Goal: Task Accomplishment & Management: Manage account settings

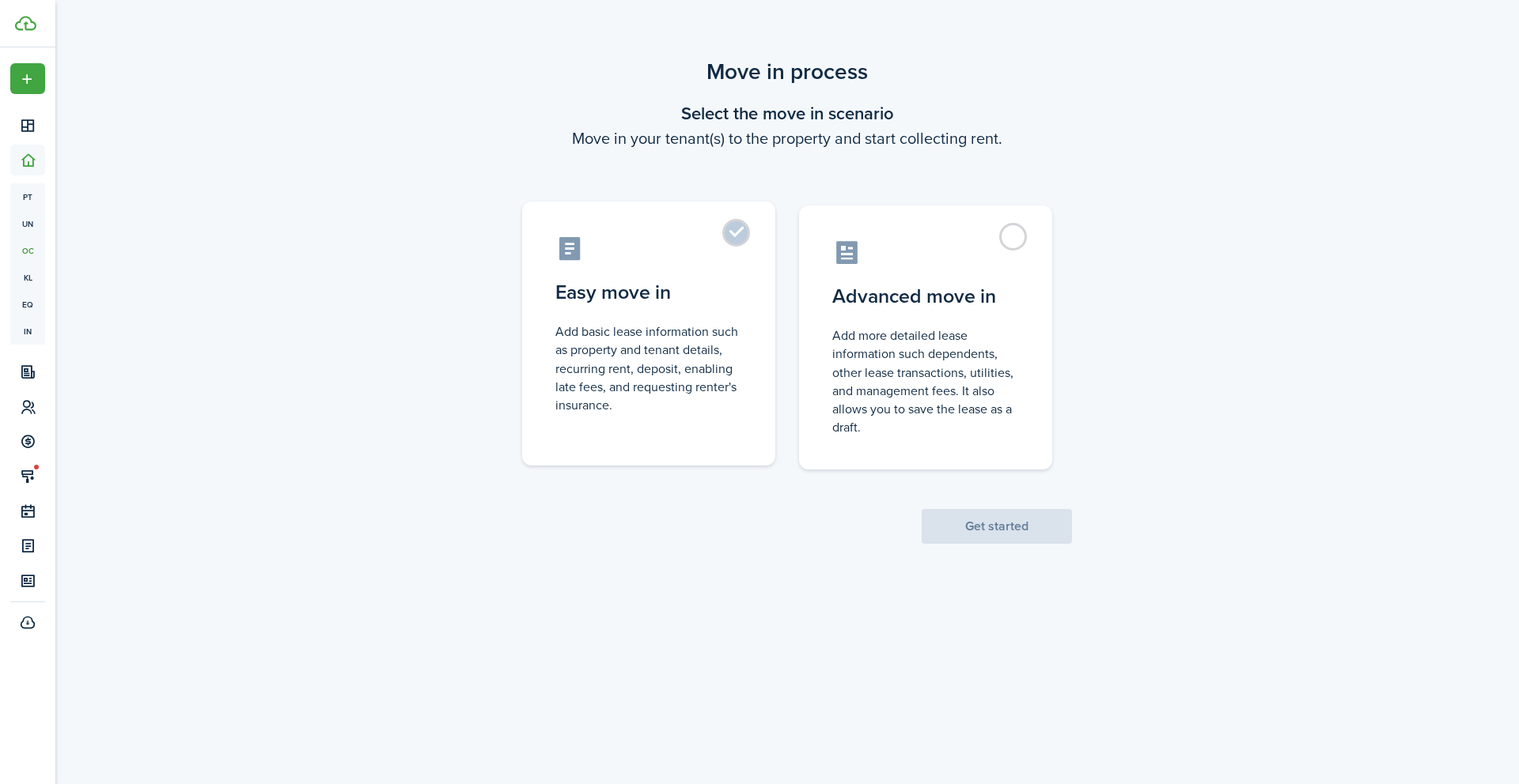
click at [625, 215] on label "Easy move in Add basic lease information such as property and tenant details, r…" at bounding box center [648, 334] width 253 height 264
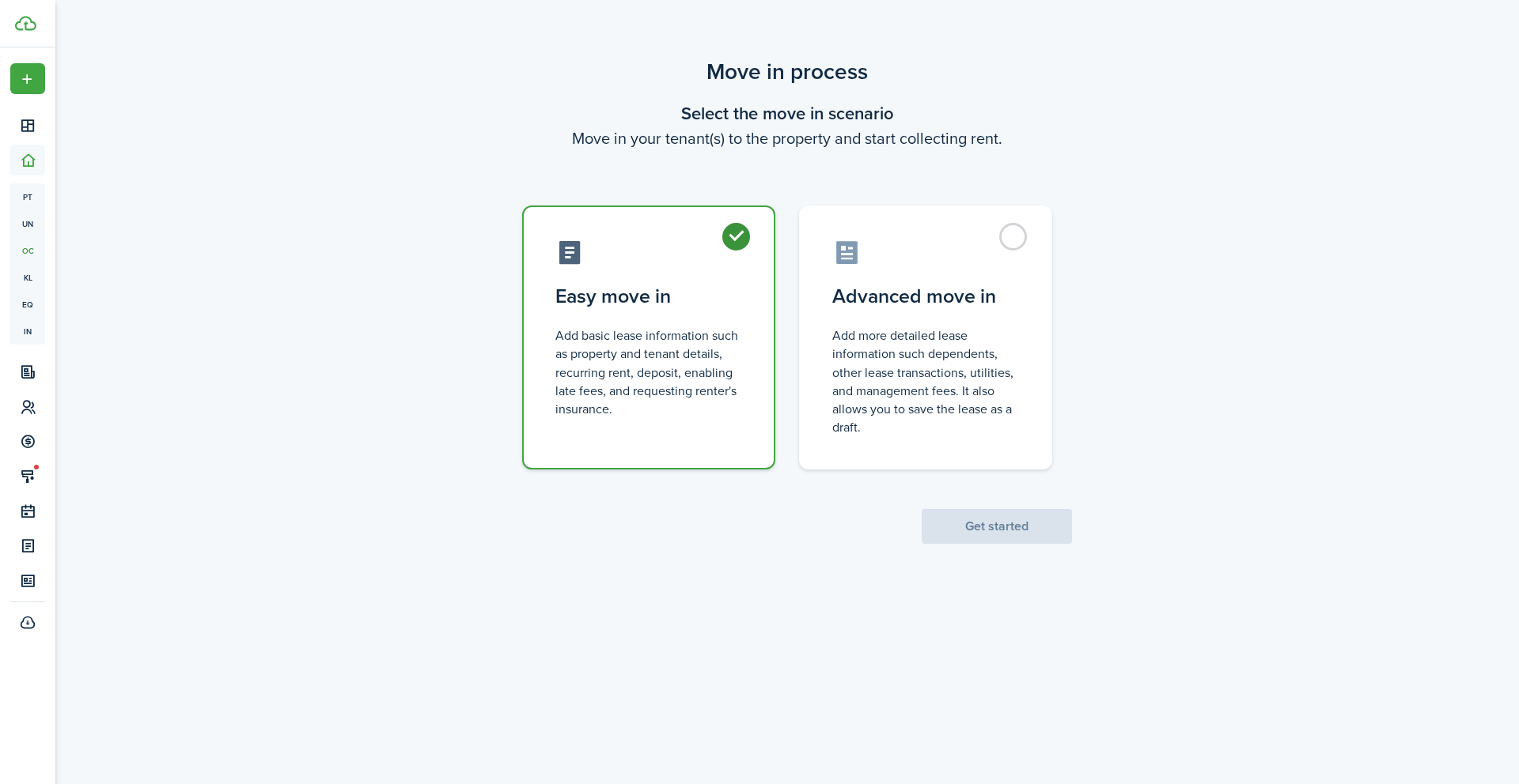
radio input "true"
click at [1036, 523] on button "Get started" at bounding box center [997, 526] width 150 height 35
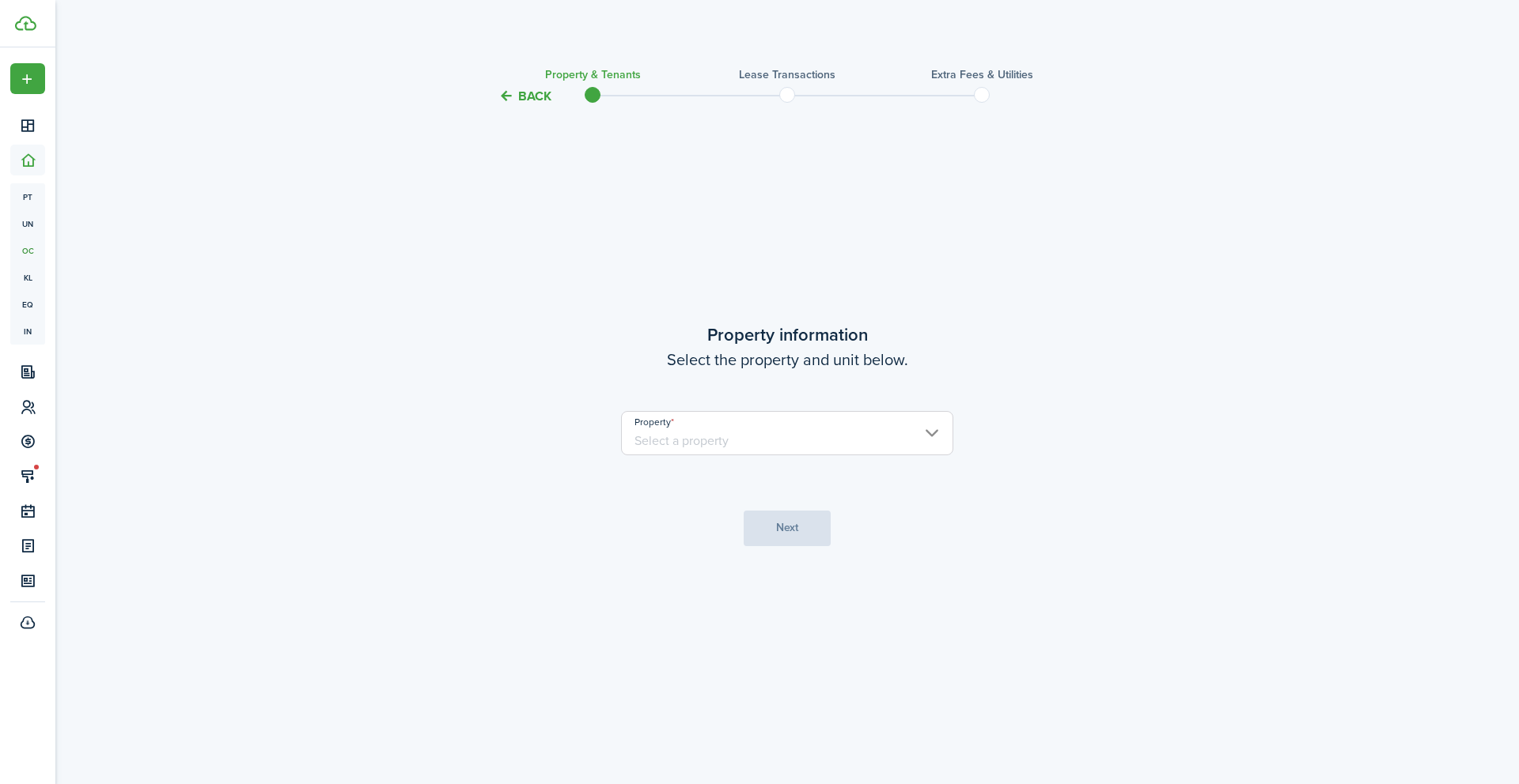
click at [774, 444] on input "Property" at bounding box center [787, 433] width 332 height 44
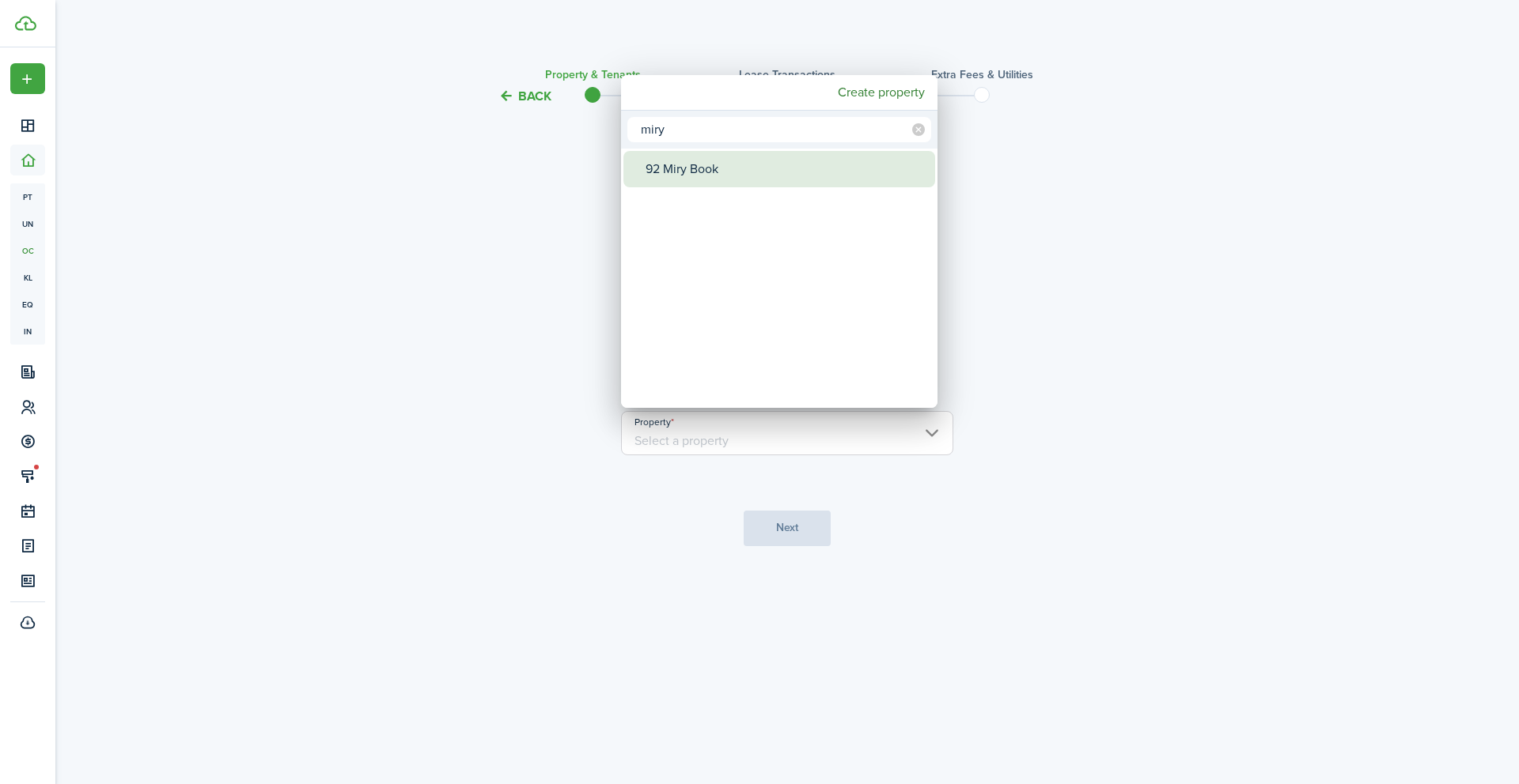
type input "miry"
click at [746, 173] on div "92 Miry Book" at bounding box center [785, 169] width 280 height 36
type input "92 Miry Book"
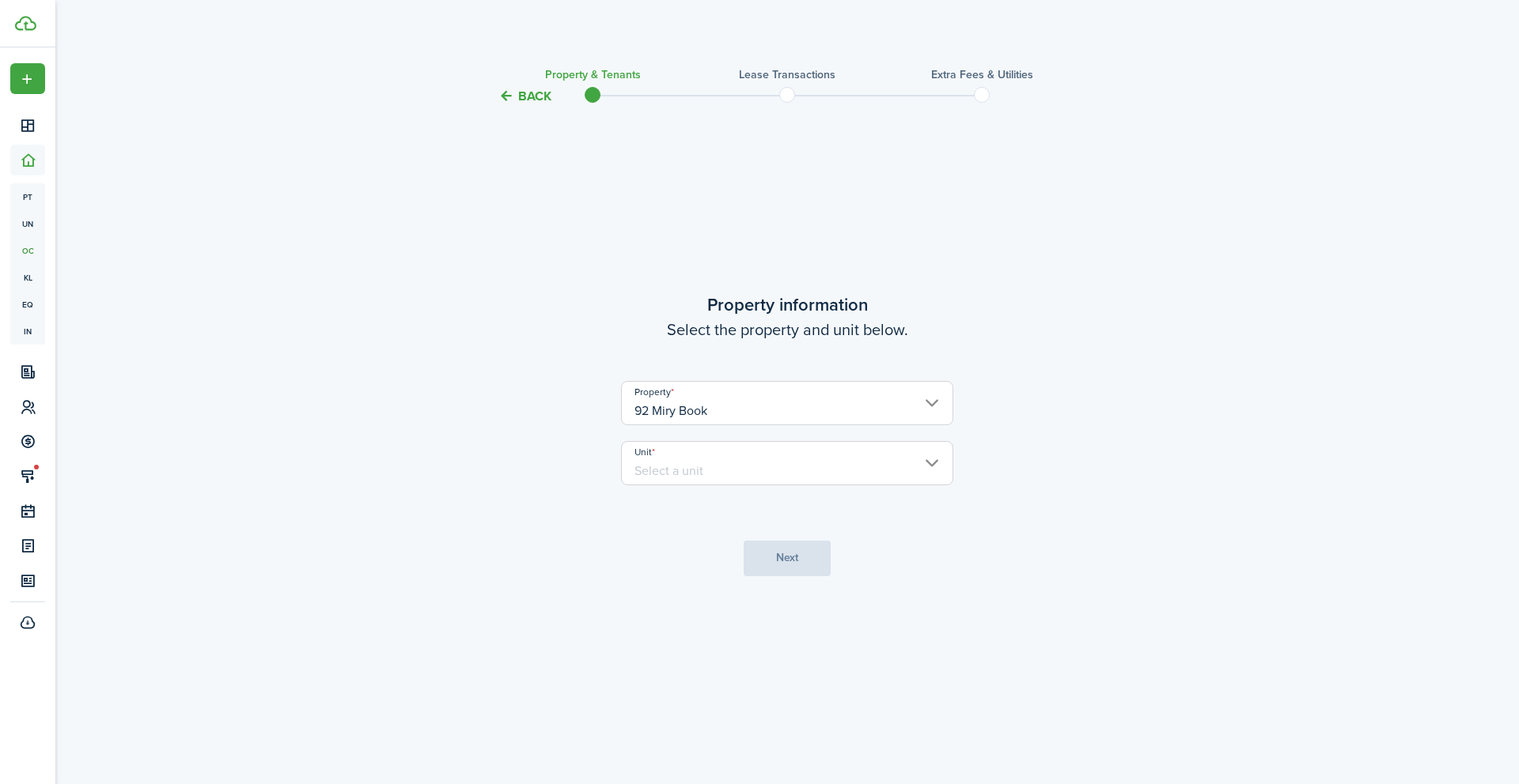
click at [762, 449] on input "Unit" at bounding box center [787, 463] width 332 height 44
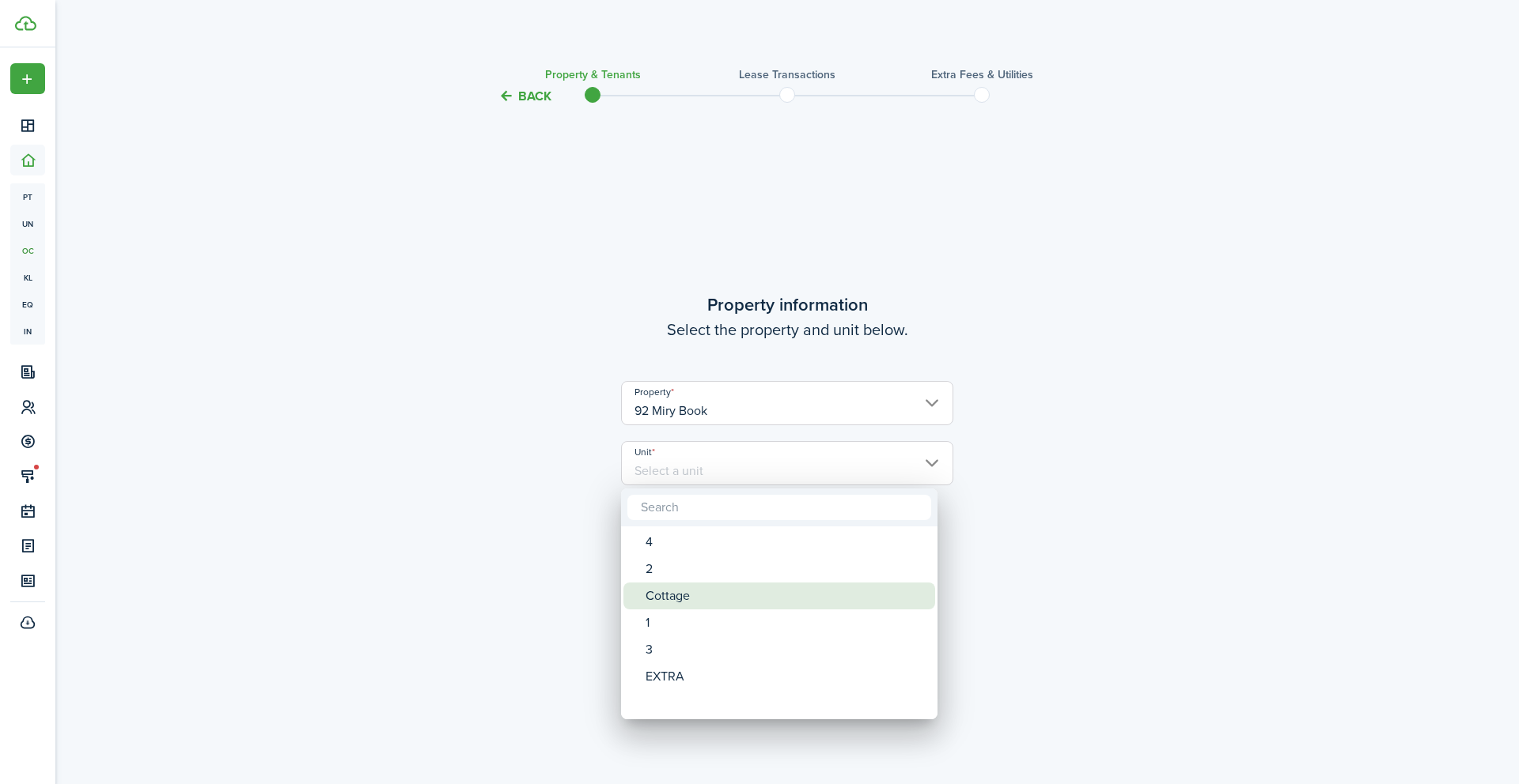
click at [685, 597] on div "Cottage" at bounding box center [785, 596] width 280 height 27
type input "Cottage"
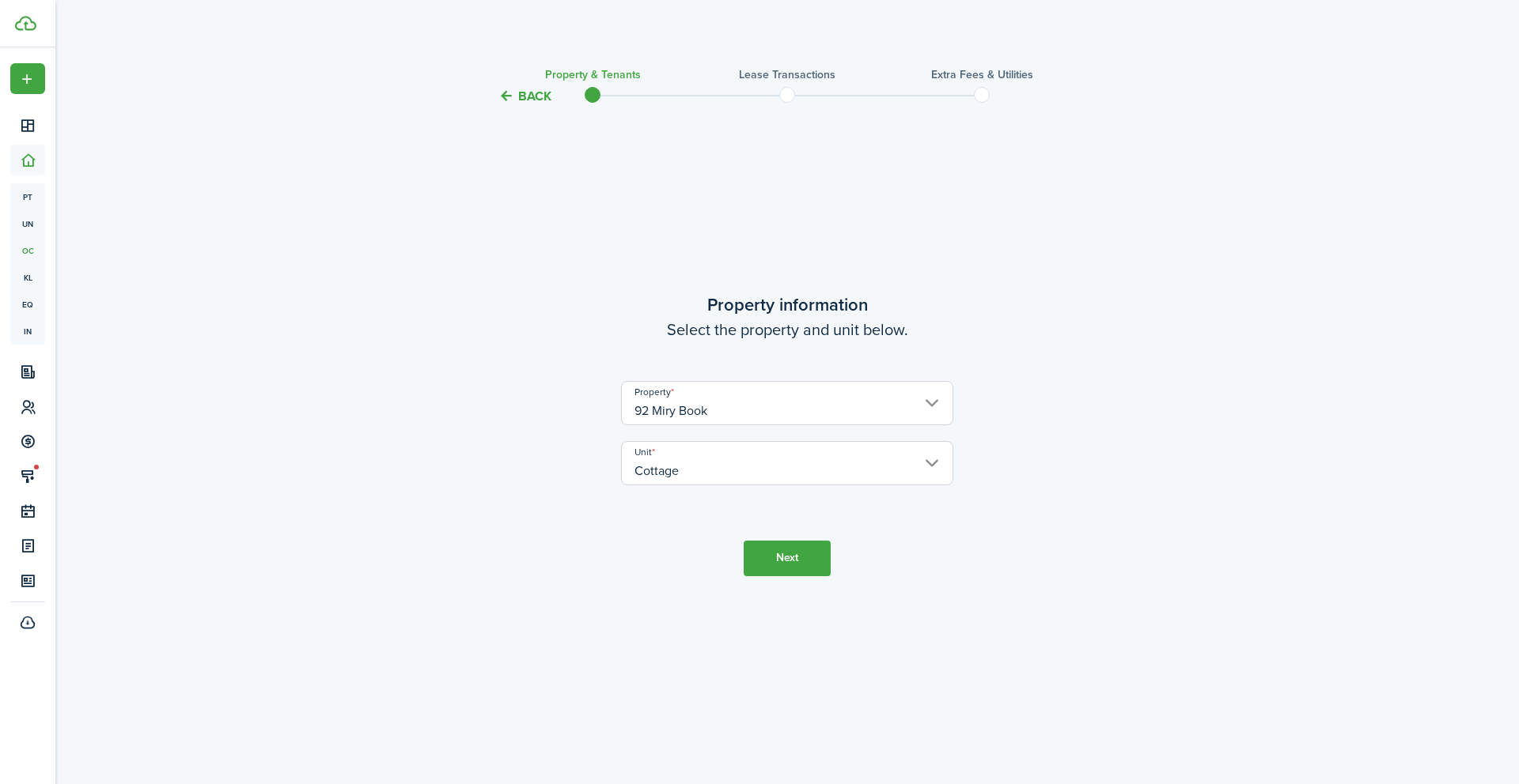
click at [809, 549] on button "Next" at bounding box center [787, 558] width 87 height 35
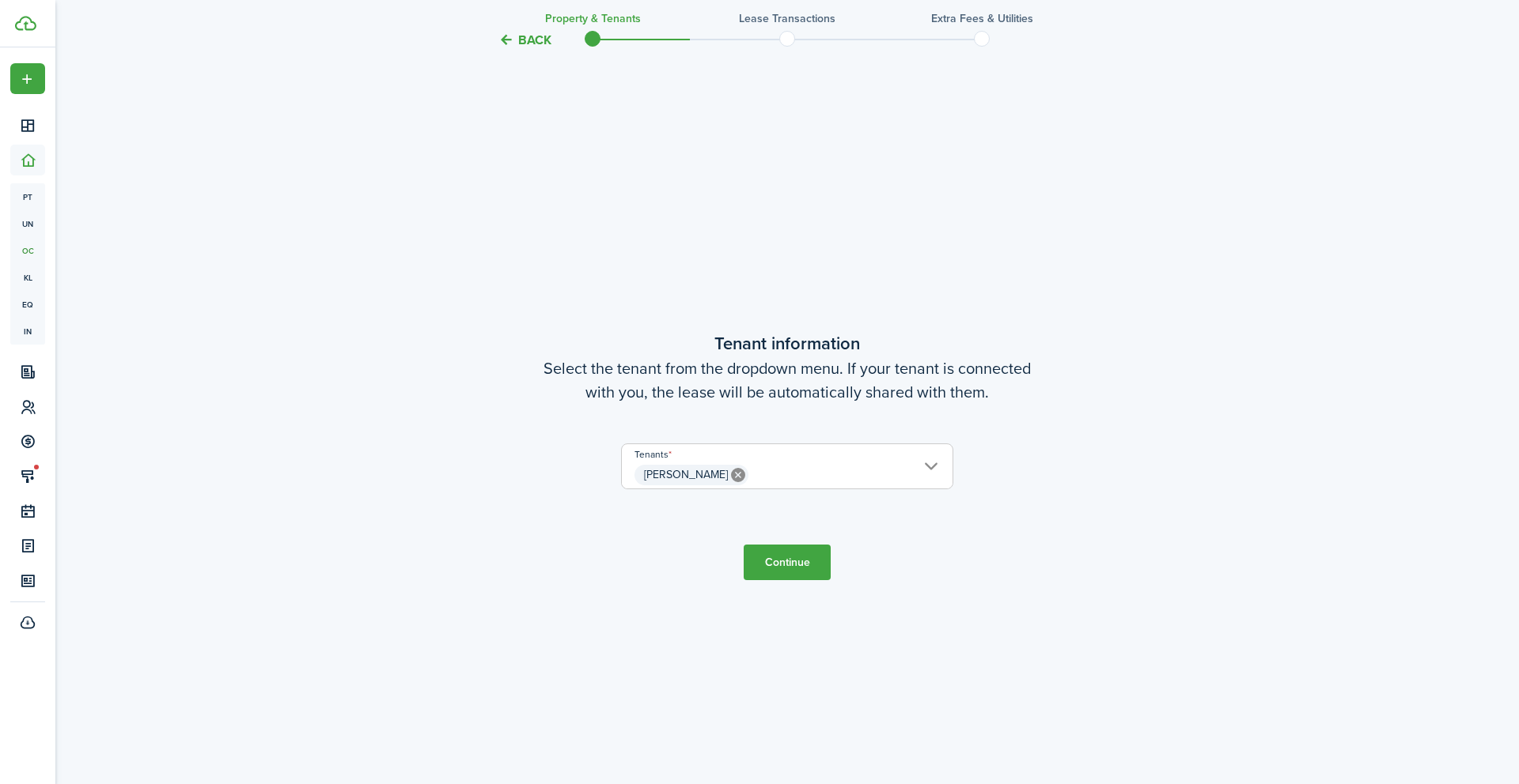
scroll to position [678, 0]
click at [793, 557] on button "Continue" at bounding box center [787, 562] width 87 height 35
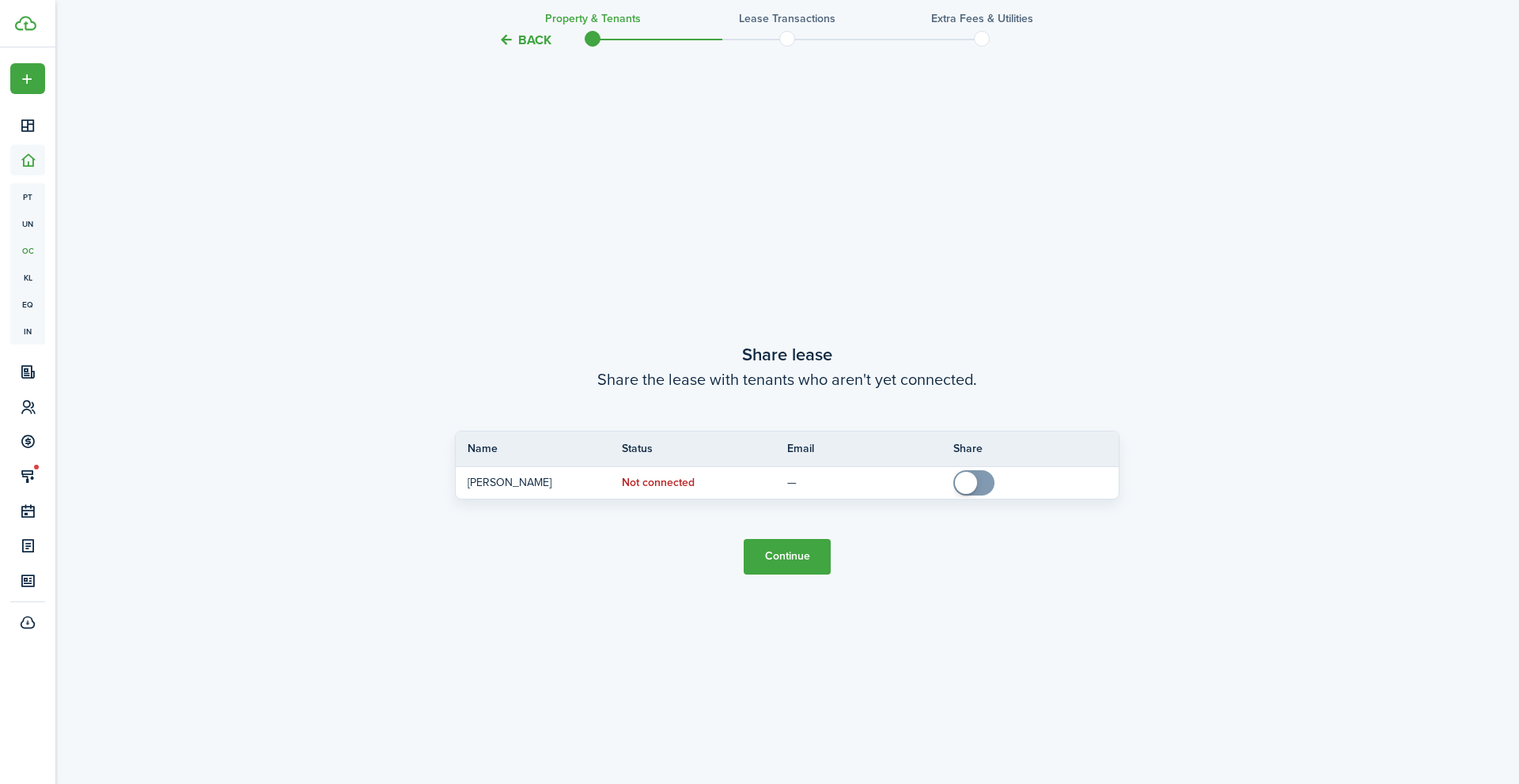
scroll to position [1462, 0]
click at [793, 557] on button "Continue" at bounding box center [787, 553] width 87 height 35
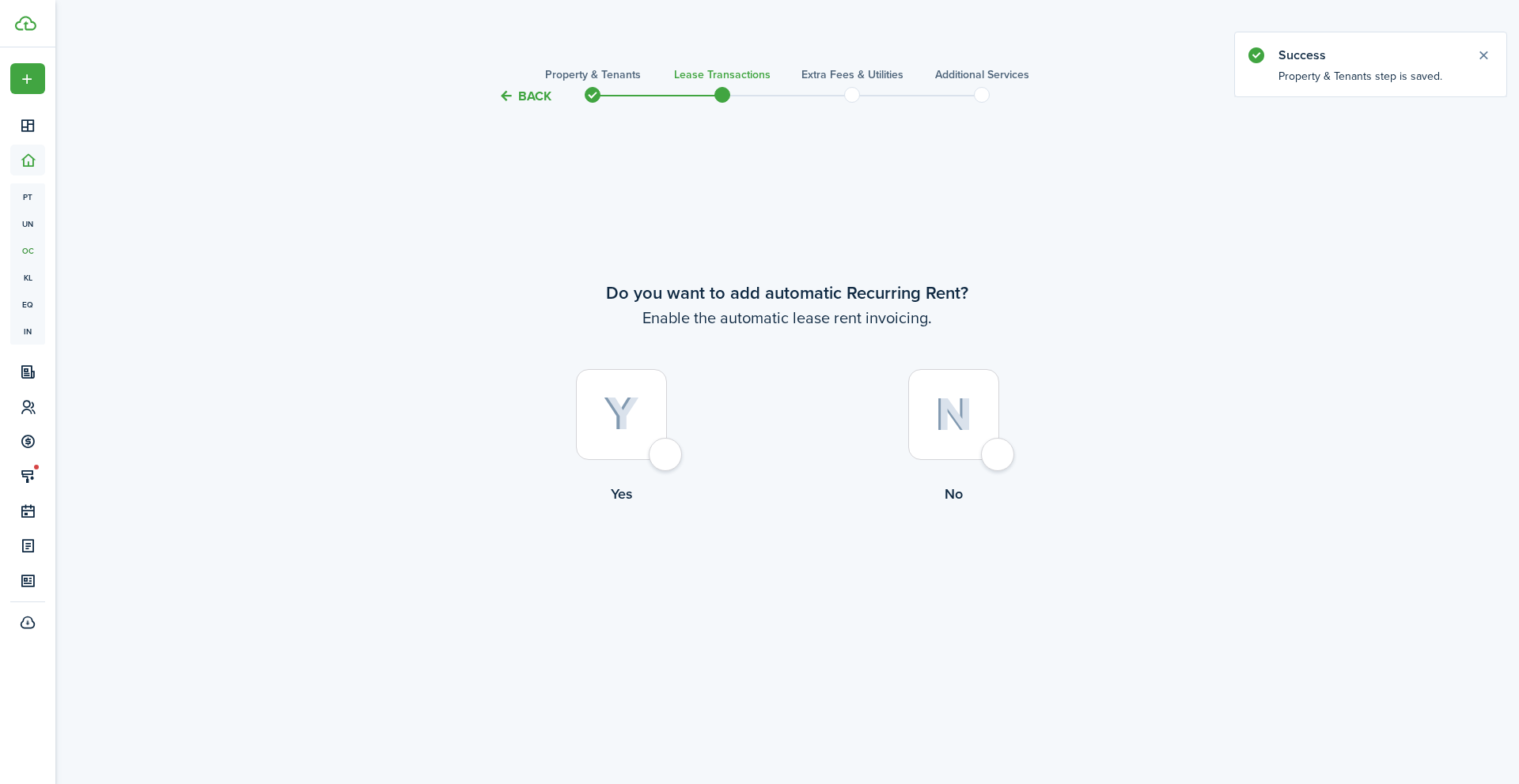
click at [953, 418] on img at bounding box center [953, 415] width 37 height 34
radio input "true"
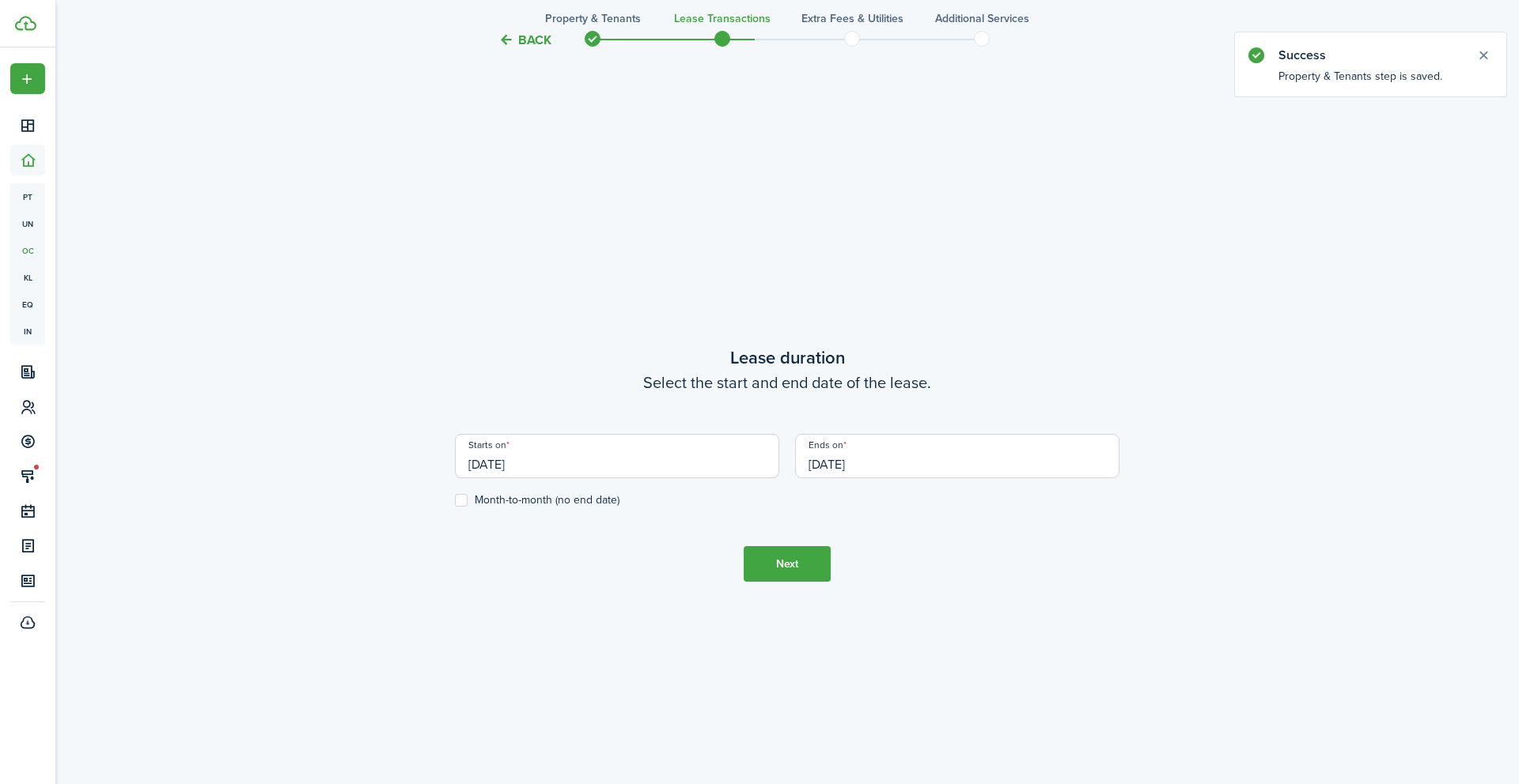
scroll to position [678, 0]
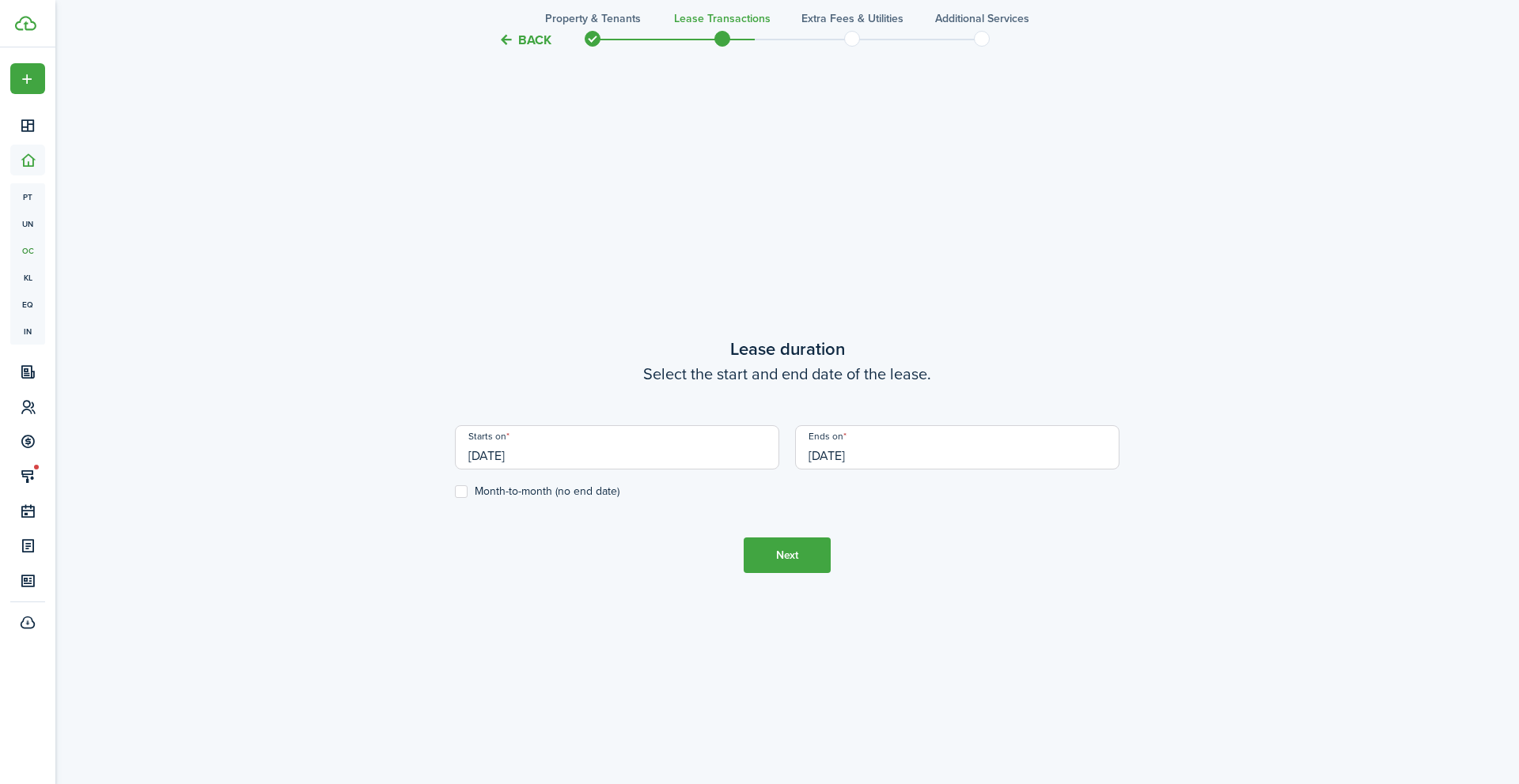
click at [618, 437] on input "[DATE]" at bounding box center [617, 447] width 325 height 44
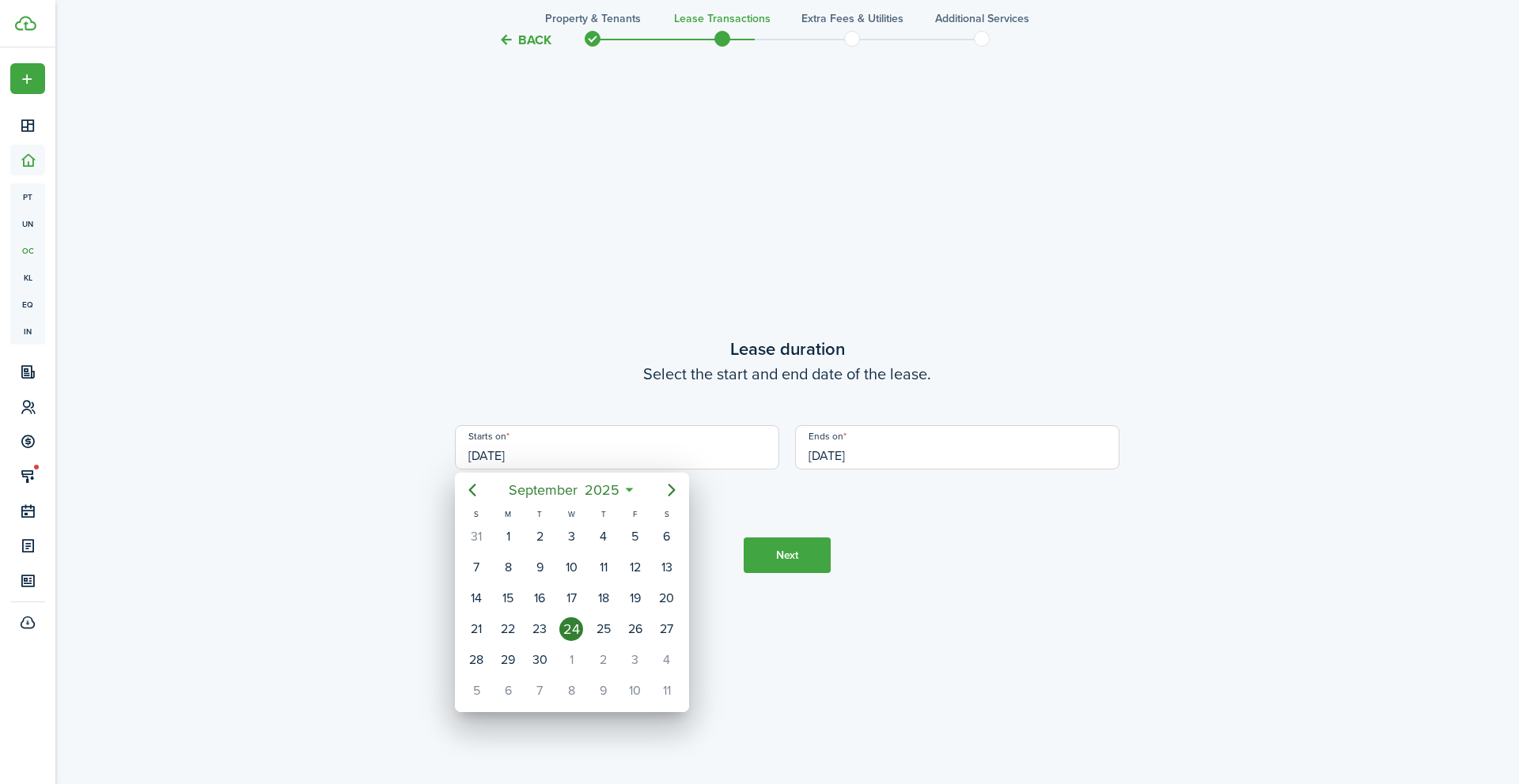
click at [527, 37] on div at bounding box center [759, 392] width 1772 height 1037
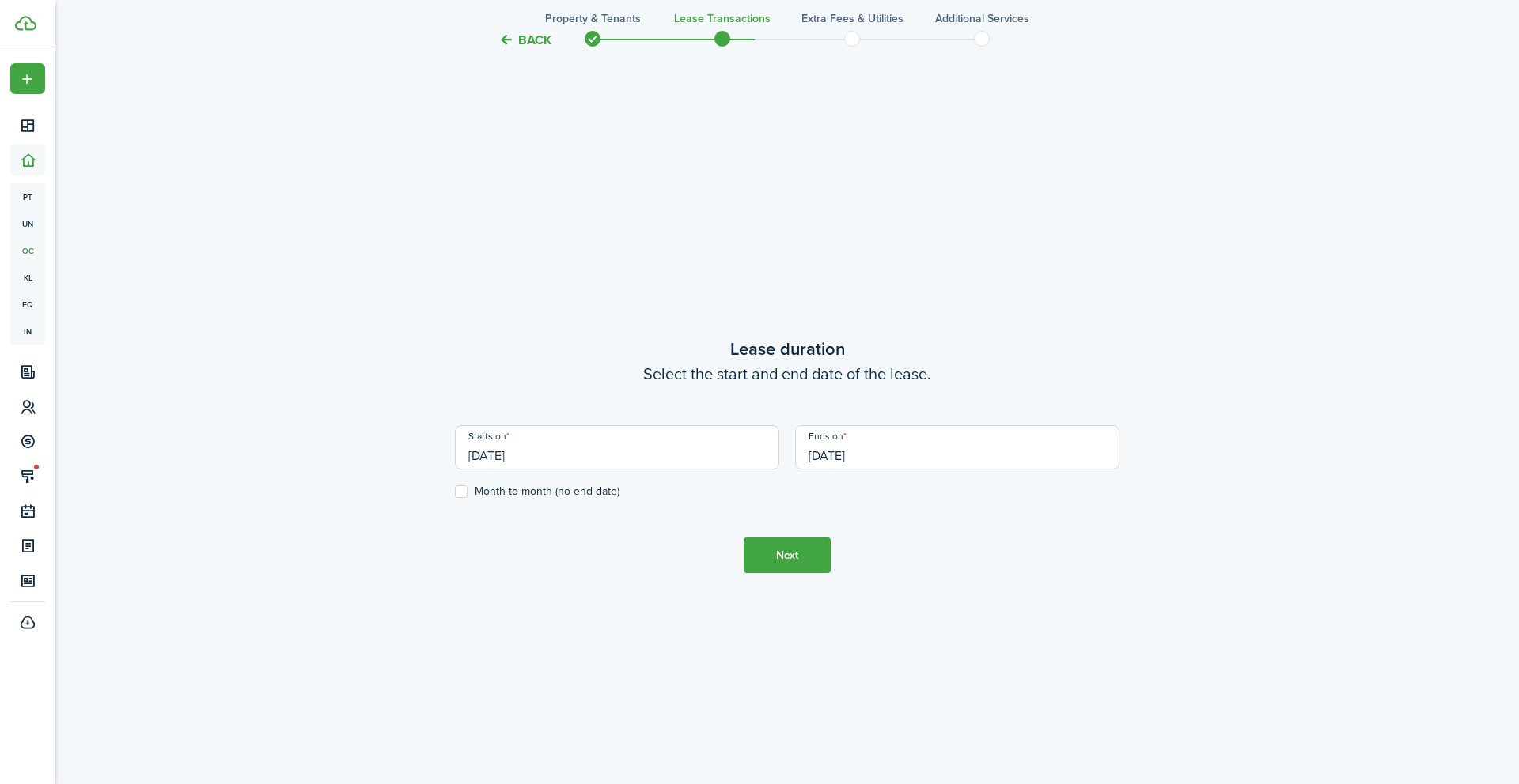
click at [527, 37] on button "Back" at bounding box center [525, 40] width 53 height 17
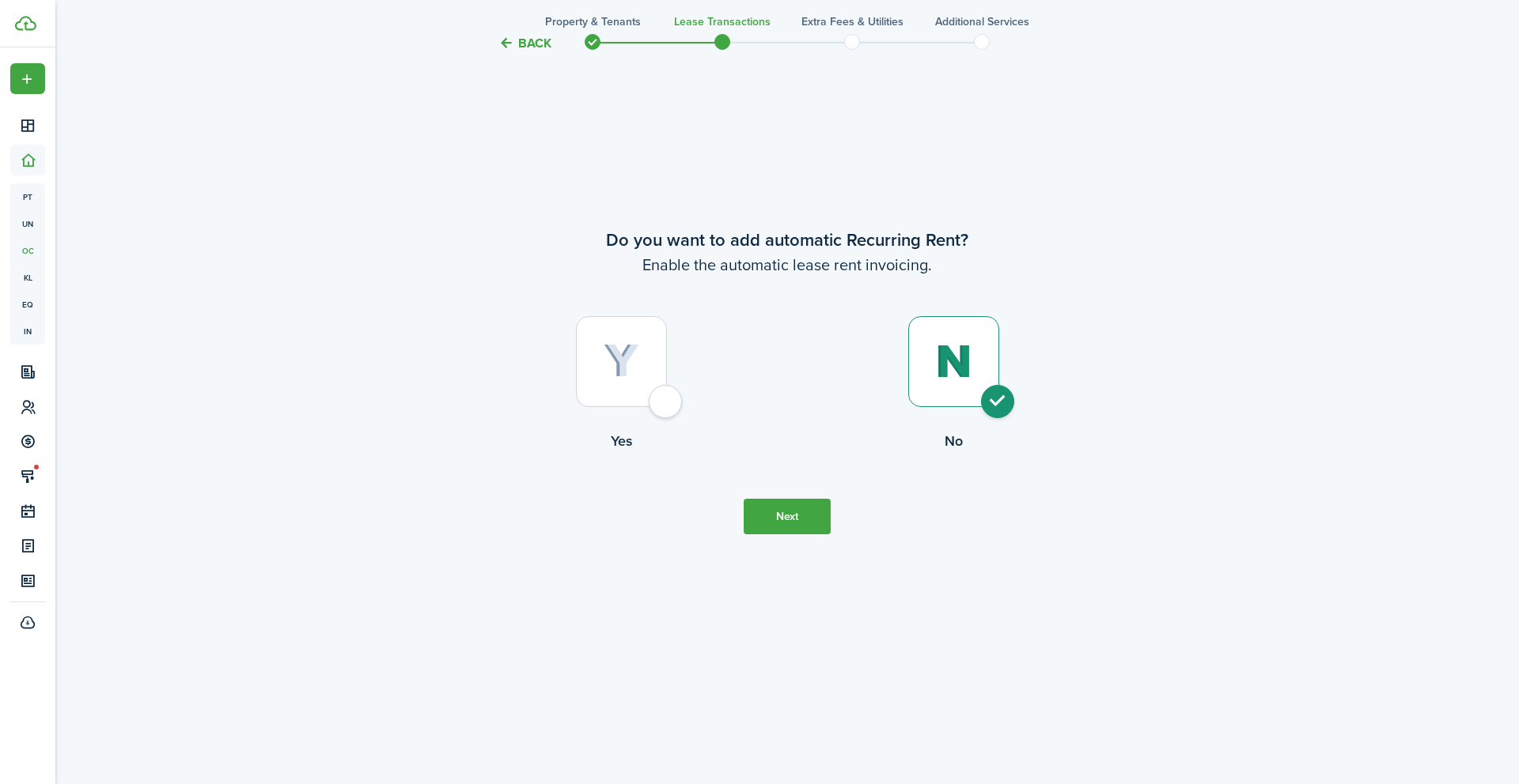
scroll to position [0, 0]
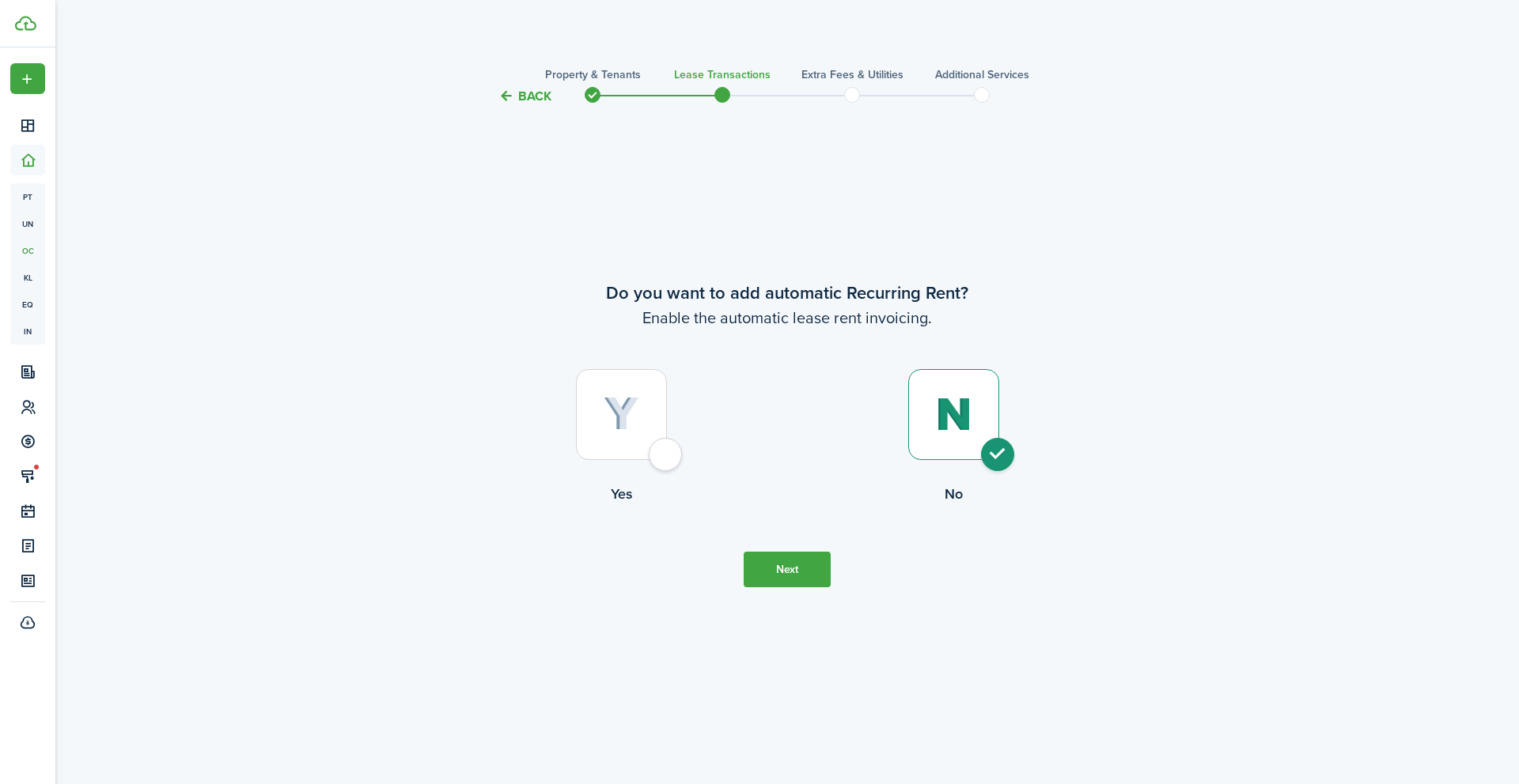
click at [527, 37] on dashboard-content "Back Property & Tenants Lease Transactions Extra fees & Utilities Additional Se…" at bounding box center [787, 392] width 1463 height 784
click at [538, 109] on tc-wizard-header "Back Property & Tenants Lease Transactions Extra fees & Utilities Additional Se…" at bounding box center [787, 91] width 688 height 71
click at [538, 105] on button "Back" at bounding box center [525, 96] width 53 height 17
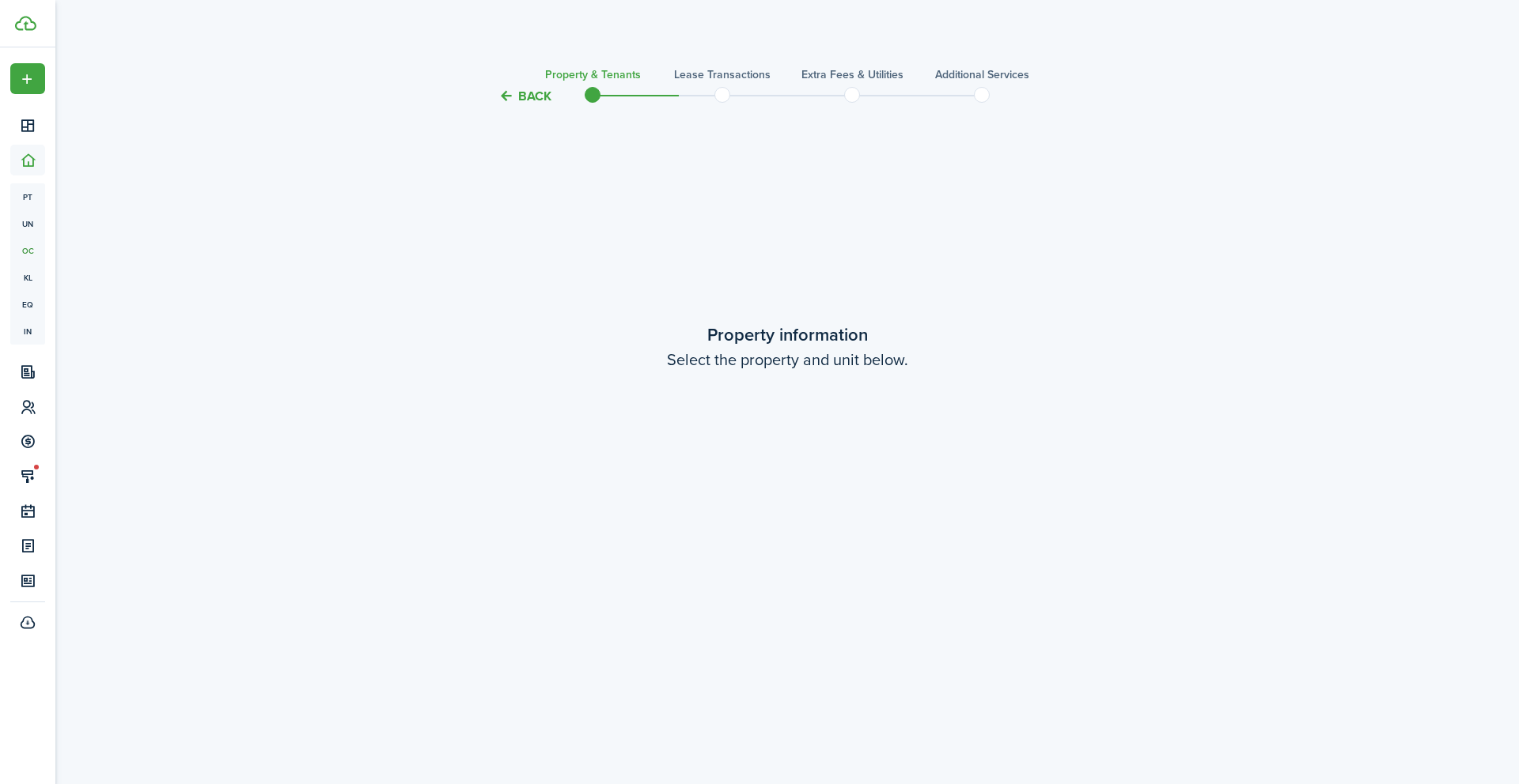
scroll to position [1462, 0]
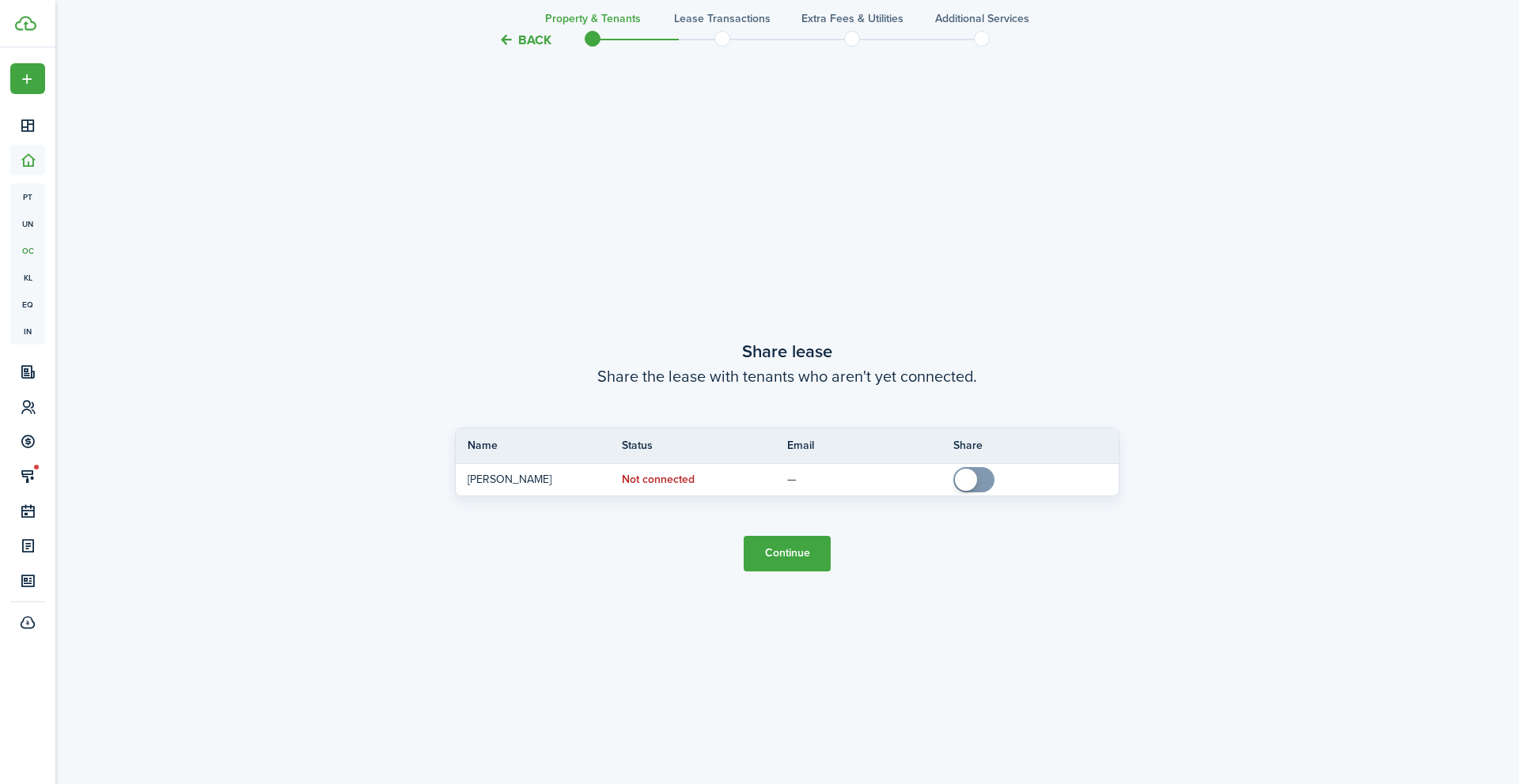
click at [534, 42] on button "Back" at bounding box center [525, 40] width 53 height 17
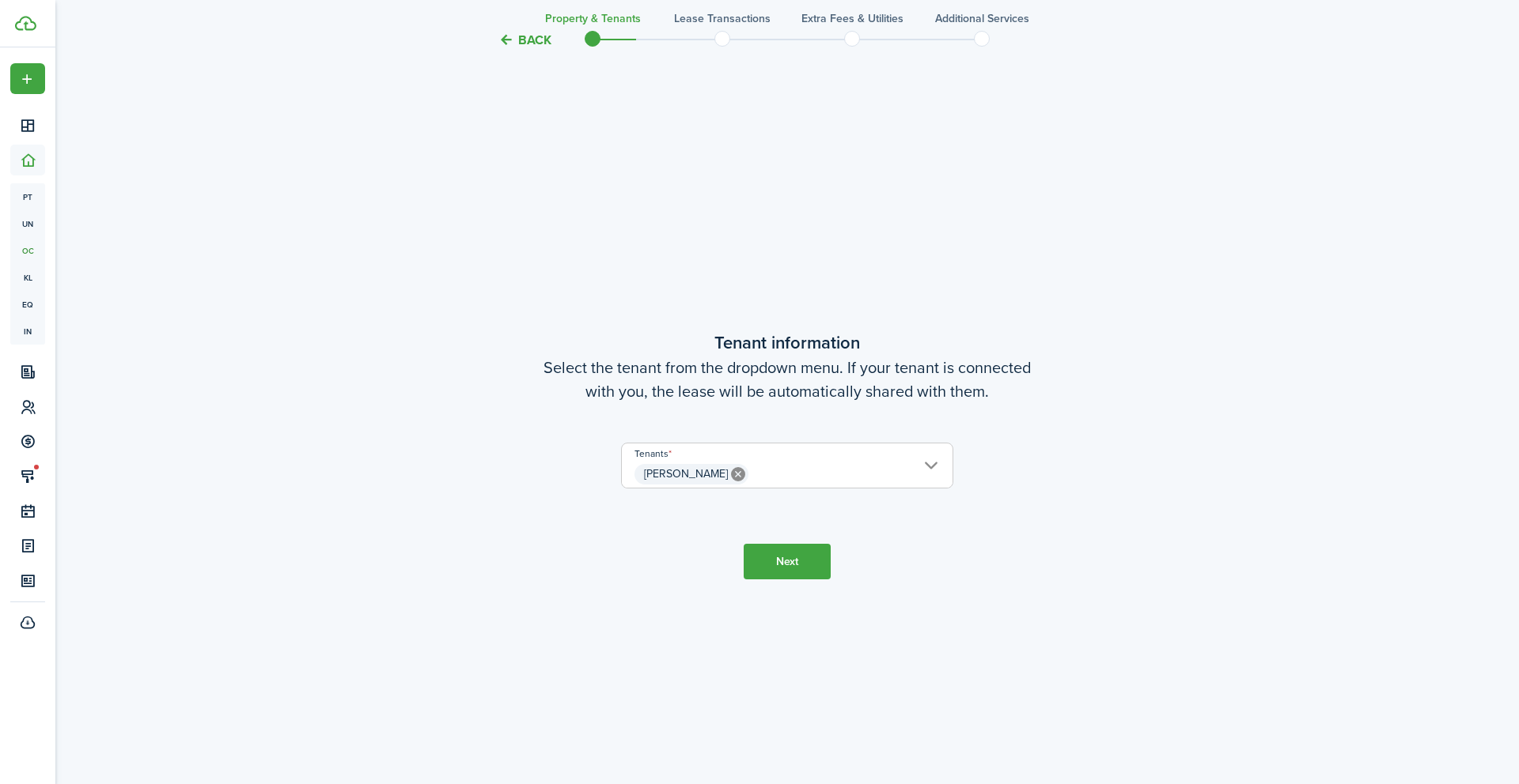
click at [534, 42] on button "Back" at bounding box center [525, 40] width 53 height 17
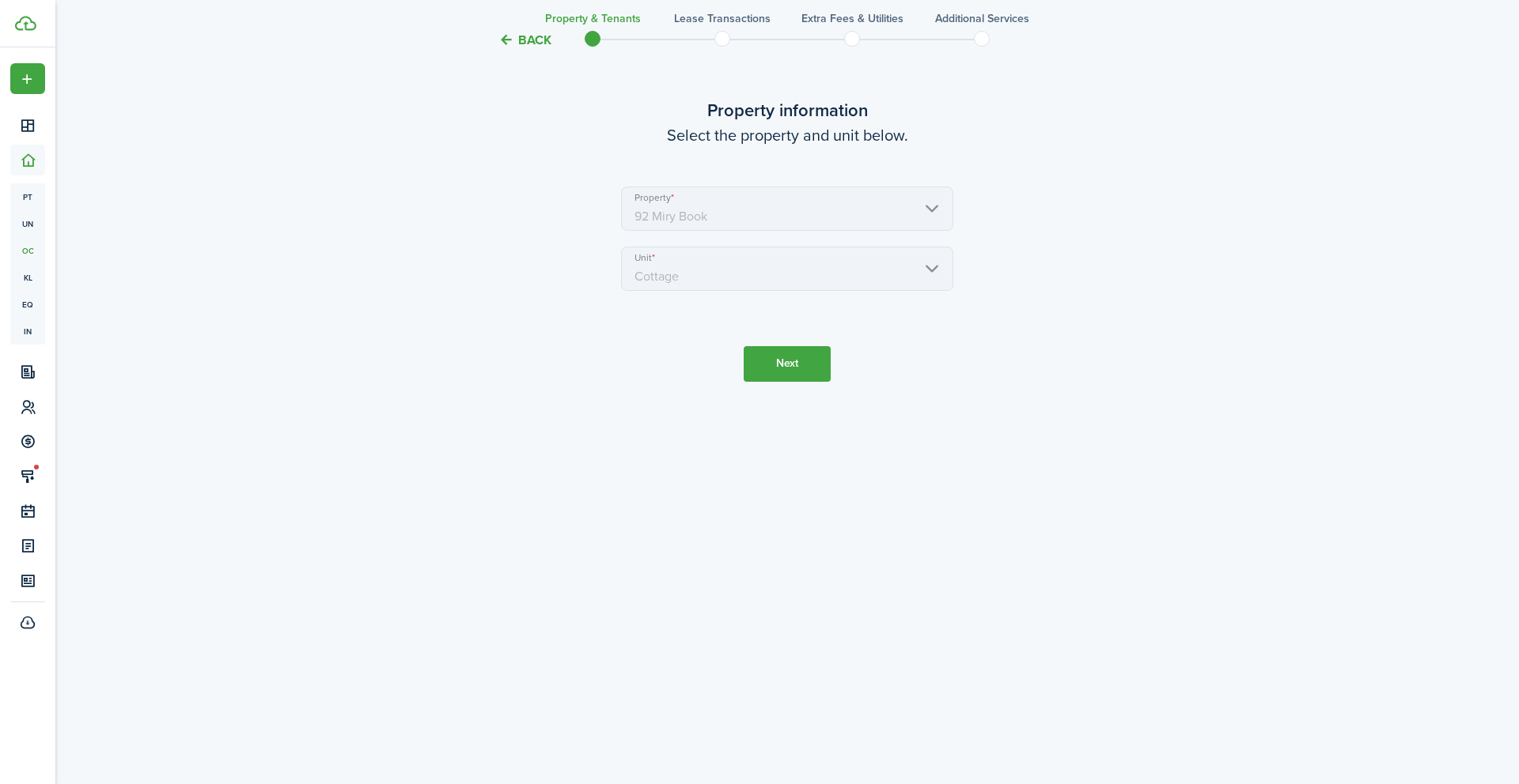
scroll to position [0, 0]
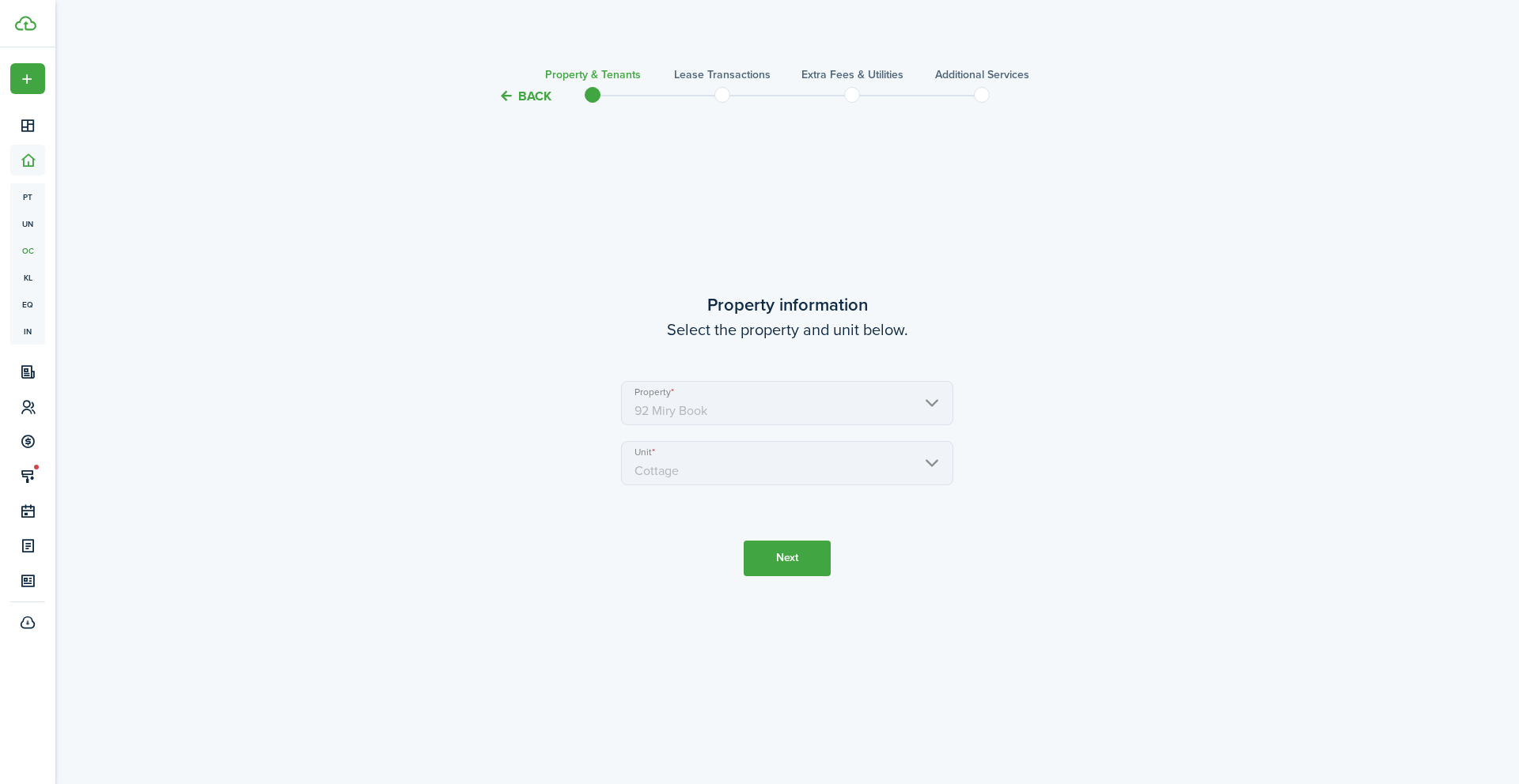
click at [534, 42] on dashboard-content "Back Property & Tenants Lease Transactions Extra fees & Utilities Additional Se…" at bounding box center [787, 784] width 1463 height 1569
click at [530, 100] on button "Back" at bounding box center [525, 96] width 53 height 17
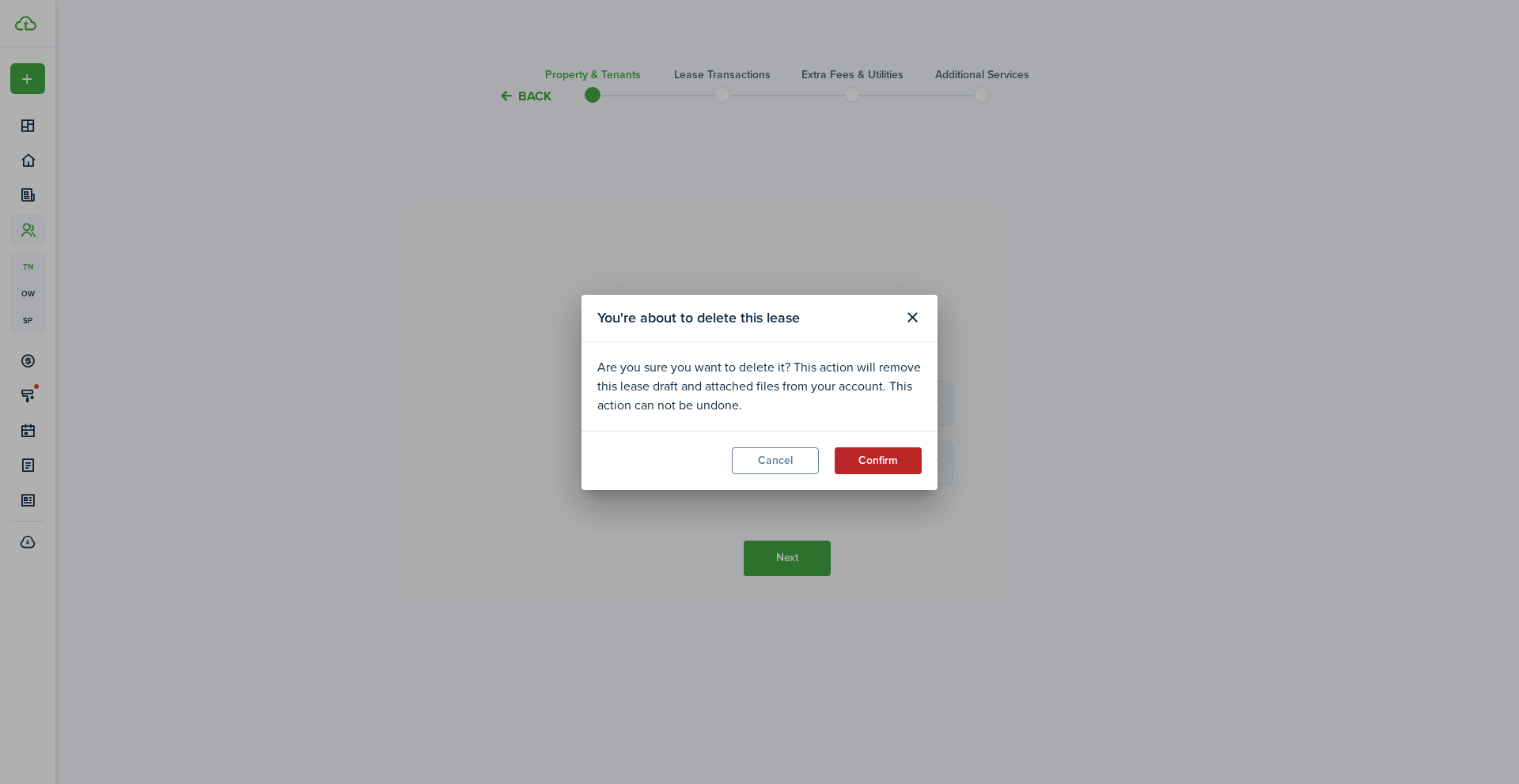
click at [854, 466] on button "Confirm" at bounding box center [877, 461] width 87 height 27
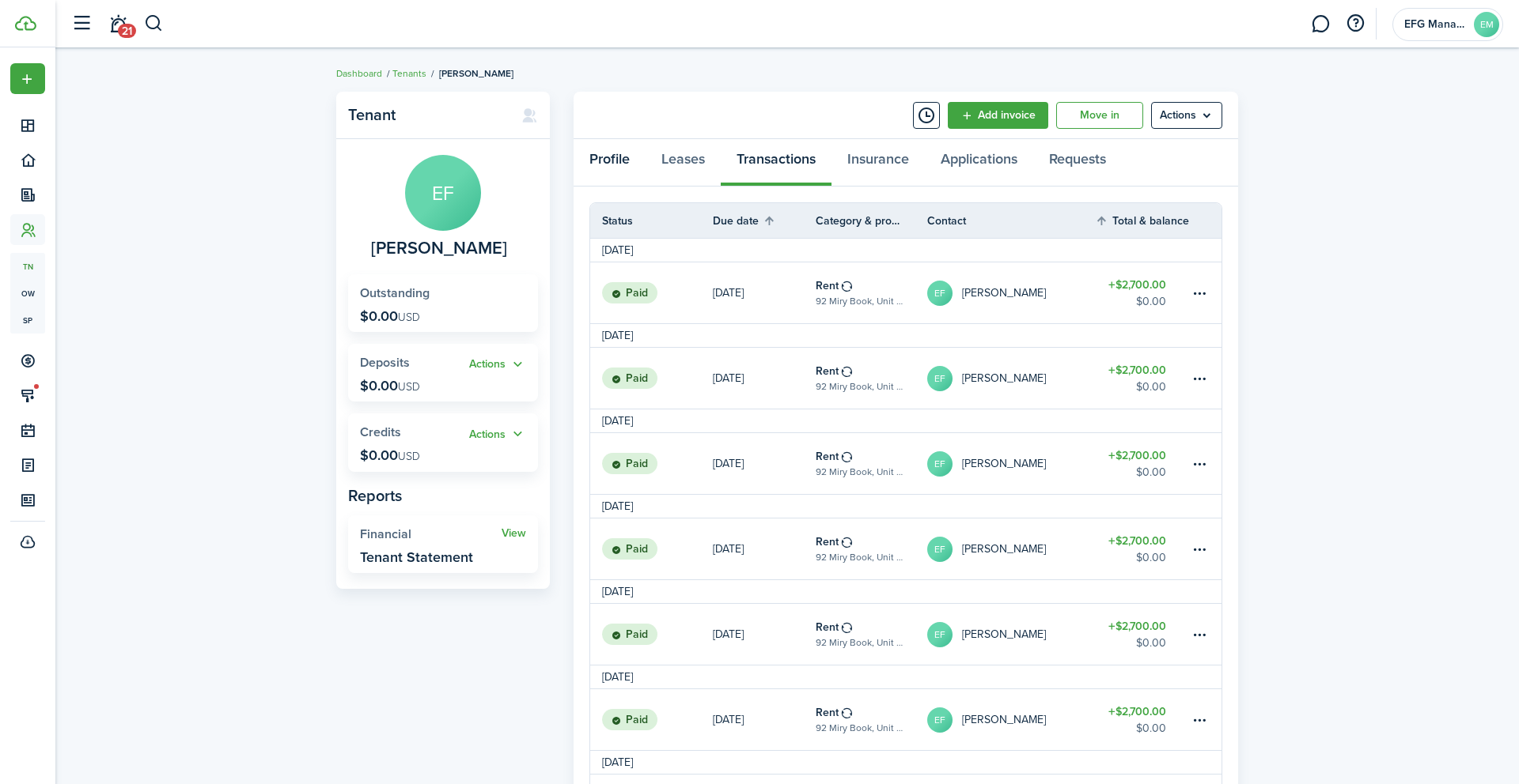
click at [608, 161] on link "Profile" at bounding box center [609, 163] width 72 height 47
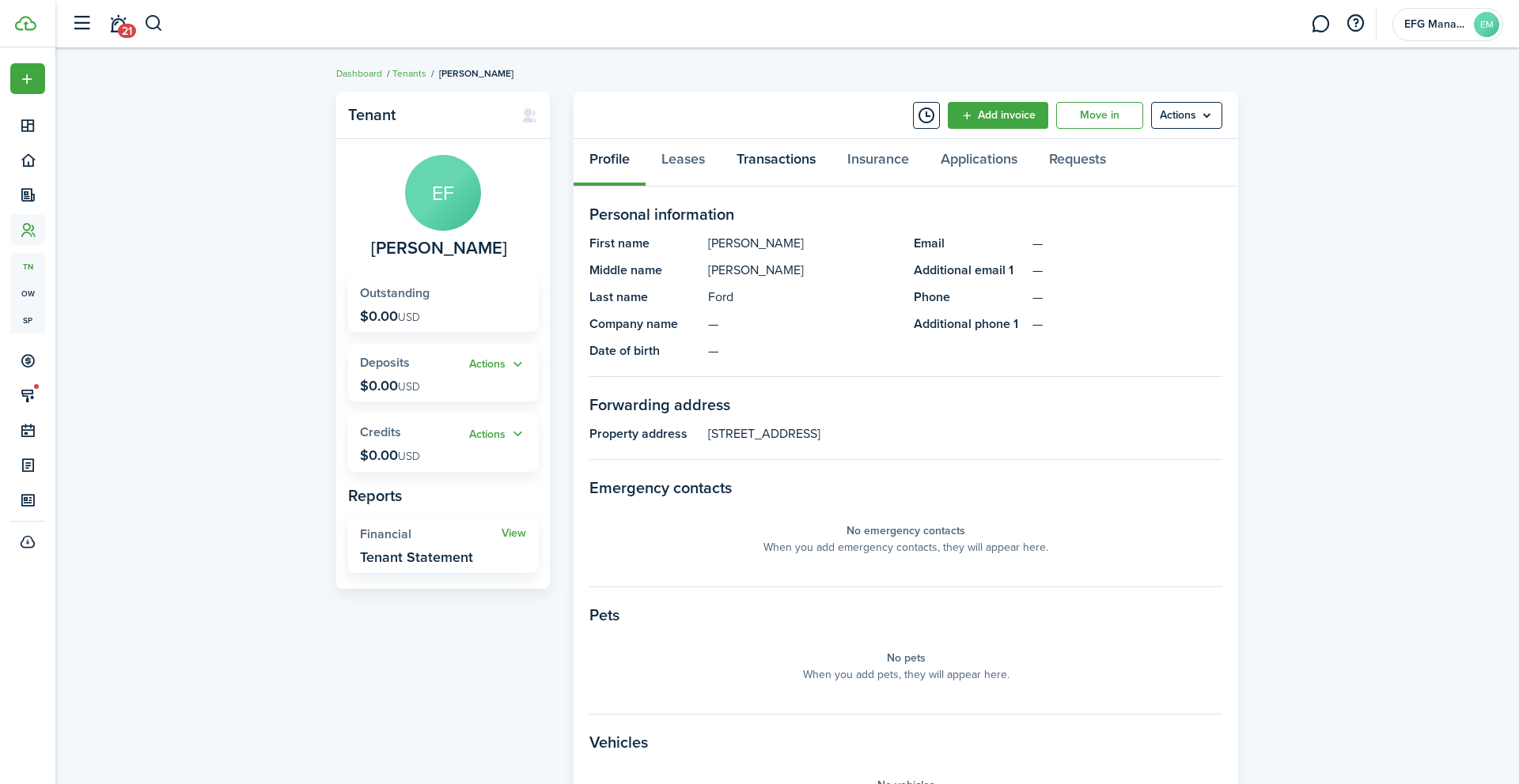
click at [771, 162] on link "Transactions" at bounding box center [775, 163] width 111 height 47
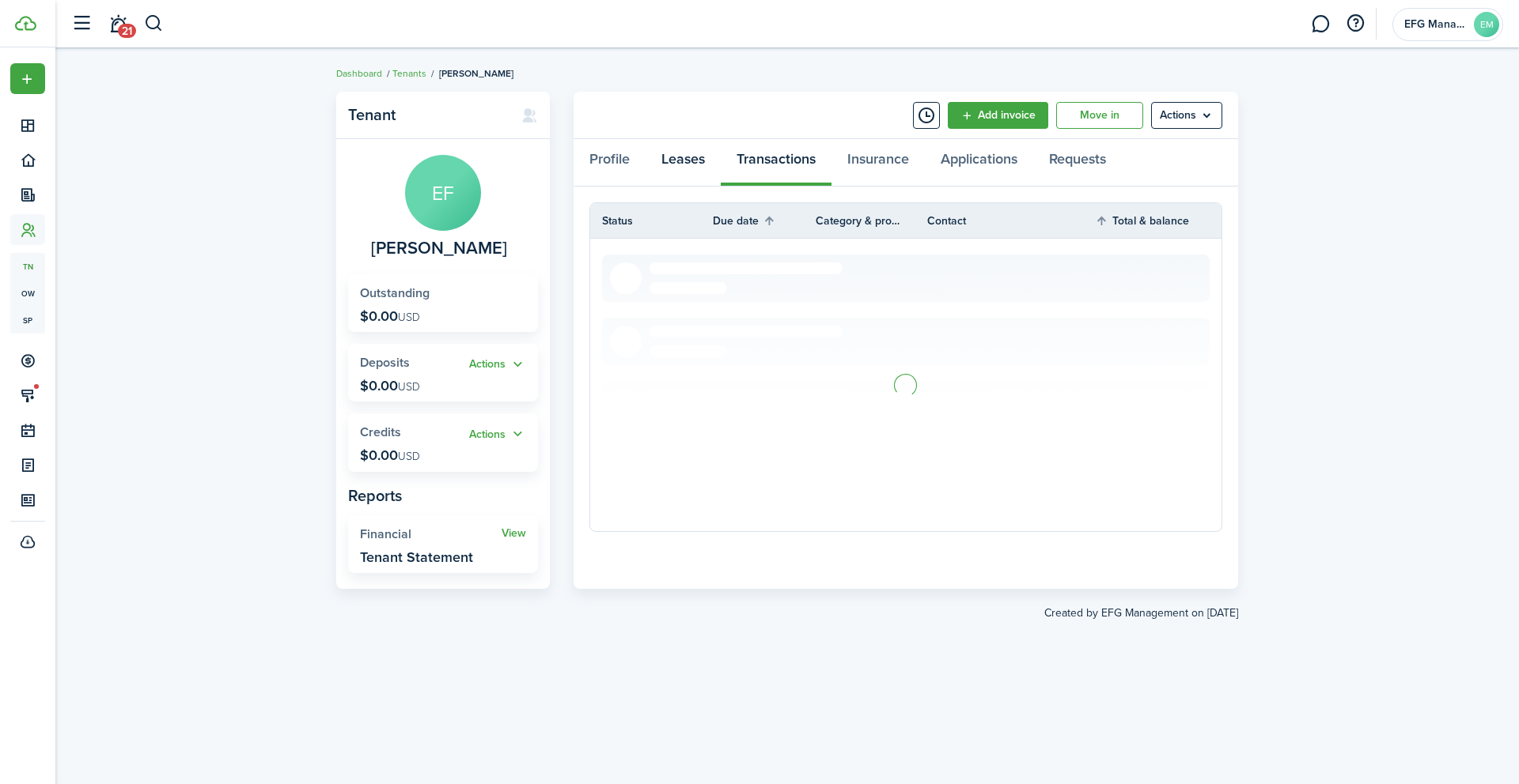
click at [676, 154] on link "Leases" at bounding box center [683, 163] width 75 height 47
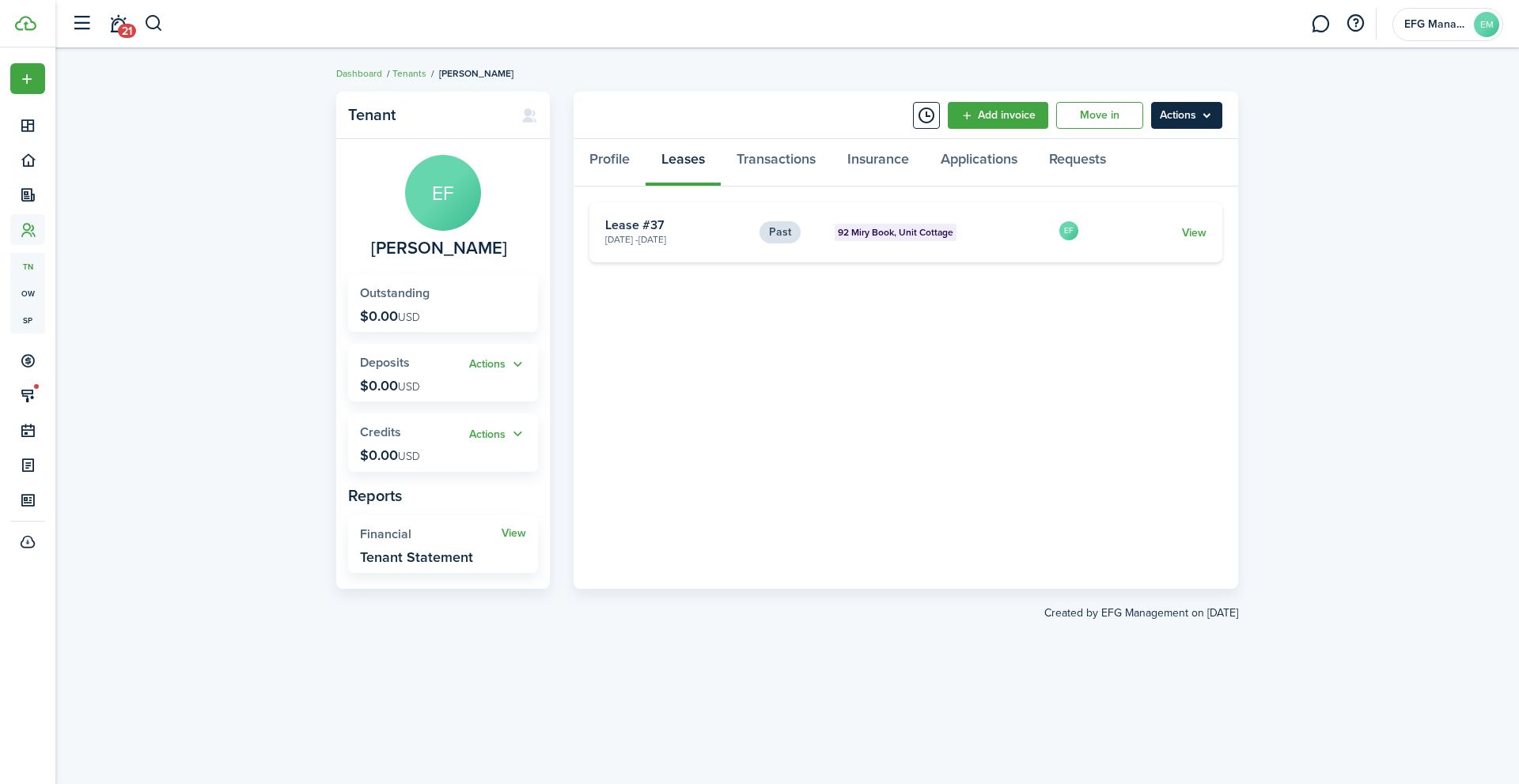
click at [1214, 110] on menu-btn "Actions" at bounding box center [1187, 116] width 71 height 27
click at [1213, 111] on menu-btn "Actions" at bounding box center [1187, 116] width 71 height 27
click at [894, 224] on badge "92 Miry Book, Unit Cottage" at bounding box center [895, 232] width 122 height 18
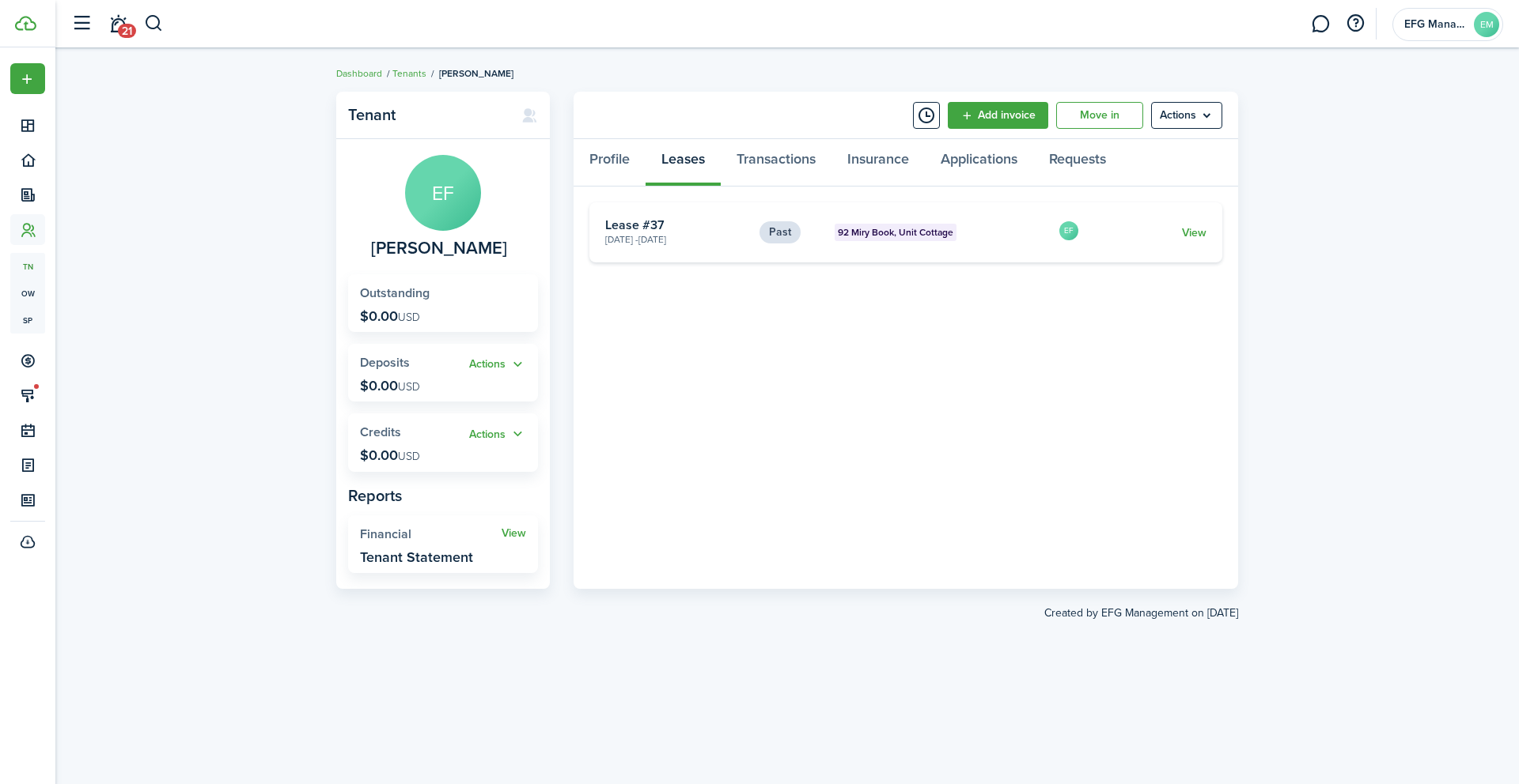
click at [892, 238] on span "92 Miry Book, Unit Cottage" at bounding box center [895, 232] width 116 height 14
click at [1208, 226] on card "Past 92 Miry Book, Unit Cottage [DATE] - [DATE] Lease #37 EF View" at bounding box center [905, 232] width 633 height 60
click at [1199, 226] on link "View" at bounding box center [1194, 233] width 25 height 17
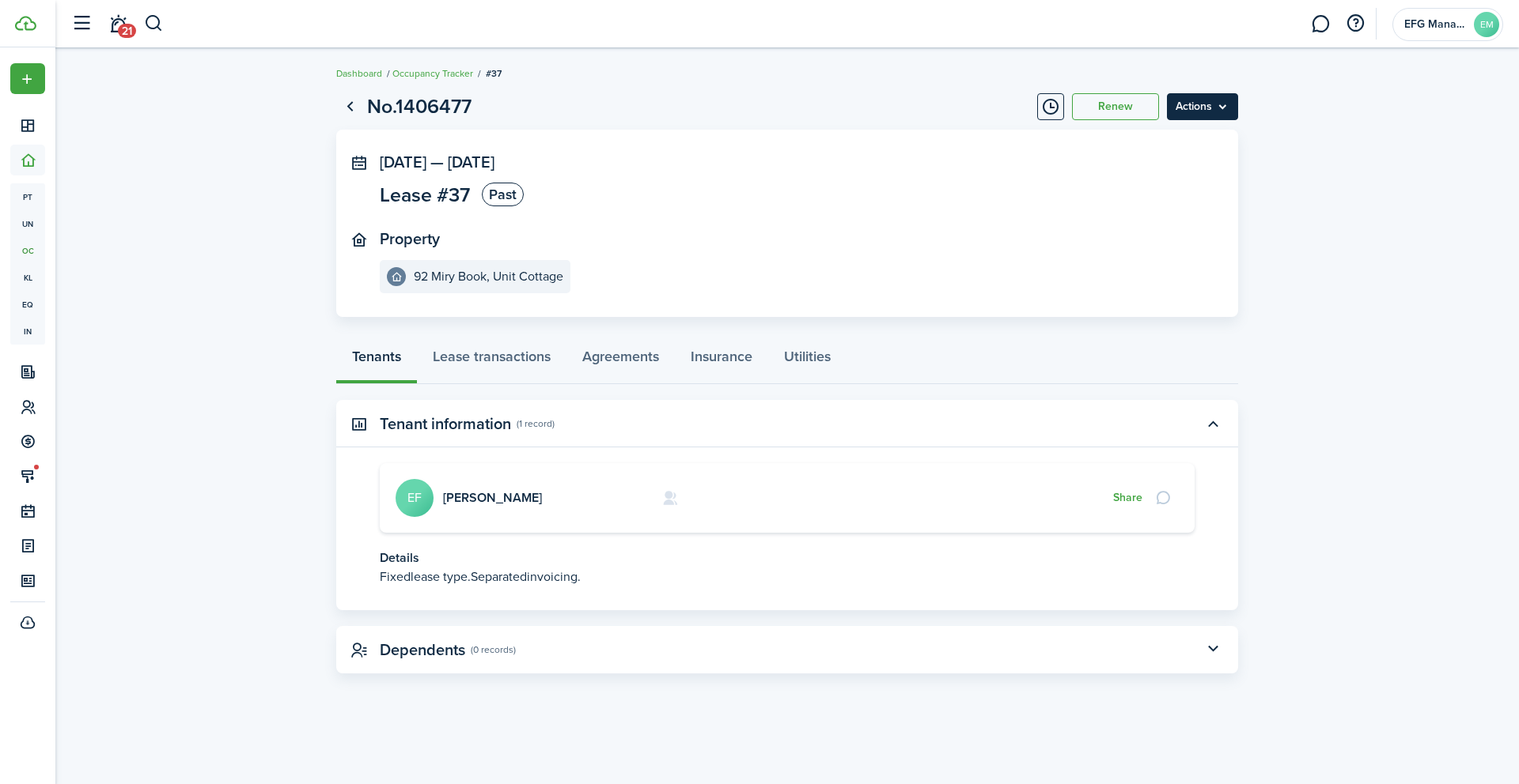
click at [1226, 103] on menu-btn "Actions" at bounding box center [1202, 106] width 71 height 27
click at [444, 367] on link "Lease transactions" at bounding box center [491, 361] width 150 height 47
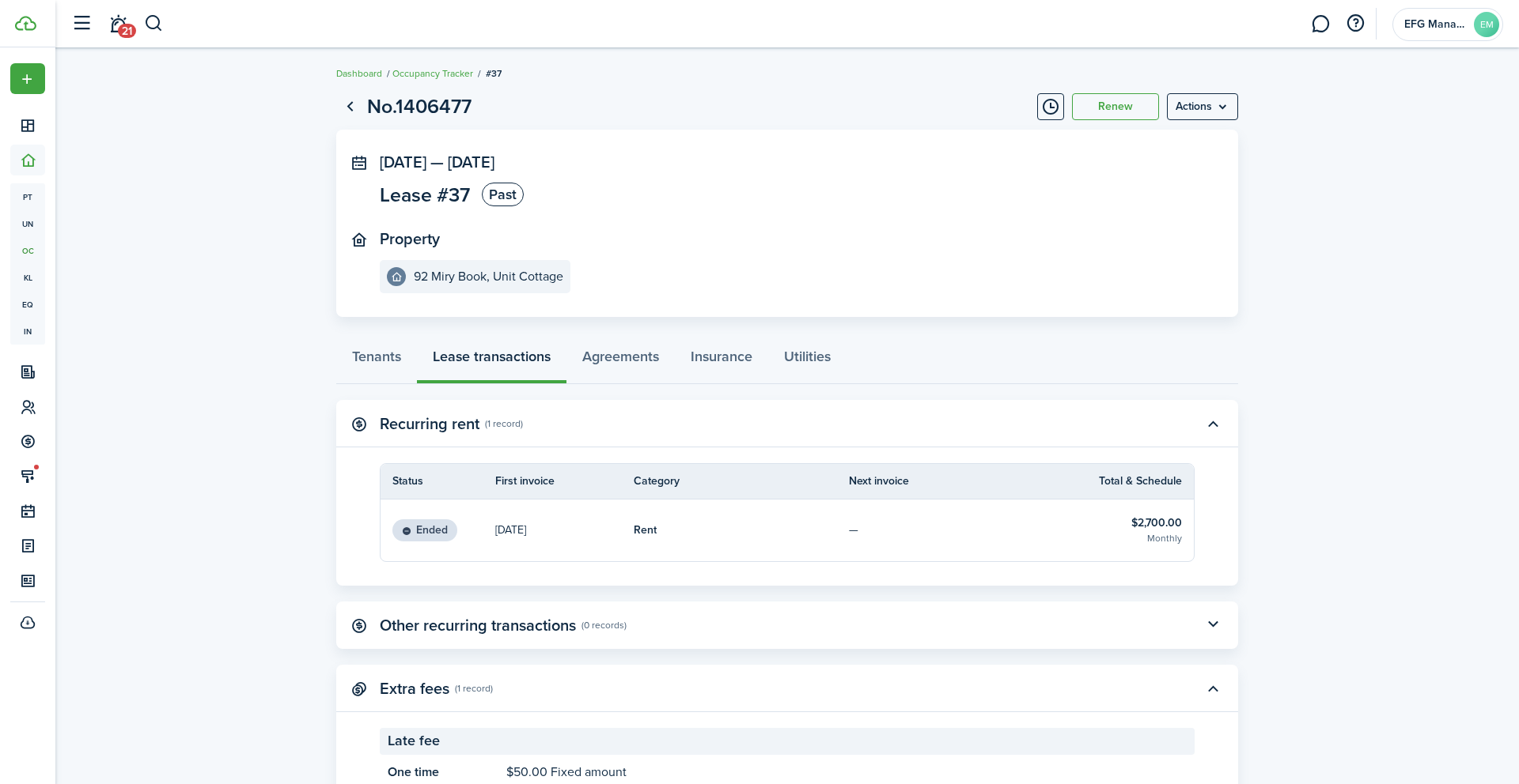
click at [1133, 486] on th "Total & Schedule" at bounding box center [1146, 482] width 95 height 17
click at [617, 365] on link "Agreements" at bounding box center [620, 361] width 108 height 47
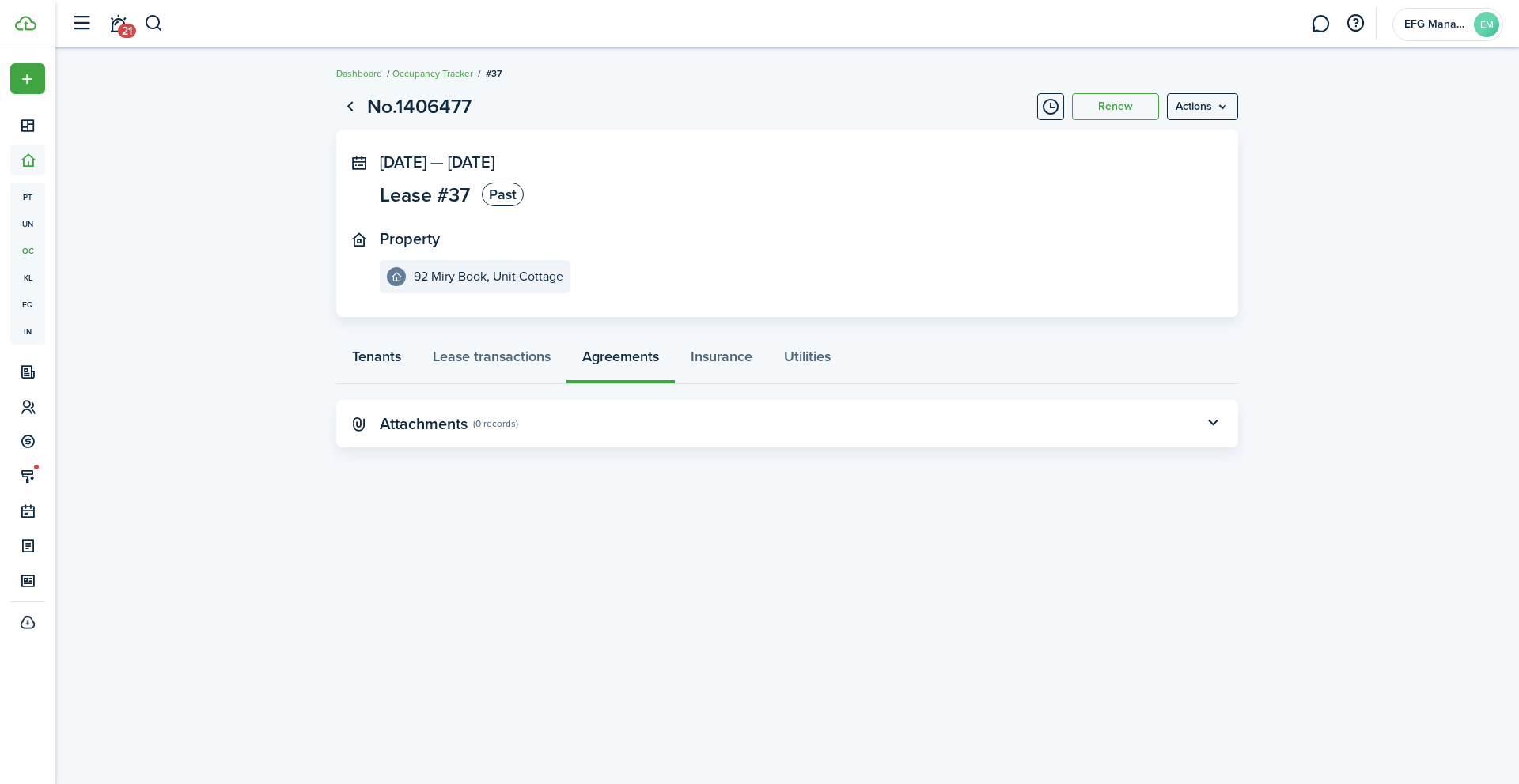
click at [386, 367] on link "Tenants" at bounding box center [376, 361] width 80 height 47
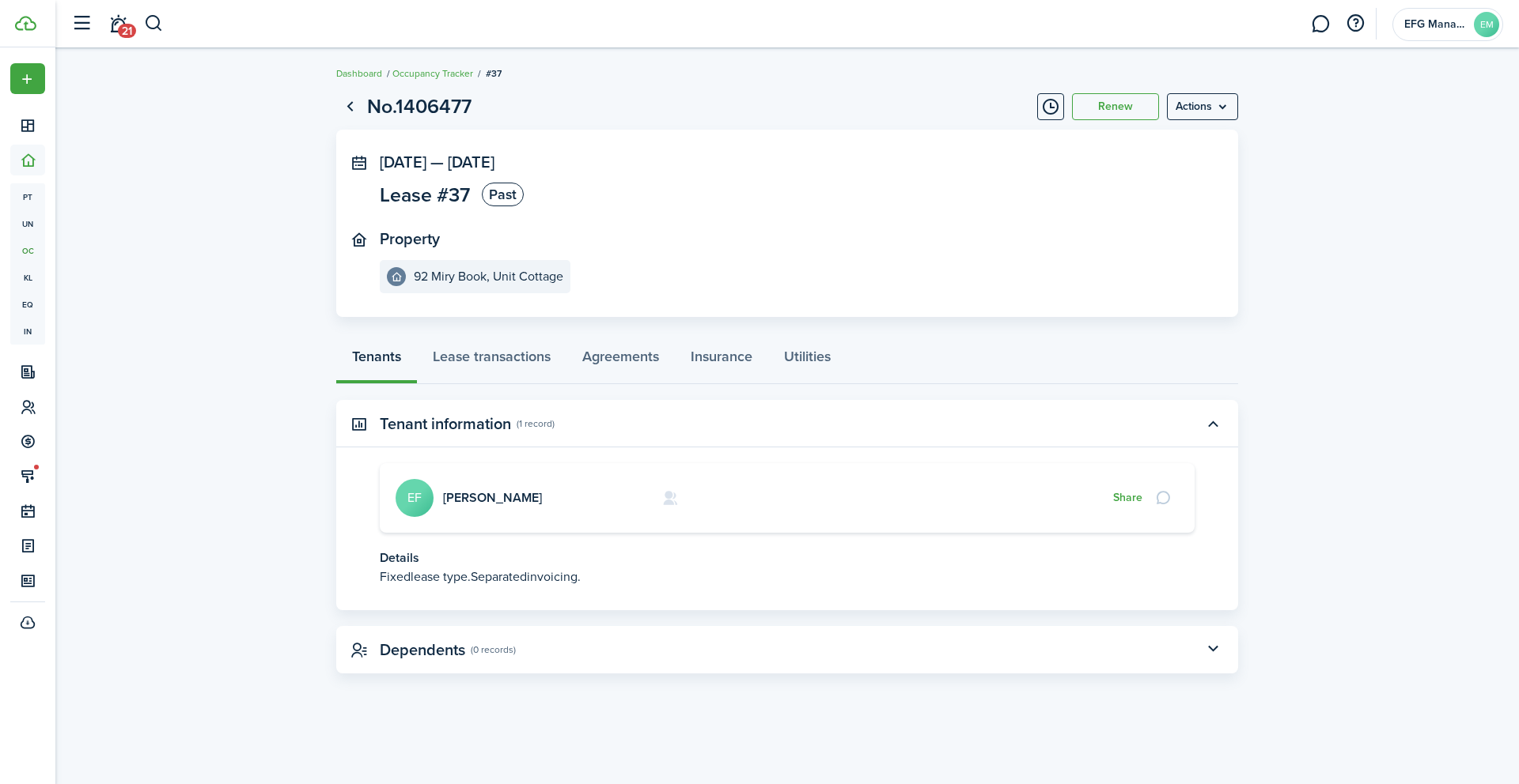
click at [380, 351] on div "Tenants Lease transactions Agreements Insurance Utilities" at bounding box center [787, 361] width 902 height 47
click at [375, 363] on div "Tenants Lease transactions Agreements Insurance Utilities" at bounding box center [787, 361] width 902 height 47
click at [478, 498] on link "[PERSON_NAME]" at bounding box center [492, 498] width 99 height 19
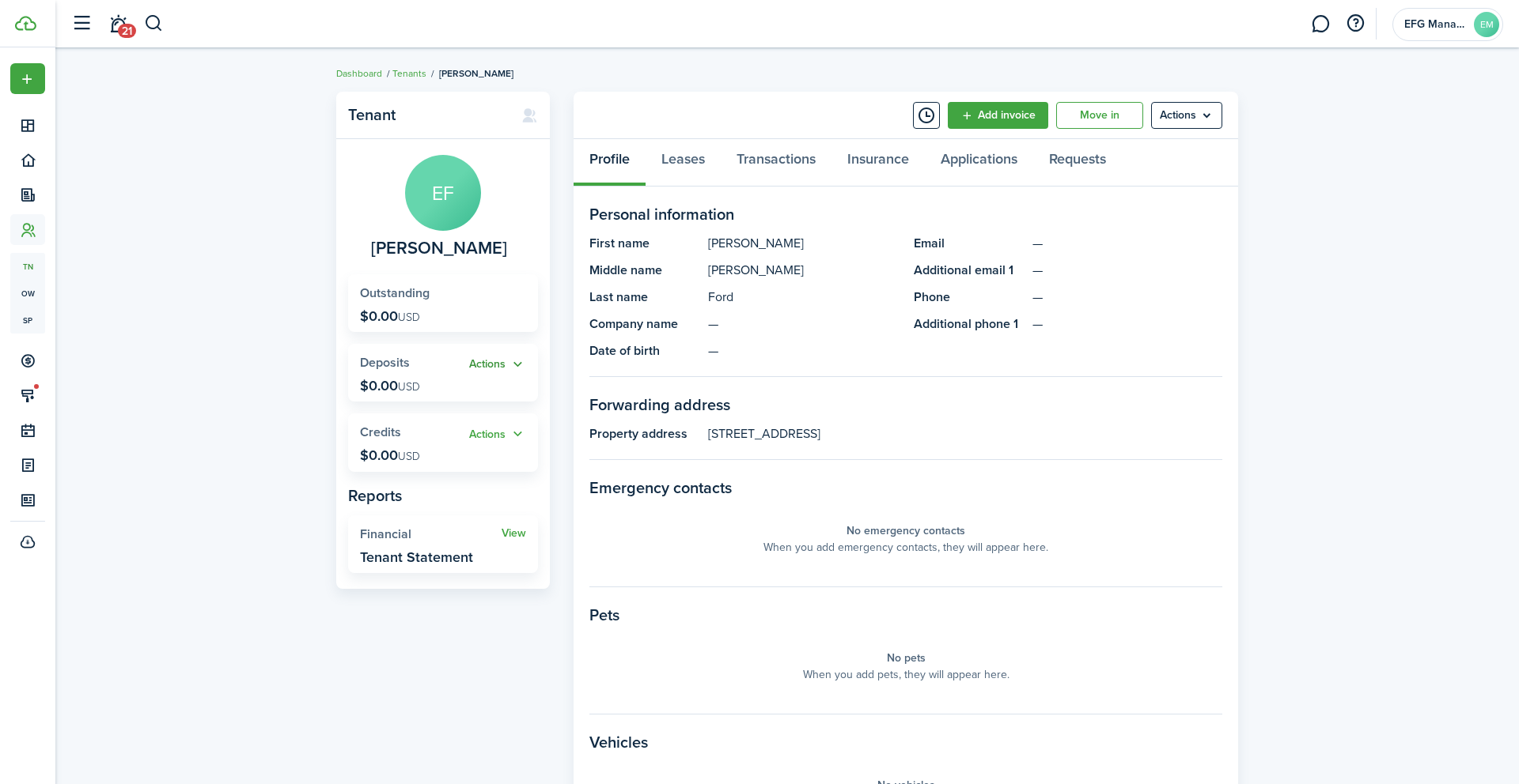
click at [493, 363] on button "Actions" at bounding box center [497, 365] width 57 height 19
click at [451, 399] on link "Add" at bounding box center [457, 395] width 139 height 27
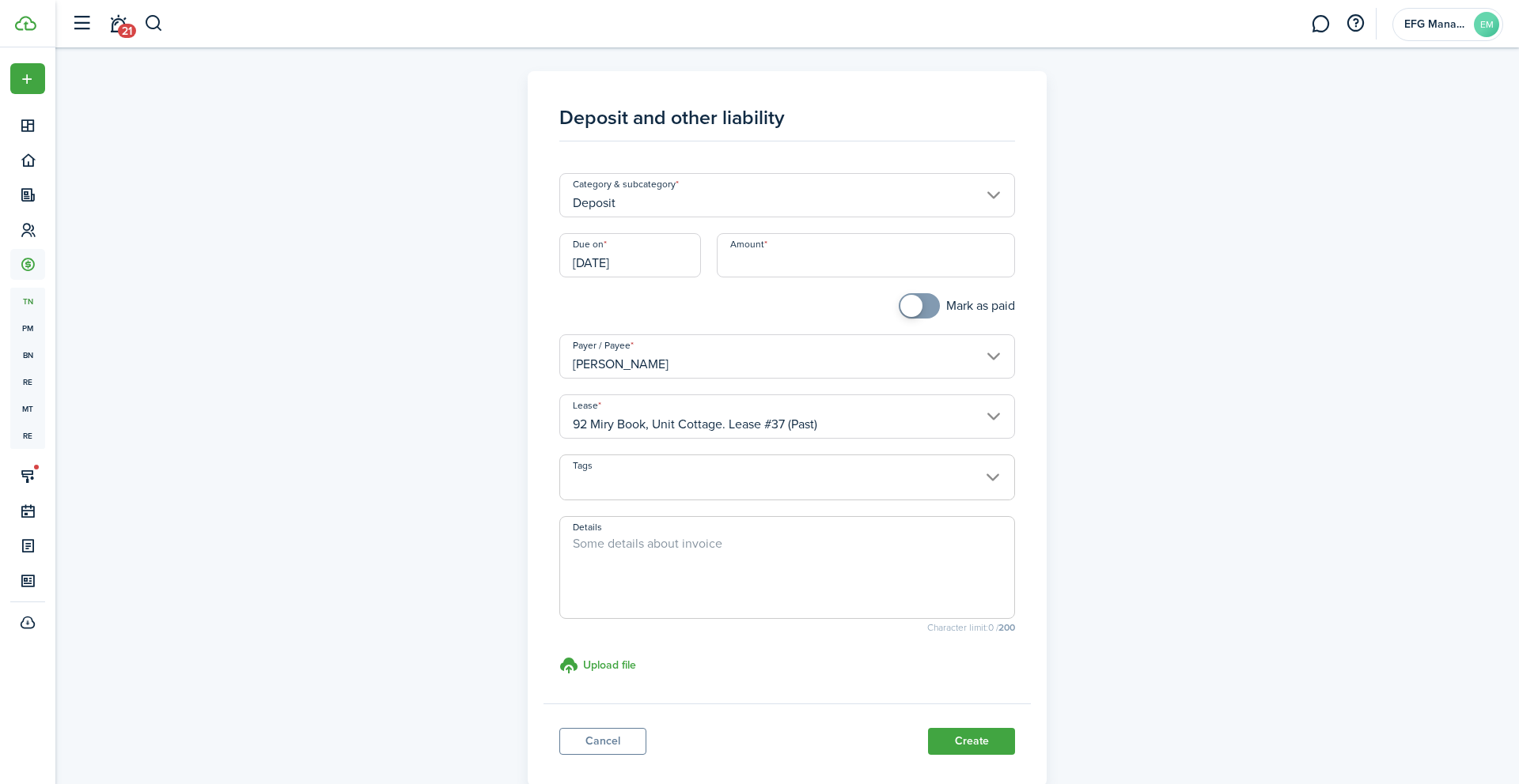
checkbox input "true"
click at [911, 308] on span at bounding box center [911, 306] width 22 height 22
click at [830, 270] on input "Amount" at bounding box center [866, 255] width 299 height 44
click at [610, 256] on input "[DATE]" at bounding box center [631, 255] width 142 height 44
type input "$3,500.00"
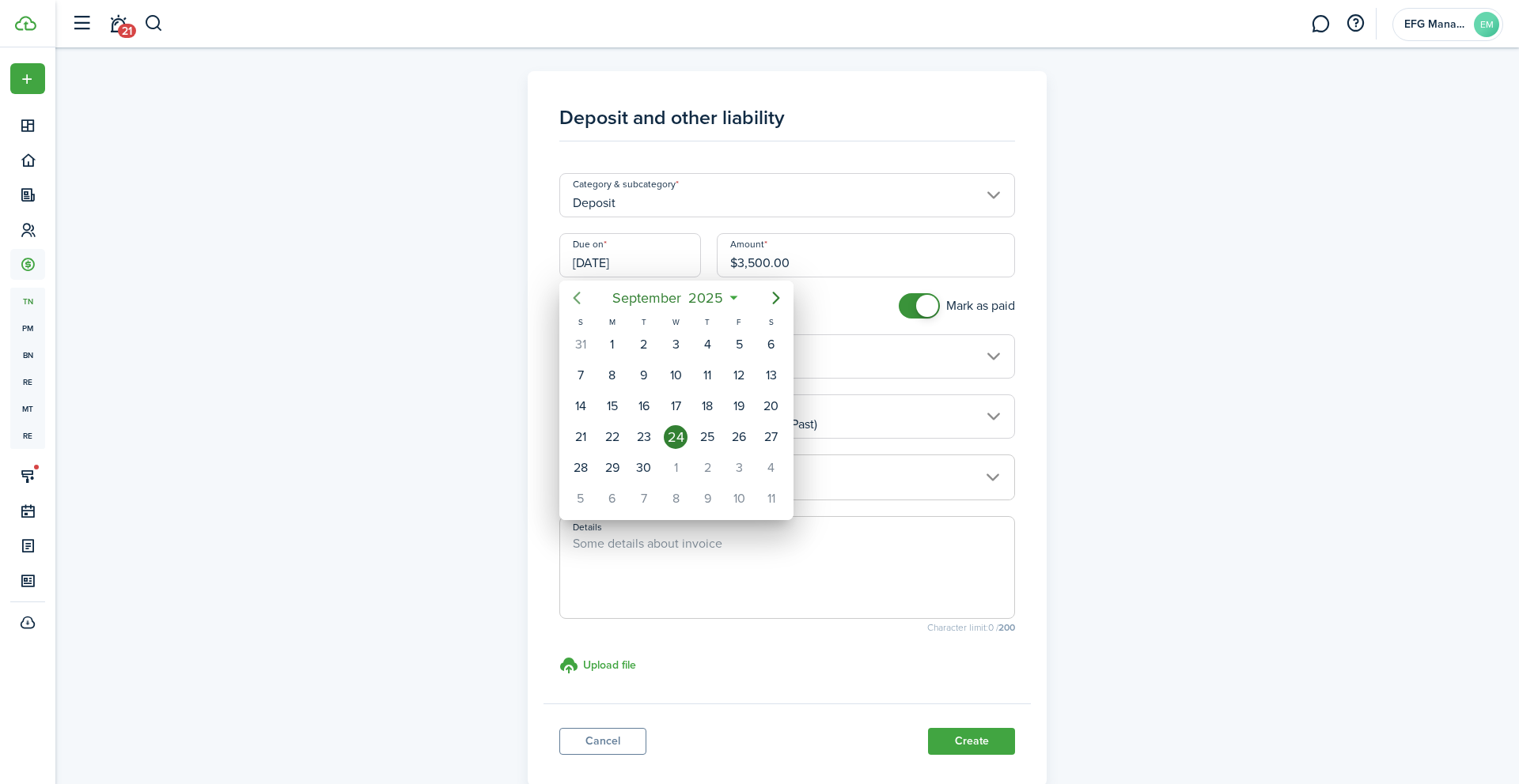
click at [580, 306] on icon "Previous page" at bounding box center [576, 298] width 19 height 19
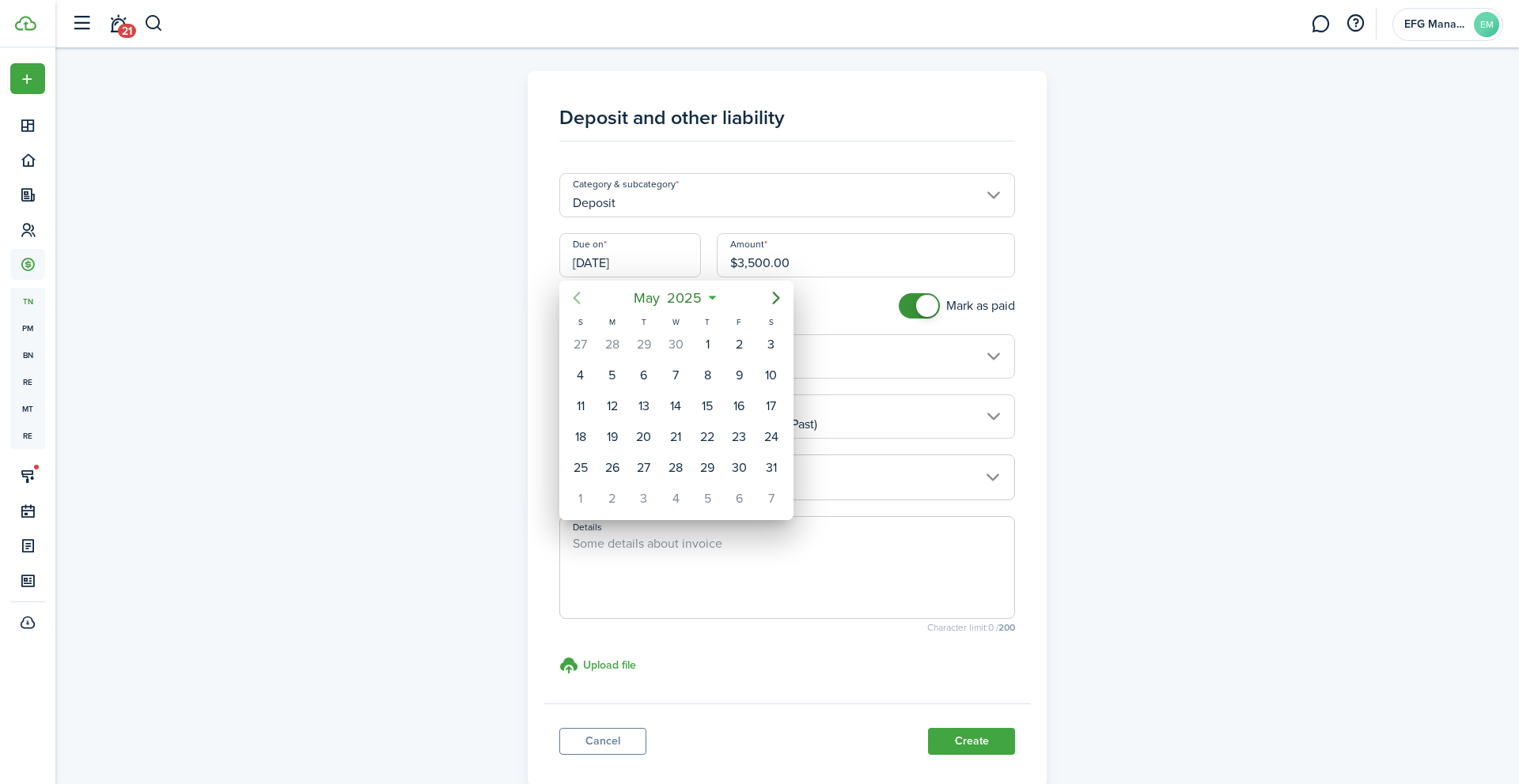
click at [580, 306] on icon "Previous page" at bounding box center [576, 298] width 19 height 19
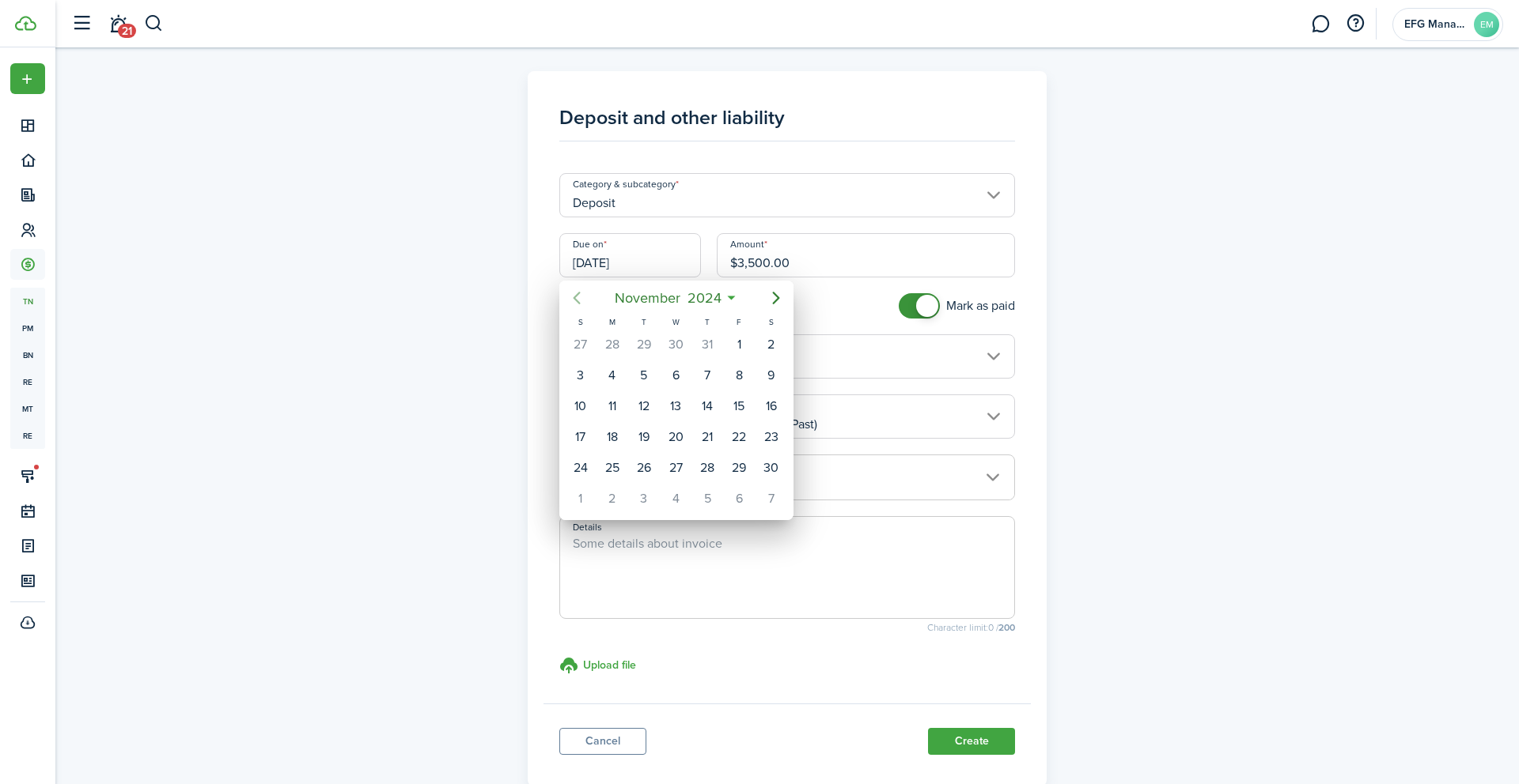
click at [580, 306] on icon "Previous page" at bounding box center [576, 298] width 19 height 19
click at [773, 300] on icon "Next page" at bounding box center [776, 298] width 19 height 19
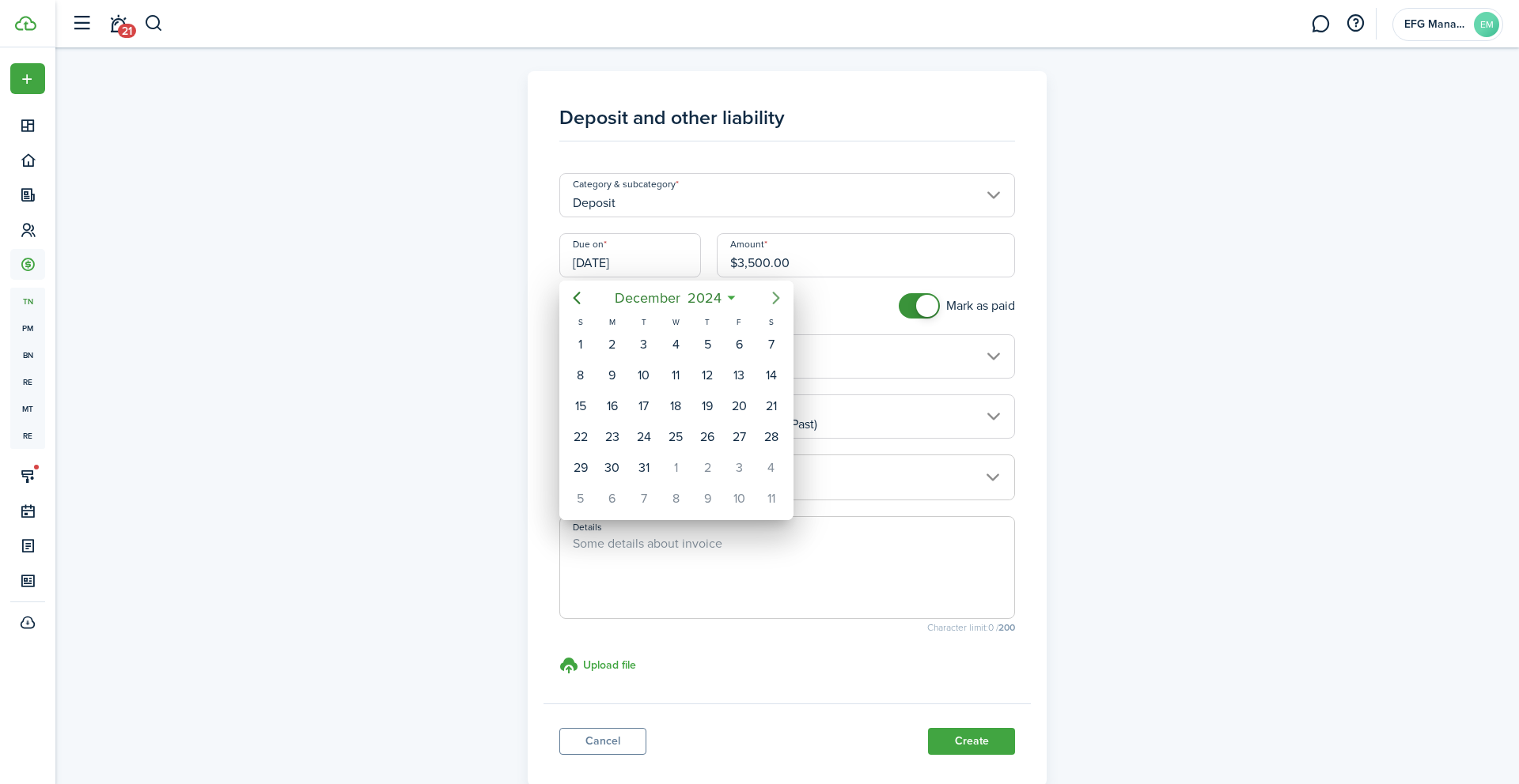
click at [773, 300] on icon "Next page" at bounding box center [776, 298] width 19 height 19
click at [680, 346] on div "1" at bounding box center [675, 345] width 24 height 24
type input "[DATE]"
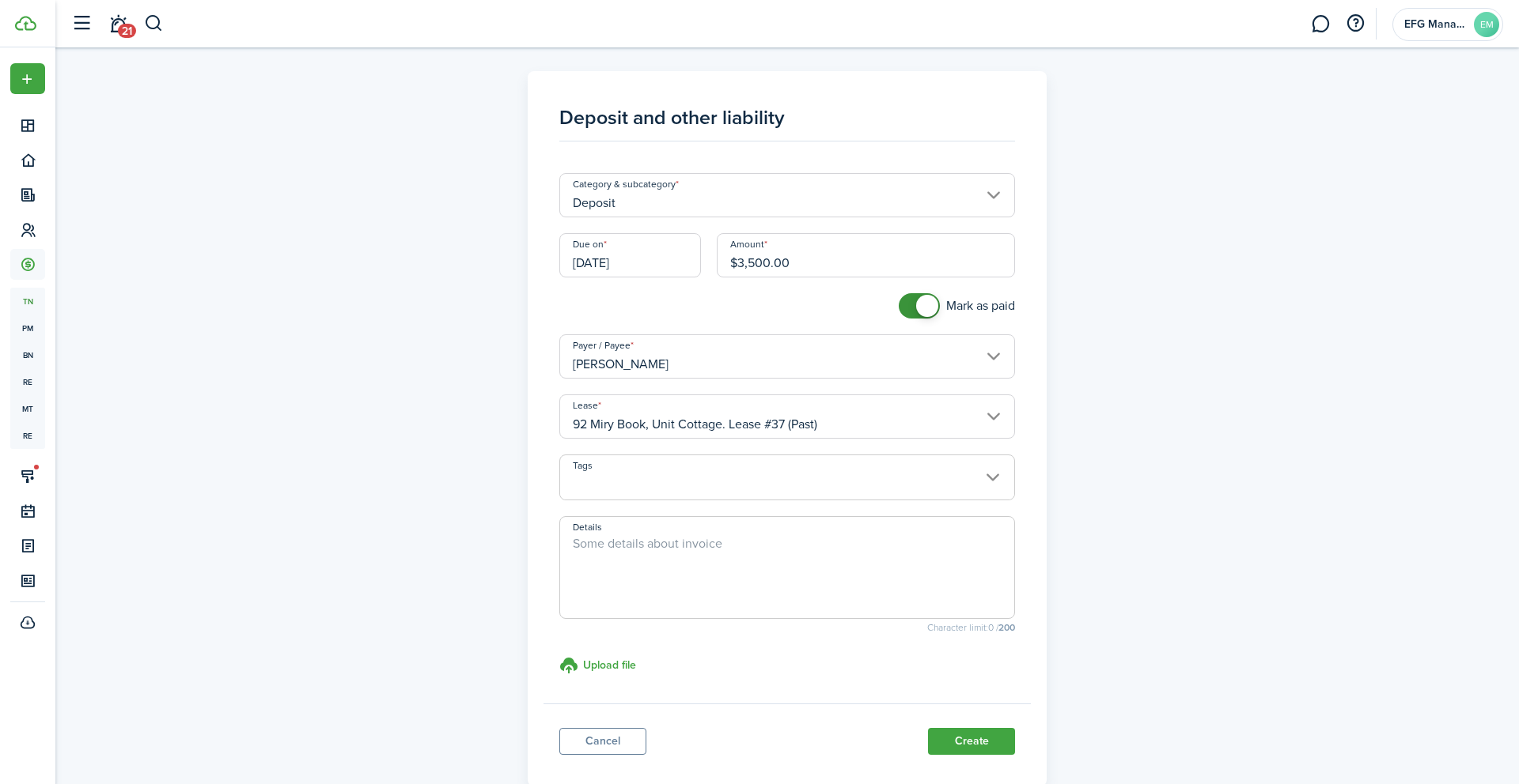
click at [621, 556] on textarea "Details" at bounding box center [788, 573] width 455 height 76
click at [744, 542] on textarea "SECURITY DEPOSIT PER OIRGINAL LEASE ATTACHED" at bounding box center [788, 573] width 455 height 76
click at [742, 542] on textarea "SECURITY DEPOSIT PER OIRGINAL LEASE ATTACHED" at bounding box center [788, 573] width 455 height 76
click at [734, 548] on textarea "SECURITY DEPOSIT PER OIRGINAL LEASE ATTACHED" at bounding box center [788, 573] width 455 height 76
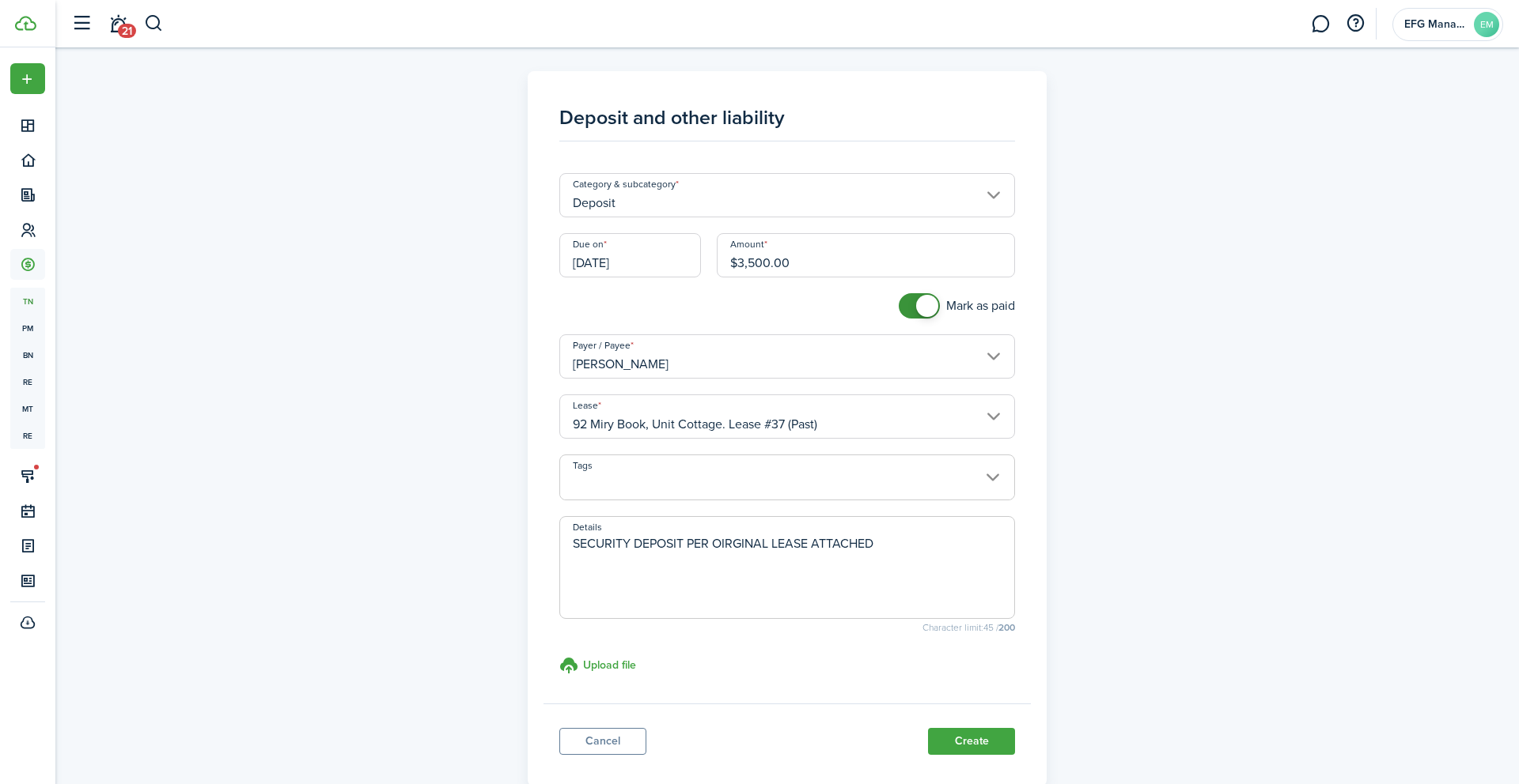
click at [734, 548] on textarea "SECURITY DEPOSIT PER OIRGINAL LEASE ATTACHED" at bounding box center [788, 573] width 455 height 76
type textarea "SECURITY DEPOSIT PER Or LEASE ATTACHED"
drag, startPoint x: 903, startPoint y: 539, endPoint x: 406, endPoint y: 510, distance: 497.8
click at [406, 510] on div "Deposit and other liability Category & subcategory Deposit Due on [DATE] Amount…" at bounding box center [787, 428] width 918 height 716
type textarea "\"
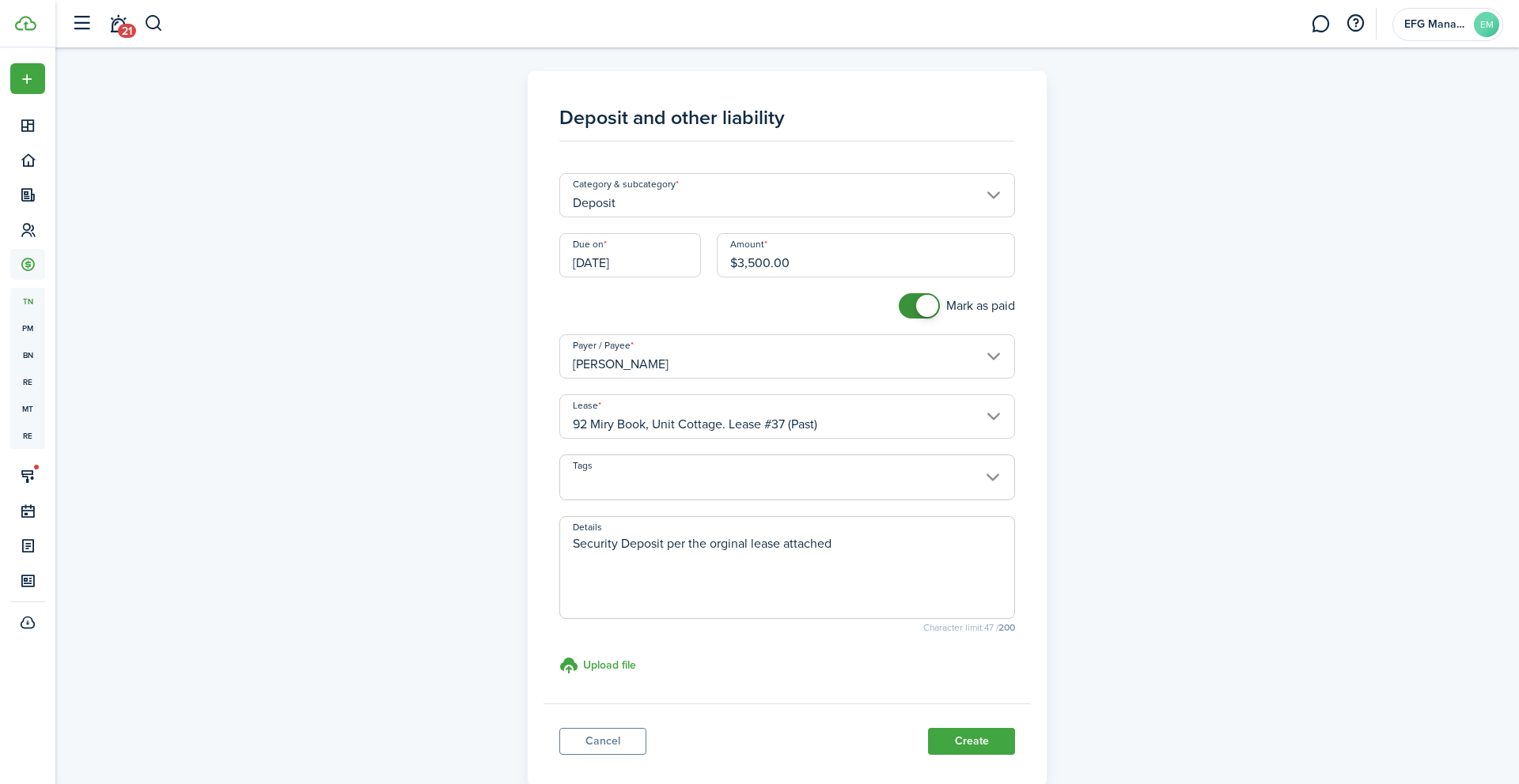
click at [735, 542] on textarea "Security Deposit per the orginal lease attached" at bounding box center [788, 573] width 455 height 76
type textarea "Security Deposit per the original lease attached"
drag, startPoint x: 734, startPoint y: 542, endPoint x: 381, endPoint y: 0, distance: 646.8
click at [0, 0] on landlord-dashboard "Create New Dashboard Portfolio Leasing Contacts Accounting tn Transactions pm P…" at bounding box center [759, 392] width 1519 height 784
click at [620, 659] on h3 "Upload file" at bounding box center [609, 666] width 53 height 17
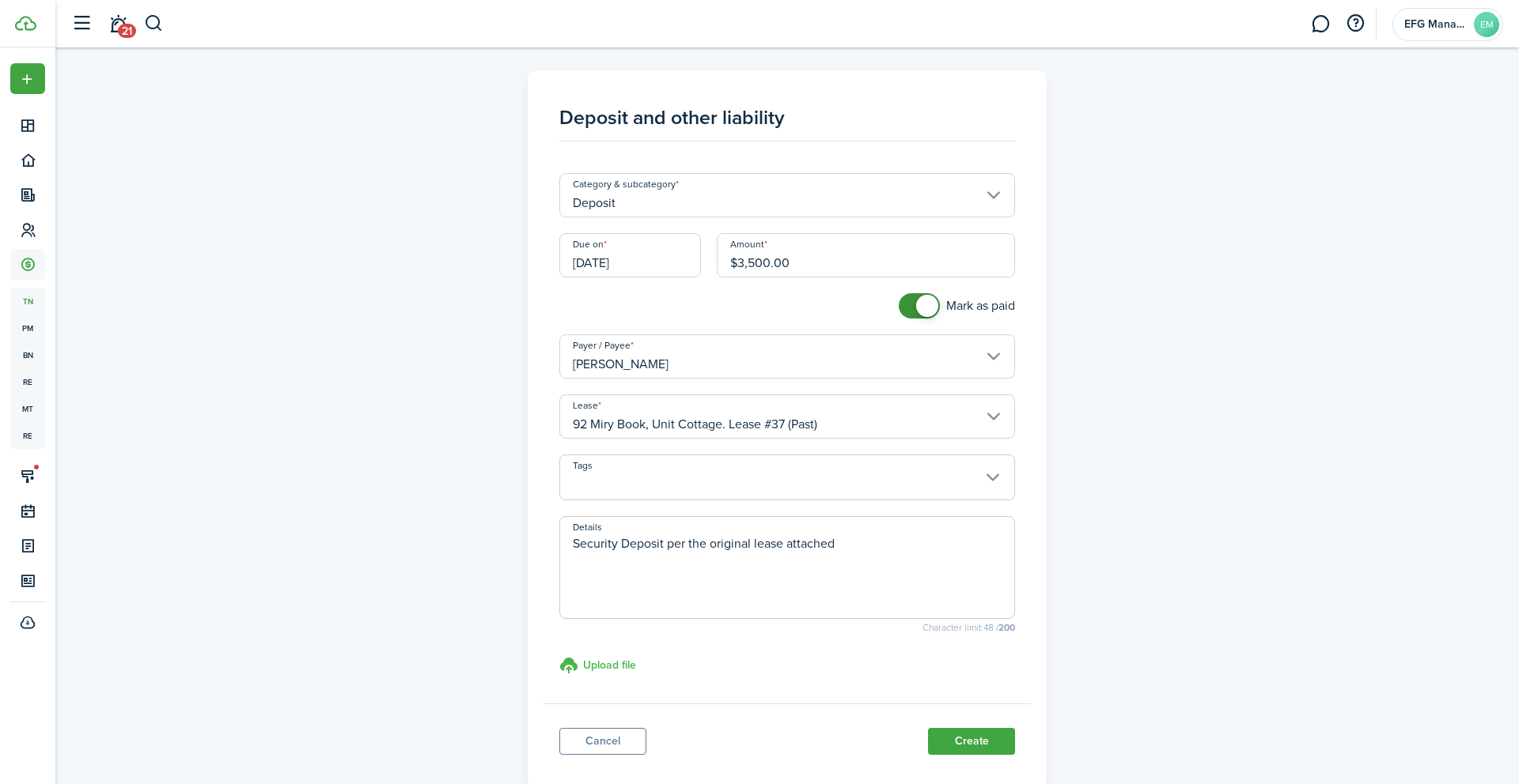
click at [560, 656] on input "Upload file store documents and templates Choose file" at bounding box center [560, 656] width 0 height 0
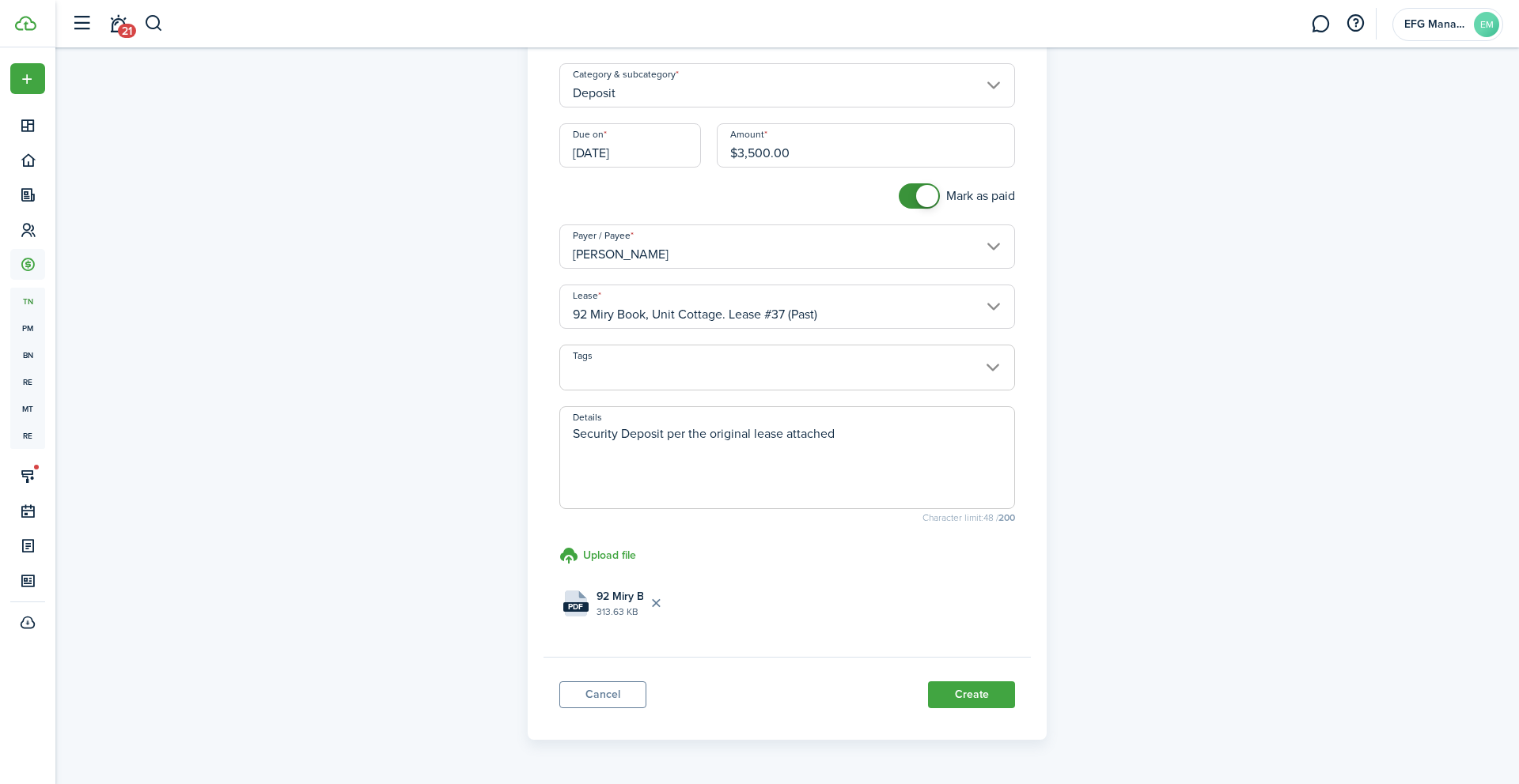
scroll to position [156, 0]
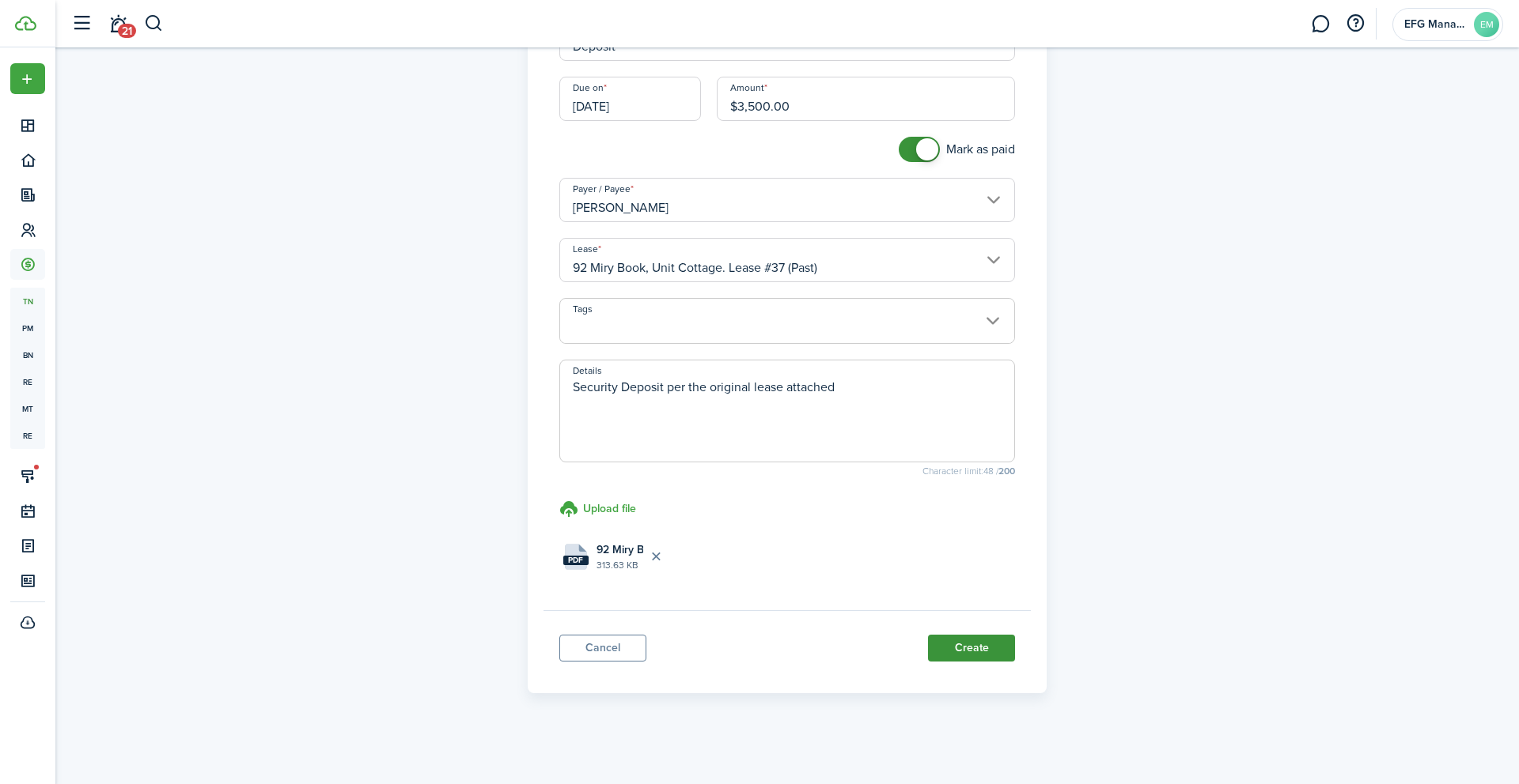
click at [991, 645] on button "Create" at bounding box center [971, 648] width 87 height 27
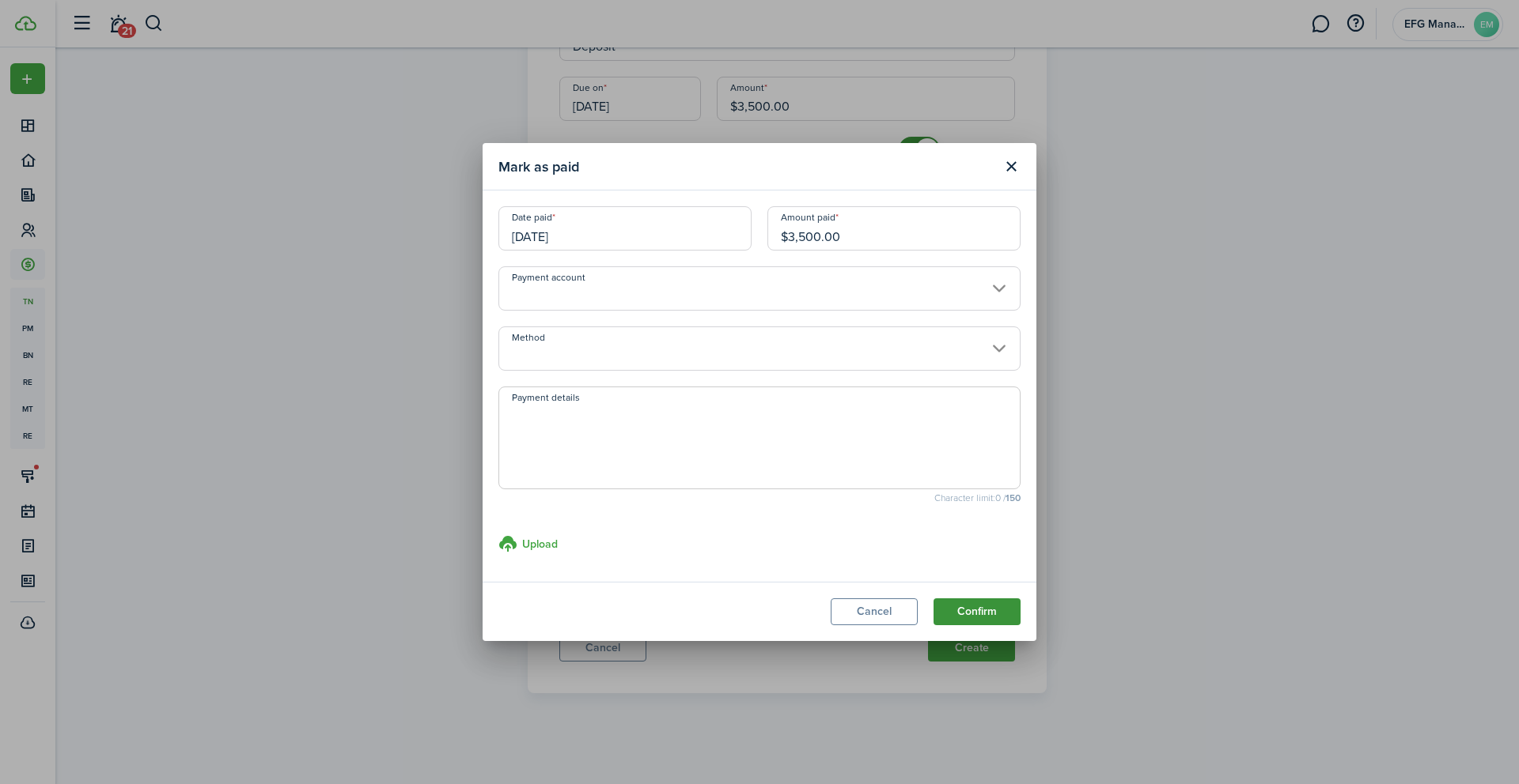
click at [997, 613] on button "Confirm" at bounding box center [976, 612] width 87 height 27
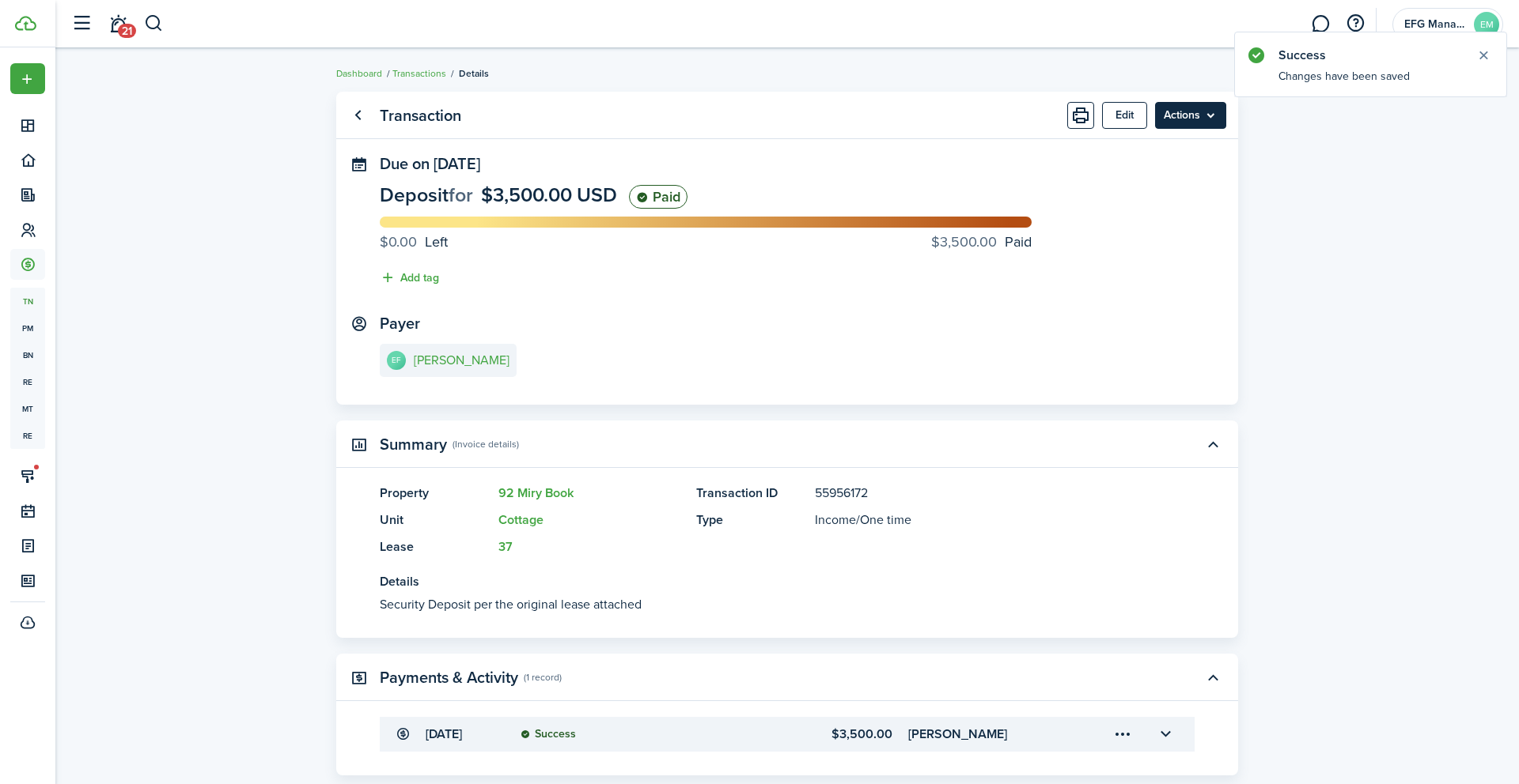
click at [1188, 120] on menu-btn "Actions" at bounding box center [1190, 116] width 71 height 27
click at [423, 353] on e-details-info-title "[PERSON_NAME]" at bounding box center [461, 360] width 96 height 14
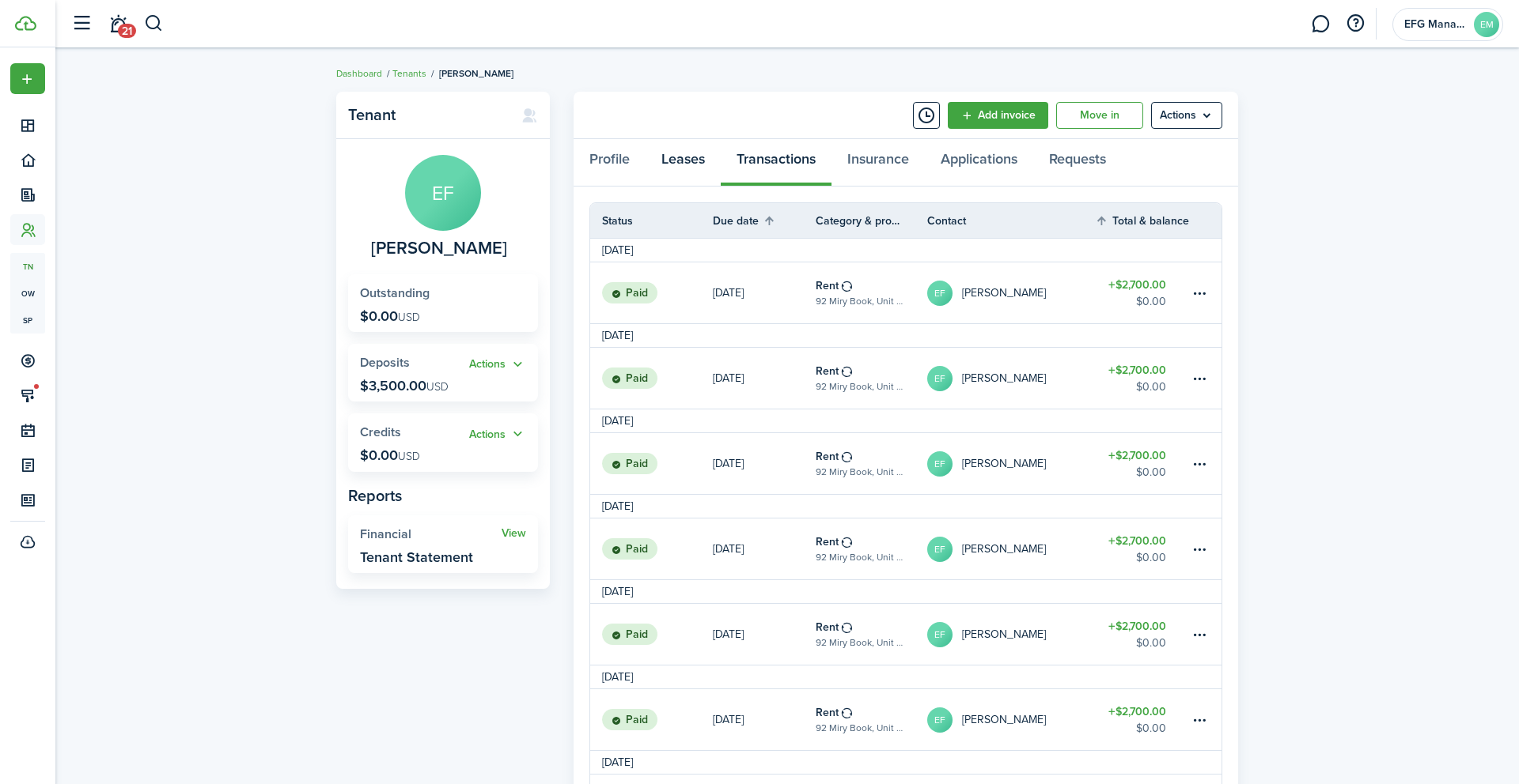
click at [675, 167] on link "Leases" at bounding box center [683, 163] width 75 height 47
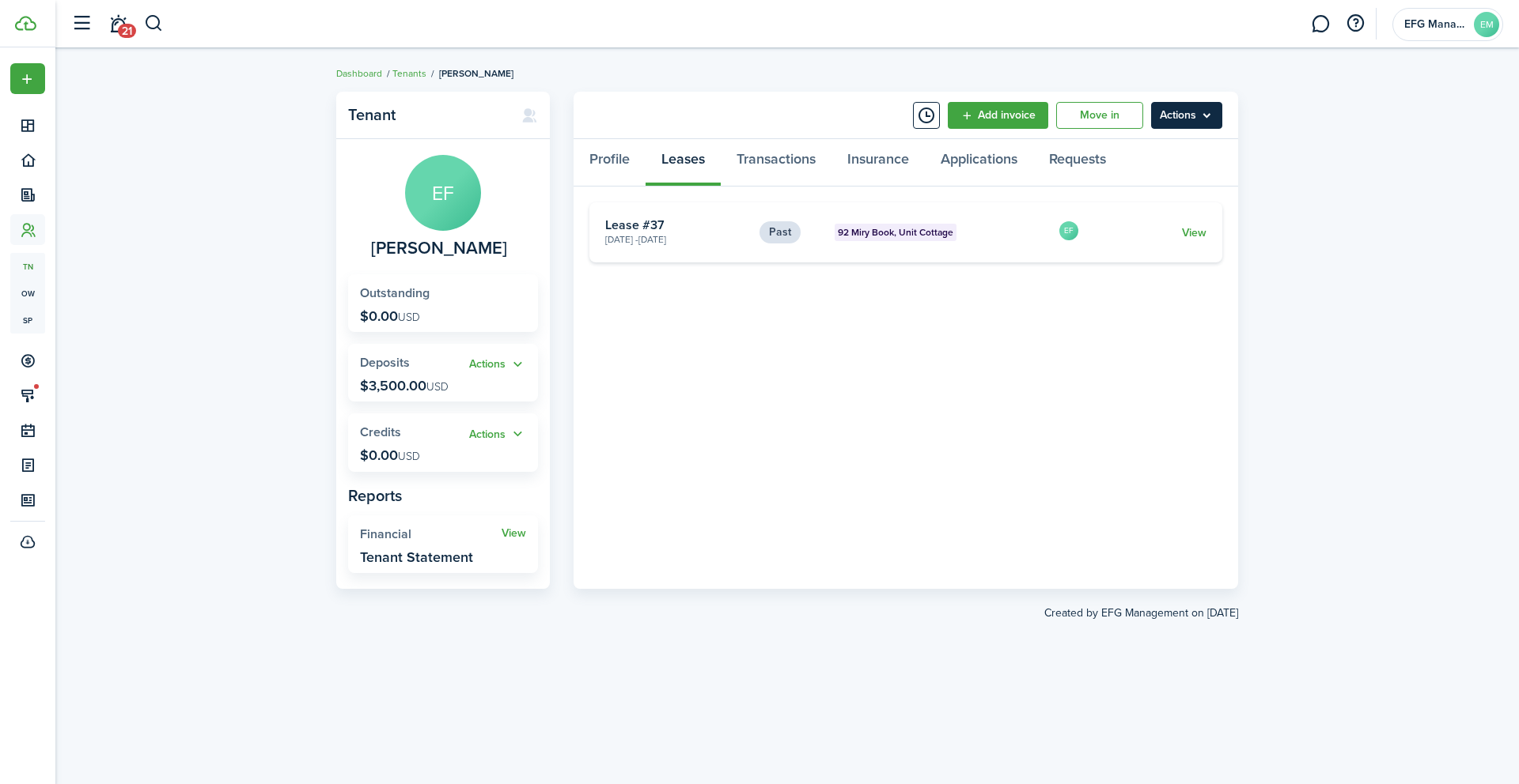
click at [1204, 117] on menu-btn "Actions" at bounding box center [1187, 116] width 71 height 27
drag, startPoint x: 1202, startPoint y: 228, endPoint x: 1188, endPoint y: 228, distance: 14.0
click at [1205, 231] on link "View" at bounding box center [1194, 233] width 25 height 17
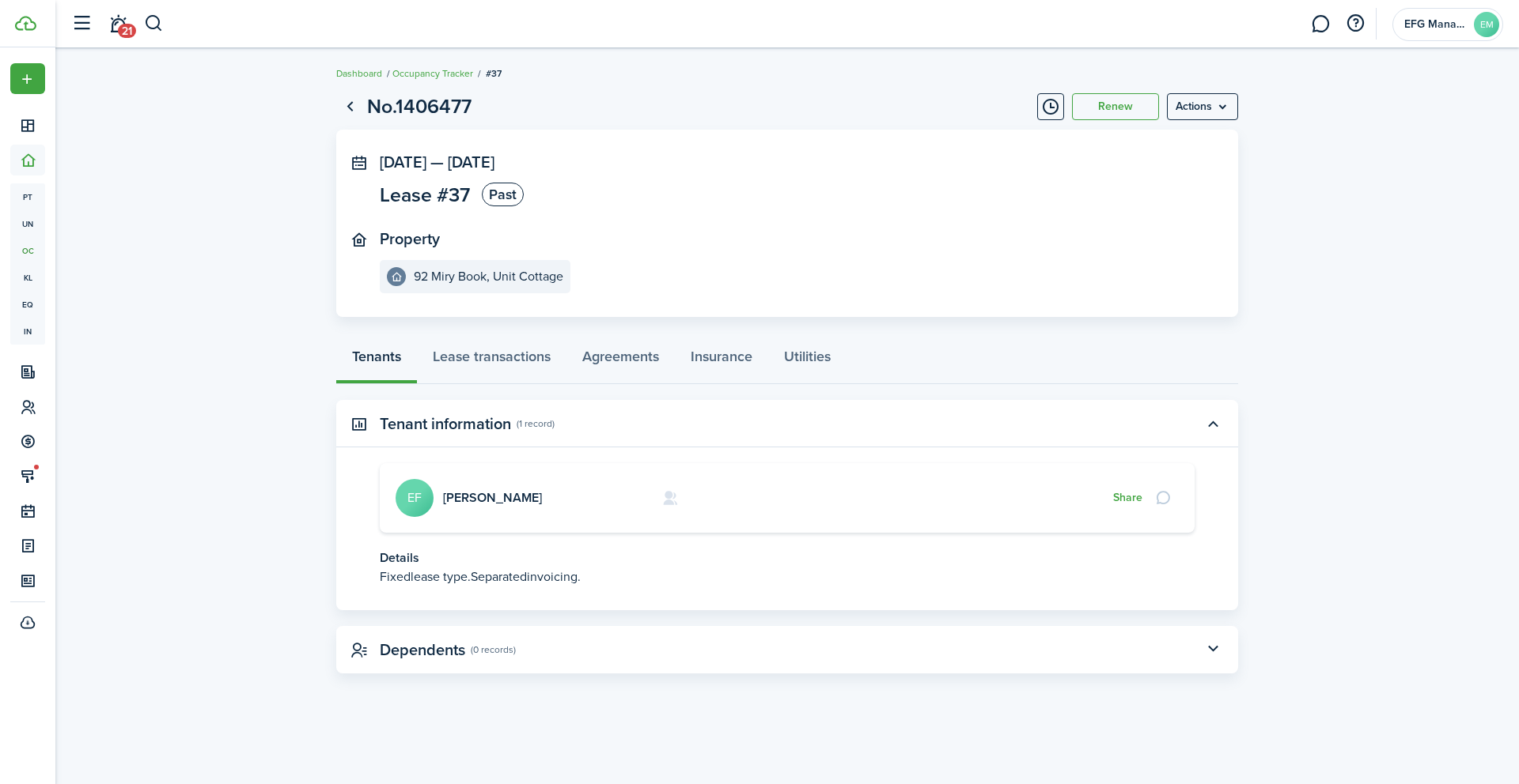
click at [1136, 123] on page-view-layout "No.1406477 Renew Actions [DATE] — [DATE] Lease #37 Past Property 92 Miry Book, …" at bounding box center [787, 382] width 918 height 597
click at [1127, 112] on button "Renew" at bounding box center [1115, 106] width 87 height 27
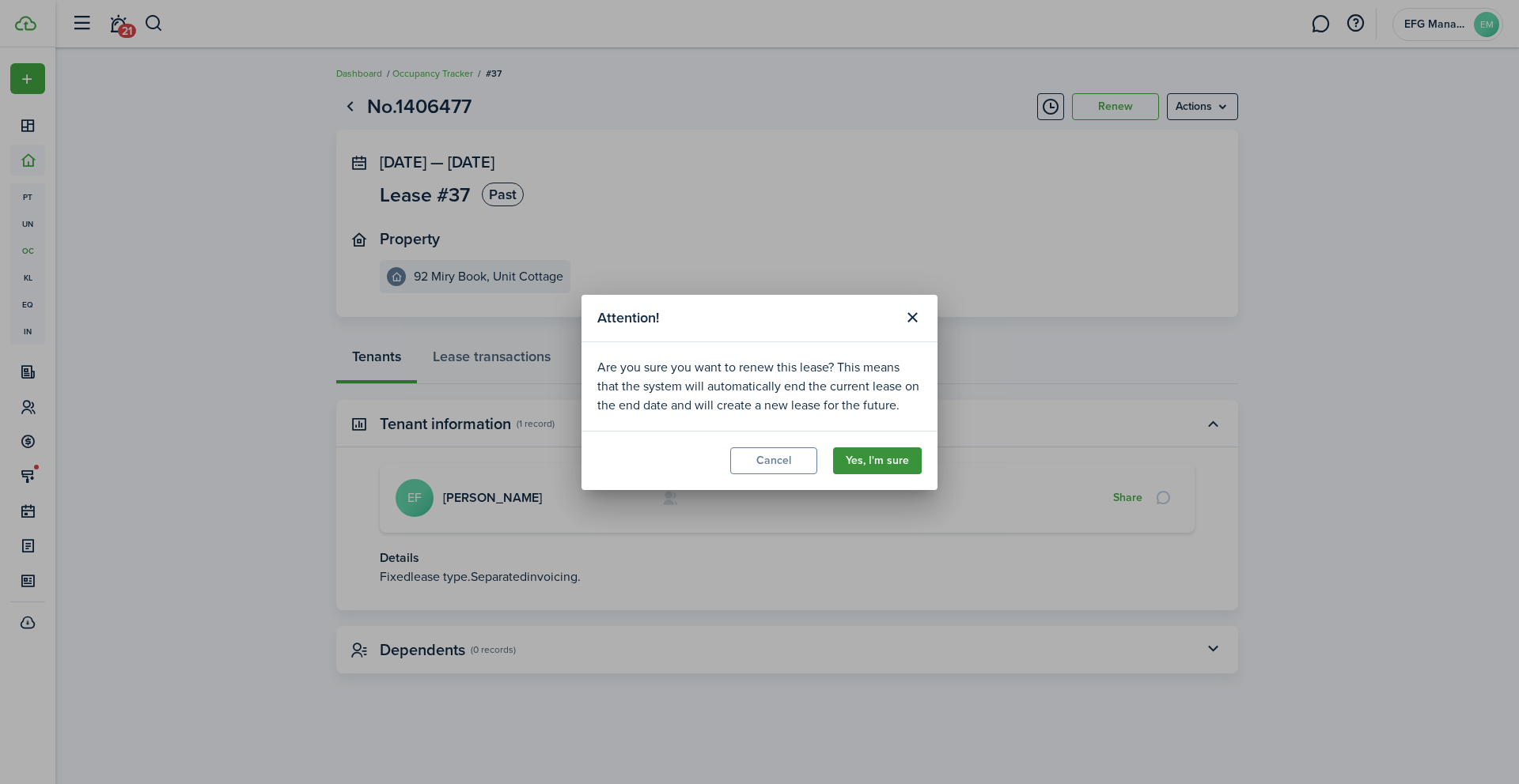
click at [890, 461] on button "Yes, I'm sure" at bounding box center [877, 461] width 89 height 27
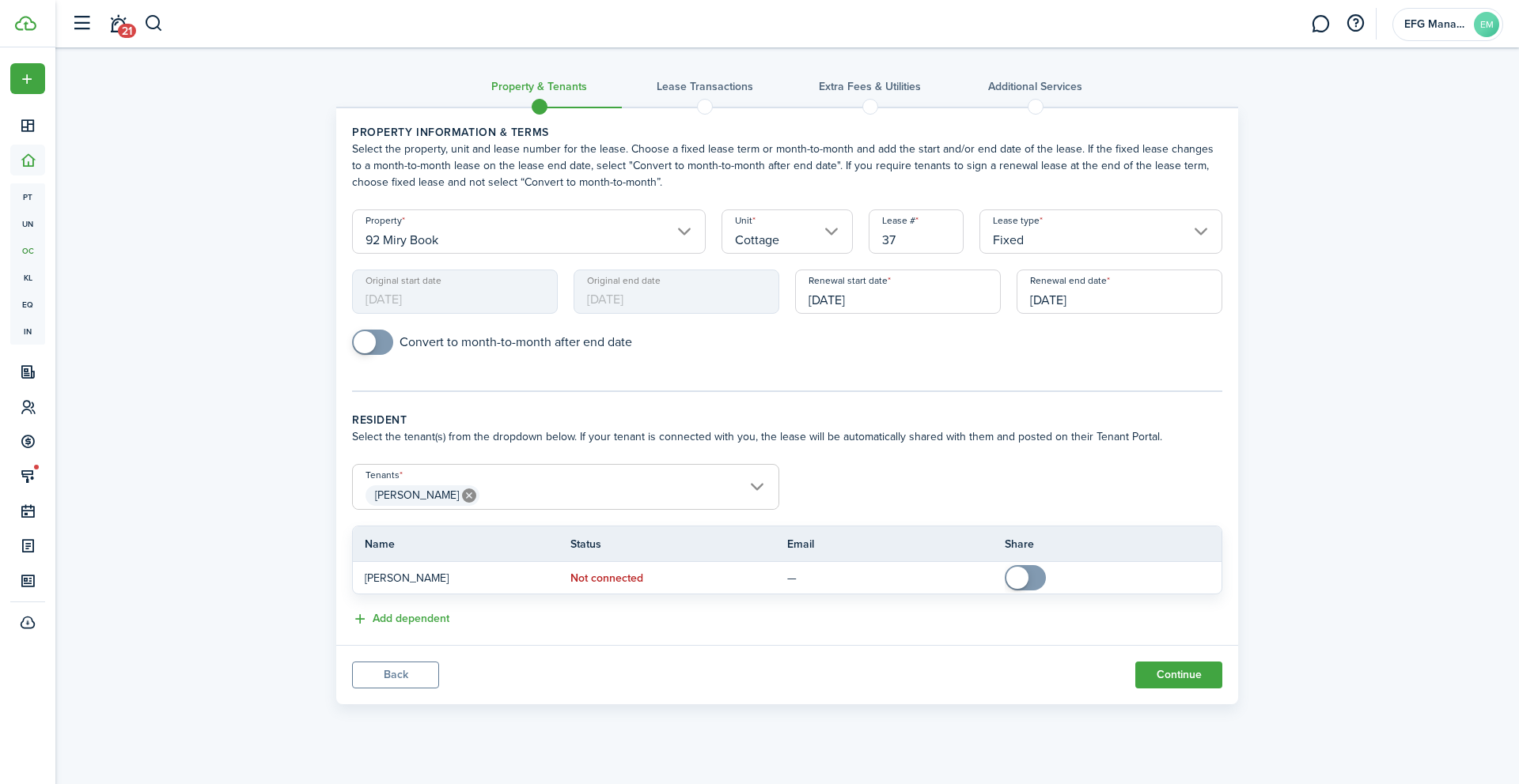
checkbox input "true"
click at [380, 334] on span at bounding box center [372, 342] width 16 height 25
click at [941, 290] on input "[DATE]" at bounding box center [897, 291] width 205 height 44
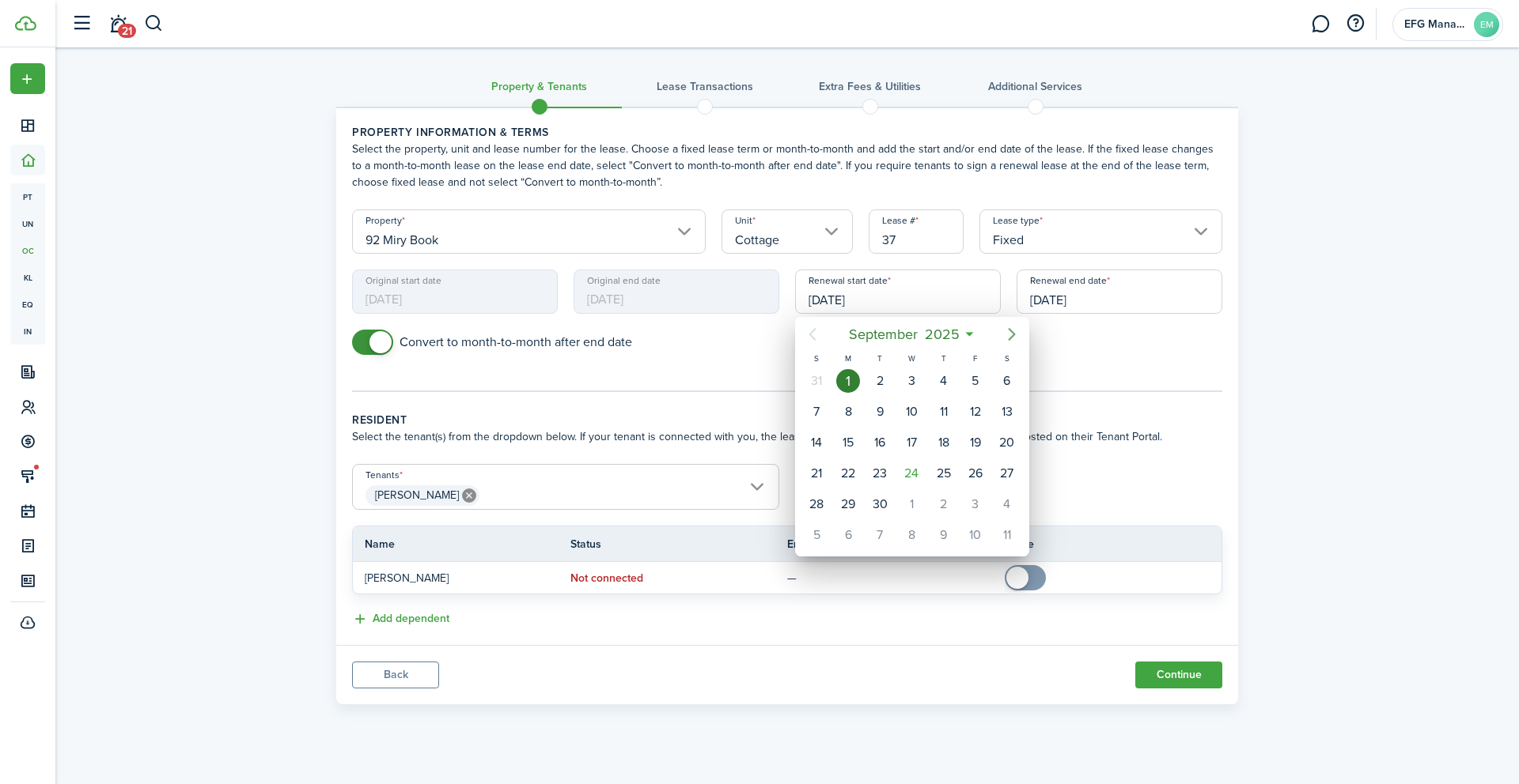
click at [1010, 336] on icon "Next page" at bounding box center [1012, 335] width 19 height 19
click at [1010, 385] on div "1" at bounding box center [1007, 381] width 24 height 24
type input "[DATE]"
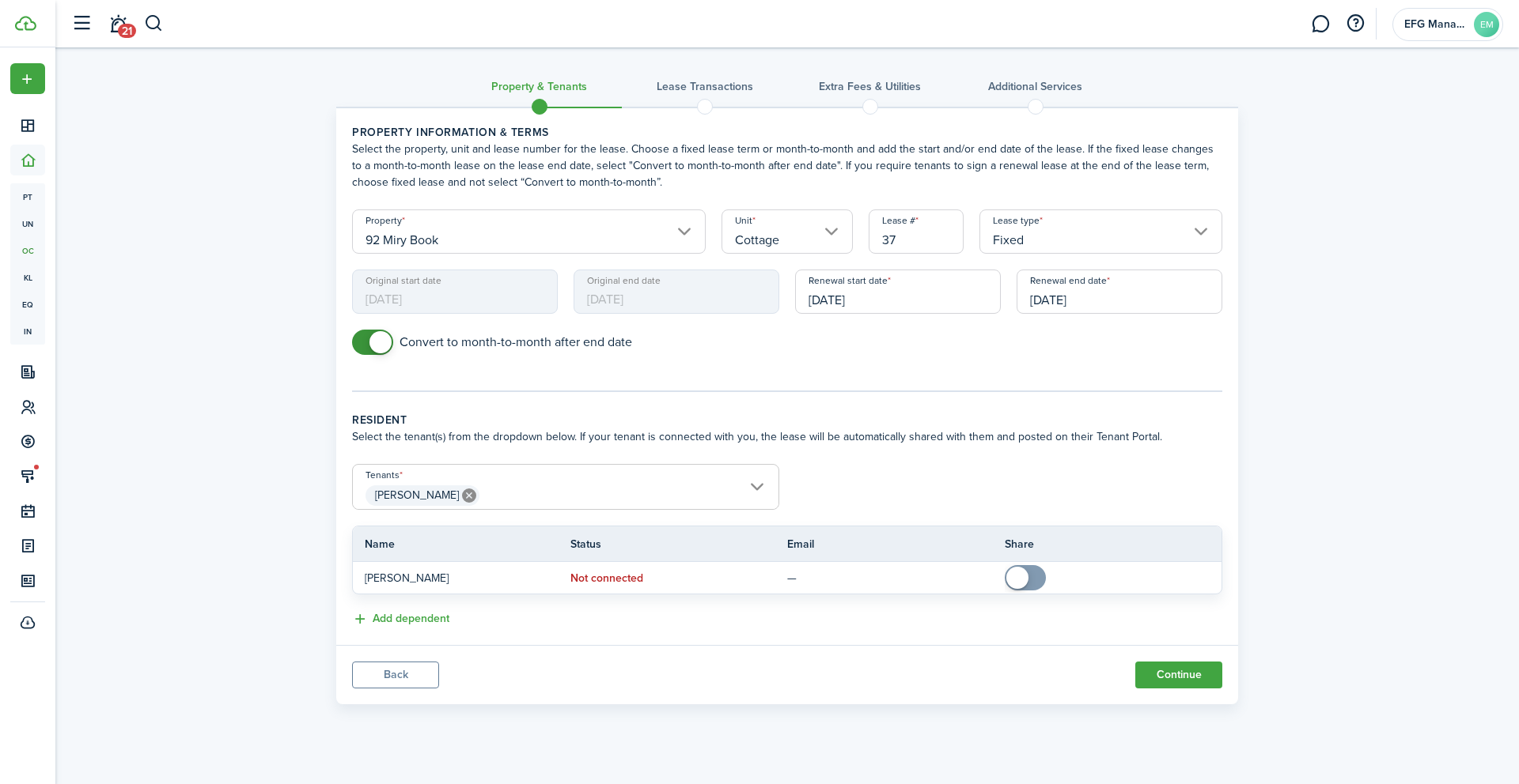
click at [1072, 302] on input "[DATE]" at bounding box center [1118, 291] width 205 height 44
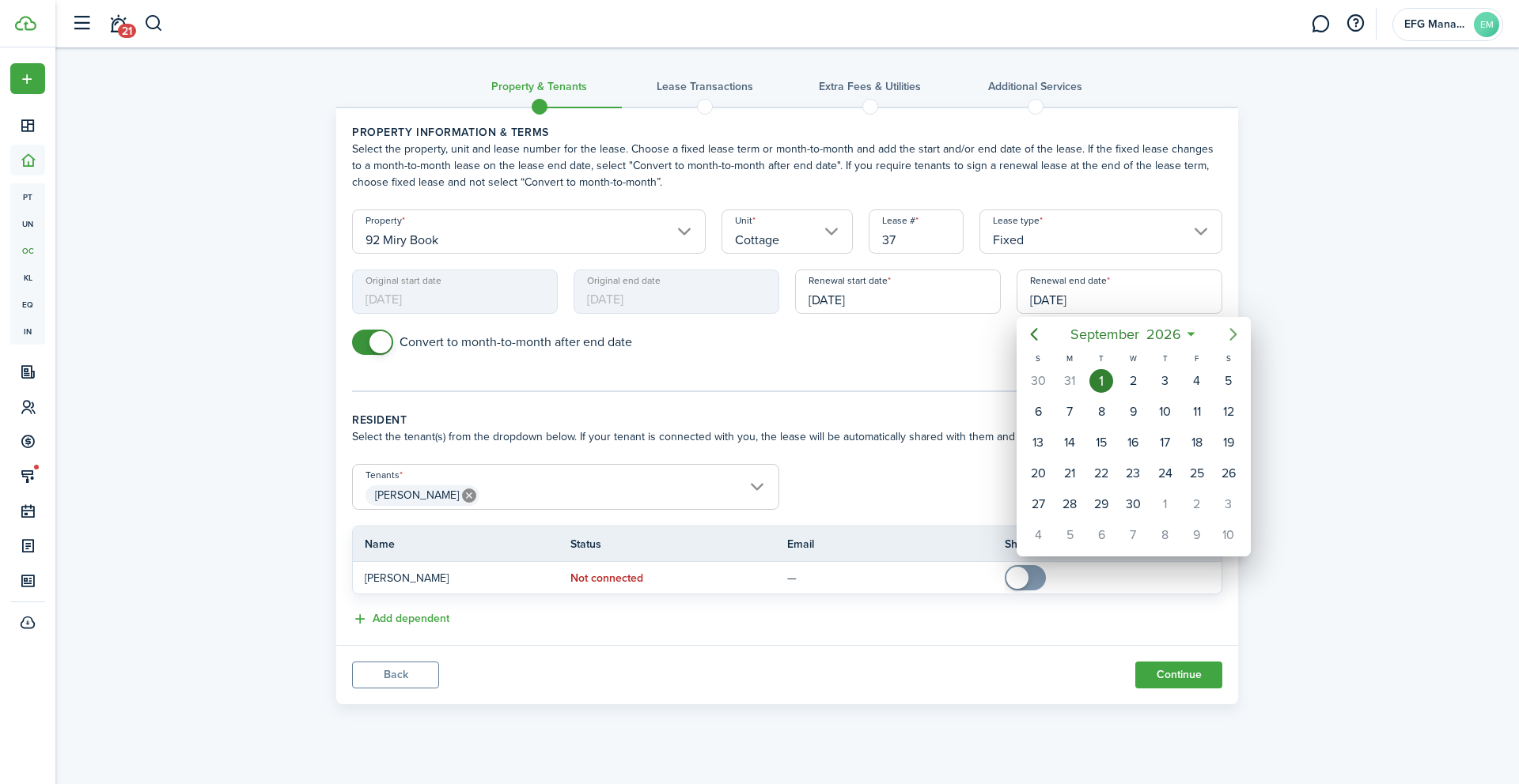
click at [1247, 335] on mbsc-button "Next page" at bounding box center [1232, 334] width 31 height 31
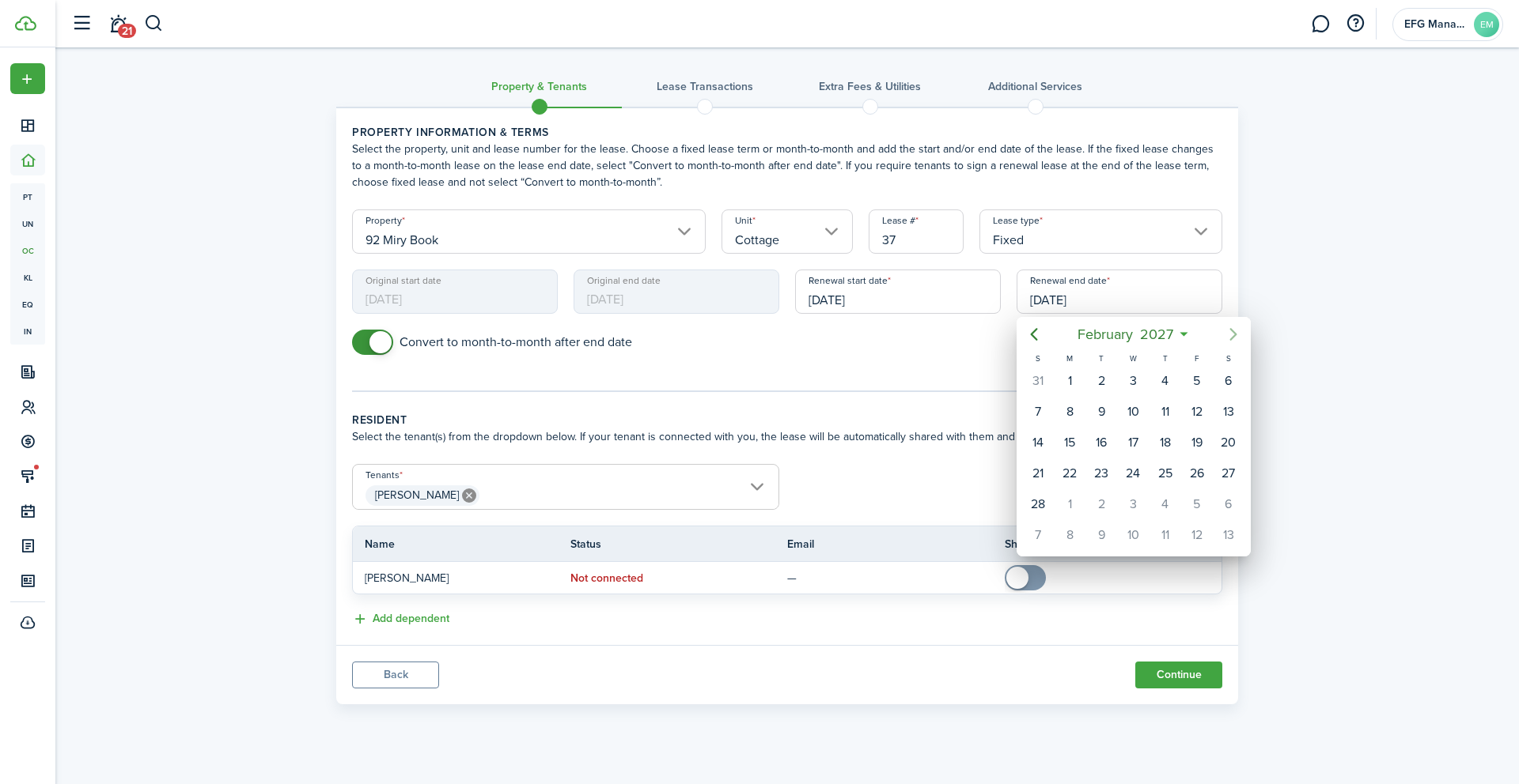
click at [1247, 335] on mbsc-button "Next page" at bounding box center [1232, 334] width 31 height 31
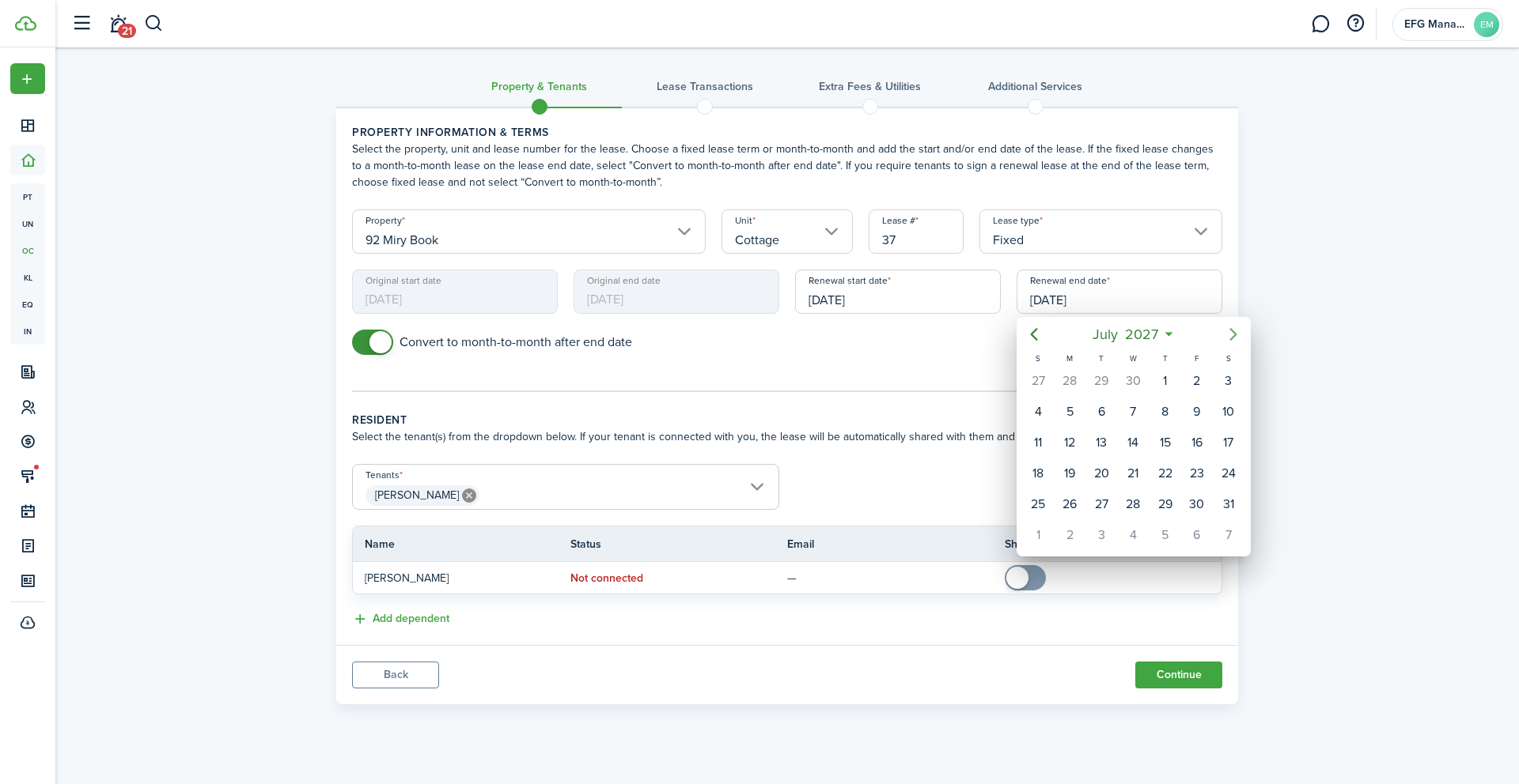
click at [1247, 335] on mbsc-button "Next page" at bounding box center [1232, 334] width 31 height 31
click at [1224, 501] on div "30" at bounding box center [1228, 504] width 24 height 24
type input "[DATE]"
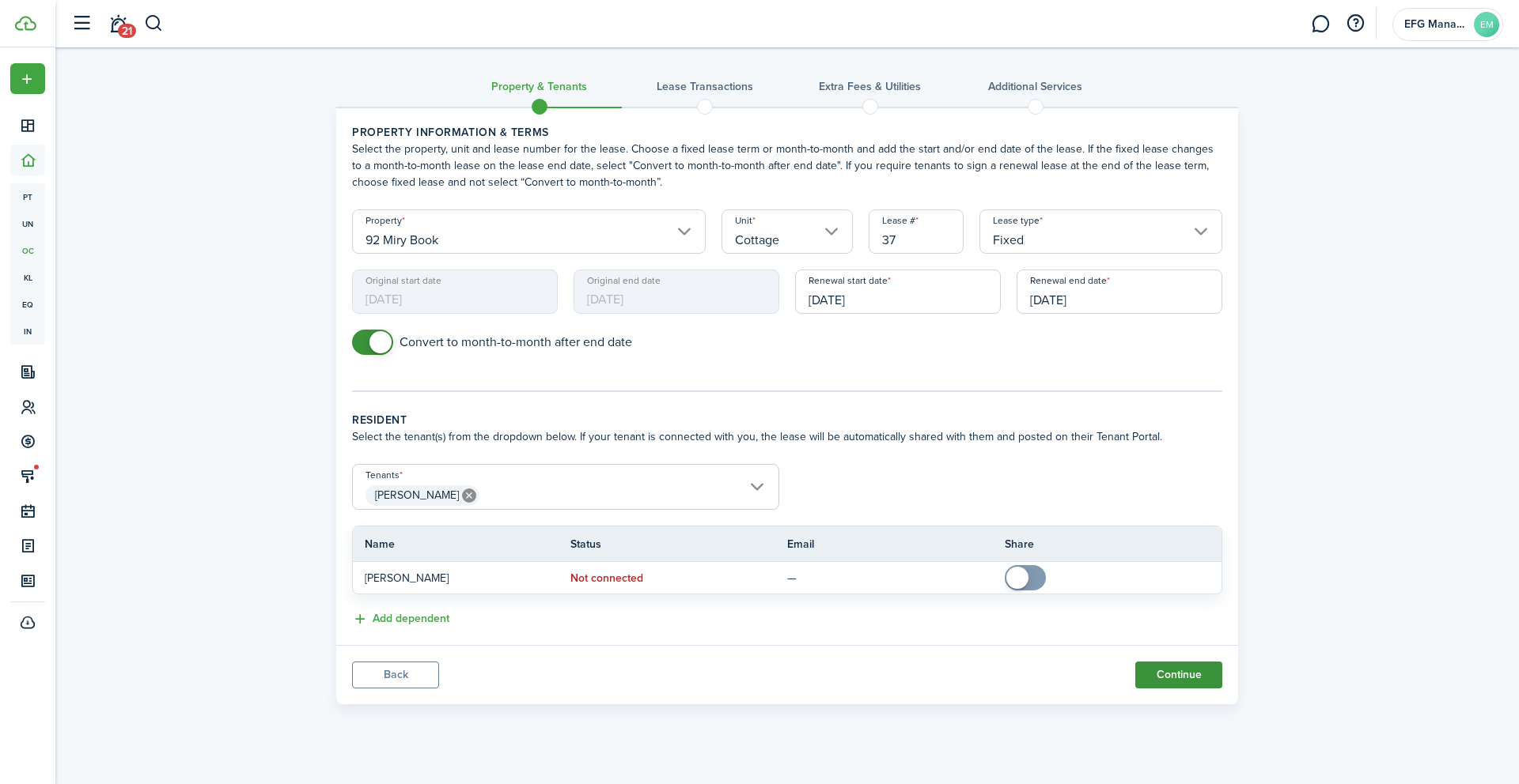
click at [1183, 672] on button "Continue" at bounding box center [1178, 675] width 87 height 27
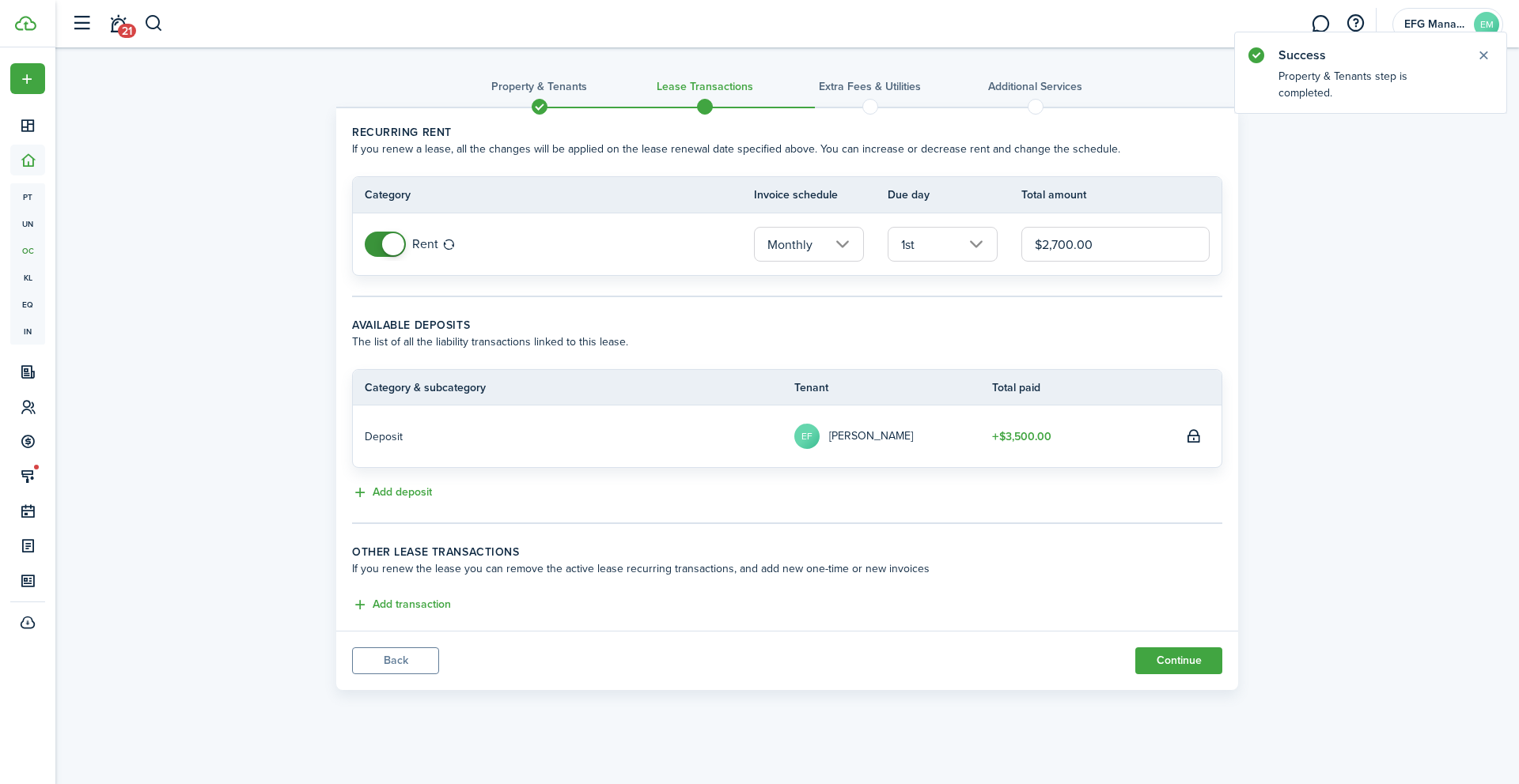
drag, startPoint x: 1107, startPoint y: 248, endPoint x: 974, endPoint y: 240, distance: 133.2
click at [974, 240] on tr "Rent Monthly 1st $2,700.00" at bounding box center [786, 244] width 868 height 62
type input "$2,850.00"
click at [1338, 386] on div "Property & Tenants Lease Transactions Extra fees & Utilities Additional Service…" at bounding box center [787, 373] width 1463 height 651
click at [1186, 662] on button "Continue" at bounding box center [1178, 661] width 87 height 27
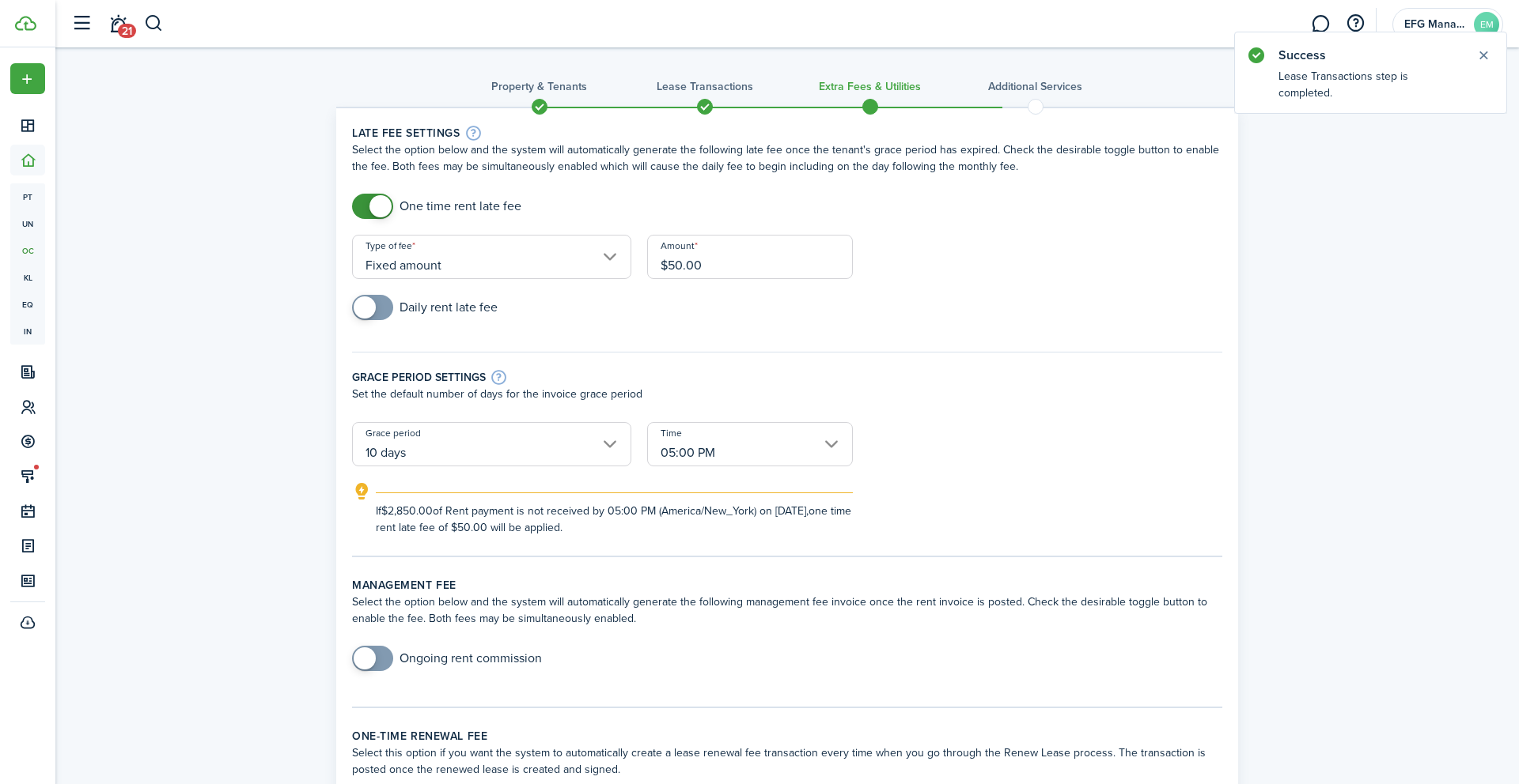
checkbox input "false"
click at [375, 209] on span at bounding box center [380, 206] width 22 height 22
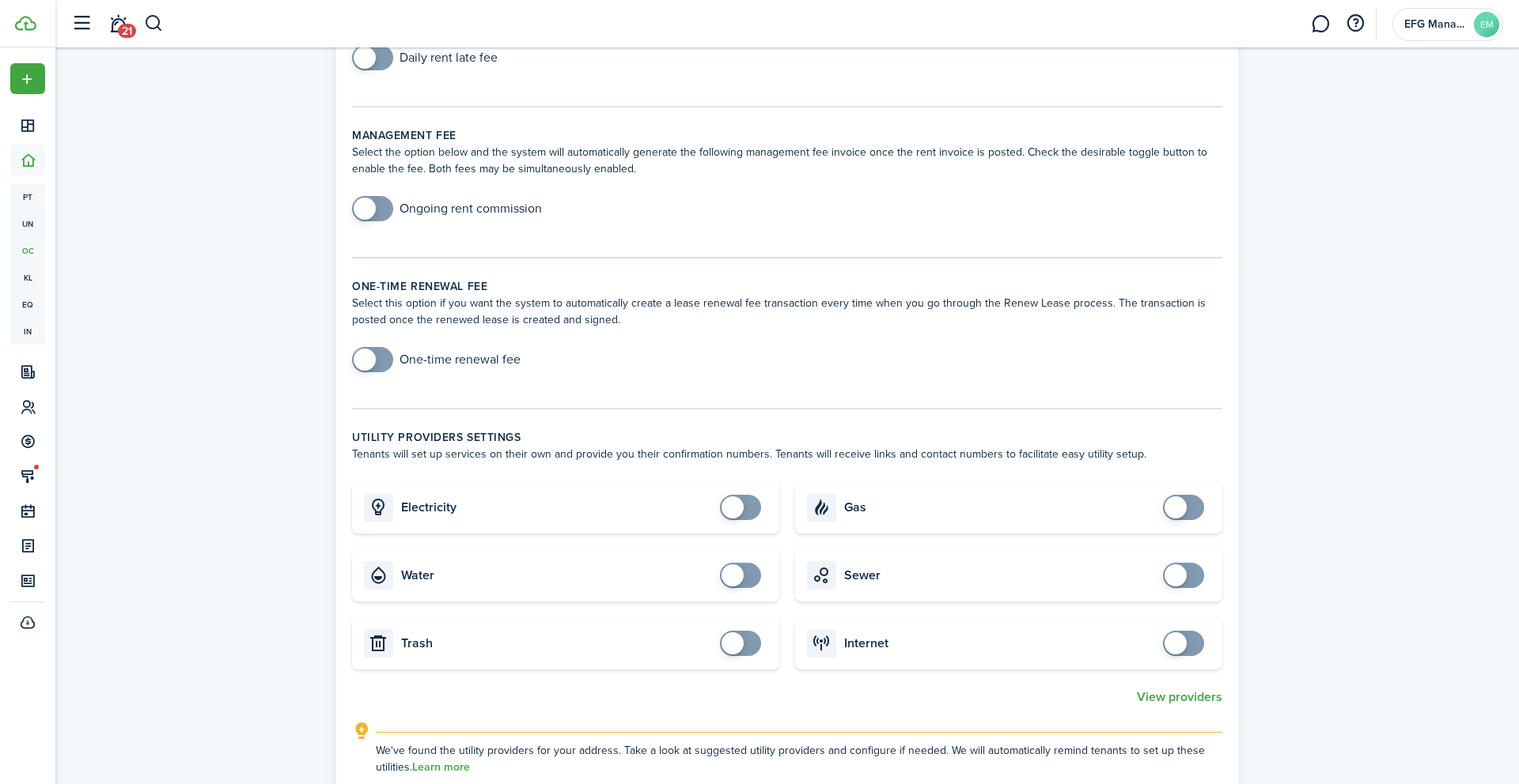
scroll to position [191, 0]
checkbox input "true"
click at [748, 499] on span at bounding box center [740, 506] width 16 height 25
checkbox input "true"
click at [1188, 647] on span at bounding box center [1183, 642] width 16 height 25
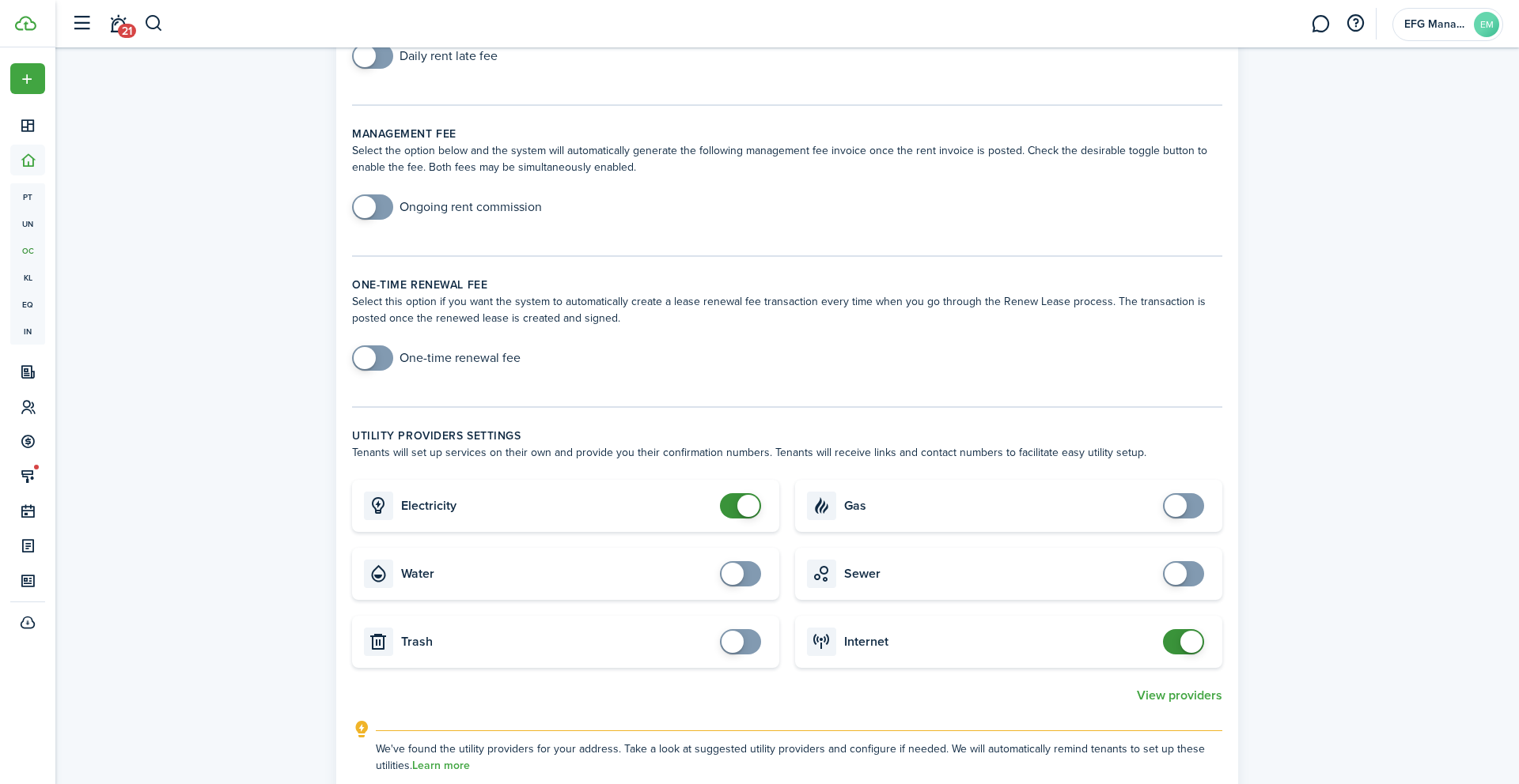
checkbox input "true"
click at [1189, 504] on span at bounding box center [1183, 506] width 16 height 25
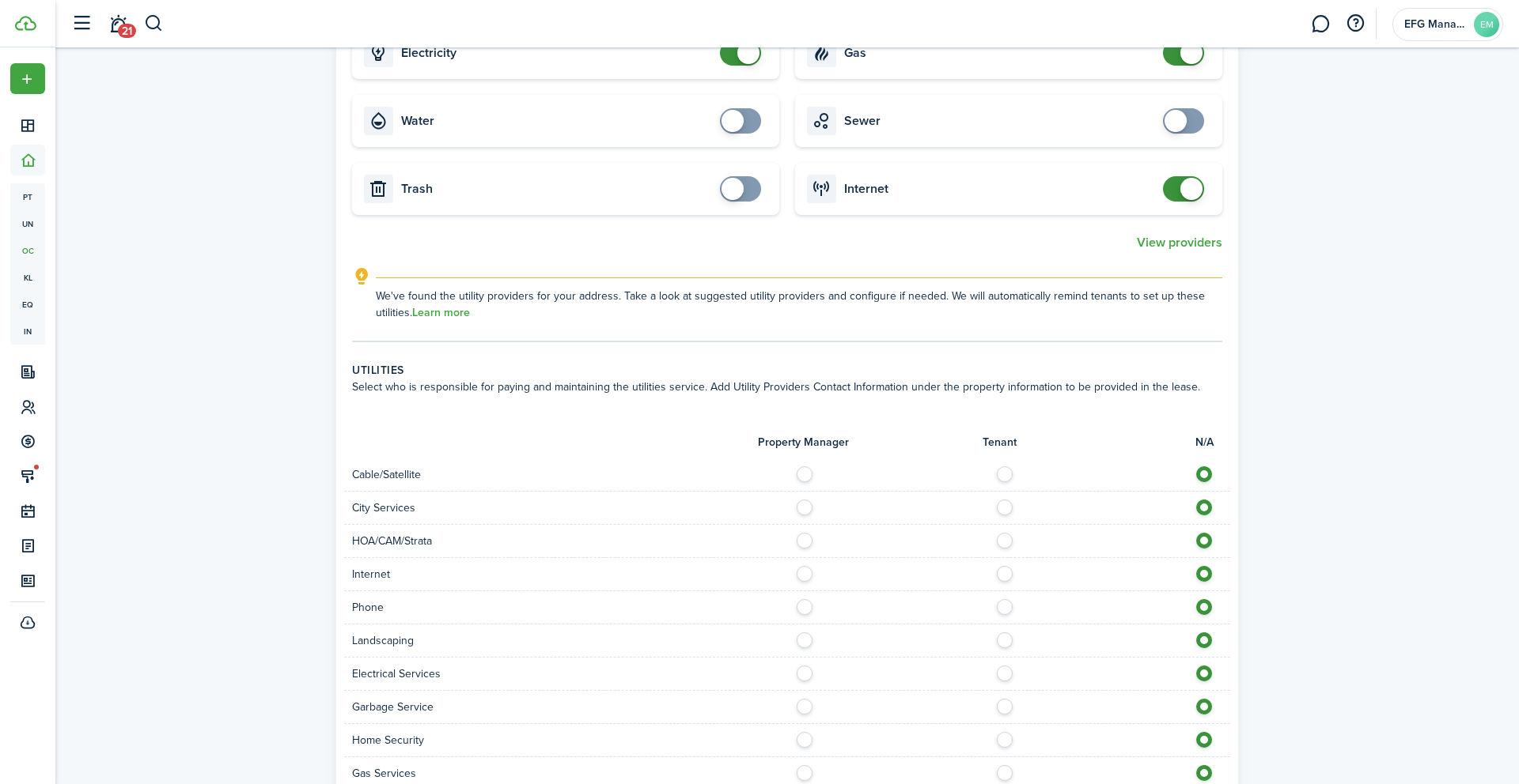
scroll to position [640, 0]
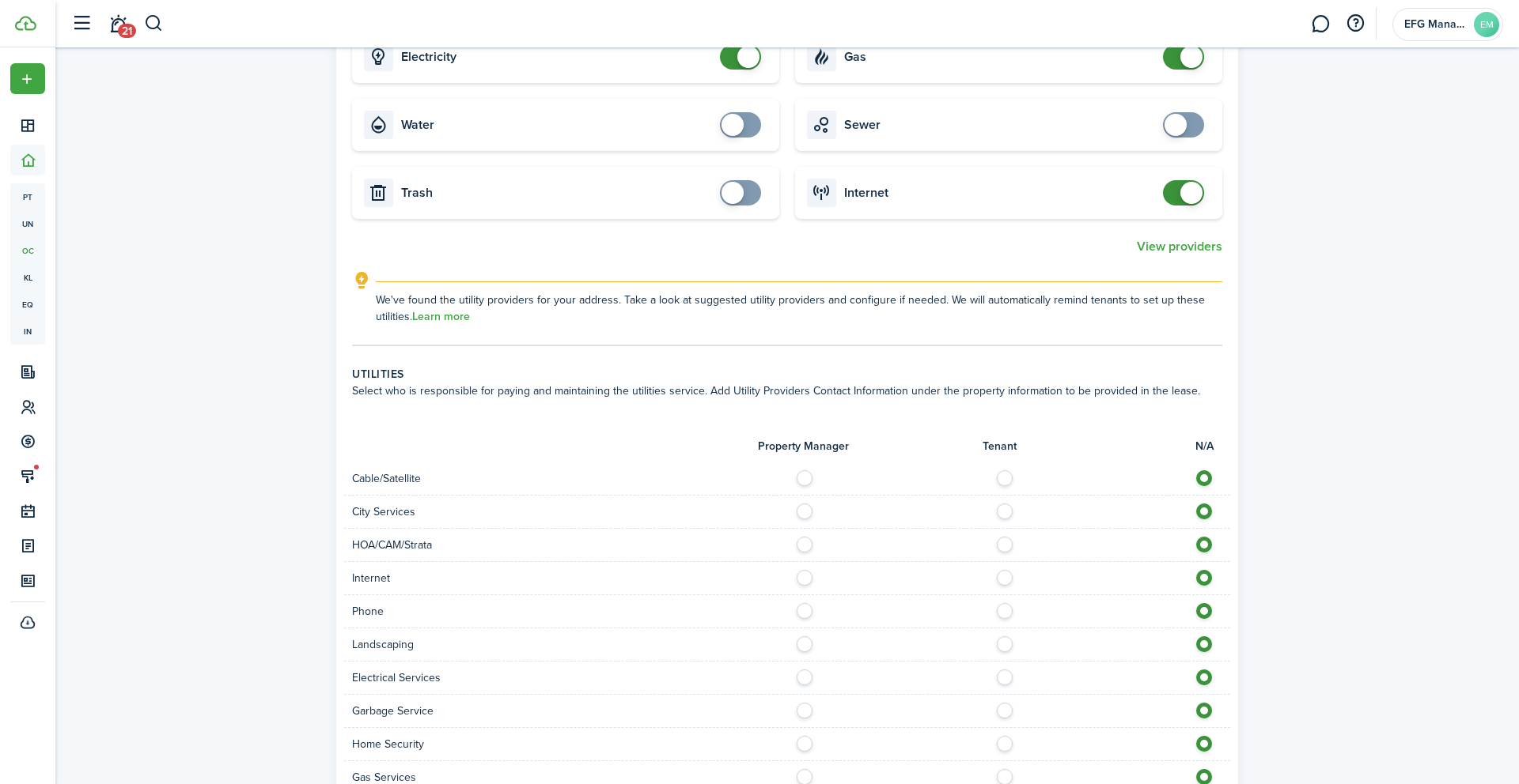
click at [1009, 478] on label at bounding box center [1008, 474] width 28 height 8
radio input "true"
click at [798, 511] on label at bounding box center [808, 507] width 28 height 8
radio input "true"
click at [995, 575] on label at bounding box center [1008, 574] width 28 height 8
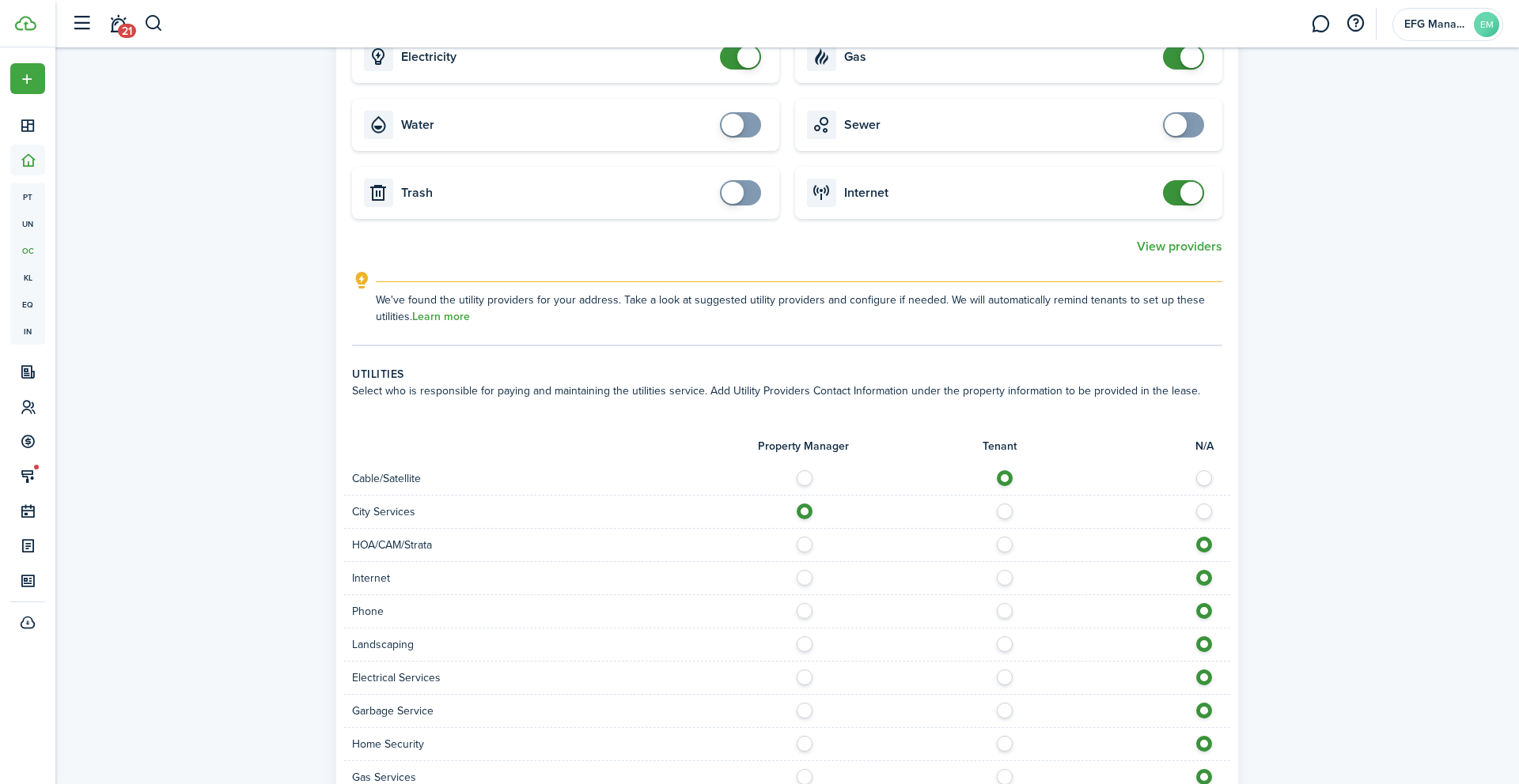
radio input "true"
click at [1005, 611] on label at bounding box center [1008, 607] width 28 height 8
radio input "true"
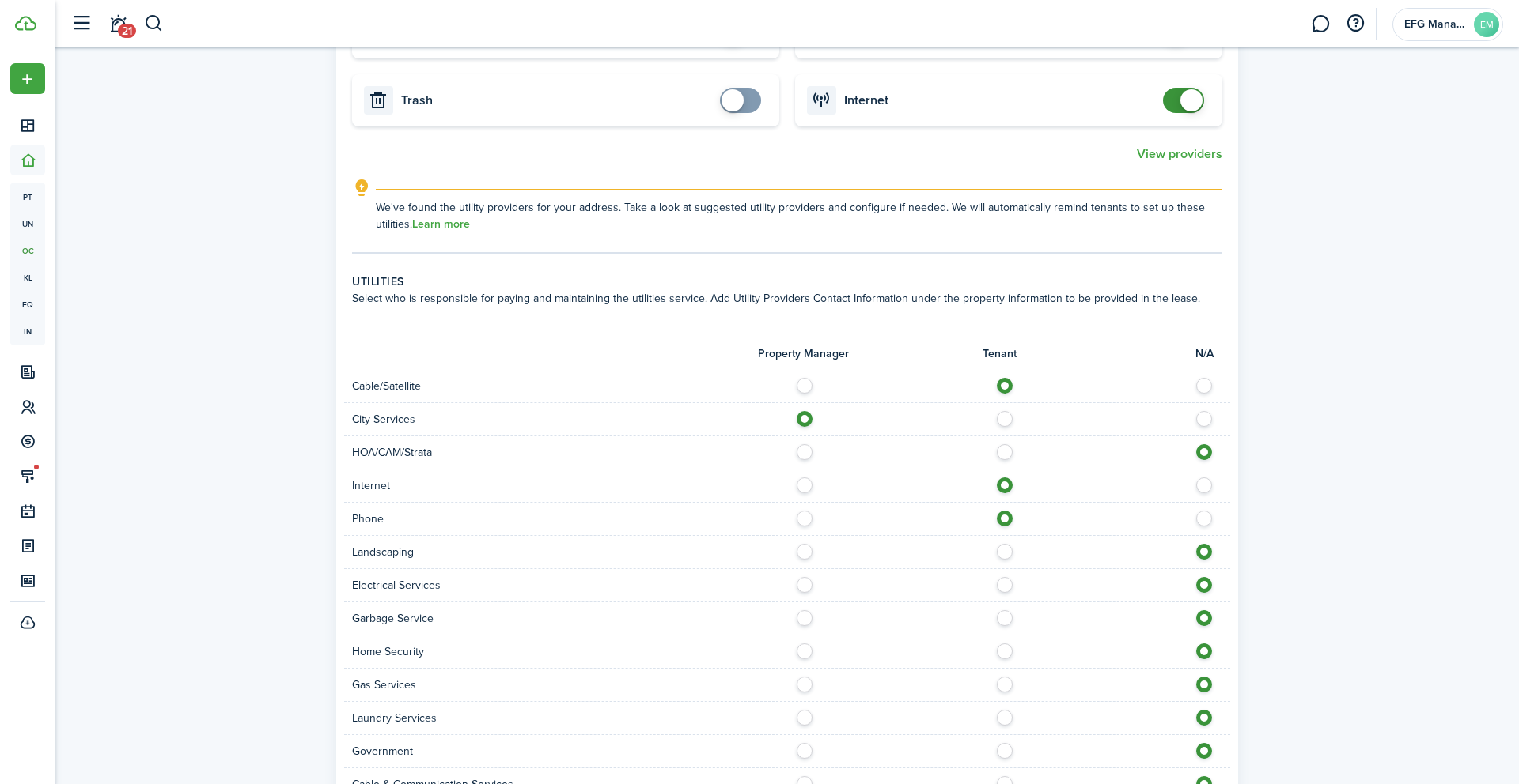
scroll to position [743, 0]
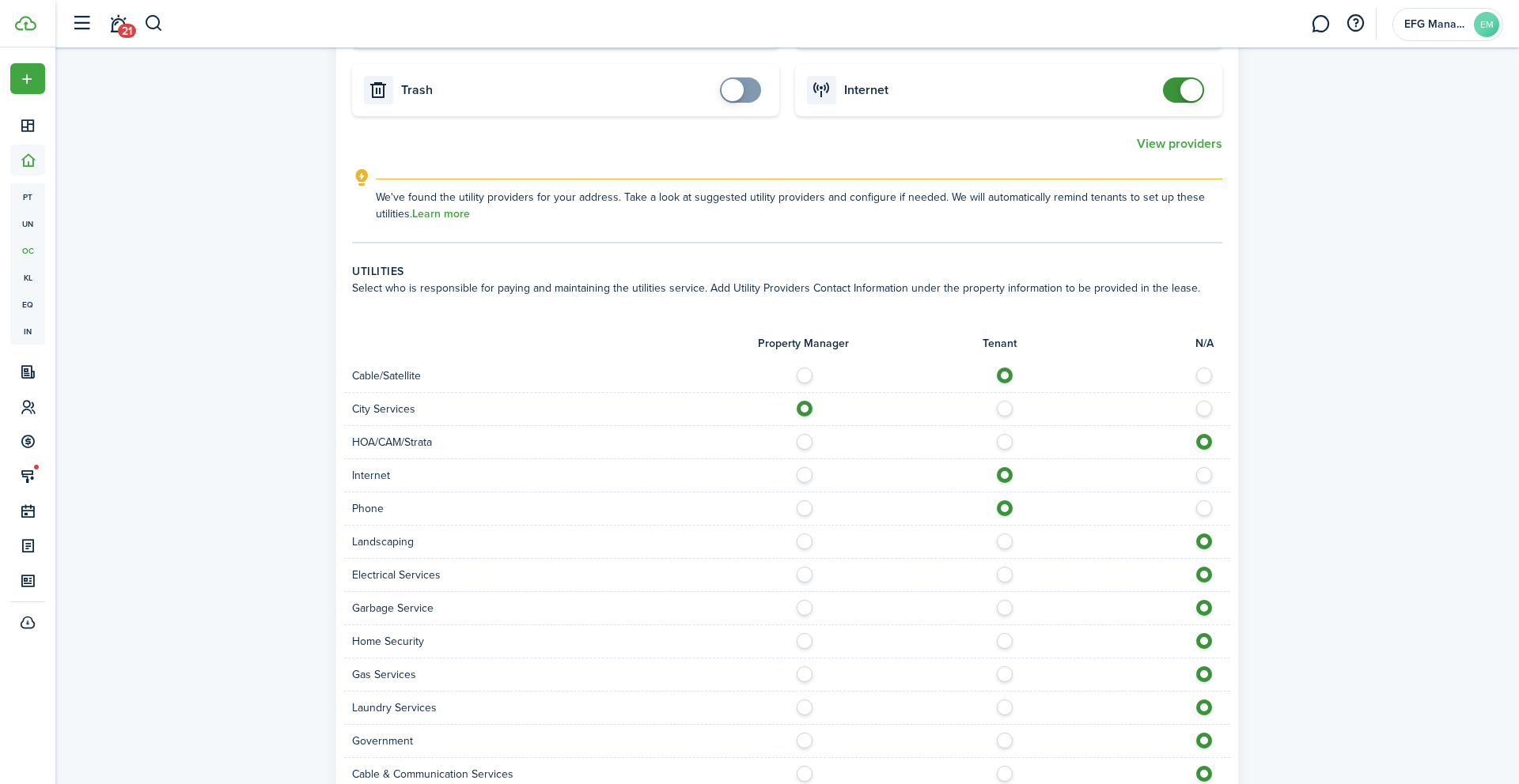
click at [811, 541] on label at bounding box center [808, 537] width 28 height 8
radio input "true"
click at [1007, 641] on label at bounding box center [1008, 637] width 28 height 8
radio input "true"
click at [817, 607] on label at bounding box center [808, 603] width 28 height 8
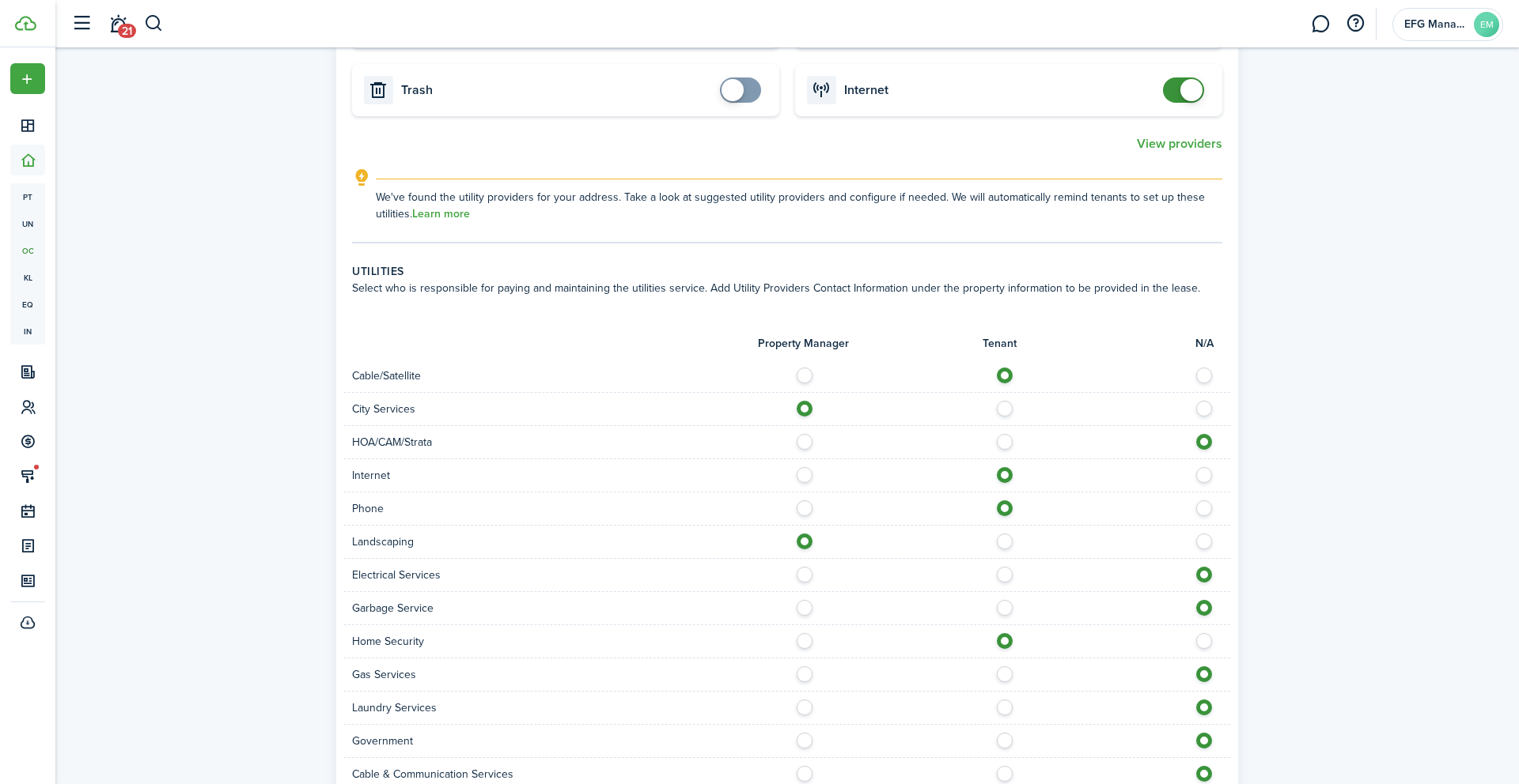
radio input "true"
click at [808, 574] on label at bounding box center [808, 570] width 28 height 8
radio input "true"
click at [1009, 674] on label at bounding box center [1008, 670] width 28 height 8
radio input "true"
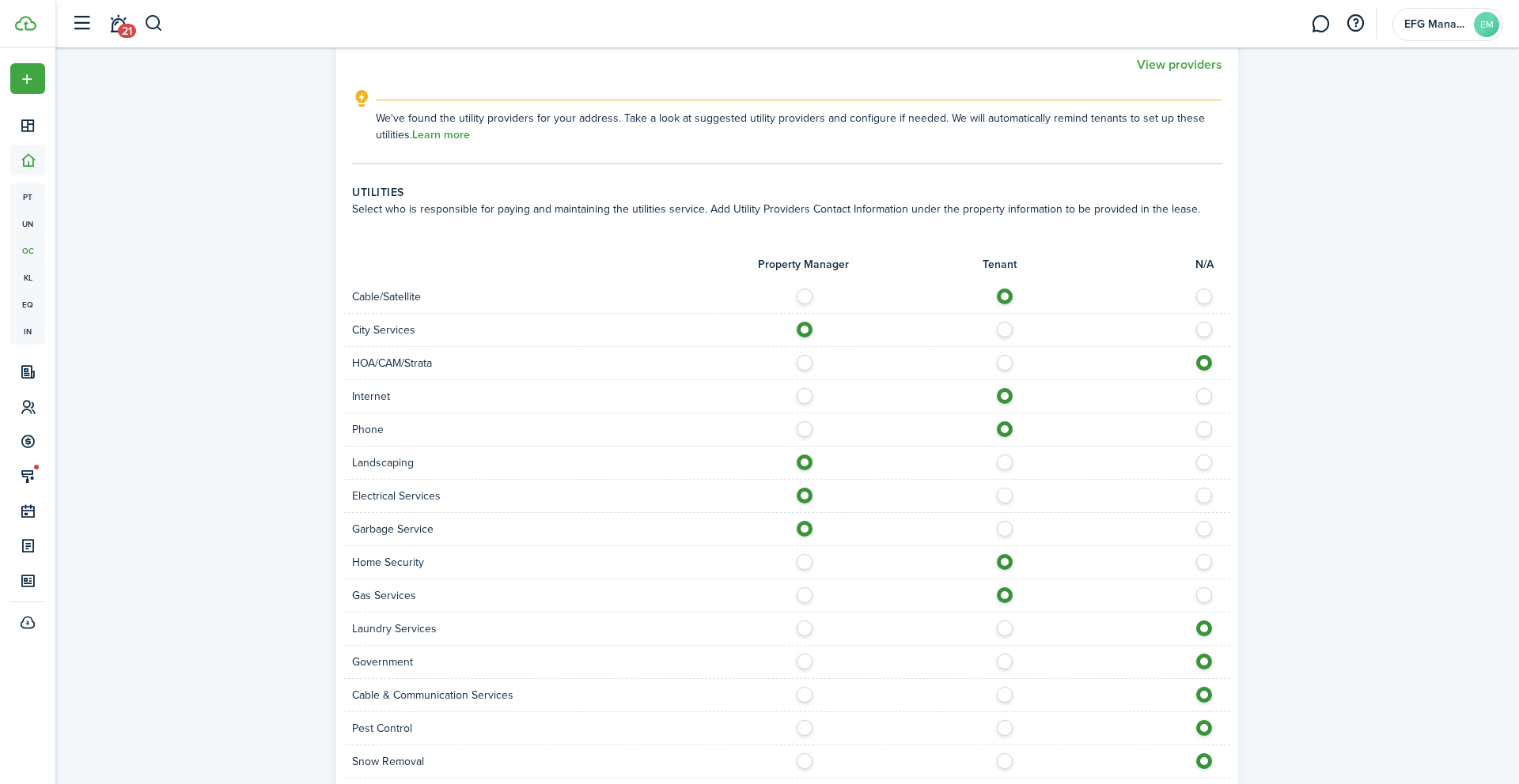
scroll to position [827, 0]
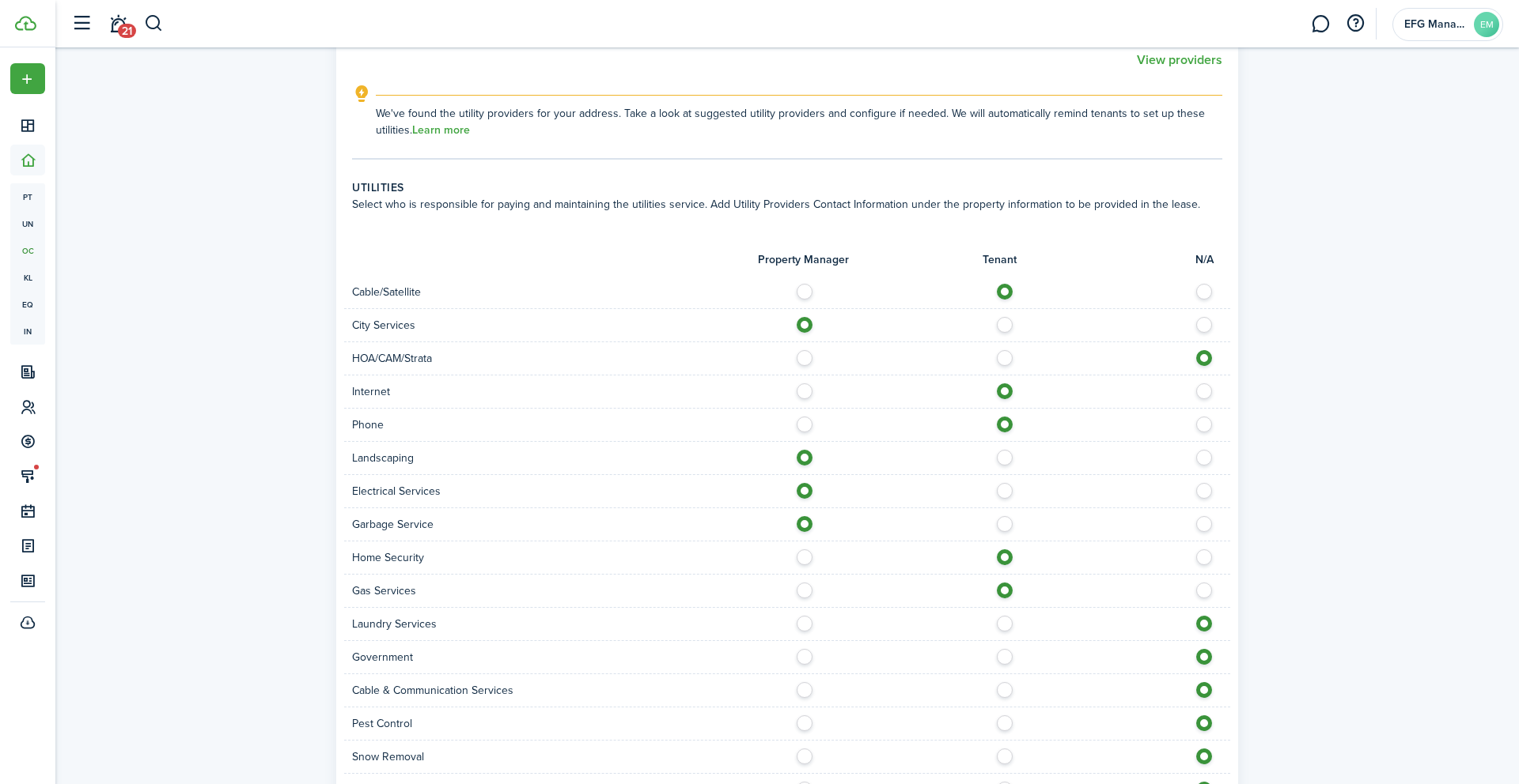
click at [1005, 623] on label at bounding box center [1008, 619] width 28 height 8
radio input "true"
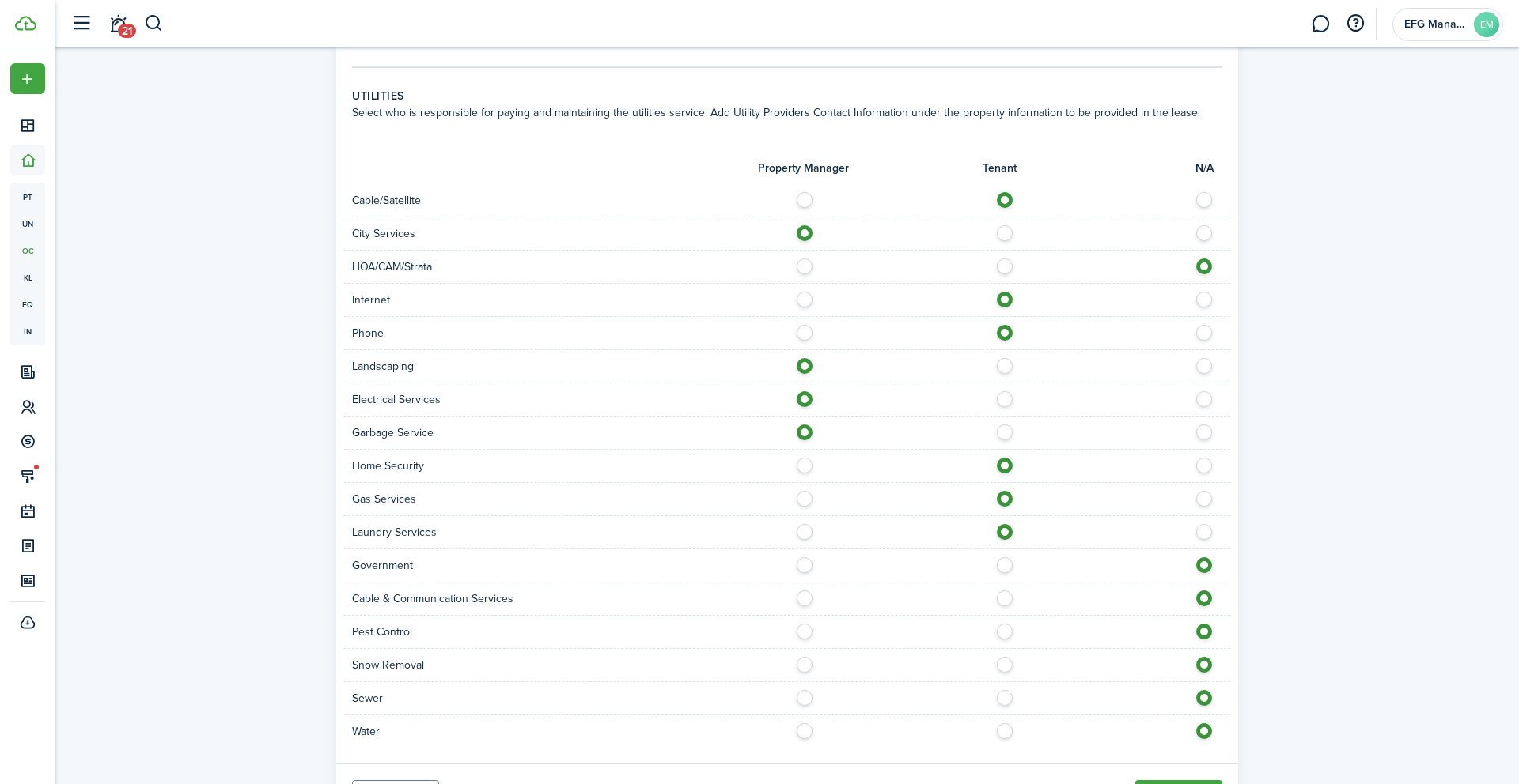
scroll to position [927, 0]
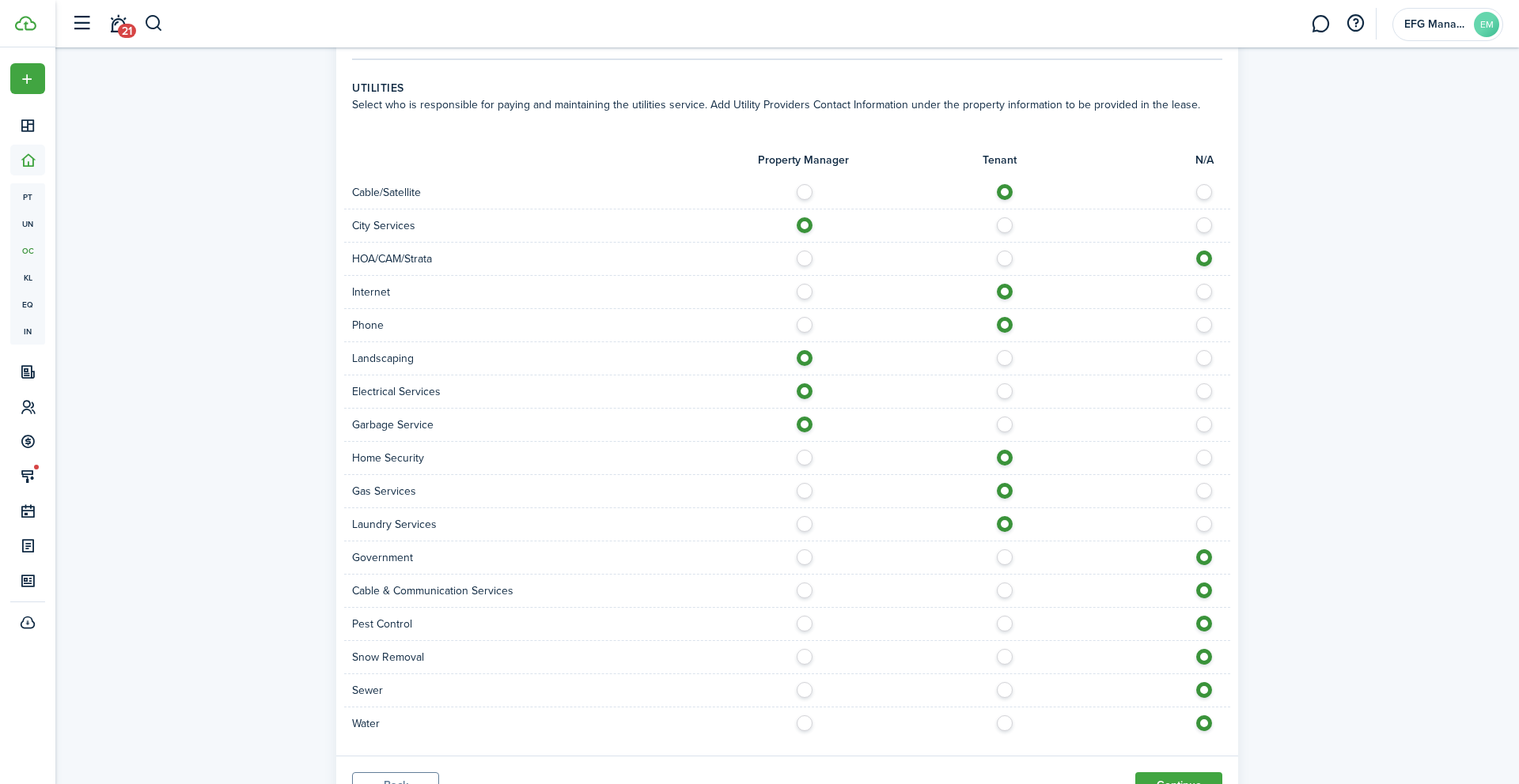
click at [804, 623] on label at bounding box center [808, 619] width 28 height 8
radio input "true"
click at [805, 657] on label at bounding box center [808, 652] width 28 height 8
radio input "true"
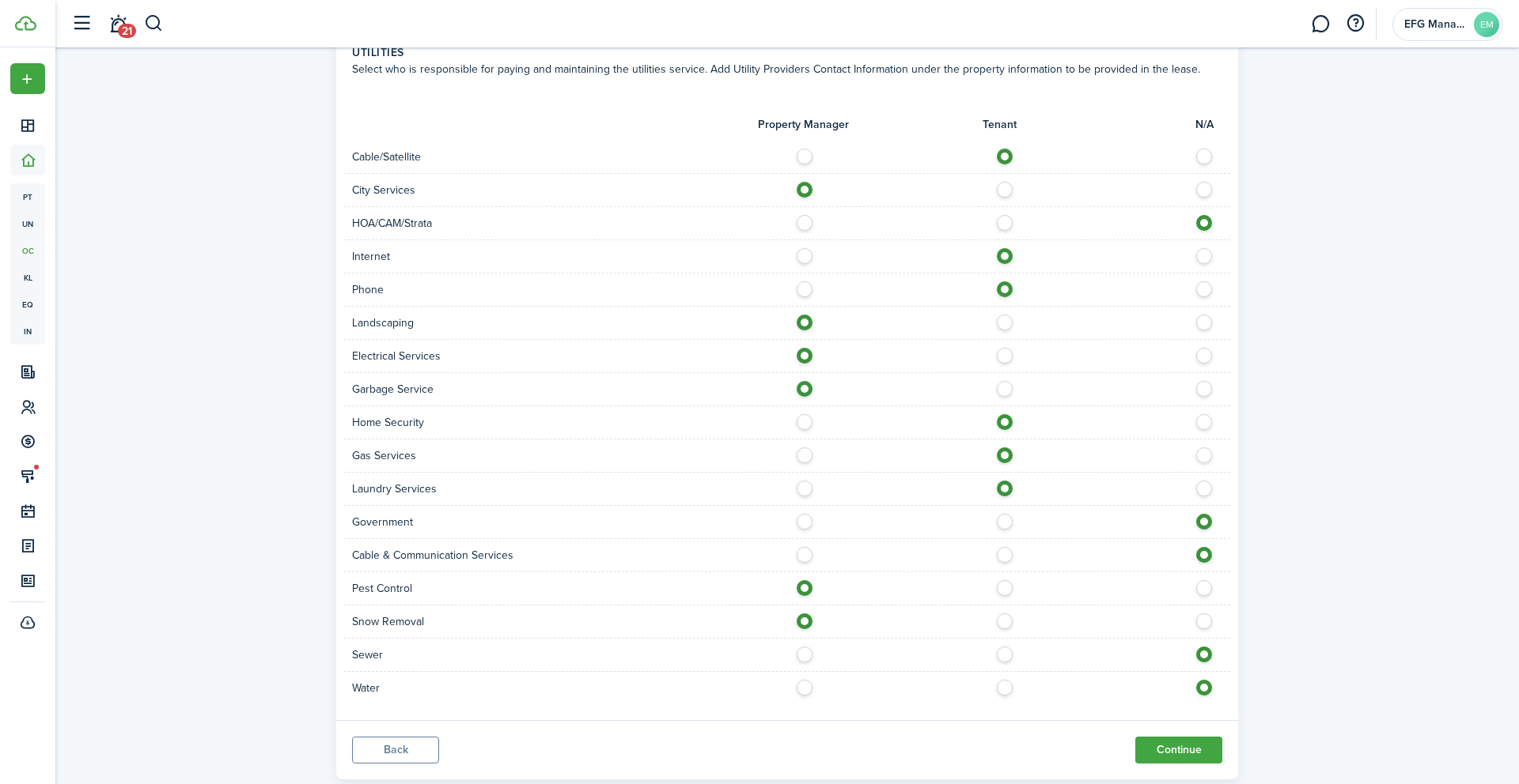
scroll to position [1001, 0]
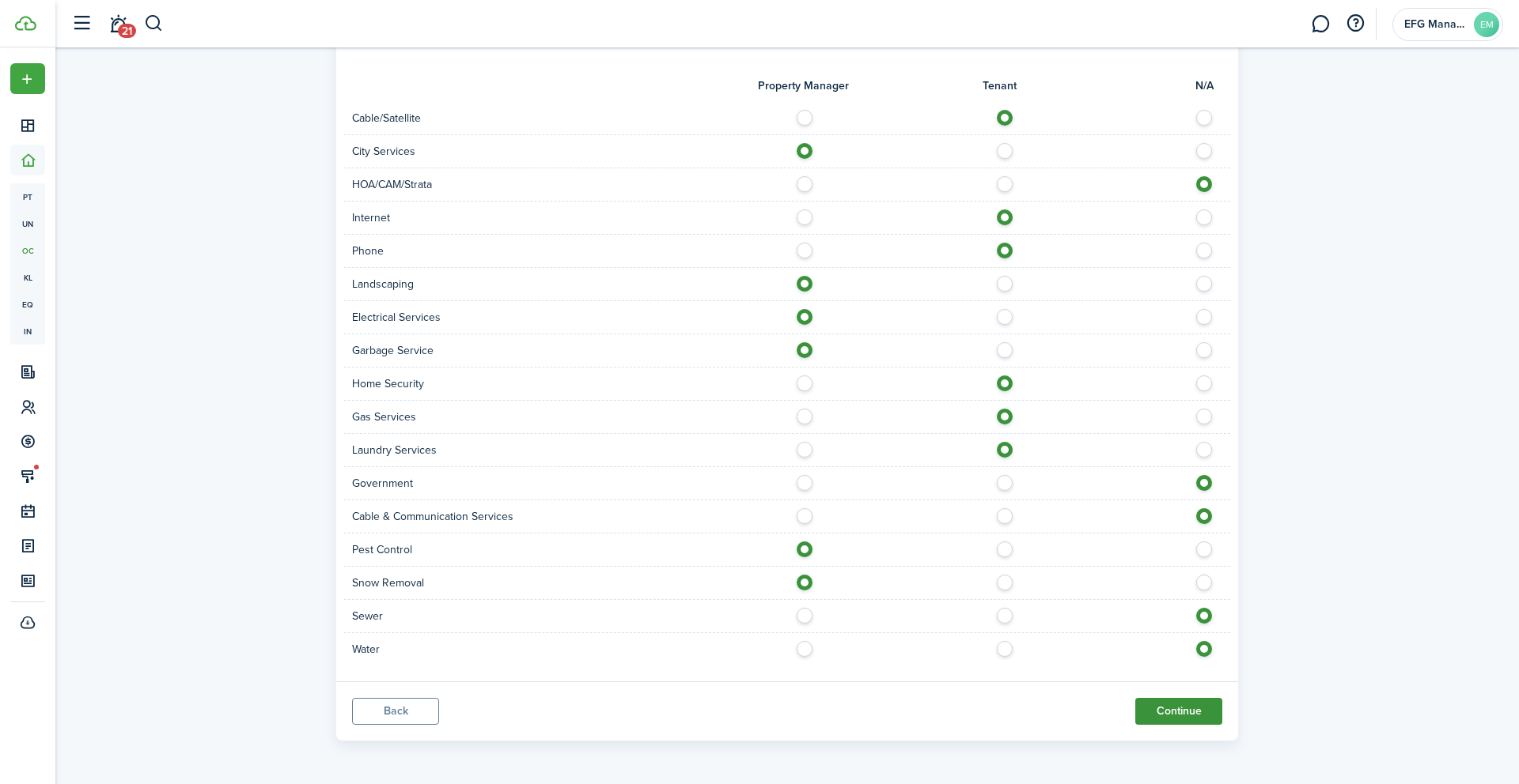
click at [1192, 710] on button "Continue" at bounding box center [1178, 711] width 87 height 27
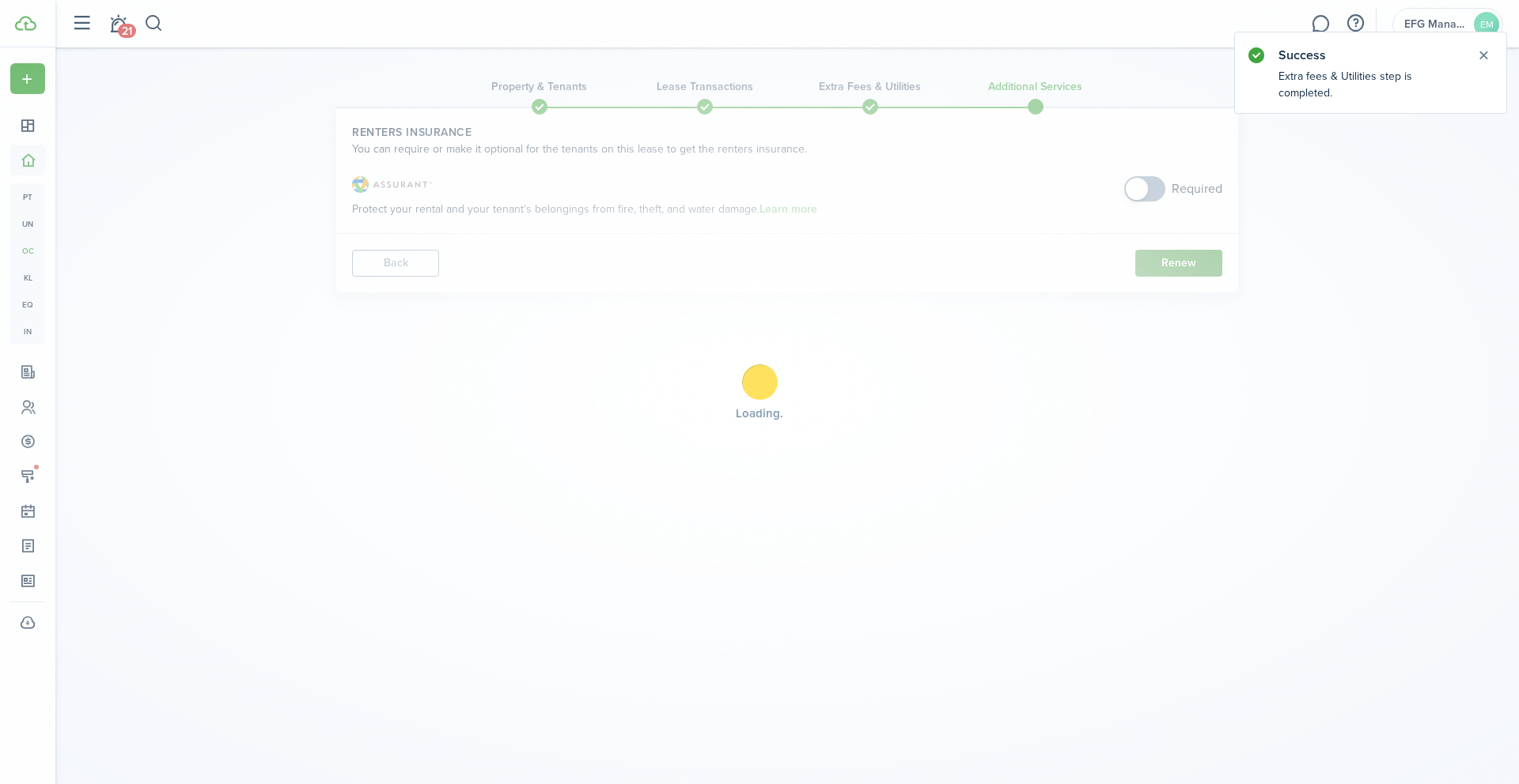
scroll to position [0, 0]
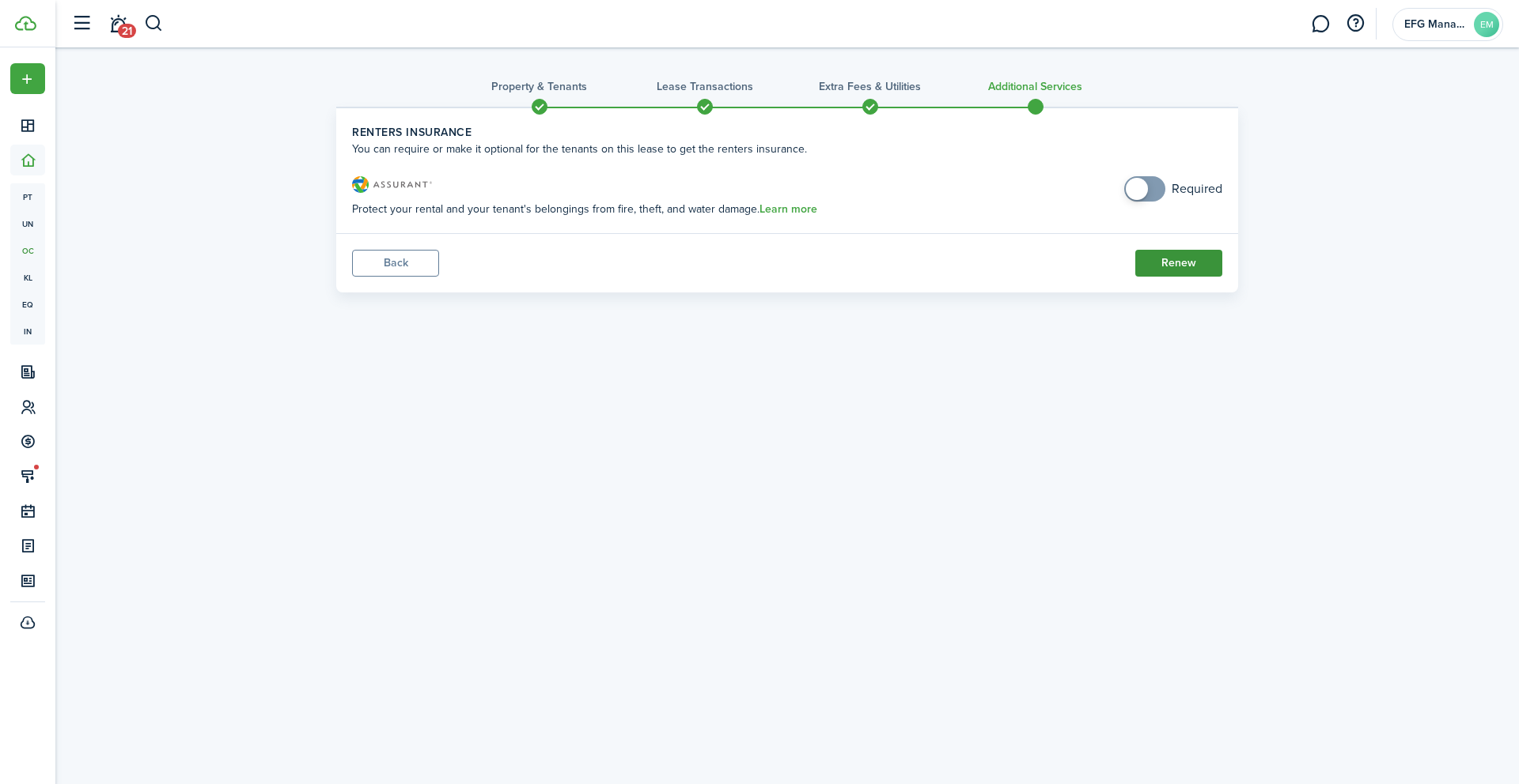
click at [1177, 264] on button "Renew" at bounding box center [1178, 264] width 87 height 27
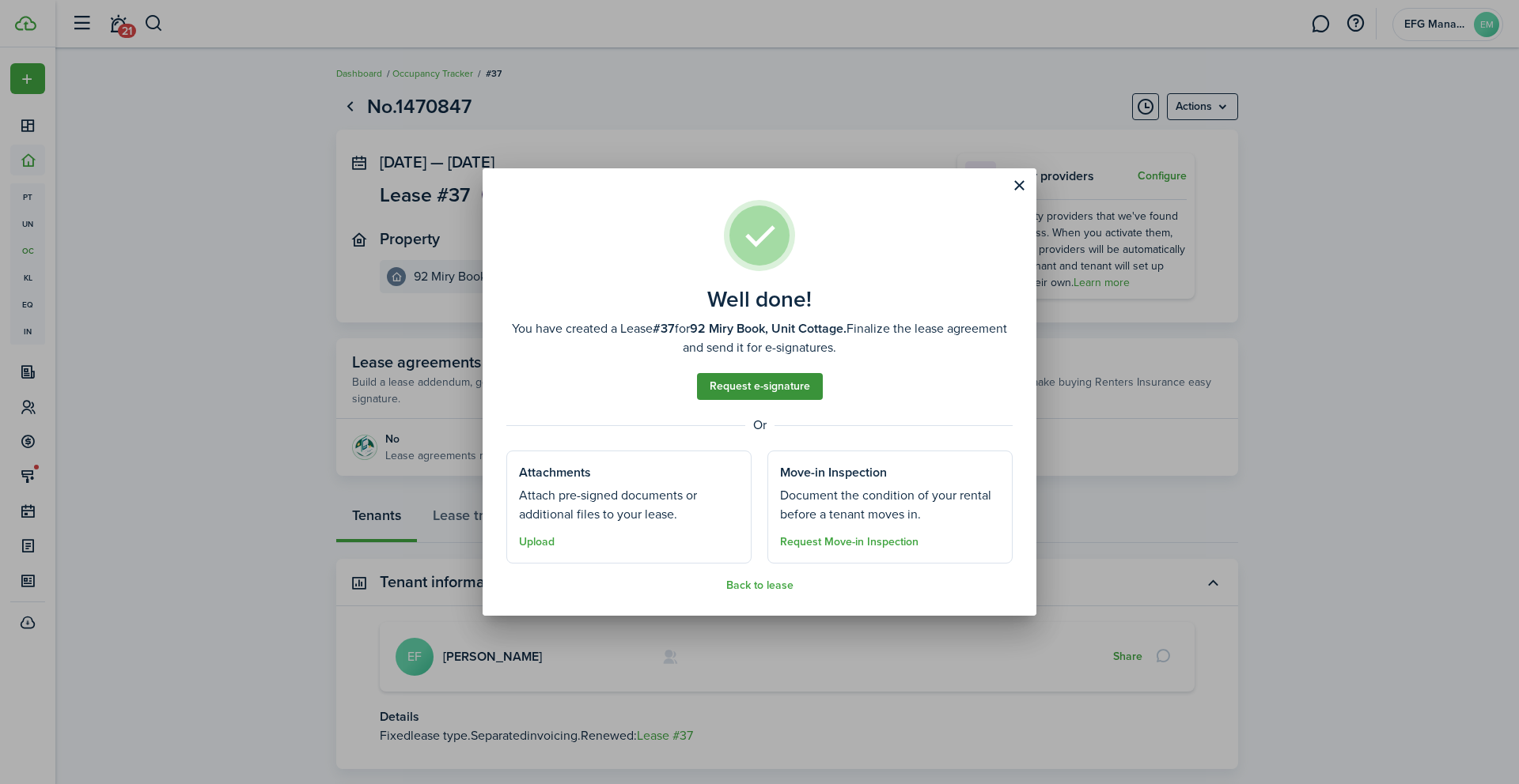
click at [778, 390] on link "Request e-signature" at bounding box center [759, 387] width 126 height 27
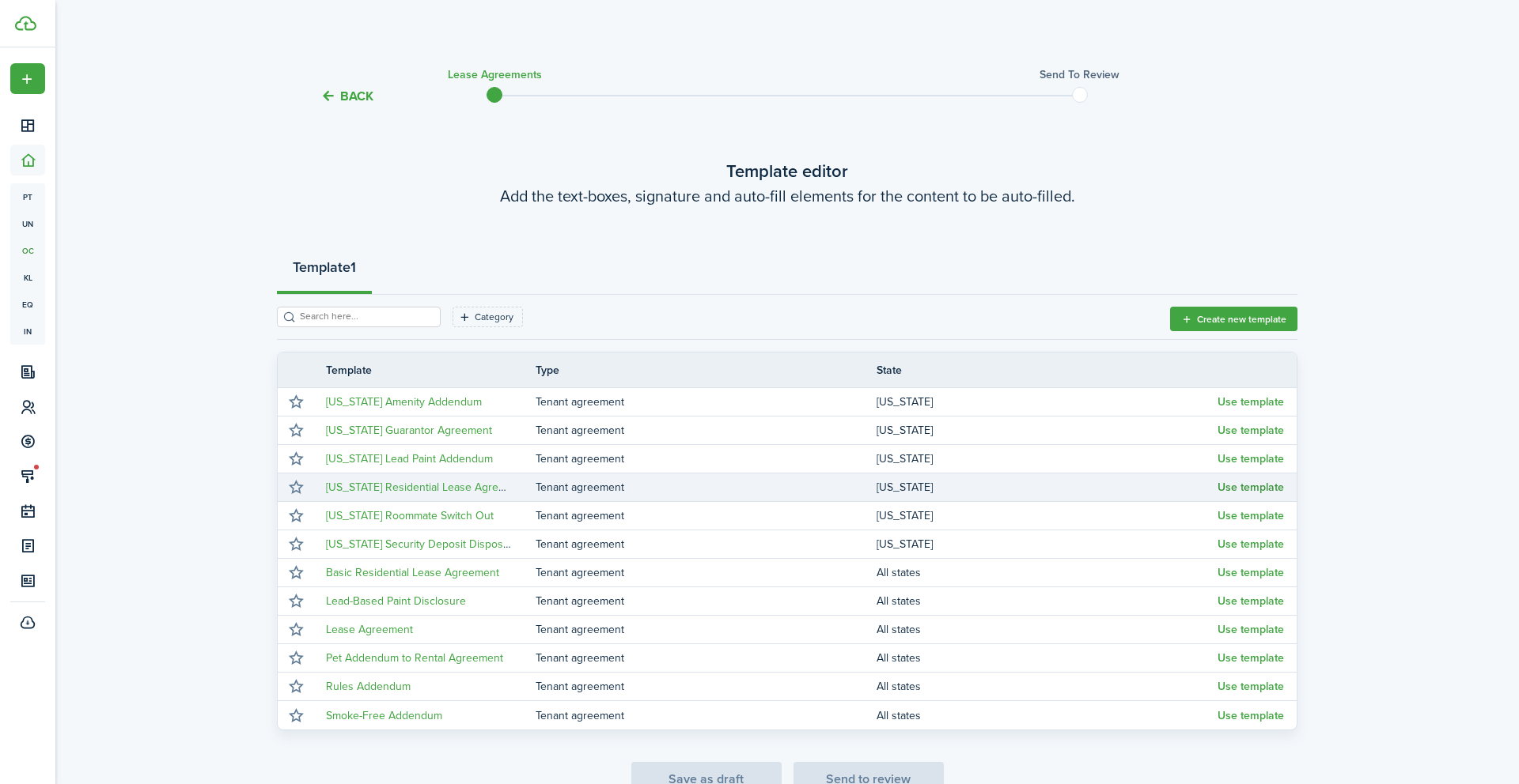
click at [1262, 483] on button "Use template" at bounding box center [1250, 487] width 67 height 13
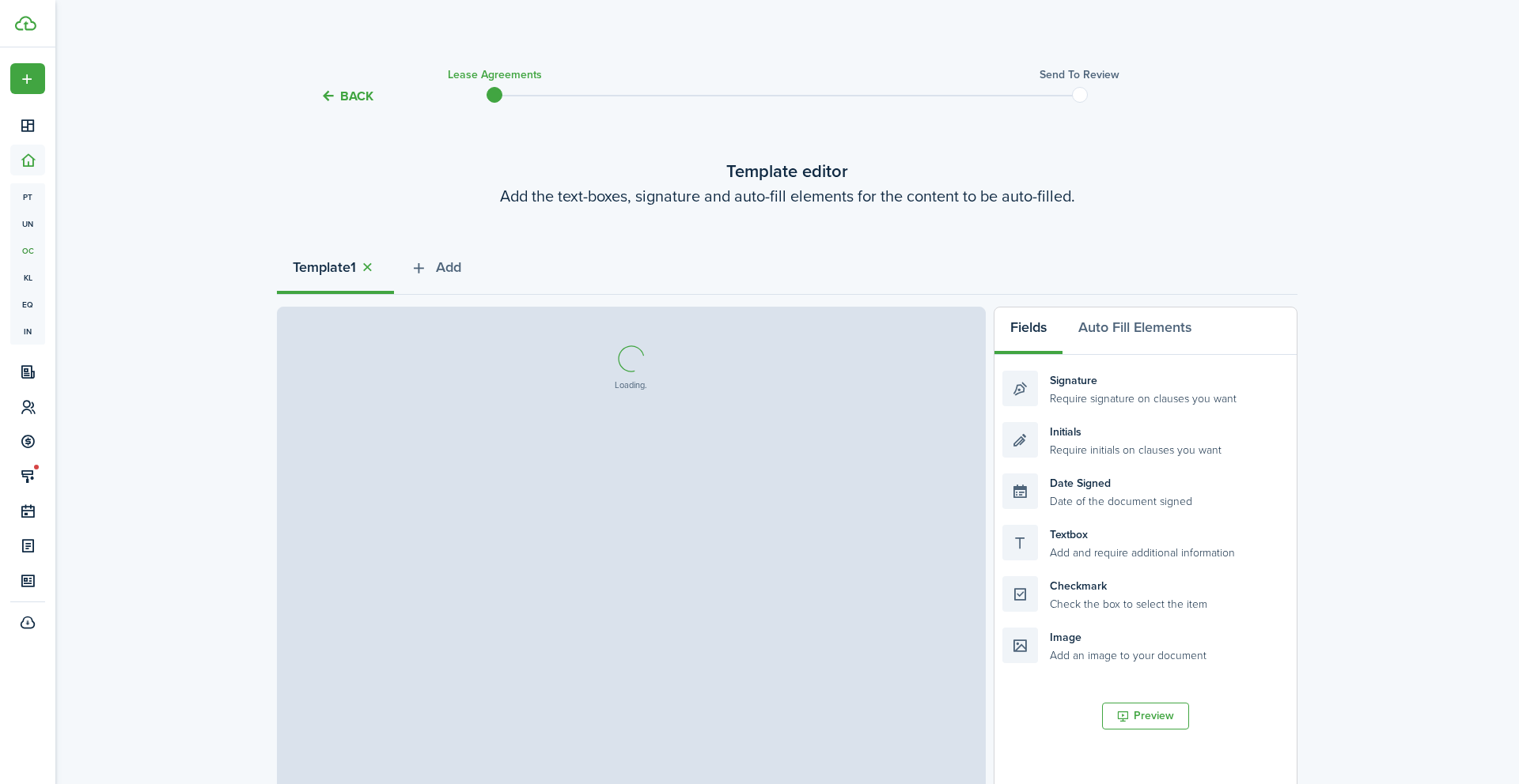
select select "fit"
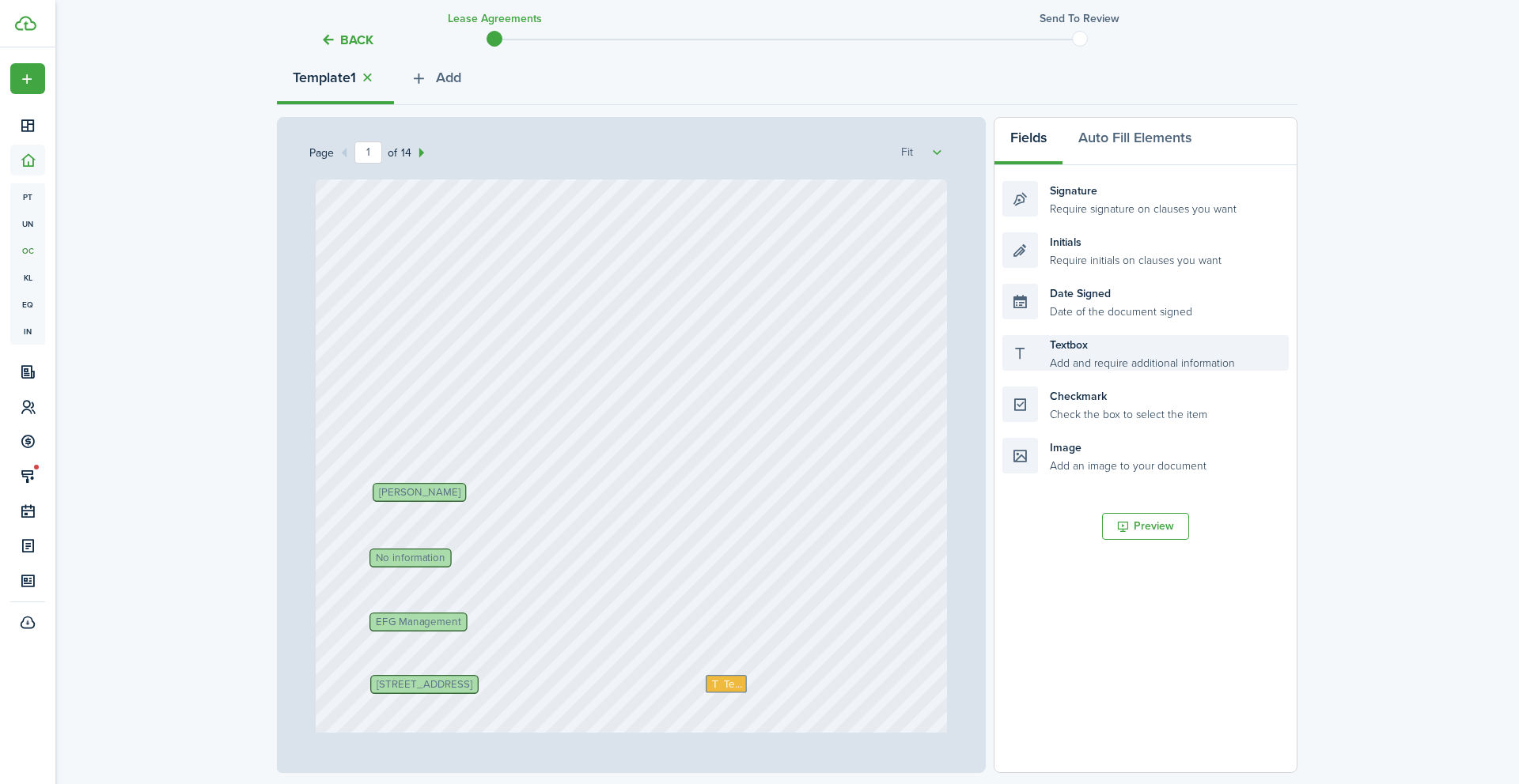
scroll to position [193, 0]
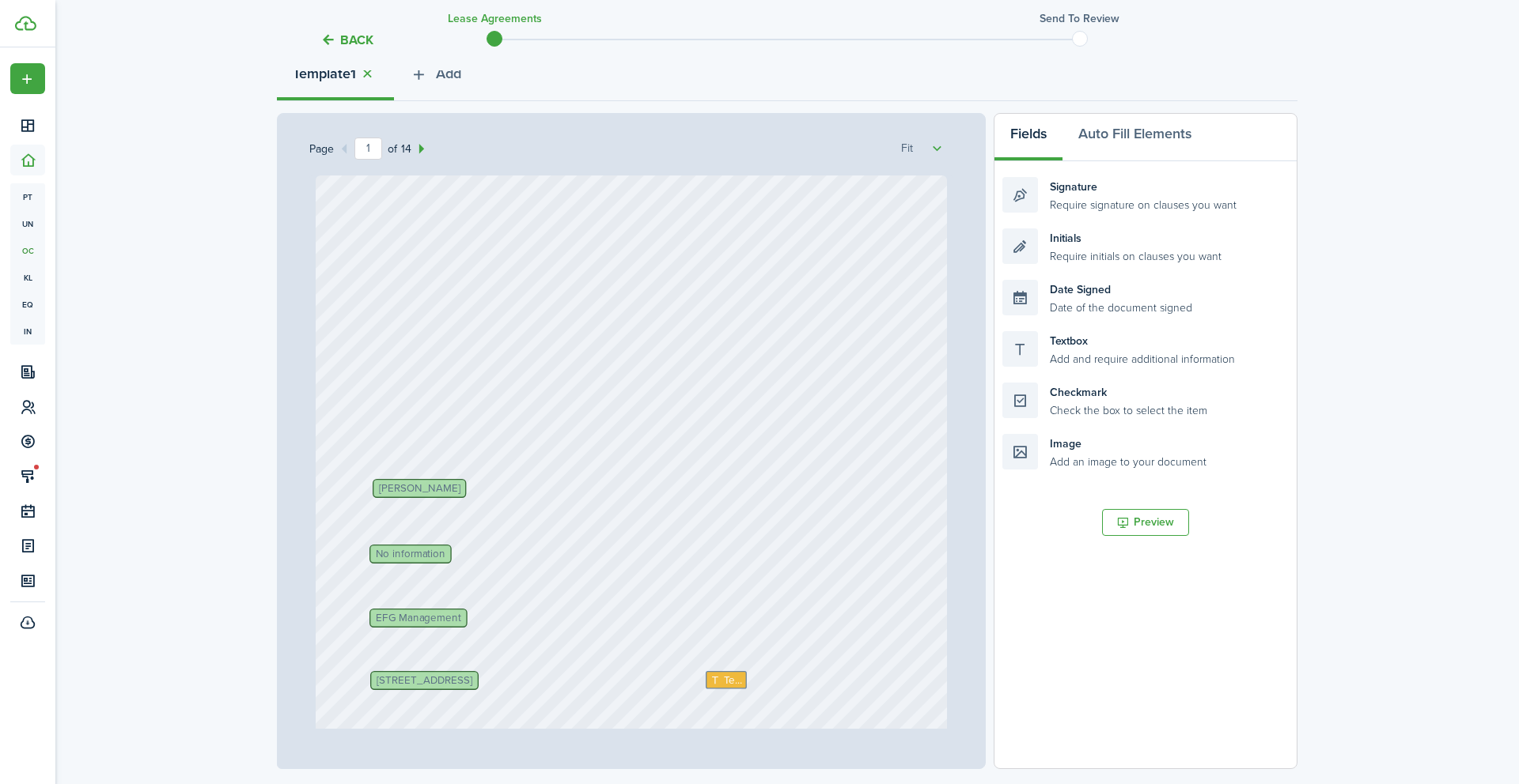
click at [410, 556] on span "No information" at bounding box center [410, 553] width 69 height 10
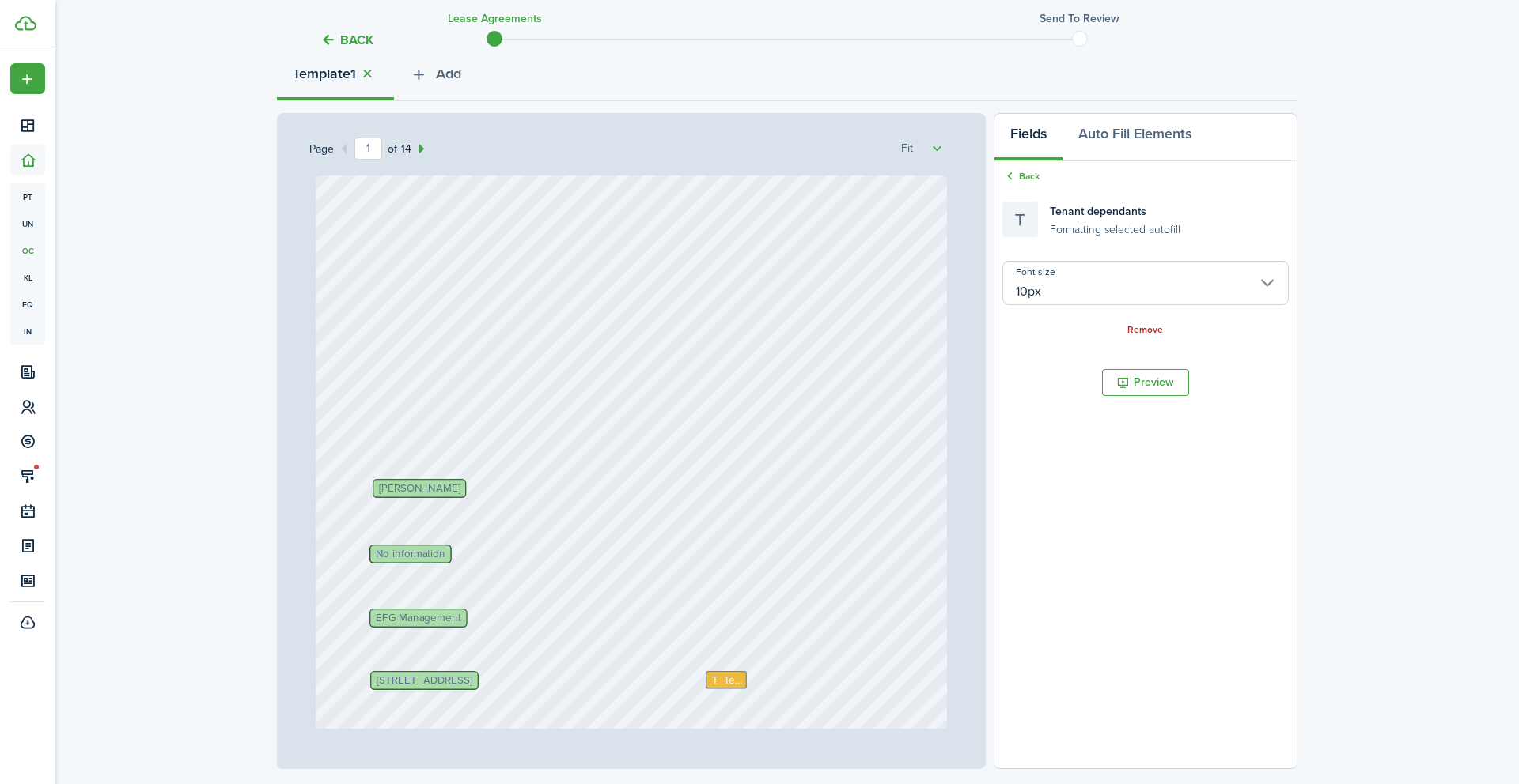
click at [362, 36] on button "Back" at bounding box center [347, 40] width 53 height 17
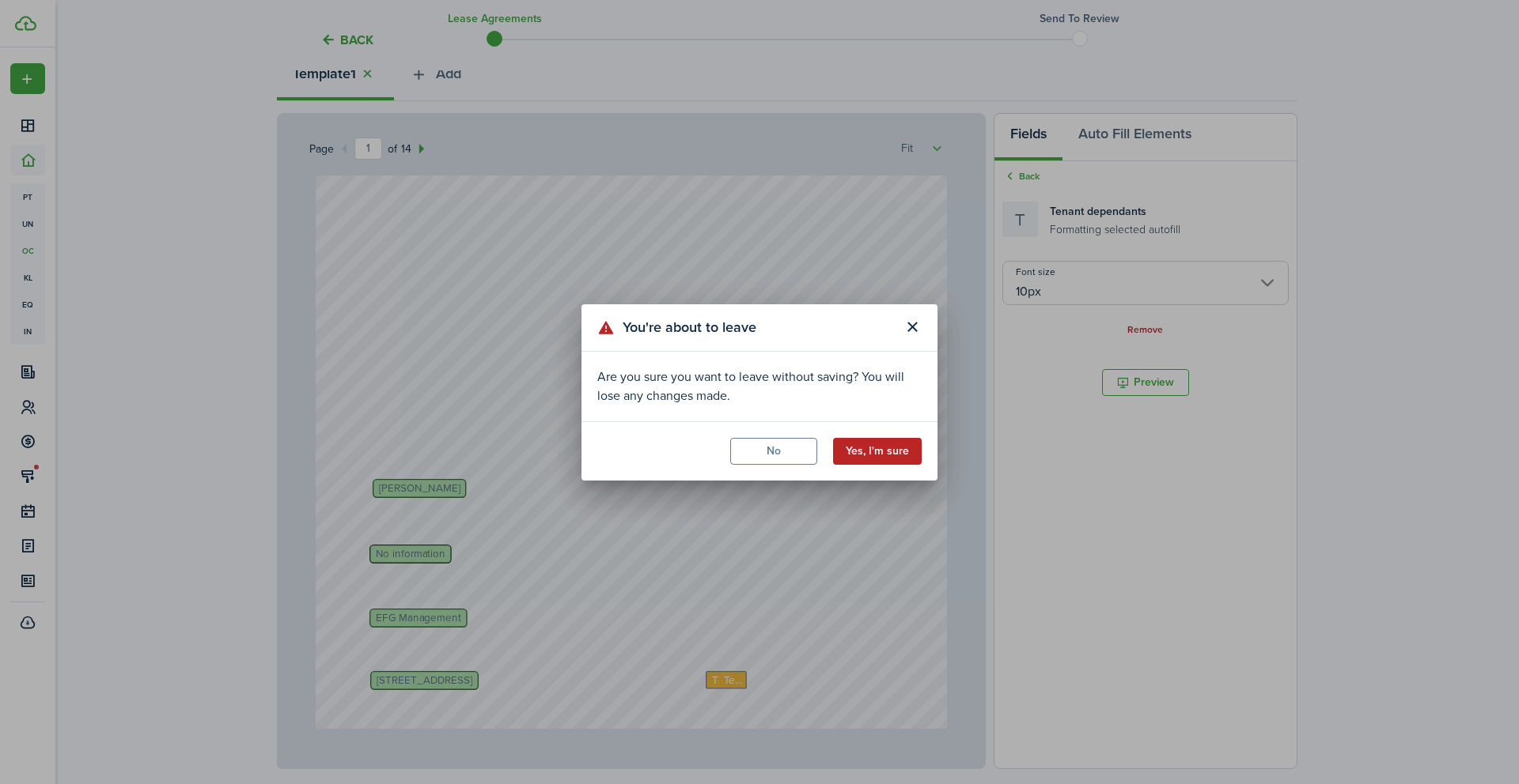
click at [873, 446] on button "Yes, I'm sure" at bounding box center [877, 451] width 89 height 27
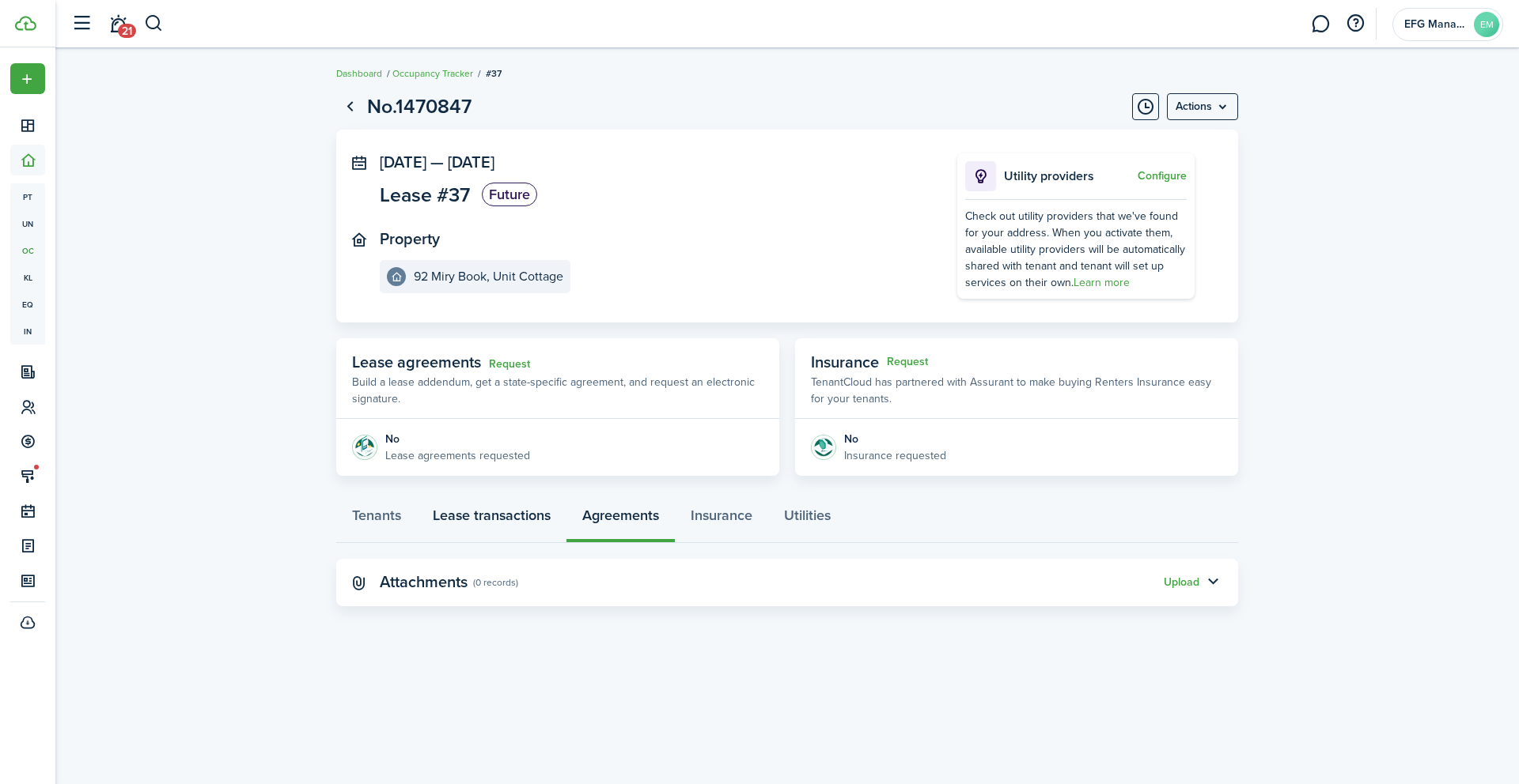
click at [491, 521] on link "Lease transactions" at bounding box center [491, 520] width 150 height 47
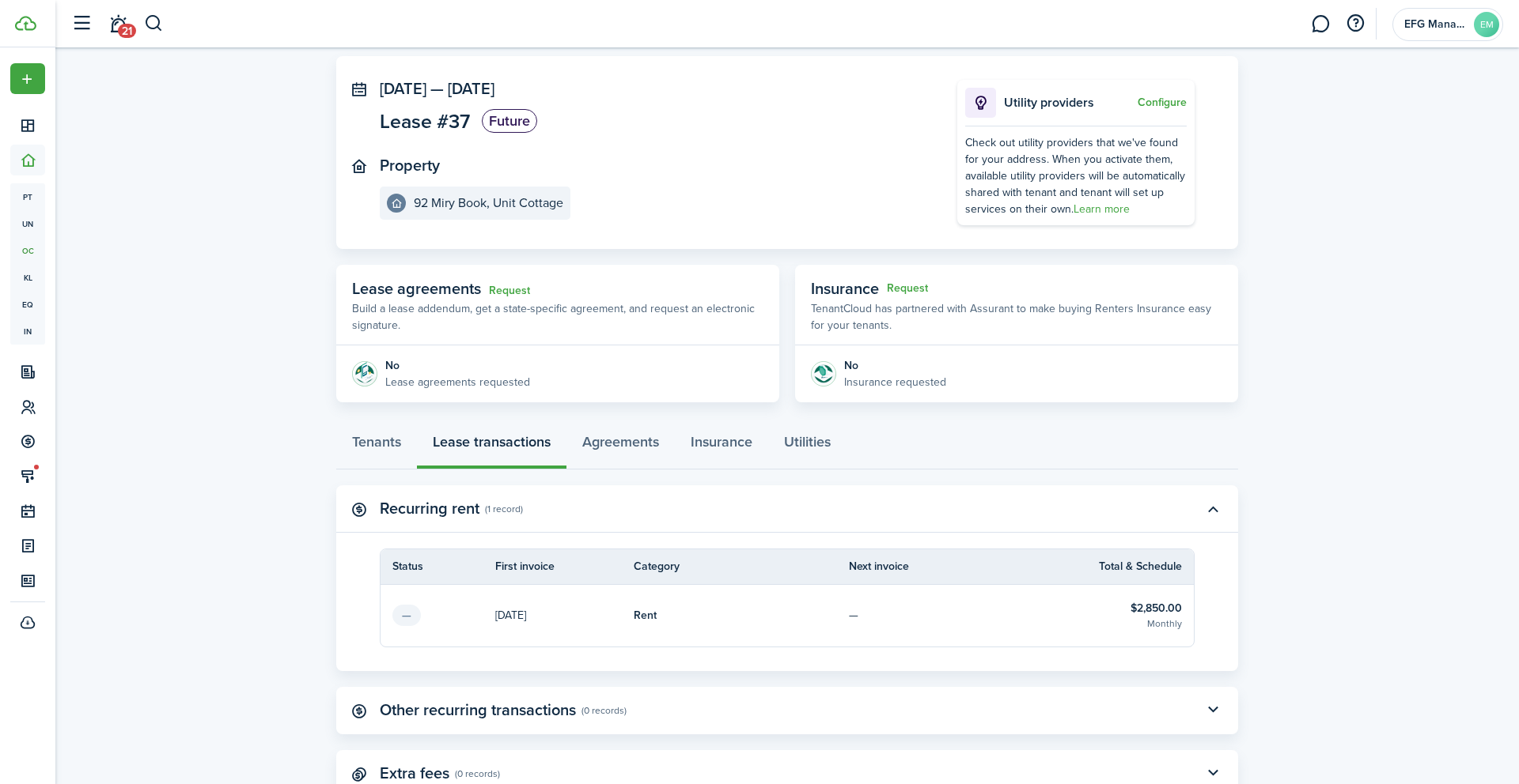
scroll to position [81, 0]
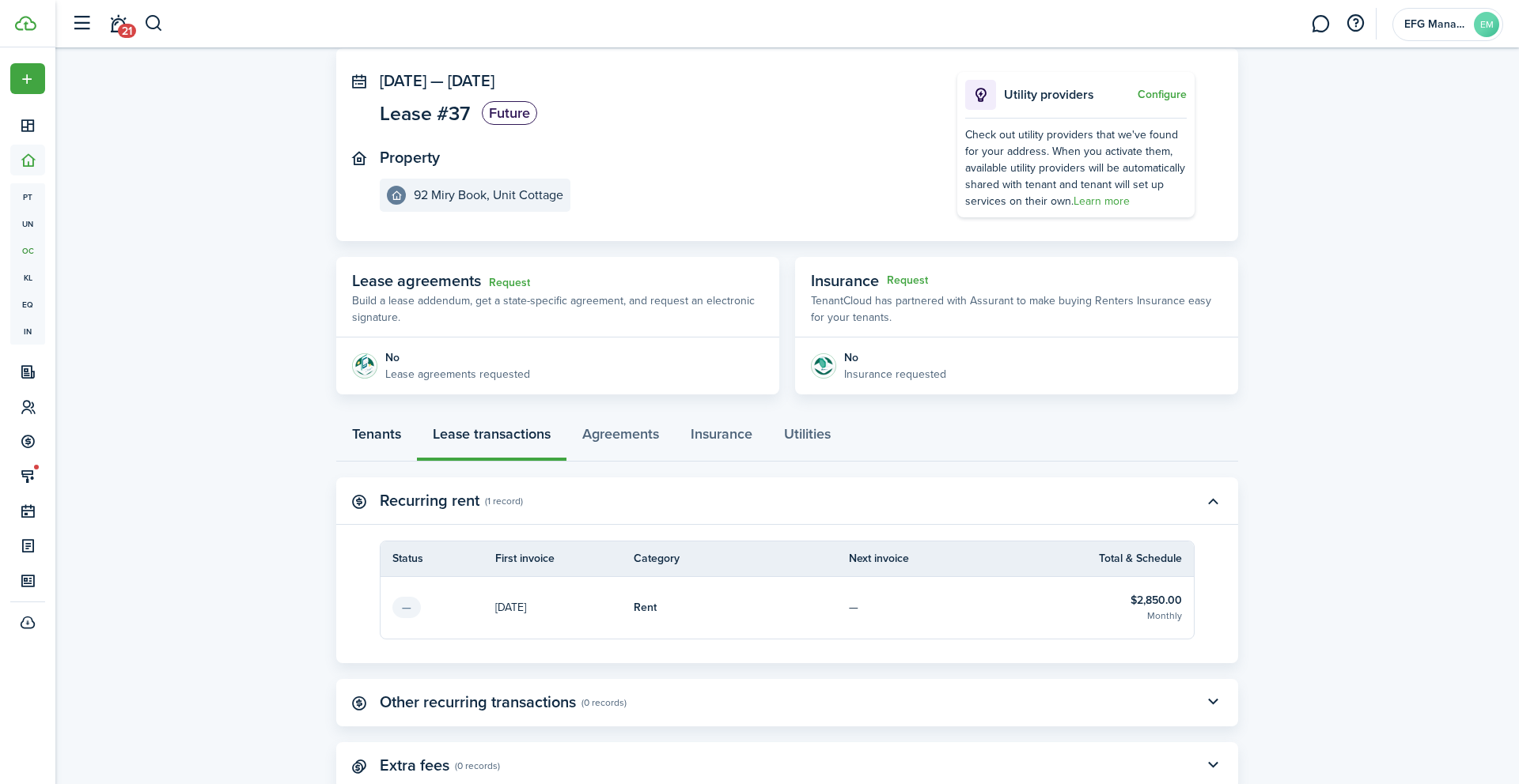
click at [379, 436] on link "Tenants" at bounding box center [376, 438] width 80 height 47
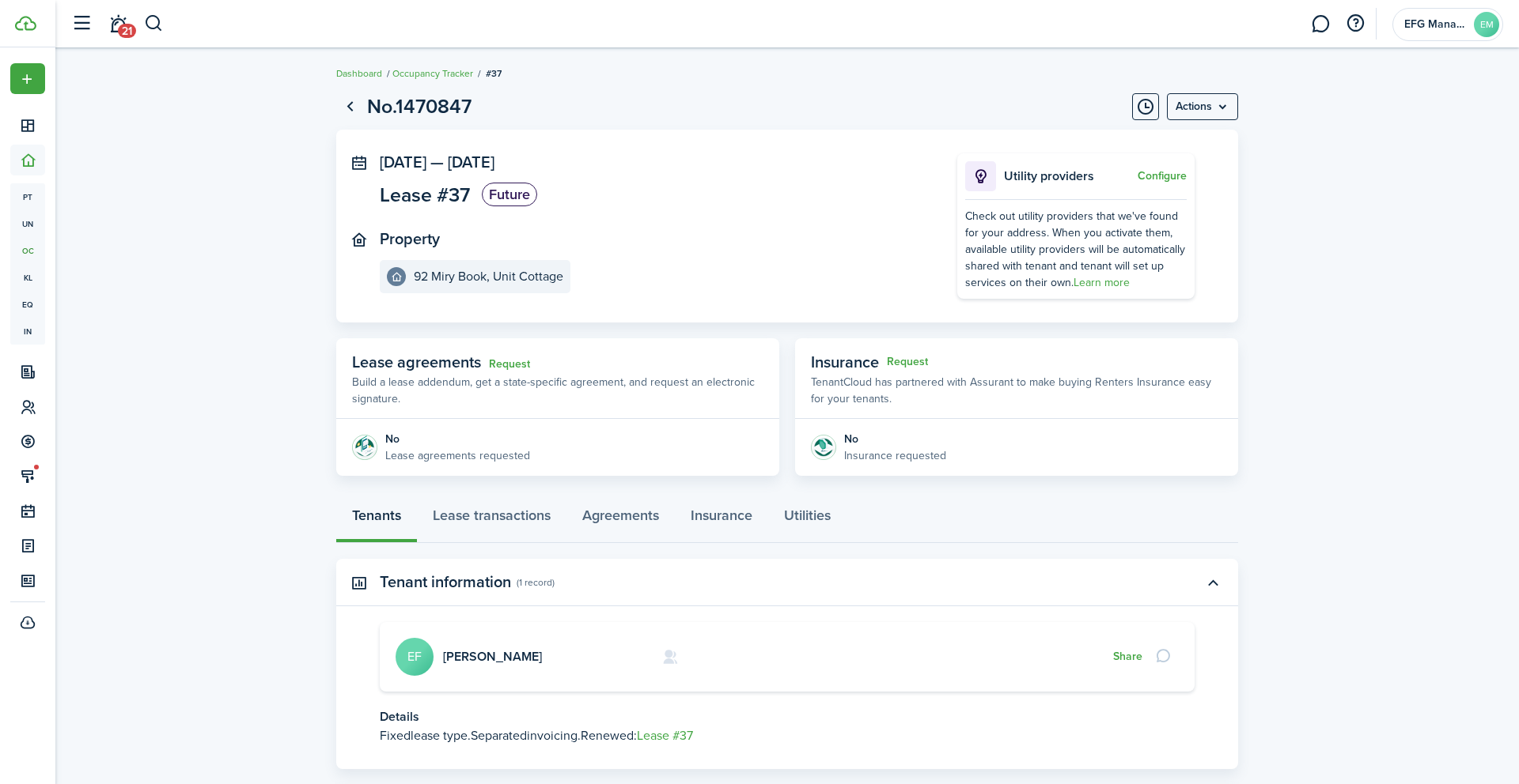
scroll to position [92, 0]
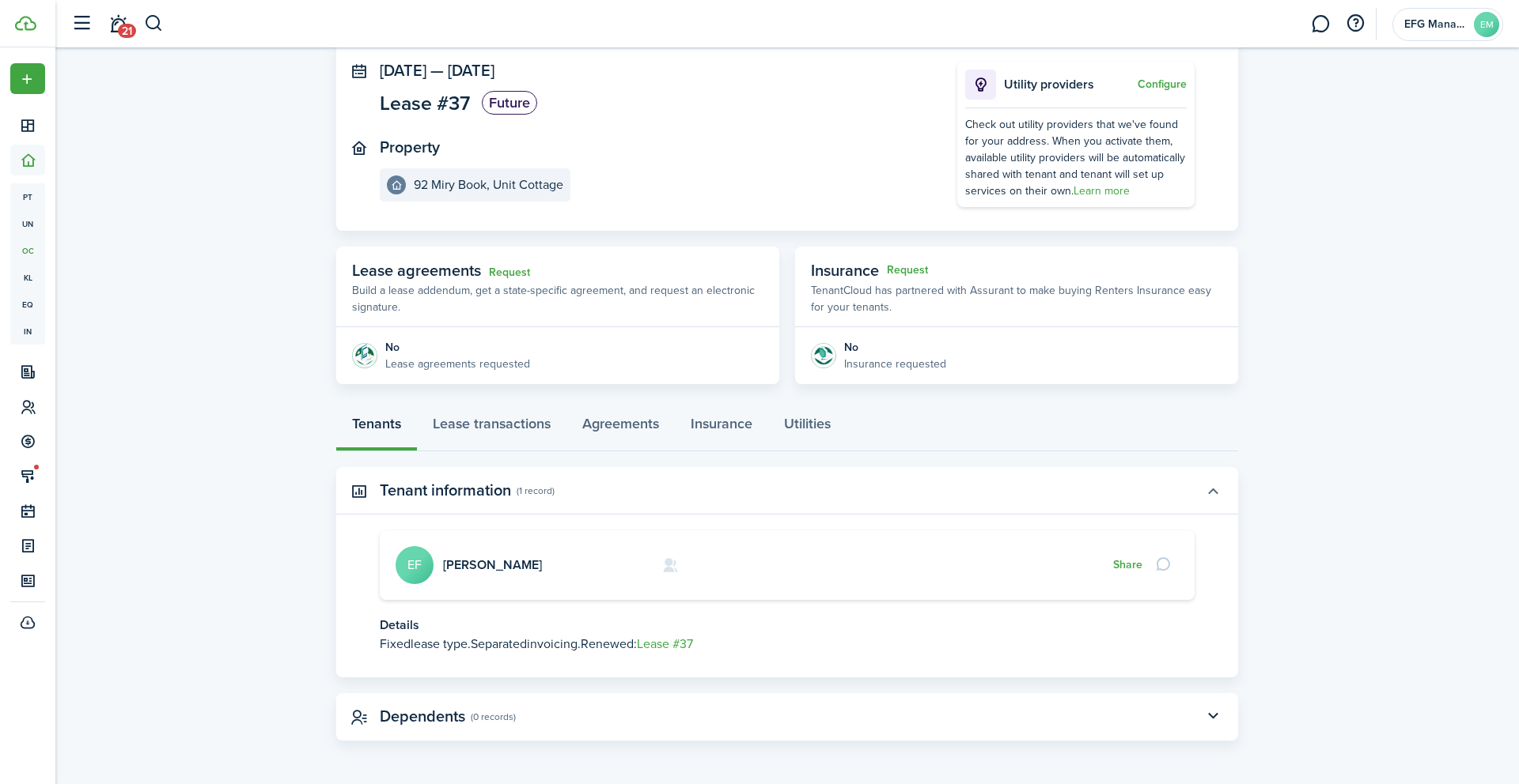
click at [1219, 490] on button "button" at bounding box center [1213, 491] width 27 height 27
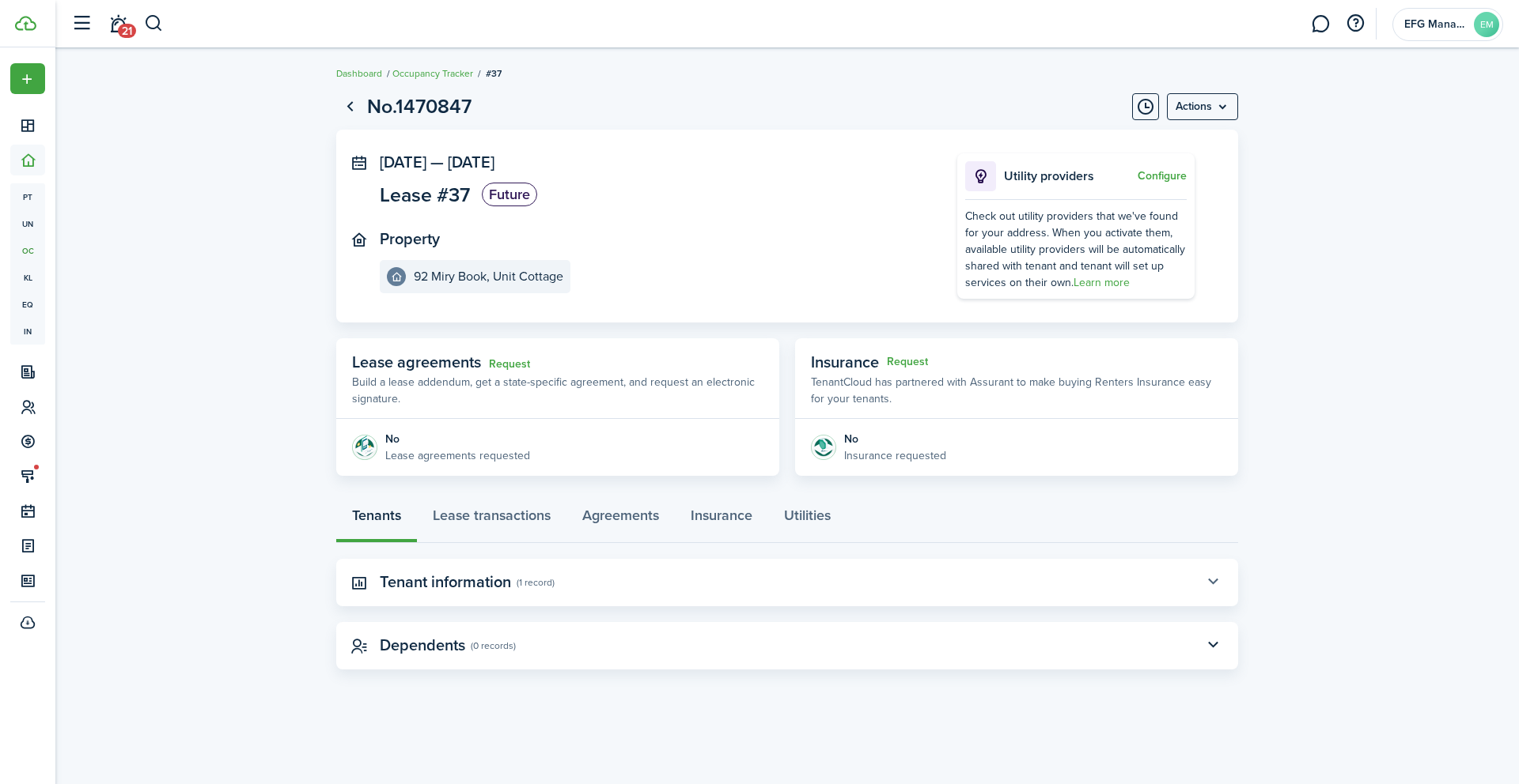
click at [1199, 585] on button "button" at bounding box center [1213, 583] width 27 height 27
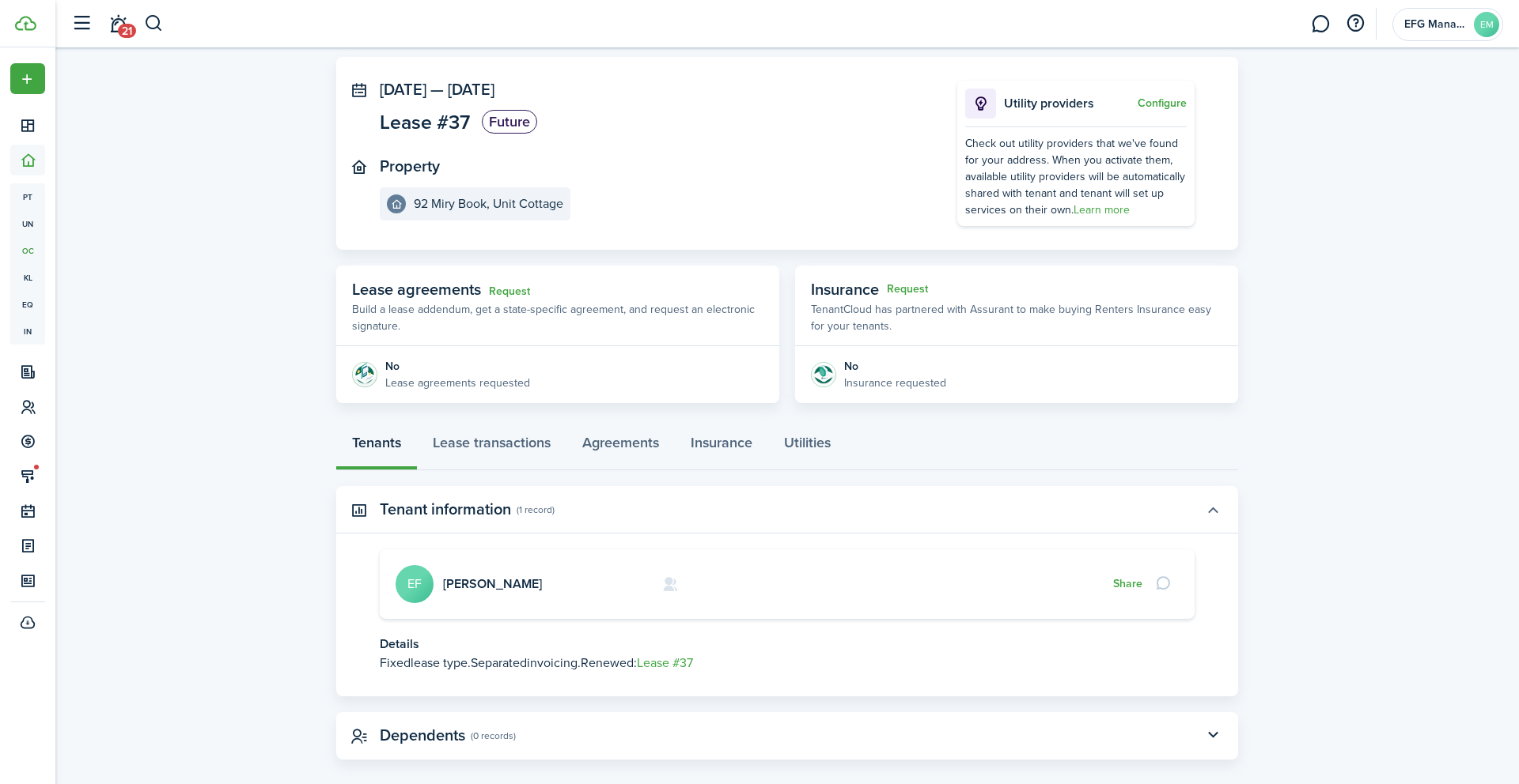
scroll to position [92, 0]
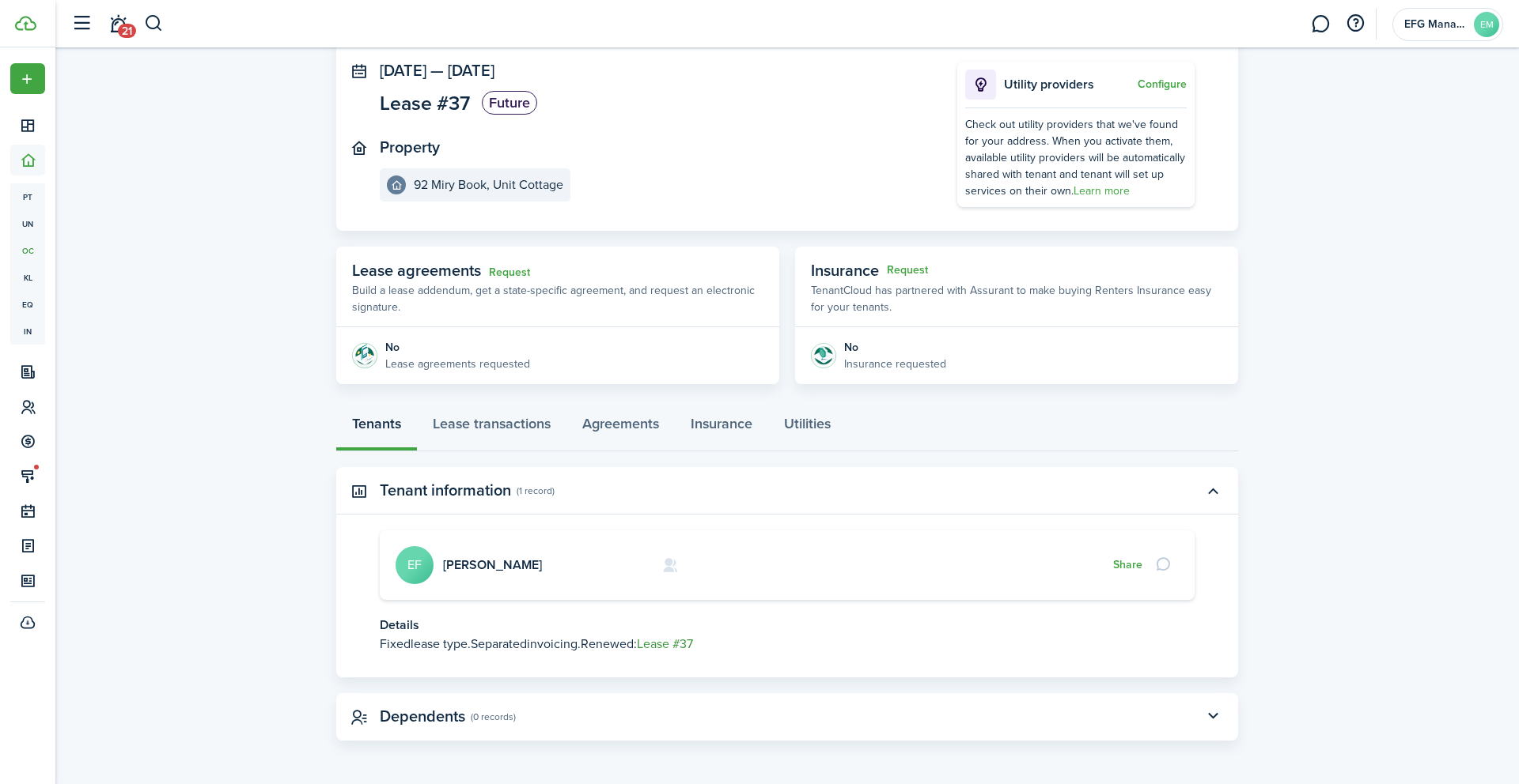
click at [684, 646] on link "Lease #37" at bounding box center [664, 644] width 56 height 19
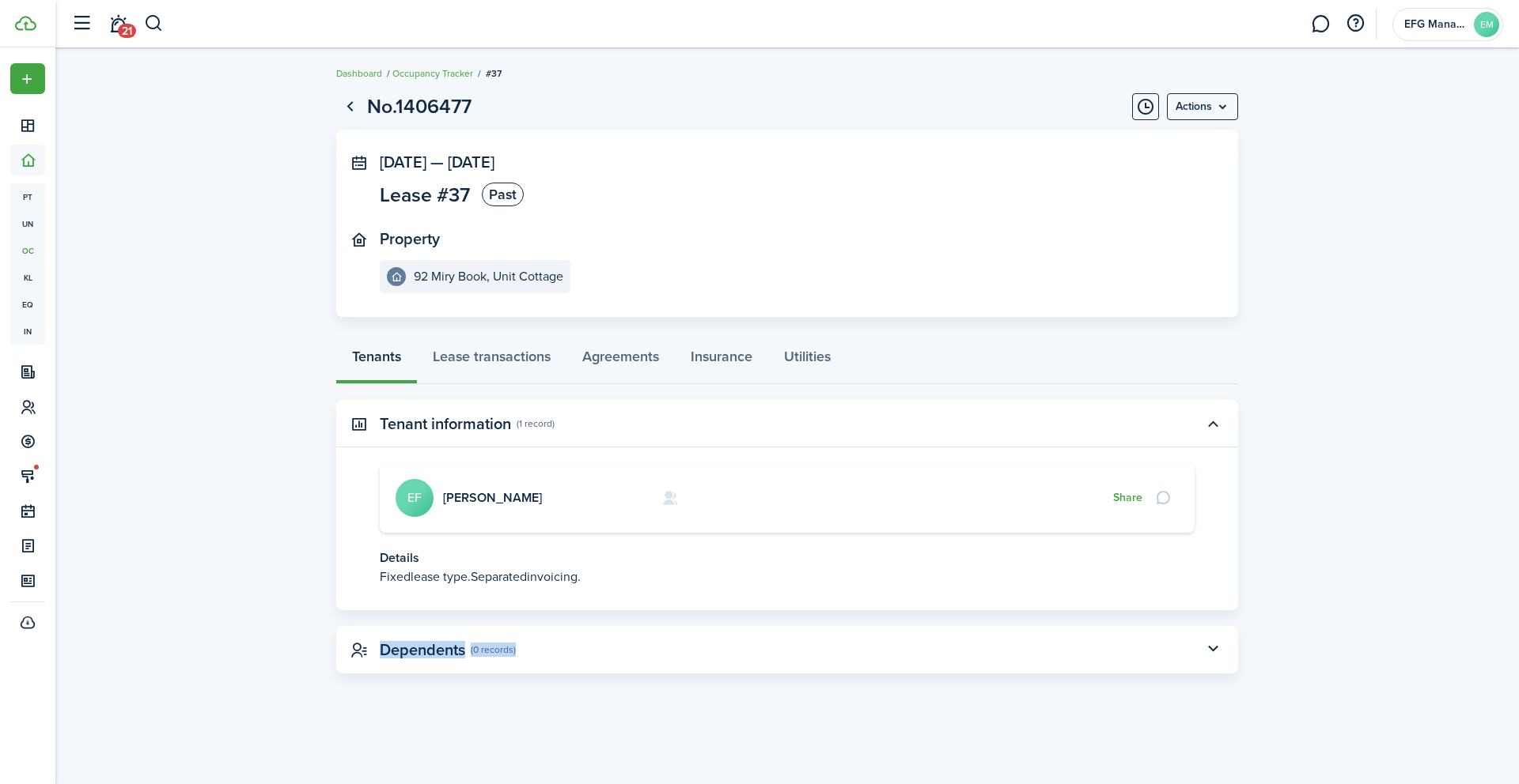
click at [1101, 627] on page-view-body-content "Tenant information (1 record) [PERSON_NAME] EF Share Details Fixed lease type. …" at bounding box center [787, 541] width 902 height 281
click at [1101, 630] on panel-main-header "Dependents (0 records)" at bounding box center [787, 650] width 902 height 47
click at [1223, 650] on button "button" at bounding box center [1213, 650] width 27 height 27
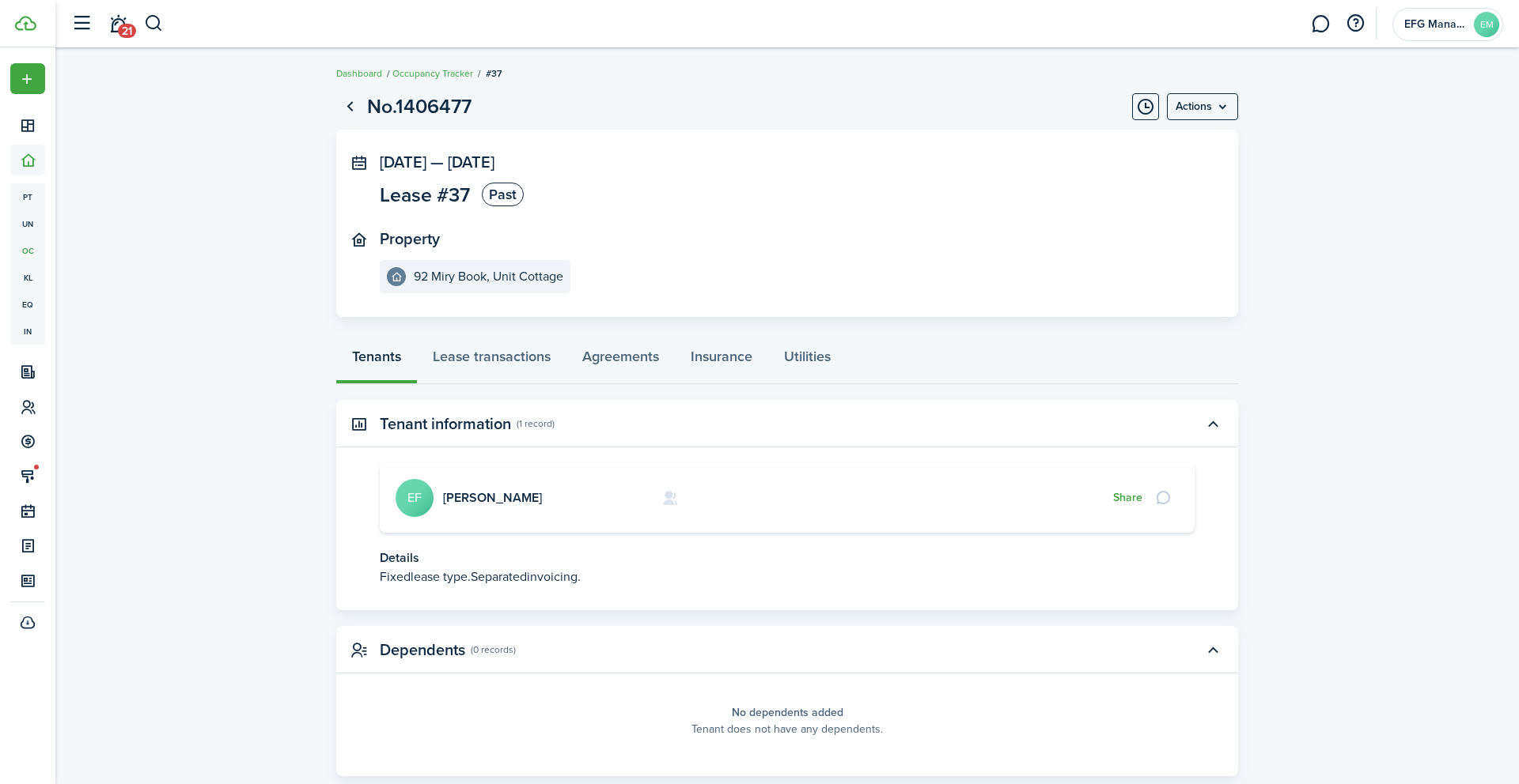
scroll to position [35, 0]
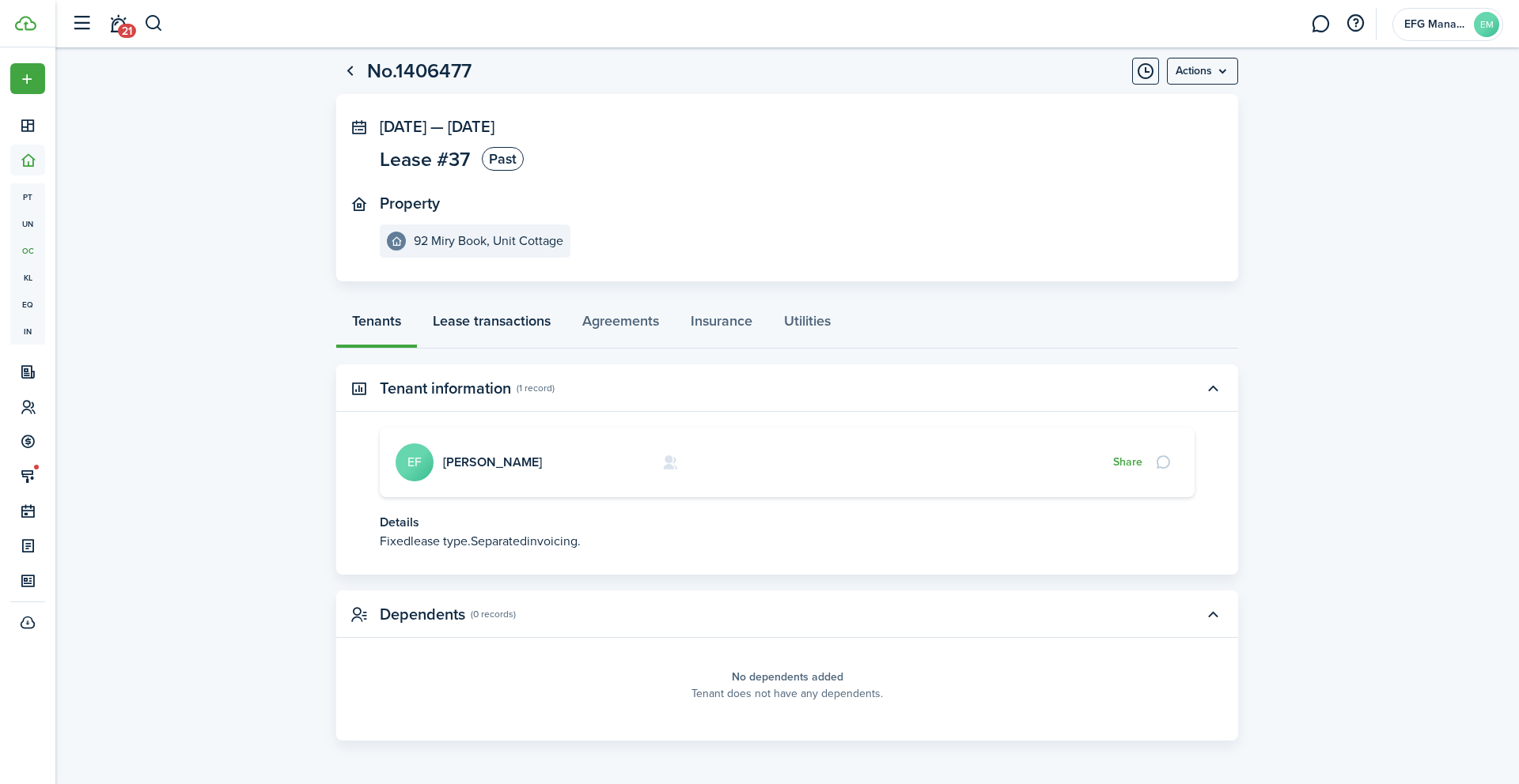
click at [514, 322] on link "Lease transactions" at bounding box center [491, 325] width 150 height 47
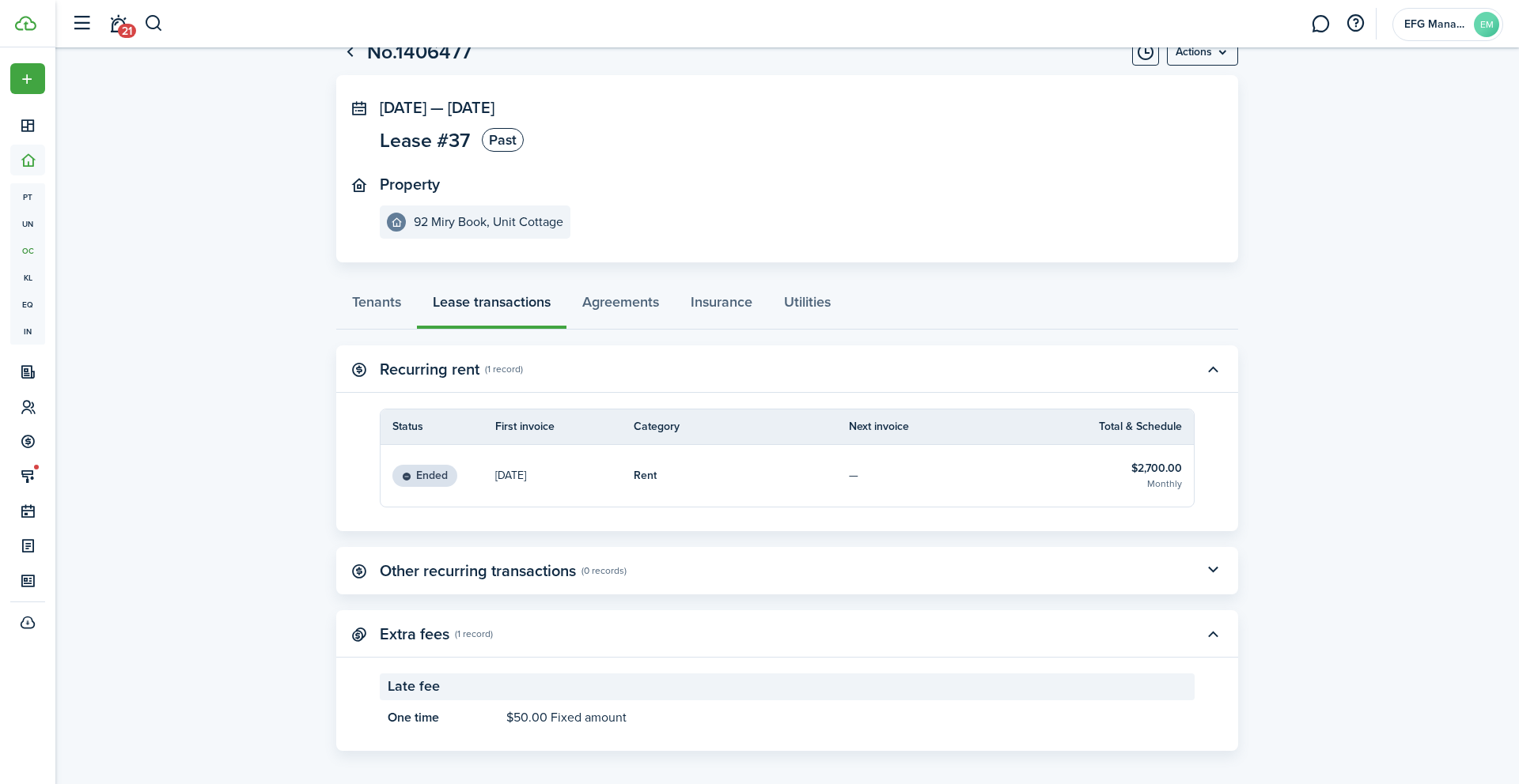
scroll to position [65, 0]
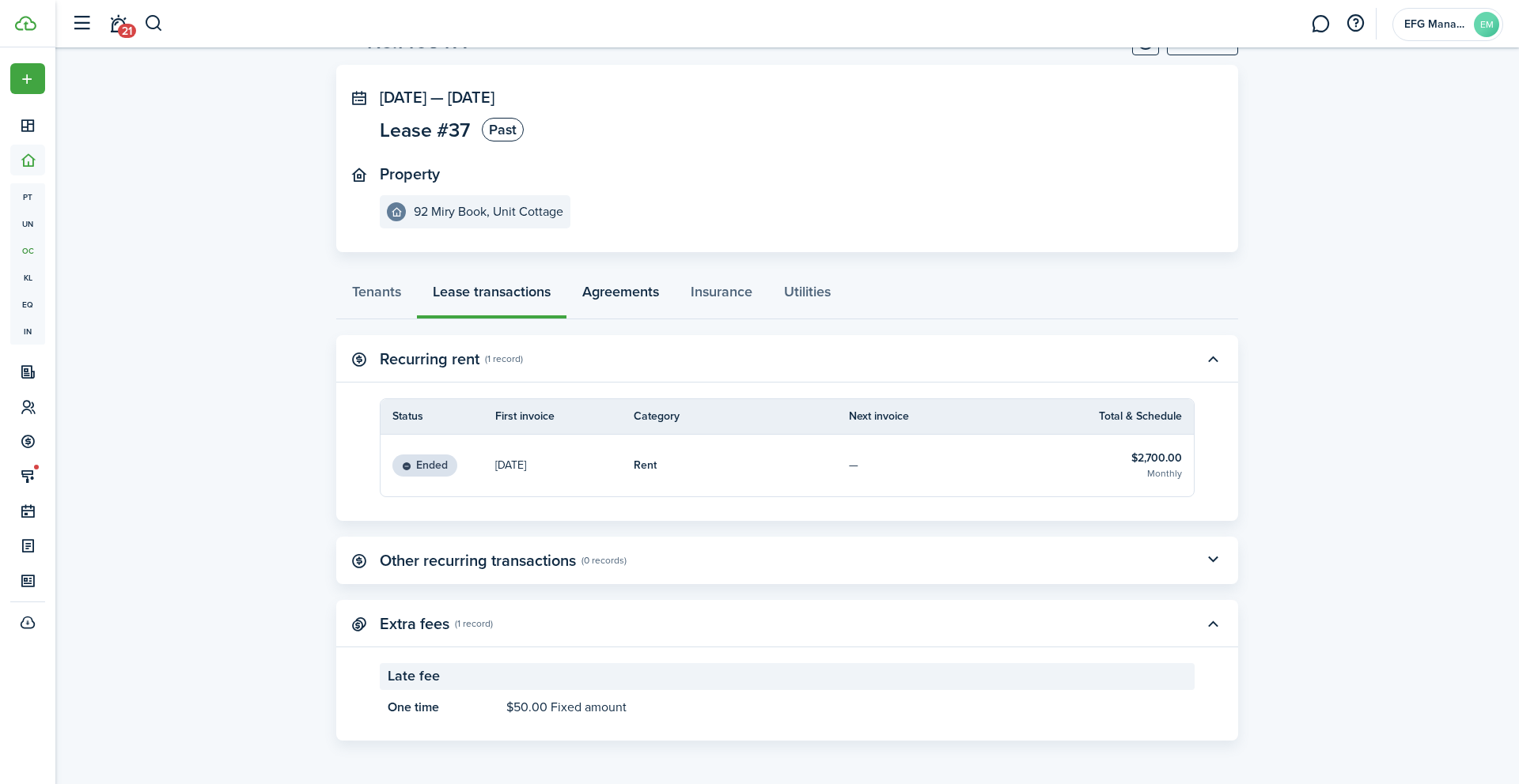
click at [649, 290] on link "Agreements" at bounding box center [620, 296] width 108 height 47
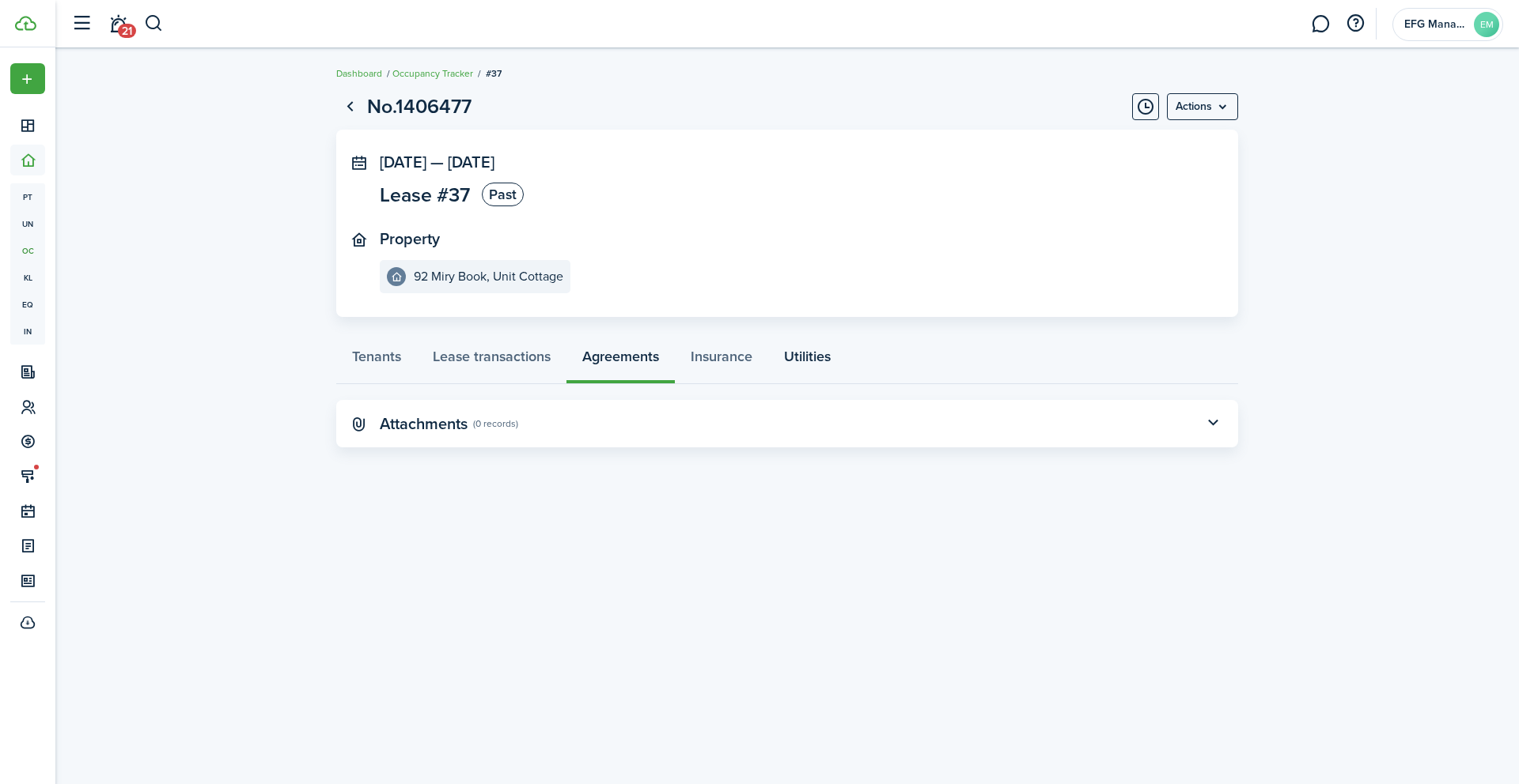
click at [826, 364] on link "Utilities" at bounding box center [807, 361] width 79 height 47
click at [392, 363] on link "Tenants" at bounding box center [376, 361] width 80 height 47
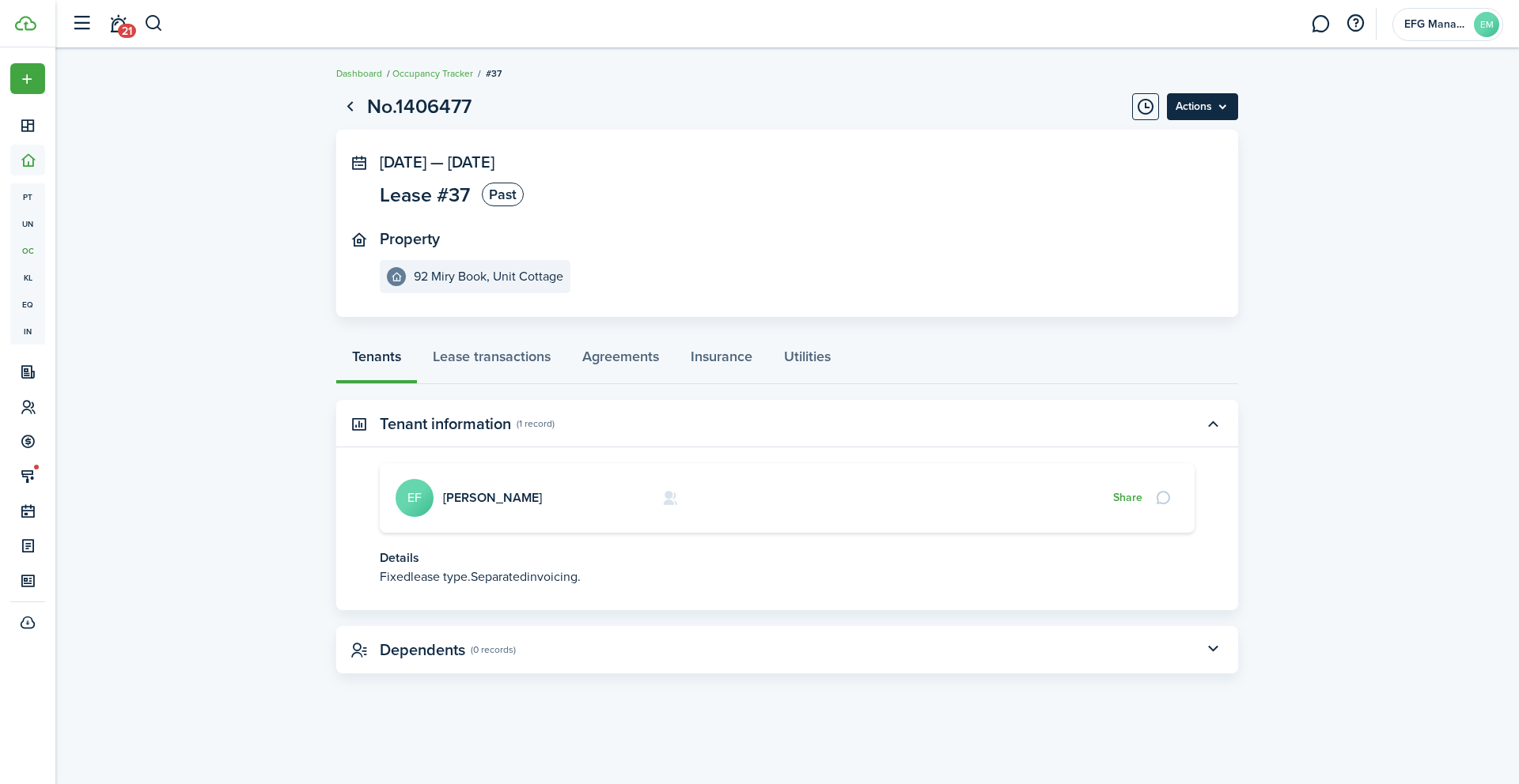
click at [1223, 104] on menu-btn "Actions" at bounding box center [1202, 106] width 71 height 27
click at [1121, 496] on button "Share" at bounding box center [1128, 498] width 30 height 13
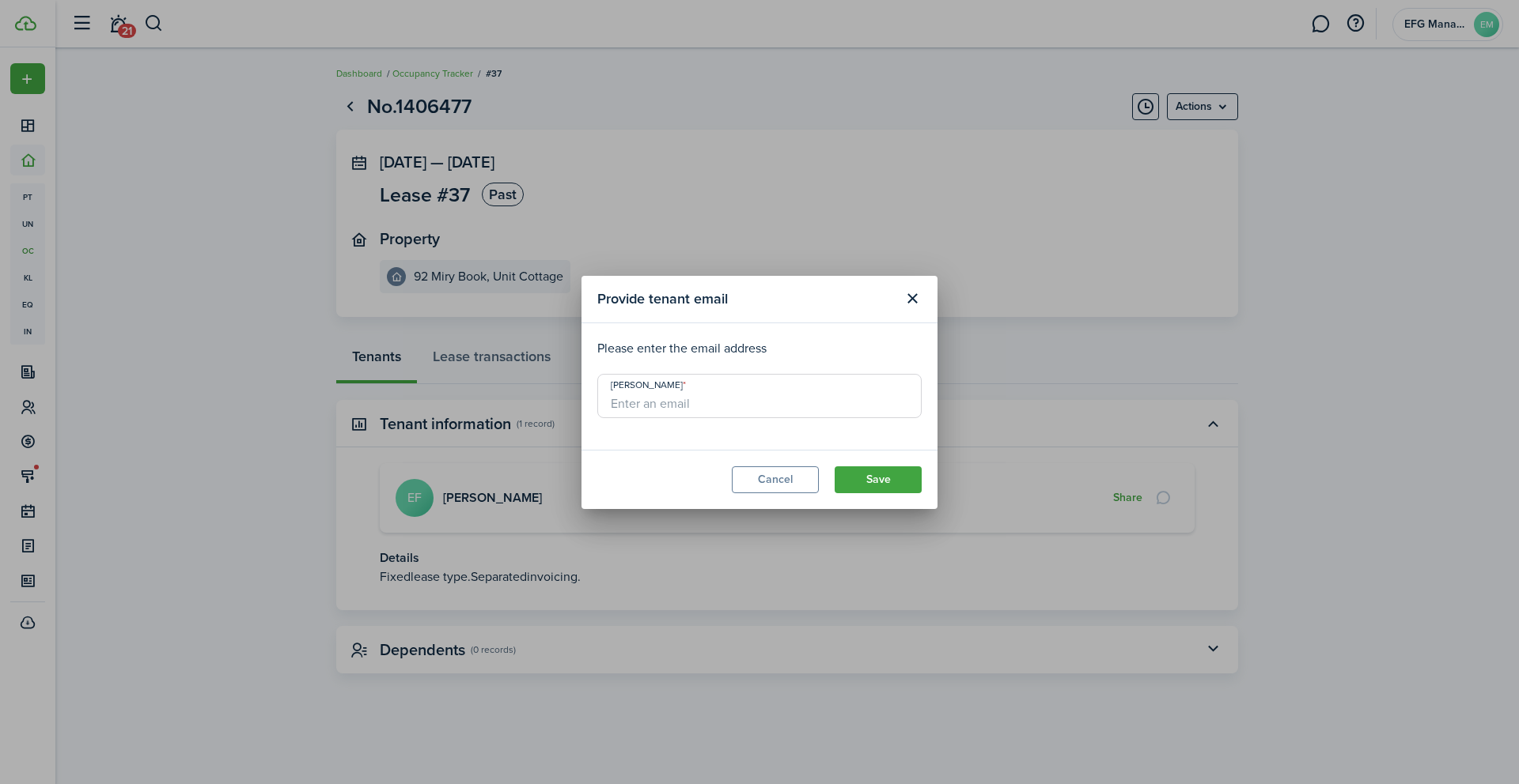
click at [1121, 496] on div "Provide tenant email Please enter the email address [PERSON_NAME] Cancel Save" at bounding box center [759, 392] width 1519 height 784
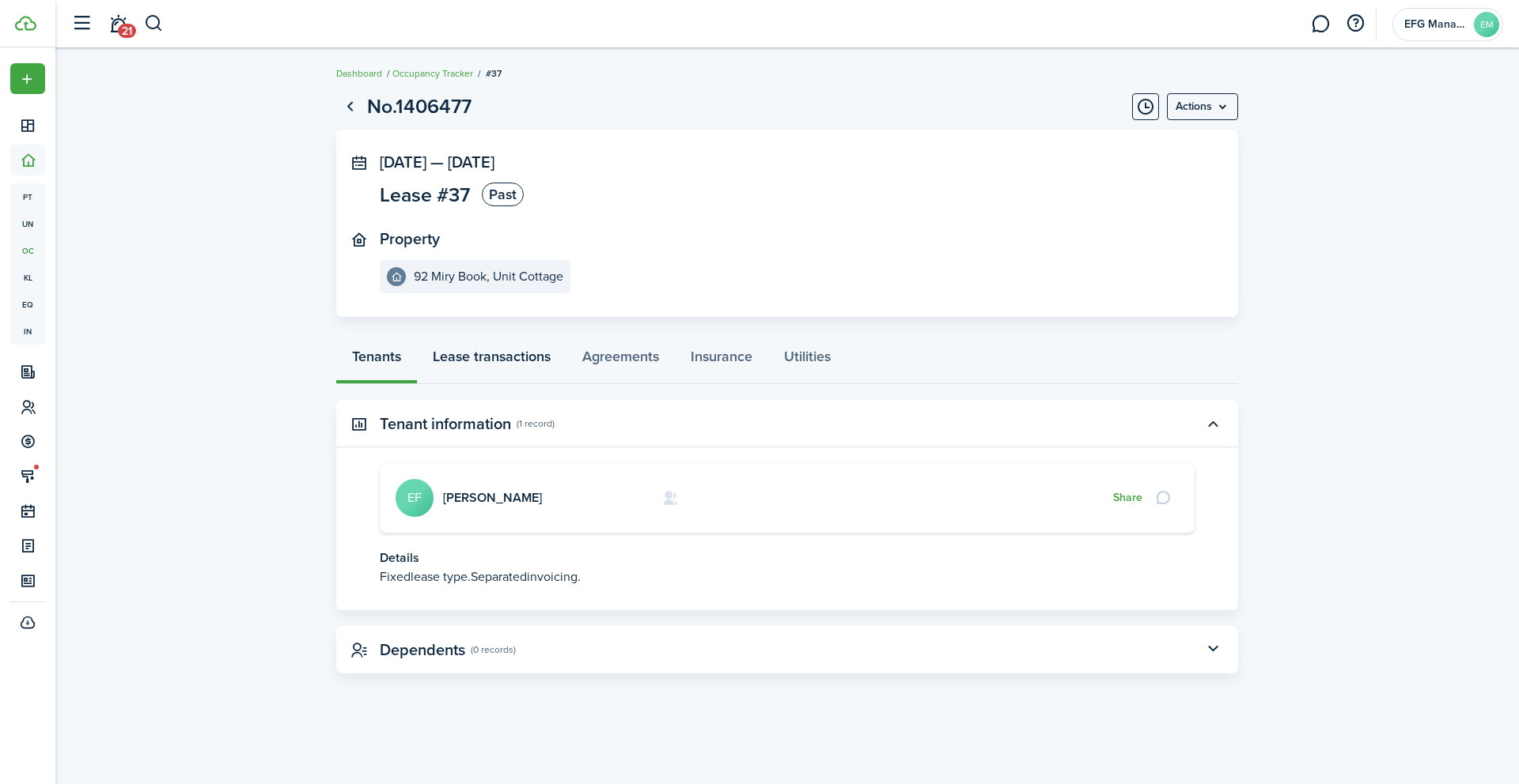
click at [515, 344] on link "Lease transactions" at bounding box center [491, 361] width 150 height 47
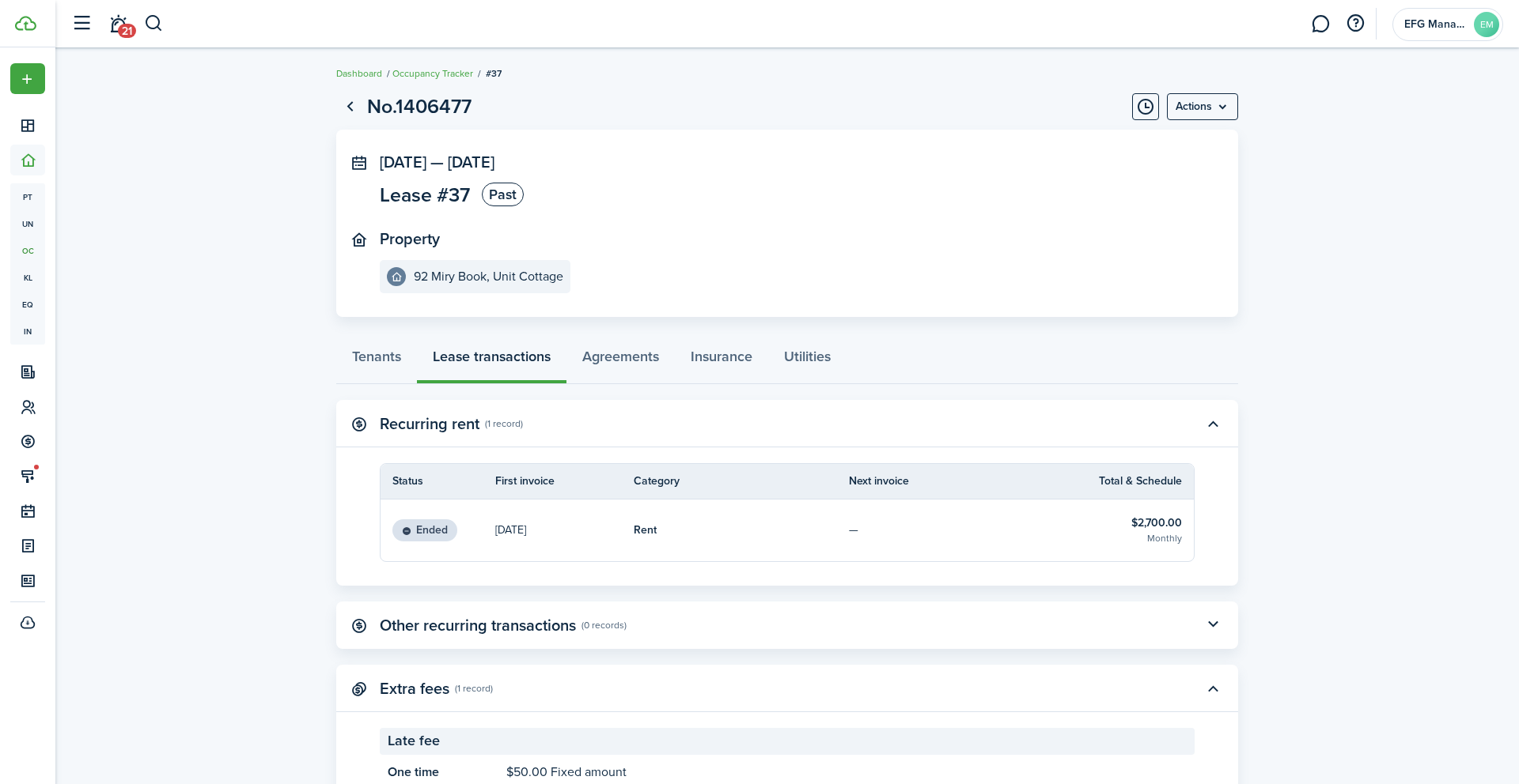
click at [516, 352] on div "Tenants Lease transactions Agreements Insurance Utilities" at bounding box center [787, 361] width 902 height 47
click at [362, 354] on link "Tenants" at bounding box center [376, 361] width 80 height 47
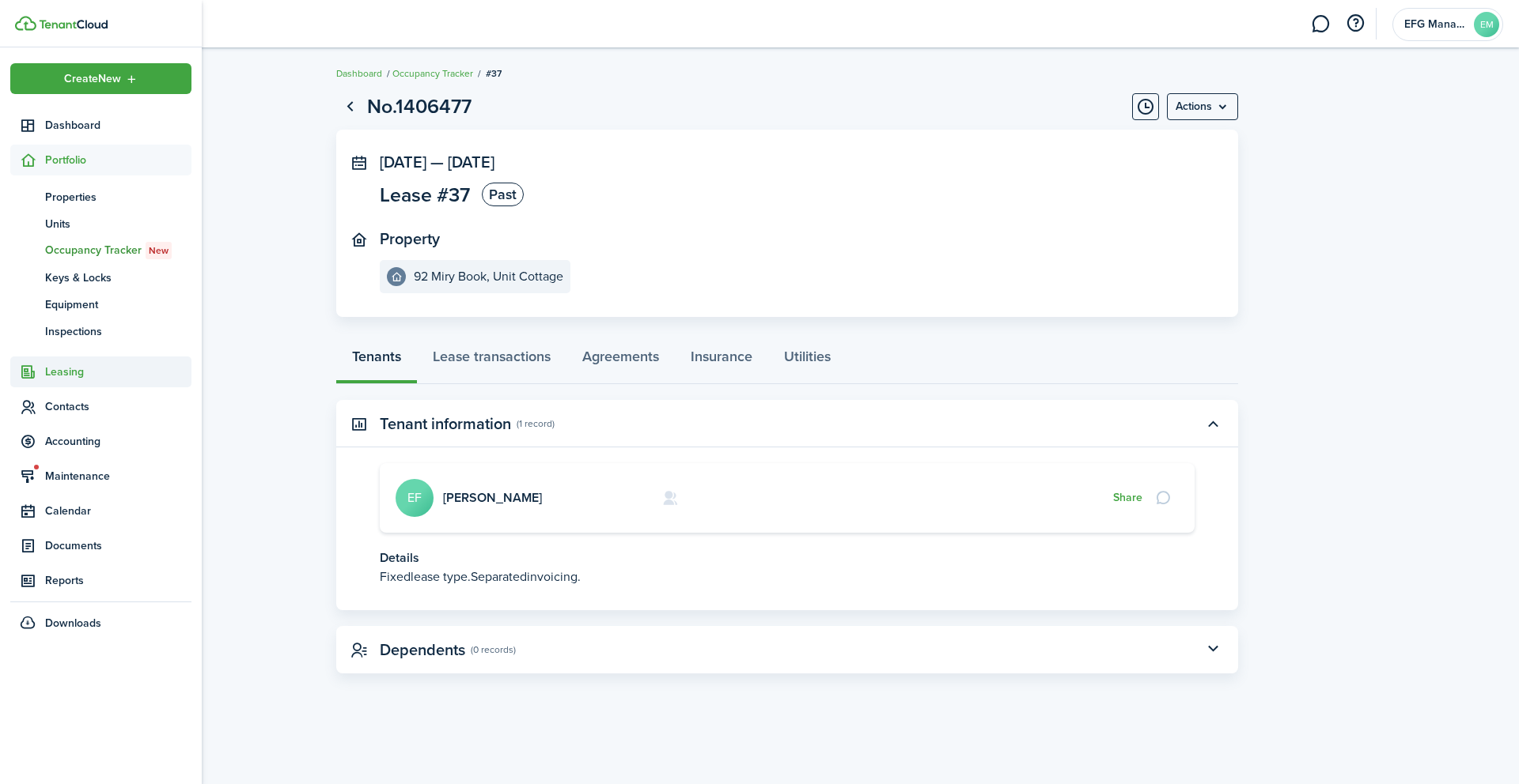
click at [84, 372] on span "Leasing" at bounding box center [117, 372] width 146 height 17
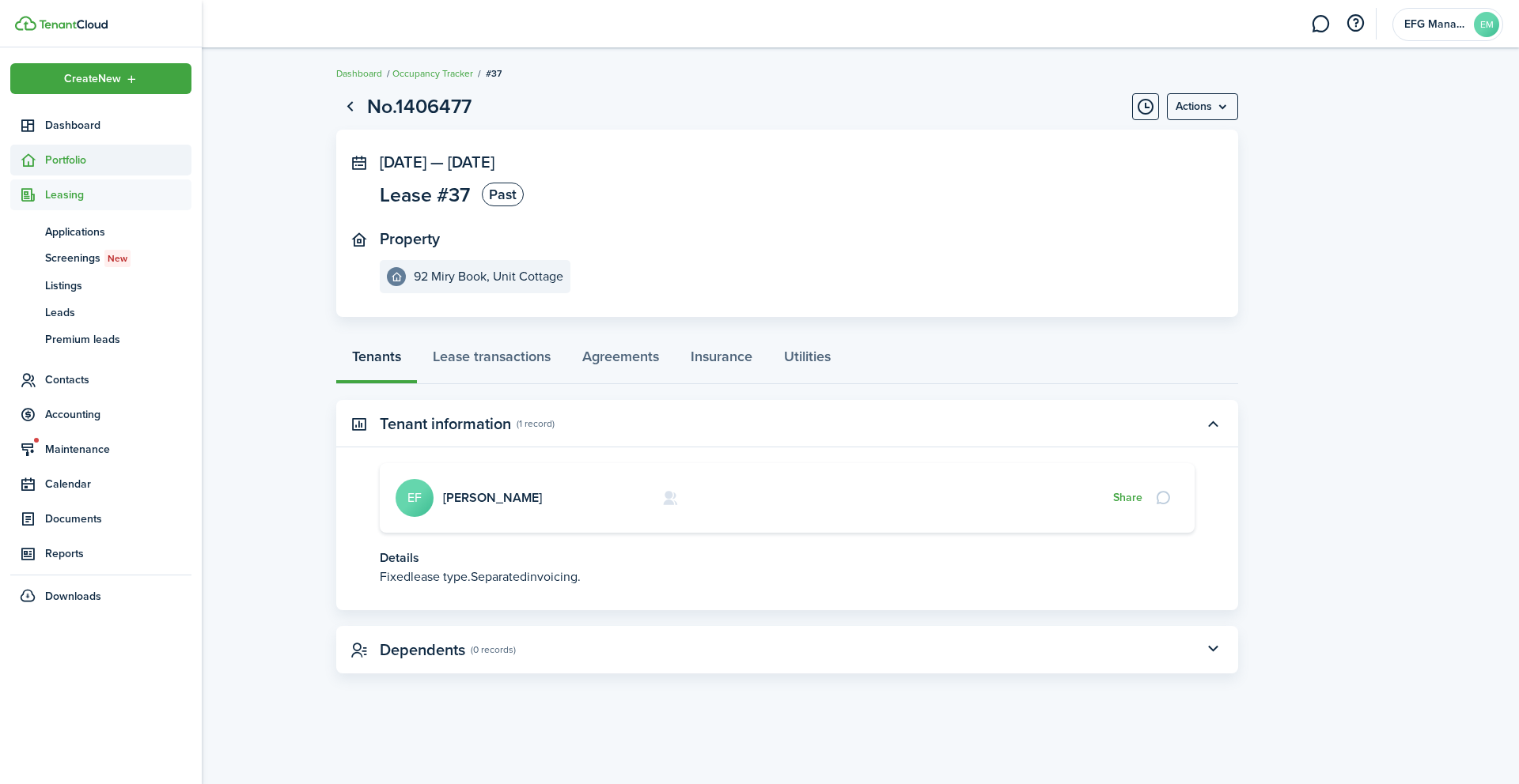
click at [55, 157] on span "Portfolio" at bounding box center [117, 161] width 146 height 17
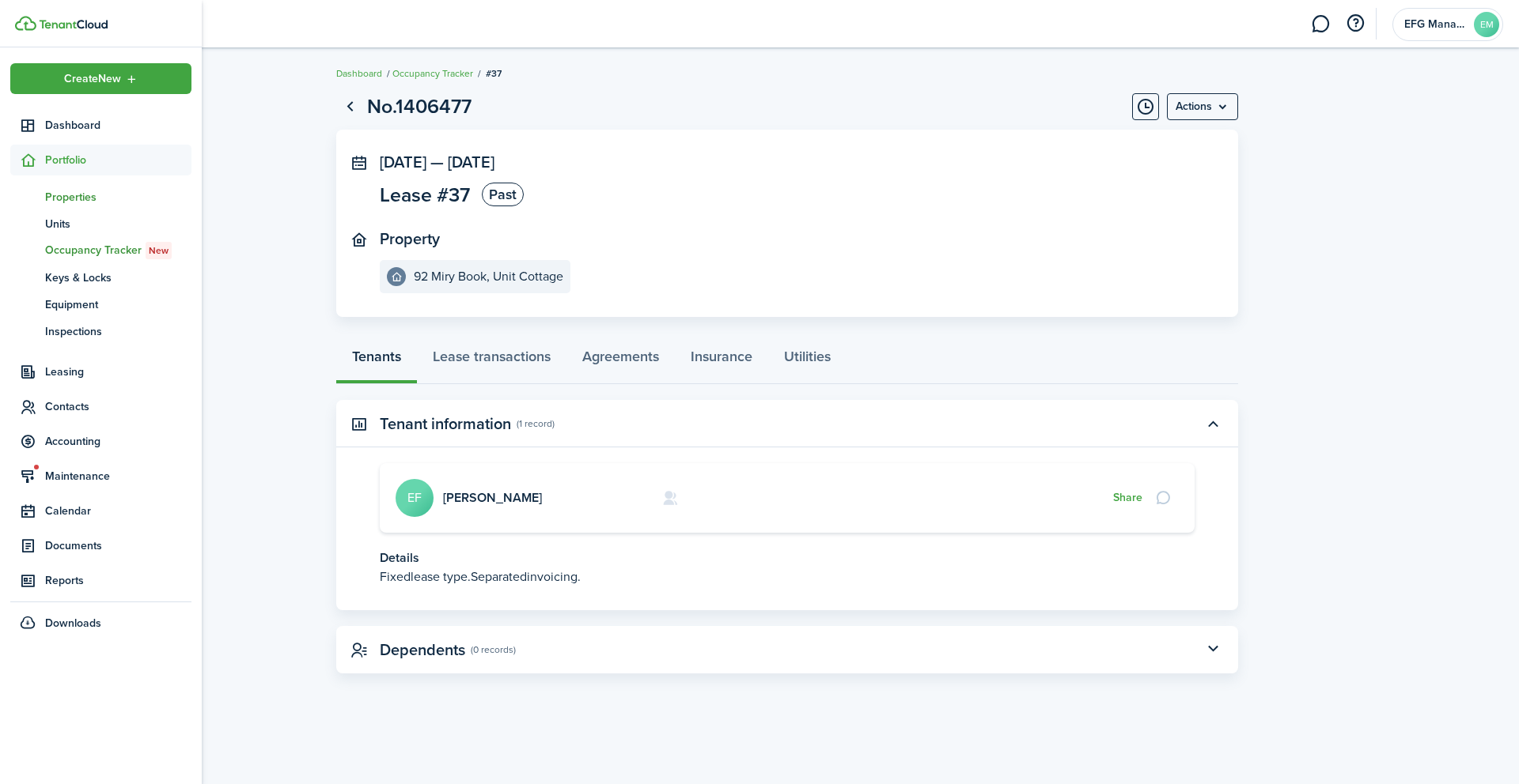
click at [77, 201] on span "Properties" at bounding box center [117, 198] width 146 height 17
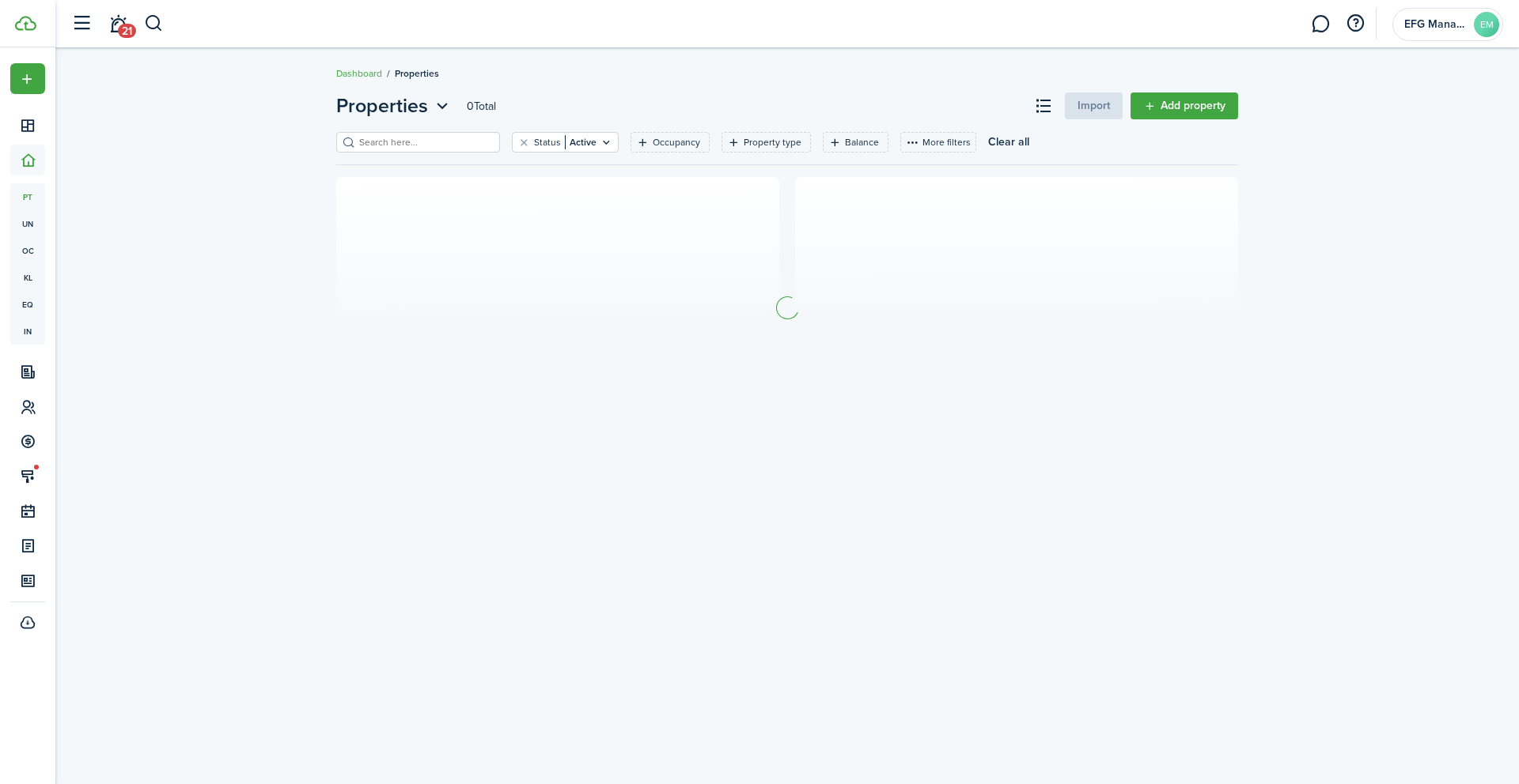
click at [382, 132] on filter-search at bounding box center [418, 142] width 164 height 20
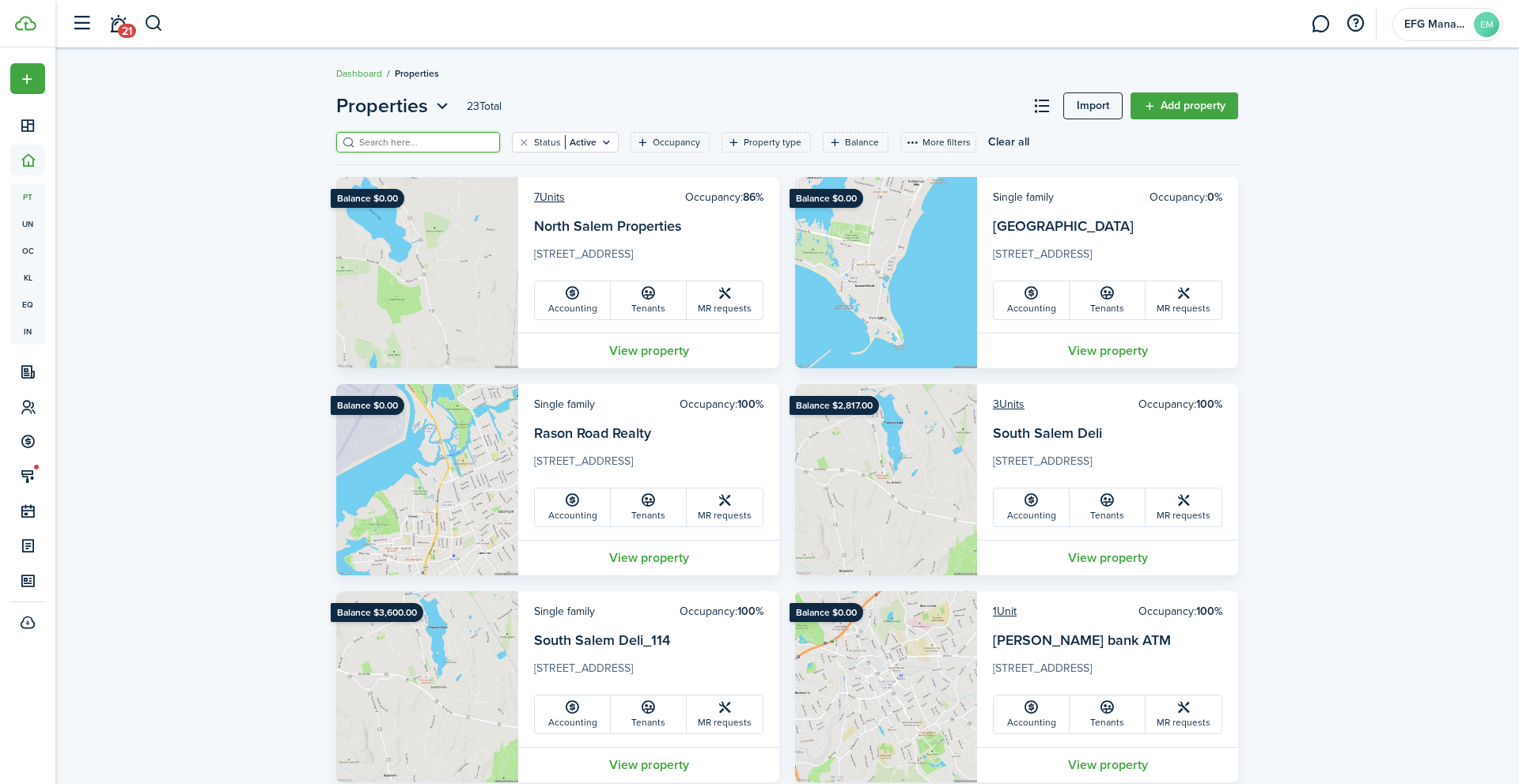
click at [376, 149] on input "search" at bounding box center [424, 143] width 139 height 15
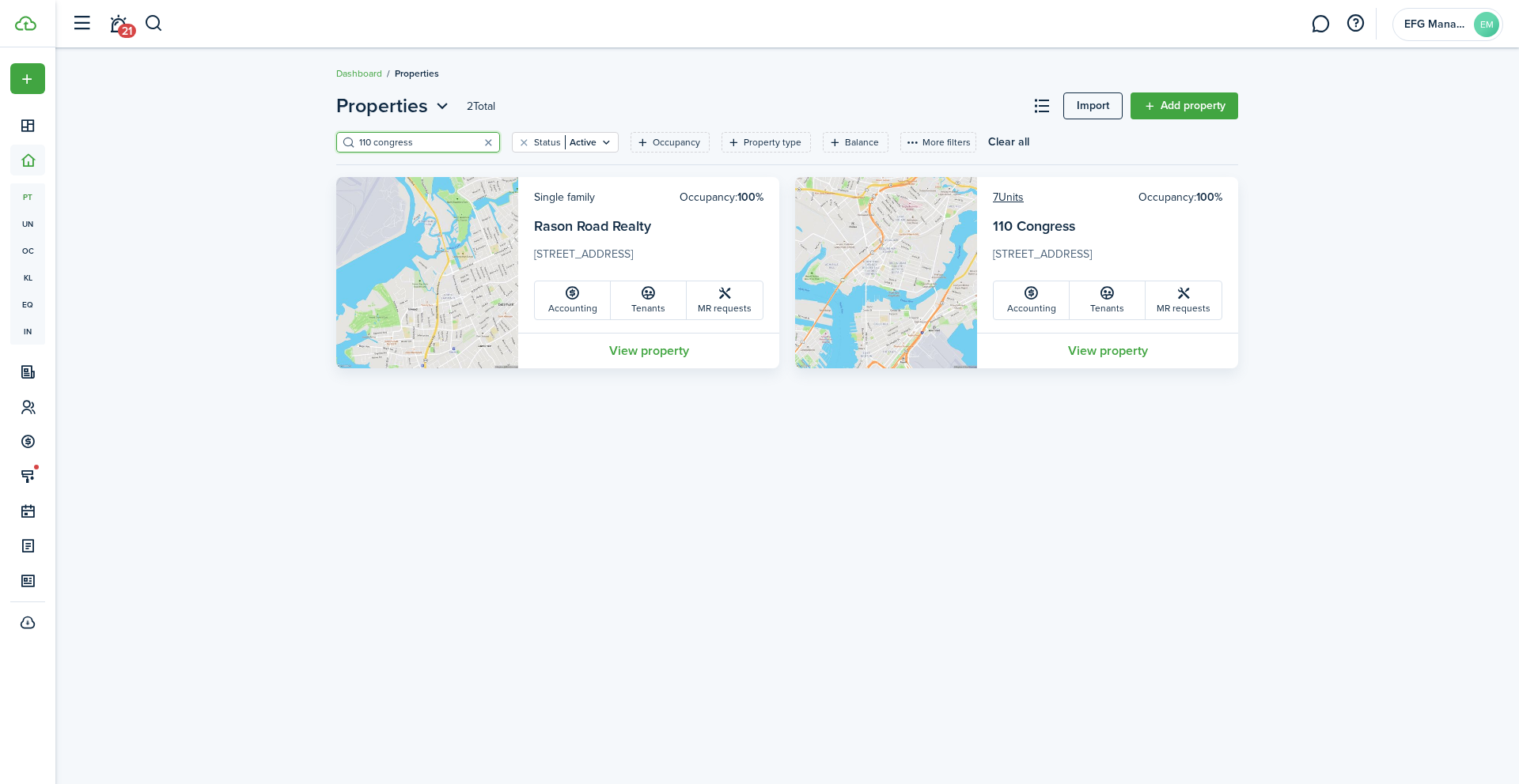
type input "110 congress"
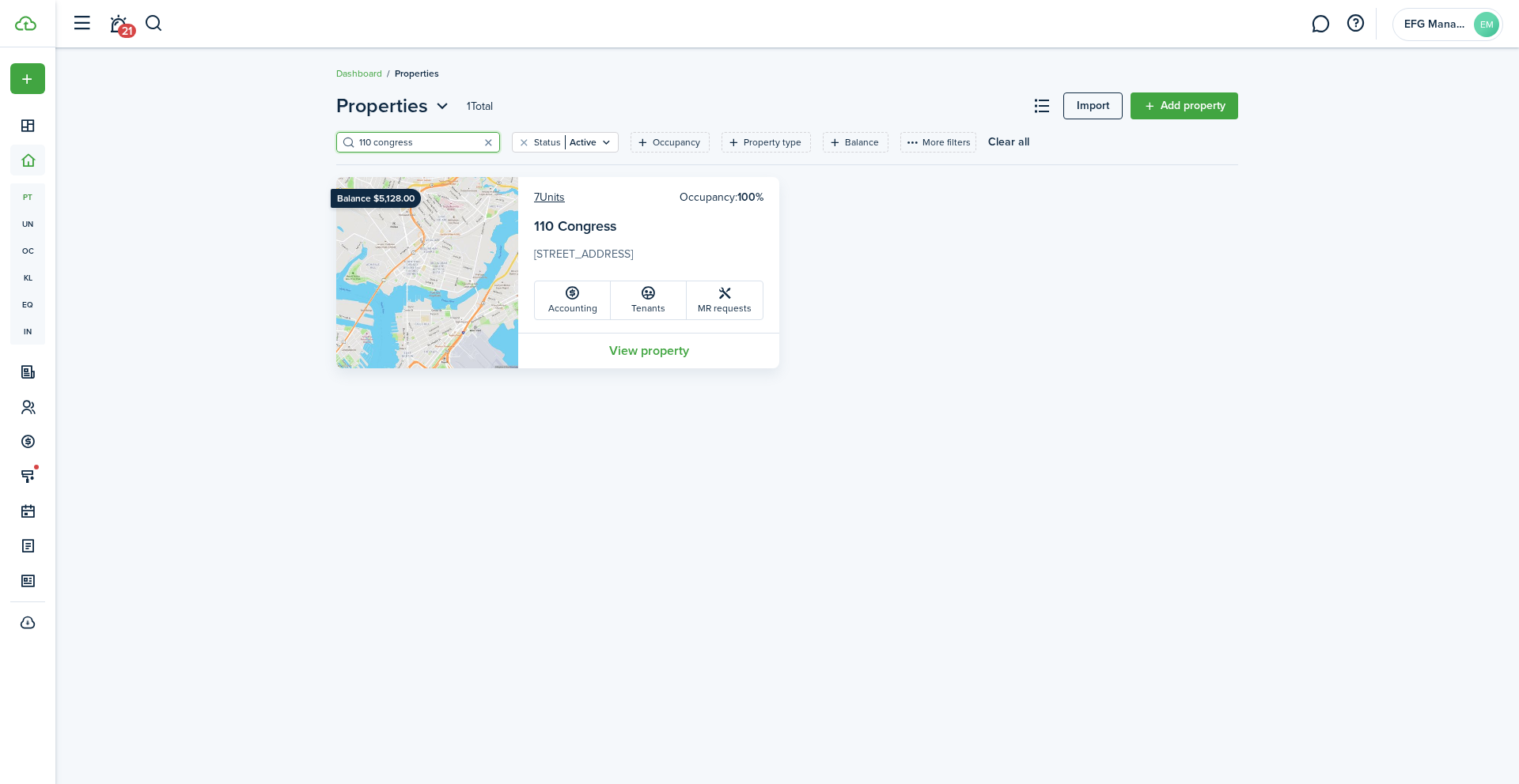
click at [488, 274] on img at bounding box center [427, 273] width 182 height 191
click at [554, 198] on link "7 Units" at bounding box center [549, 198] width 30 height 17
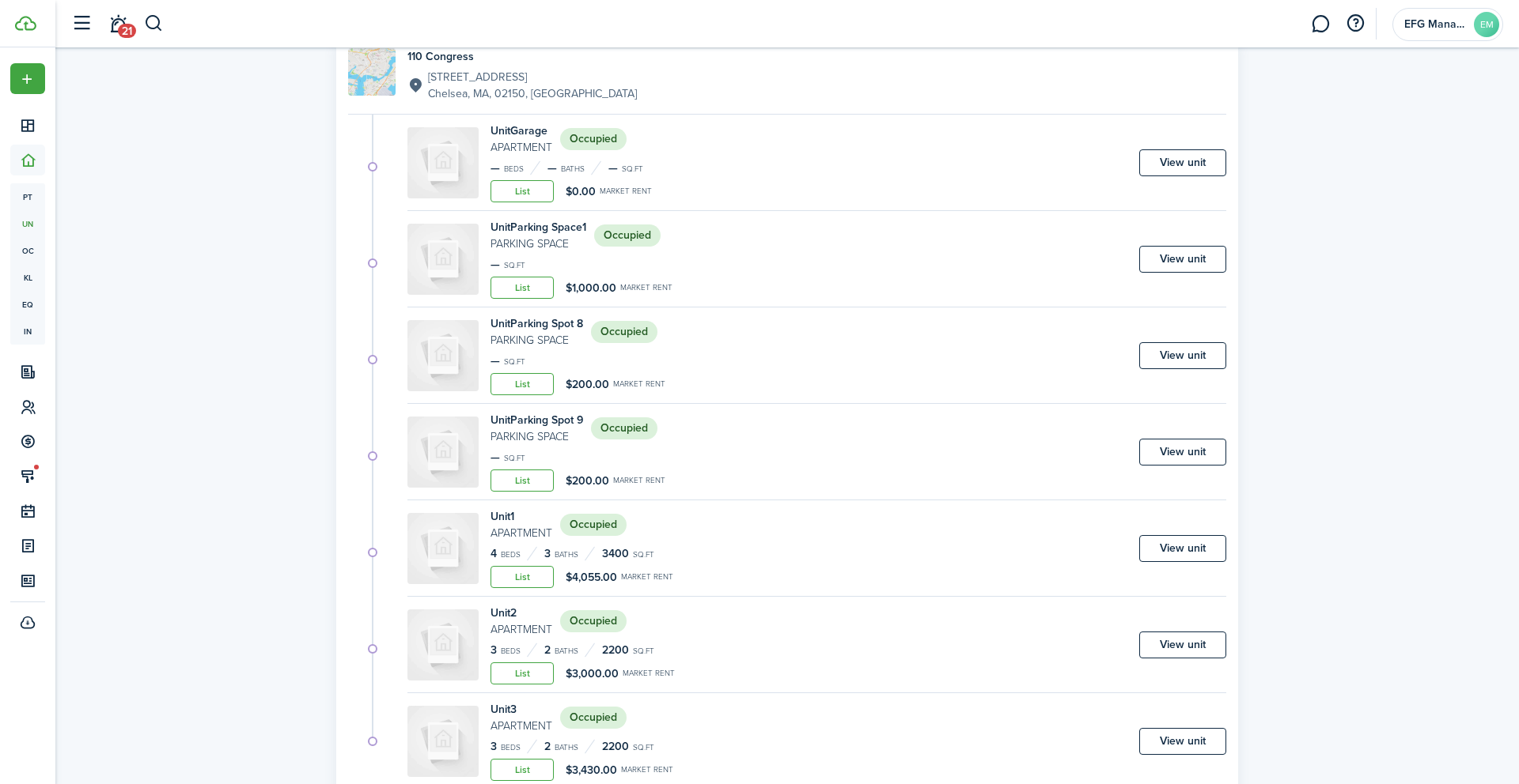
scroll to position [204, 0]
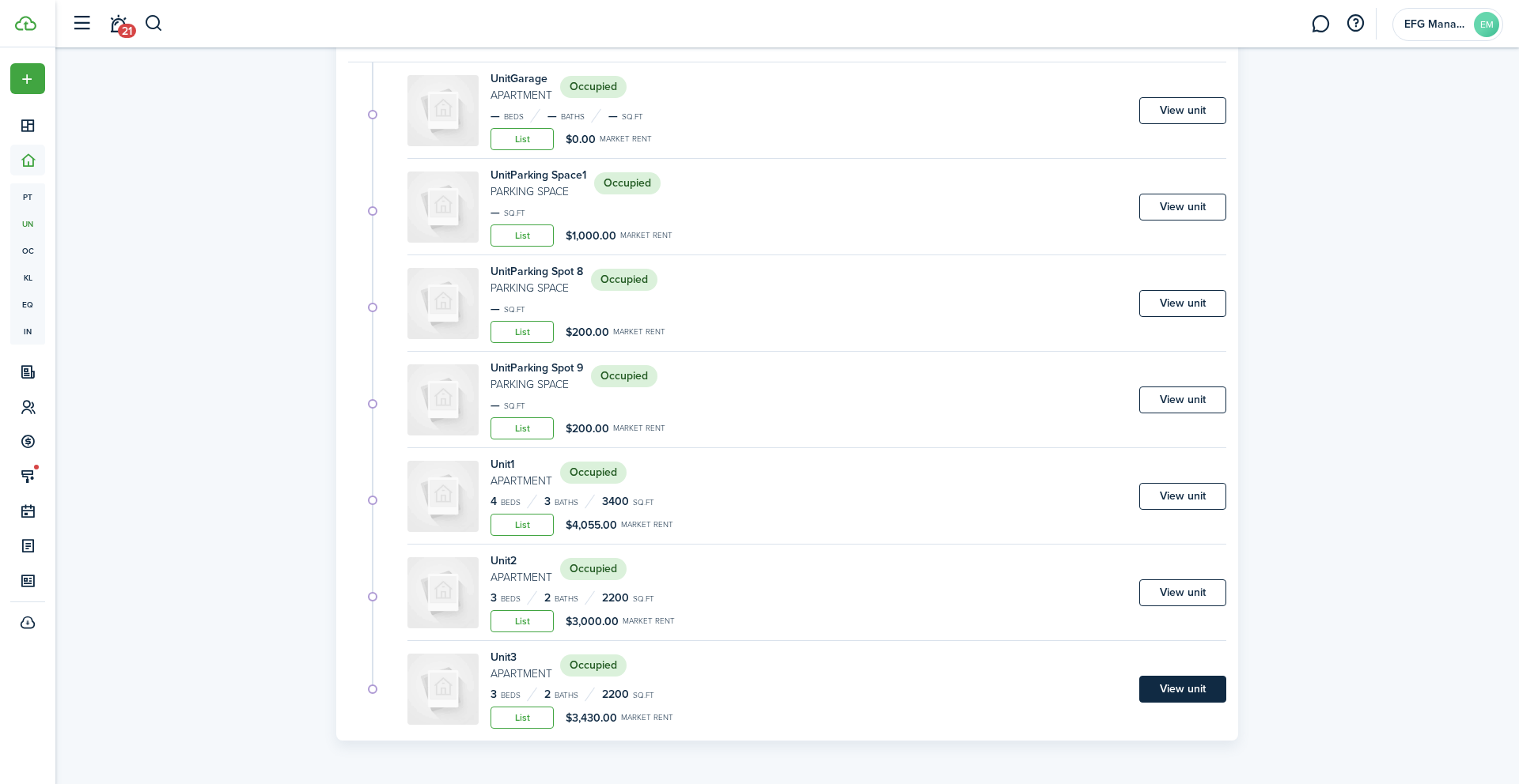
click at [1183, 689] on link "View unit" at bounding box center [1183, 689] width 87 height 27
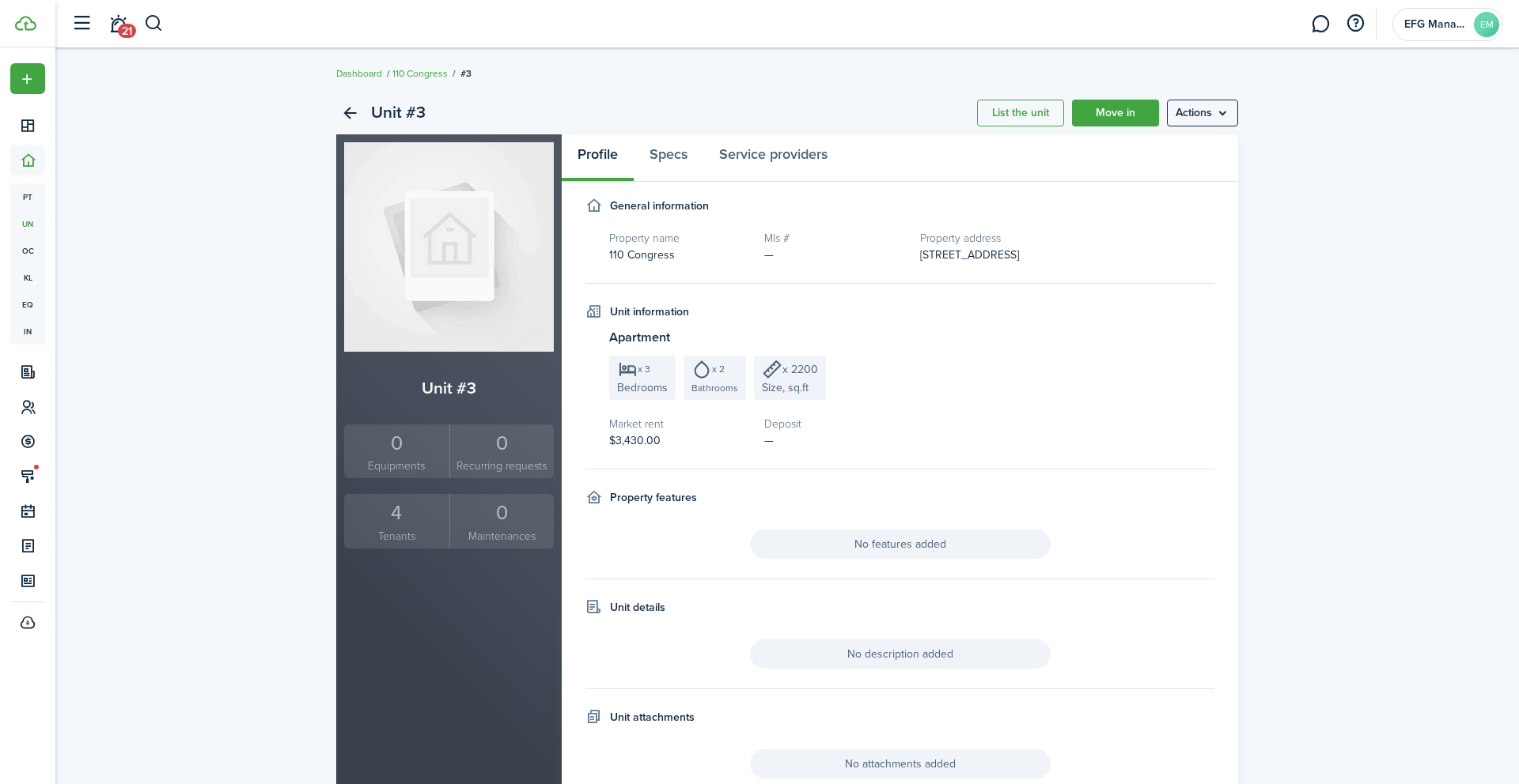
click at [368, 526] on div "4" at bounding box center [396, 514] width 97 height 30
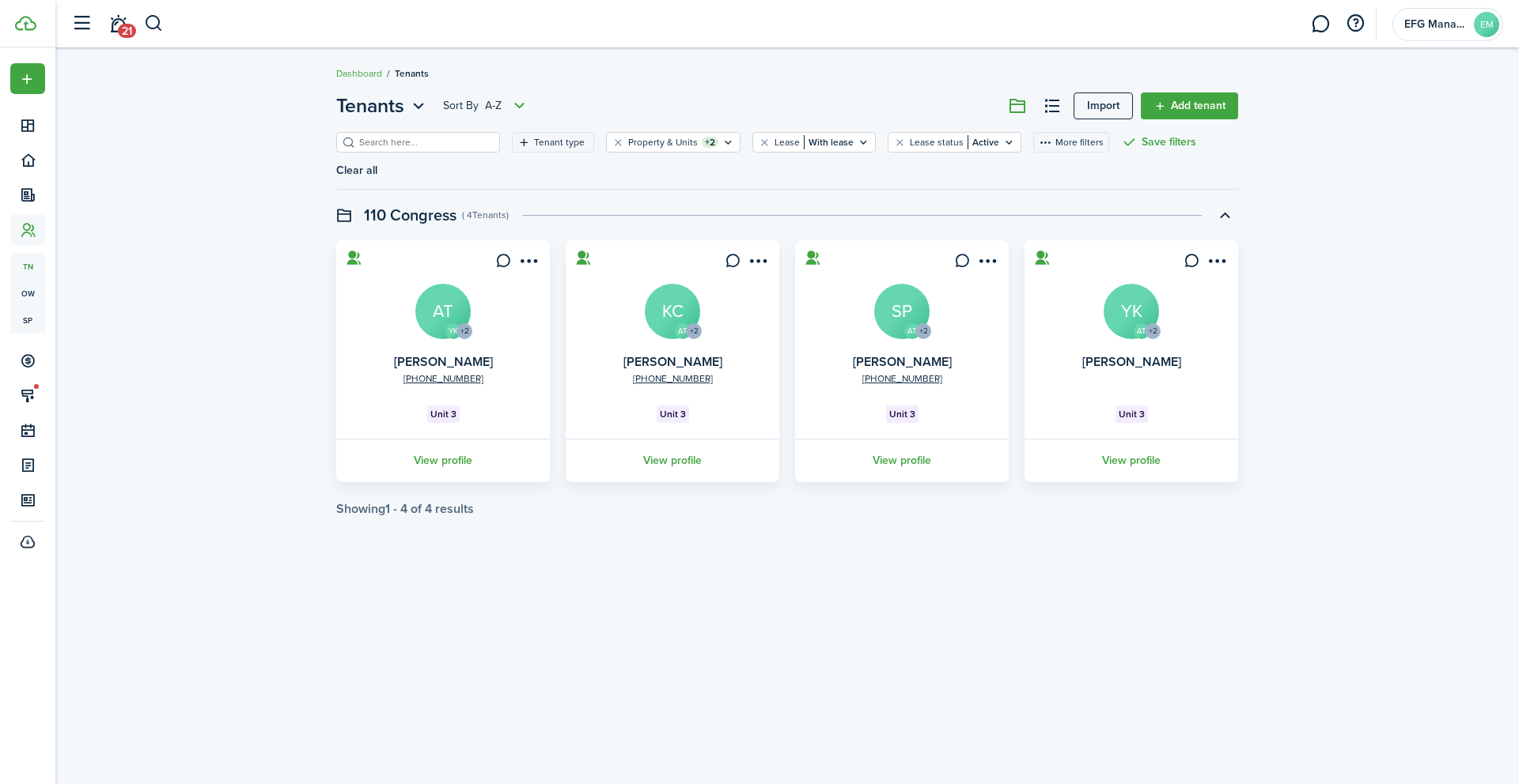
drag, startPoint x: 1410, startPoint y: 245, endPoint x: 615, endPoint y: 291, distance: 796.3
click at [617, 291] on div "Tenants Sort by A-Z Import Add tenant Tenant type Property & Units +2 Lease Wit…" at bounding box center [787, 303] width 1463 height 440
click at [463, 287] on avatar-text "AT" at bounding box center [443, 312] width 56 height 56
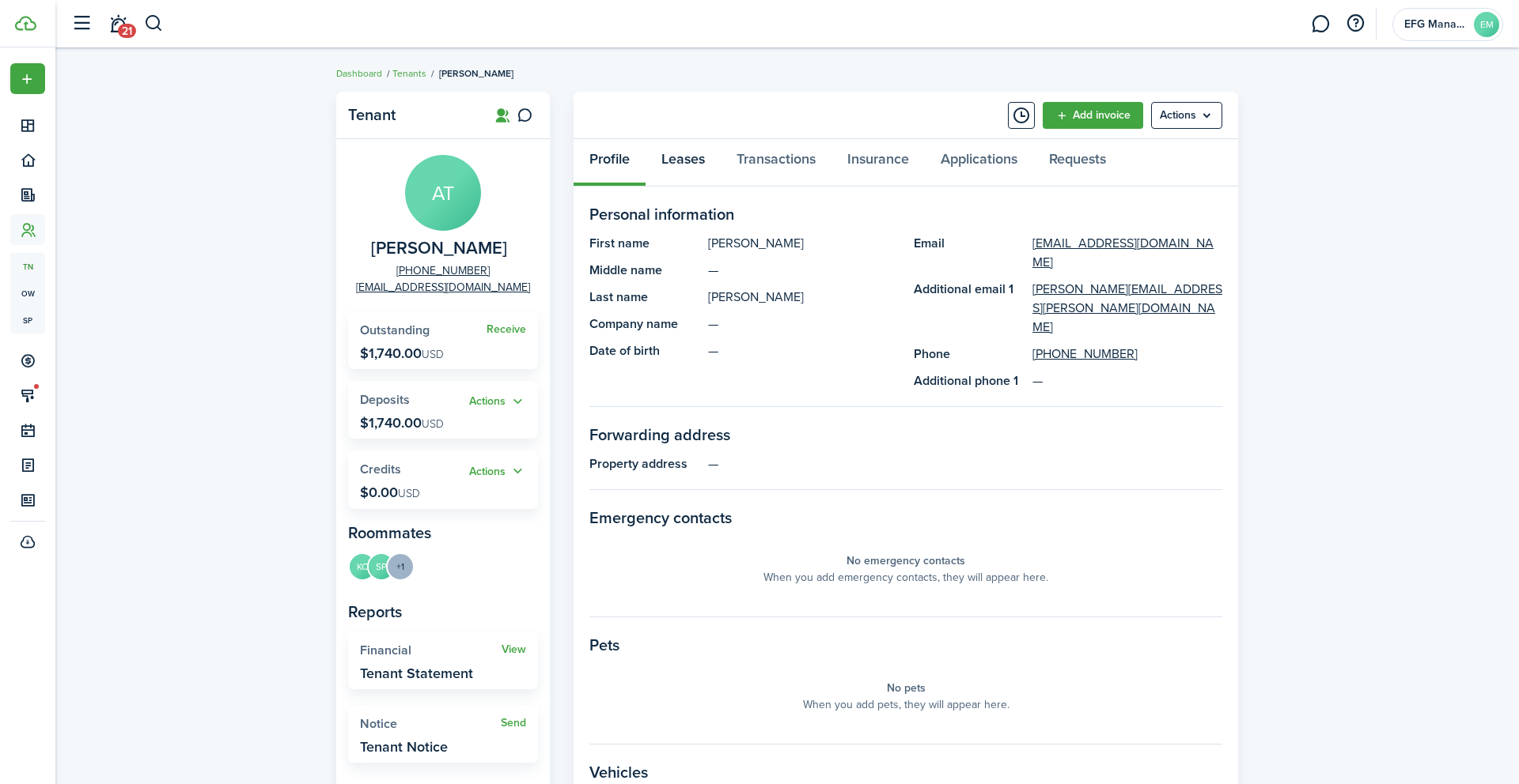
click at [696, 157] on link "Leases" at bounding box center [683, 163] width 75 height 47
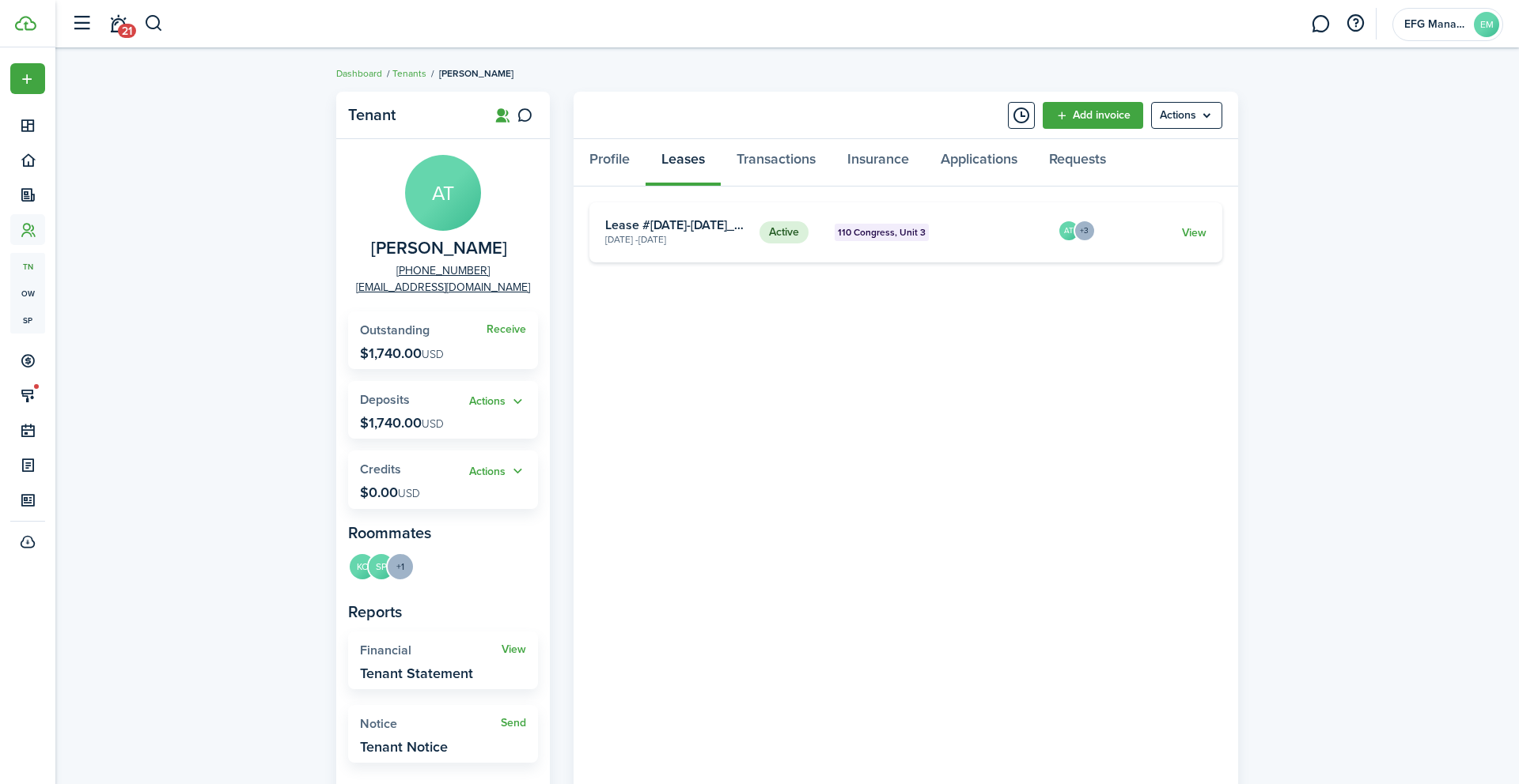
click at [874, 240] on badge "110 Congress, Unit 3" at bounding box center [881, 232] width 94 height 18
click at [669, 228] on card-title "Lease #[DATE]-[DATE]_CongressUnit3" at bounding box center [676, 225] width 142 height 14
click at [811, 229] on card-header-left "Active" at bounding box center [790, 232] width 63 height 22
click at [1199, 239] on link "View" at bounding box center [1194, 233] width 25 height 17
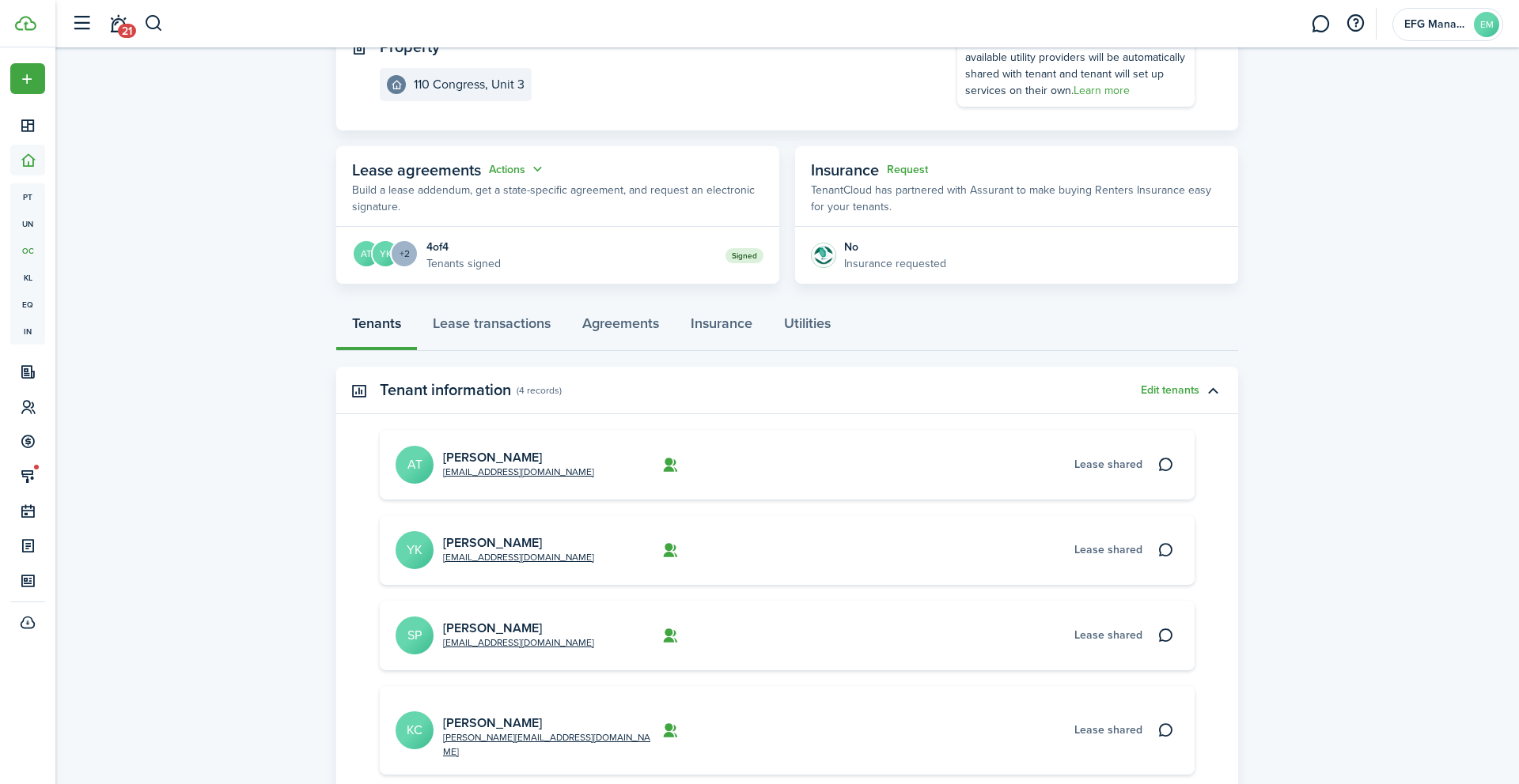
scroll to position [190, 0]
click at [1175, 398] on button "Edit tenants" at bounding box center [1169, 393] width 58 height 13
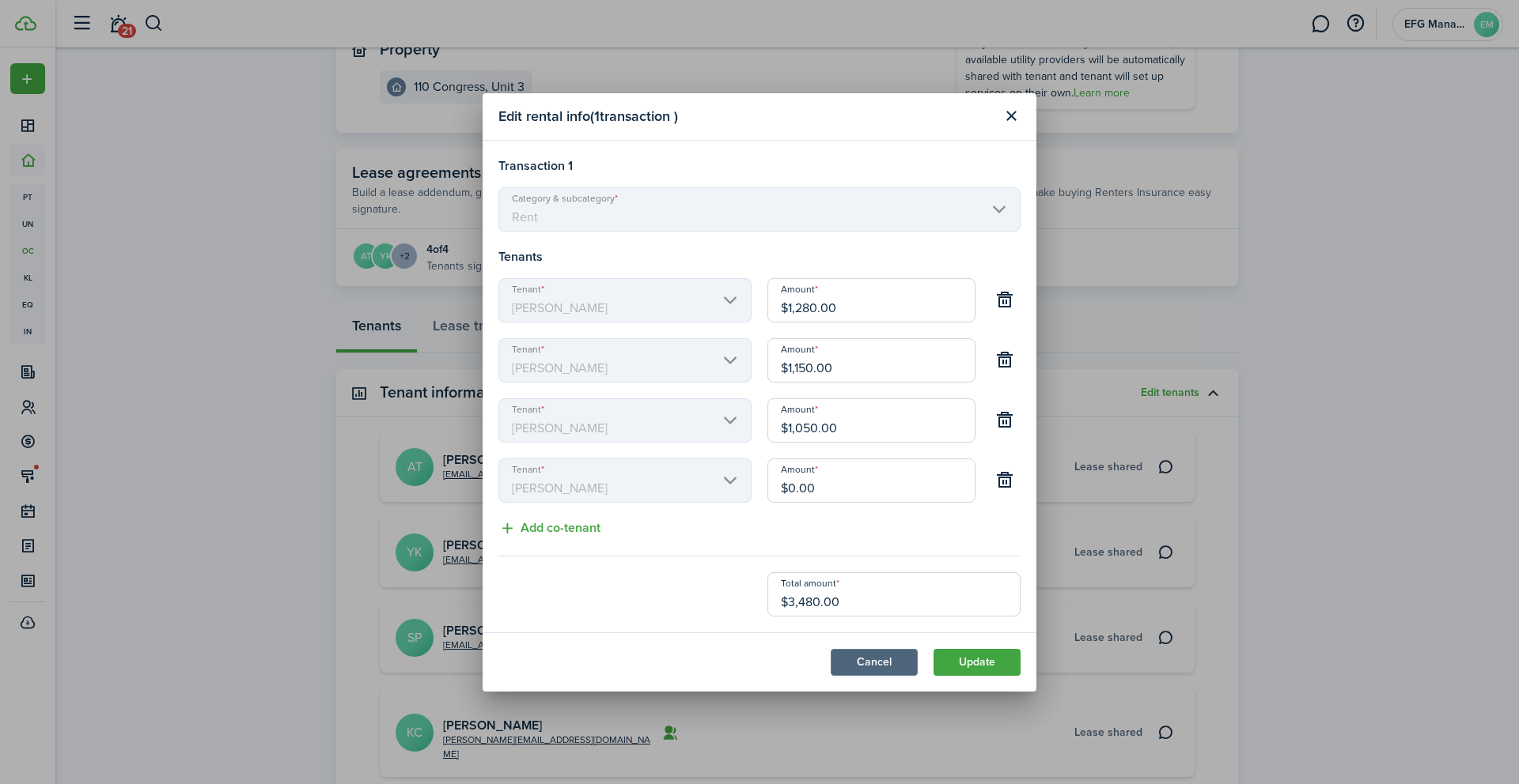
click at [880, 656] on button "Cancel" at bounding box center [874, 662] width 87 height 27
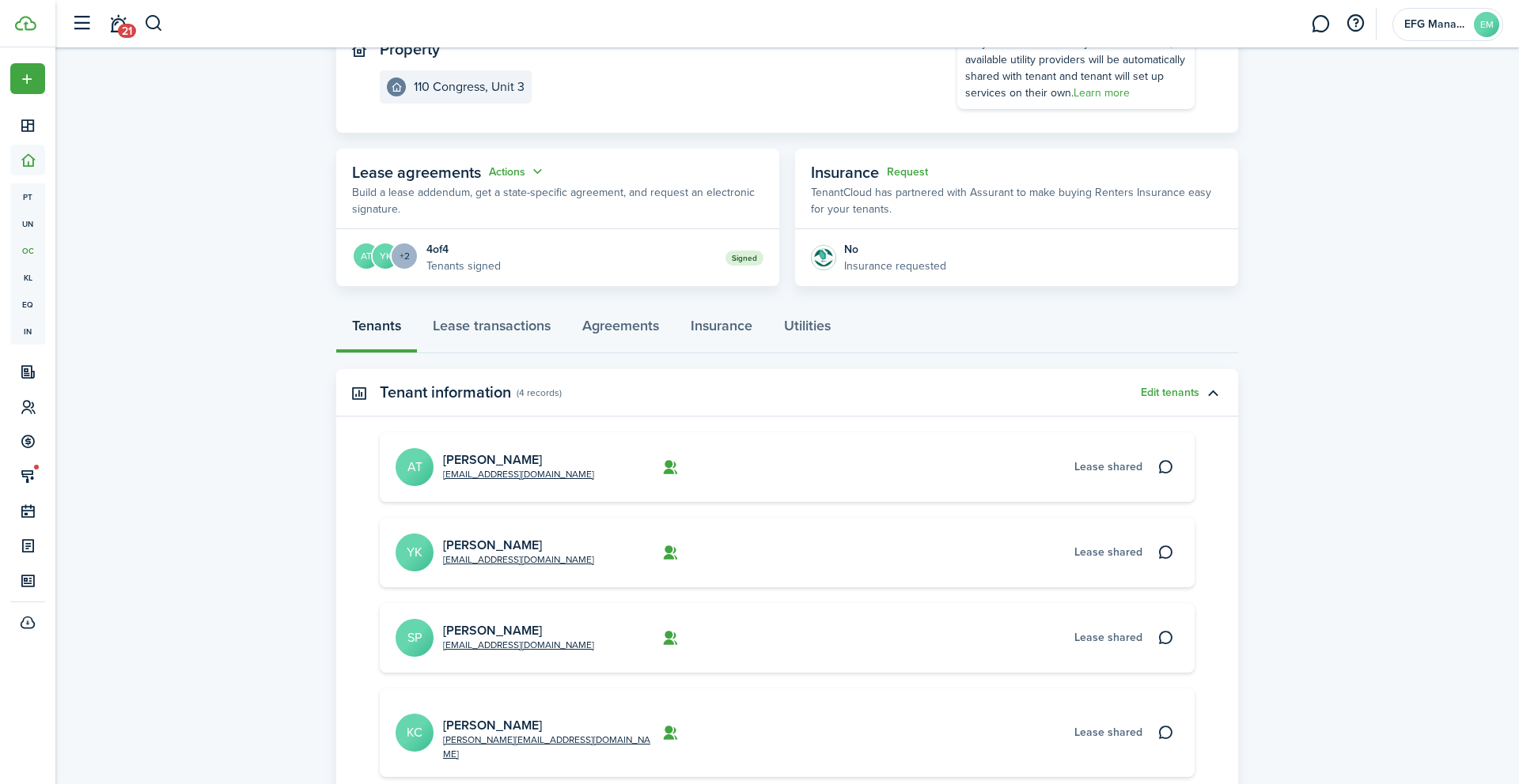
click at [531, 389] on panel-main-subtitle "(4 records)" at bounding box center [538, 393] width 45 height 14
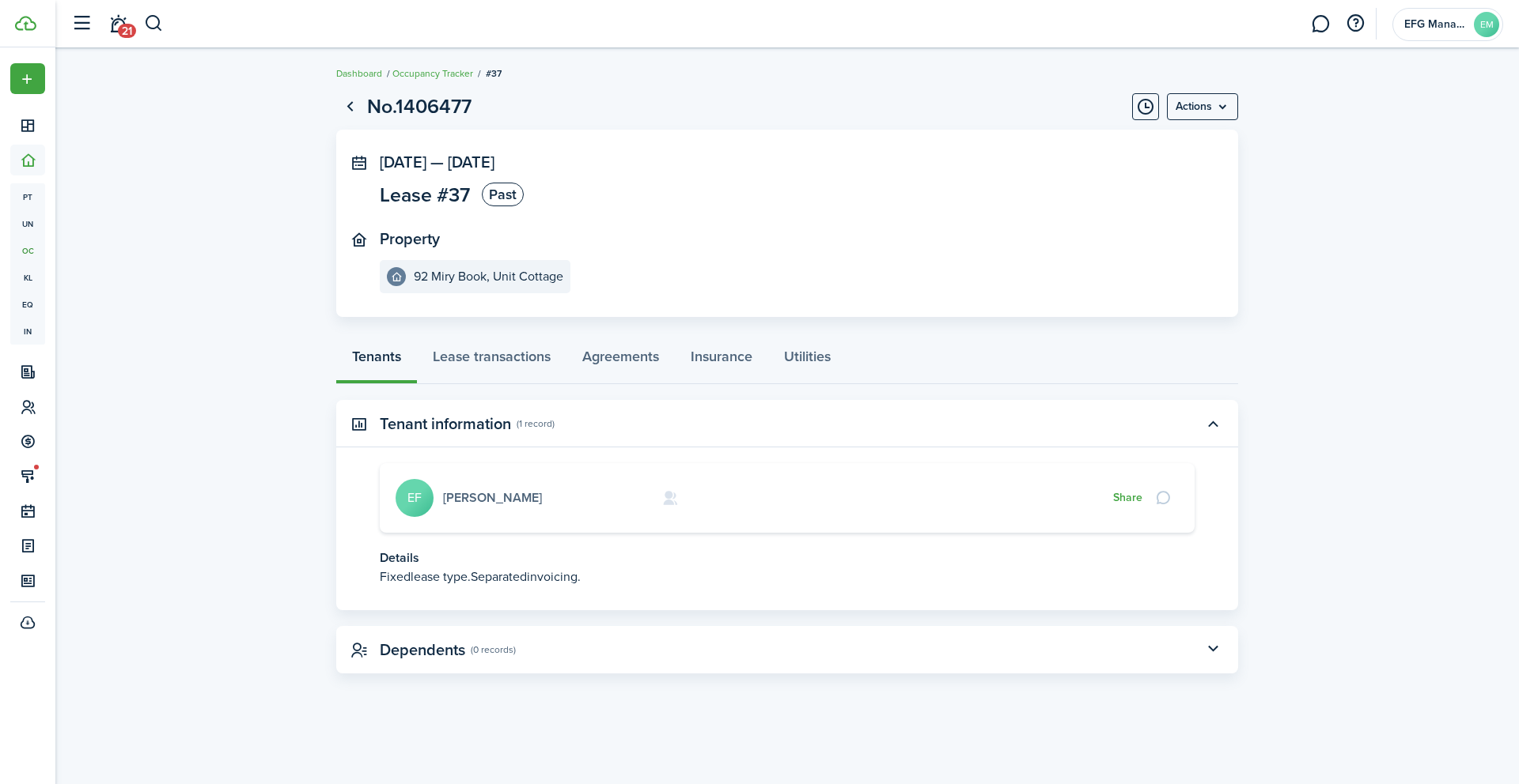
click at [482, 503] on link "[PERSON_NAME]" at bounding box center [492, 498] width 99 height 19
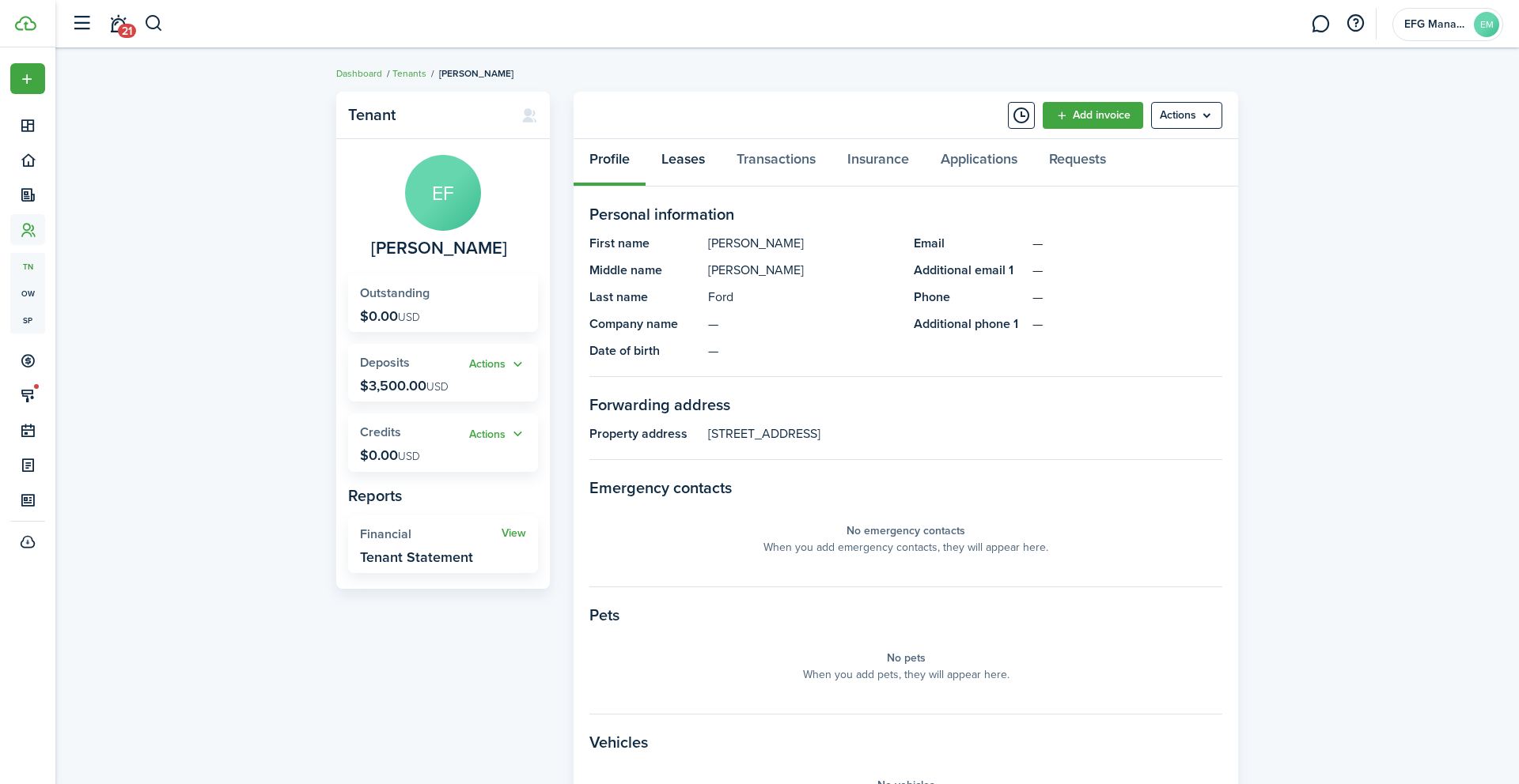
click at [696, 161] on link "Leases" at bounding box center [683, 163] width 75 height 47
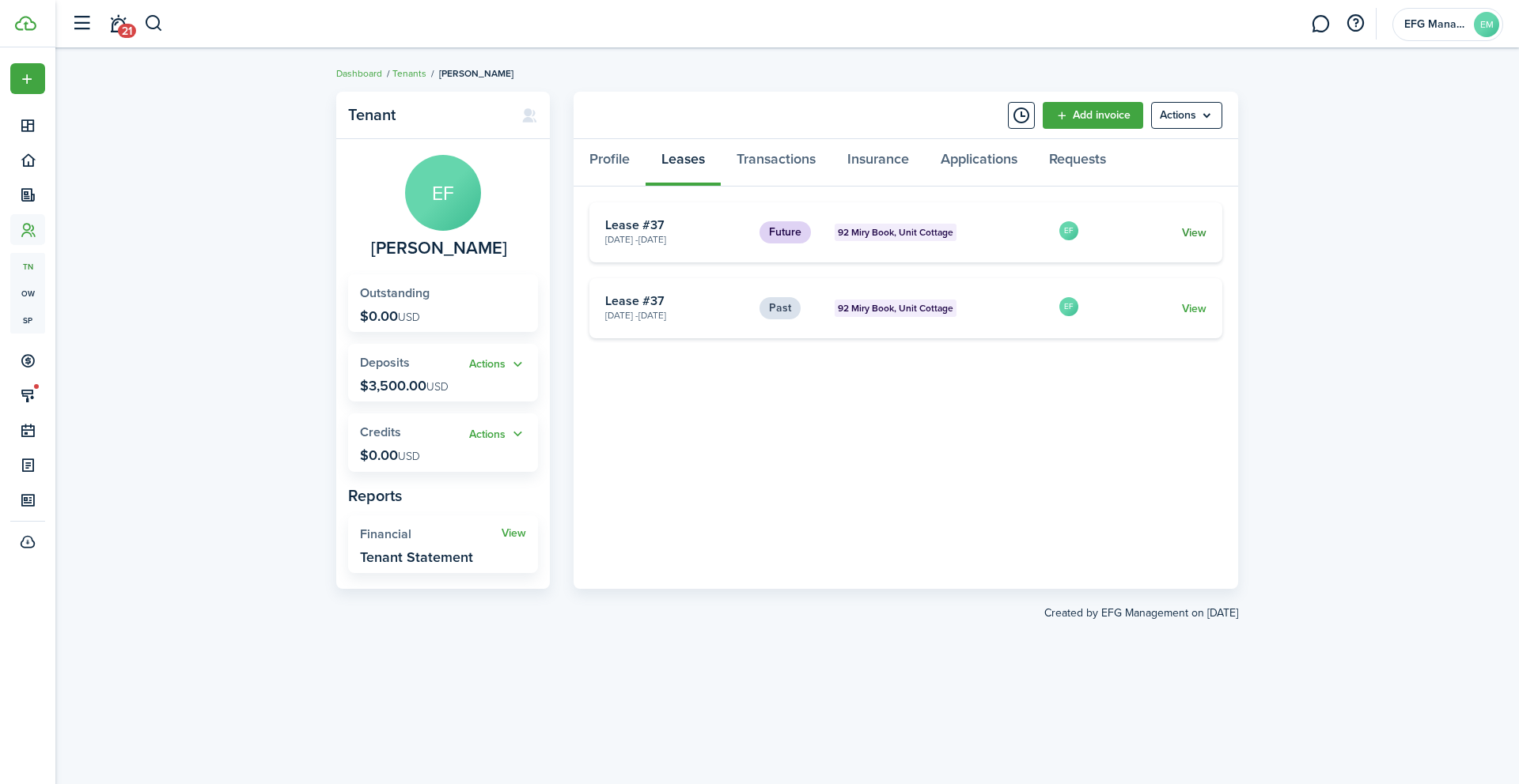
click at [1187, 225] on link "View" at bounding box center [1194, 233] width 25 height 17
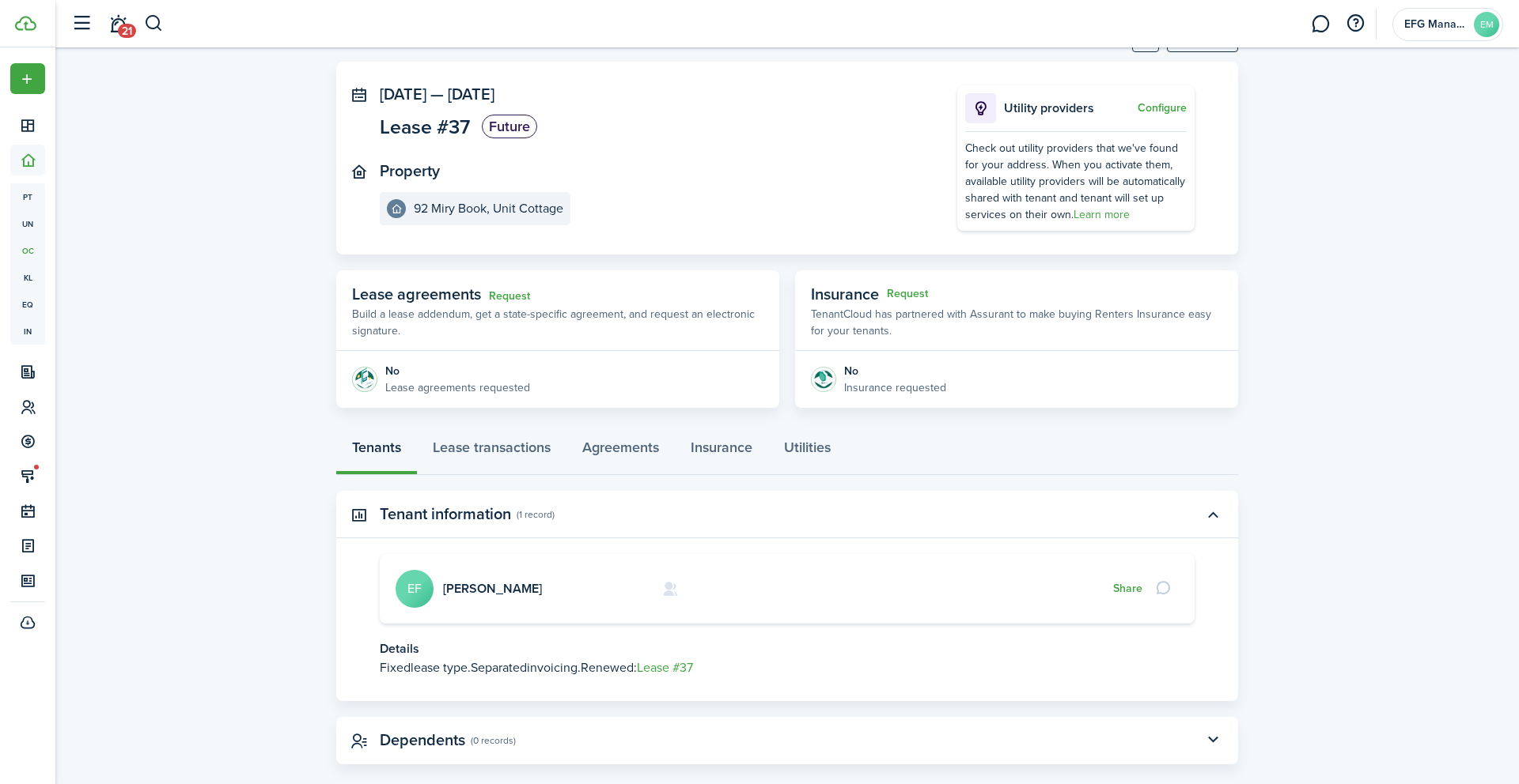
scroll to position [92, 0]
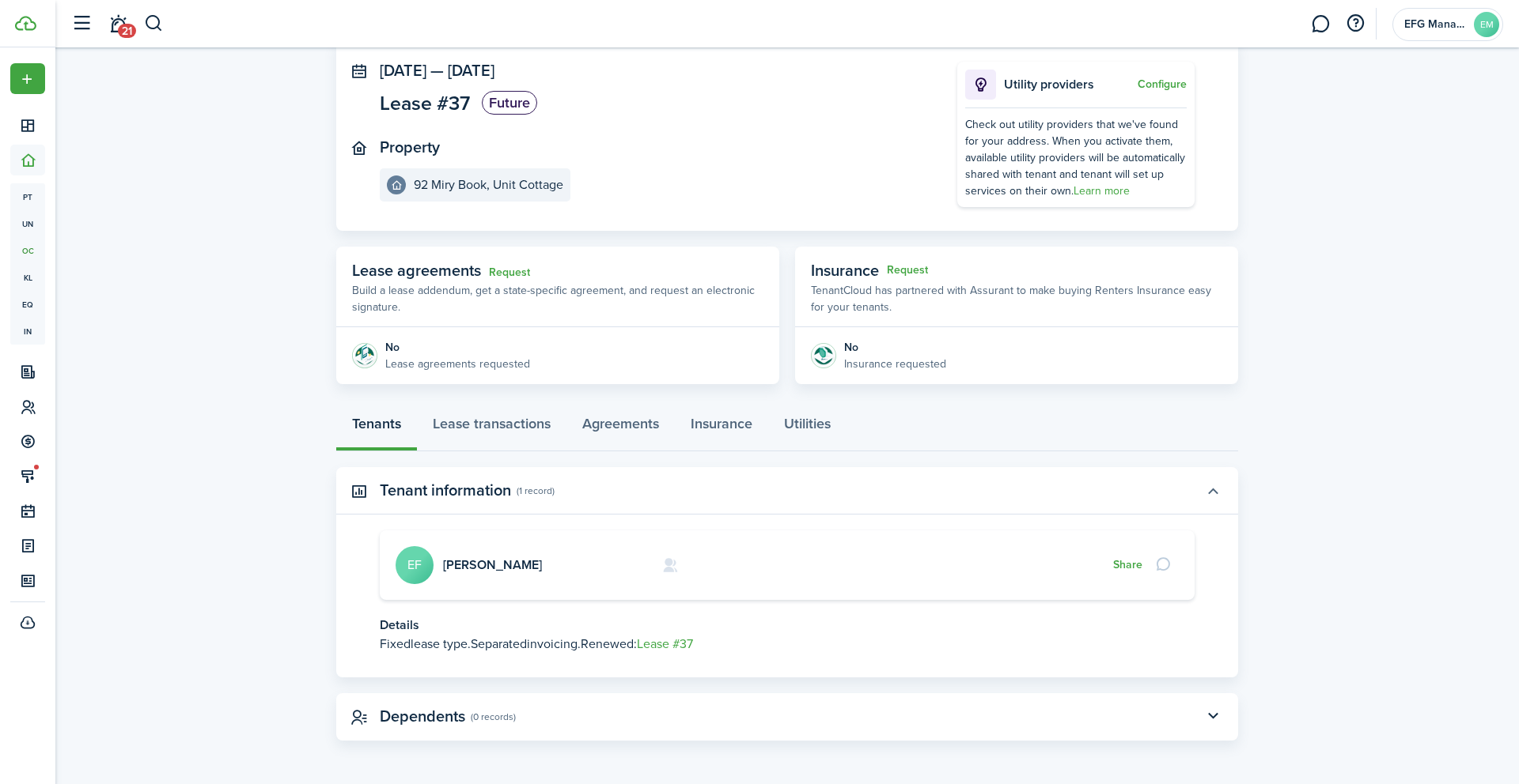
click at [1209, 494] on button "button" at bounding box center [1213, 491] width 27 height 27
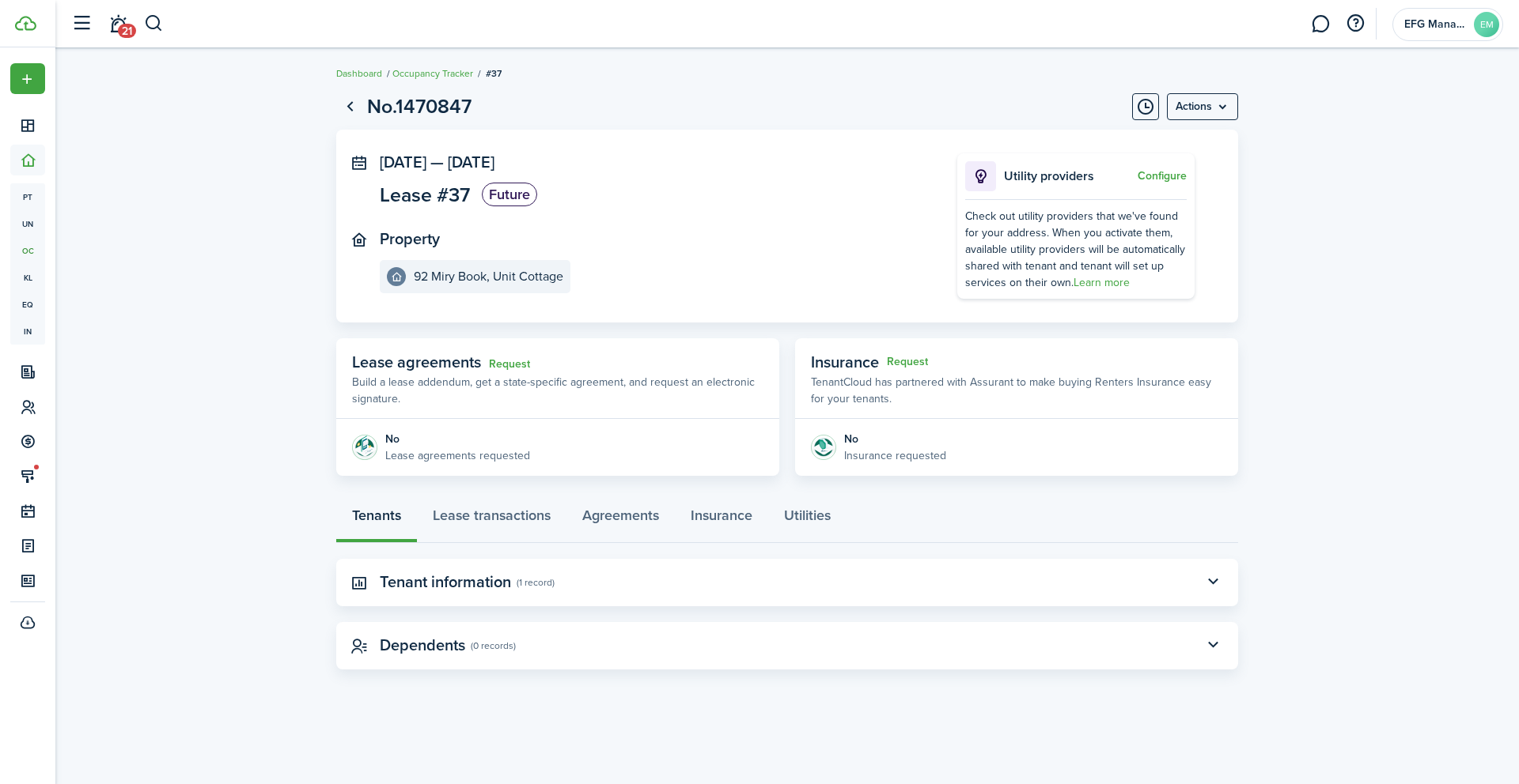
click at [1041, 586] on panel-main-header "Tenant information (1 record)" at bounding box center [787, 583] width 902 height 47
click at [420, 591] on panel-main-header "Tenant information (1 record)" at bounding box center [787, 583] width 902 height 47
click at [470, 512] on link "Lease transactions" at bounding box center [491, 520] width 150 height 47
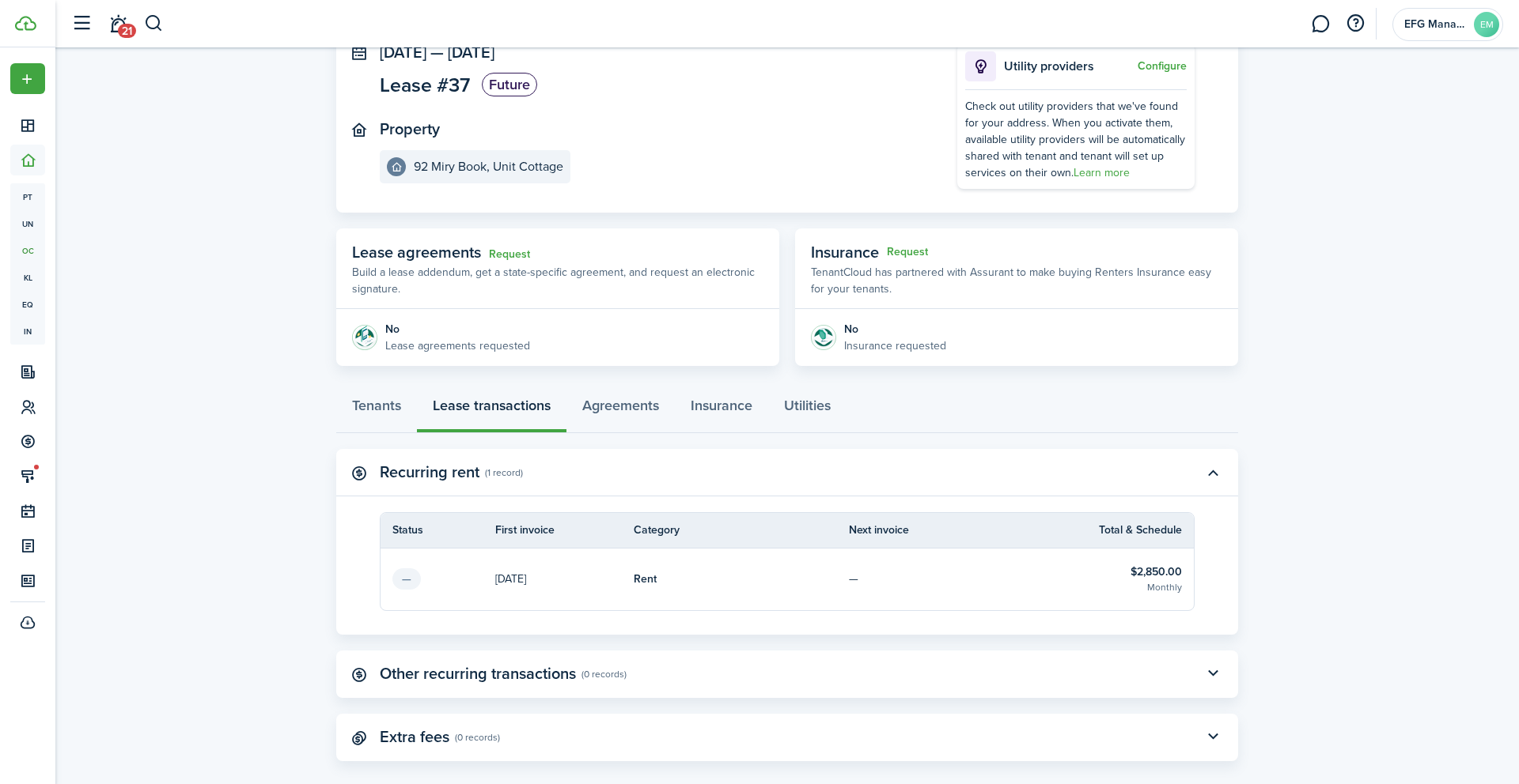
scroll to position [113, 0]
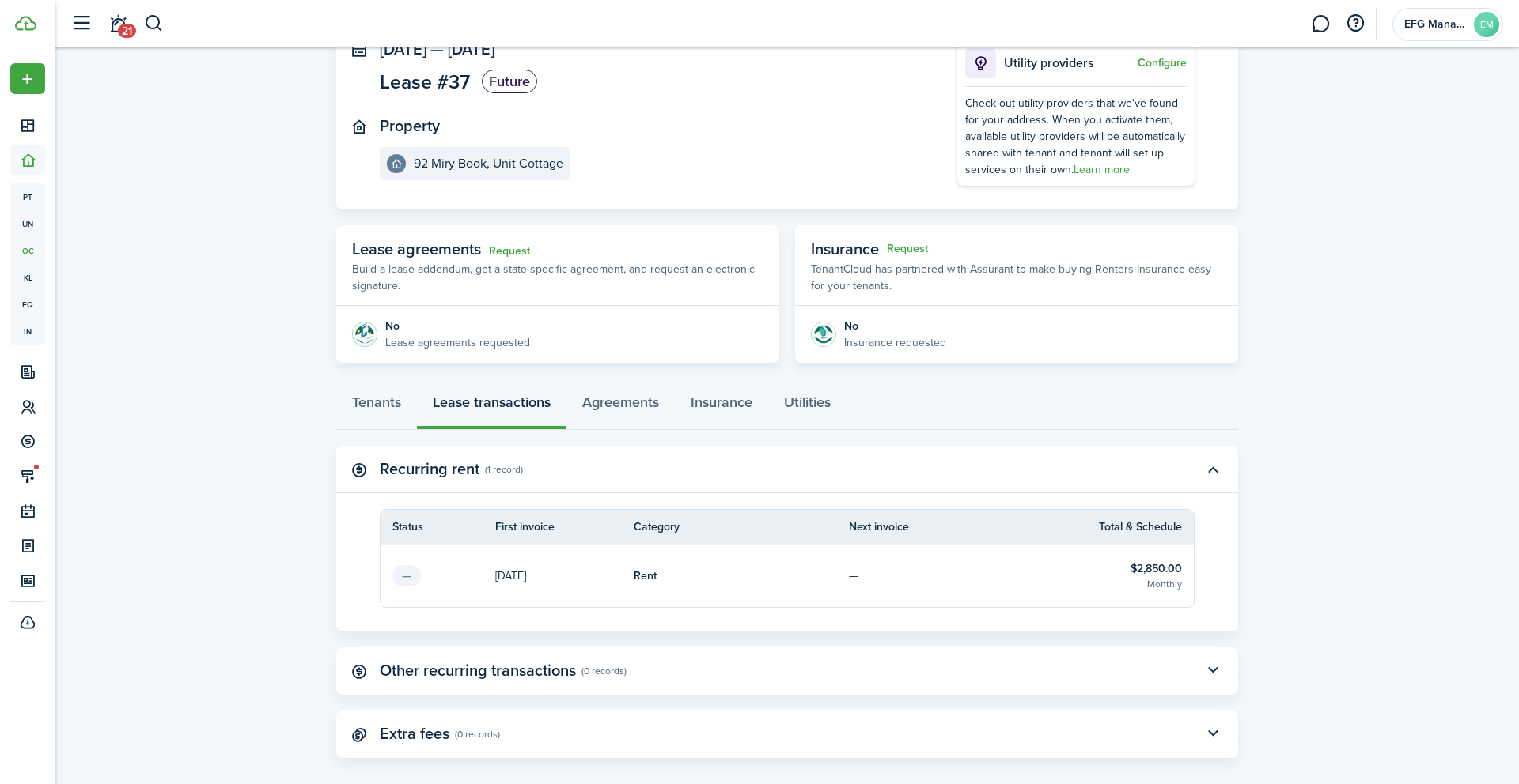
click at [1158, 565] on table-info-title "$2,850.00" at bounding box center [1156, 569] width 52 height 17
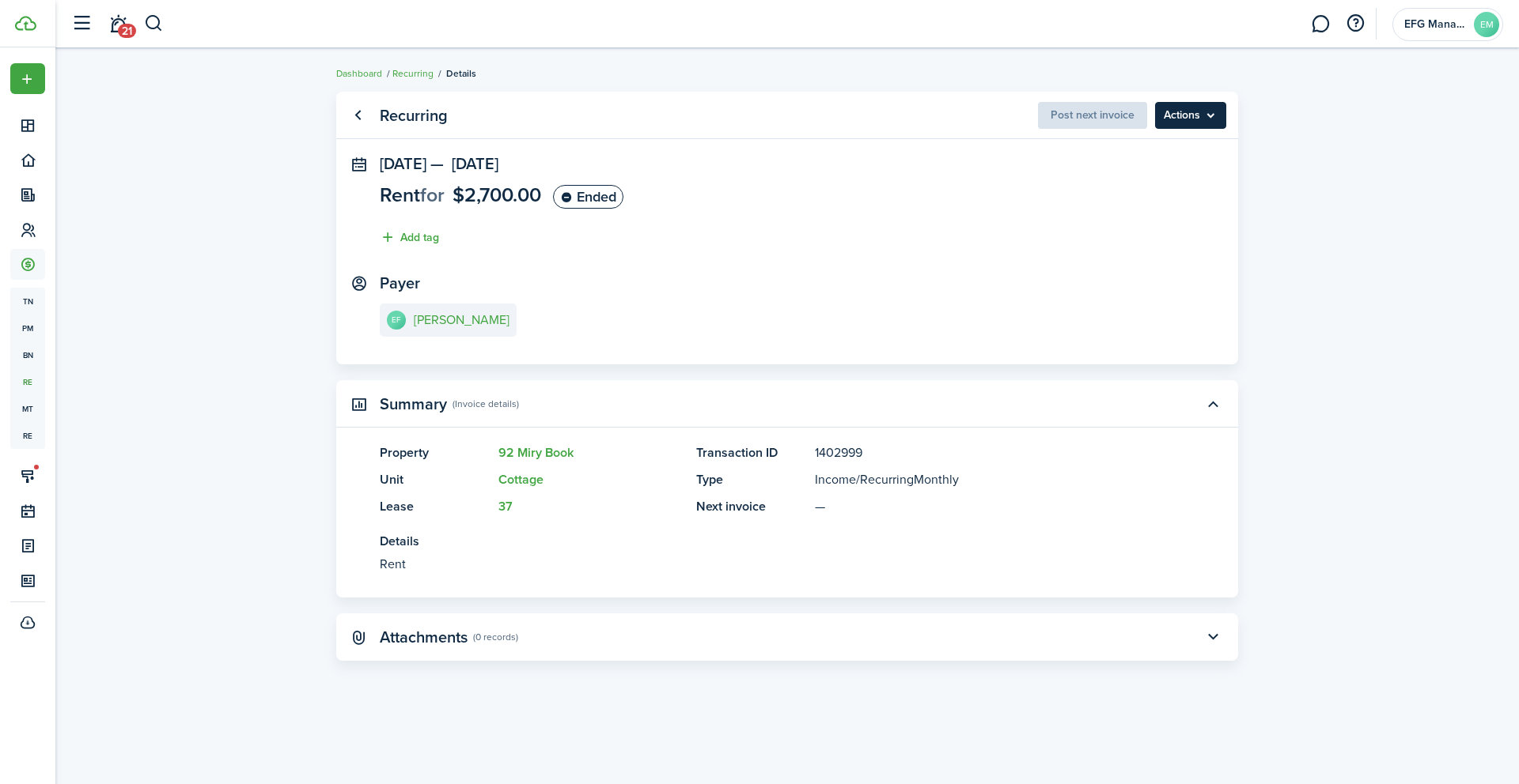
click at [1173, 119] on menu-btn "Actions" at bounding box center [1190, 116] width 71 height 27
click at [502, 507] on link "37" at bounding box center [505, 507] width 14 height 19
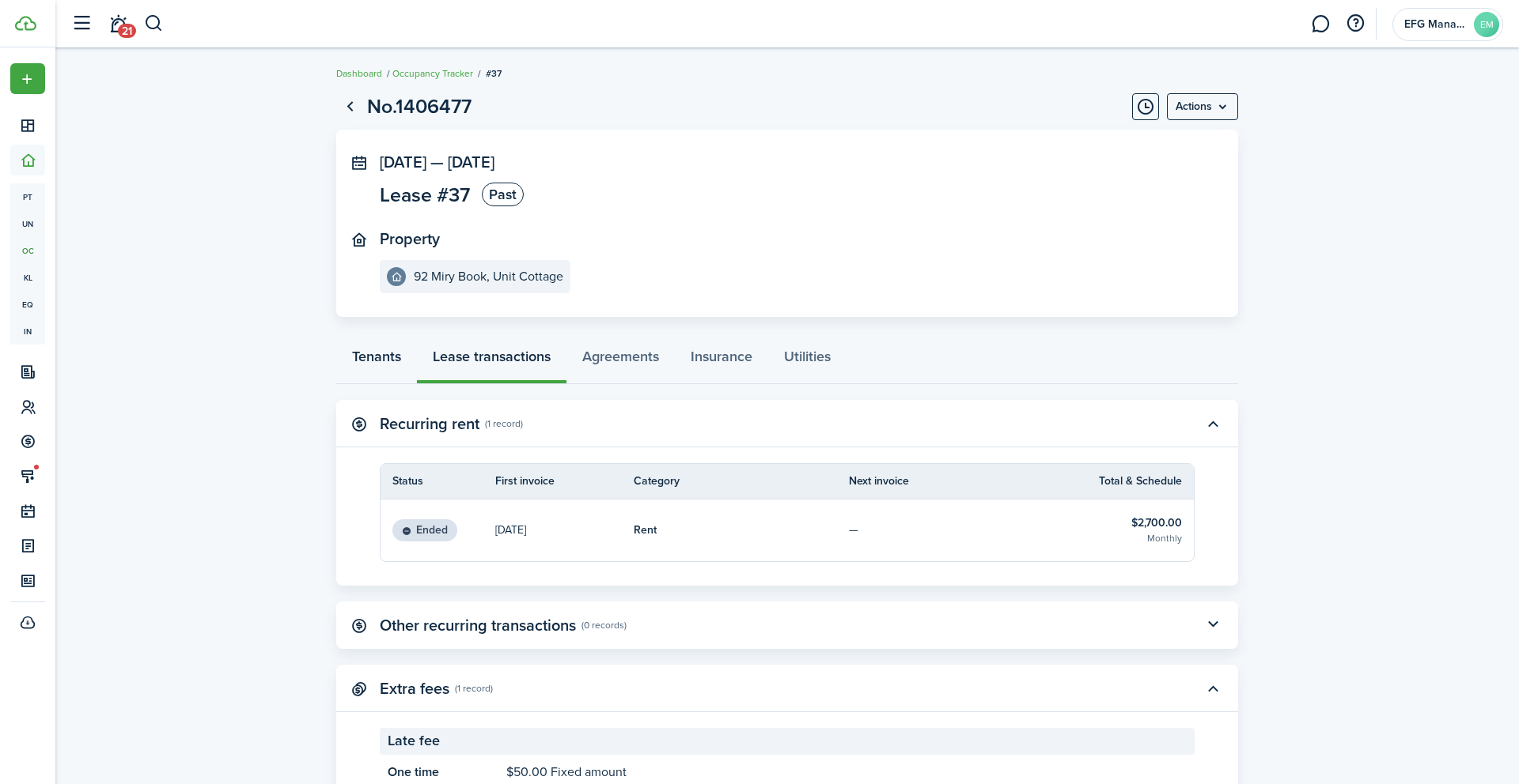
click at [385, 369] on link "Tenants" at bounding box center [376, 361] width 80 height 47
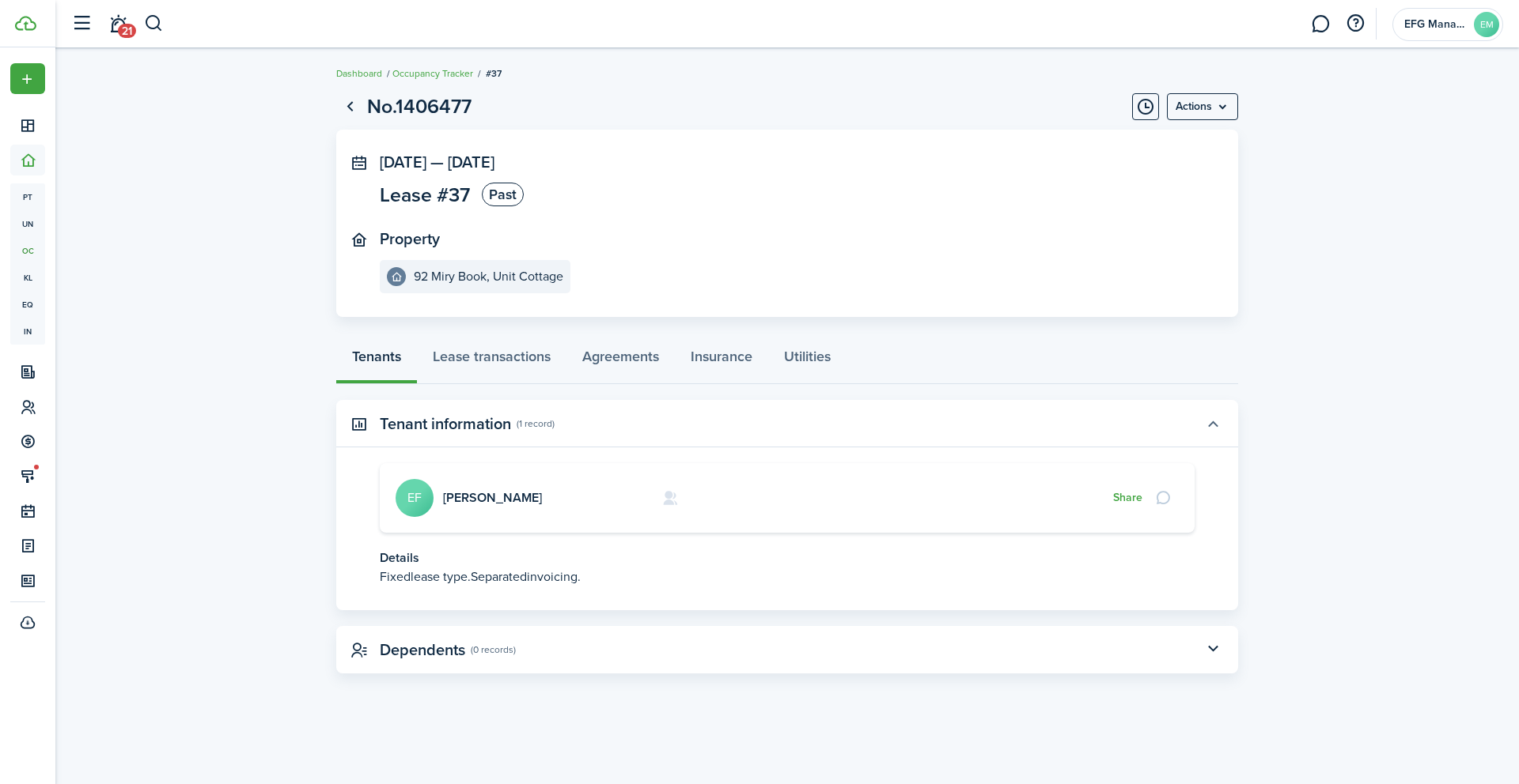
click at [1207, 425] on button "button" at bounding box center [1213, 424] width 27 height 27
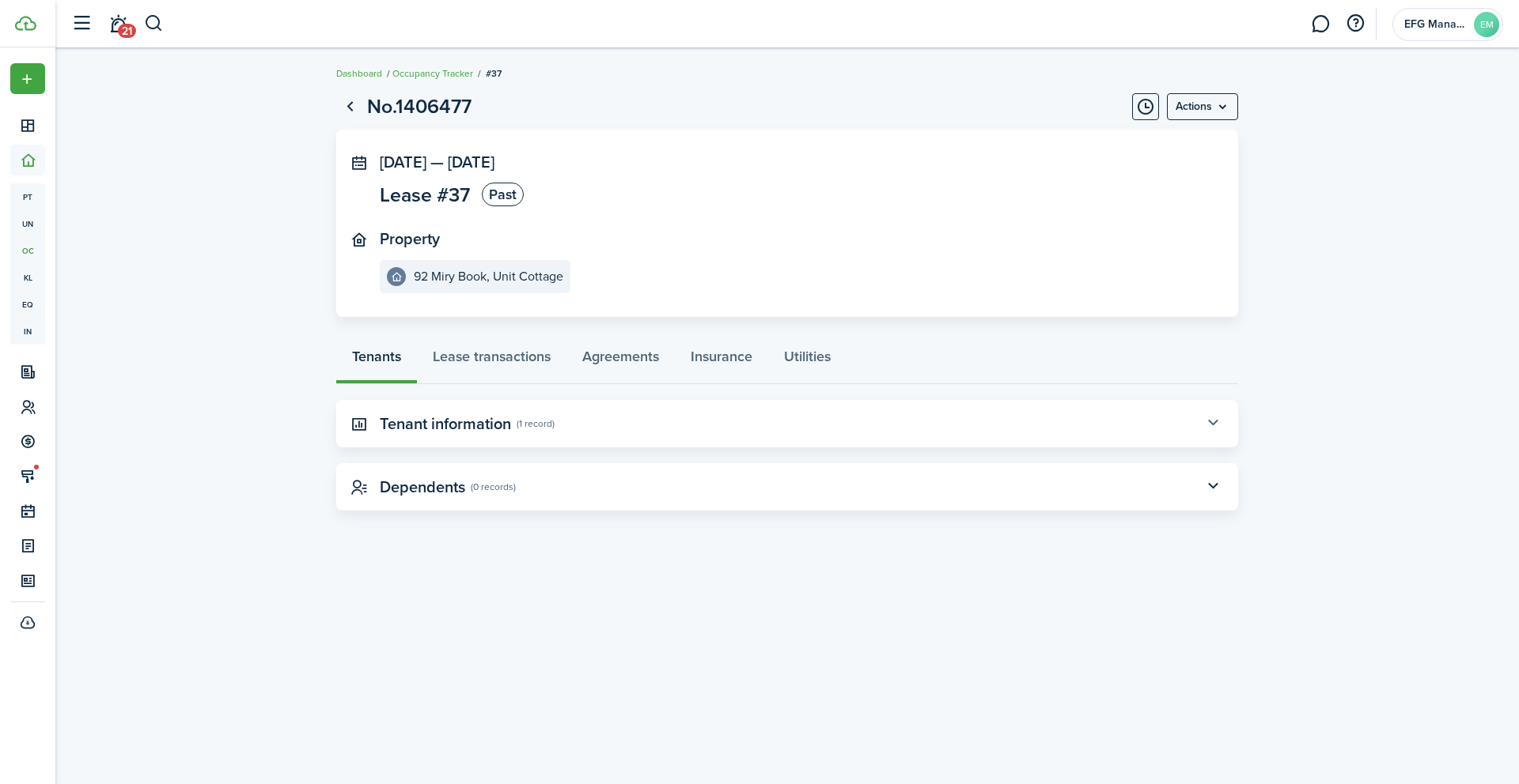
click at [1207, 425] on button "button" at bounding box center [1213, 424] width 27 height 27
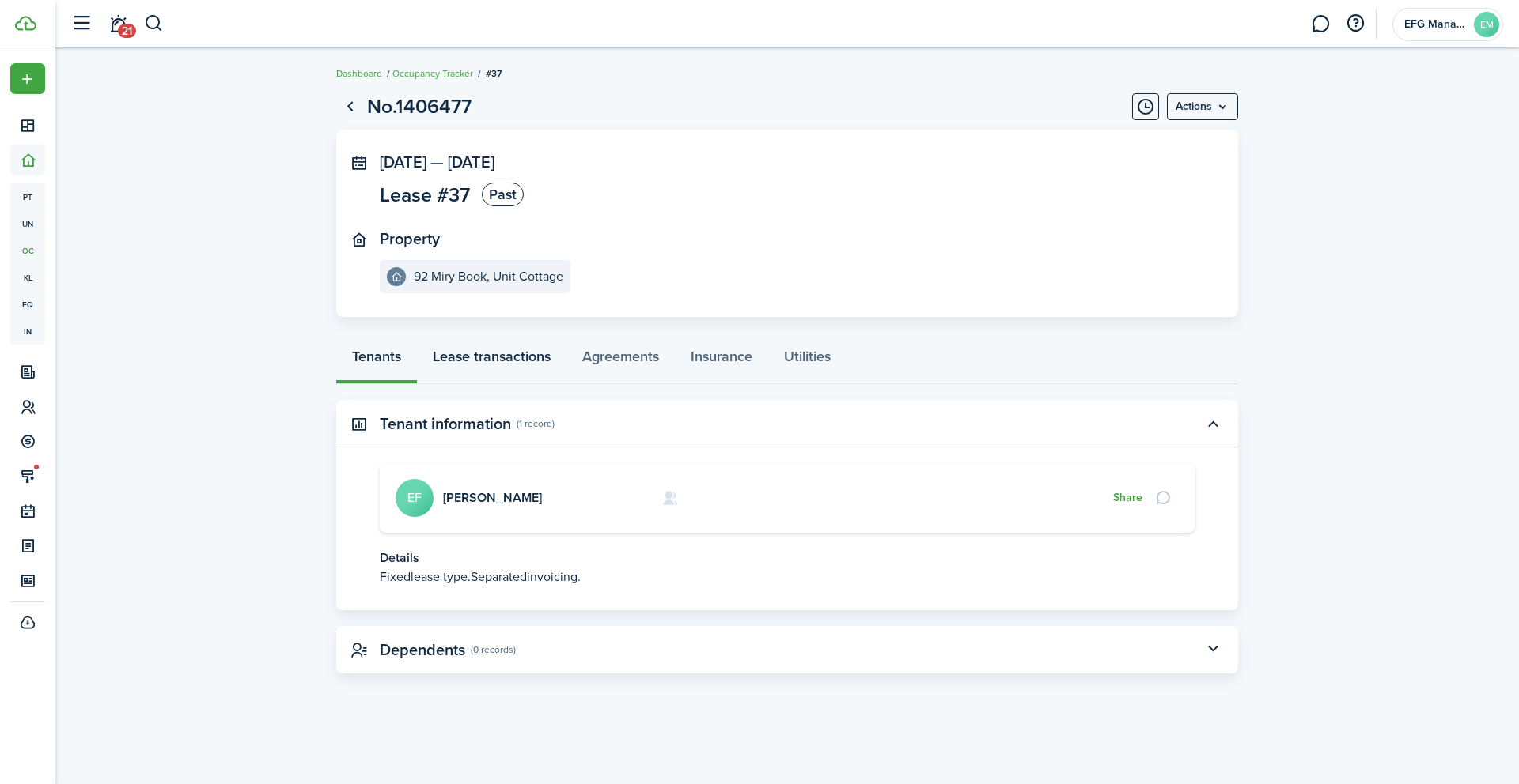
click at [480, 360] on link "Lease transactions" at bounding box center [491, 361] width 150 height 47
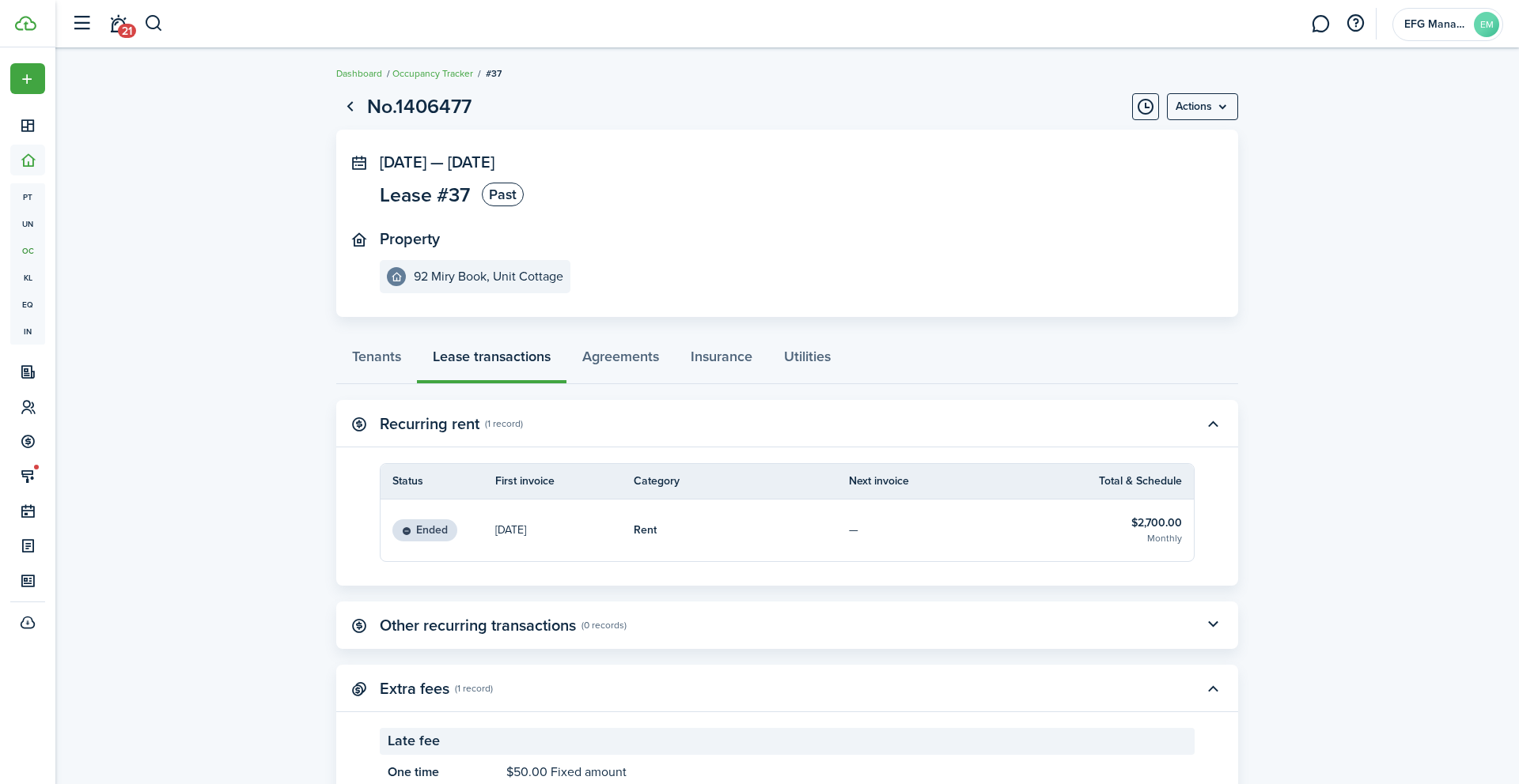
click at [480, 360] on div "Tenants Lease transactions Agreements Insurance Utilities" at bounding box center [787, 361] width 902 height 47
click at [487, 349] on div "Tenants Lease transactions Agreements Insurance Utilities" at bounding box center [787, 361] width 902 height 47
click at [487, 351] on div "Tenants Lease transactions Agreements Insurance Utilities" at bounding box center [787, 361] width 902 height 47
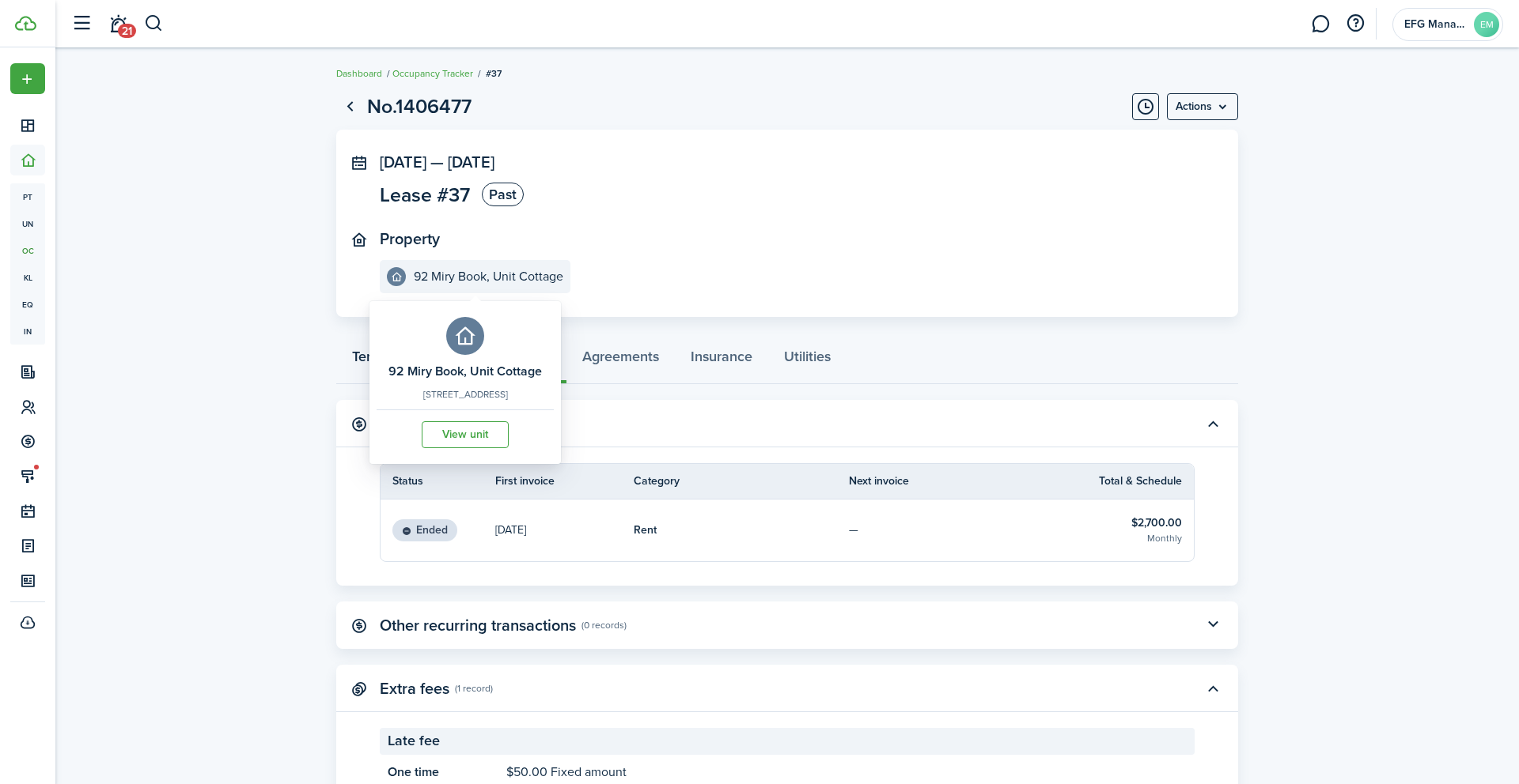
click at [352, 363] on link "Tenants" at bounding box center [376, 361] width 80 height 47
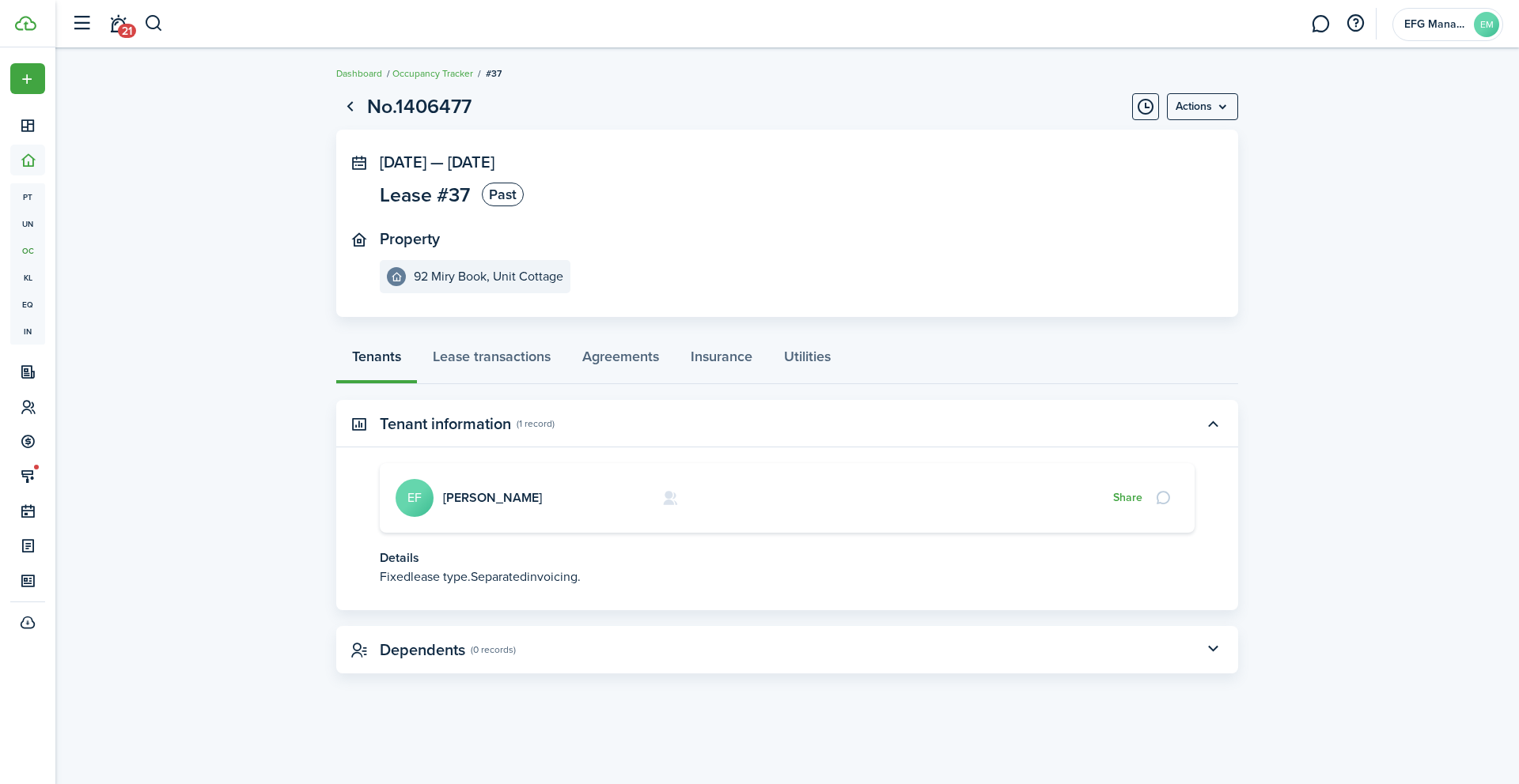
click at [363, 362] on div "Tenants Lease transactions Agreements Insurance Utilities" at bounding box center [787, 361] width 902 height 47
click at [483, 504] on link "[PERSON_NAME]" at bounding box center [492, 498] width 99 height 19
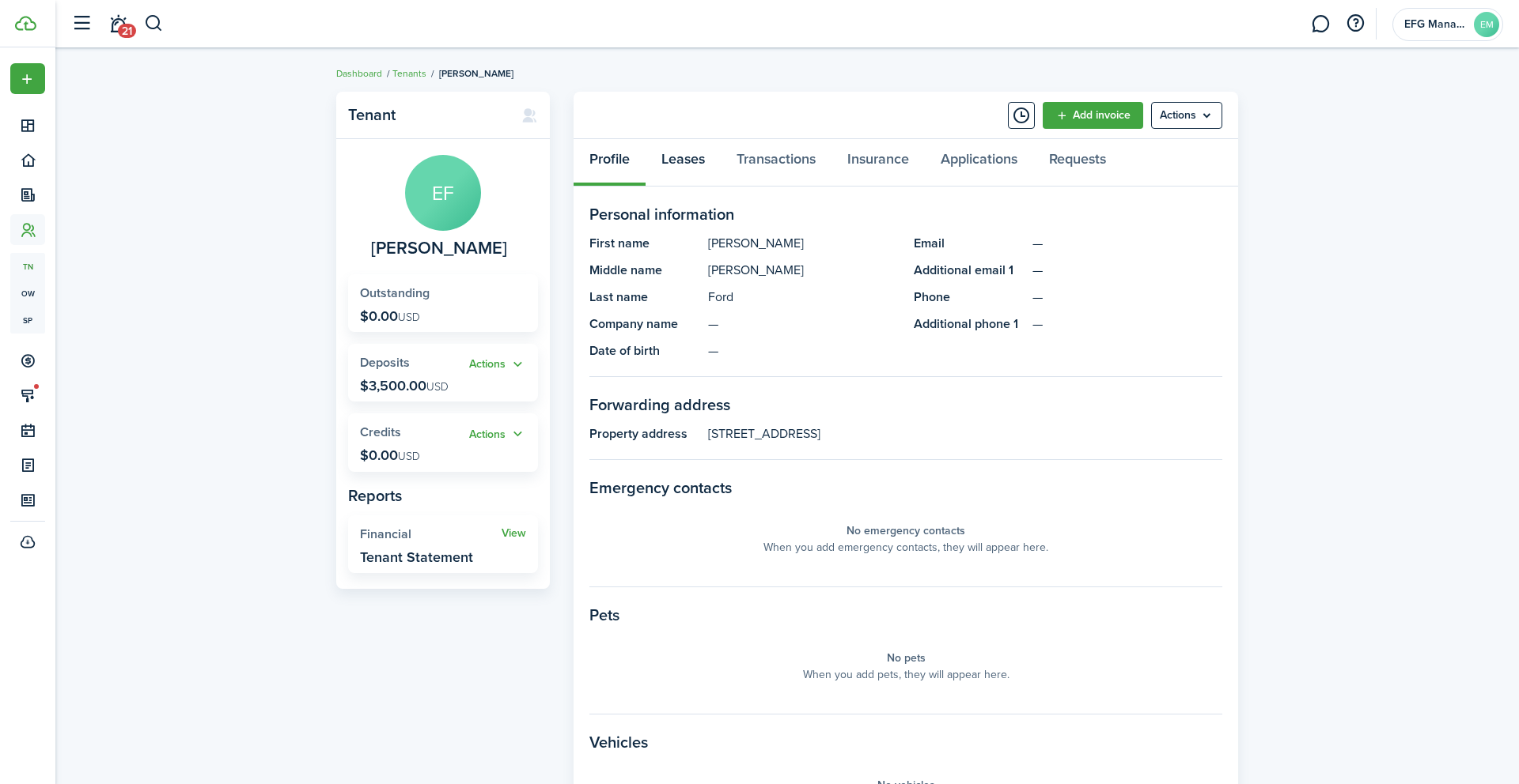
click at [686, 161] on link "Leases" at bounding box center [683, 163] width 75 height 47
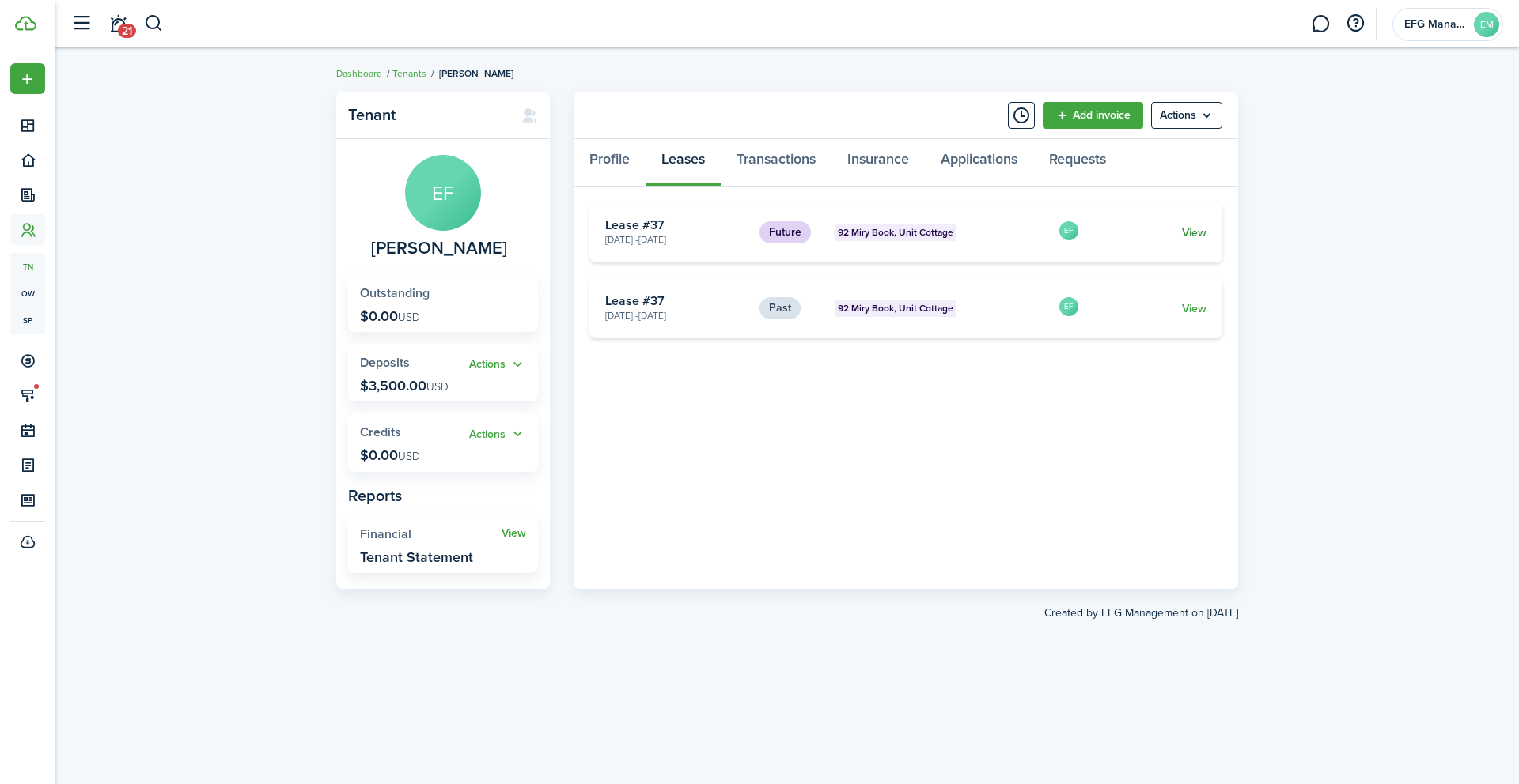
click at [1195, 230] on link "View" at bounding box center [1194, 233] width 25 height 17
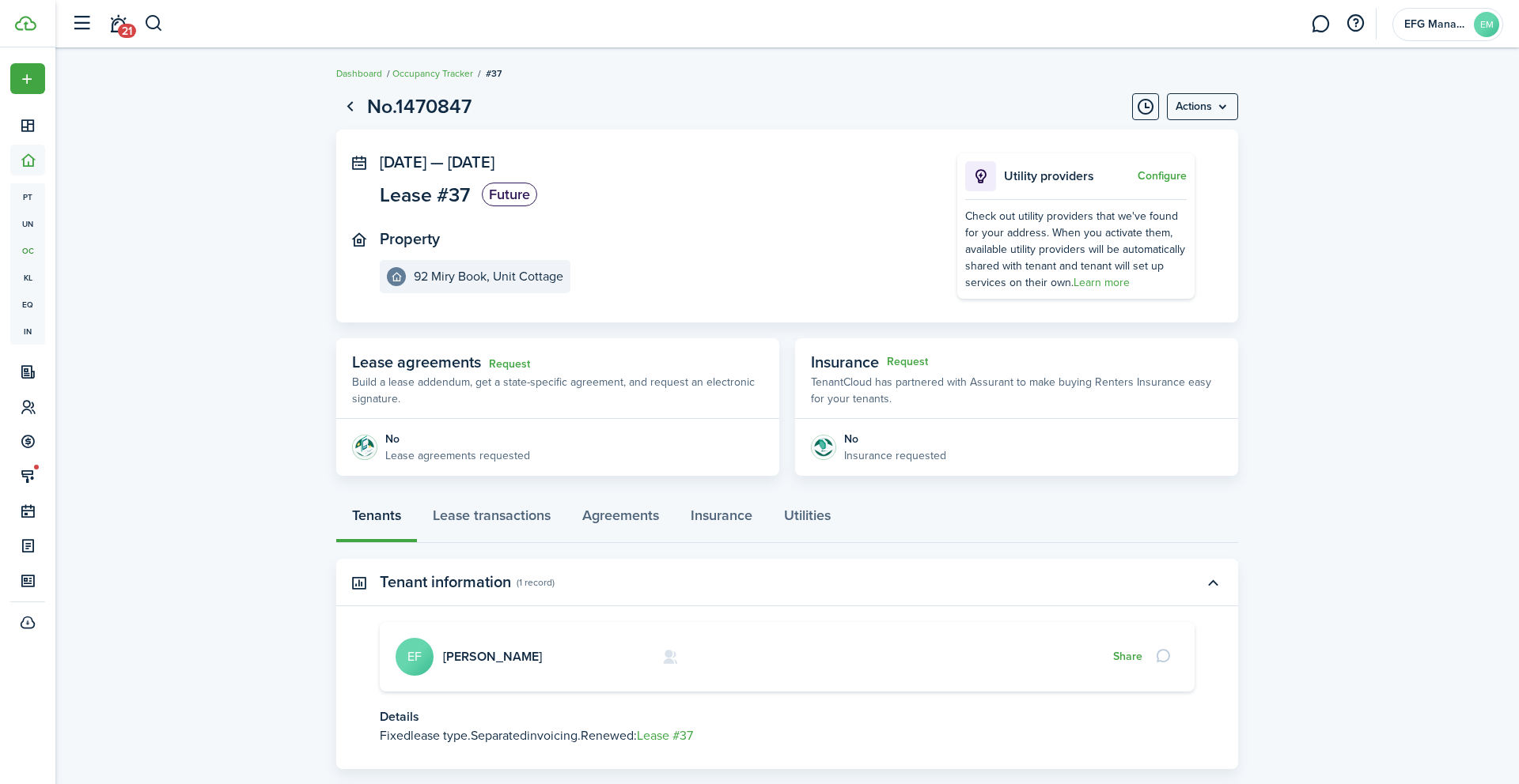
click at [1193, 120] on page-view-header "No.1470847 Actions" at bounding box center [787, 107] width 902 height 30
click at [1193, 111] on menu-btn "Actions" at bounding box center [1202, 106] width 71 height 27
click at [1161, 142] on button "Delete" at bounding box center [1169, 142] width 139 height 27
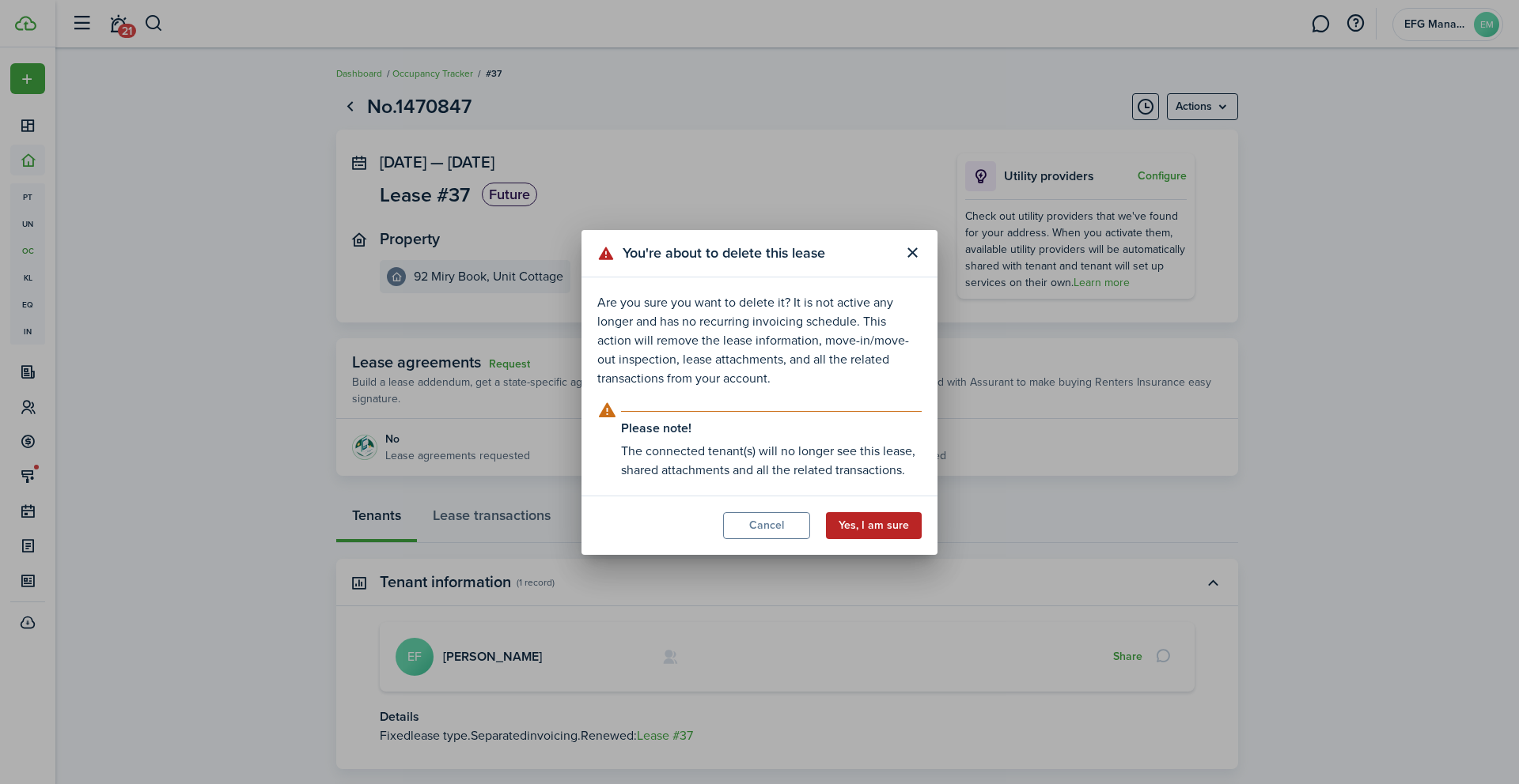
click at [886, 528] on button "Yes, I am sure" at bounding box center [873, 525] width 96 height 27
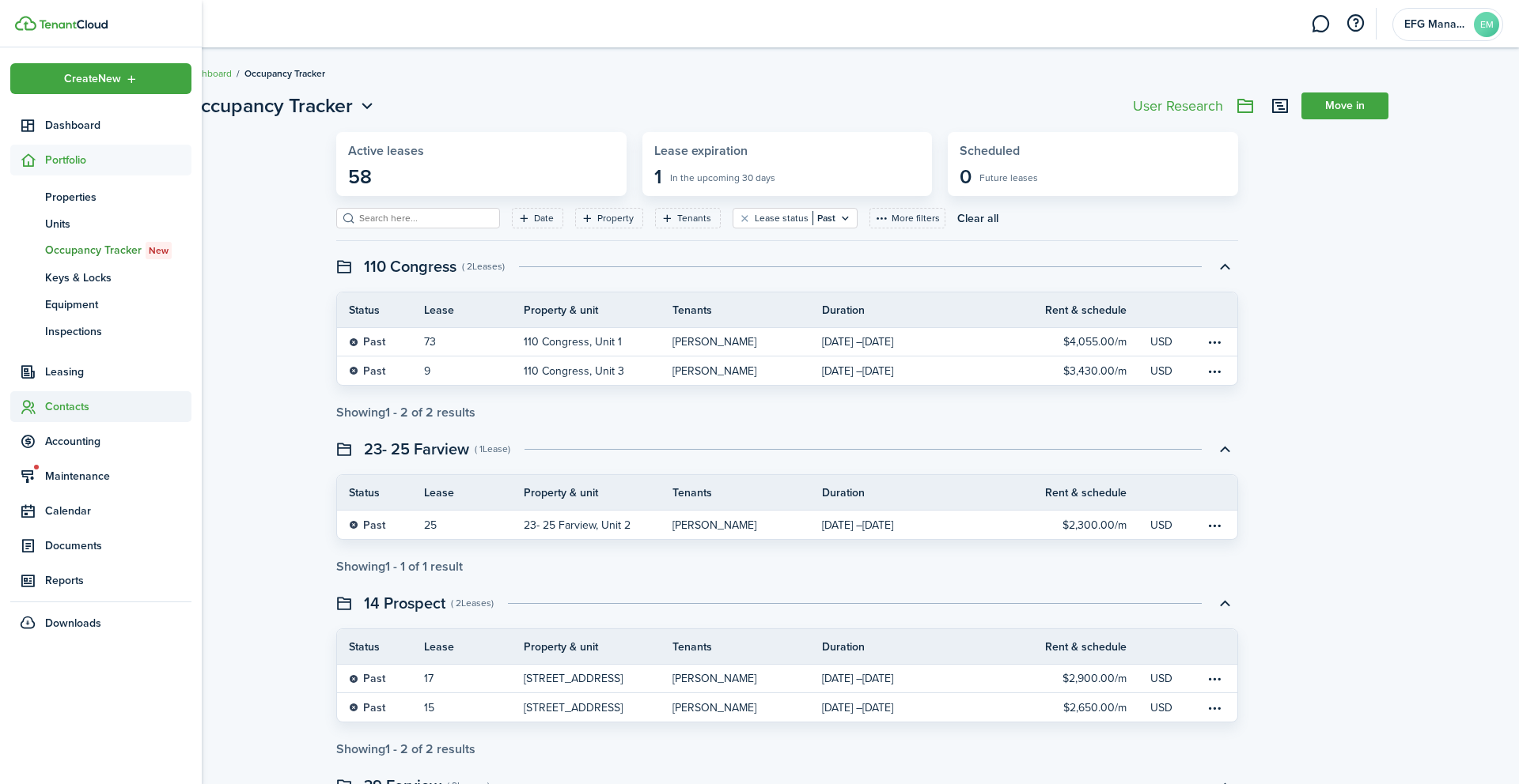
click at [64, 411] on span "Contacts" at bounding box center [117, 407] width 146 height 17
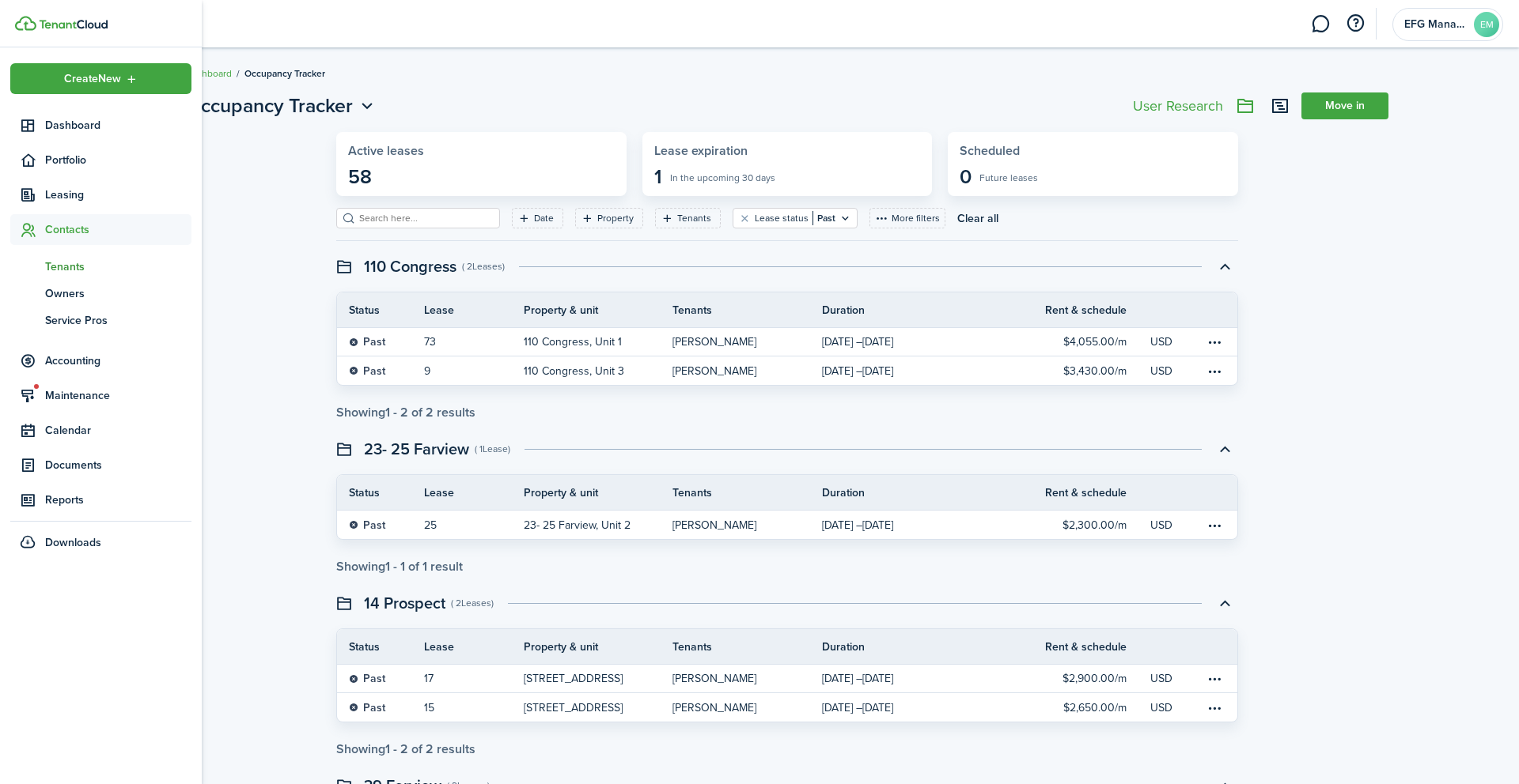
click at [75, 259] on span "Tenants" at bounding box center [117, 267] width 146 height 17
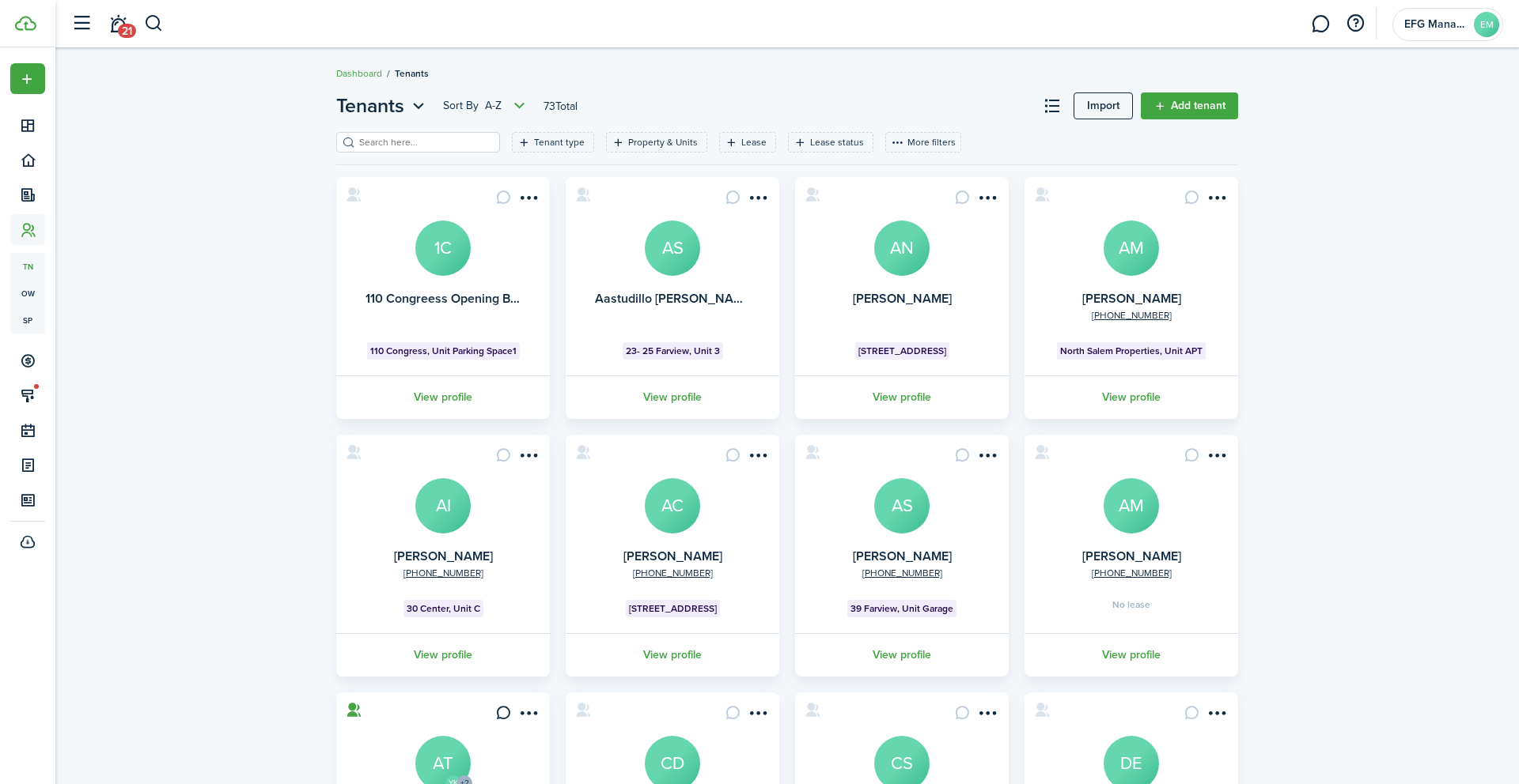
click at [415, 135] on input "search" at bounding box center [424, 143] width 139 height 15
type input "ford"
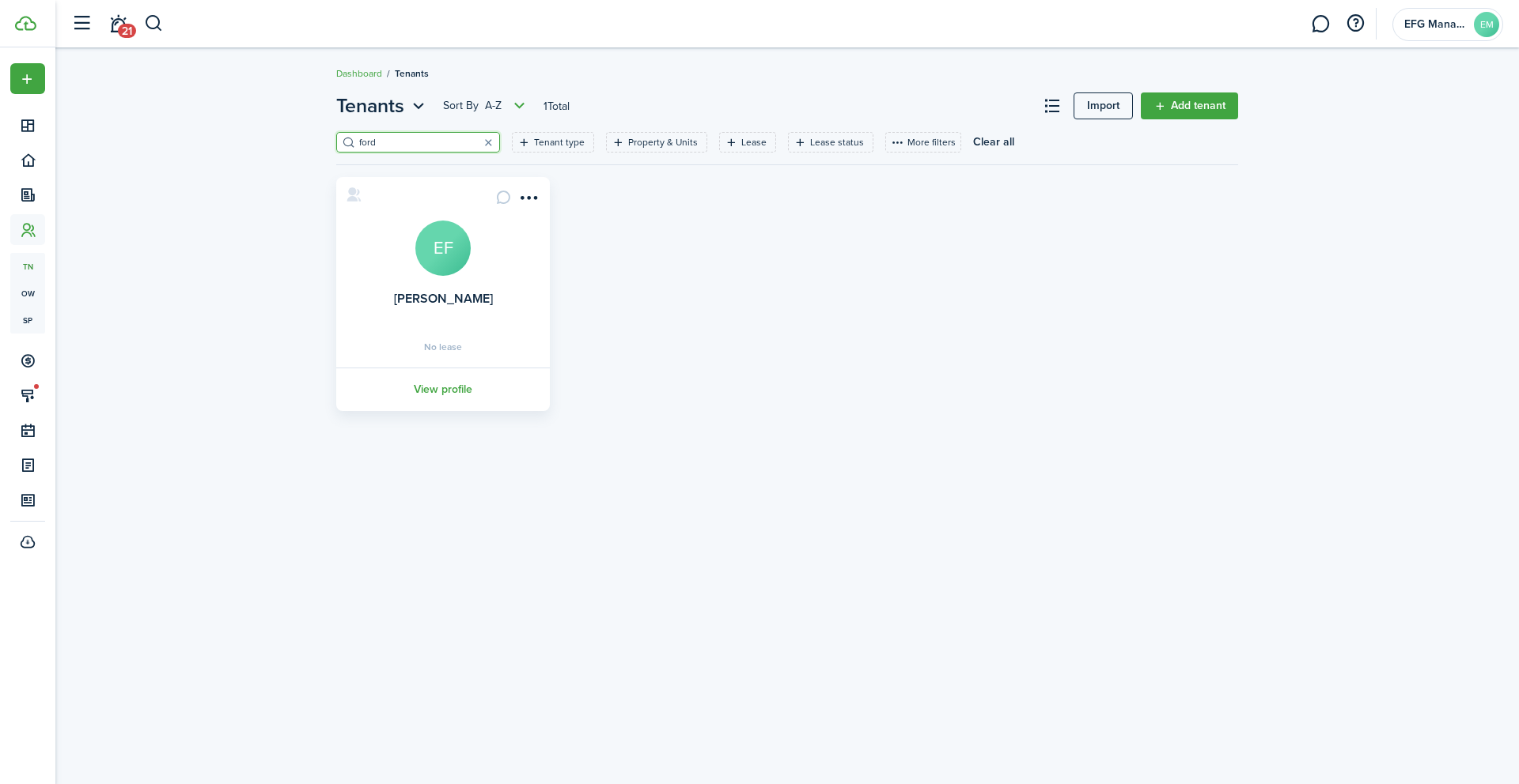
click at [433, 242] on avatar-text "EF" at bounding box center [443, 248] width 56 height 56
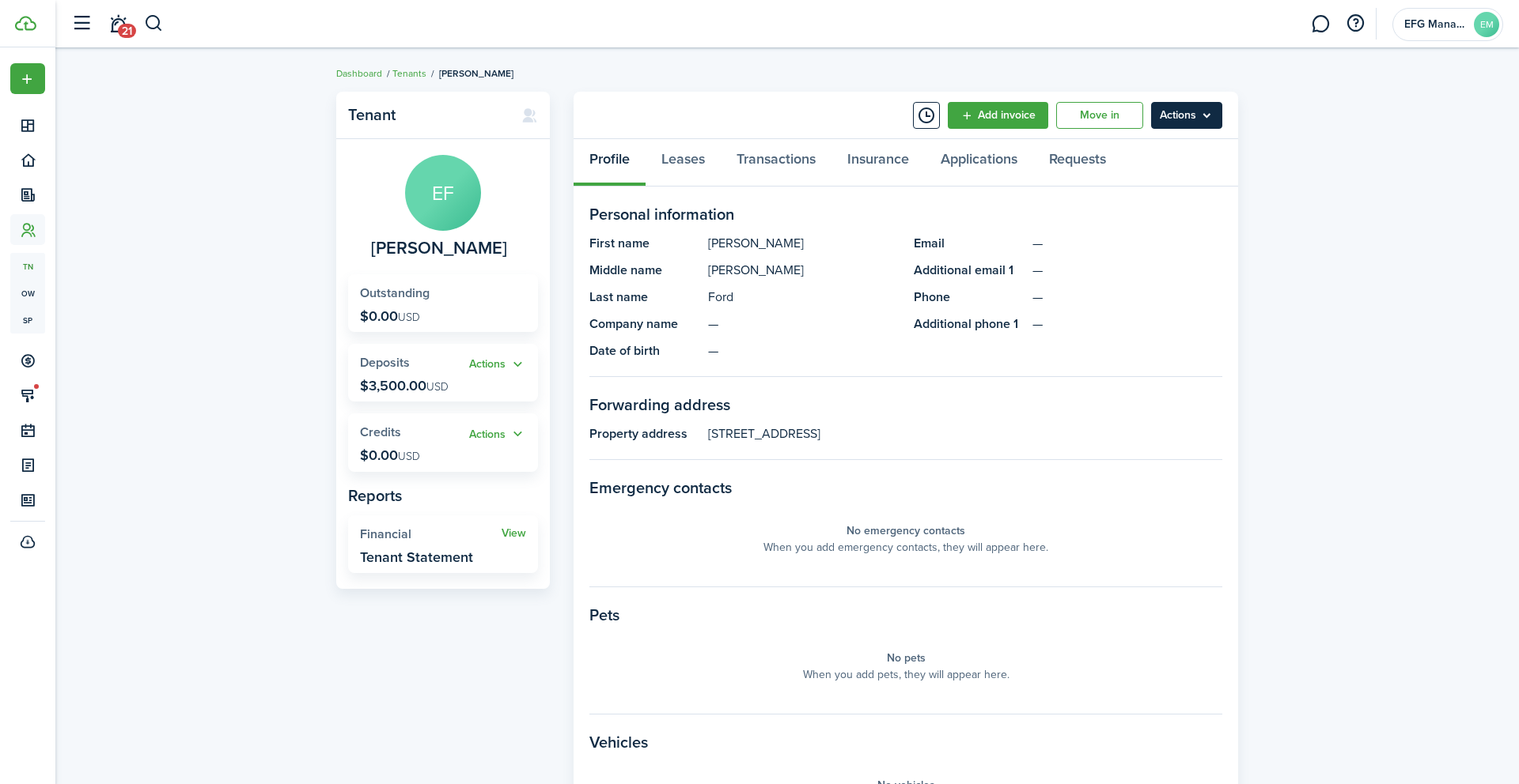
drag, startPoint x: 1229, startPoint y: 129, endPoint x: 1219, endPoint y: 127, distance: 10.2
click at [1227, 129] on panel-main-header "Add invoice Move in Actions" at bounding box center [905, 116] width 664 height 47
click at [1215, 126] on menu-btn "Actions" at bounding box center [1187, 116] width 71 height 27
click at [1160, 151] on link "Edit" at bounding box center [1153, 150] width 139 height 27
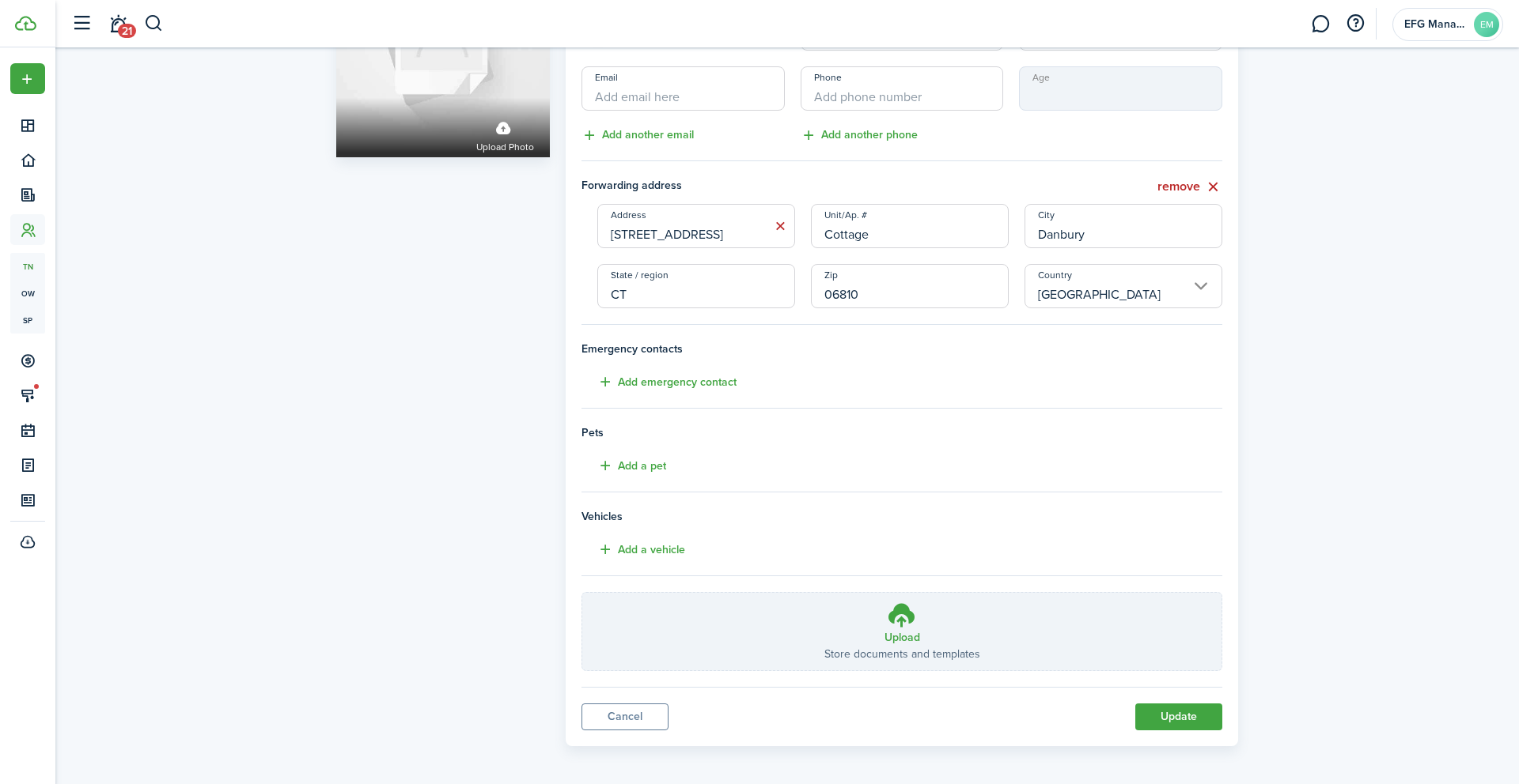
scroll to position [163, 0]
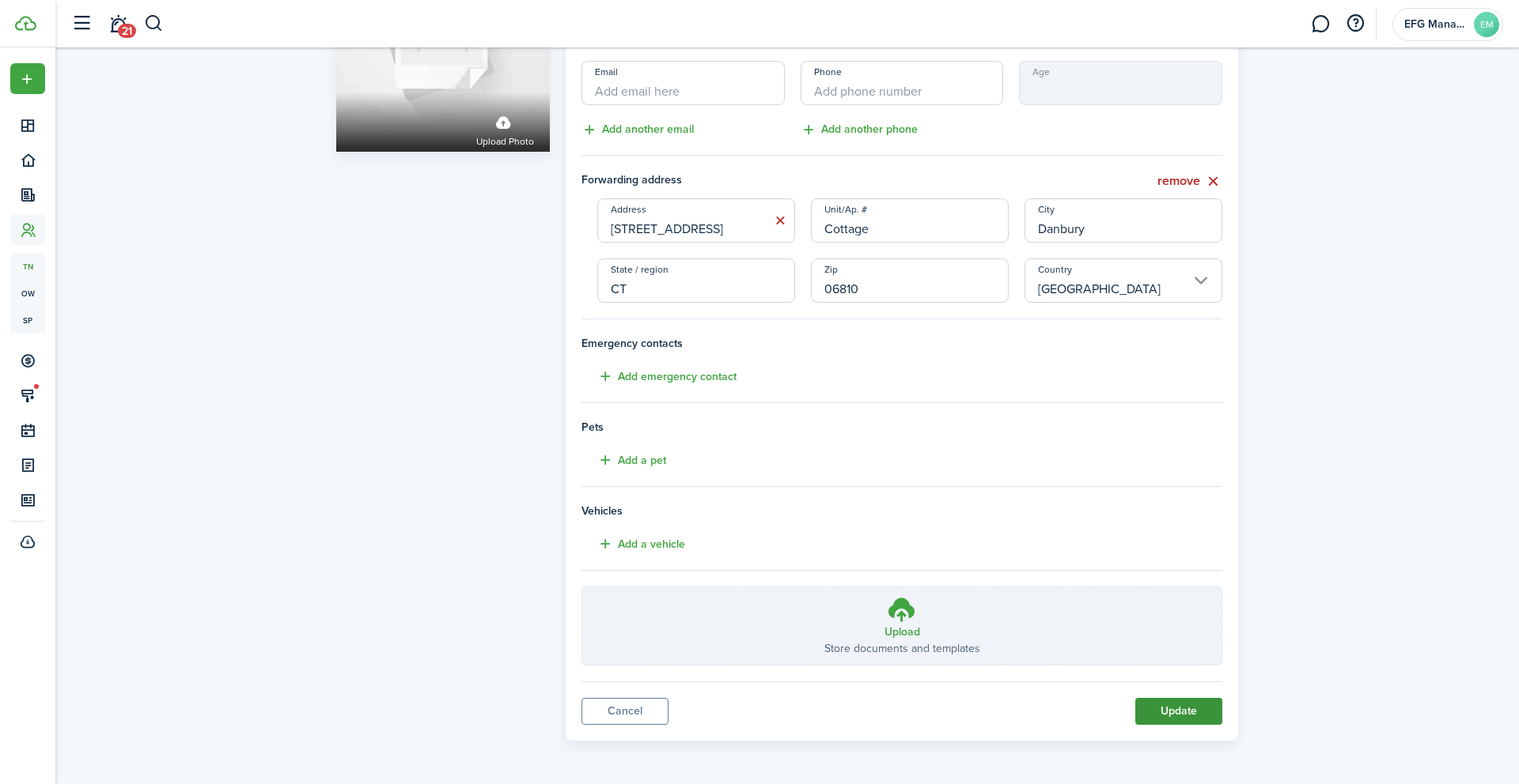
click at [1170, 699] on button "Update" at bounding box center [1178, 711] width 87 height 27
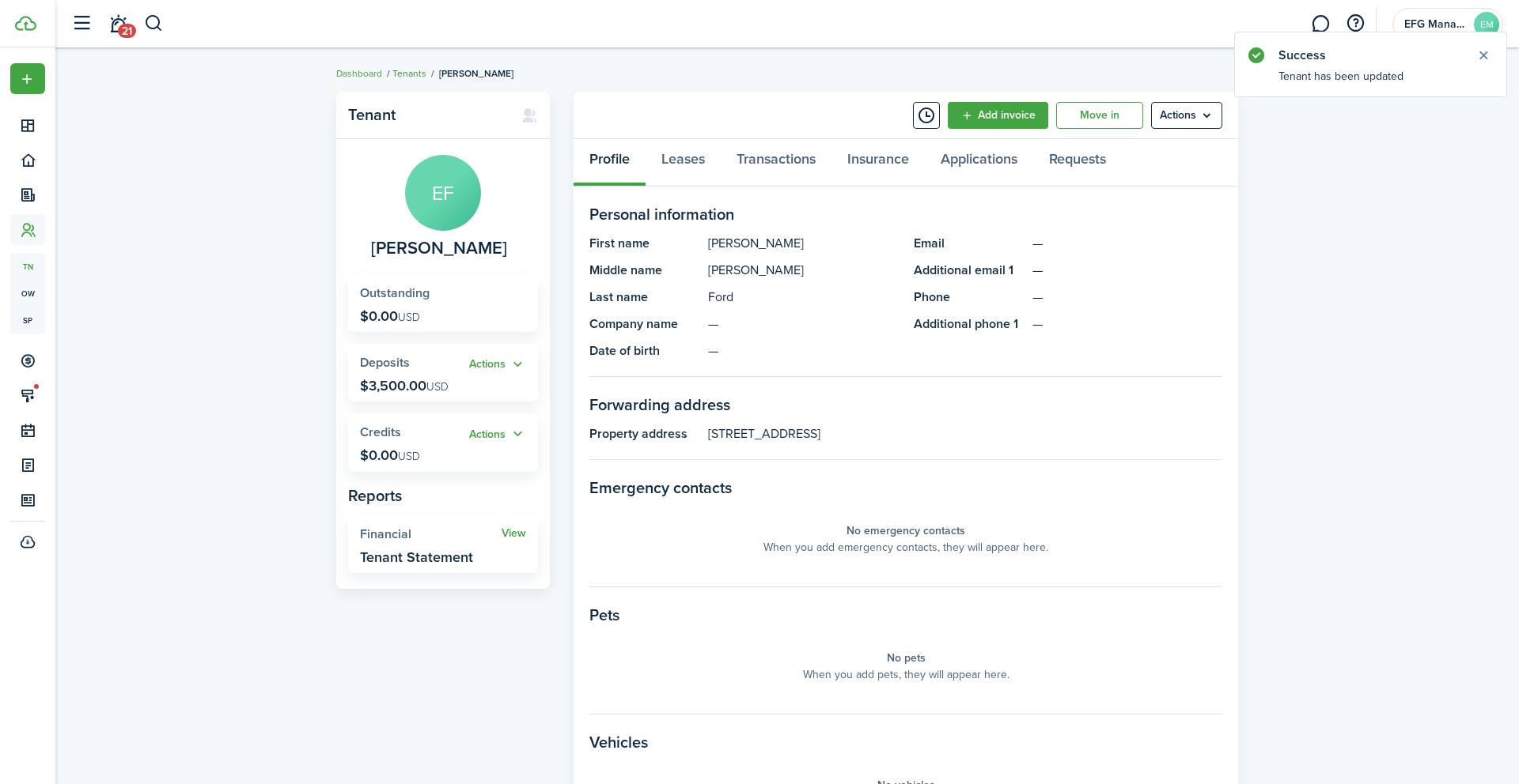
click at [415, 67] on link "Tenants" at bounding box center [409, 74] width 34 height 14
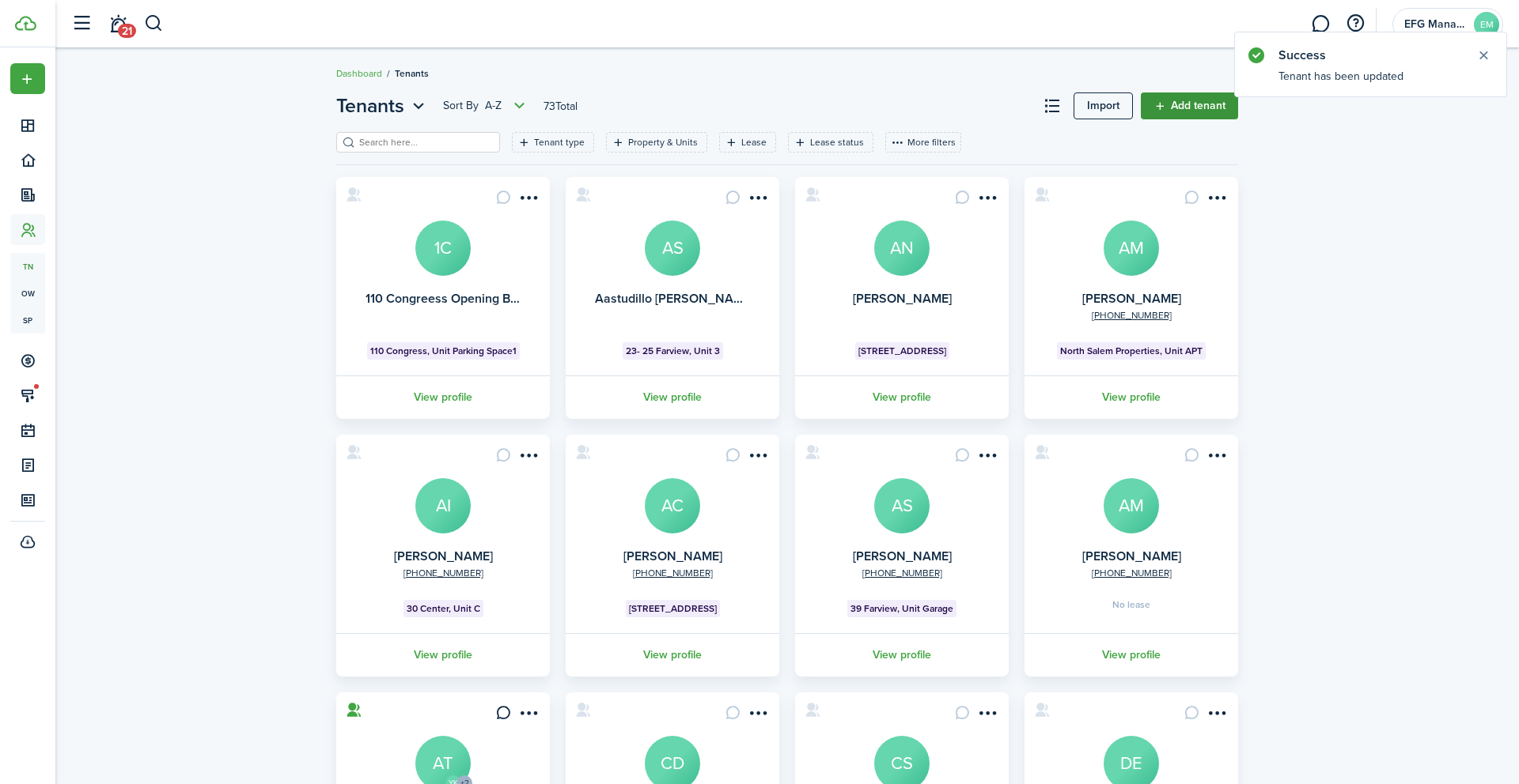
click at [1182, 106] on link "Add tenant" at bounding box center [1188, 106] width 97 height 27
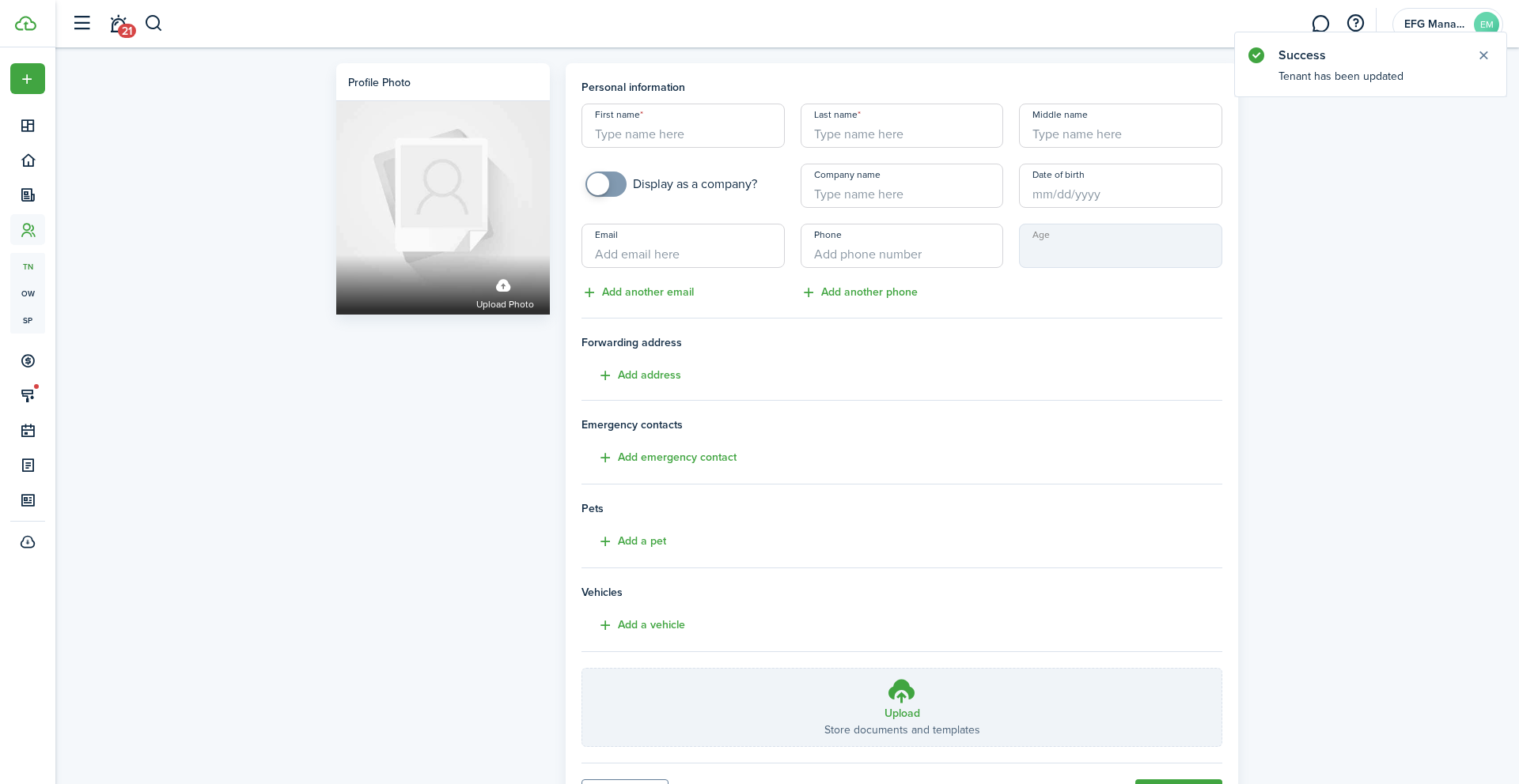
click at [680, 143] on input "First name" at bounding box center [683, 126] width 203 height 44
type input "[PERSON_NAME]"
type input "Ford"
click at [721, 253] on input "Email" at bounding box center [683, 246] width 203 height 44
paste input "[EMAIL_ADDRESS][DOMAIN_NAME]"
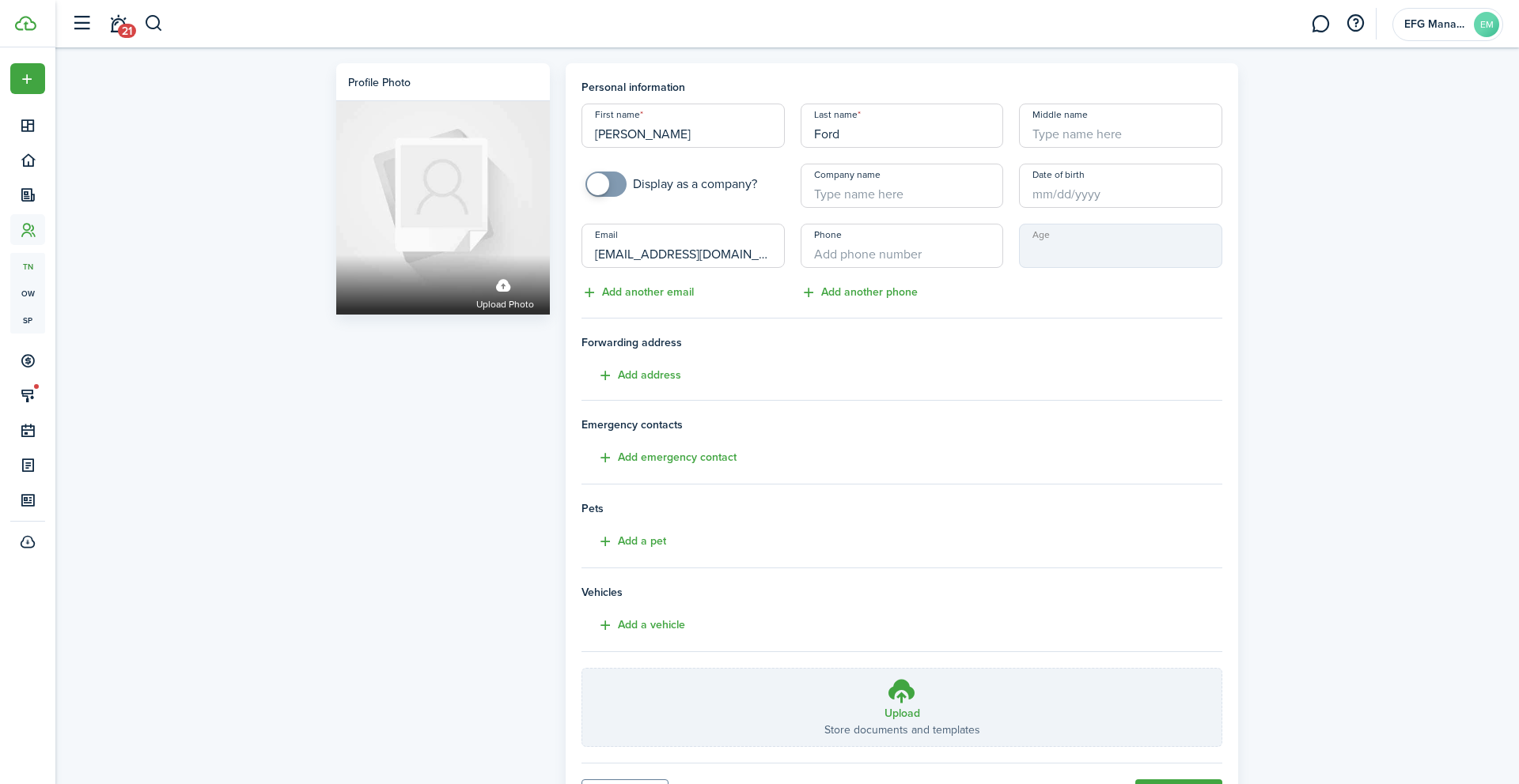
type input "[EMAIL_ADDRESS][DOMAIN_NAME]"
click at [928, 243] on input "+1" at bounding box center [902, 246] width 203 height 44
click at [904, 265] on input "+1" at bounding box center [902, 246] width 203 height 44
paste input "[PHONE_NUMBER]"
type input "[PHONE_NUMBER]"
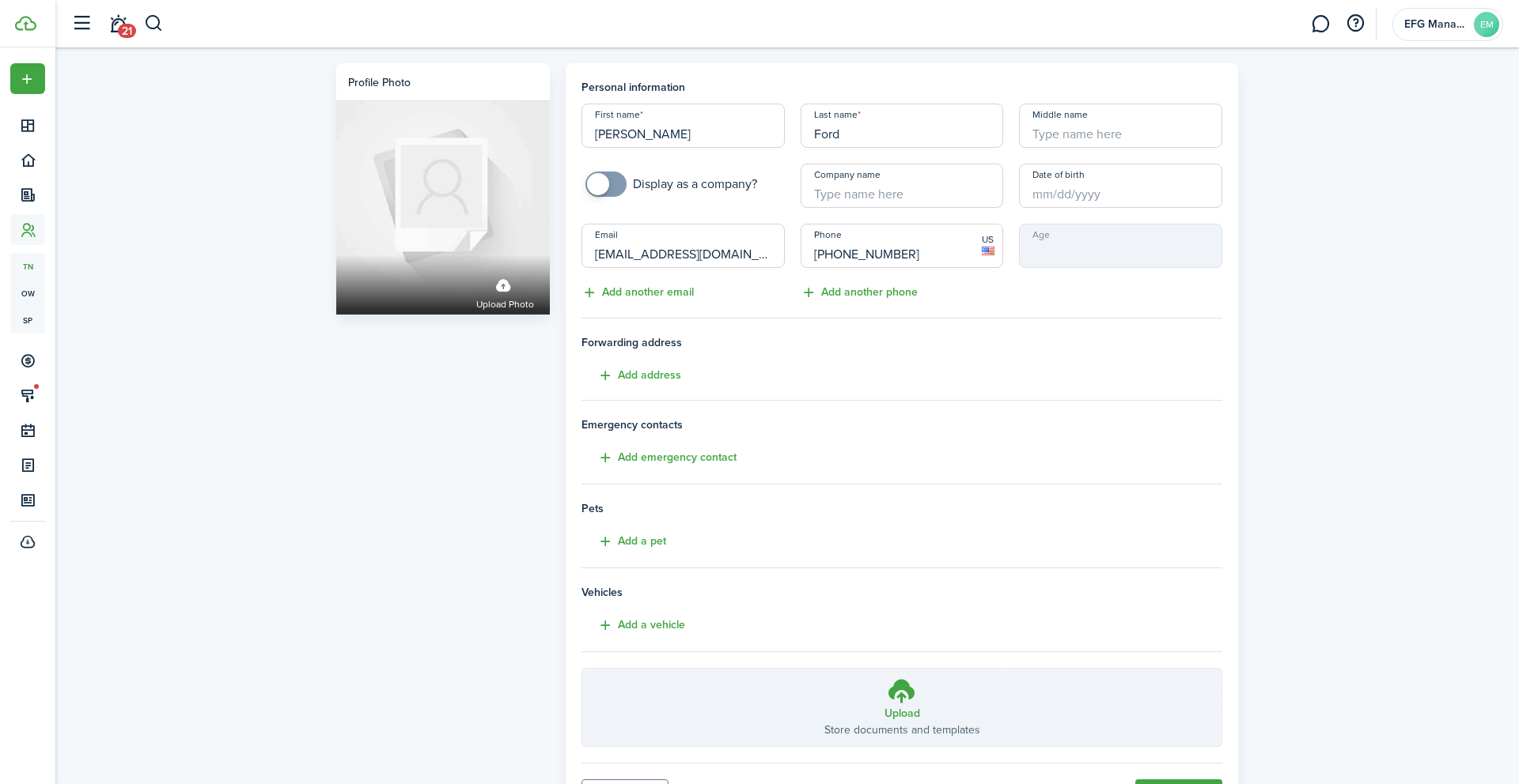
click at [1030, 325] on tenant-form "Personal information First name [PERSON_NAME] Last name Ford Middle name Displa…" at bounding box center [902, 413] width 641 height 668
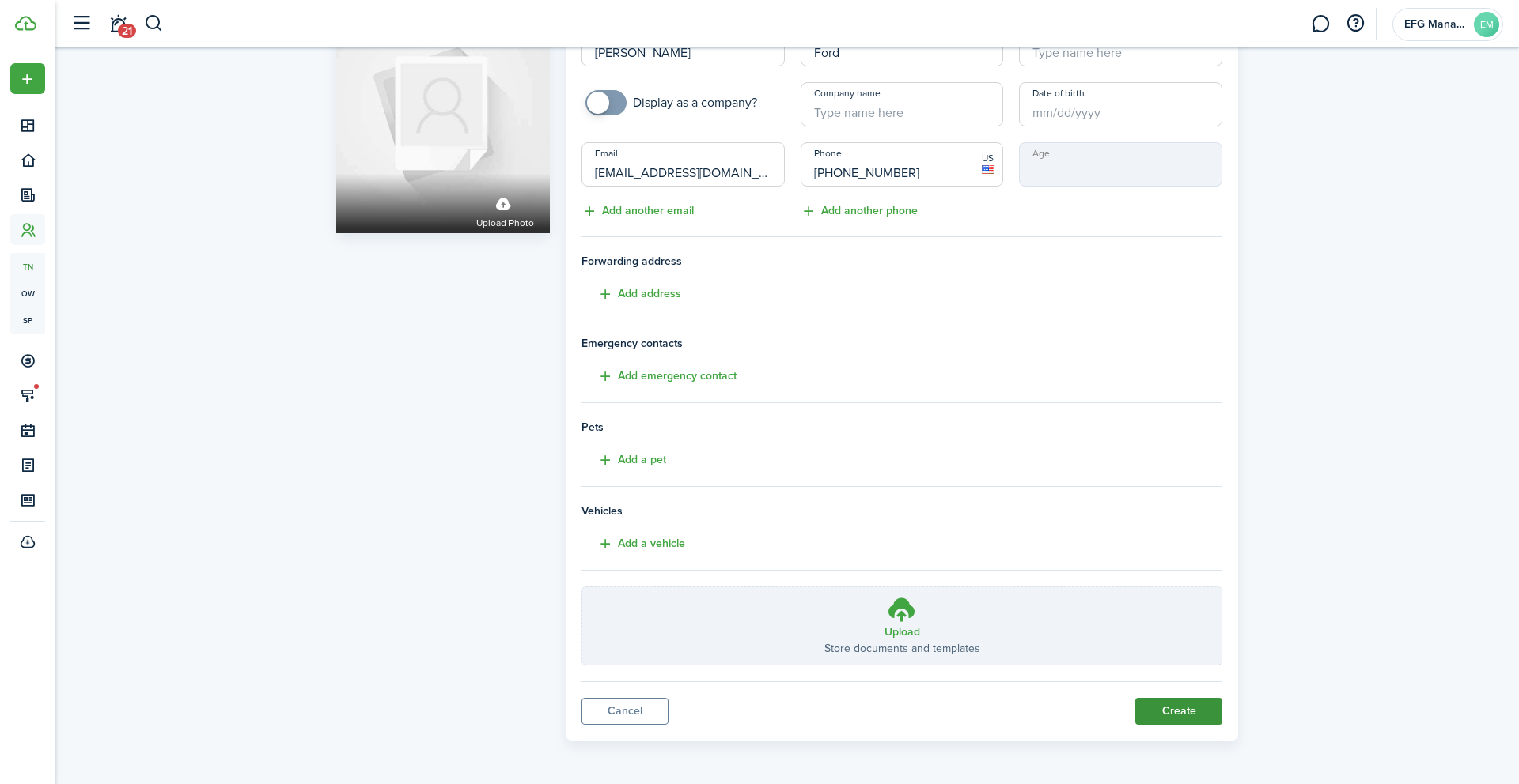
click at [1184, 704] on button "Create" at bounding box center [1178, 711] width 87 height 27
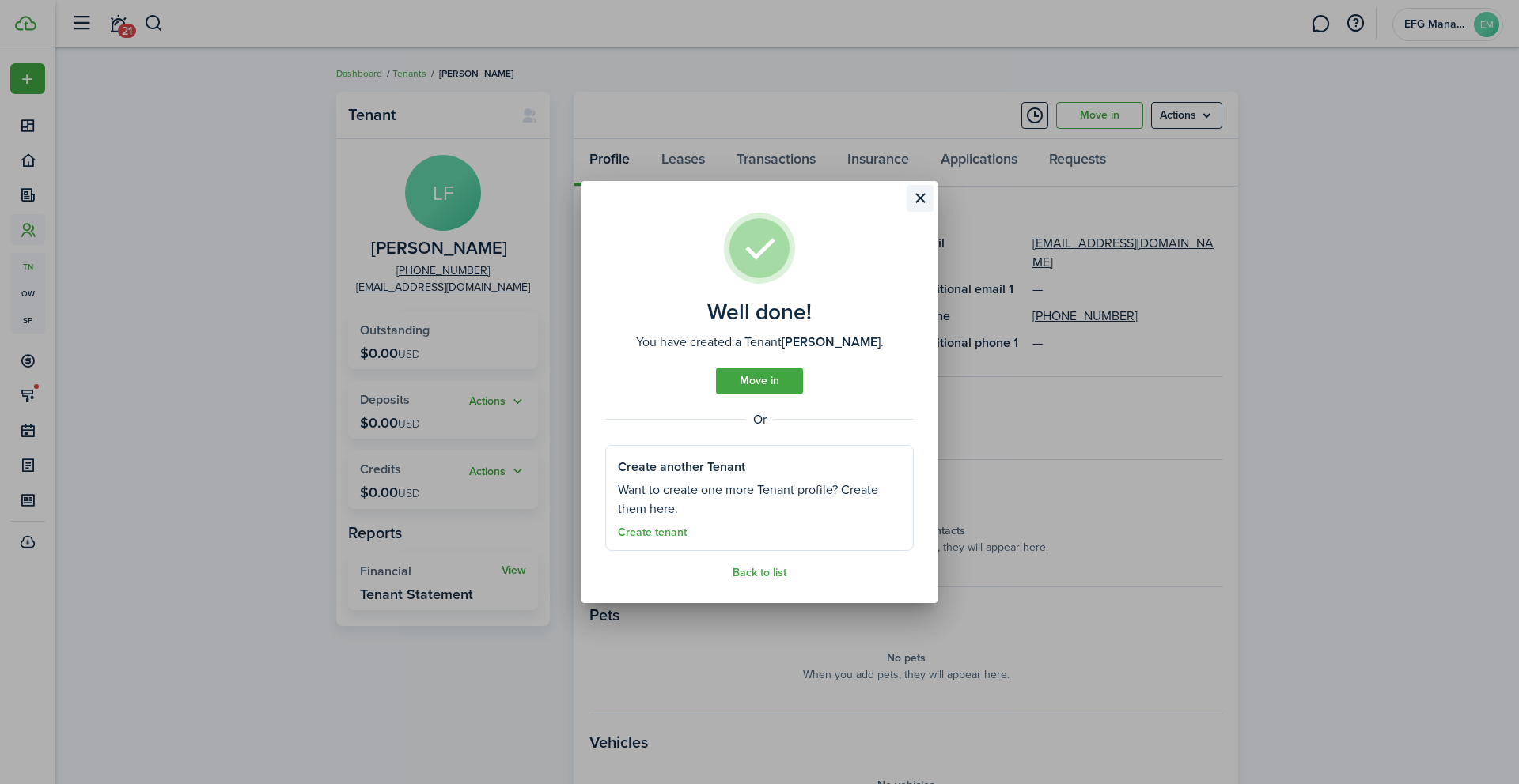
click at [917, 203] on button "Close modal" at bounding box center [920, 199] width 27 height 27
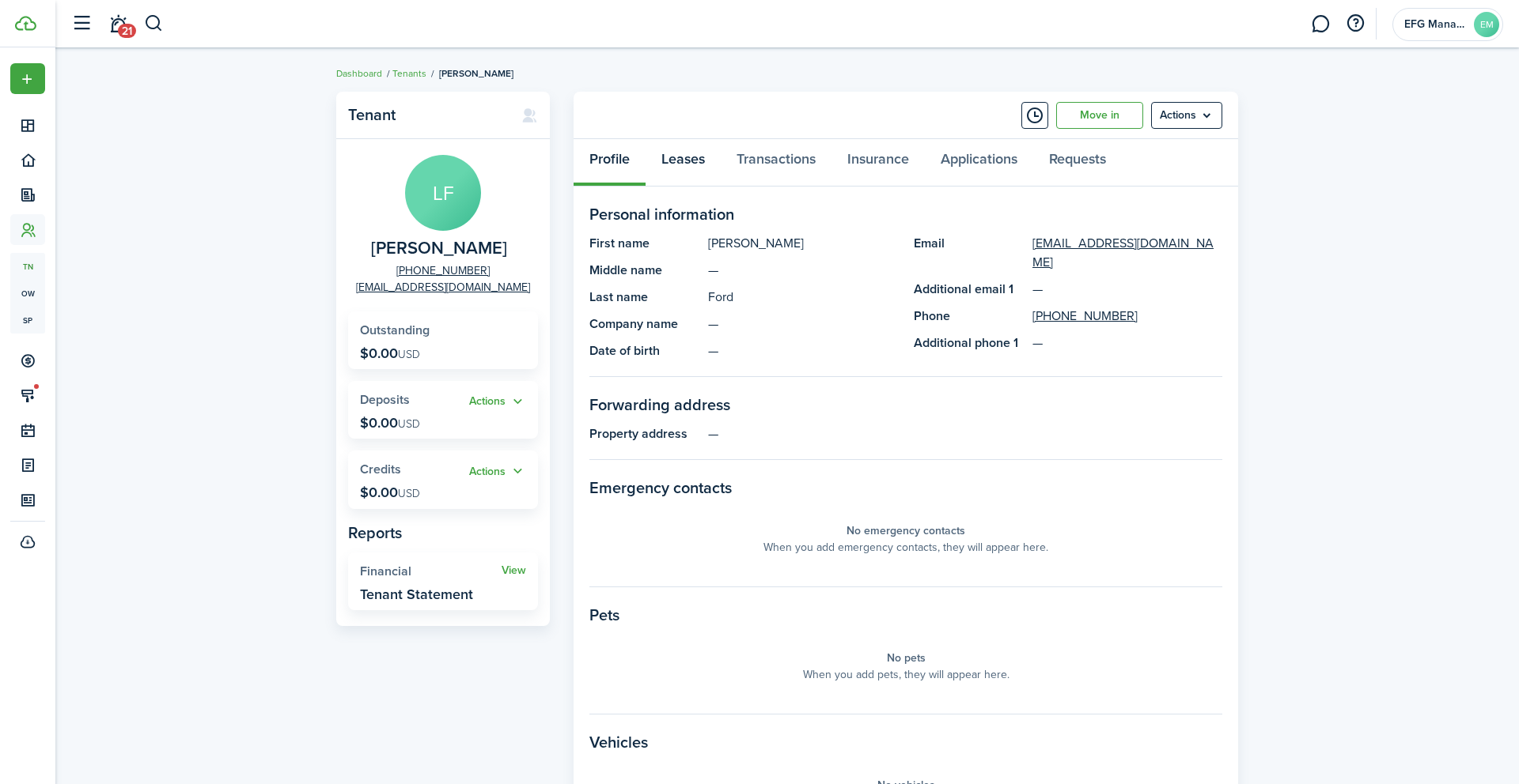
click at [684, 163] on link "Leases" at bounding box center [683, 163] width 75 height 47
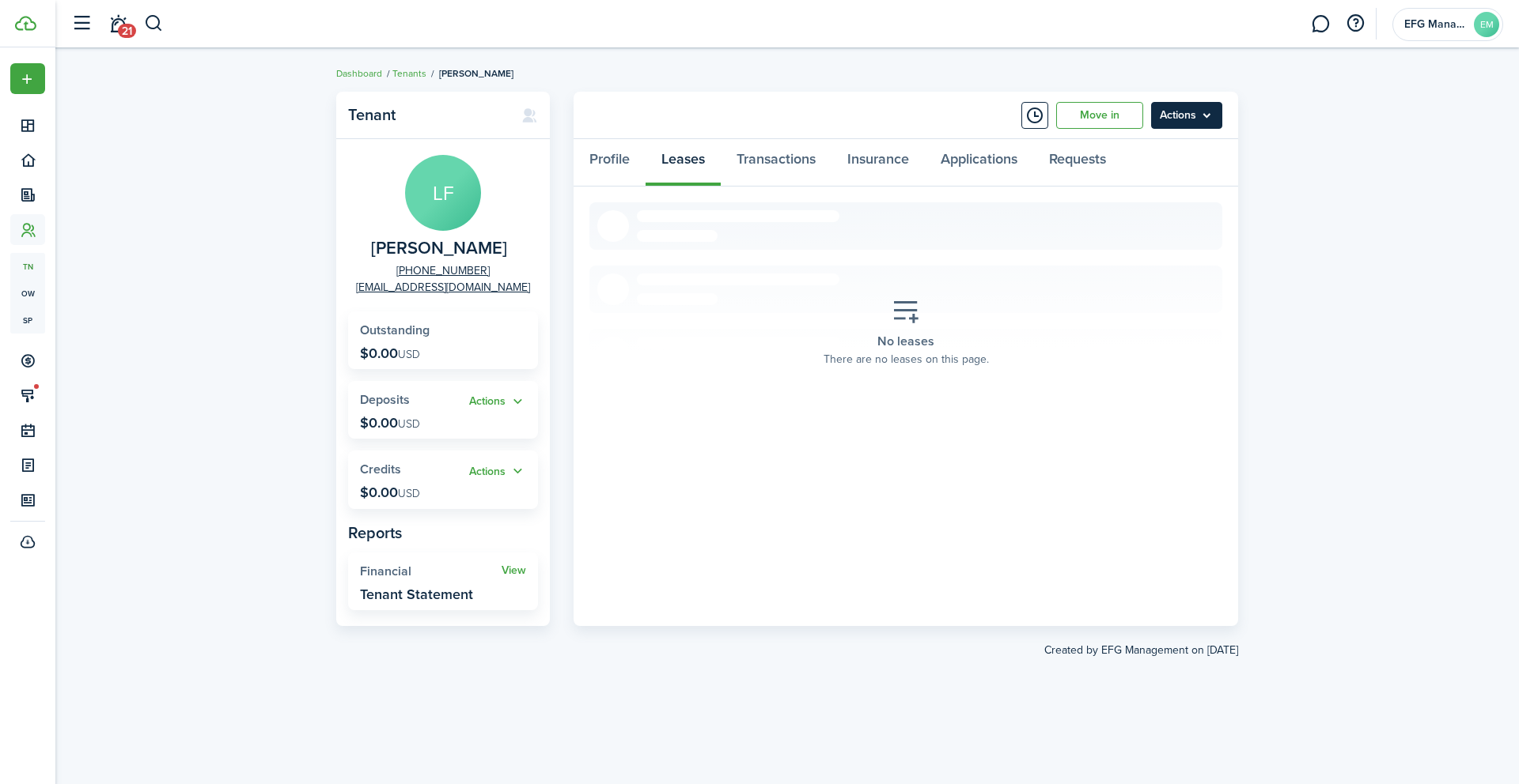
click at [1178, 117] on menu-btn "Actions" at bounding box center [1187, 116] width 71 height 27
click at [1097, 112] on link "Move in" at bounding box center [1099, 116] width 87 height 27
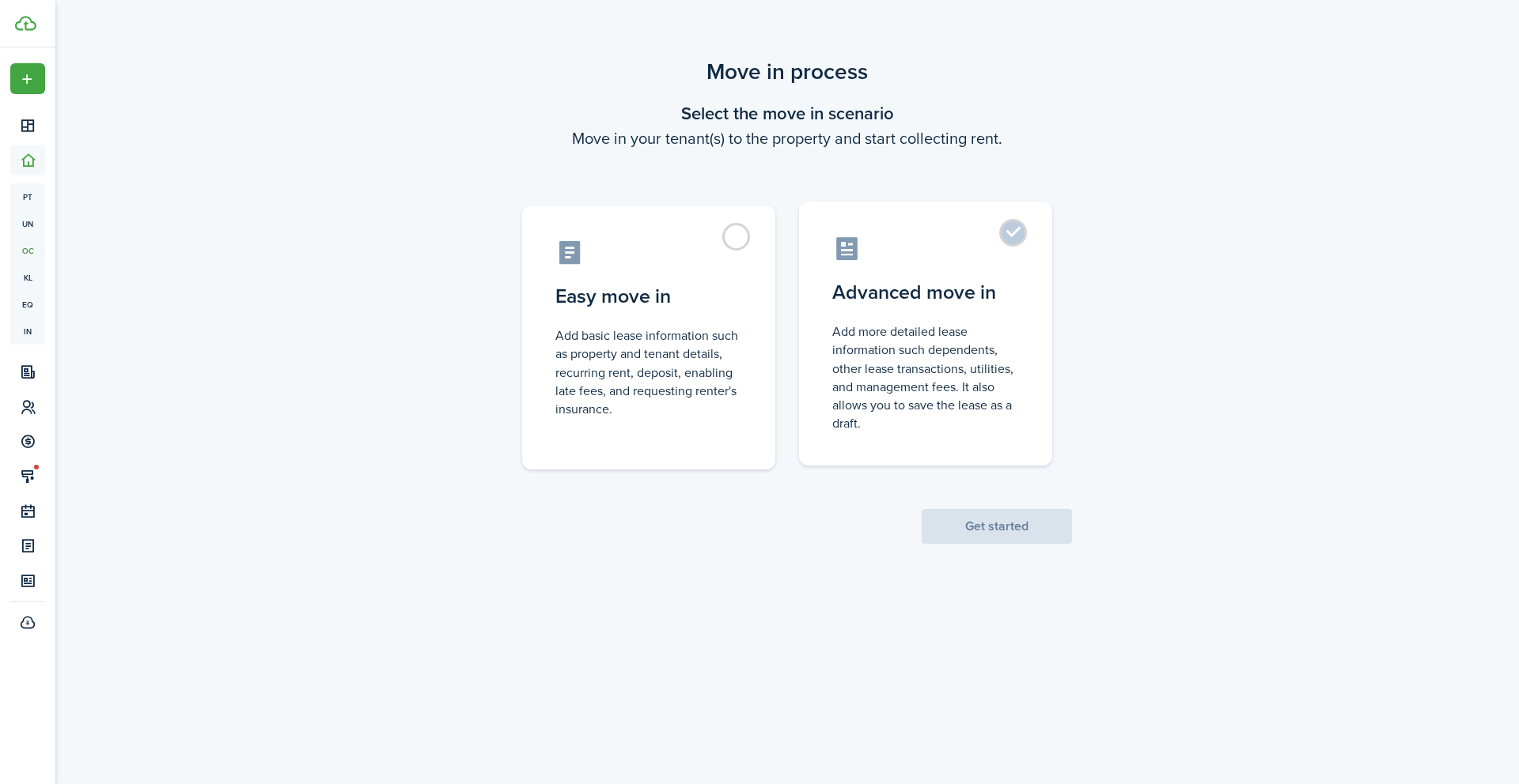
click at [970, 248] on control-radio-card-icon at bounding box center [925, 248] width 187 height 28
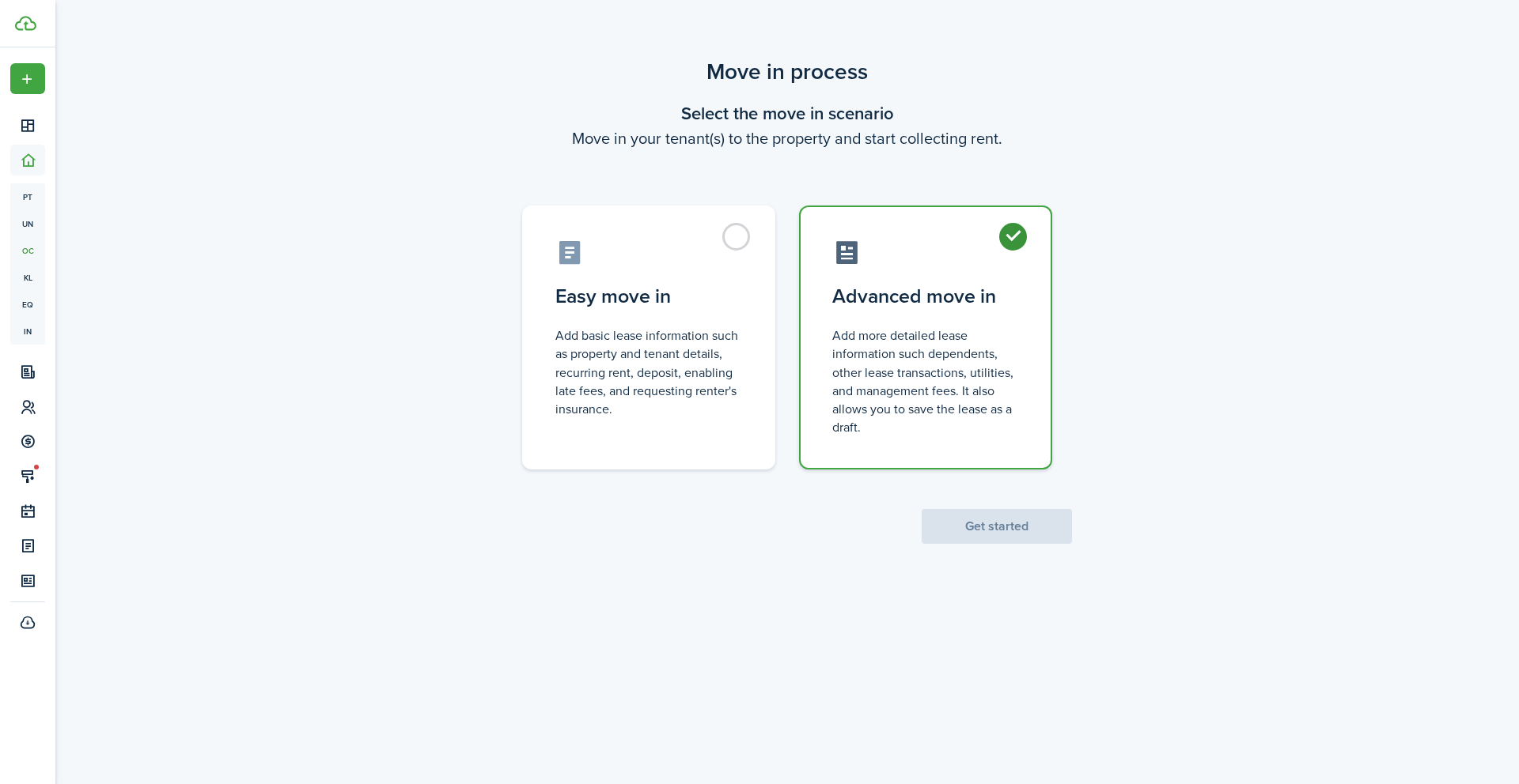
radio input "true"
click at [992, 536] on button "Get started" at bounding box center [997, 526] width 150 height 35
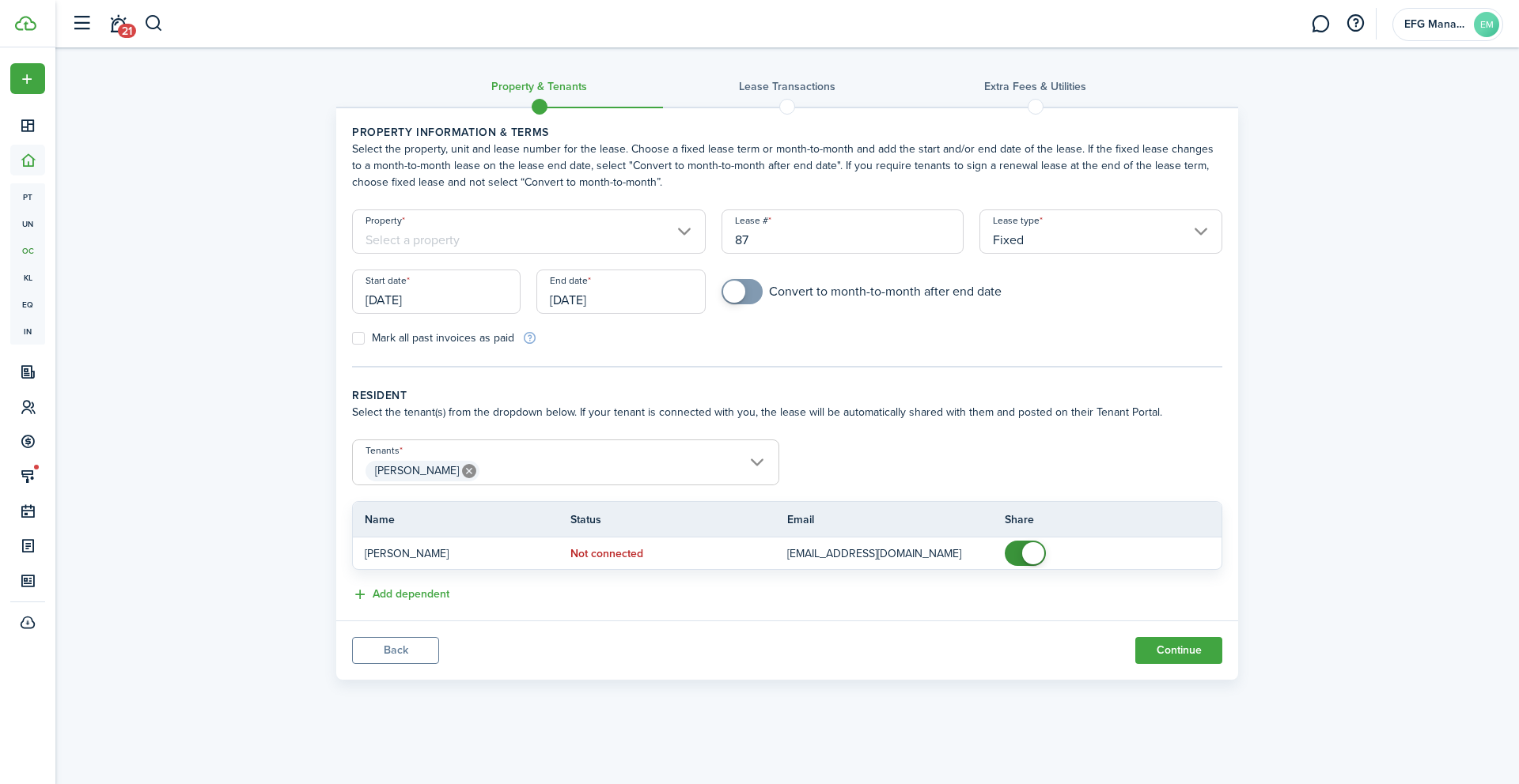
click at [381, 637] on button "Back" at bounding box center [395, 651] width 87 height 27
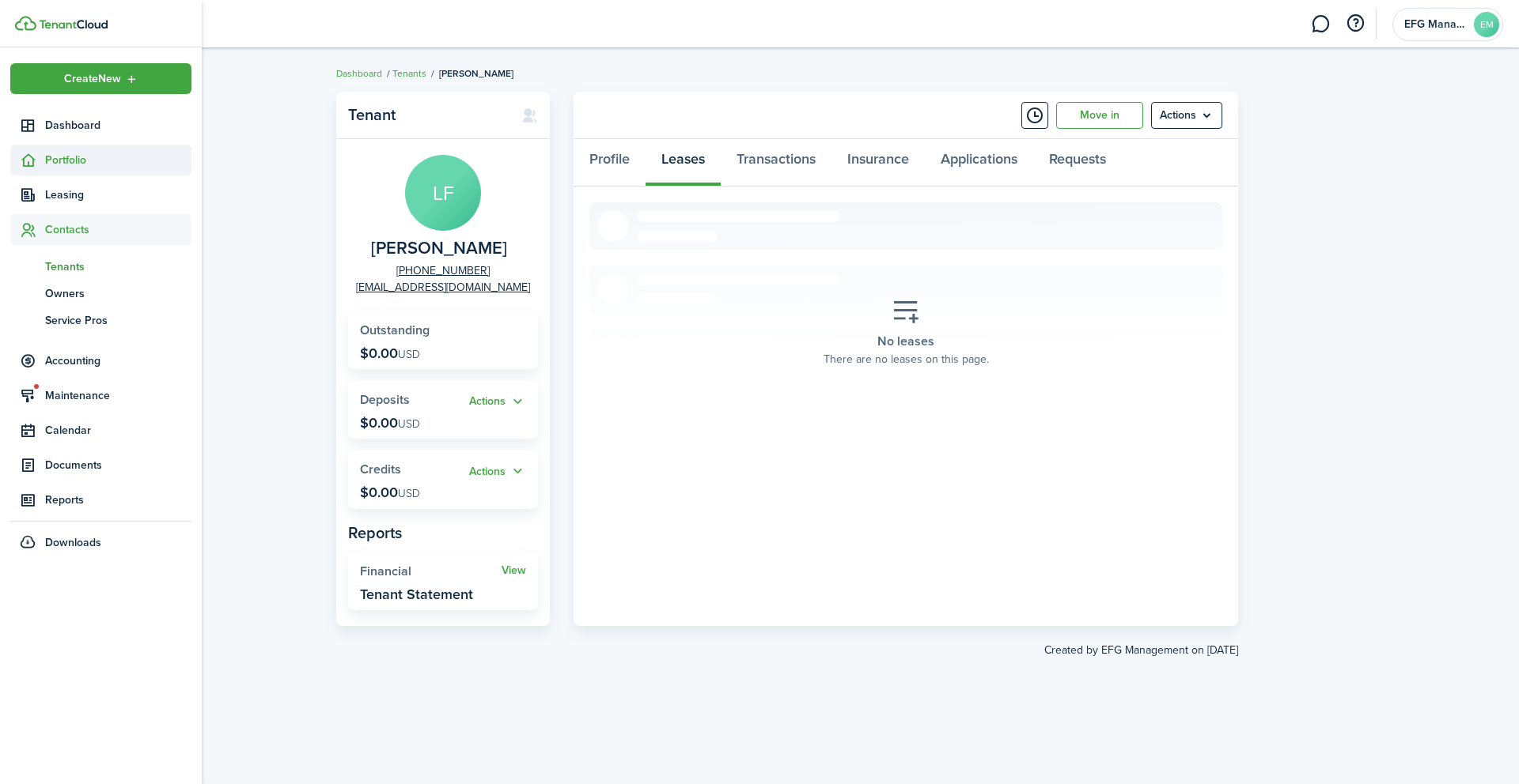
click at [63, 160] on span "Portfolio" at bounding box center [117, 161] width 146 height 17
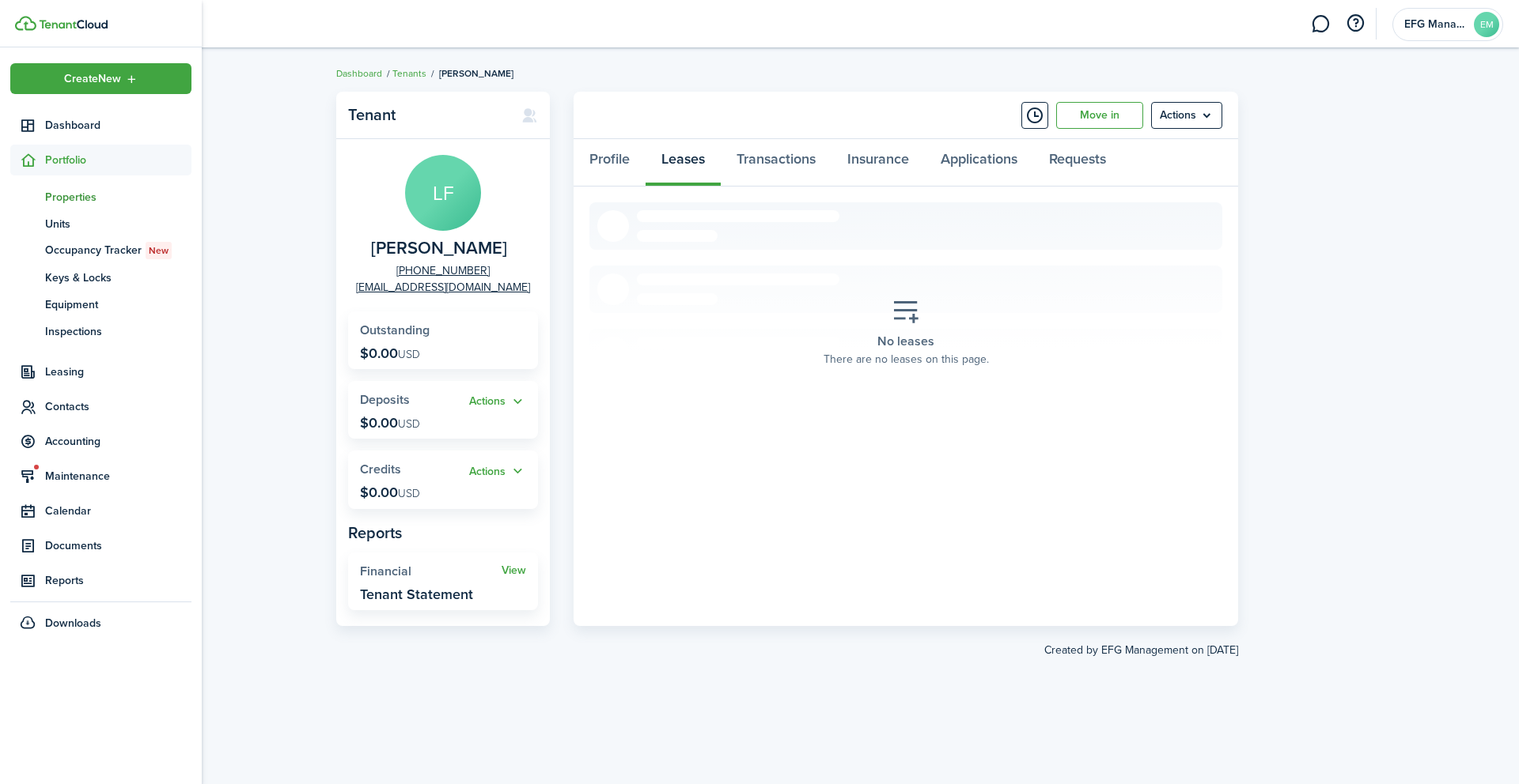
click at [80, 202] on span "Properties" at bounding box center [117, 198] width 146 height 17
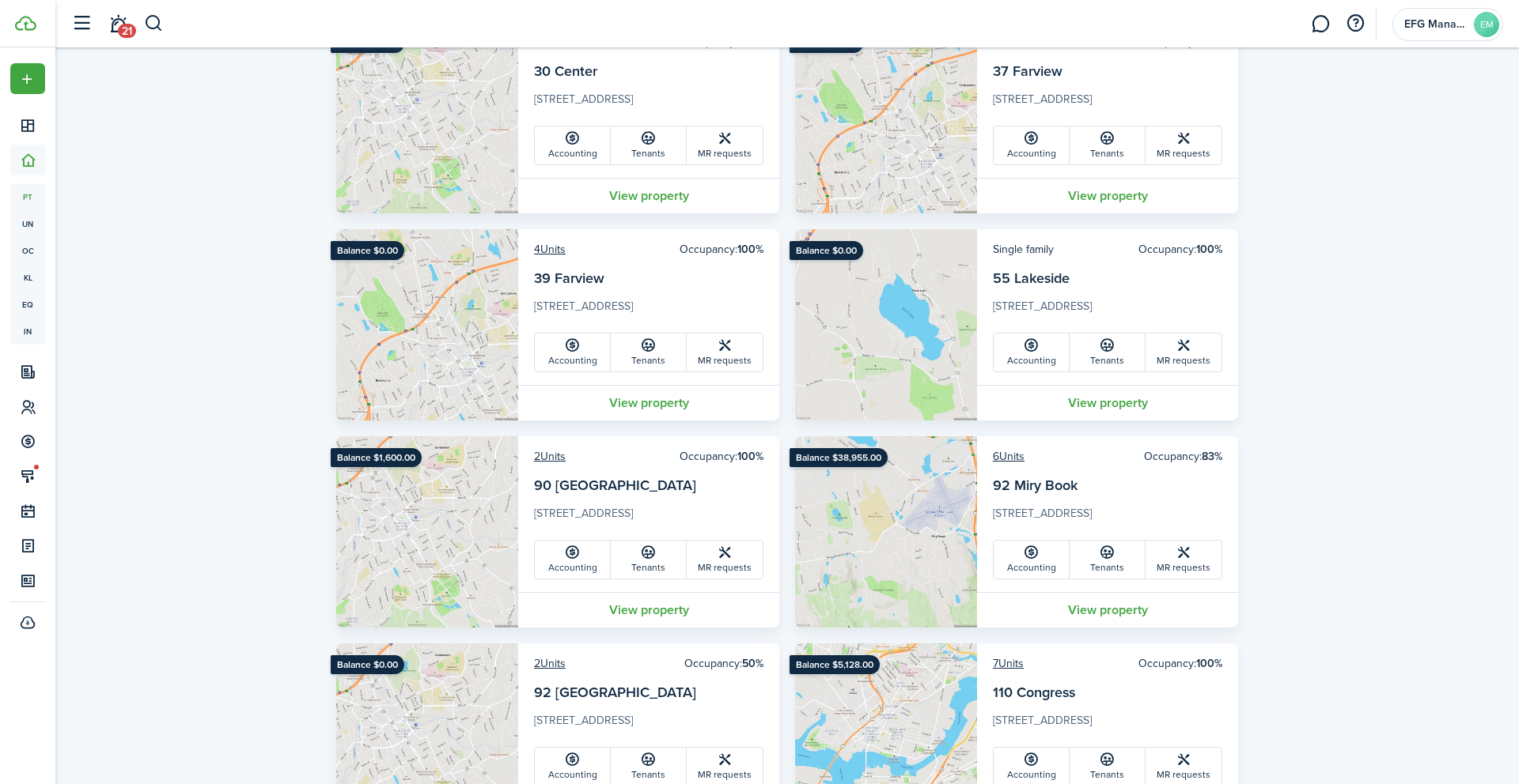
scroll to position [1516, 0]
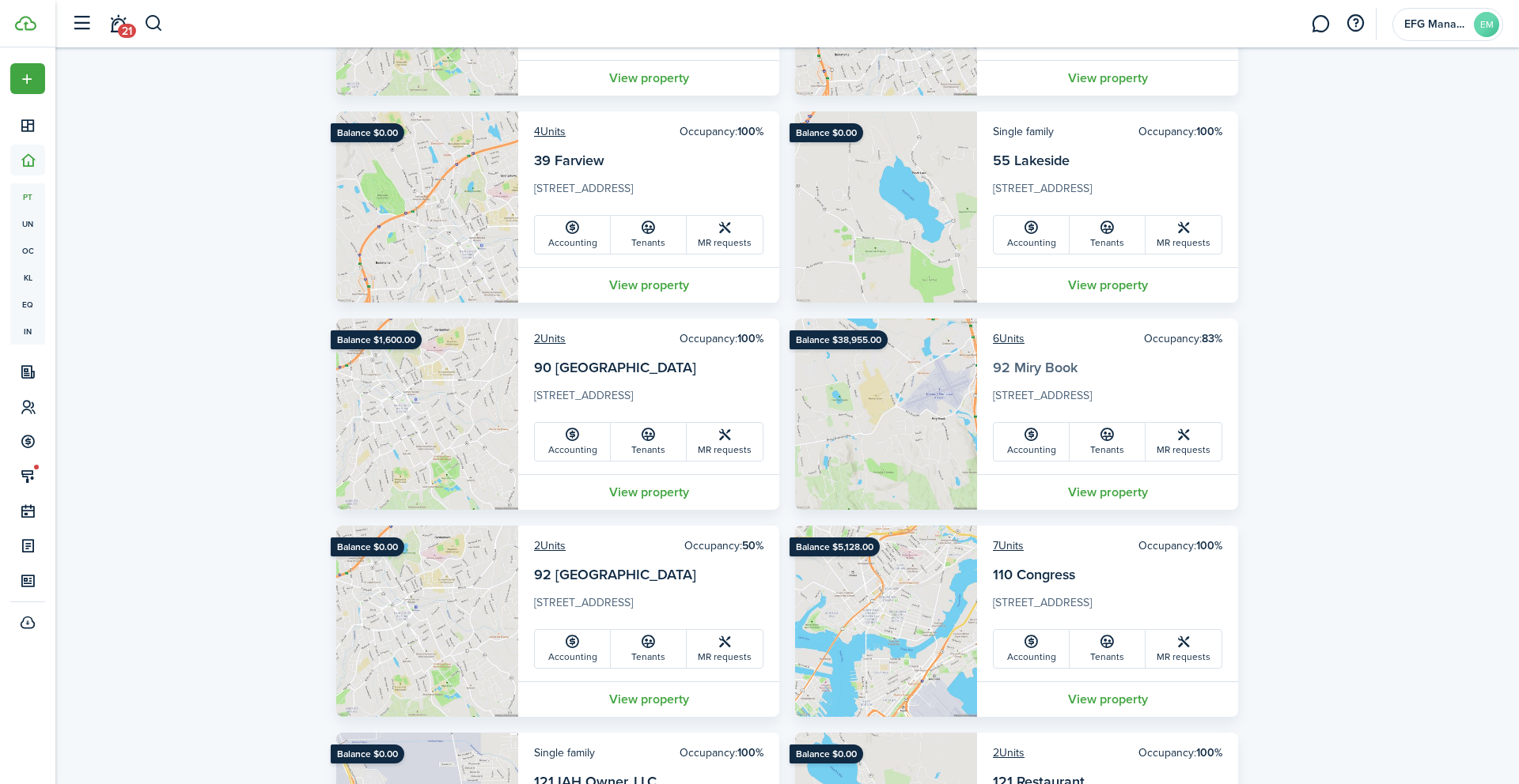
click at [1010, 366] on link "92 Miry Book" at bounding box center [1035, 368] width 85 height 20
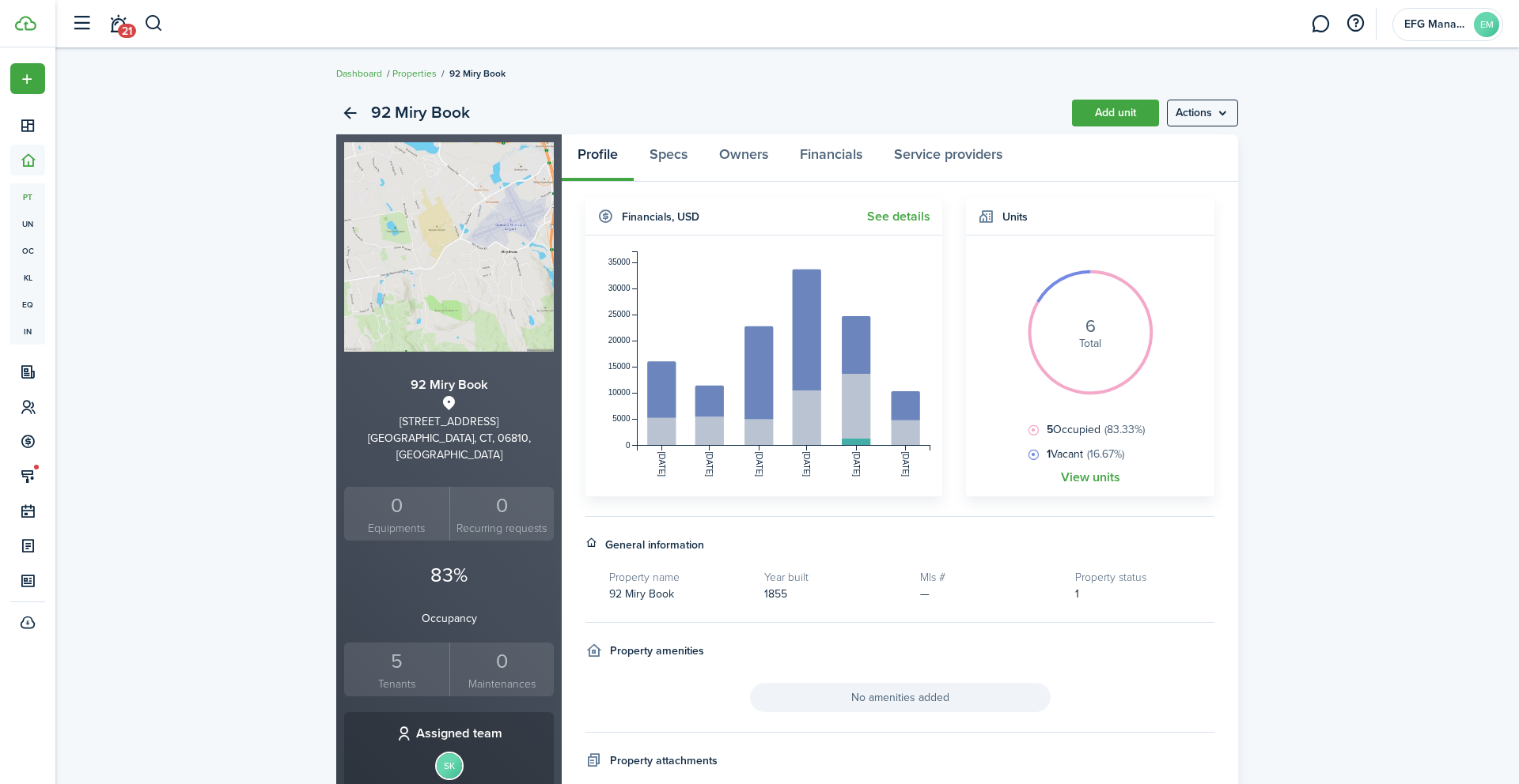
click at [1193, 97] on div "92 Miry Book Add unit Actions" at bounding box center [787, 113] width 902 height 43
click at [1194, 105] on menu-btn "Actions" at bounding box center [1202, 113] width 71 height 27
click at [1194, 106] on menu-btn "Actions" at bounding box center [1202, 113] width 71 height 27
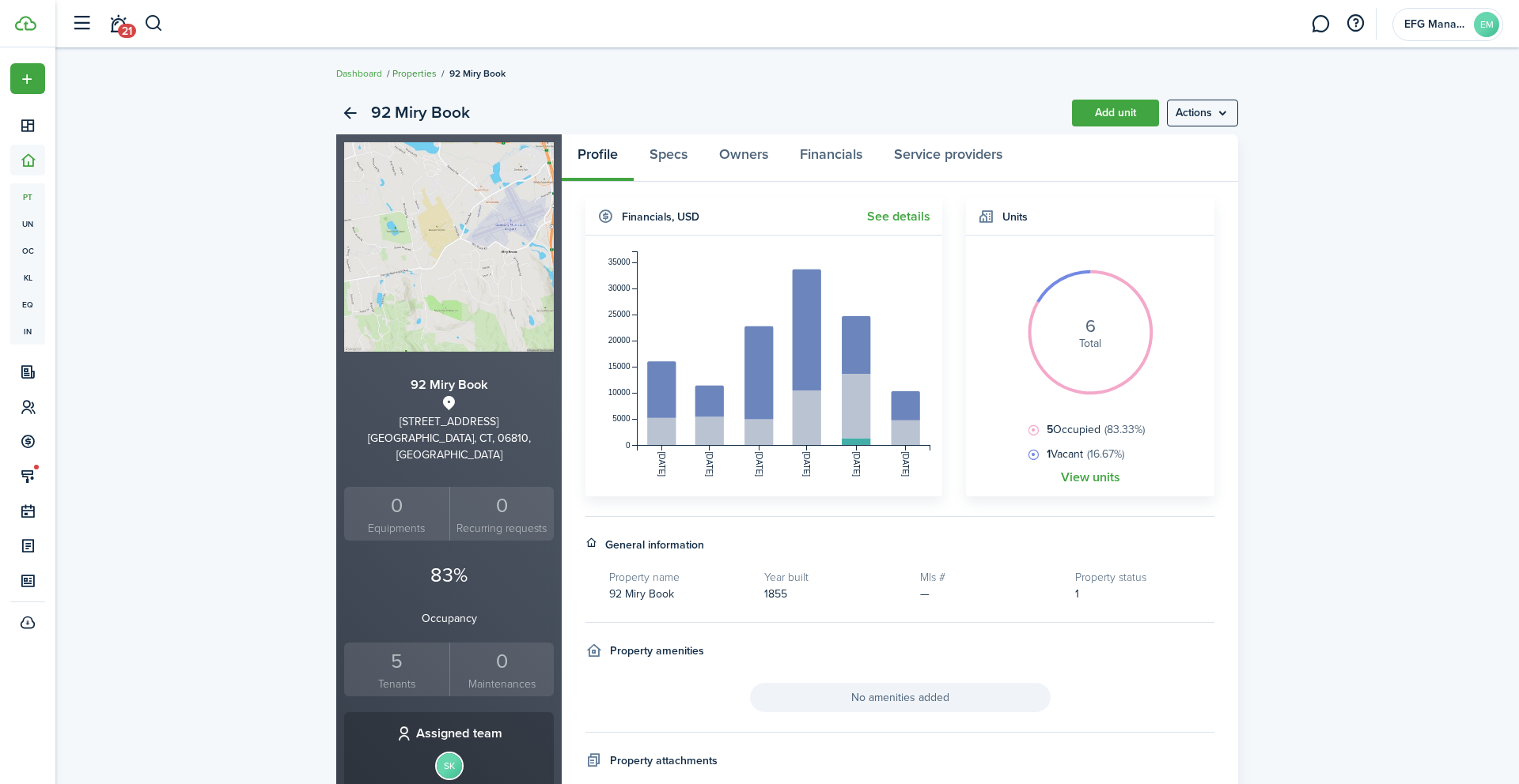
click at [408, 77] on link "Properties" at bounding box center [414, 74] width 44 height 14
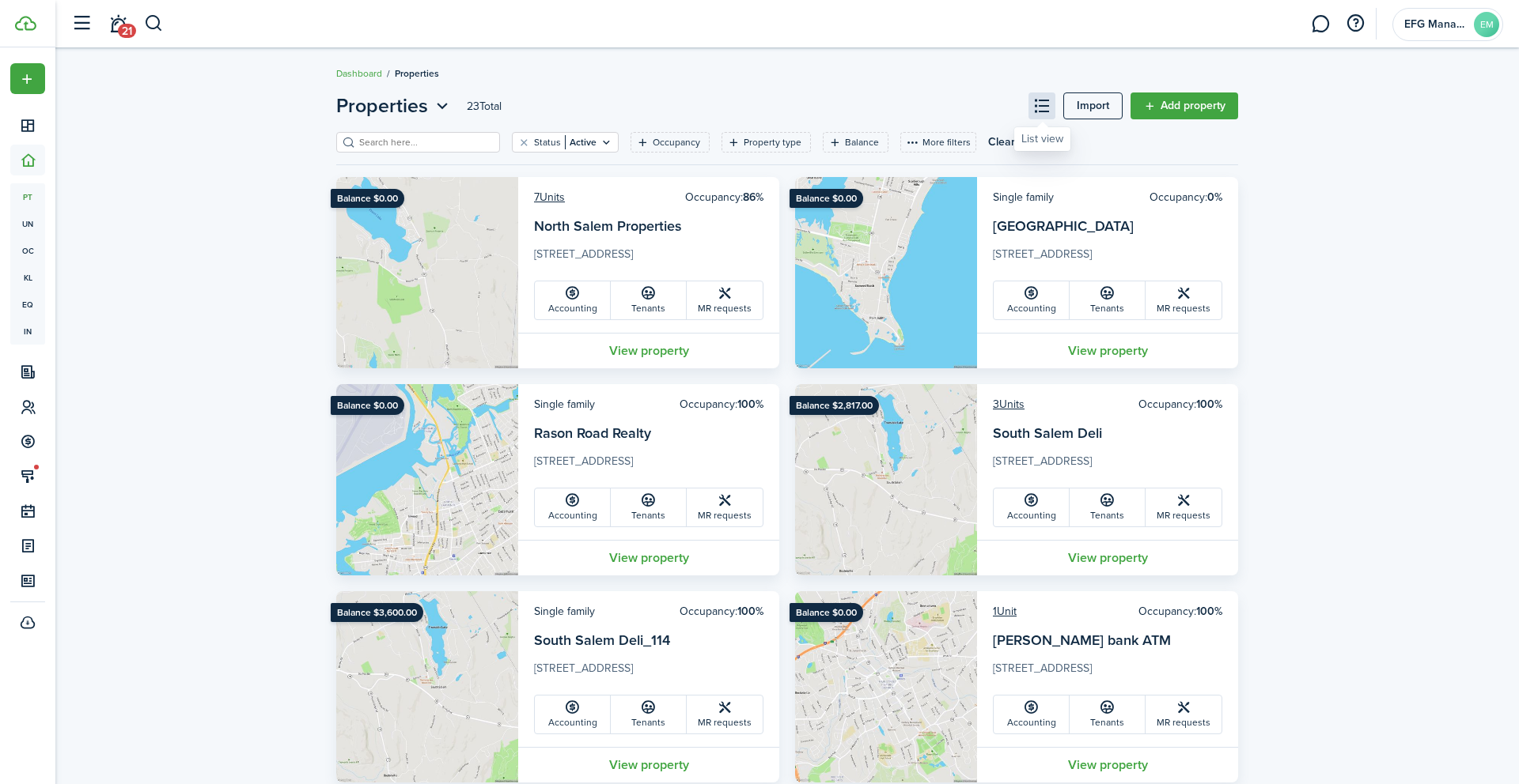
click at [1042, 112] on button at bounding box center [1042, 106] width 27 height 27
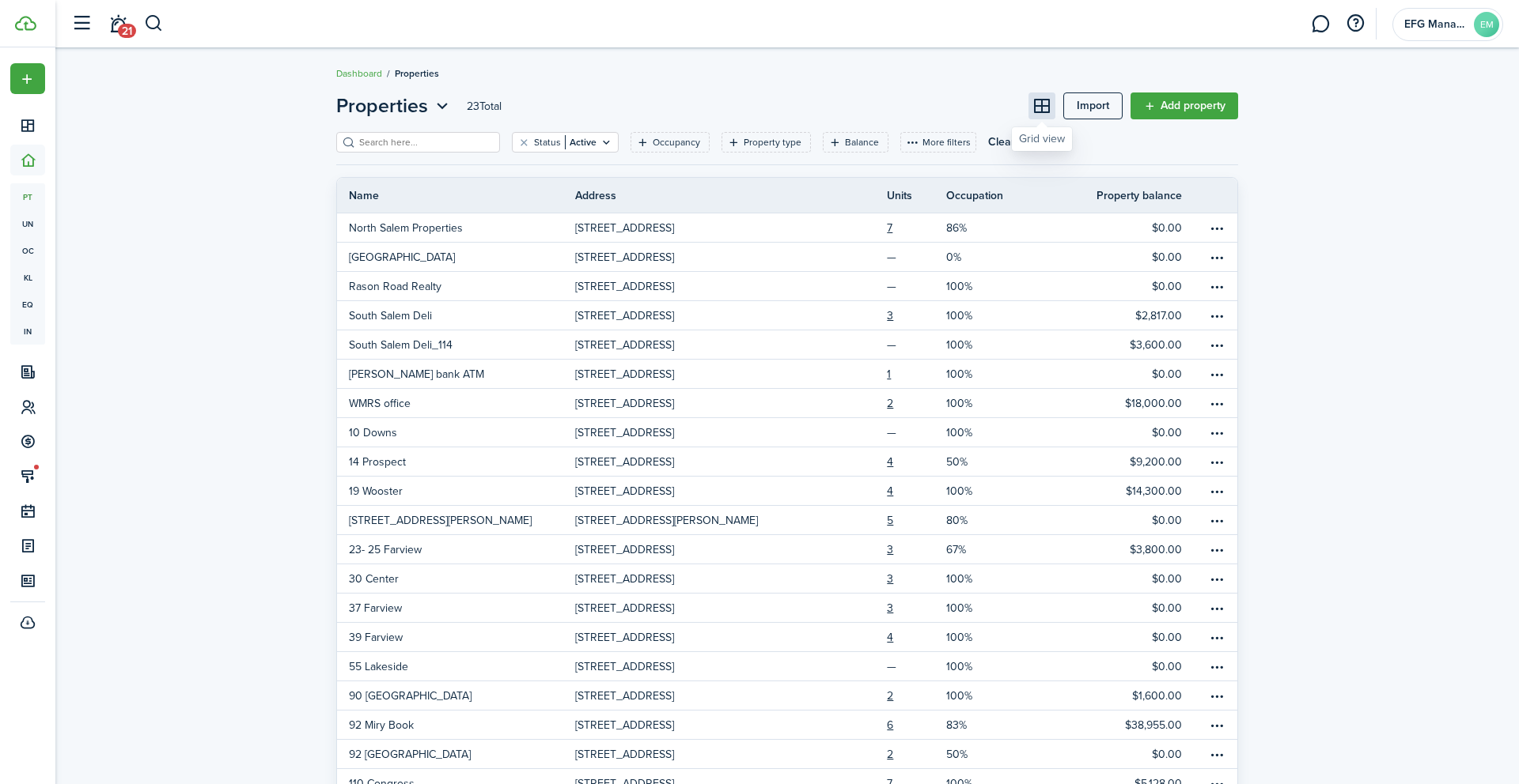
click at [1042, 112] on button at bounding box center [1042, 106] width 27 height 27
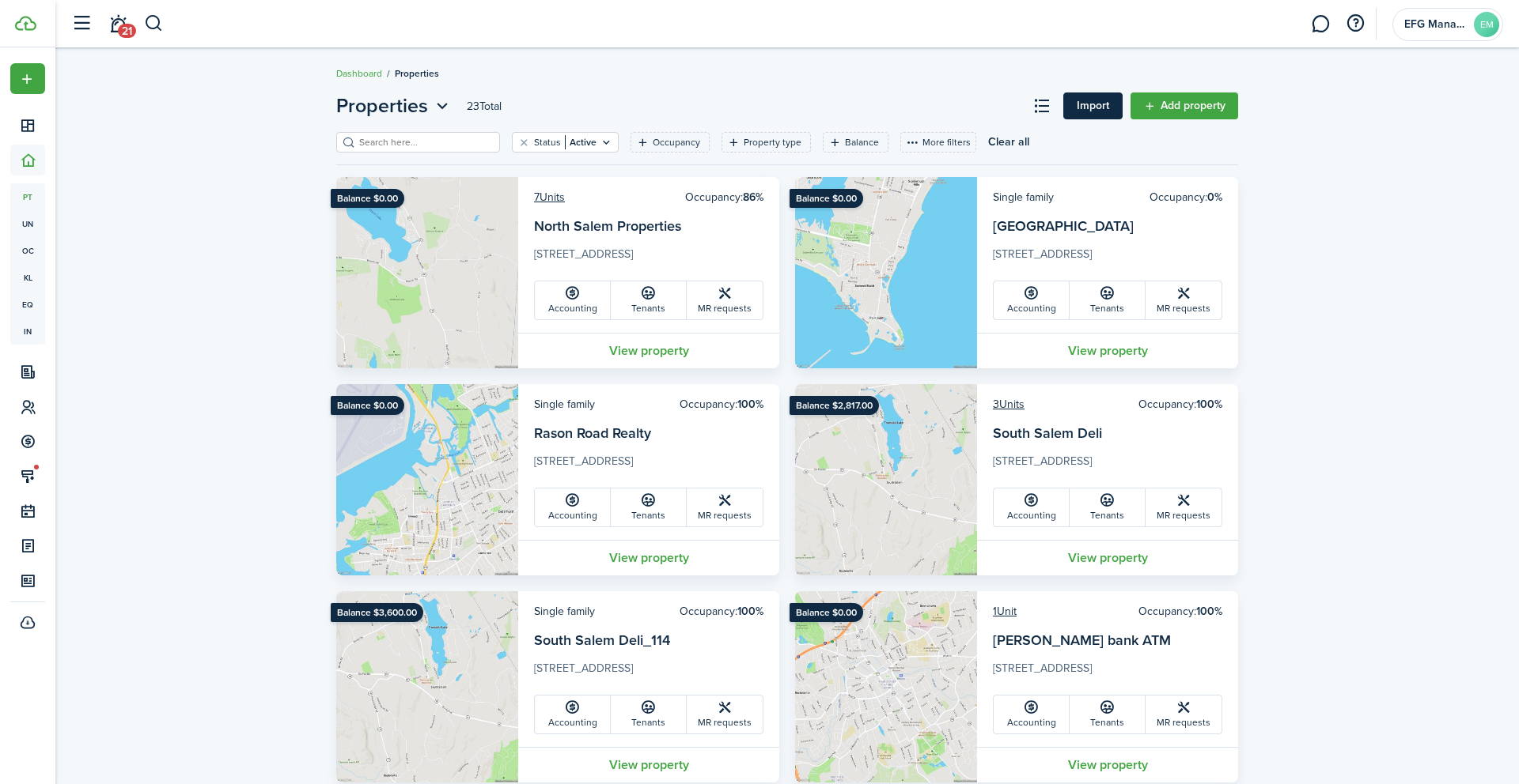
click at [1115, 102] on link "Import" at bounding box center [1093, 106] width 59 height 27
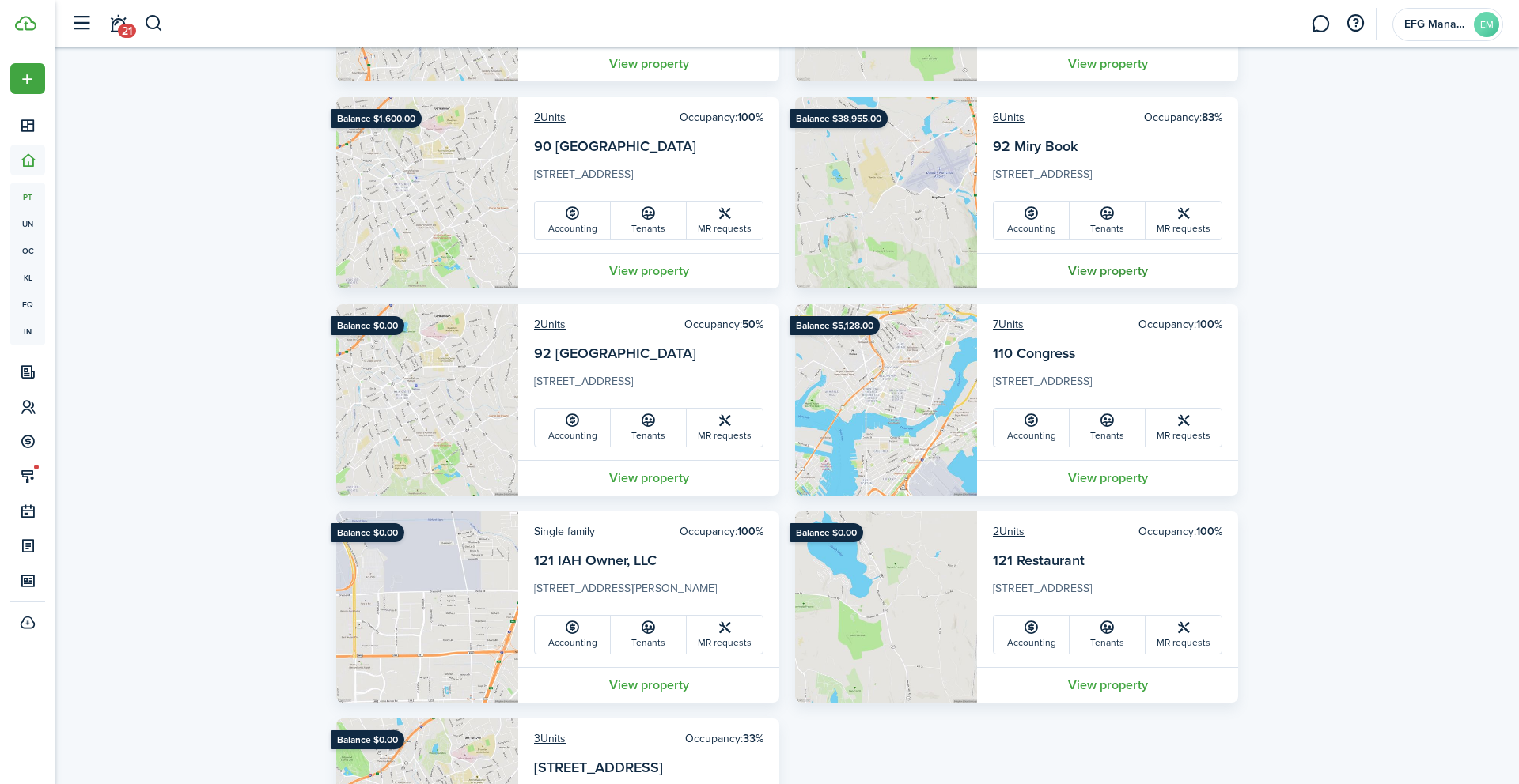
scroll to position [1735, 0]
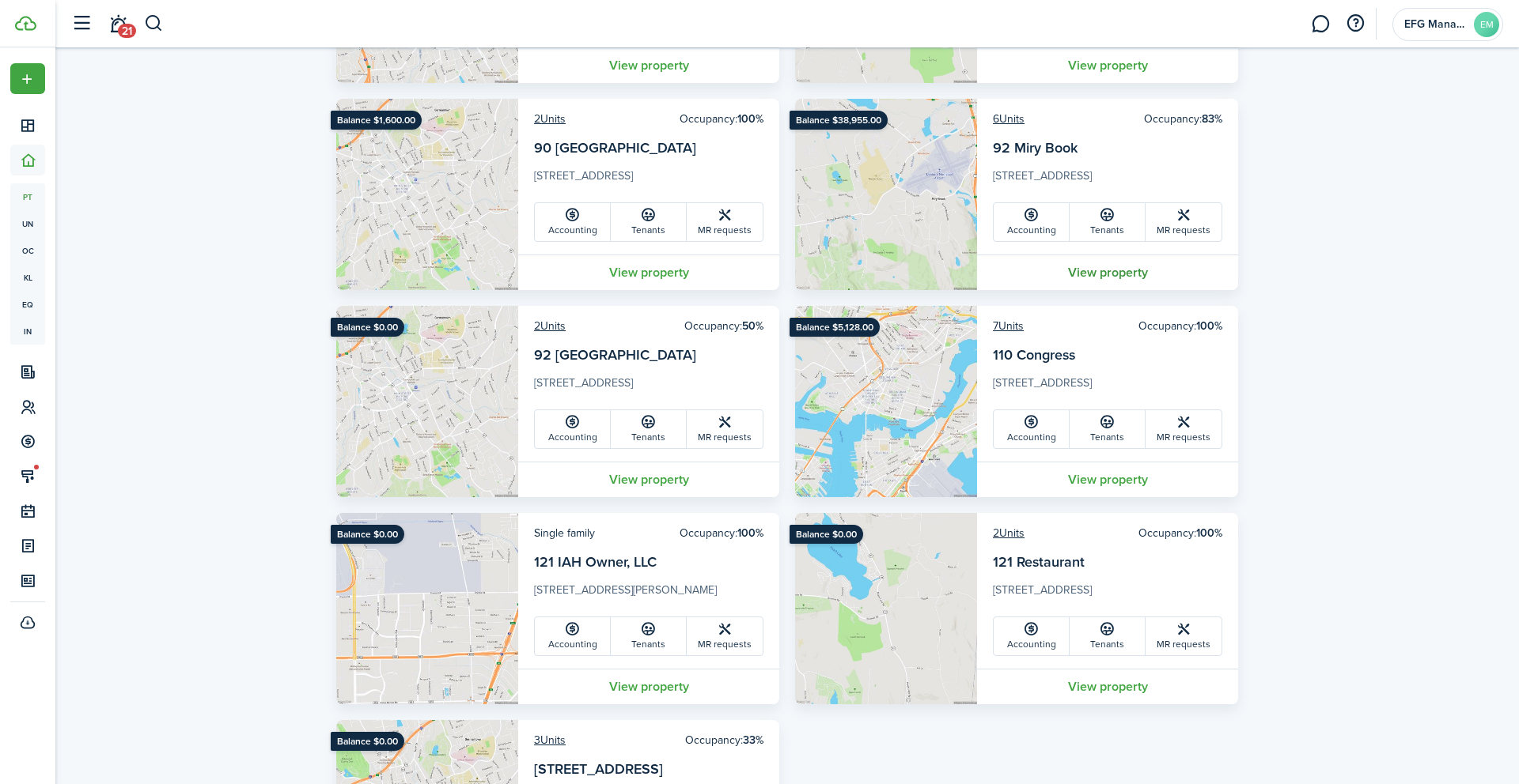
click at [1124, 264] on link "View property" at bounding box center [1107, 272] width 261 height 35
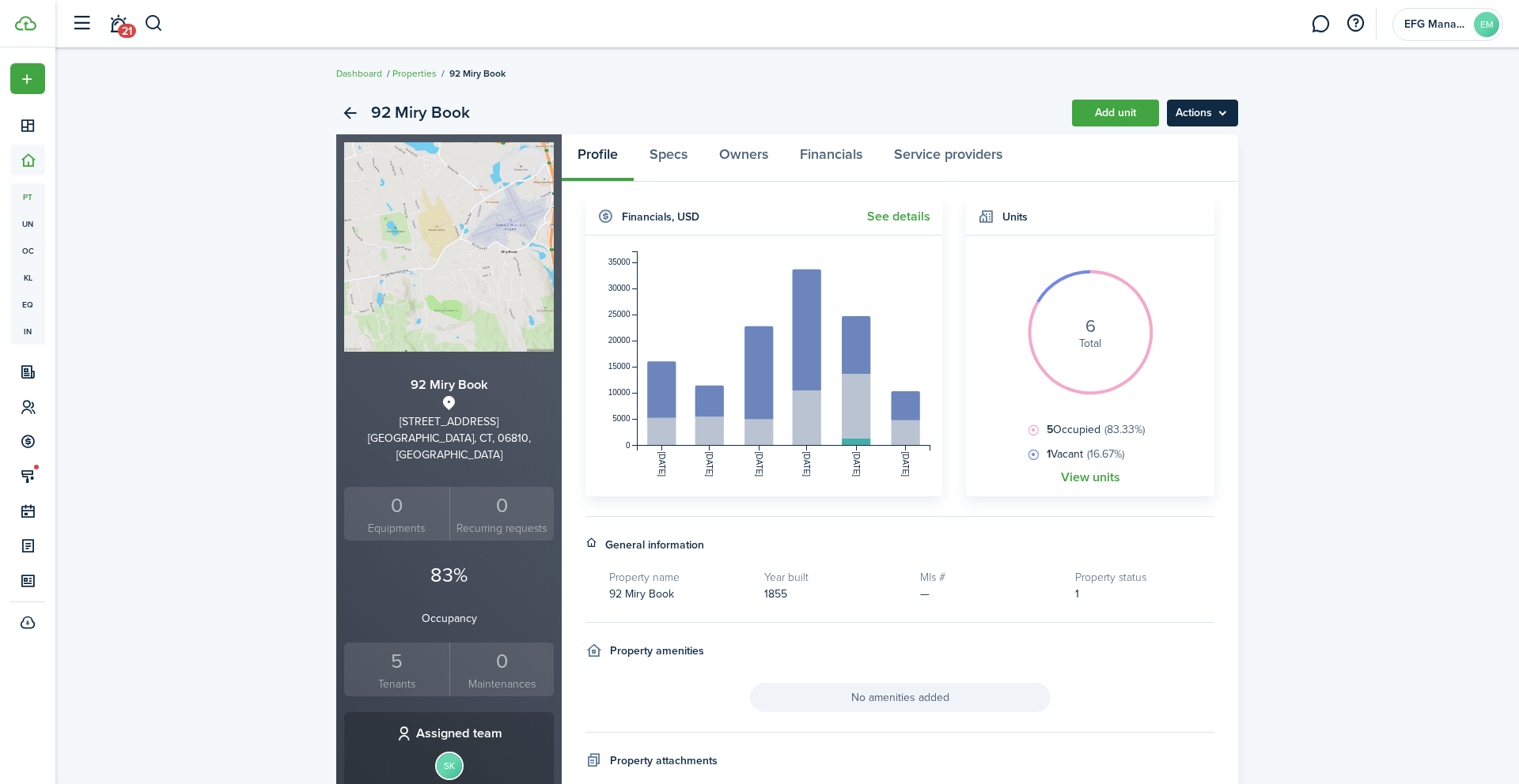
click at [1207, 126] on menu-btn "Actions" at bounding box center [1202, 113] width 71 height 27
click at [1207, 126] on body "Create New Dashboard Portfolio pt Properties un Units oc Occupancy Tracker New …" at bounding box center [759, 392] width 1519 height 784
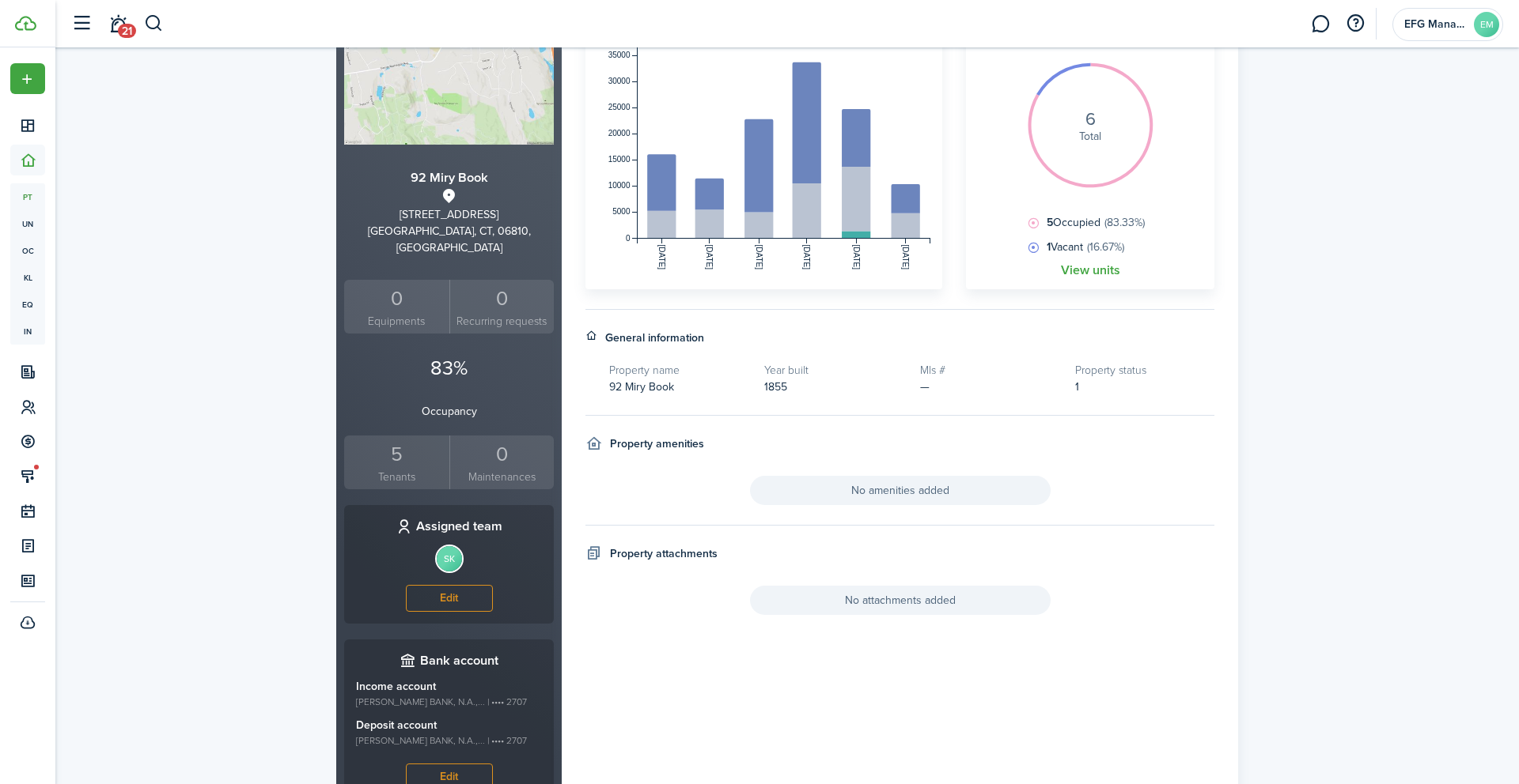
scroll to position [59, 0]
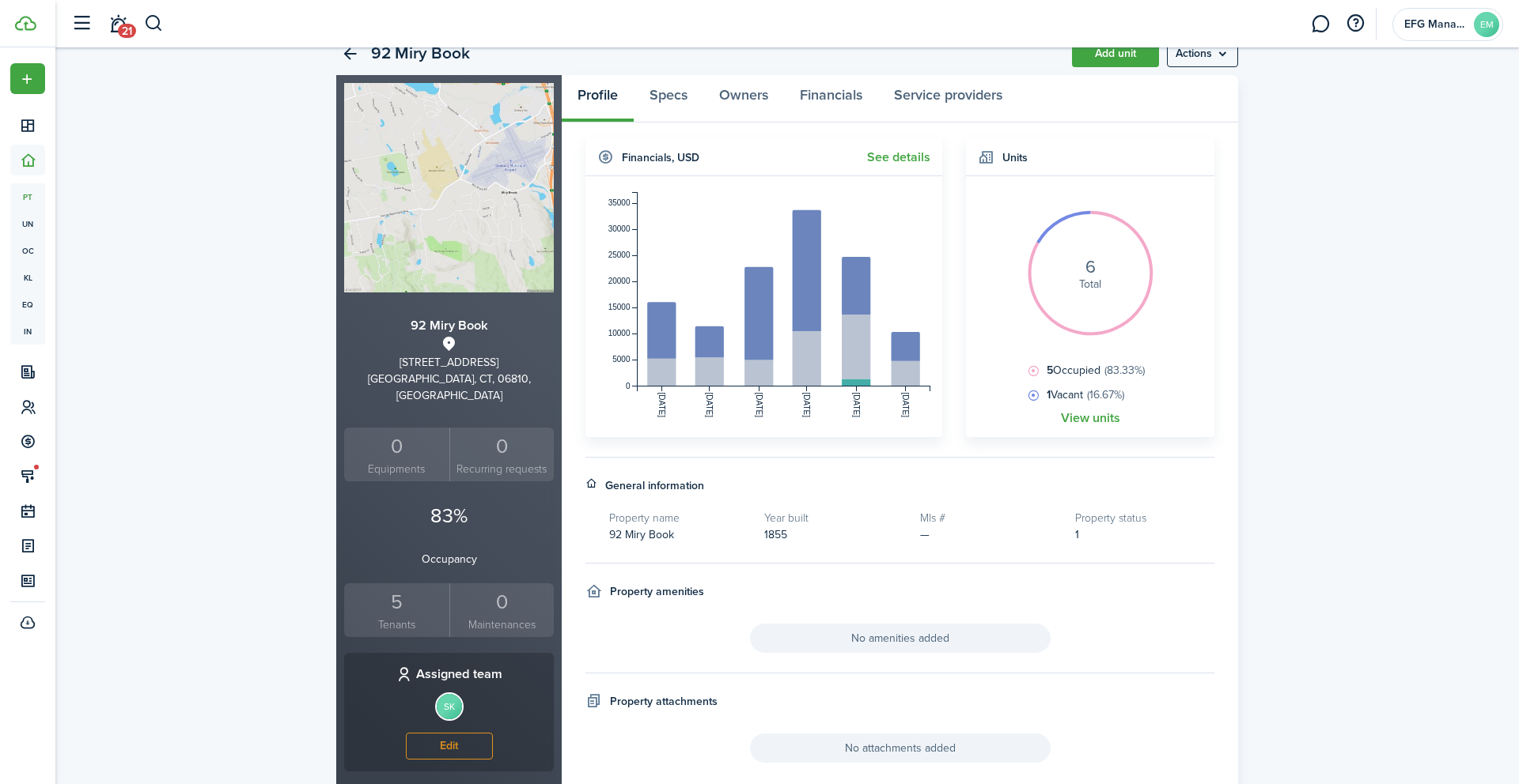
click at [425, 597] on div "5" at bounding box center [396, 602] width 97 height 30
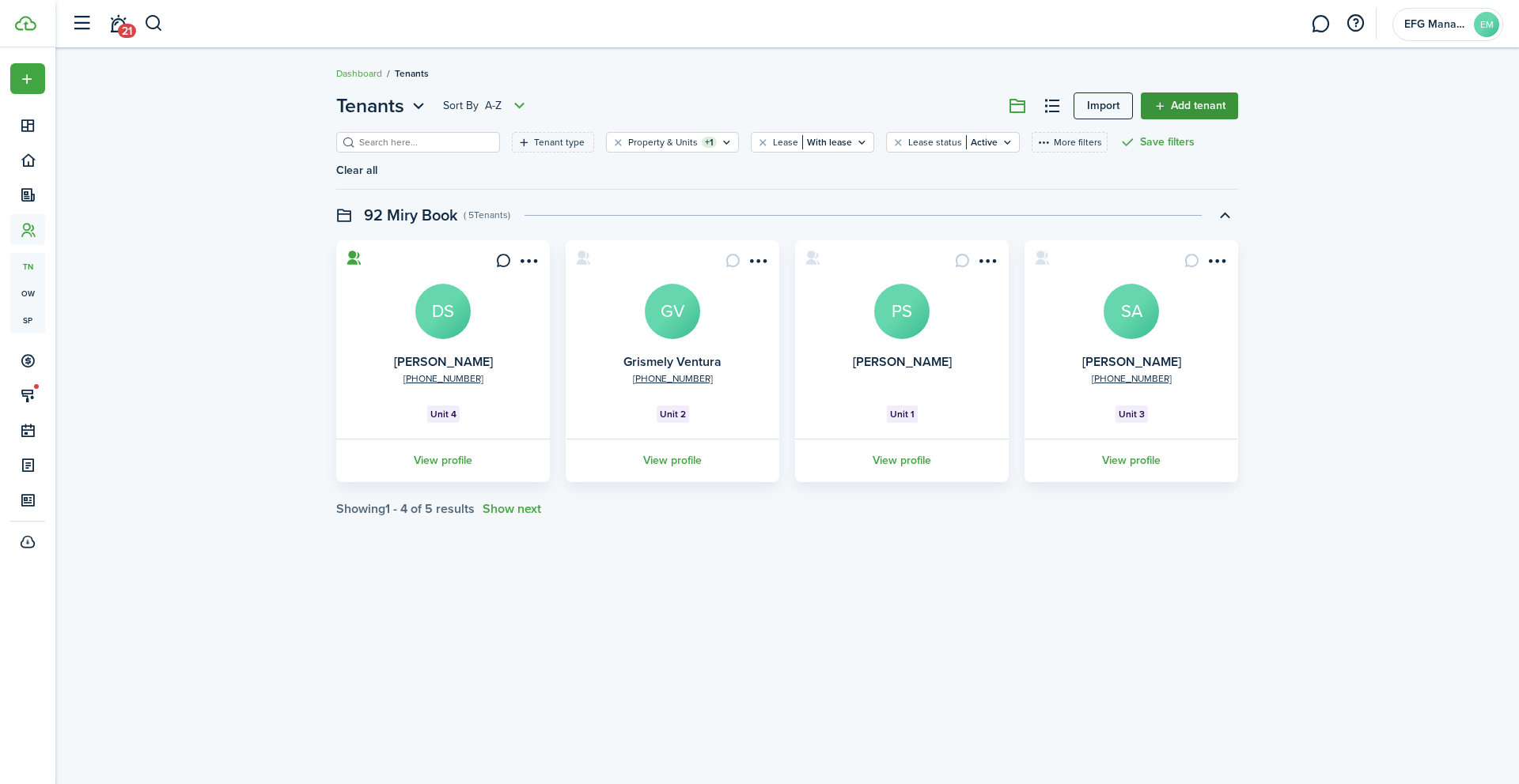
click at [1191, 104] on link "Add tenant" at bounding box center [1188, 106] width 97 height 27
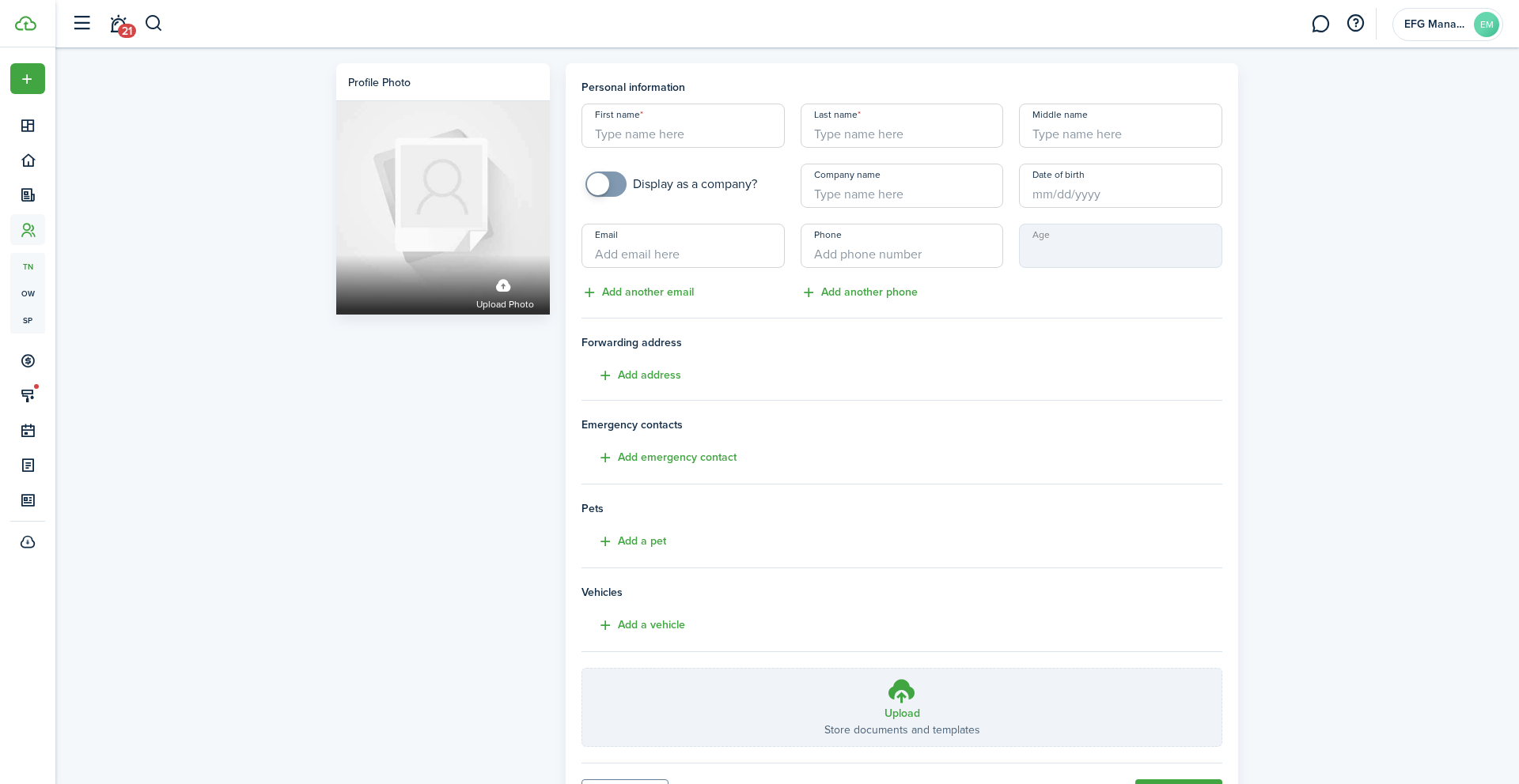
scroll to position [81, 0]
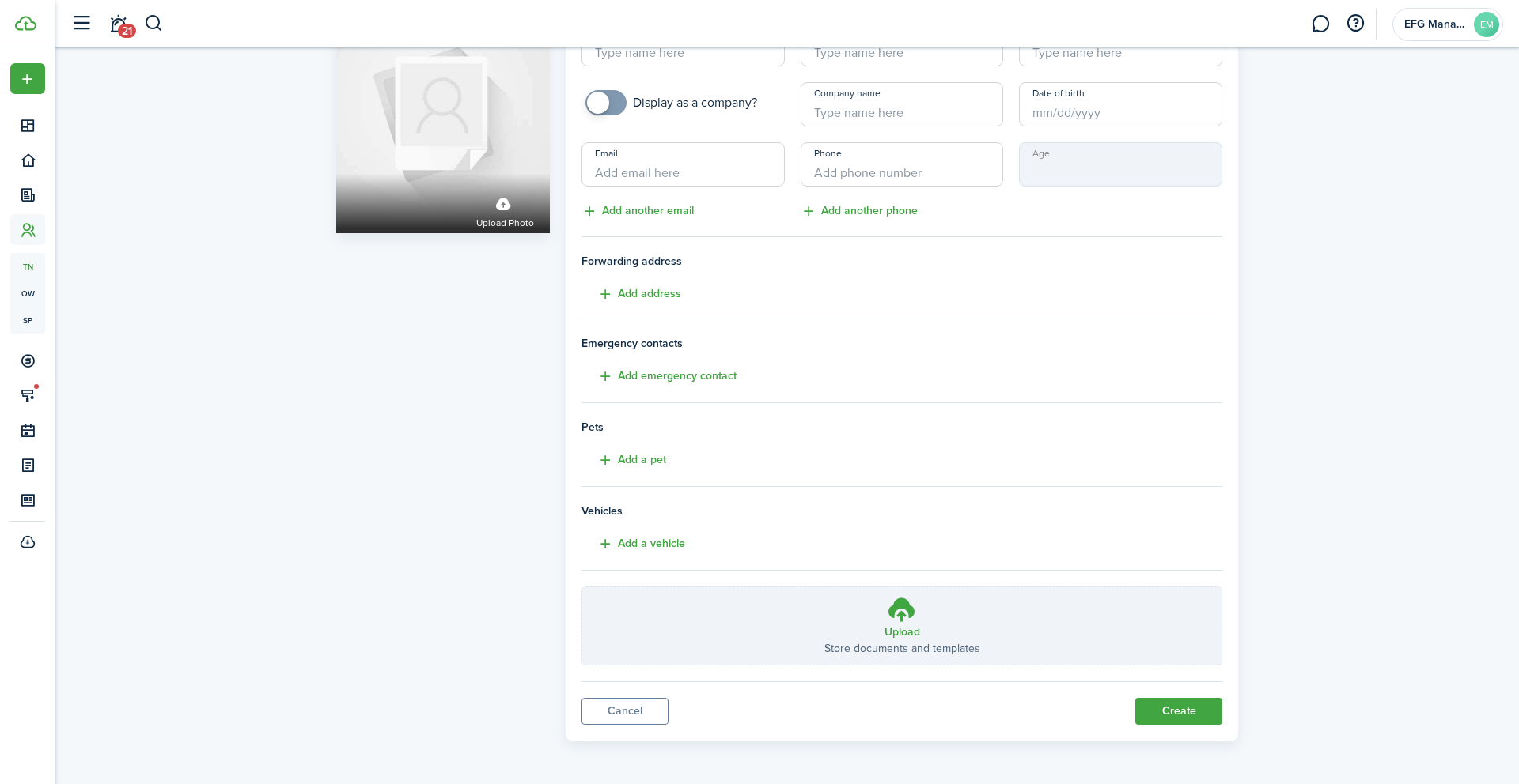
click at [636, 726] on panel-main "Personal information First name Last name Middle name Display as a company? Com…" at bounding box center [901, 361] width 672 height 759
click at [636, 710] on link "Cancel" at bounding box center [625, 711] width 87 height 27
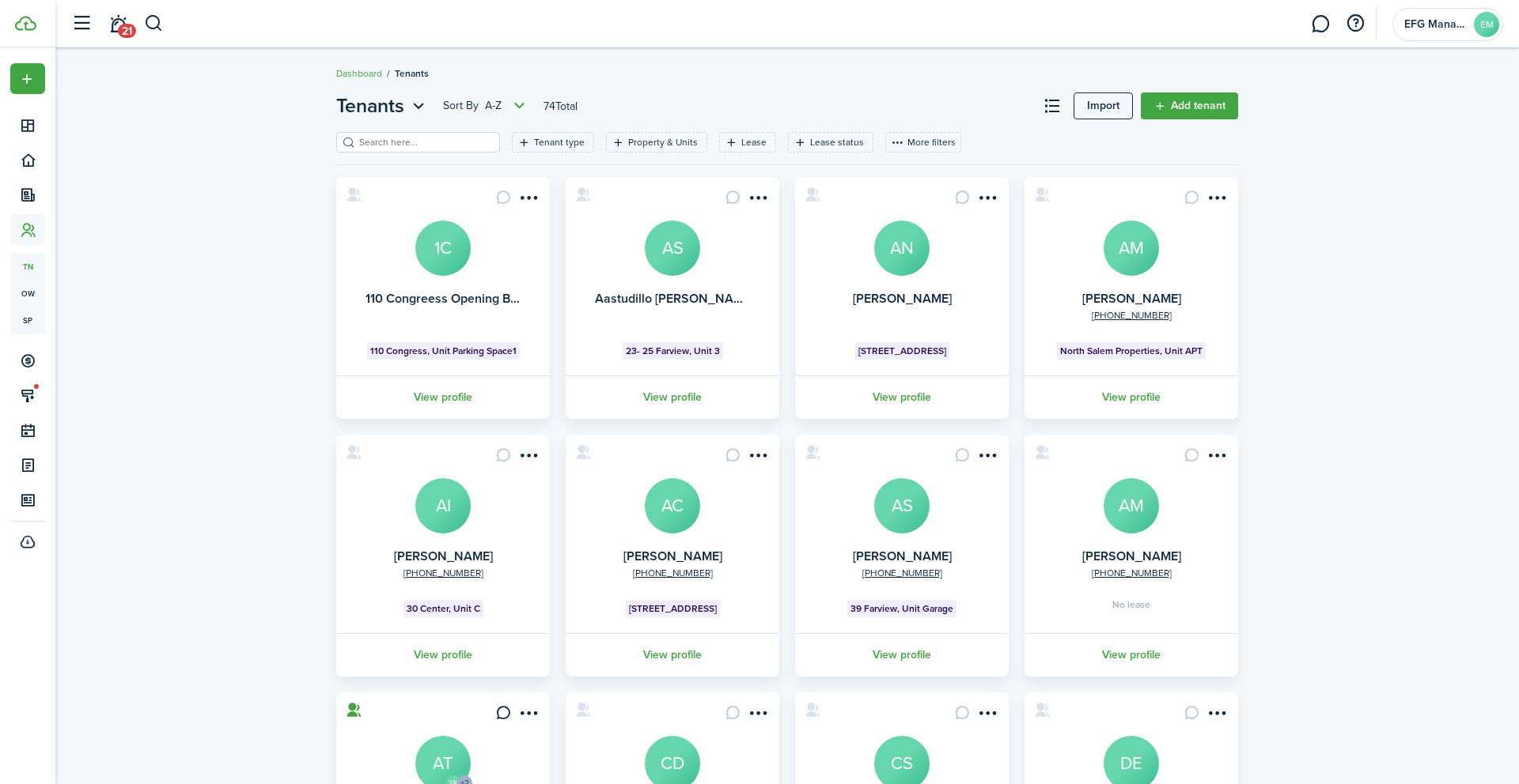
click at [437, 138] on input "search" at bounding box center [424, 143] width 139 height 15
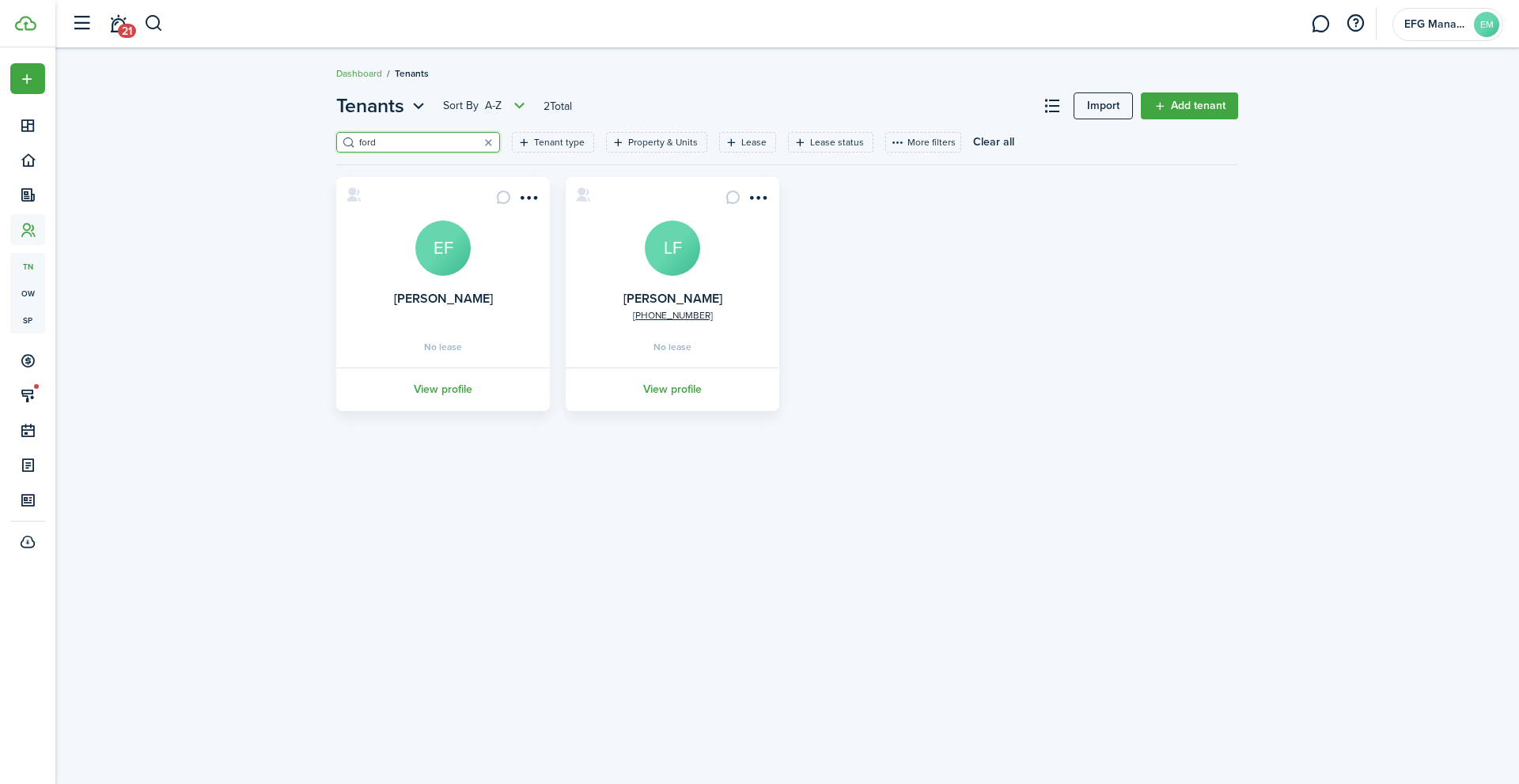
type input "ford"
click at [664, 256] on avatar-text "LF" at bounding box center [673, 248] width 56 height 56
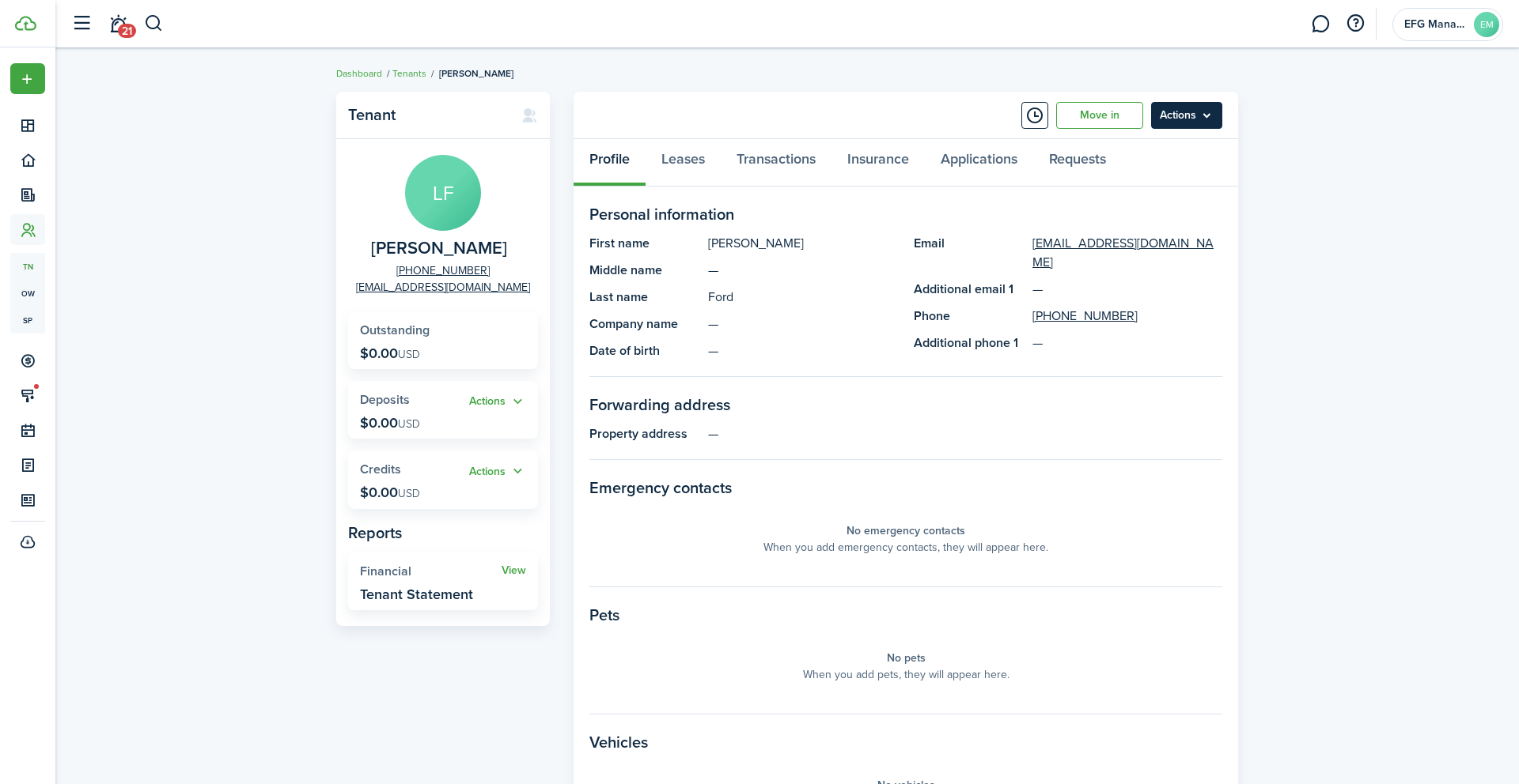
click at [1167, 116] on menu-btn "Actions" at bounding box center [1187, 116] width 71 height 27
click at [1097, 116] on link "Move in" at bounding box center [1099, 116] width 87 height 27
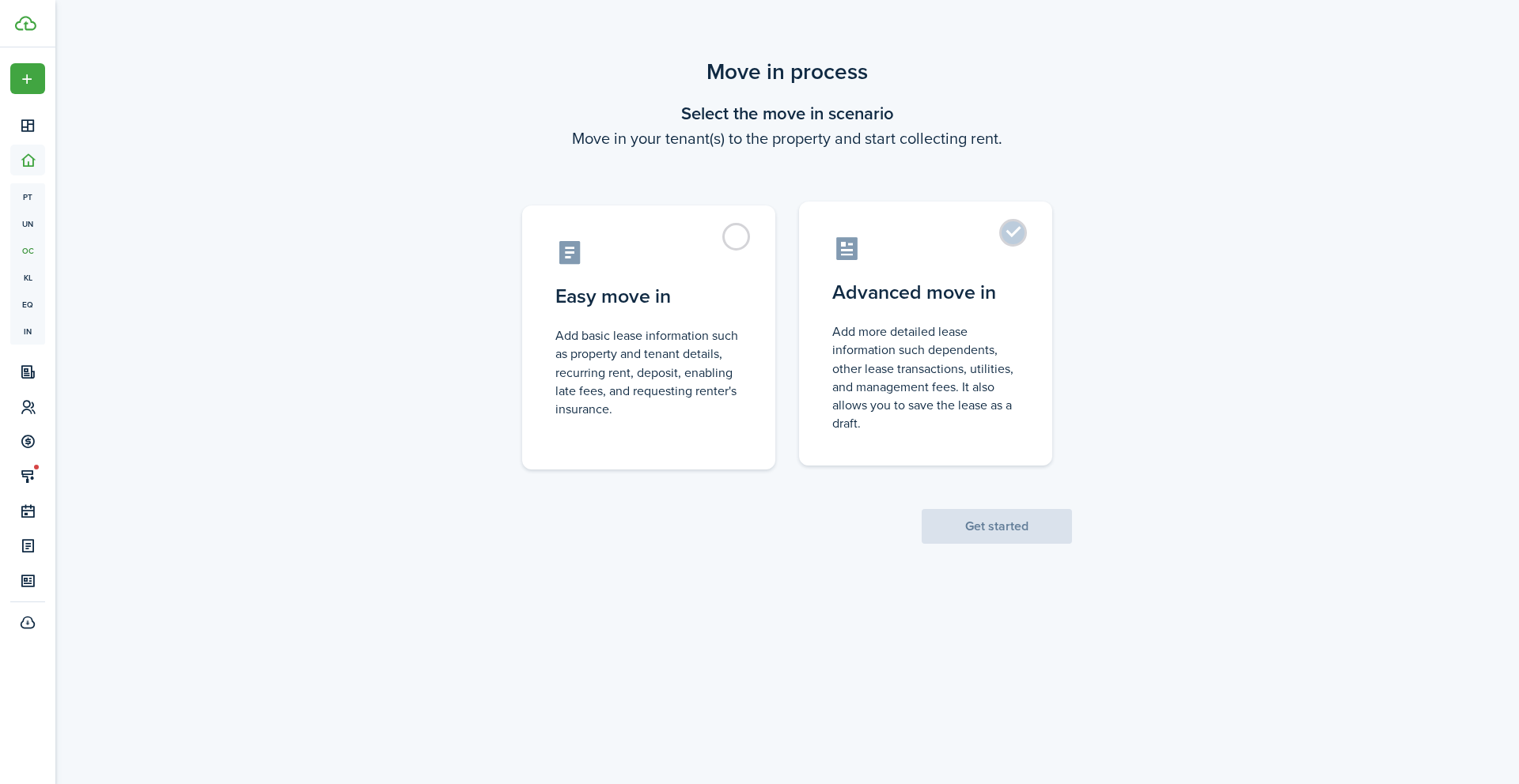
click at [984, 288] on control-radio-card-title "Advanced move in" at bounding box center [925, 292] width 187 height 29
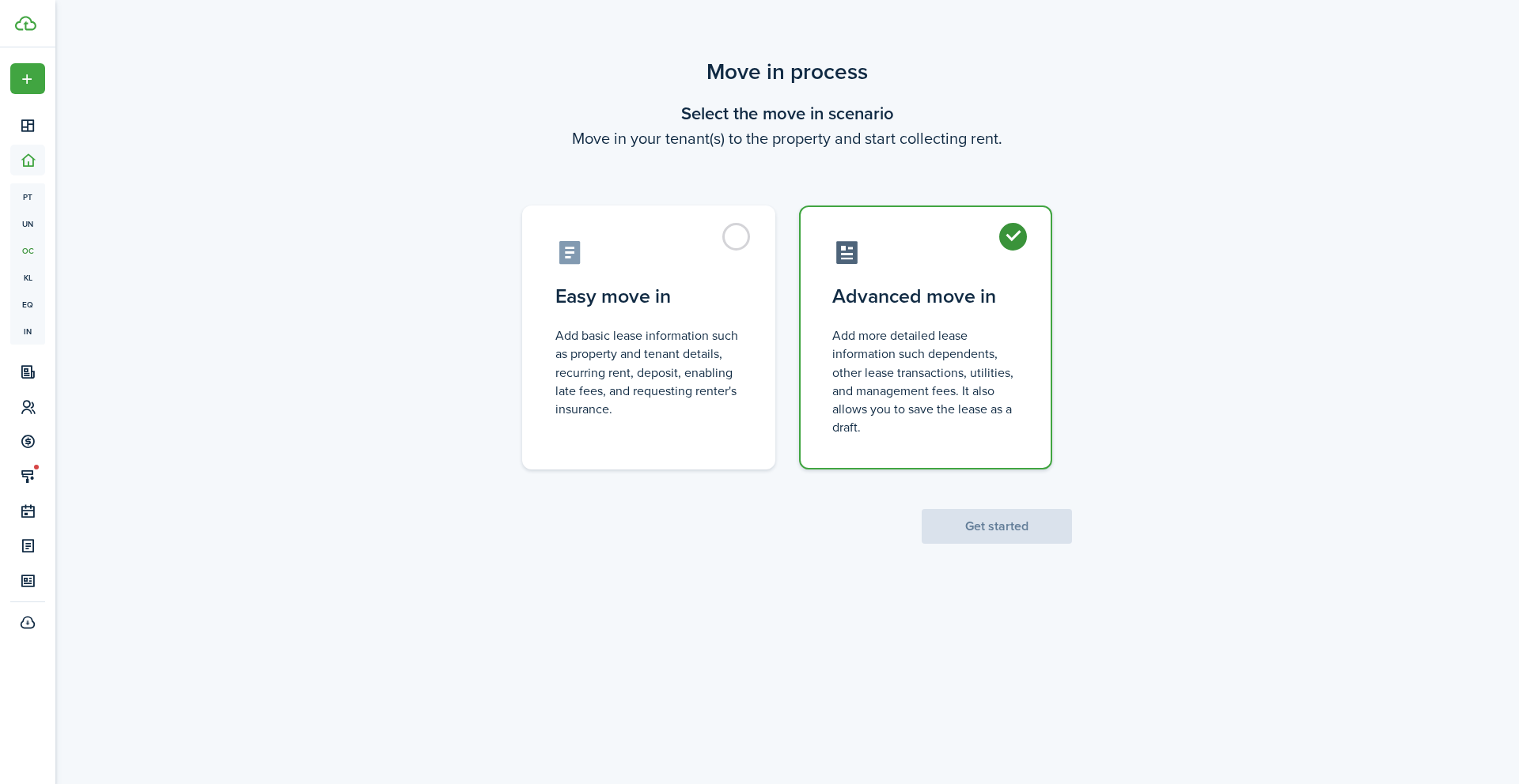
radio input "true"
click at [961, 518] on button "Get started" at bounding box center [997, 526] width 150 height 35
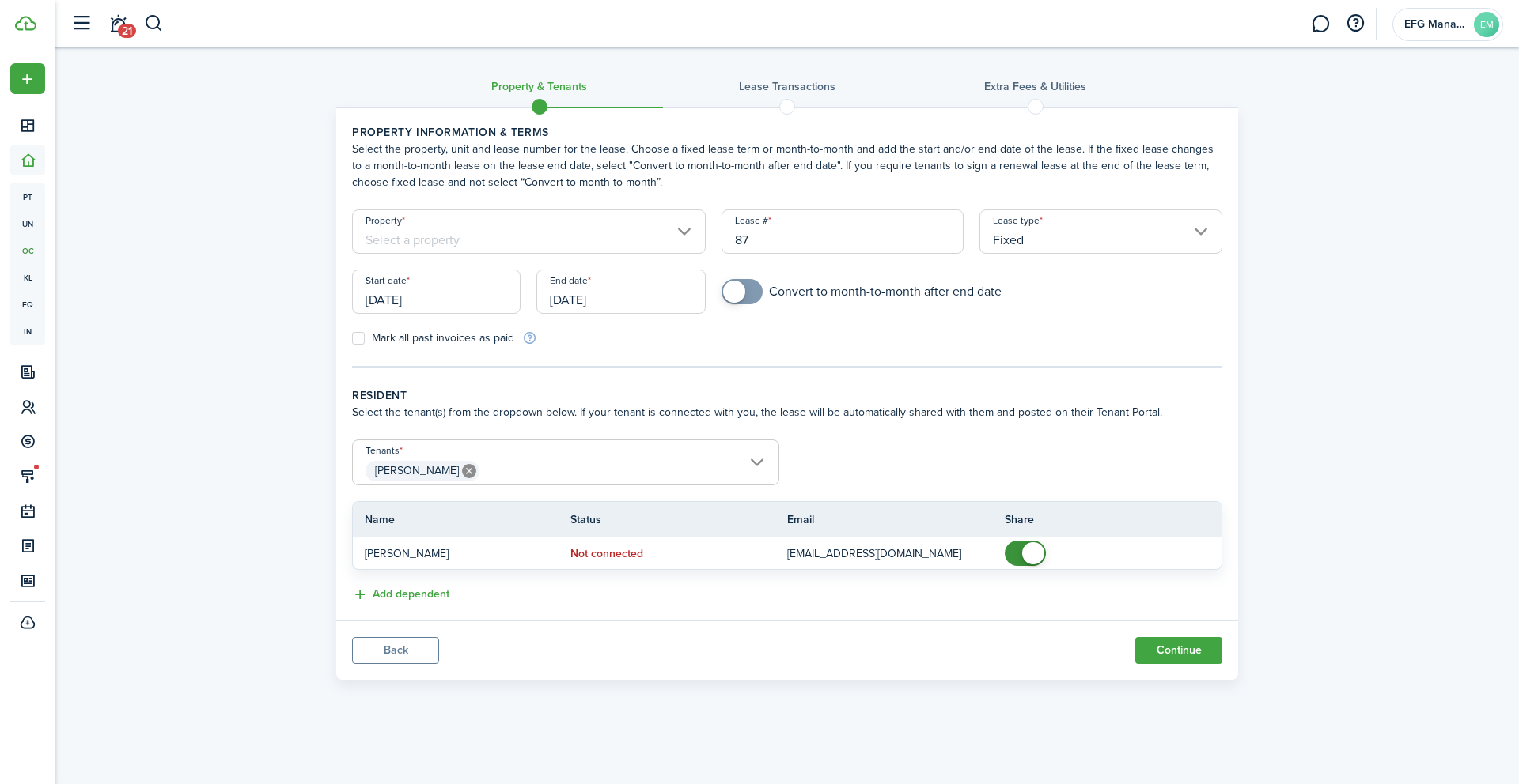
click at [603, 230] on input "Property" at bounding box center [528, 231] width 353 height 44
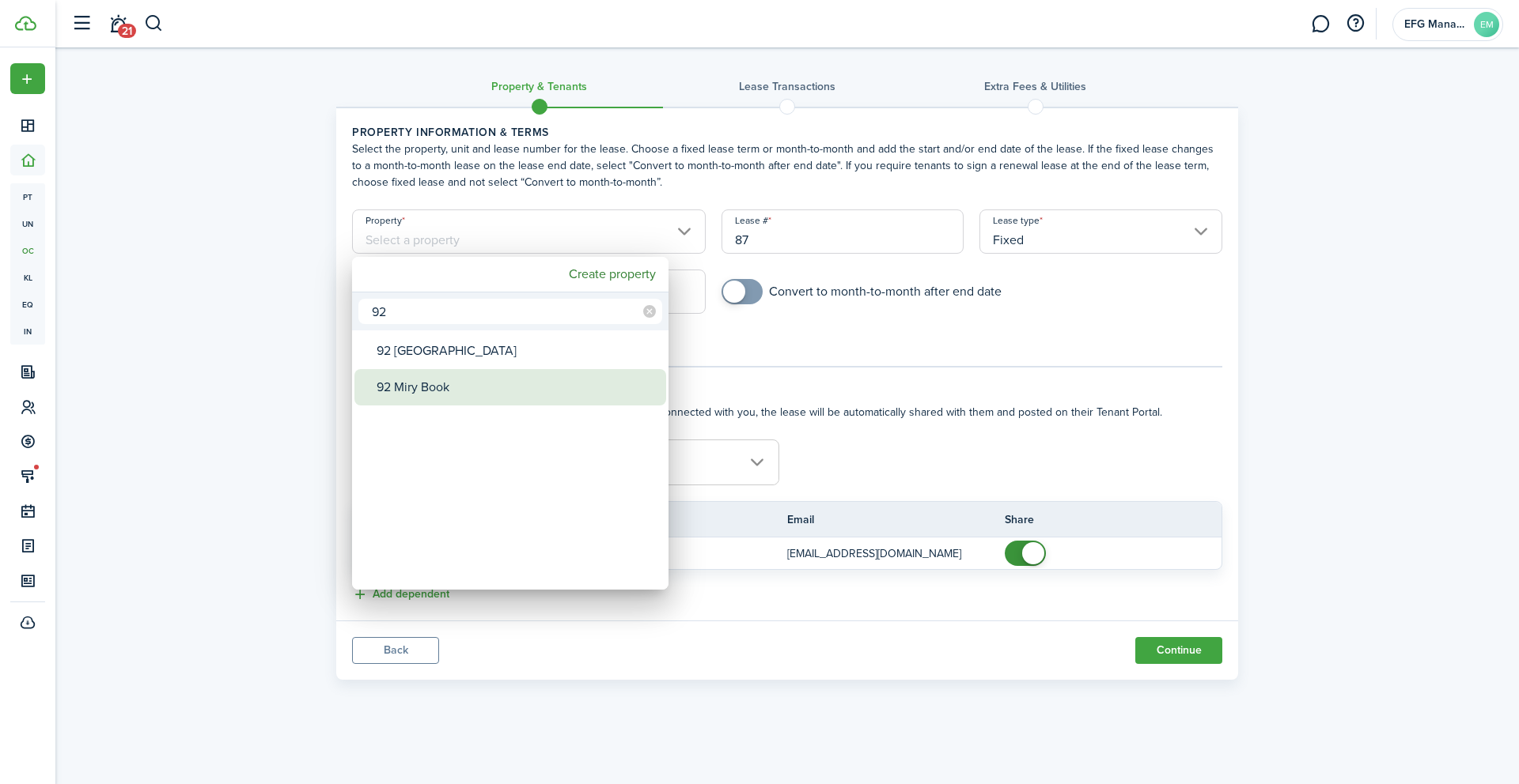
type input "92"
click at [442, 398] on div "92 Miry Book" at bounding box center [516, 387] width 280 height 36
type input "92 Miry Book"
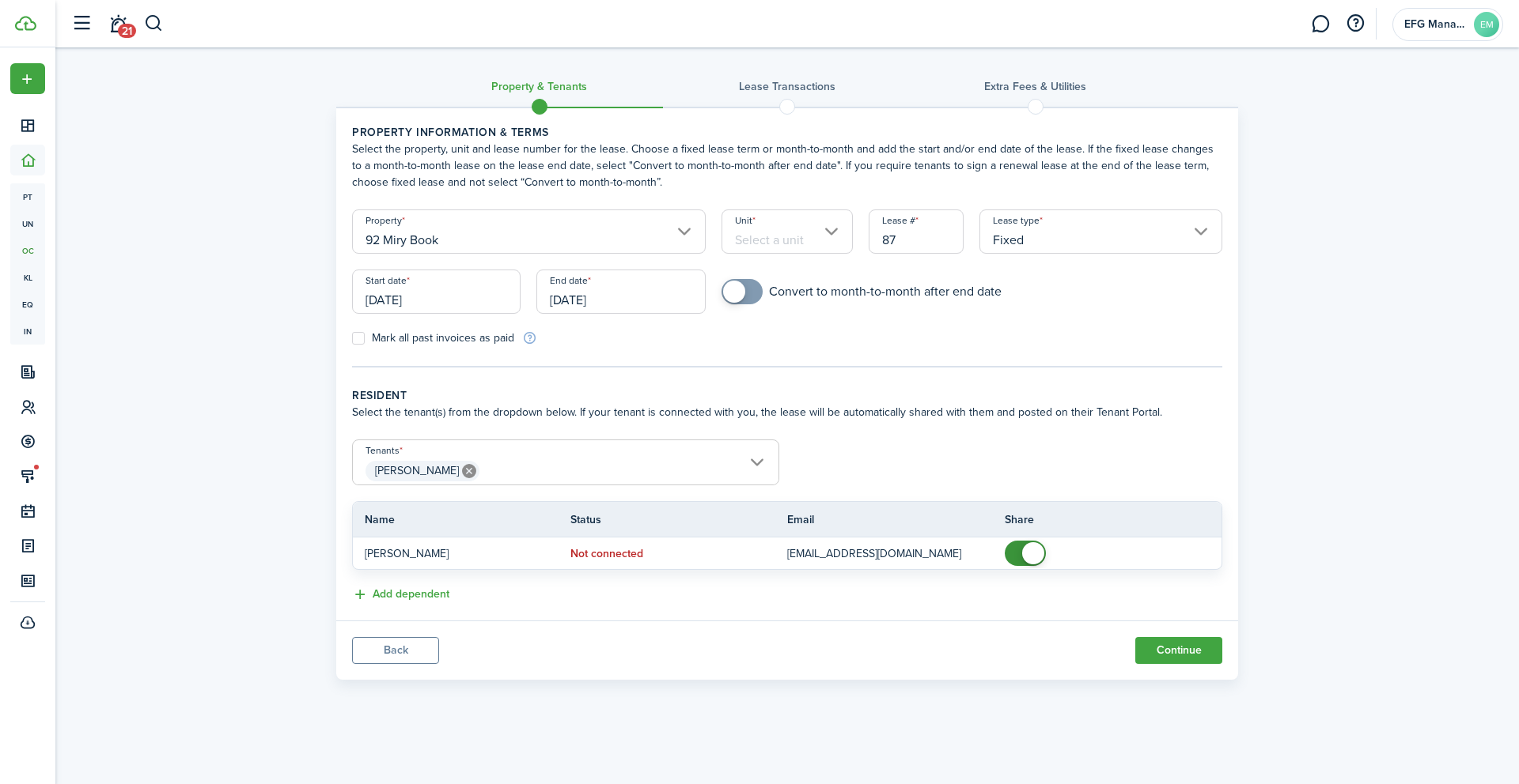
click at [747, 240] on input "Unit" at bounding box center [787, 231] width 132 height 44
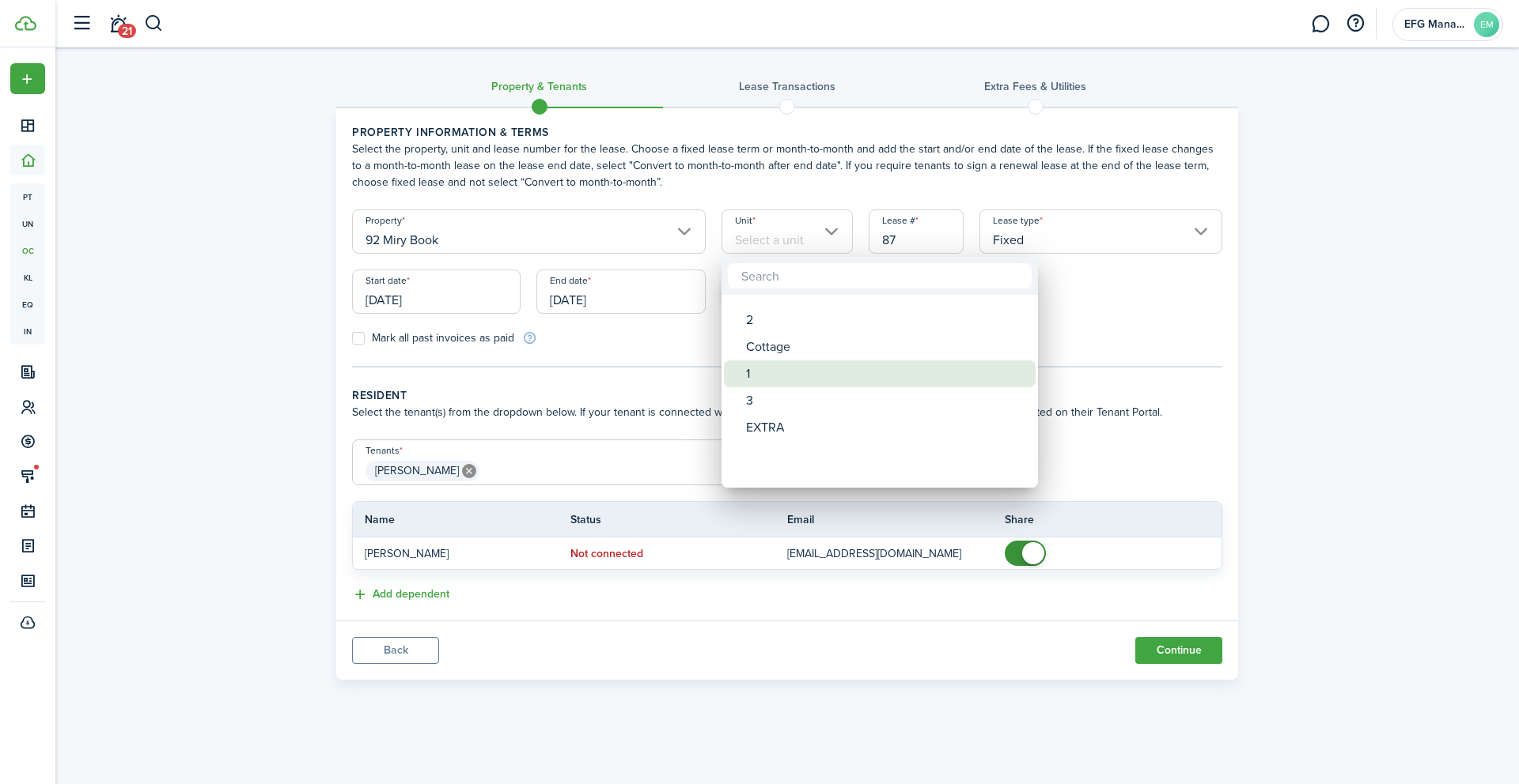
drag, startPoint x: 761, startPoint y: 379, endPoint x: 763, endPoint y: 358, distance: 21.1
click at [763, 361] on div "1" at bounding box center [885, 374] width 280 height 27
click at [763, 352] on div "Cottage" at bounding box center [885, 363] width 280 height 27
click at [820, 356] on div "Cottage" at bounding box center [885, 364] width 280 height 27
type input "Cottage"
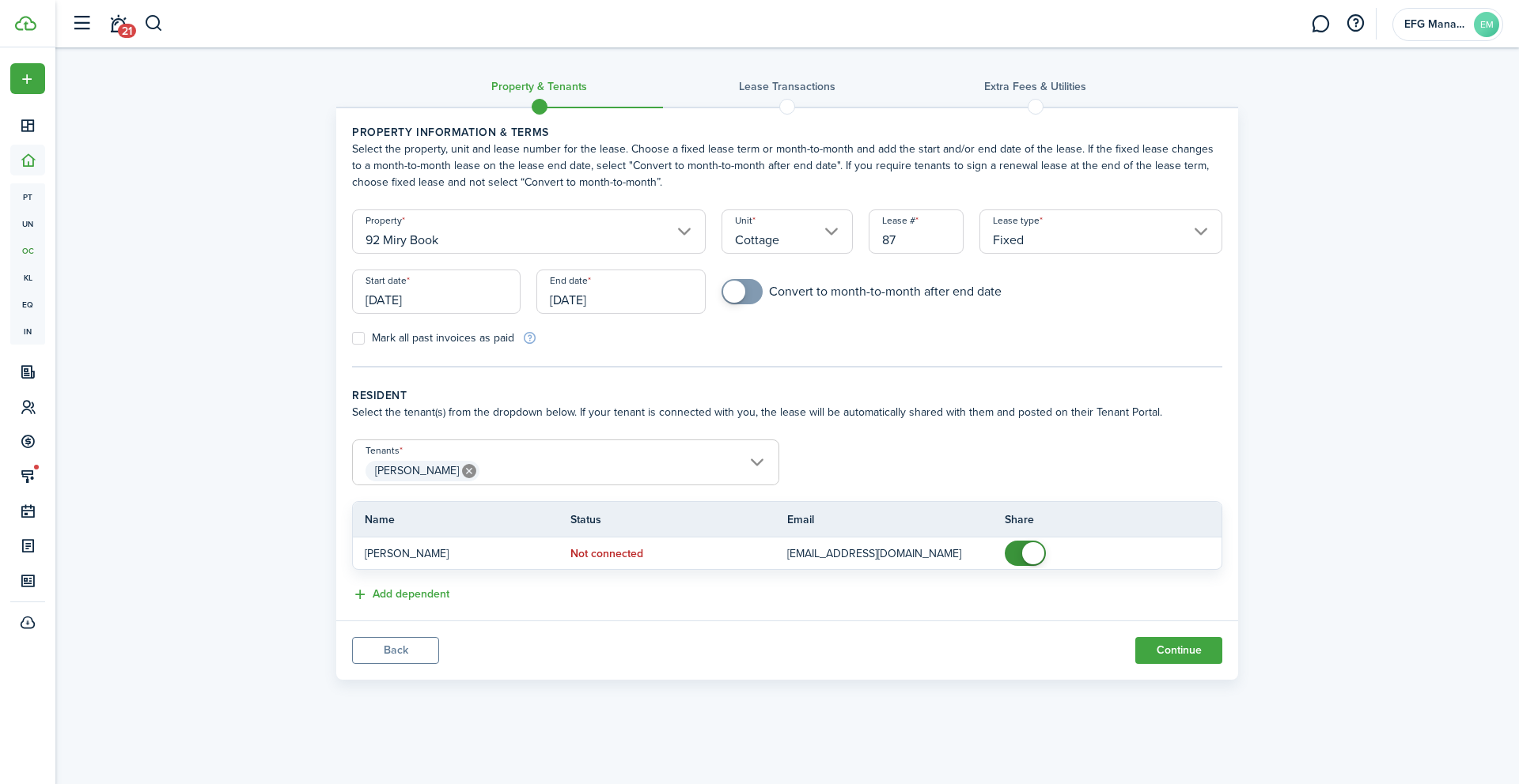
drag, startPoint x: 919, startPoint y: 239, endPoint x: 798, endPoint y: 239, distance: 121.0
click at [798, 239] on form "Property 92 Miry Book Unit Cottage Lease # 87 Lease type Fixed Start date [DATE…" at bounding box center [787, 278] width 886 height 137
click at [441, 286] on input "[DATE]" at bounding box center [435, 291] width 168 height 44
type input "25-26_Ford"
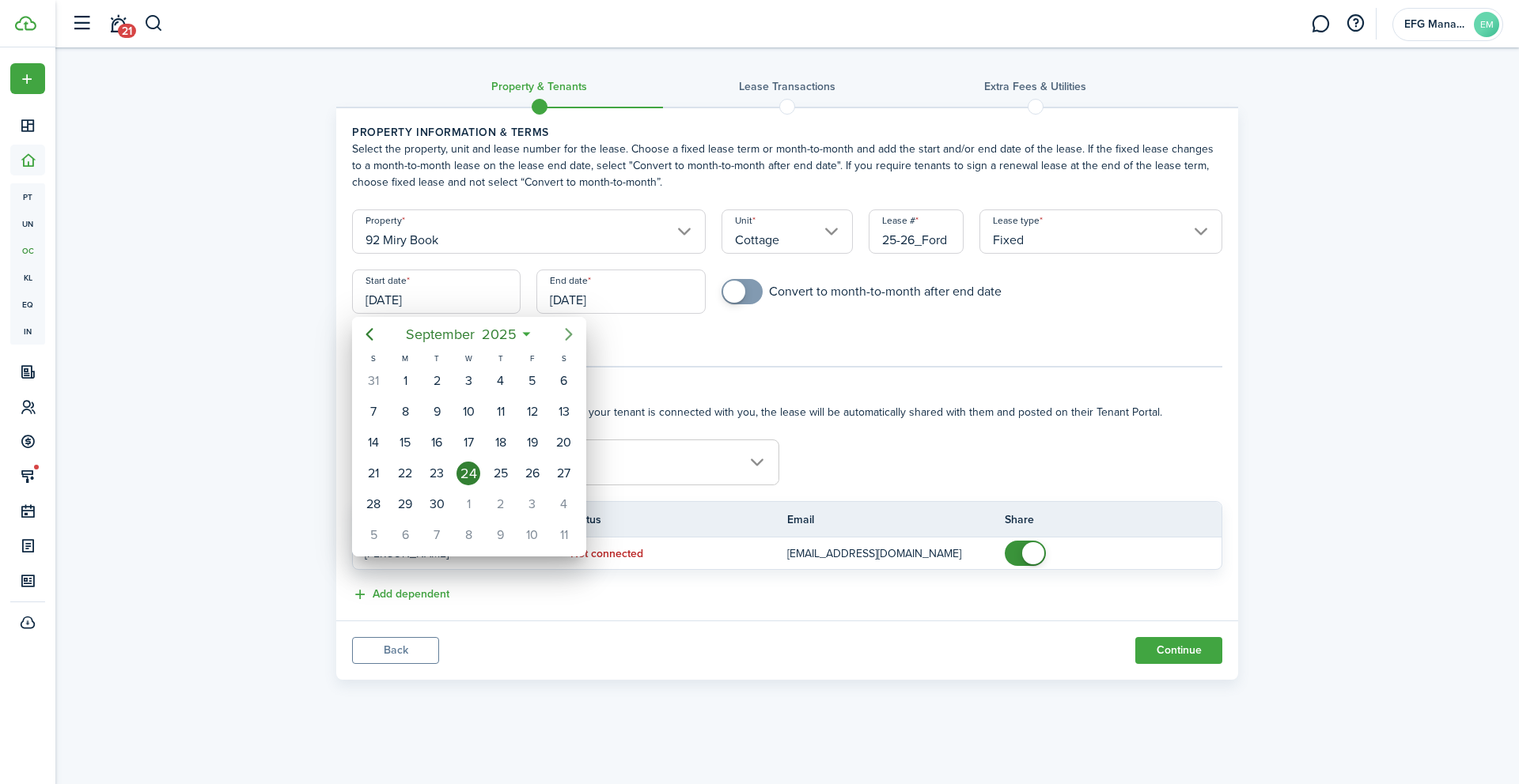
click at [565, 339] on icon "Next page" at bounding box center [568, 334] width 7 height 13
click at [573, 340] on icon "Next page" at bounding box center [569, 335] width 19 height 19
click at [566, 384] on div "1" at bounding box center [564, 381] width 24 height 24
type input "[DATE]"
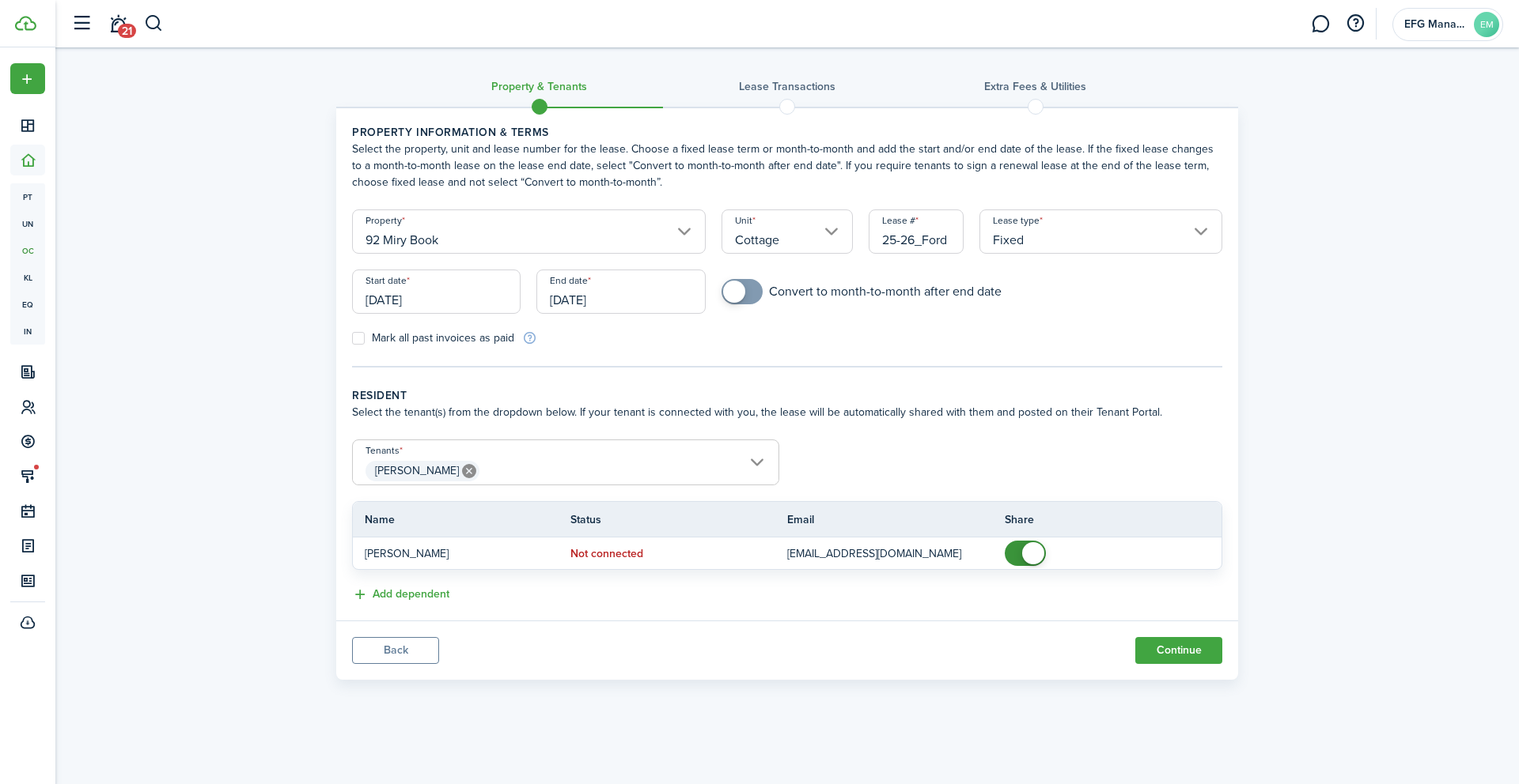
click at [596, 297] on input "[DATE]" at bounding box center [620, 291] width 168 height 44
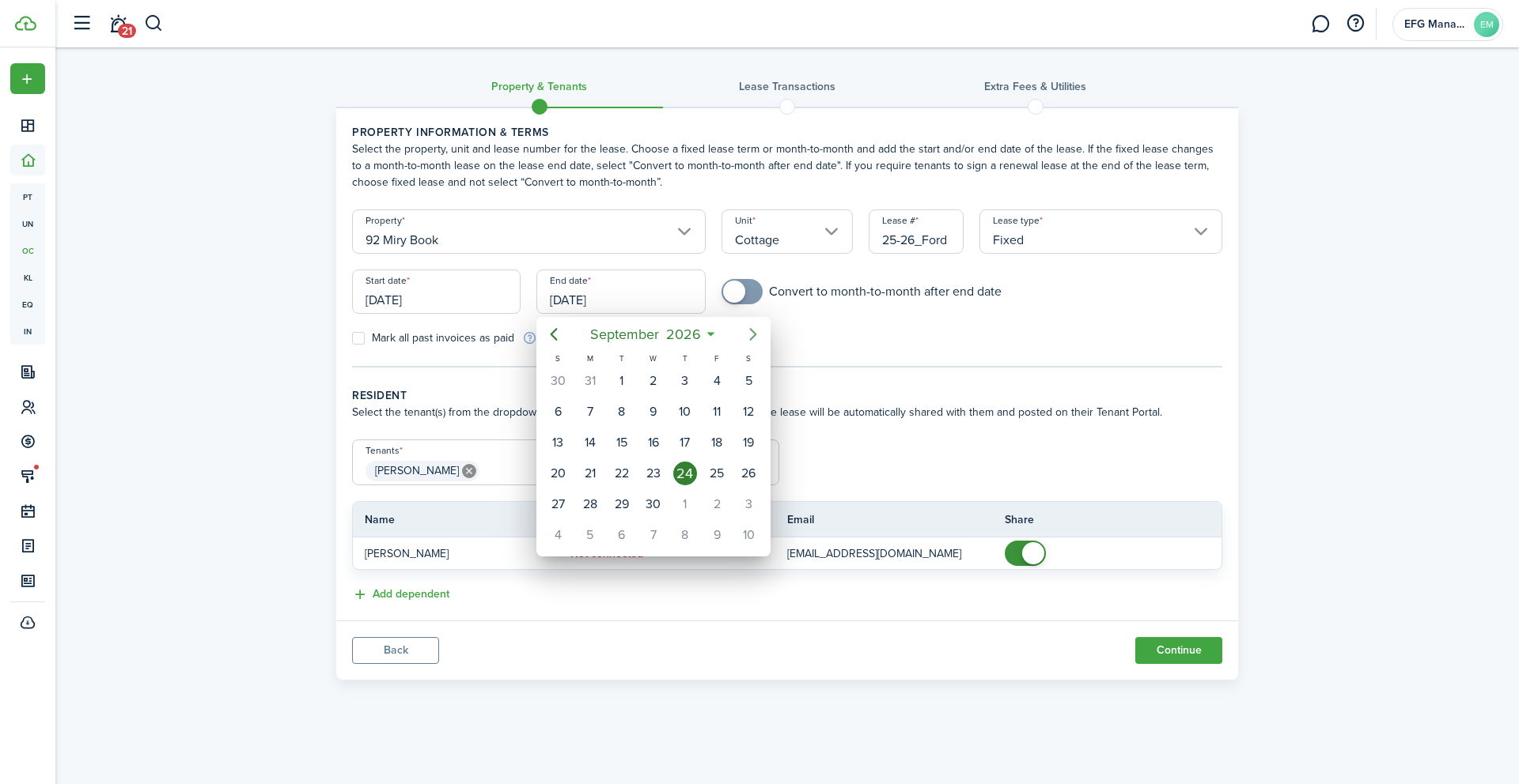
click at [755, 344] on mbsc-button "Next page" at bounding box center [752, 334] width 31 height 31
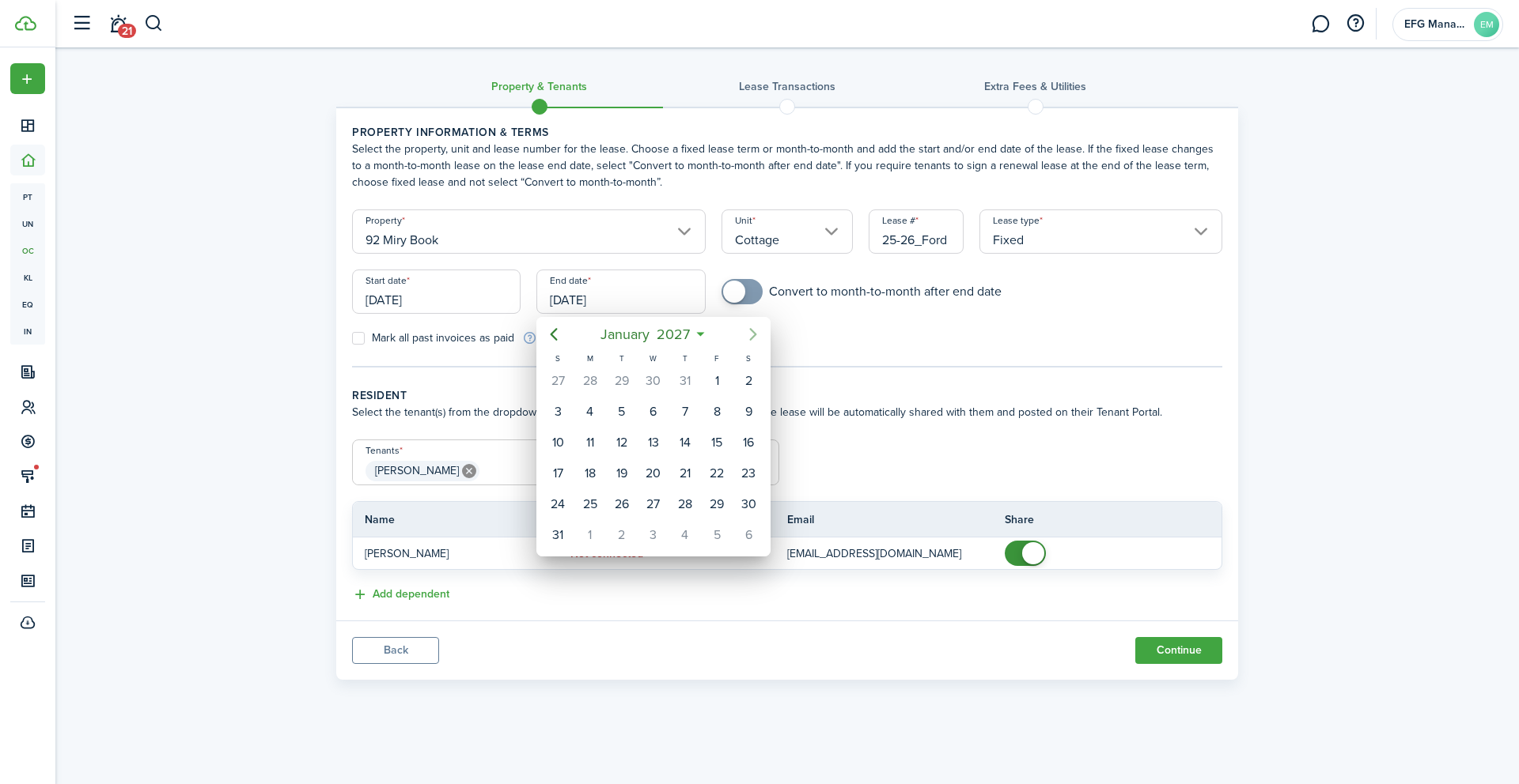
click at [755, 344] on mbsc-button "Next page" at bounding box center [752, 334] width 31 height 31
click at [755, 346] on mbsc-button "Next page" at bounding box center [752, 334] width 31 height 31
click at [555, 338] on icon "Previous page" at bounding box center [554, 334] width 7 height 13
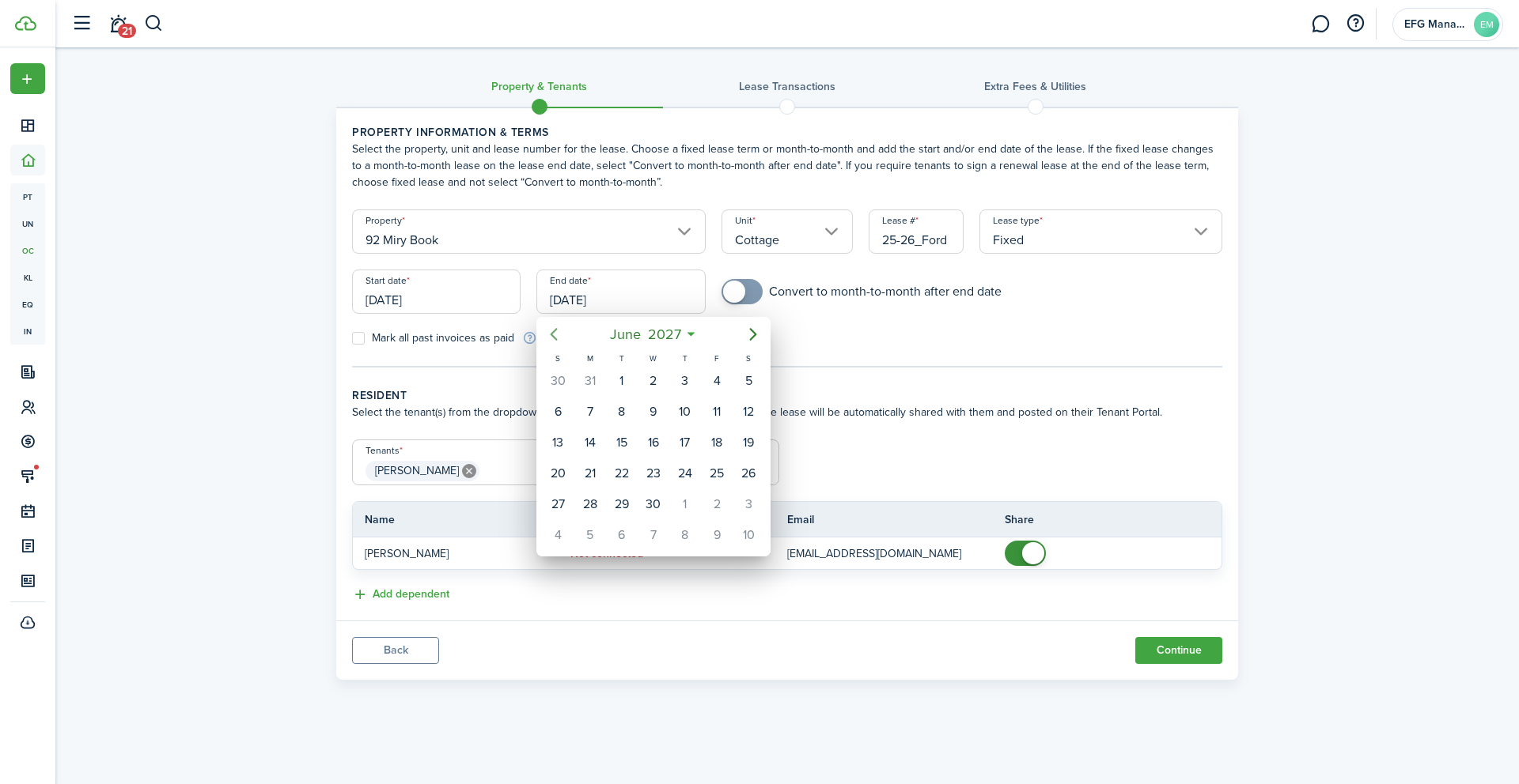
click at [555, 338] on icon "Previous page" at bounding box center [554, 334] width 7 height 13
click at [551, 332] on icon "Previous page" at bounding box center [554, 334] width 7 height 13
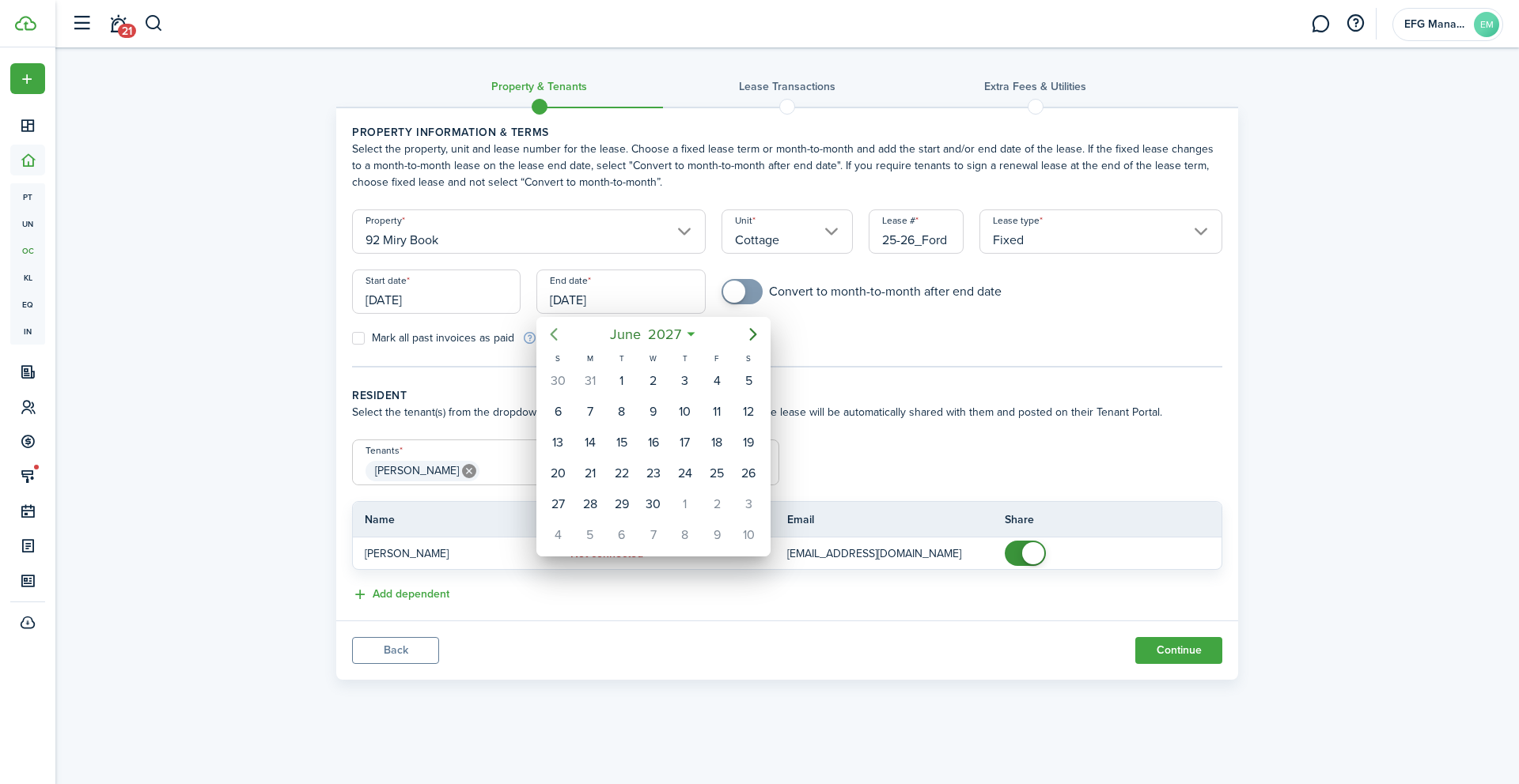
click at [551, 332] on icon "Previous page" at bounding box center [554, 334] width 7 height 13
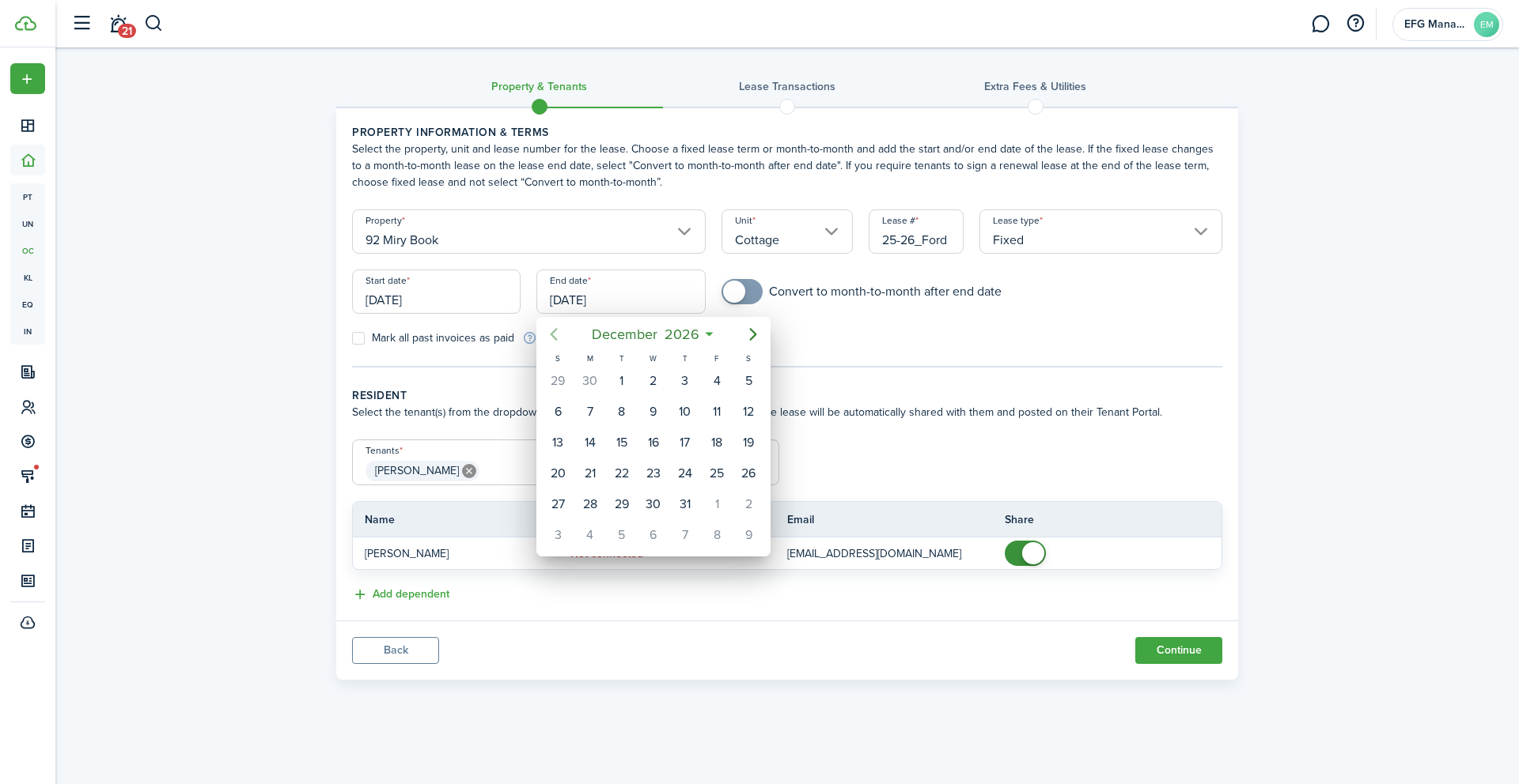
click at [551, 332] on icon "Previous page" at bounding box center [554, 334] width 7 height 13
click at [746, 335] on icon "Next page" at bounding box center [753, 335] width 19 height 19
click at [741, 504] on div "31" at bounding box center [748, 504] width 24 height 24
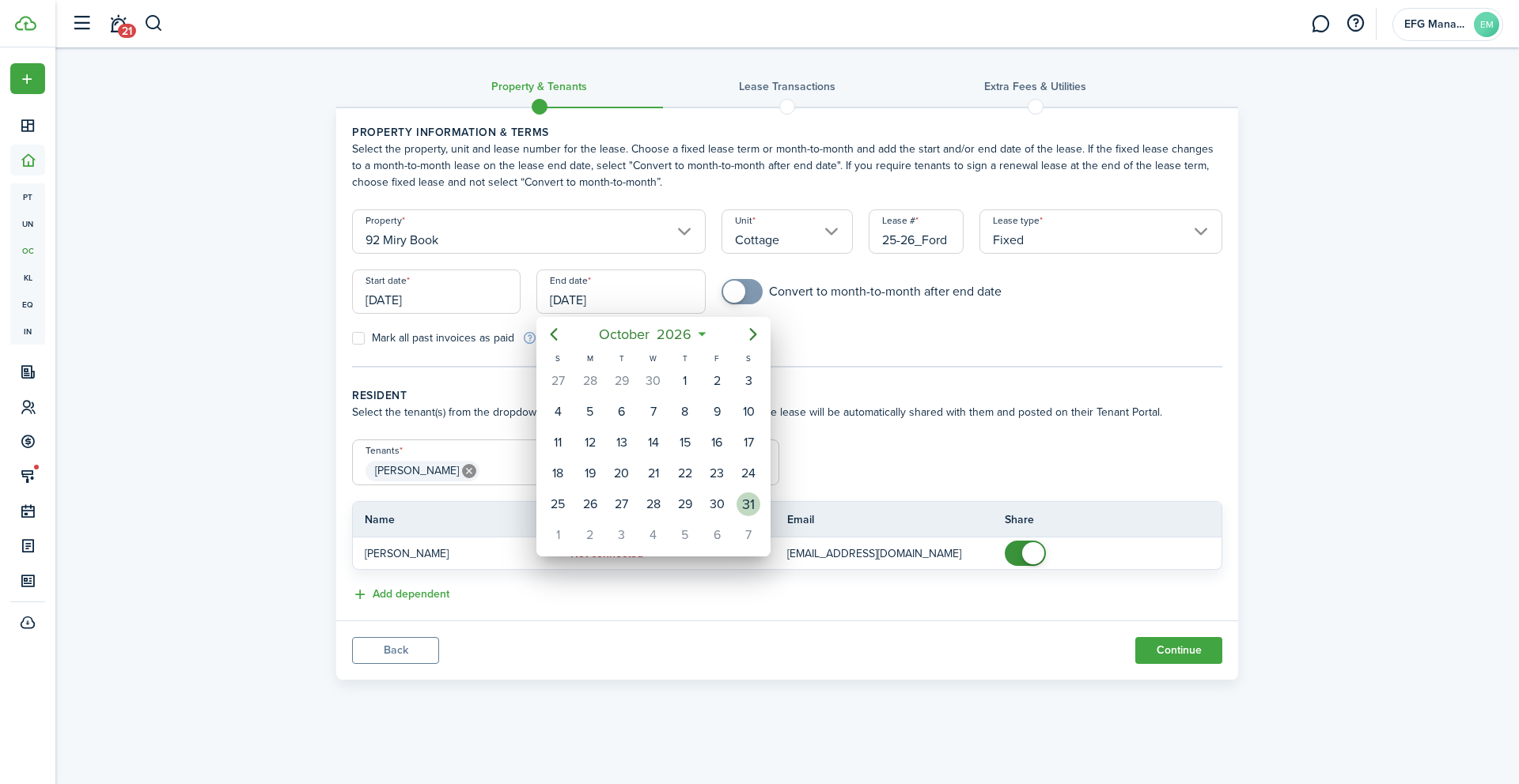
type input "[DATE]"
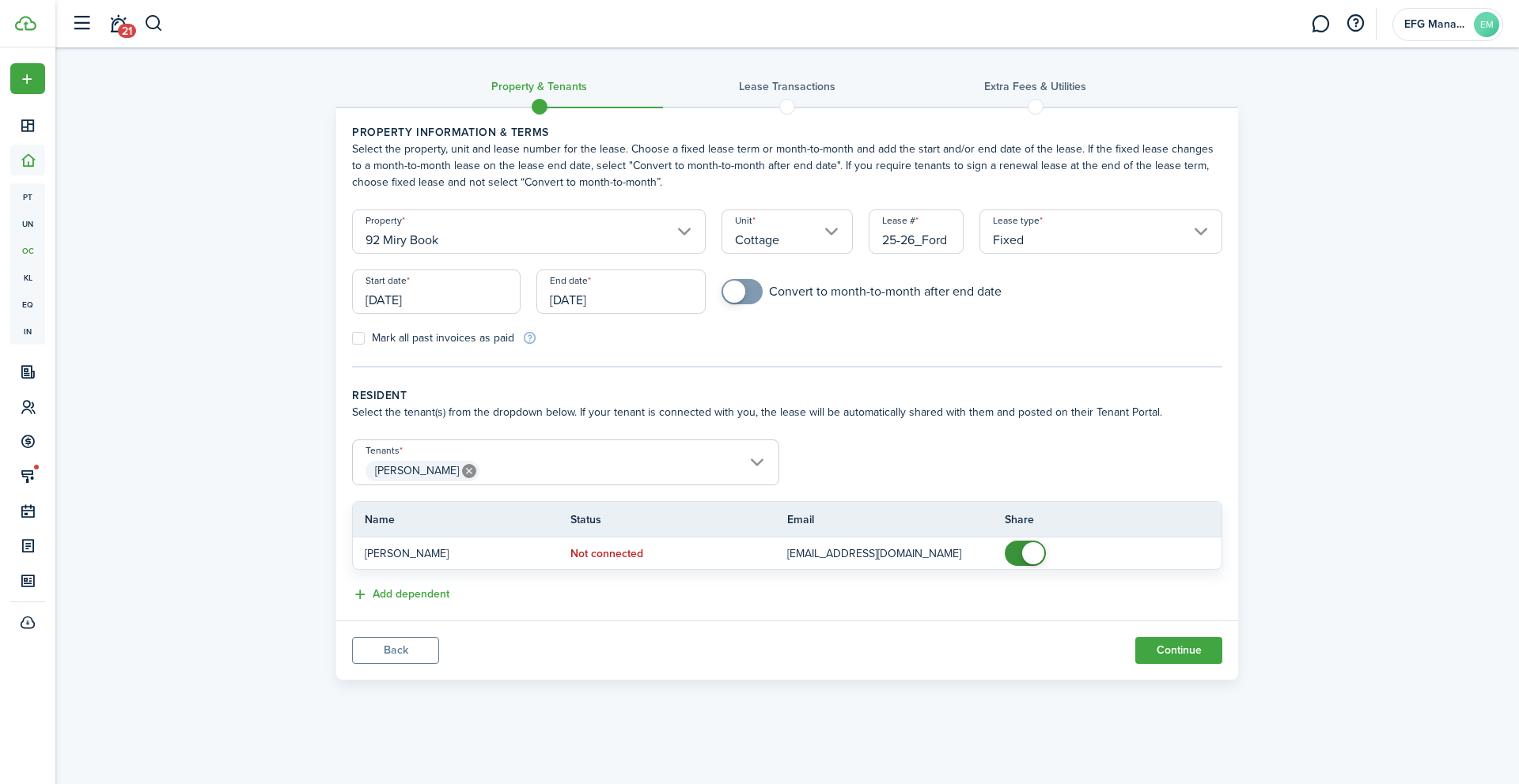
click at [559, 466] on span "[PERSON_NAME]" at bounding box center [565, 471] width 425 height 27
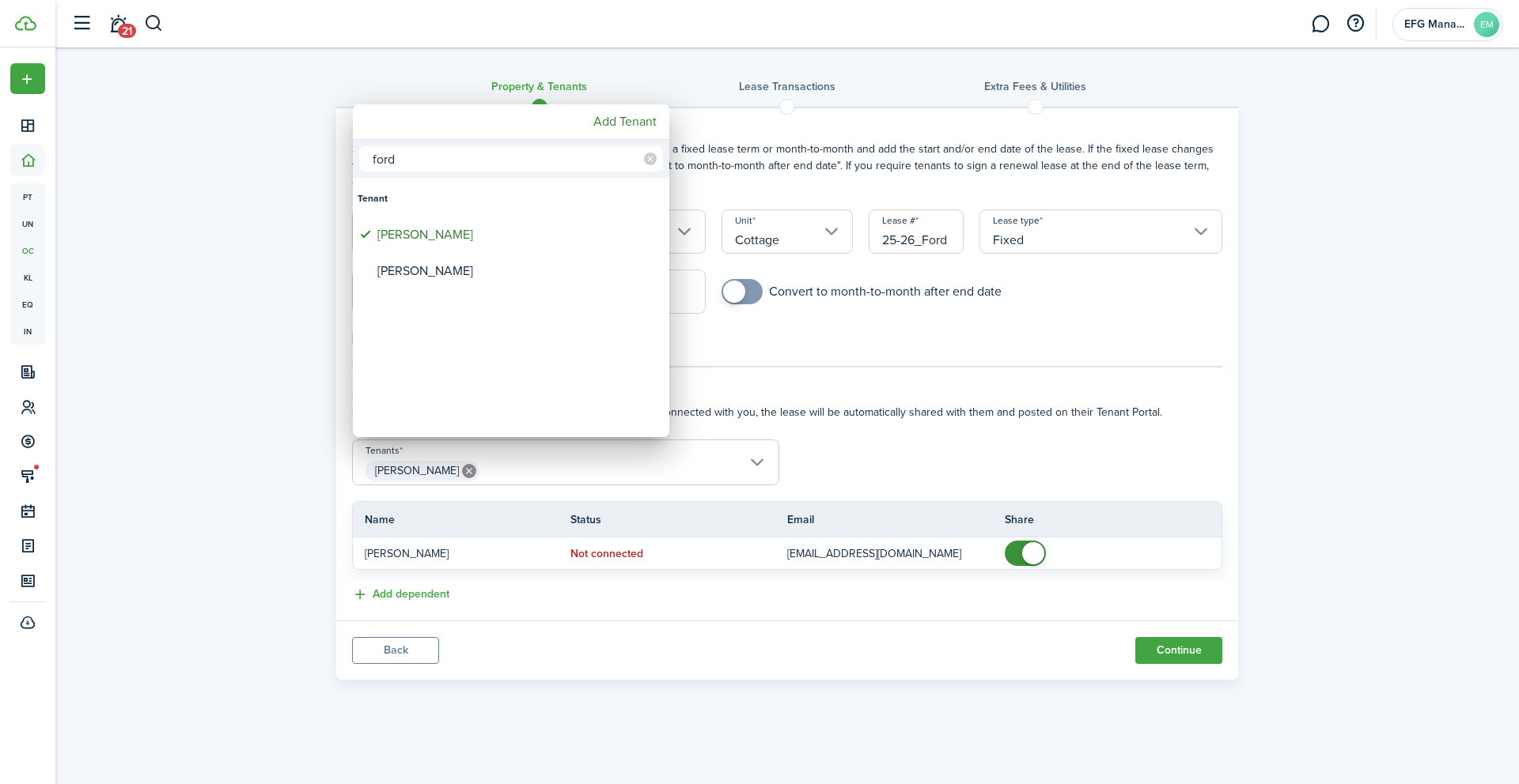
type input "ford"
click at [457, 277] on div "[PERSON_NAME]" at bounding box center [516, 270] width 280 height 36
type input "[PERSON_NAME], [PERSON_NAME]"
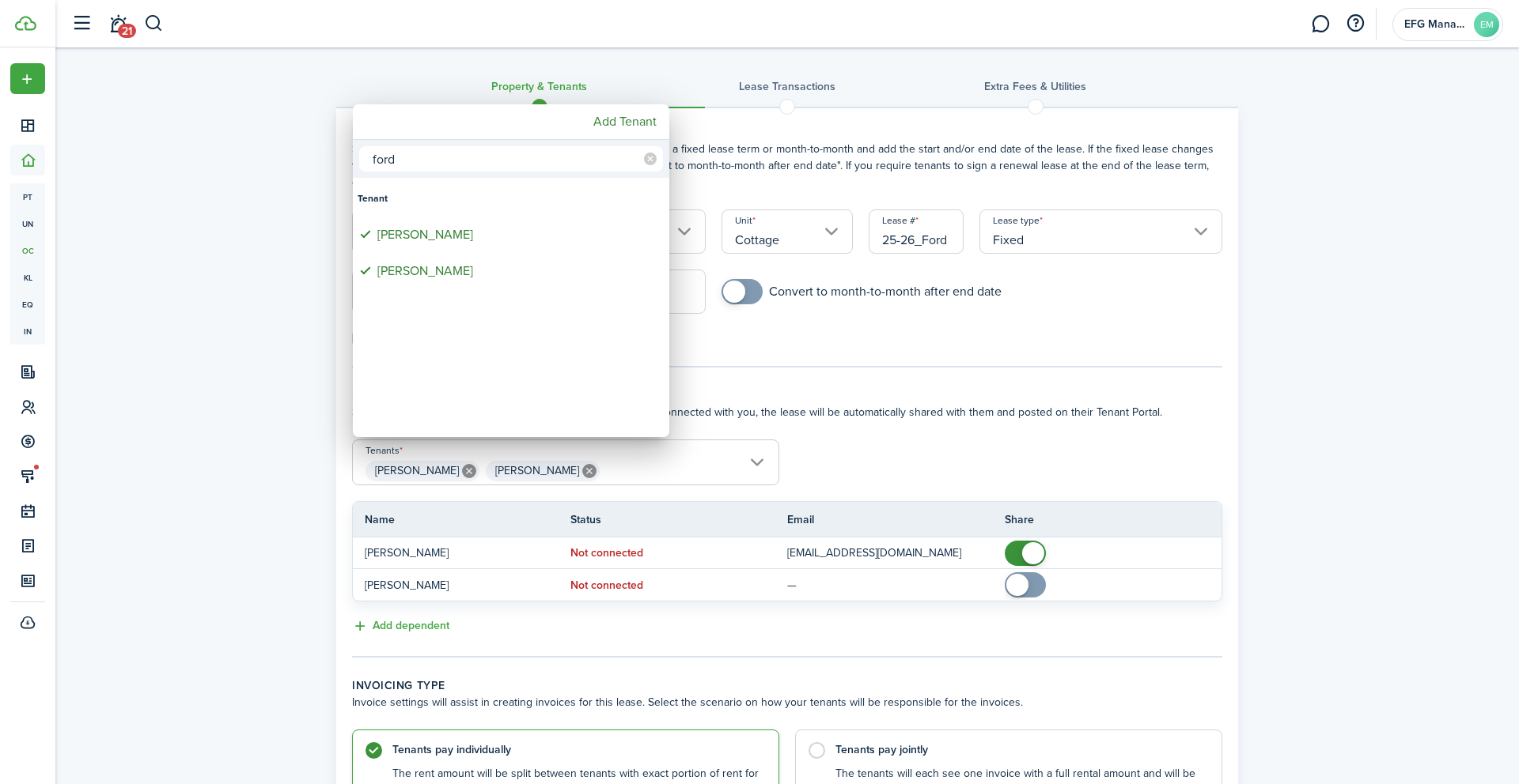
click at [890, 455] on div at bounding box center [759, 392] width 1772 height 1037
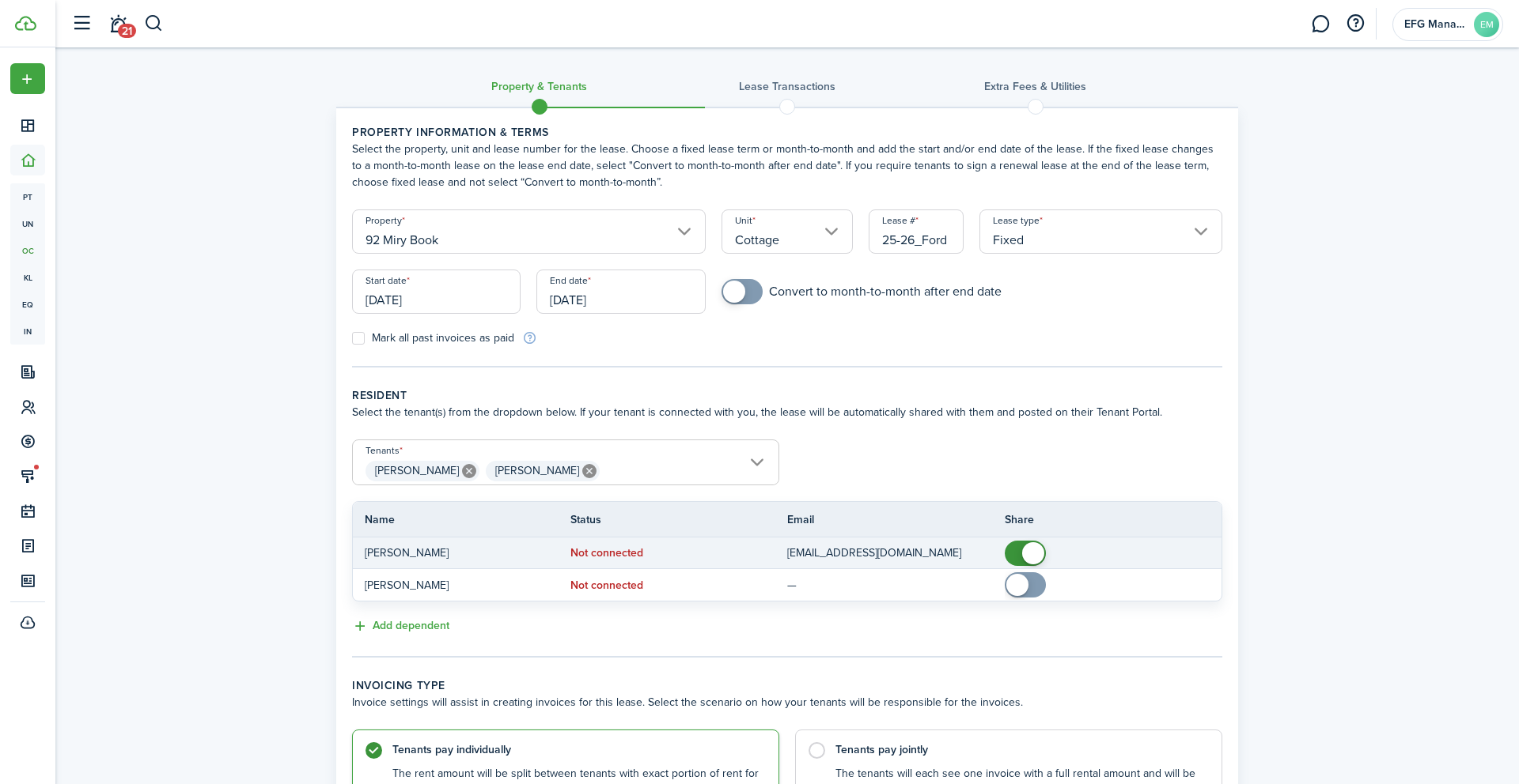
scroll to position [161, 0]
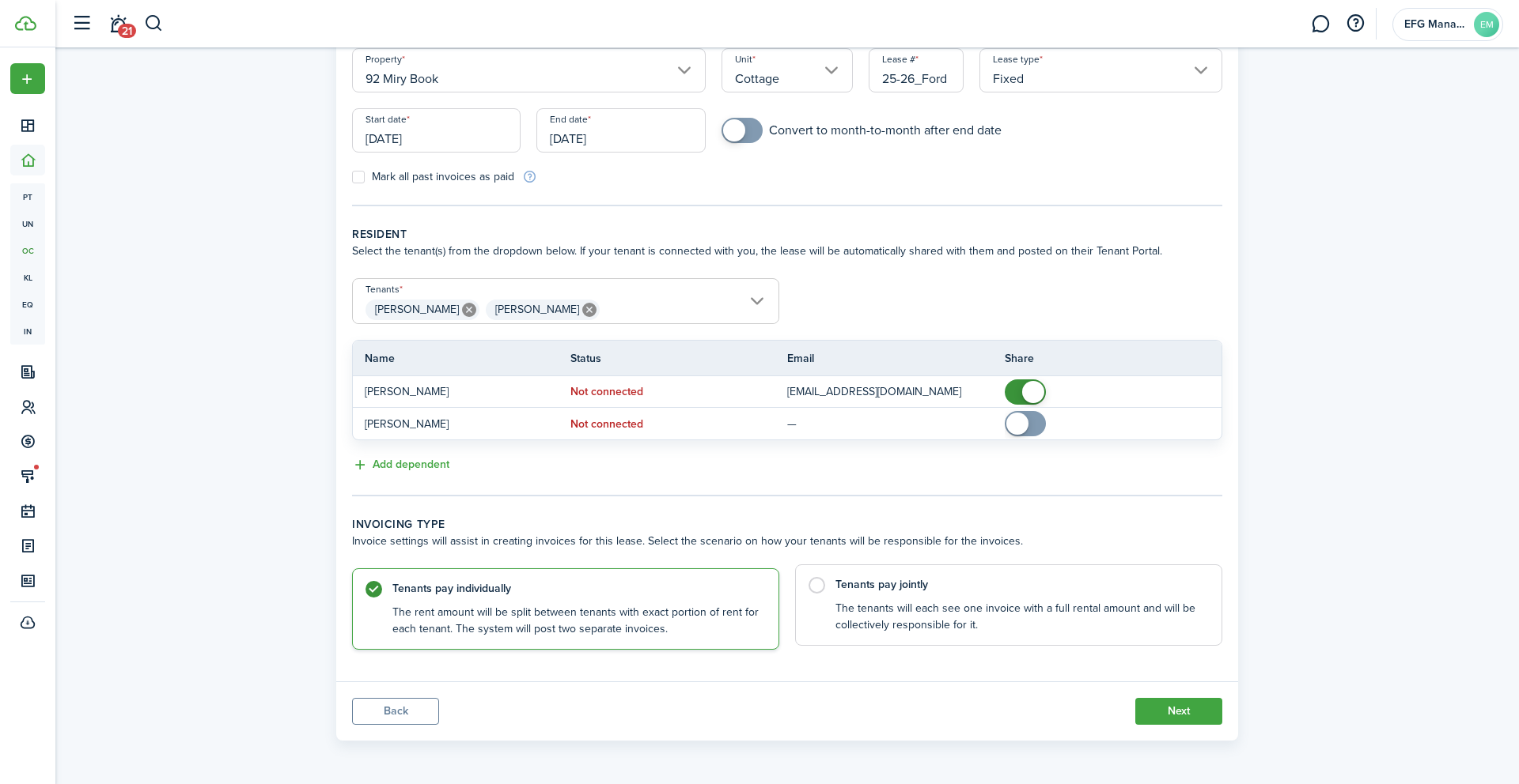
click at [944, 583] on control-radio-card-title "Tenants pay jointly" at bounding box center [1020, 585] width 370 height 16
radio input "false"
radio input "true"
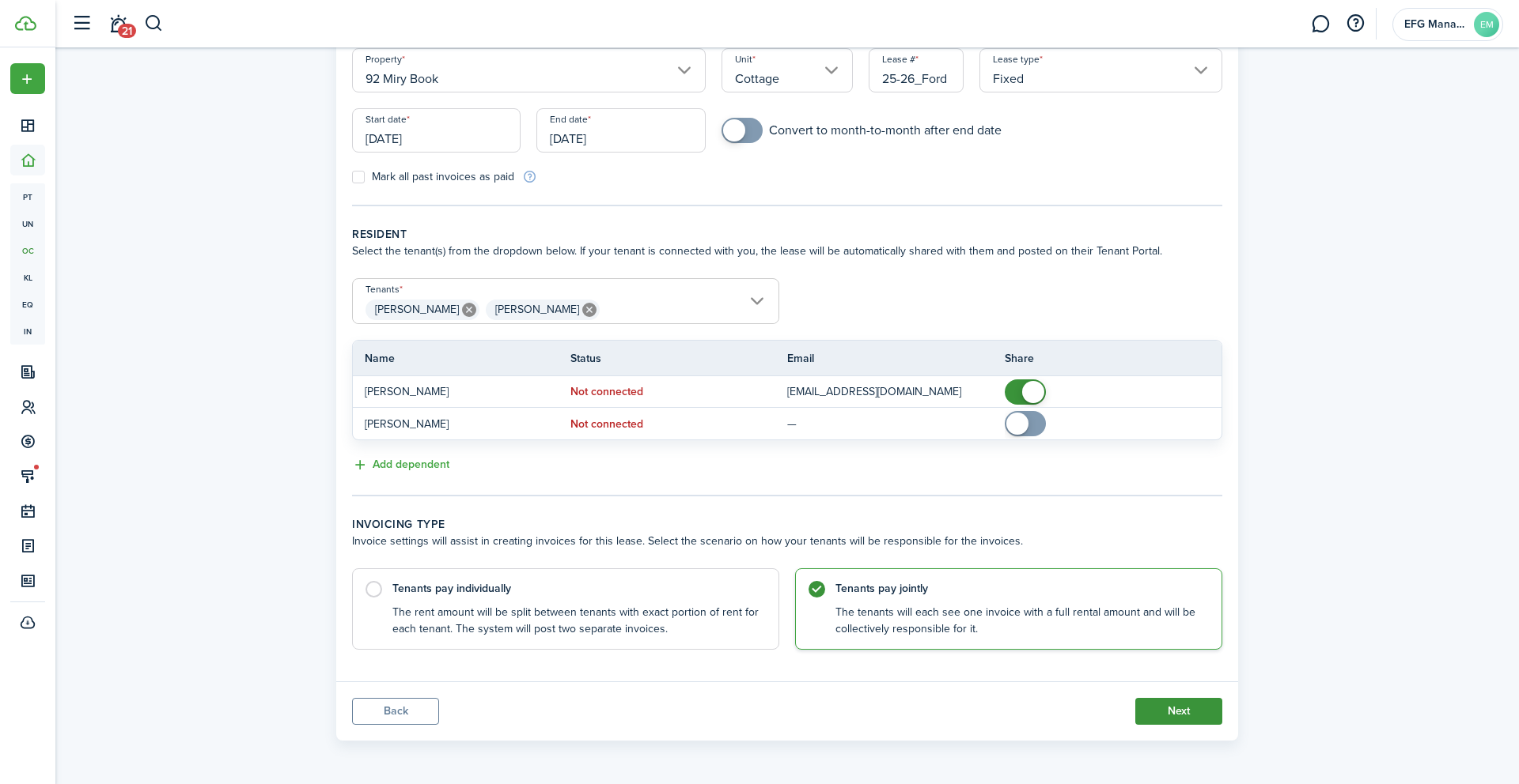
click at [1193, 714] on button "Next" at bounding box center [1178, 711] width 87 height 27
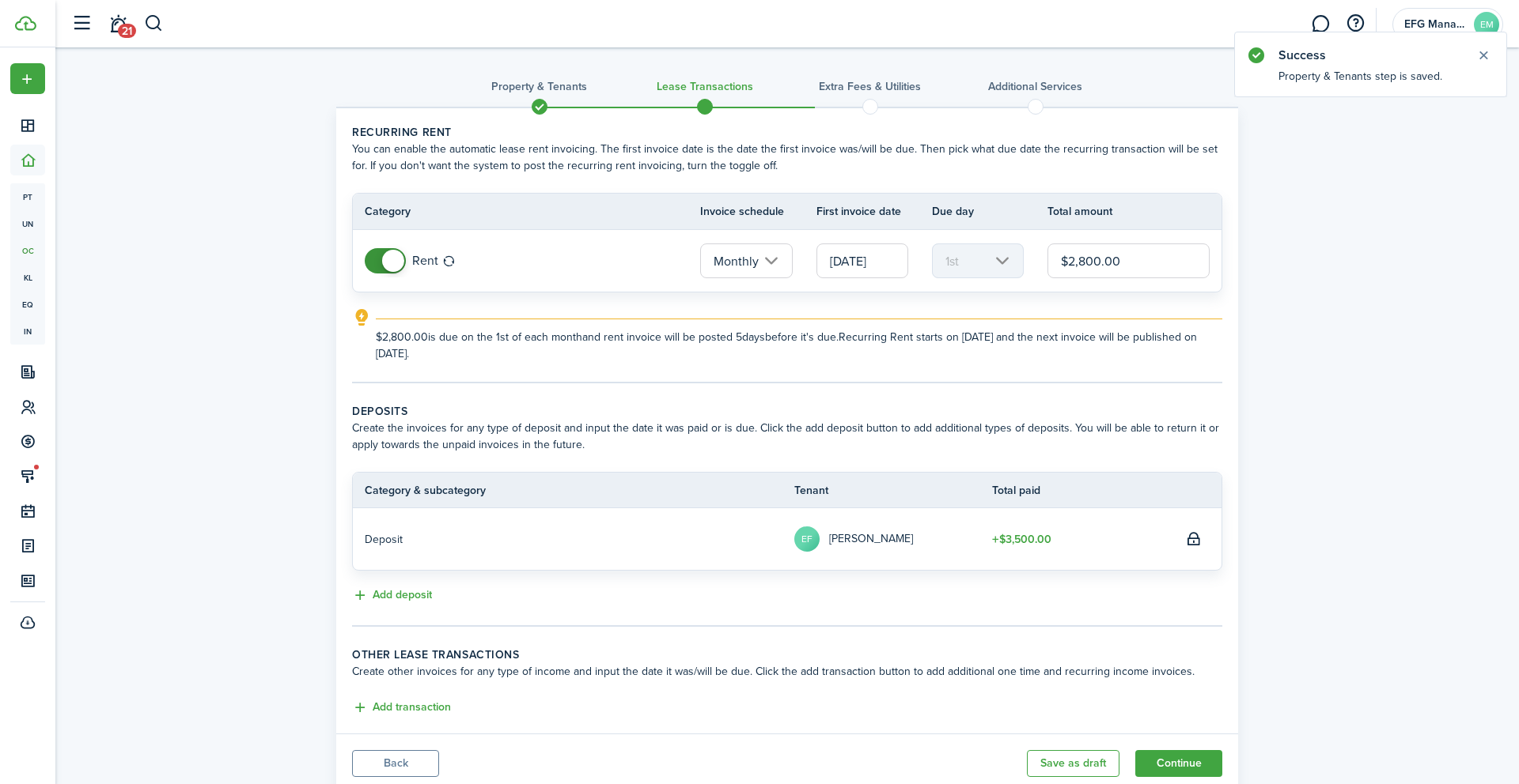
drag, startPoint x: 1135, startPoint y: 267, endPoint x: 1120, endPoint y: 267, distance: 15.0
click at [1120, 267] on input "$2,800.00" at bounding box center [1128, 260] width 162 height 35
click at [1089, 262] on input "$2,800.00" at bounding box center [1128, 260] width 162 height 35
click at [1101, 262] on input "$2,800.00" at bounding box center [1128, 260] width 162 height 35
type input "$2,850.00"
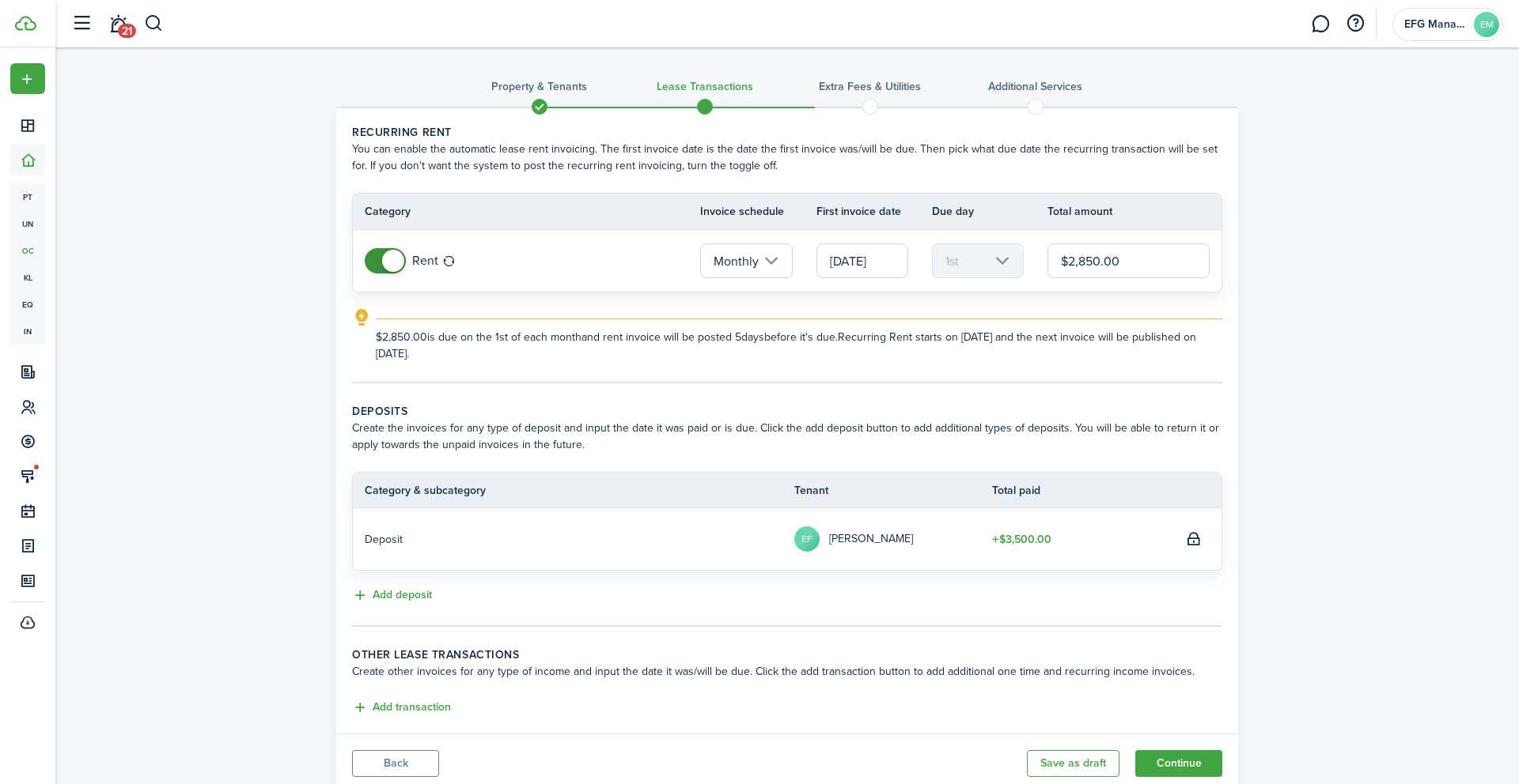
click at [1063, 362] on tc-wizard-step "Recurring rent You can enable the automatic lease rent invoicing. The first inv…" at bounding box center [786, 253] width 870 height 259
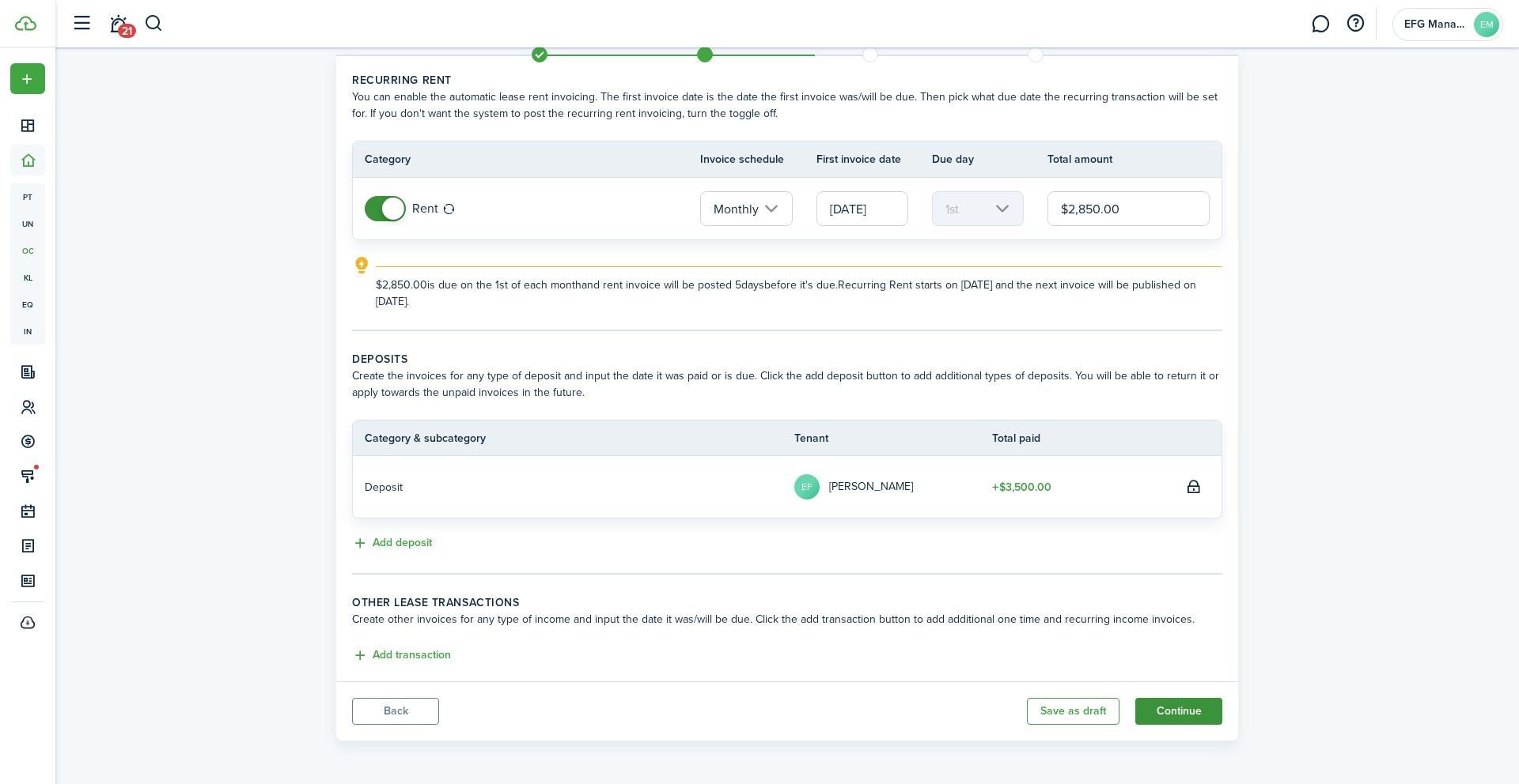
click at [1163, 717] on button "Continue" at bounding box center [1178, 711] width 87 height 27
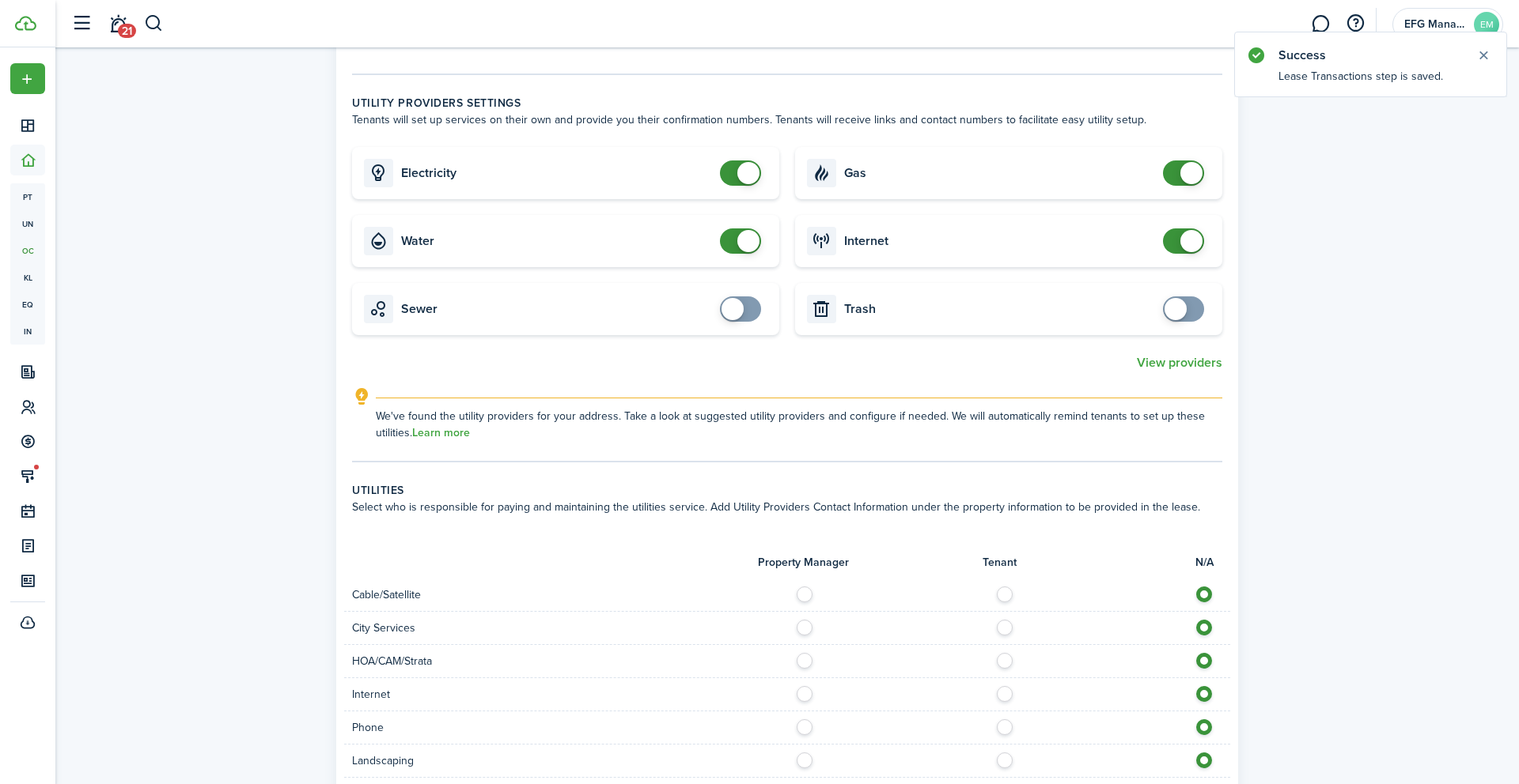
scroll to position [558, 0]
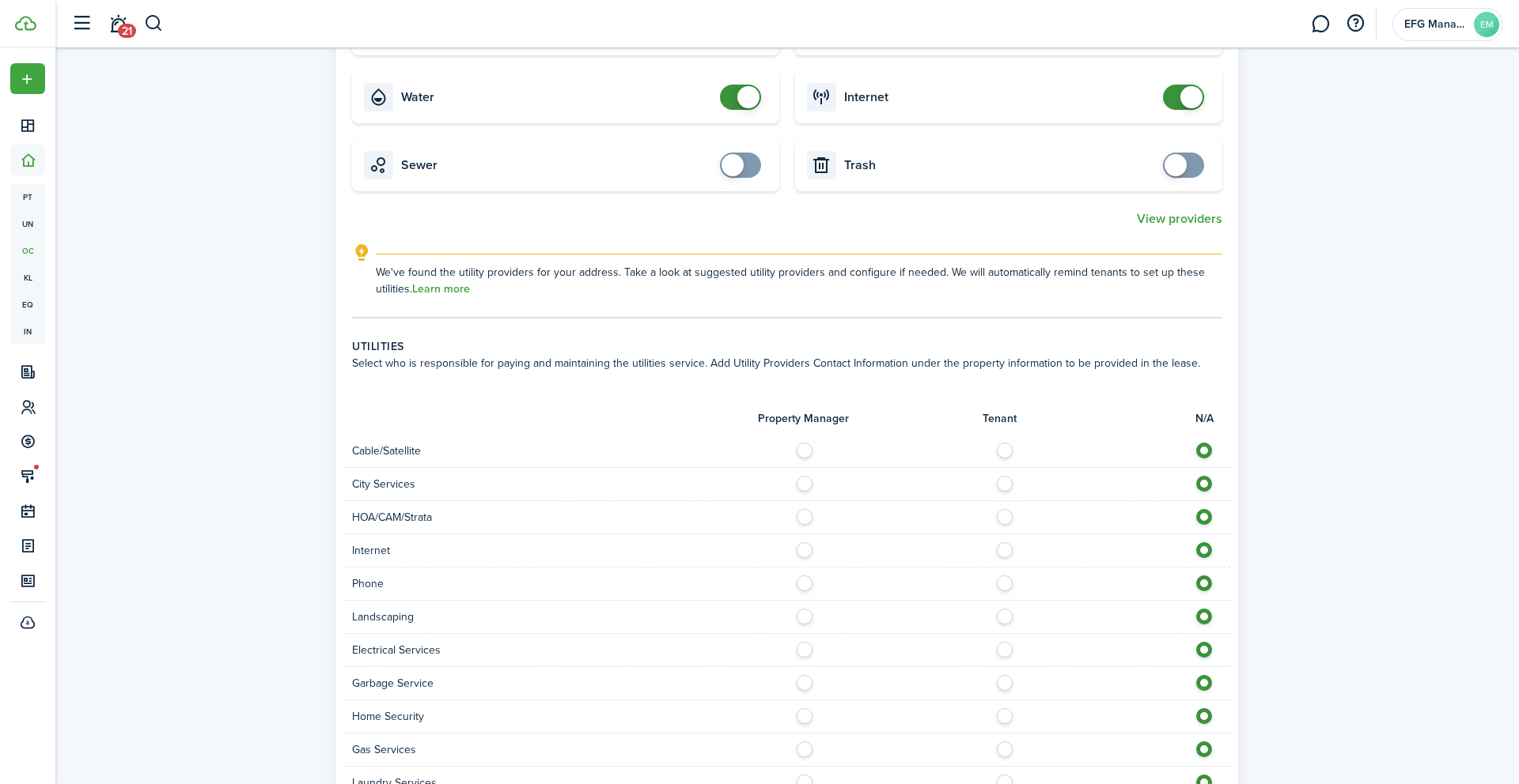
click at [1004, 450] on label at bounding box center [1008, 446] width 28 height 8
radio input "true"
click at [802, 477] on label at bounding box center [808, 479] width 28 height 8
radio input "true"
click at [1008, 543] on label at bounding box center [1008, 546] width 28 height 8
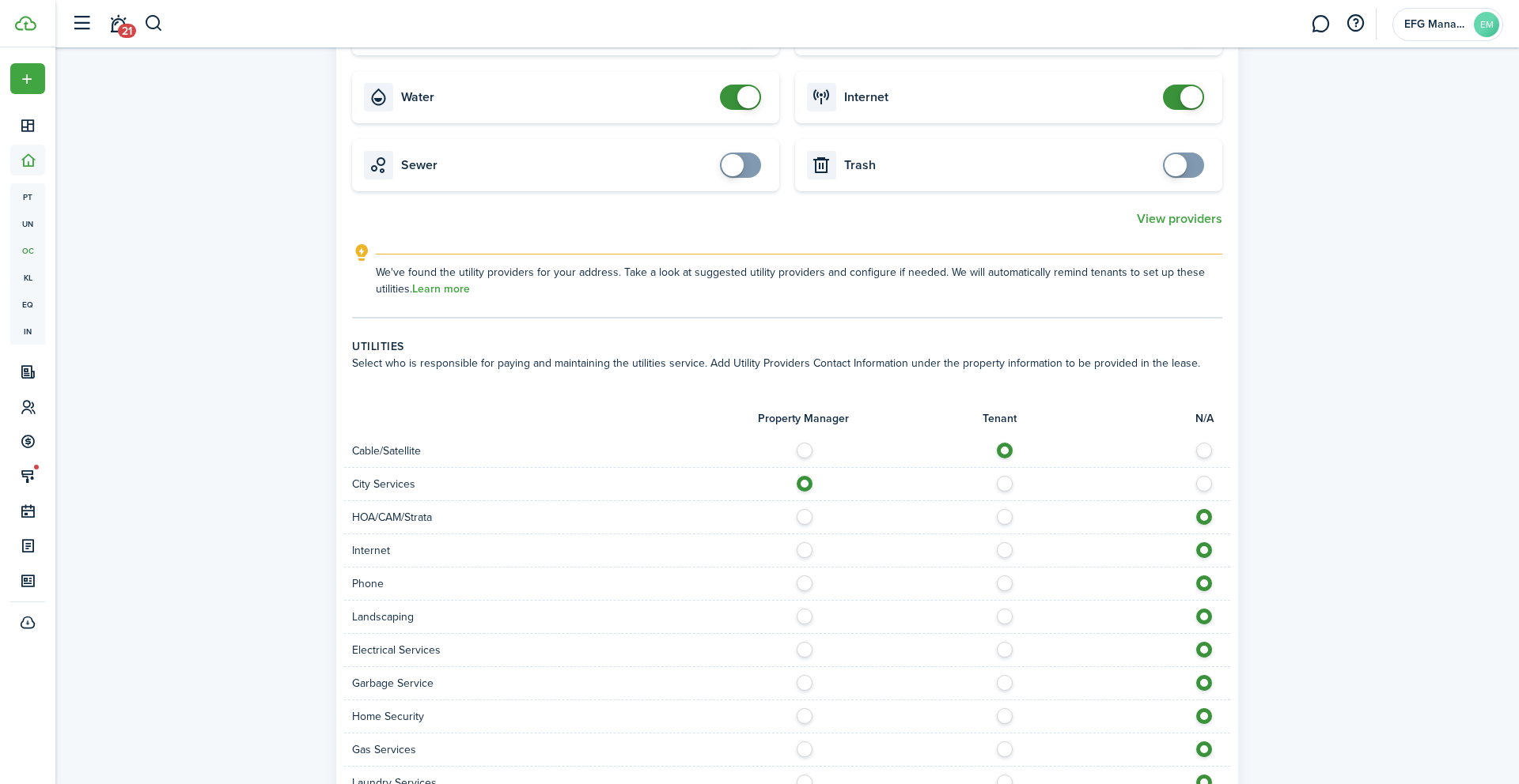
radio input "true"
click at [1003, 578] on label at bounding box center [1008, 579] width 28 height 8
radio input "true"
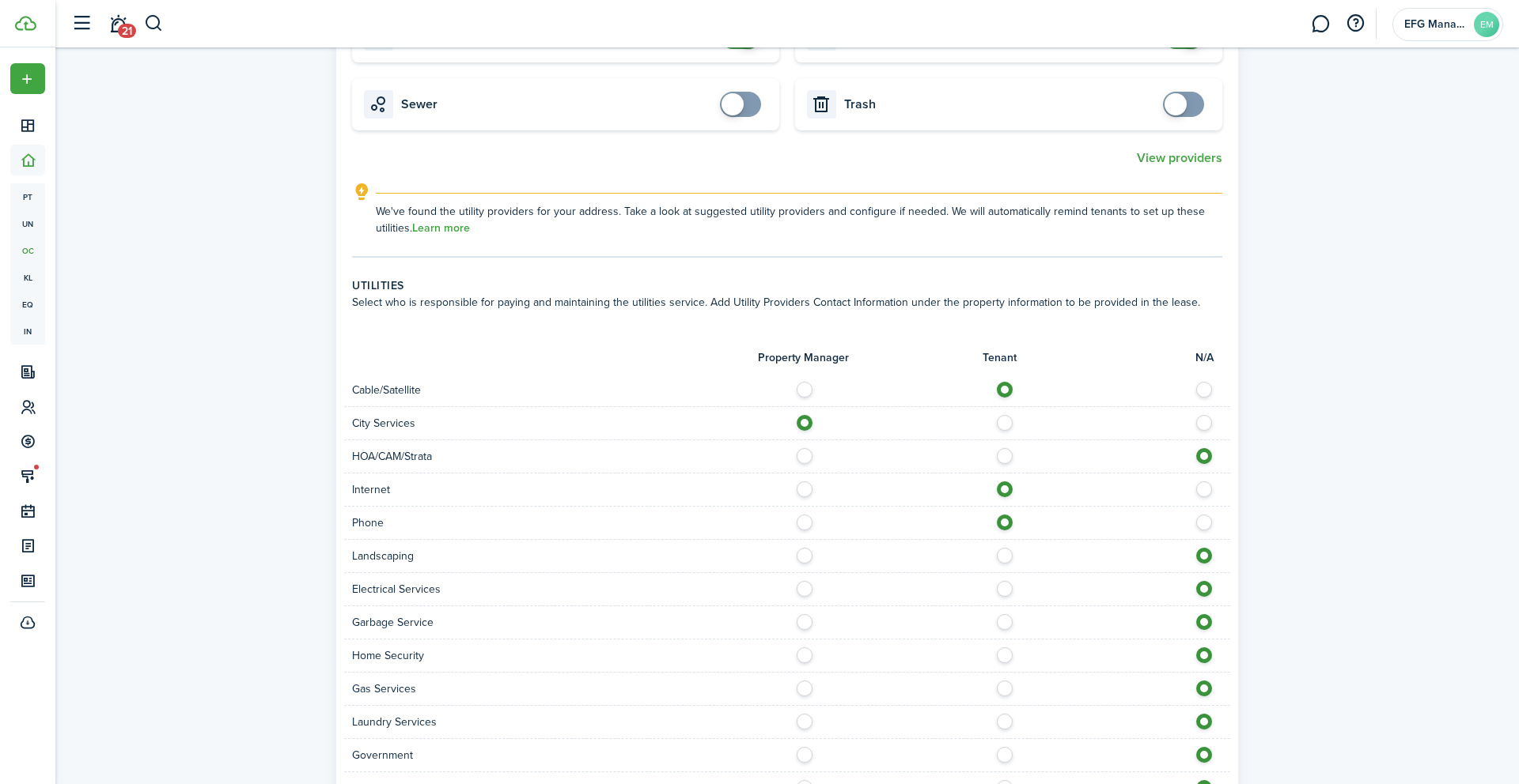
scroll to position [621, 0]
click at [807, 553] on label at bounding box center [808, 550] width 28 height 8
radio input "true"
click at [1009, 587] on label at bounding box center [1008, 583] width 28 height 8
radio input "true"
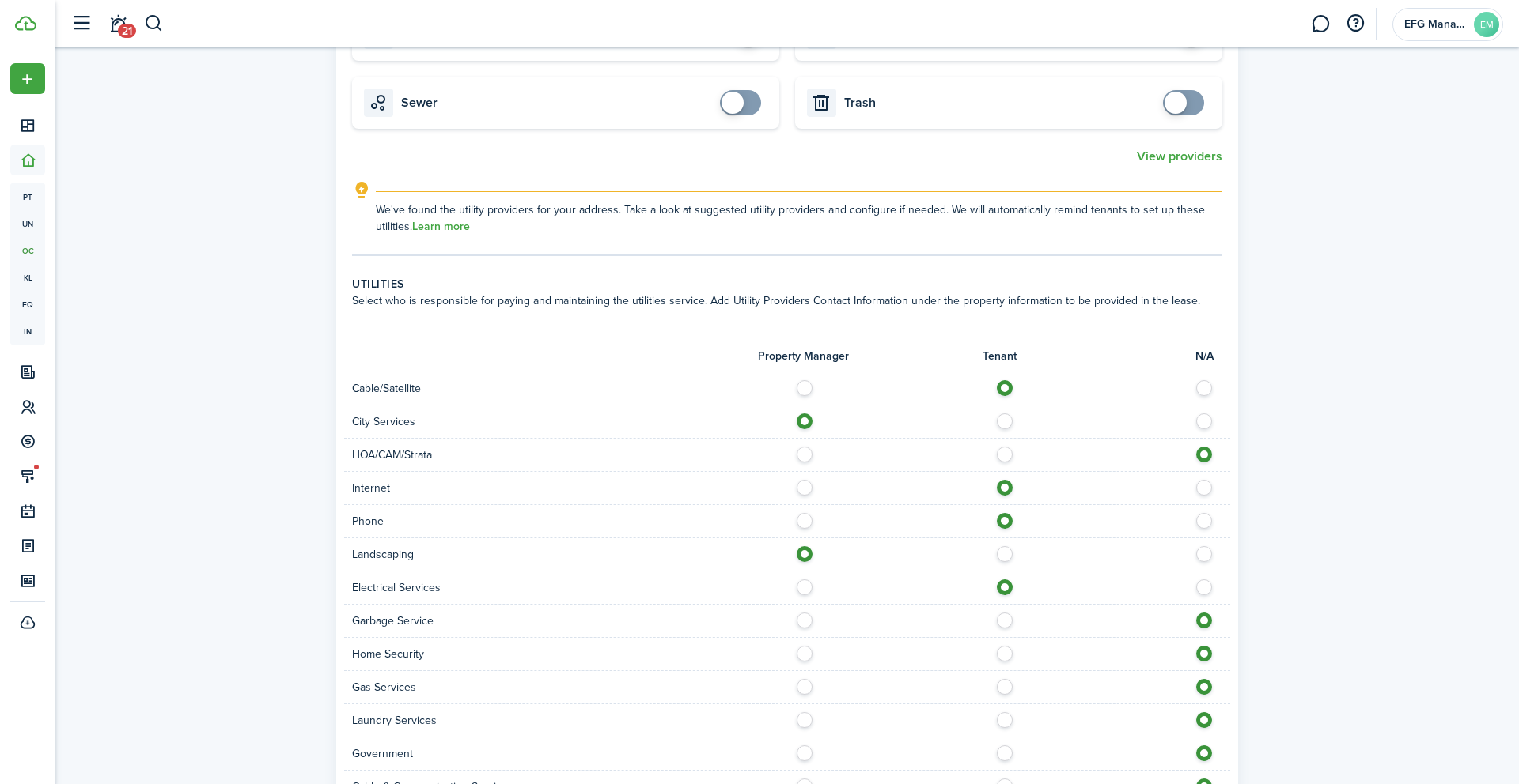
click at [801, 621] on label at bounding box center [808, 616] width 28 height 8
radio input "true"
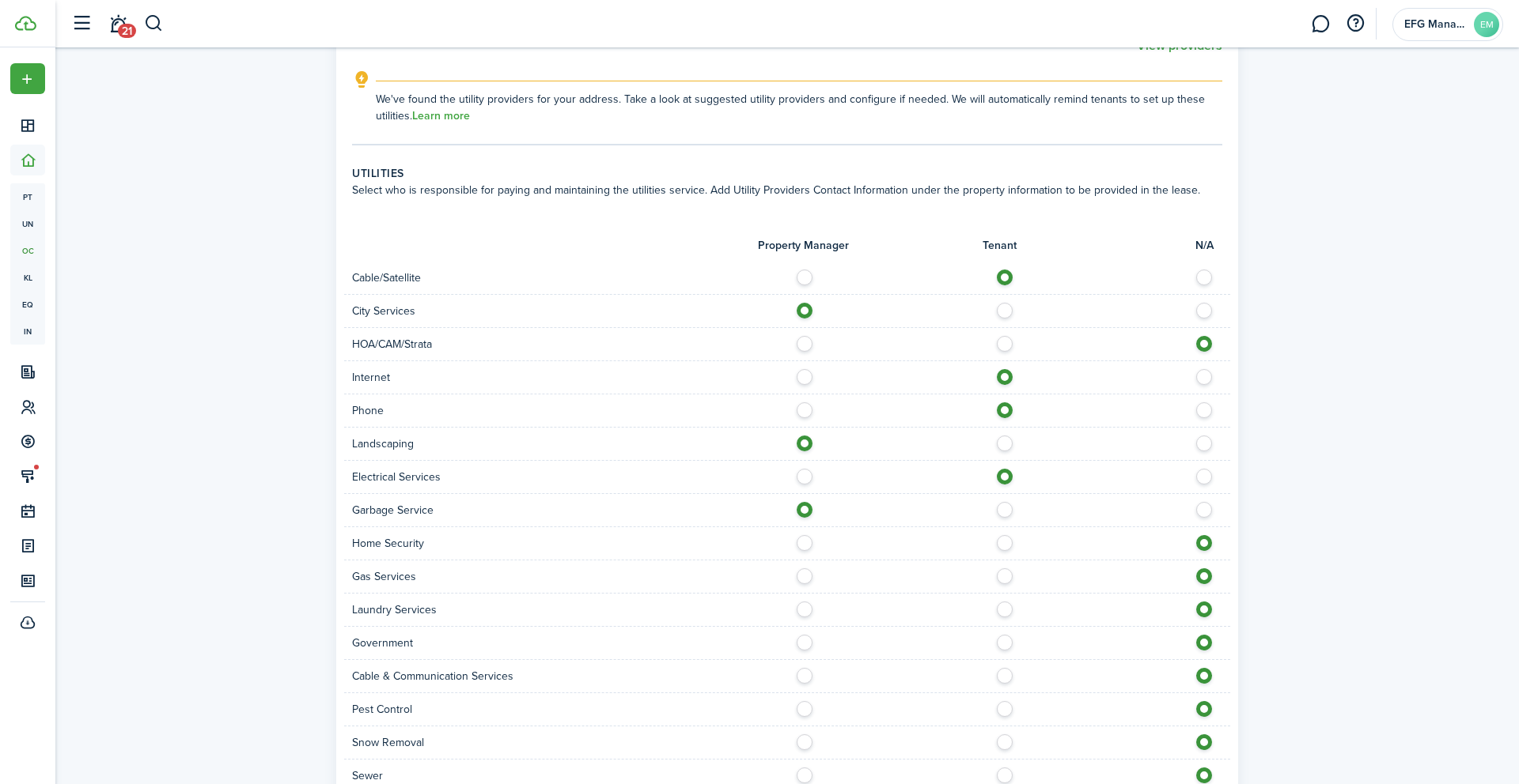
scroll to position [732, 0]
click at [1002, 574] on label at bounding box center [1008, 570] width 28 height 8
radio input "true"
click at [1003, 608] on label at bounding box center [1008, 603] width 28 height 8
radio input "true"
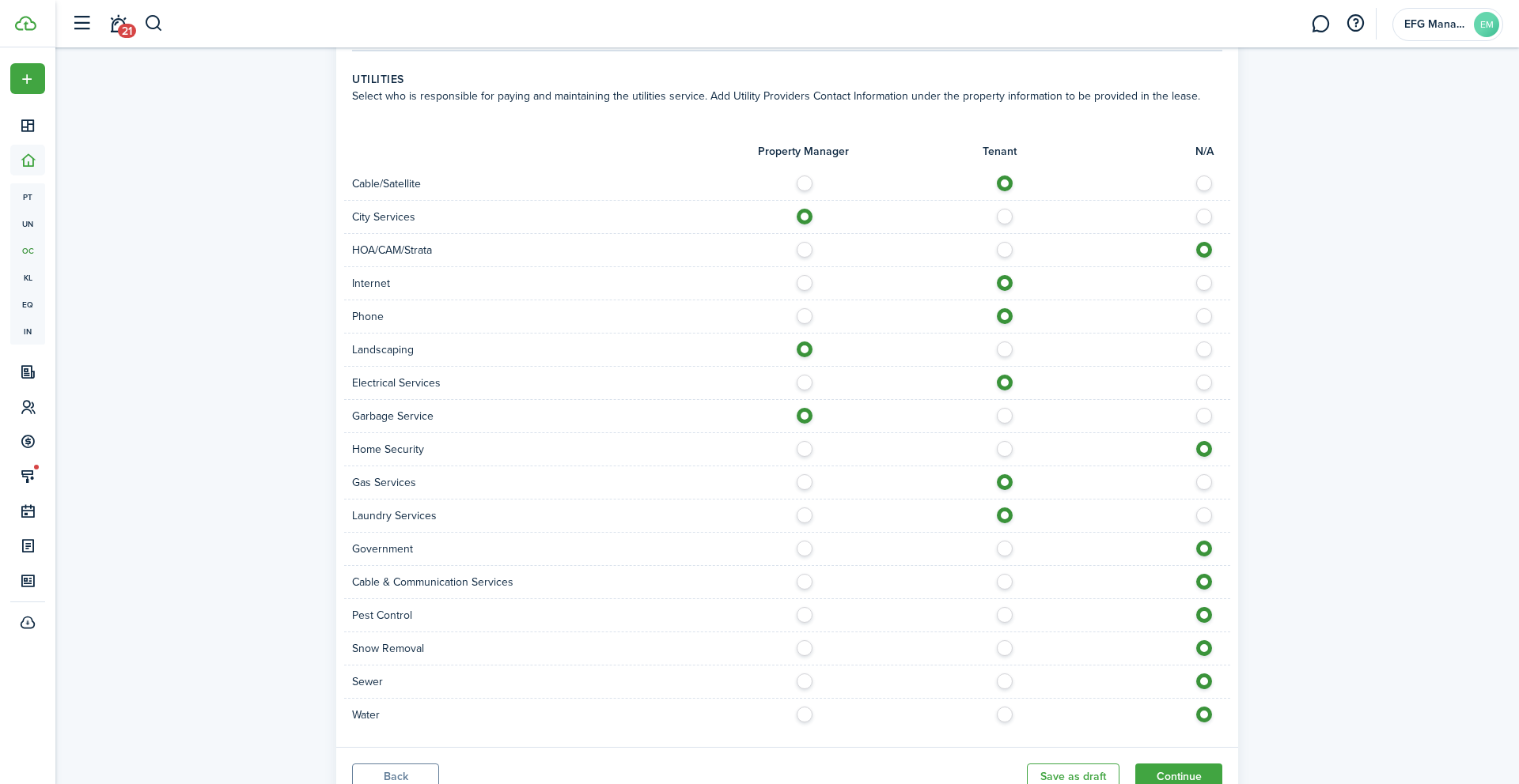
scroll to position [827, 0]
click at [1002, 580] on label at bounding box center [1008, 576] width 28 height 8
radio input "true"
click at [798, 612] on label at bounding box center [808, 609] width 28 height 8
radio input "true"
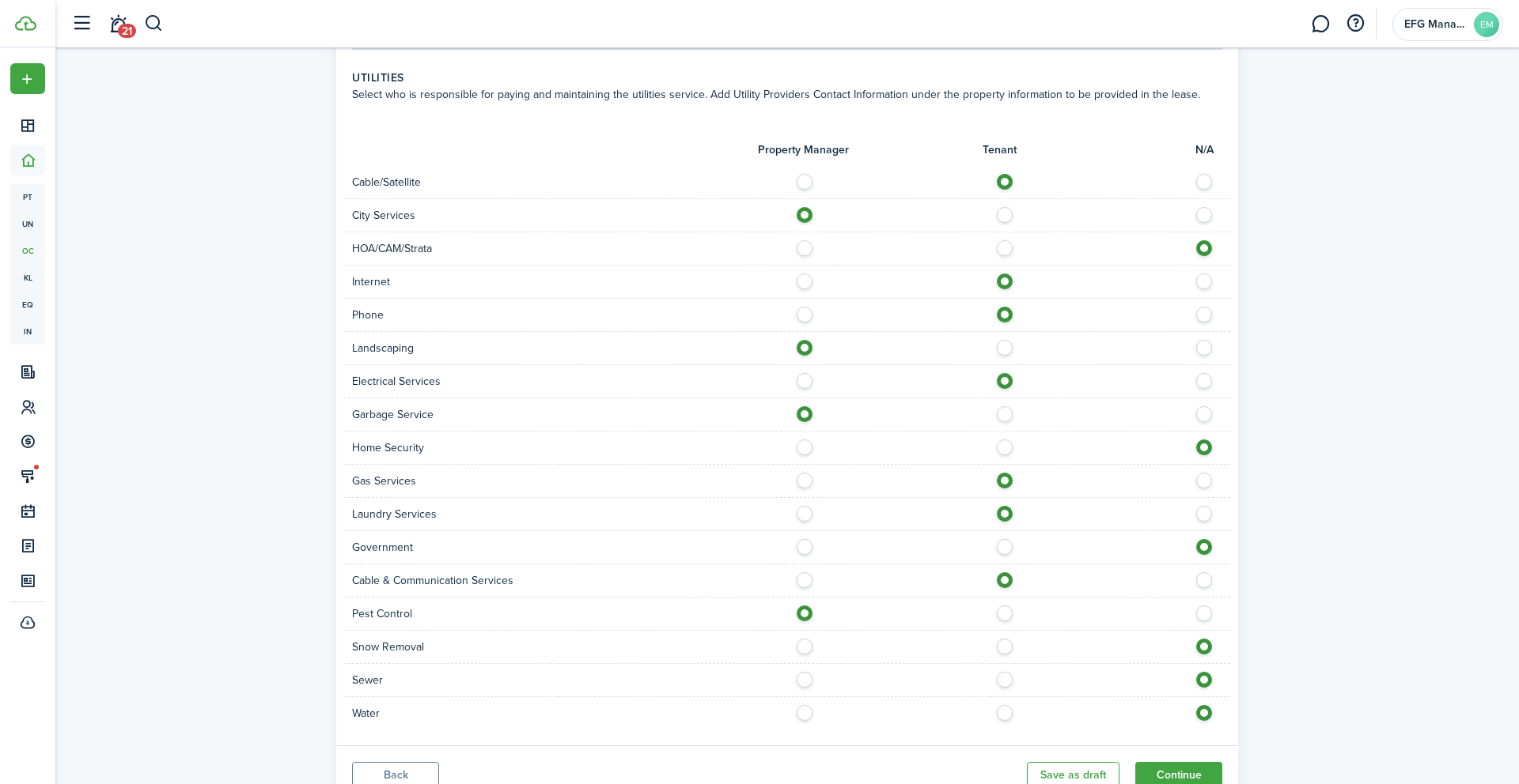
click at [805, 646] on label at bounding box center [808, 642] width 28 height 8
radio input "true"
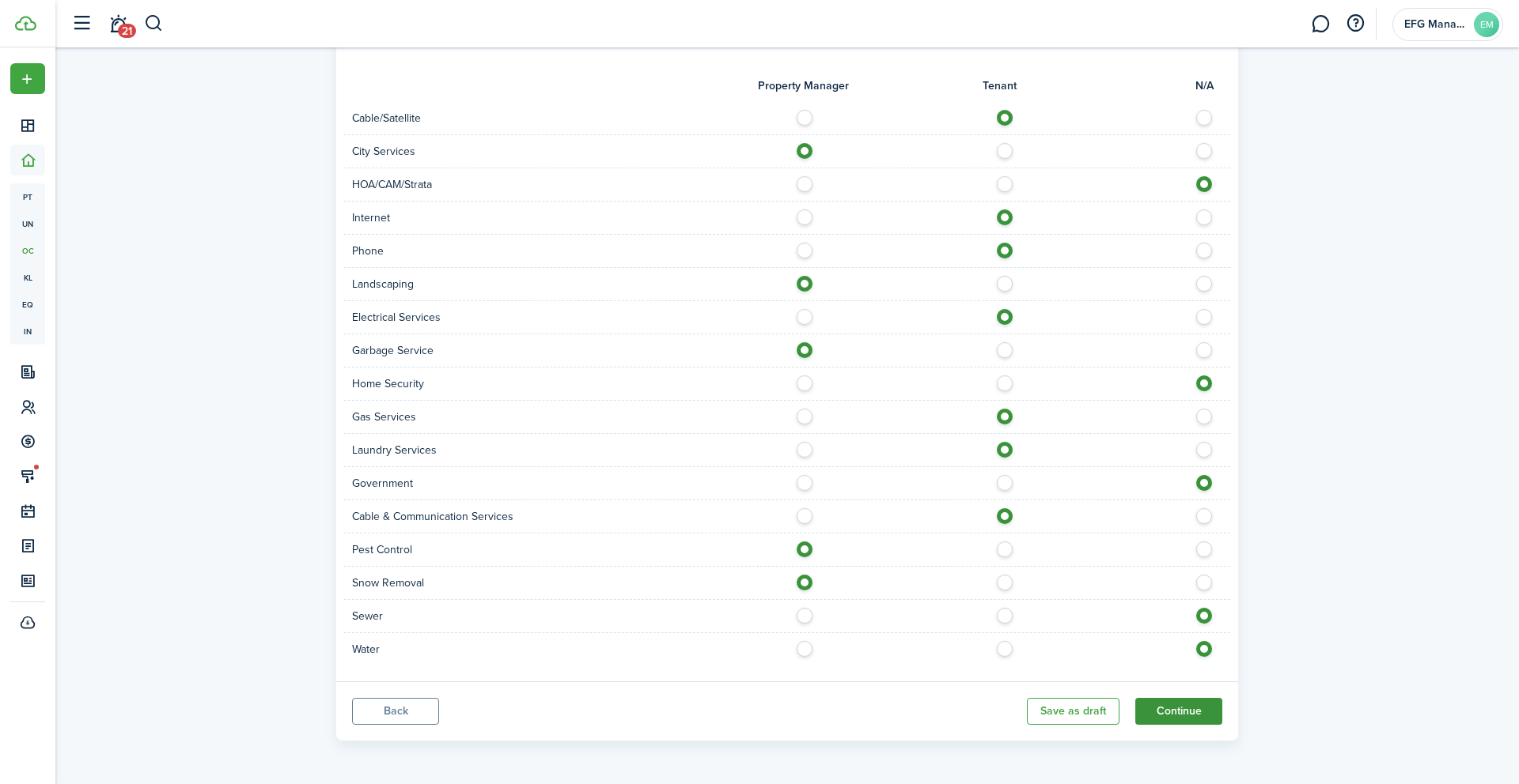
click at [1177, 710] on button "Continue" at bounding box center [1178, 711] width 87 height 27
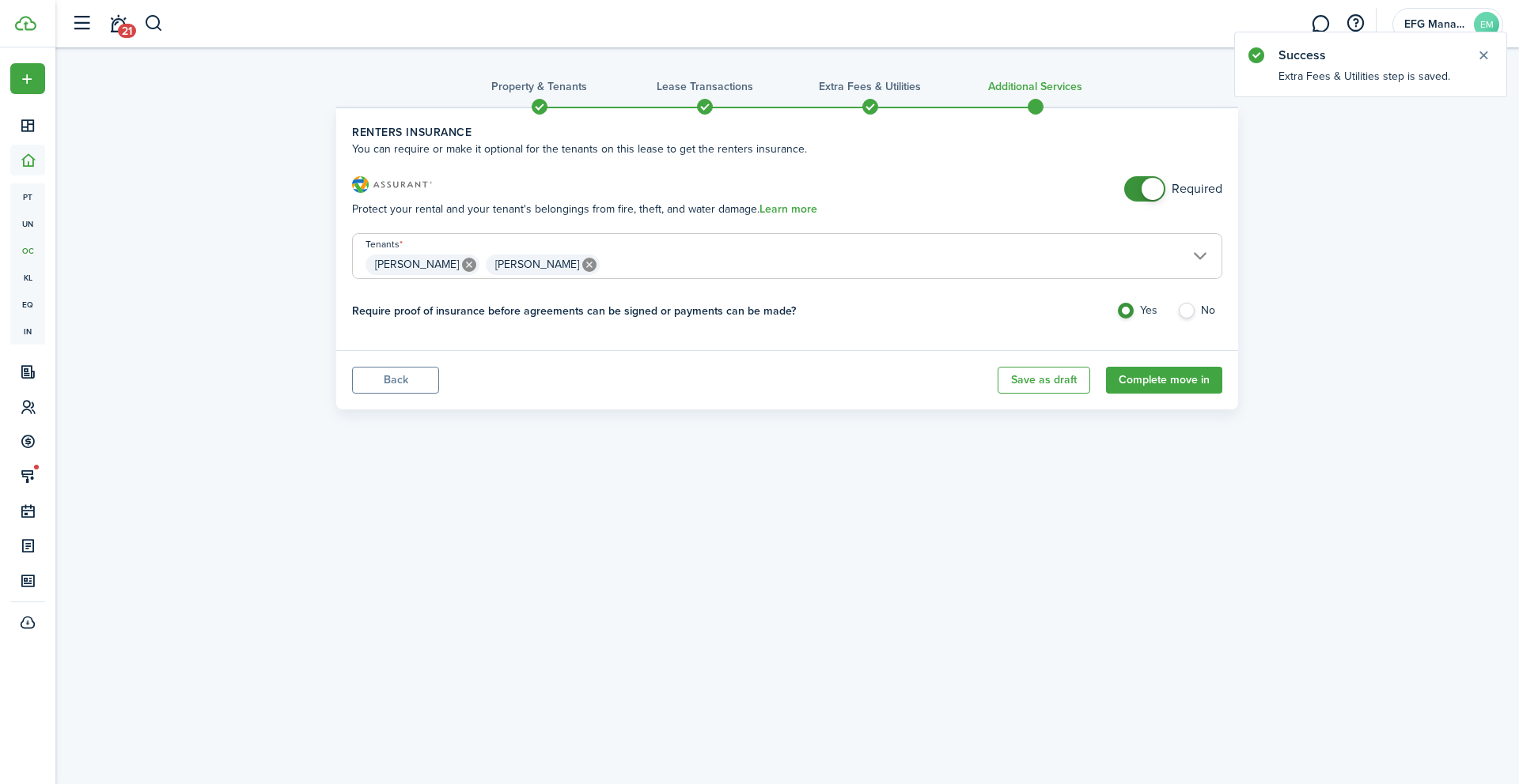
checkbox input "false"
click at [1142, 194] on span at bounding box center [1145, 189] width 16 height 25
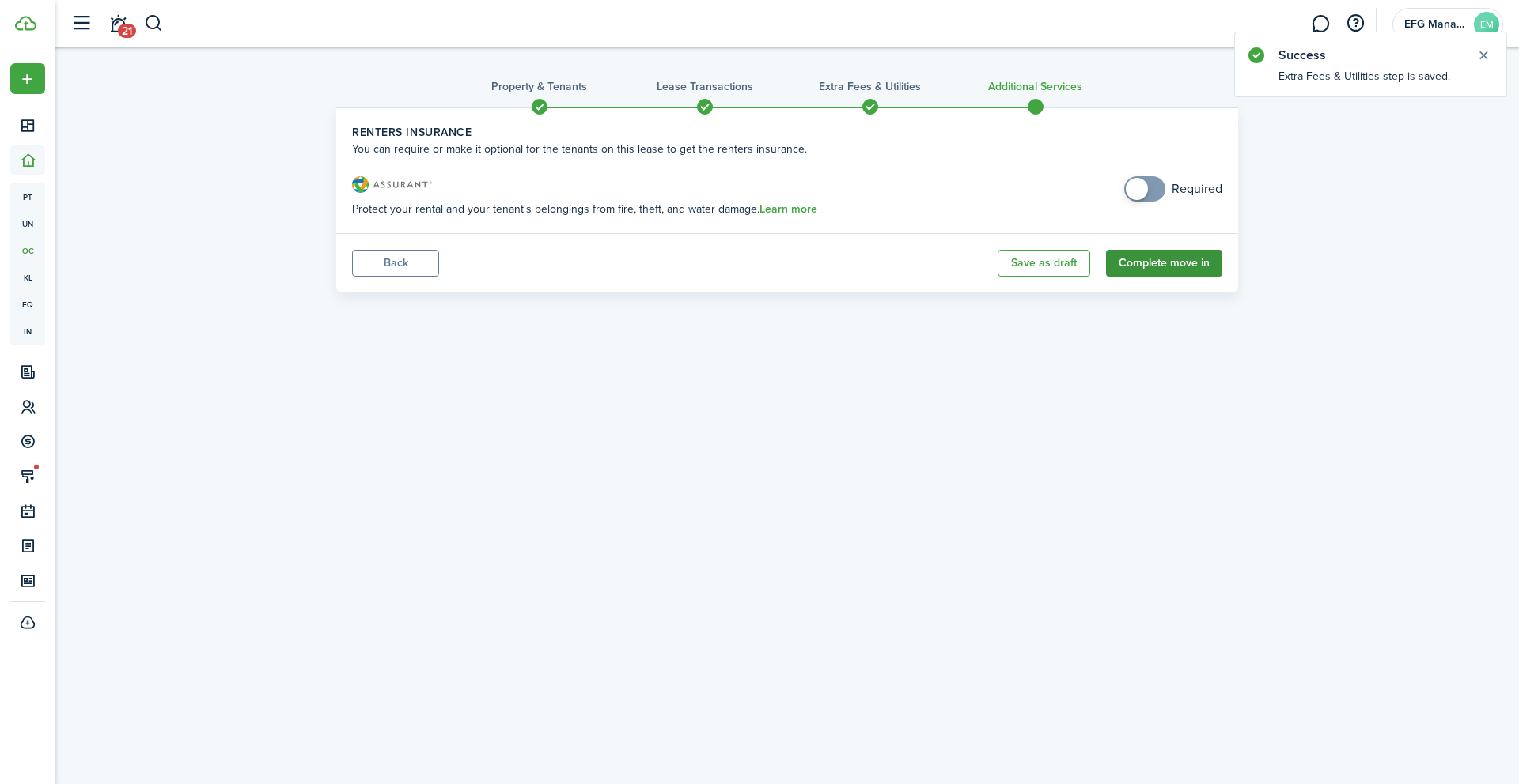
click at [1175, 264] on button "Complete move in" at bounding box center [1164, 264] width 117 height 27
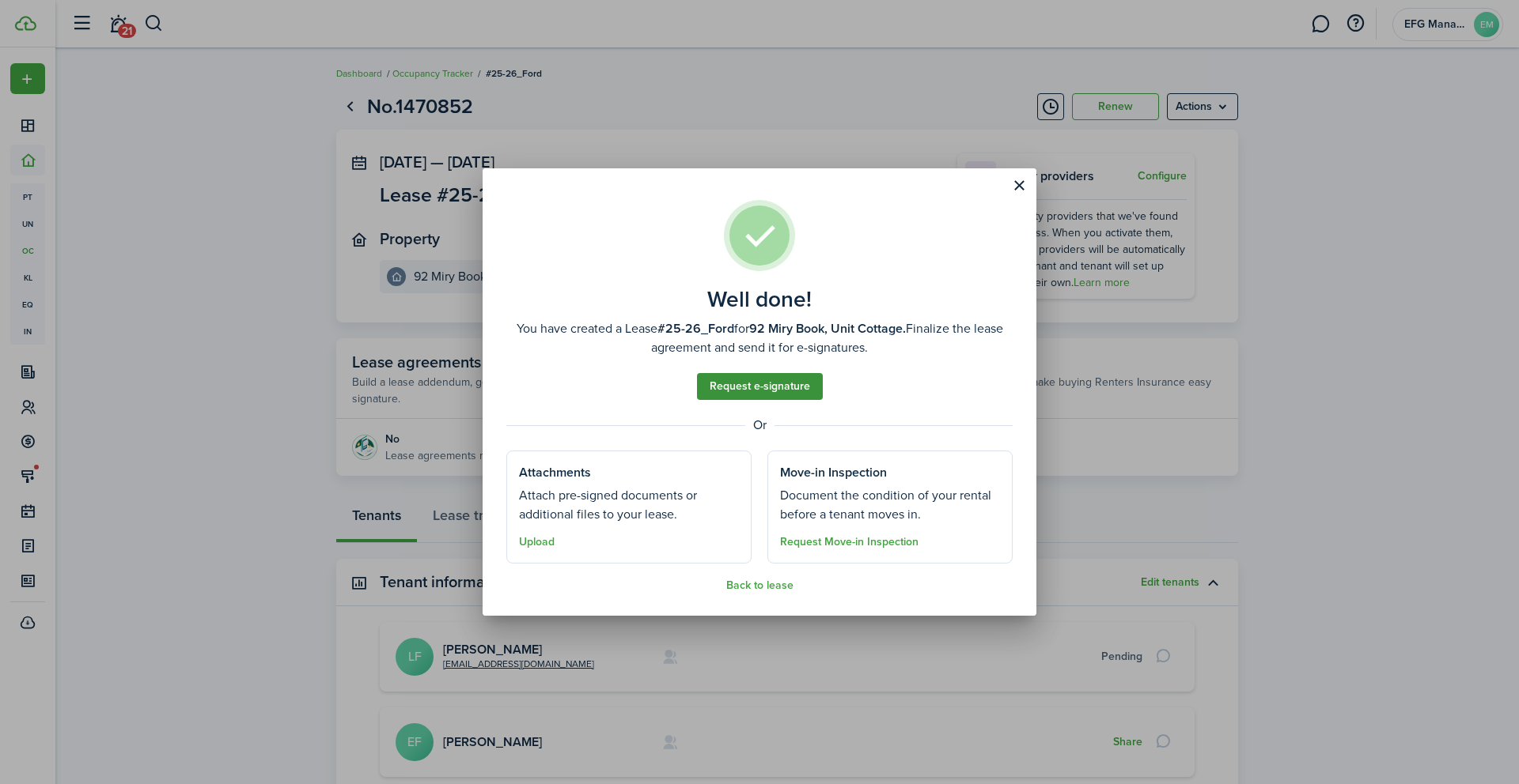
click at [763, 389] on link "Request e-signature" at bounding box center [759, 387] width 126 height 27
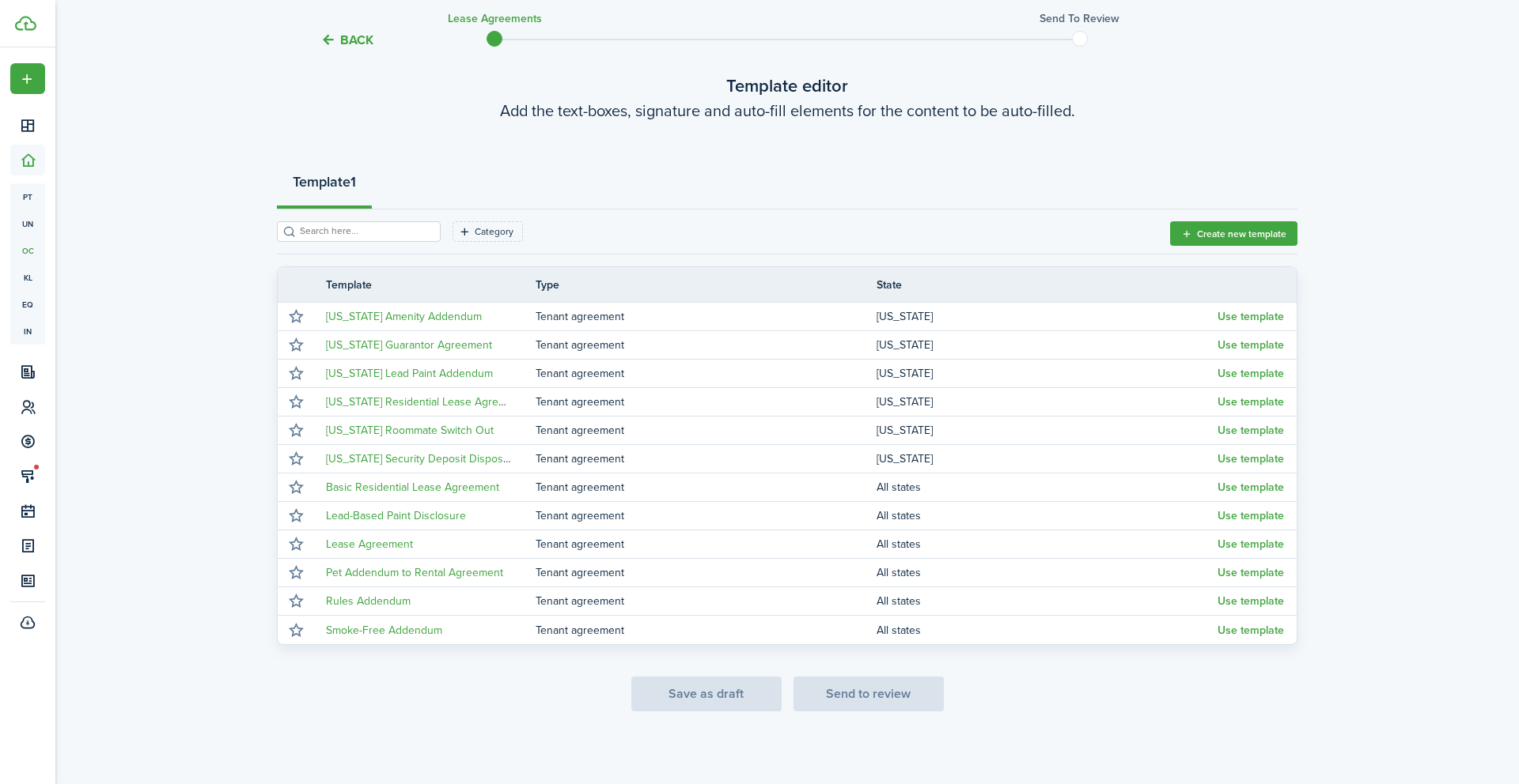
scroll to position [86, 0]
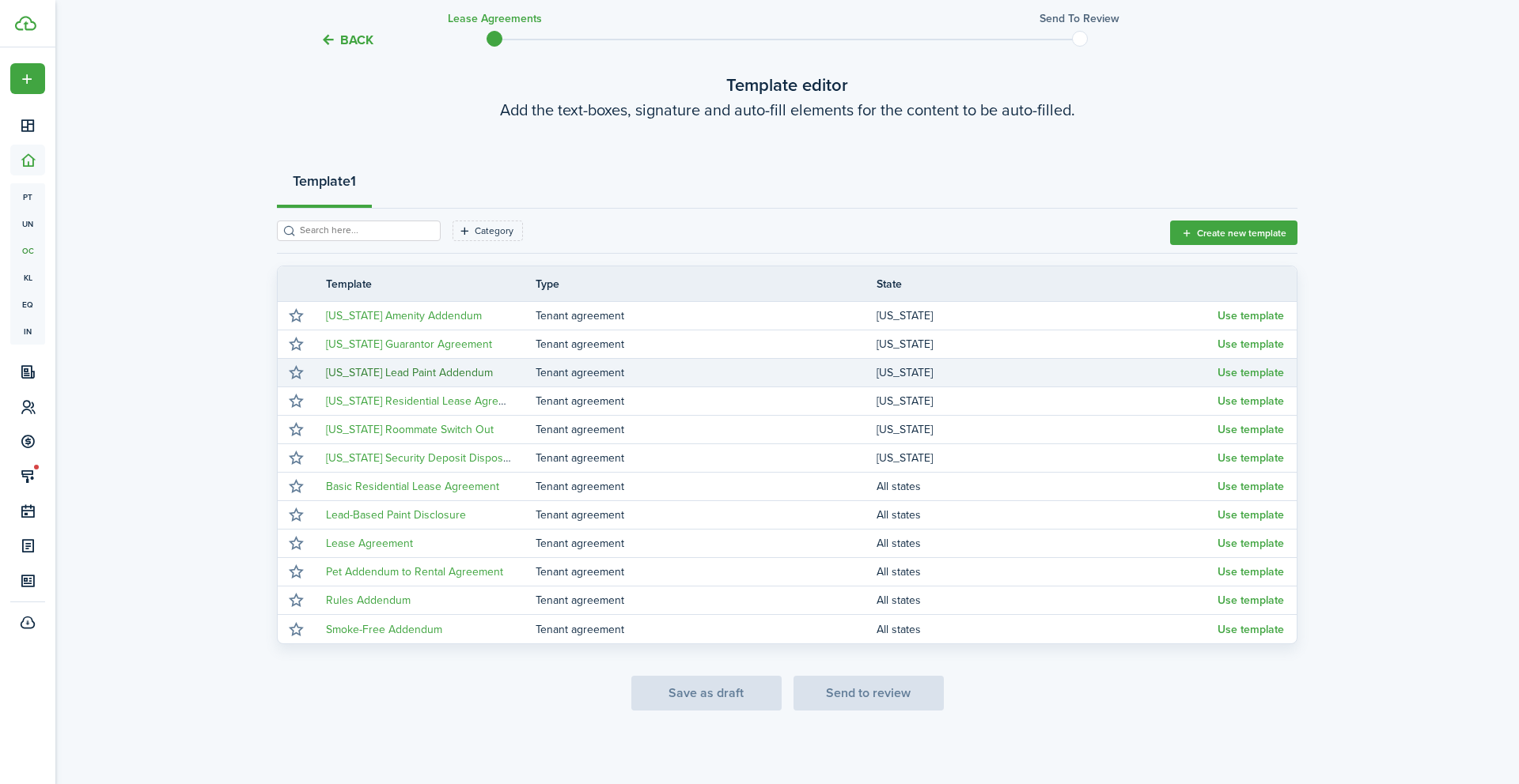
click at [471, 371] on link "[US_STATE] Lead Paint Addendum" at bounding box center [409, 373] width 167 height 17
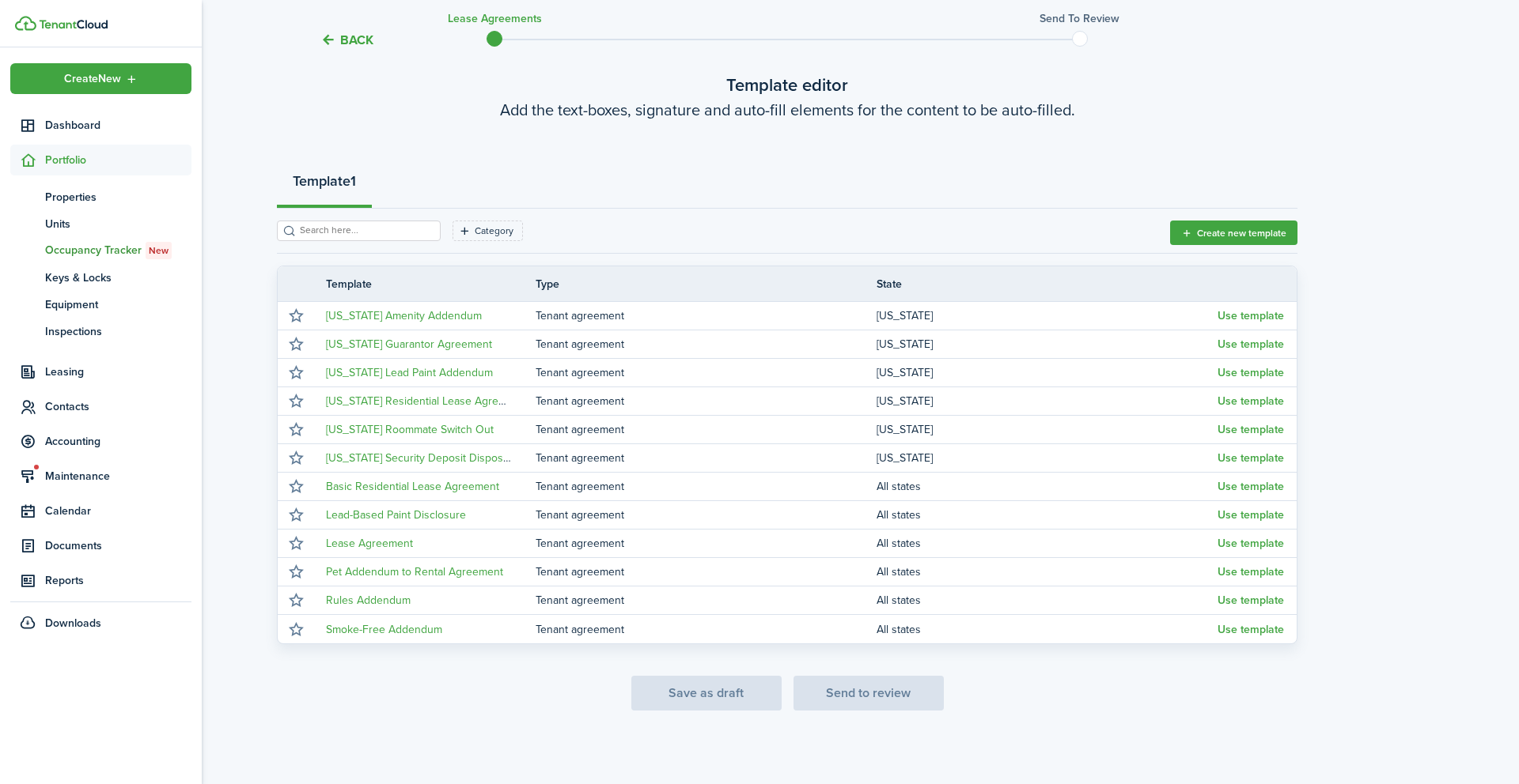
click at [61, 161] on span "Portfolio" at bounding box center [117, 161] width 146 height 17
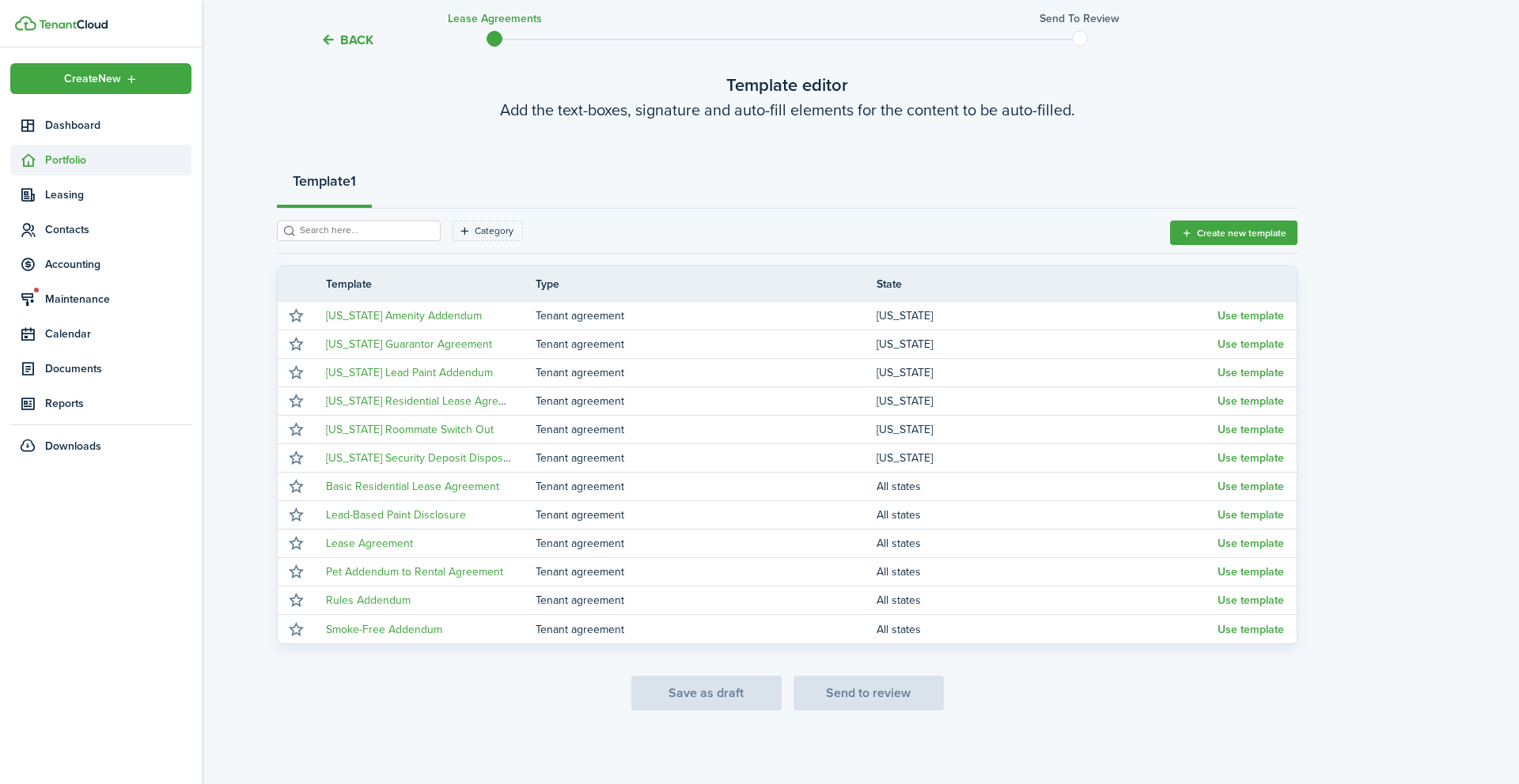
click at [63, 162] on span "Portfolio" at bounding box center [117, 161] width 146 height 17
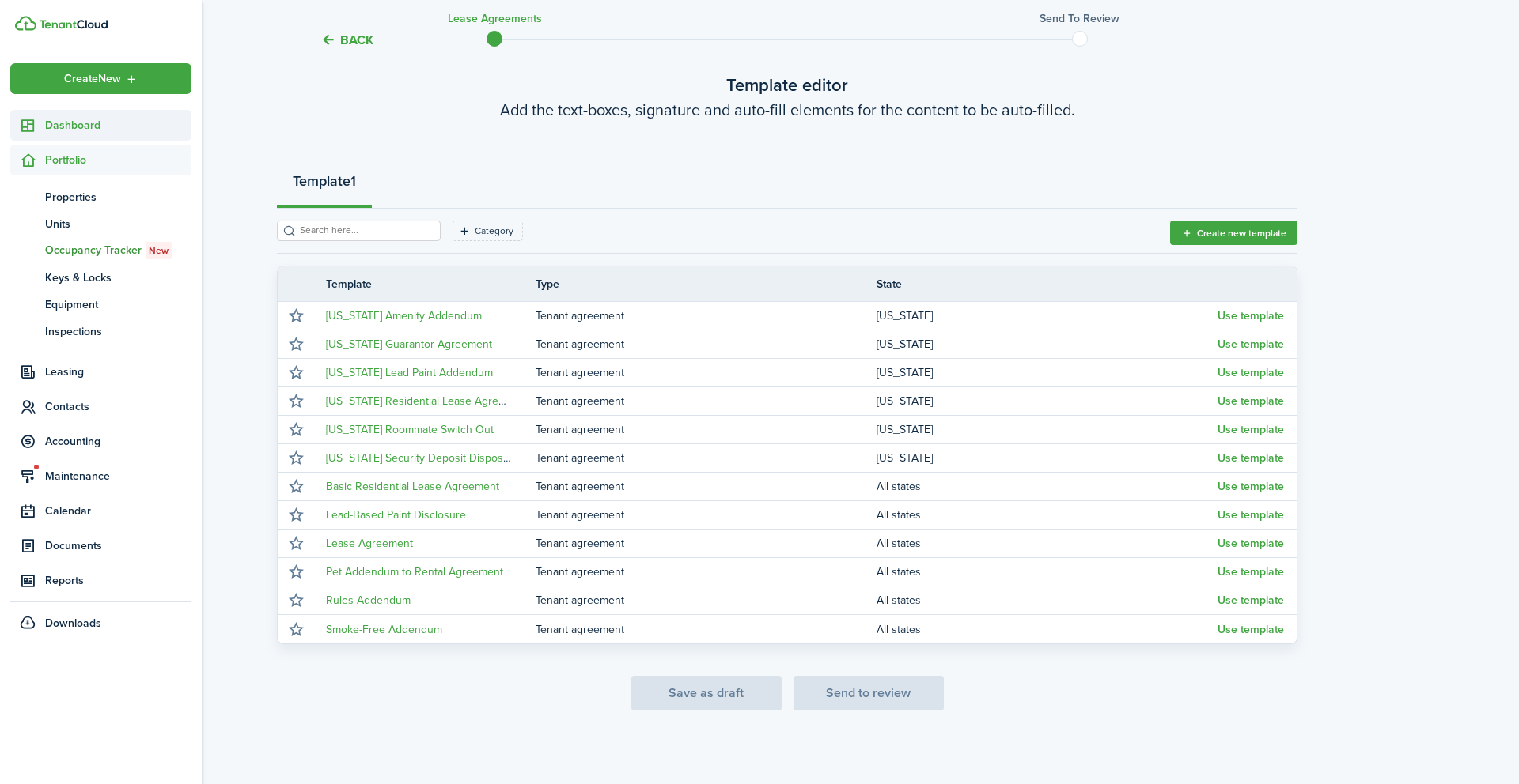
click at [80, 128] on span "Dashboard" at bounding box center [117, 125] width 146 height 17
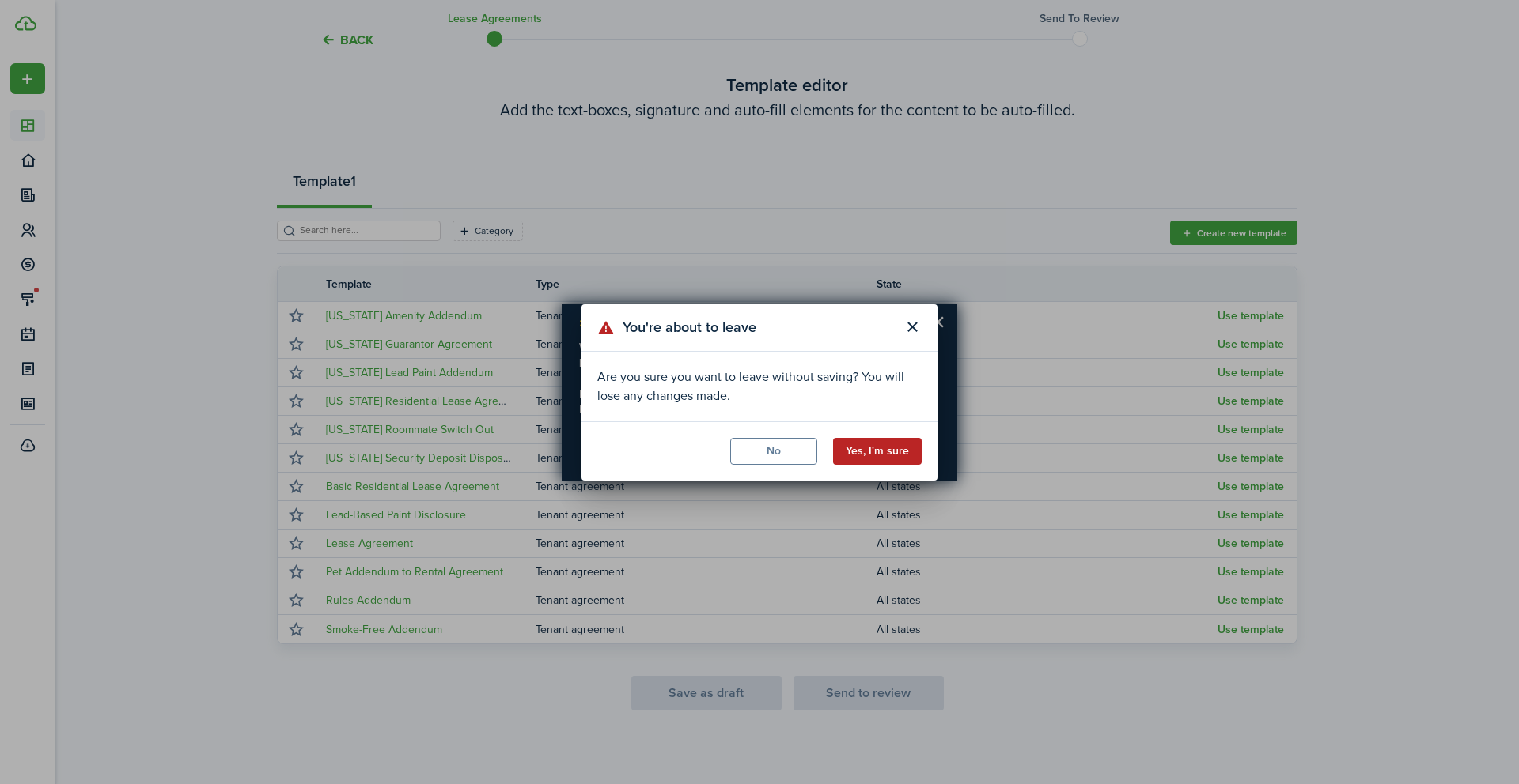
click at [901, 449] on button "Yes, I'm sure" at bounding box center [877, 451] width 89 height 27
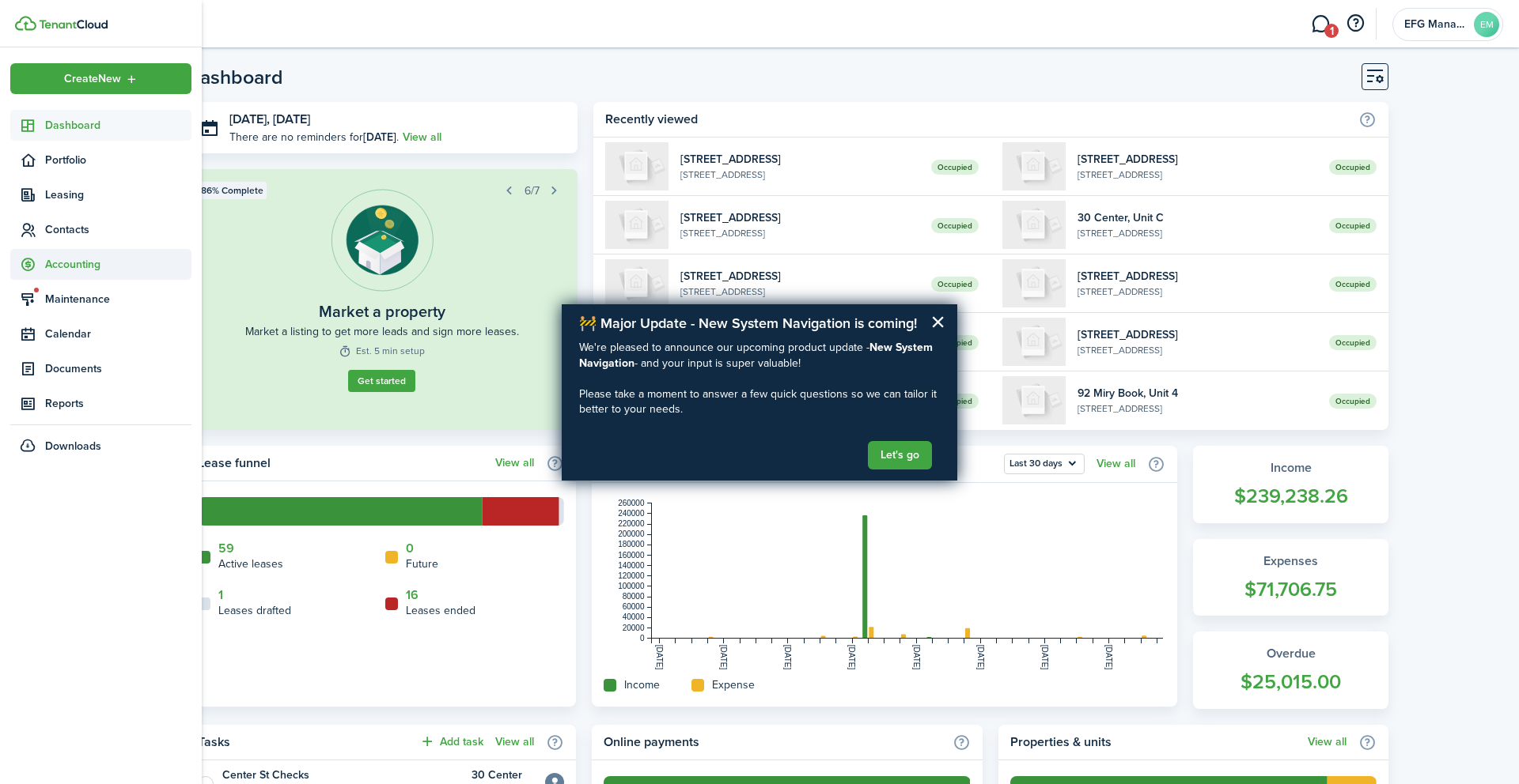
click at [78, 269] on span "Accounting" at bounding box center [117, 264] width 146 height 17
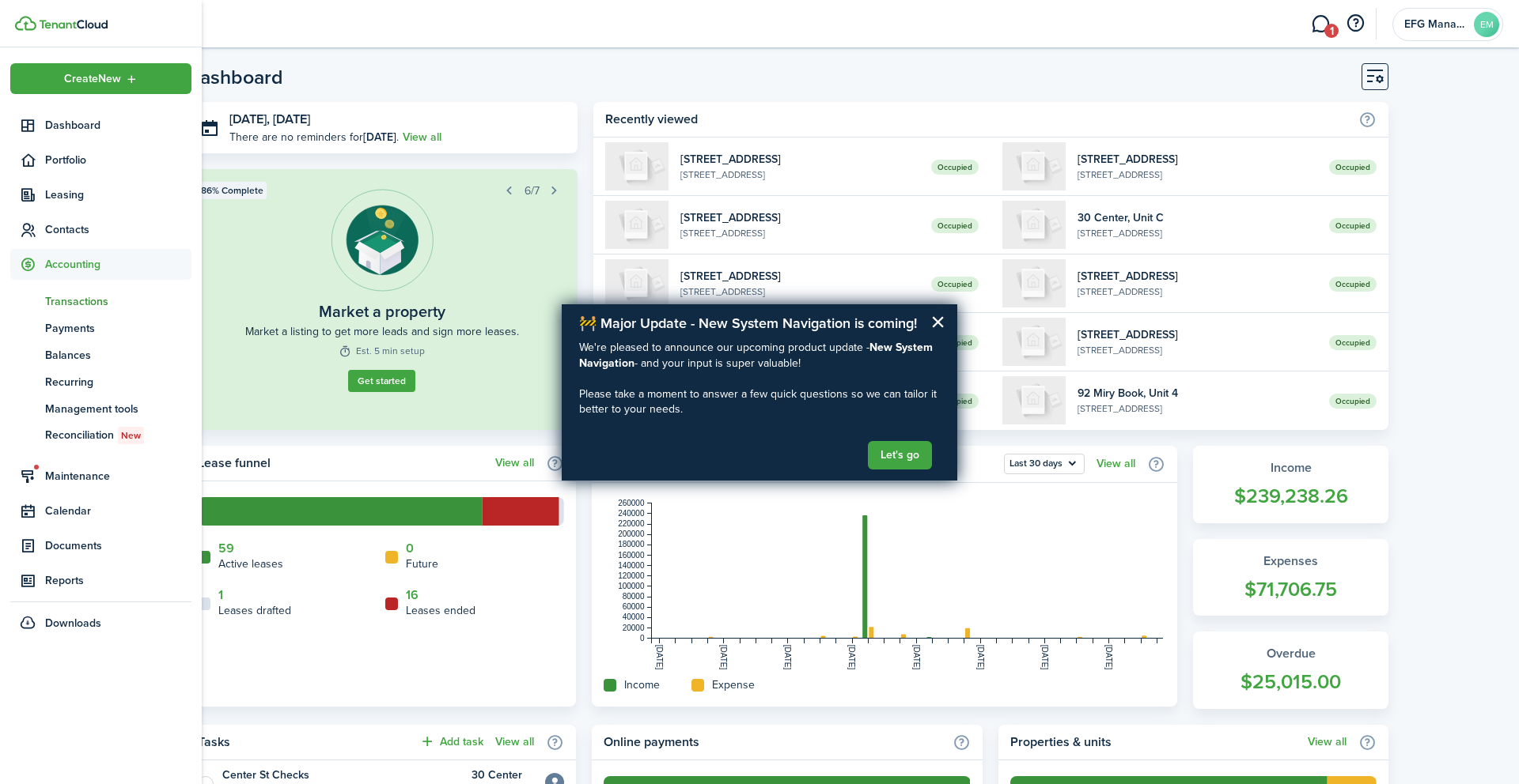
click at [75, 299] on span "Transactions" at bounding box center [117, 302] width 146 height 17
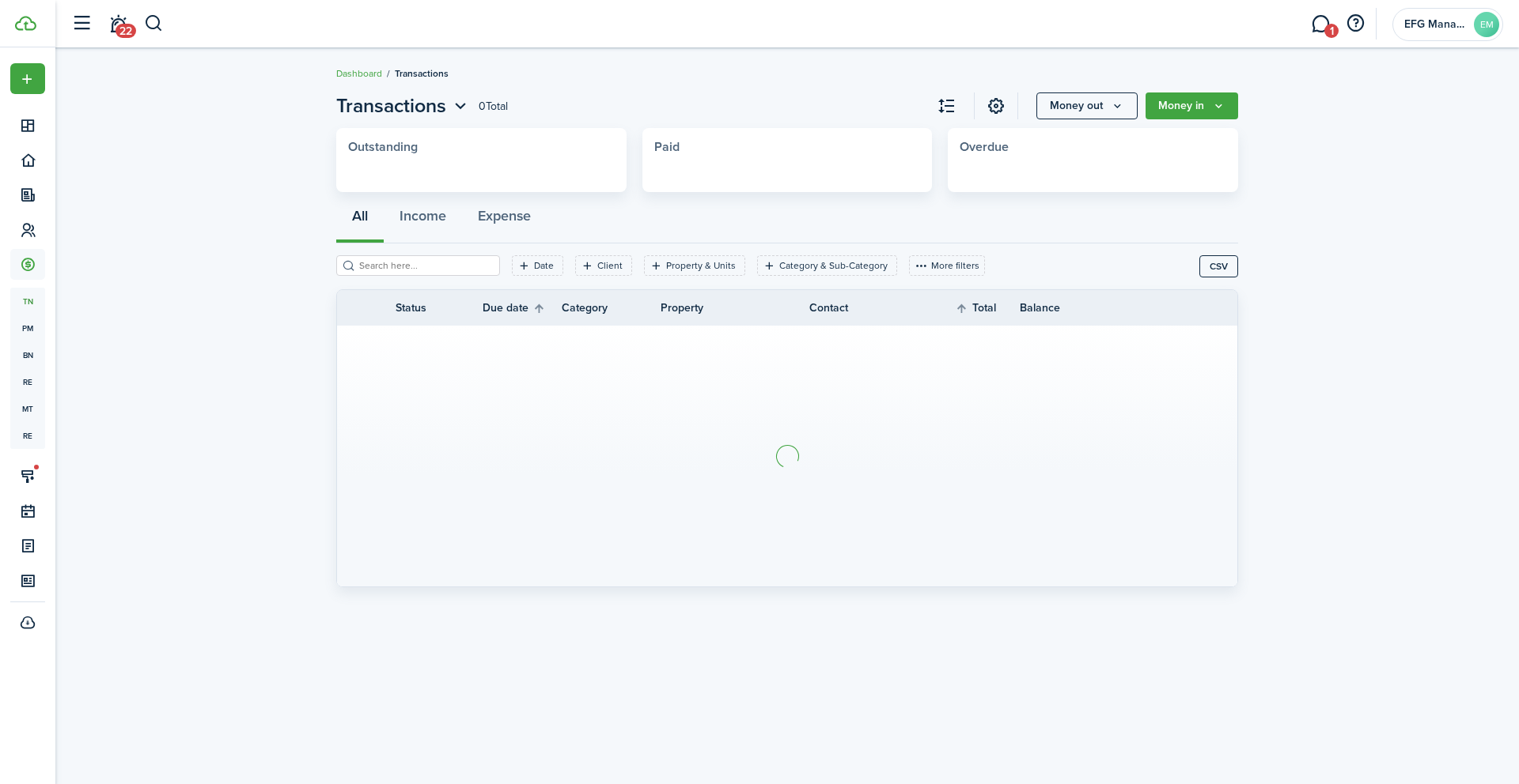
click at [385, 274] on filter-search at bounding box center [418, 265] width 164 height 20
click at [385, 264] on input "search" at bounding box center [424, 266] width 139 height 15
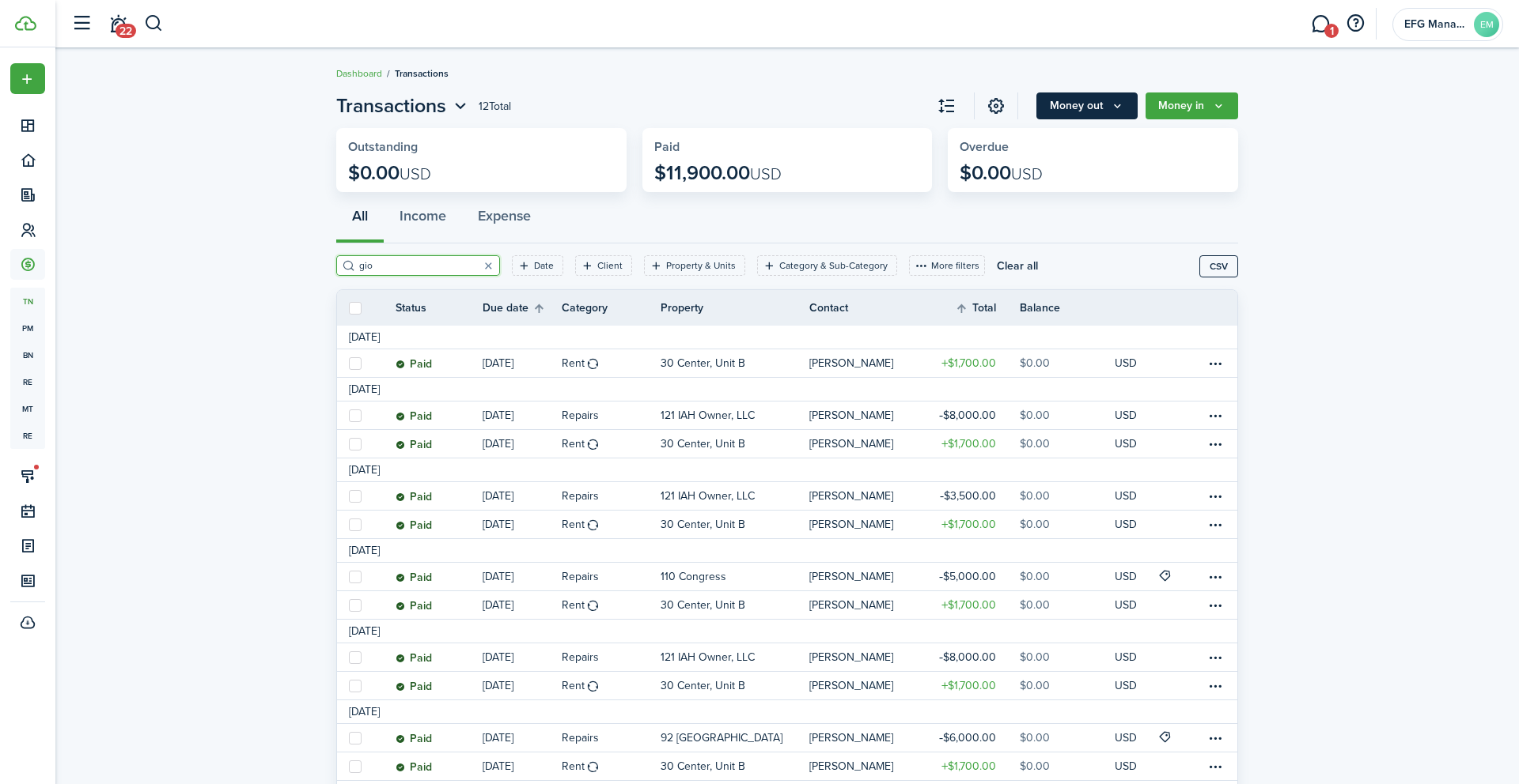
type input "gio"
click at [1103, 97] on button "Money out" at bounding box center [1087, 106] width 101 height 27
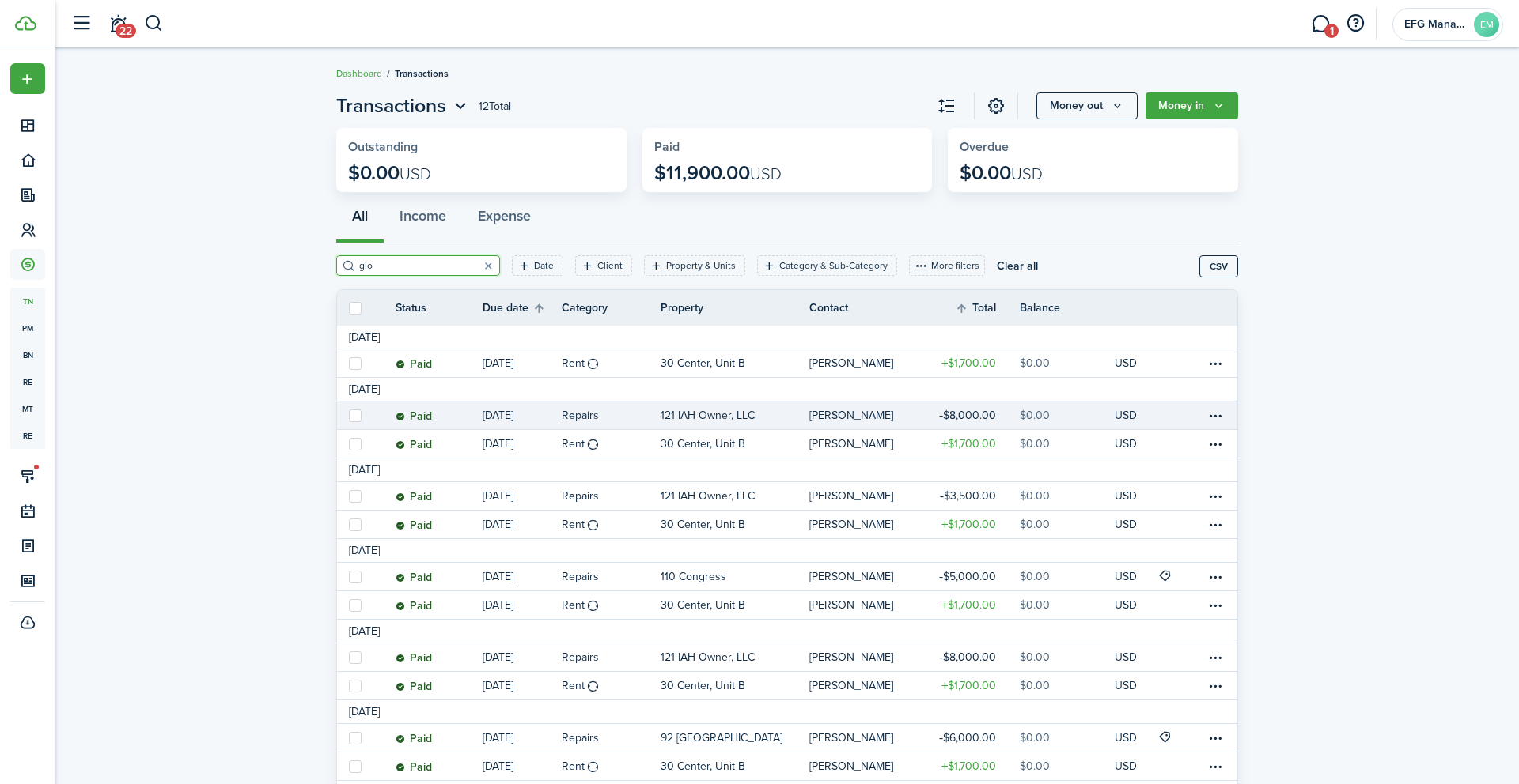
click at [824, 412] on table-profile-info-text "[PERSON_NAME]" at bounding box center [850, 416] width 84 height 13
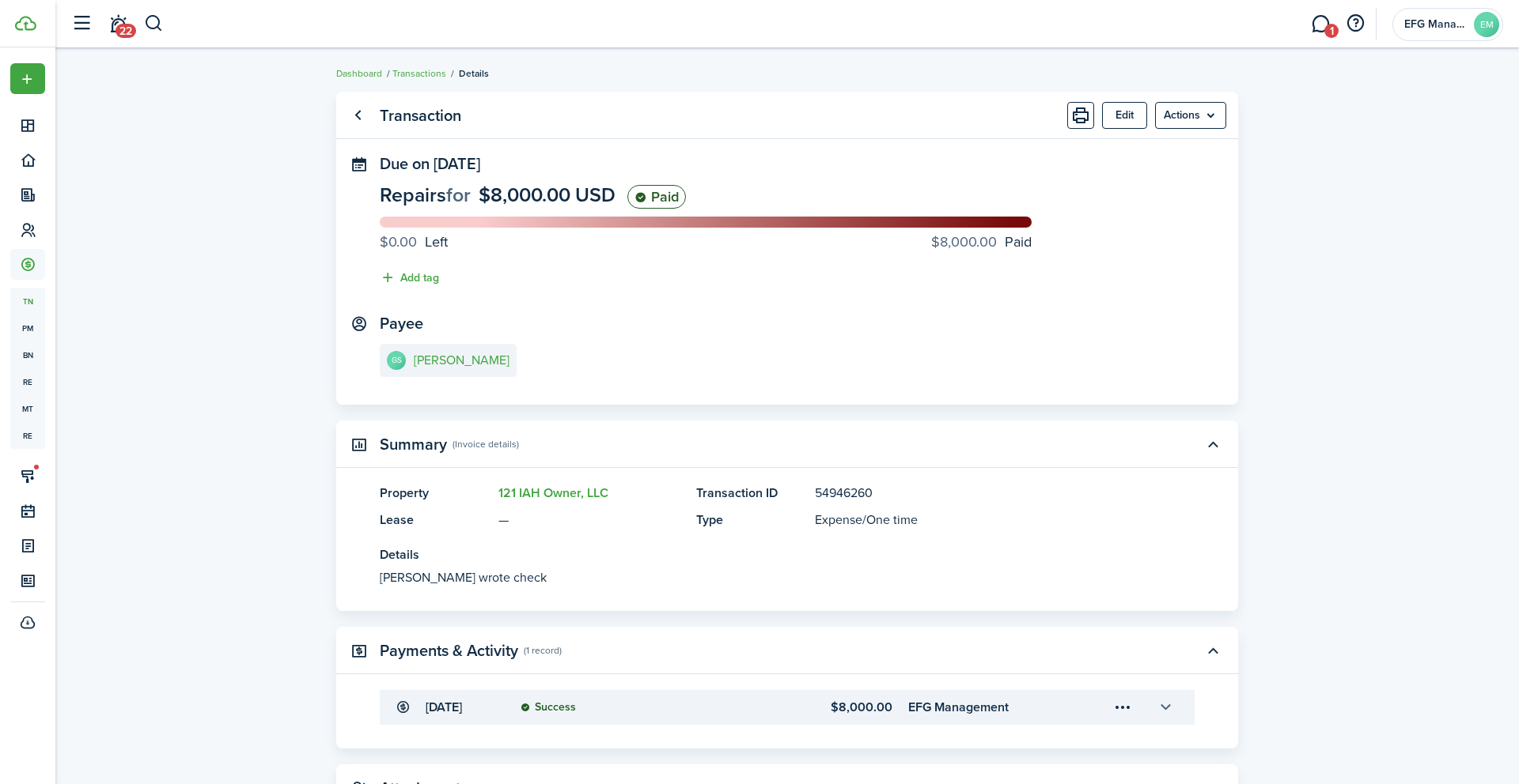
click at [1158, 709] on button "button" at bounding box center [1165, 708] width 27 height 27
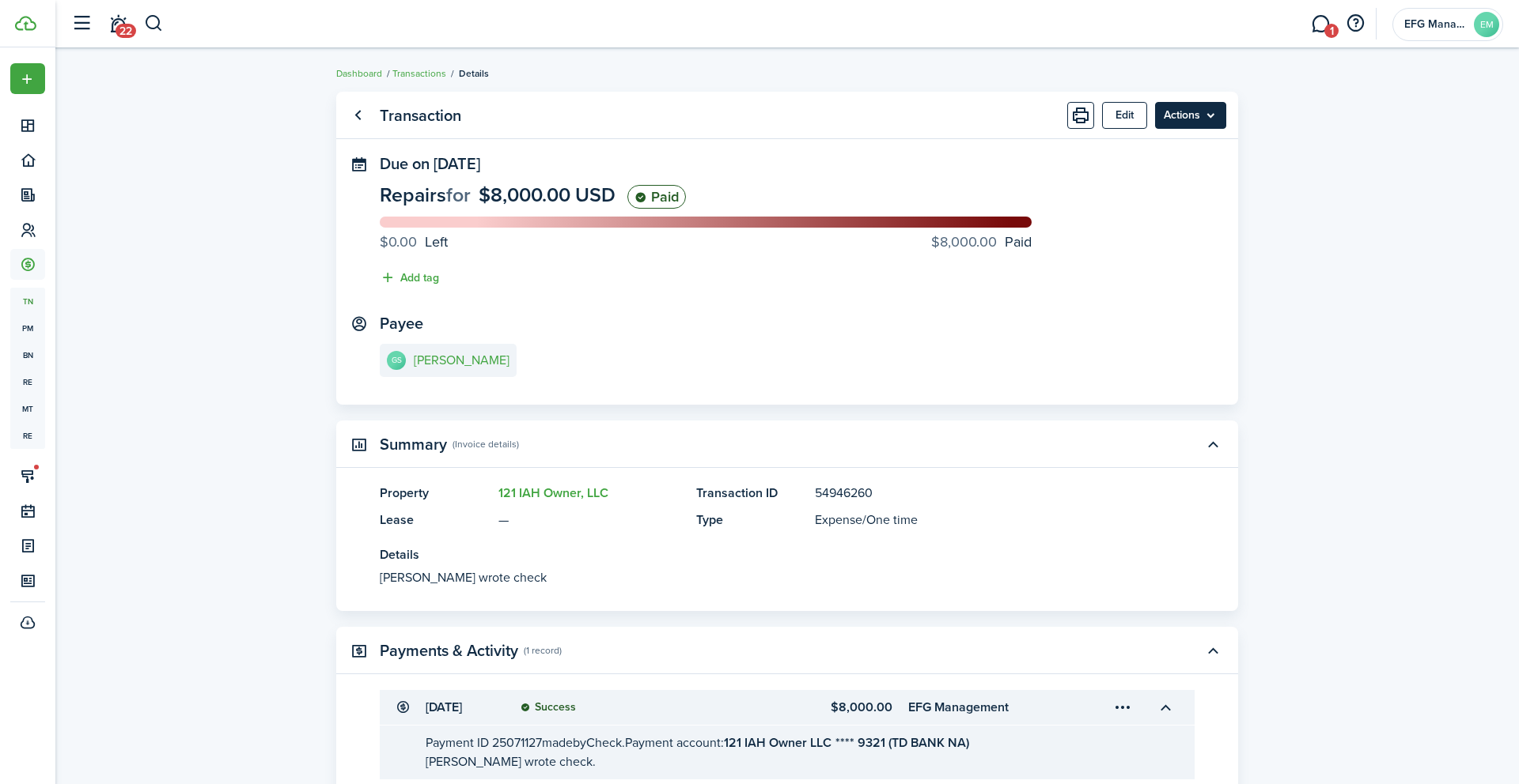
click at [1177, 119] on menu-btn "Actions" at bounding box center [1190, 116] width 71 height 27
click at [1134, 177] on link "Clone" at bounding box center [1157, 178] width 139 height 27
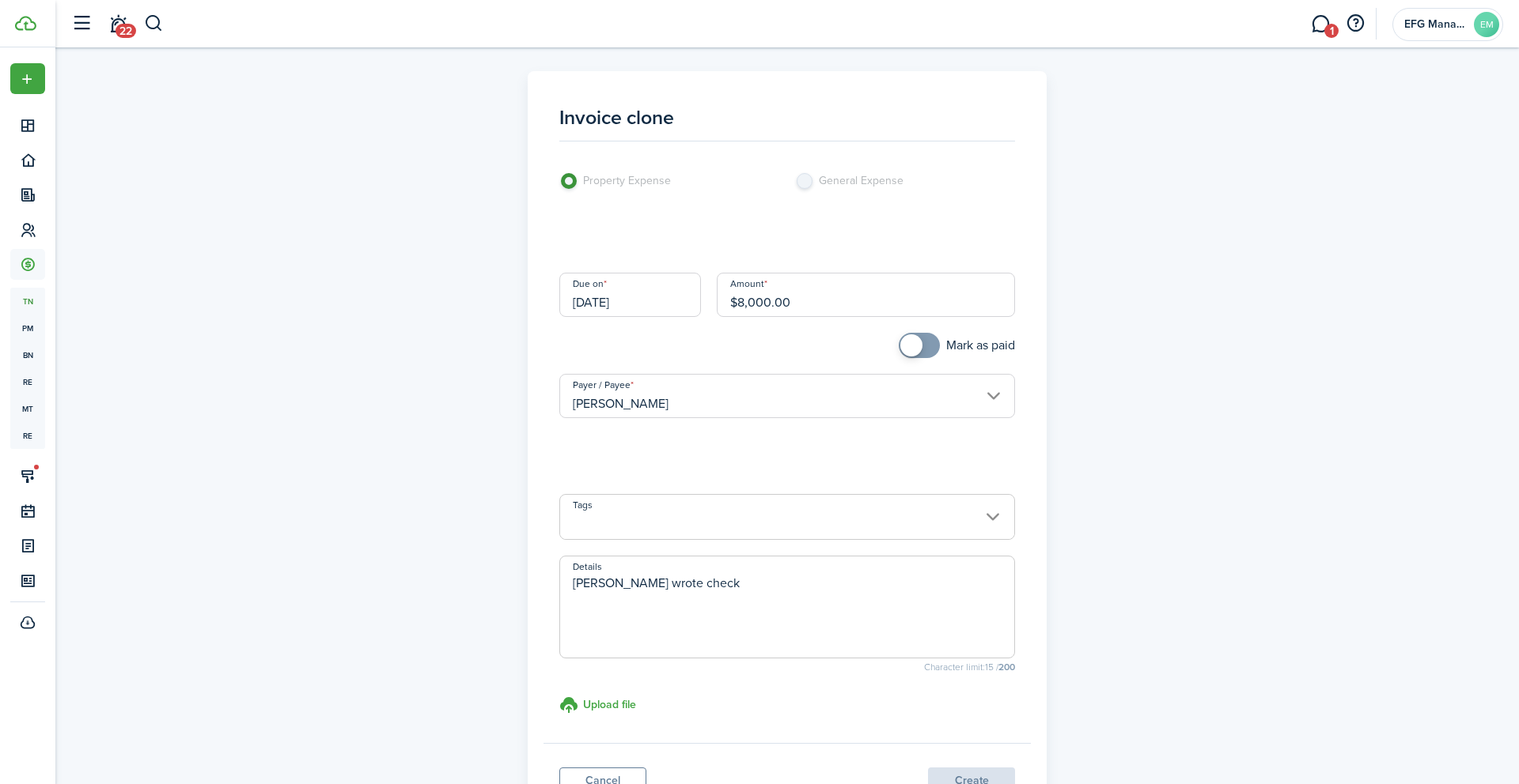
click at [634, 290] on input "[DATE]" at bounding box center [631, 295] width 142 height 44
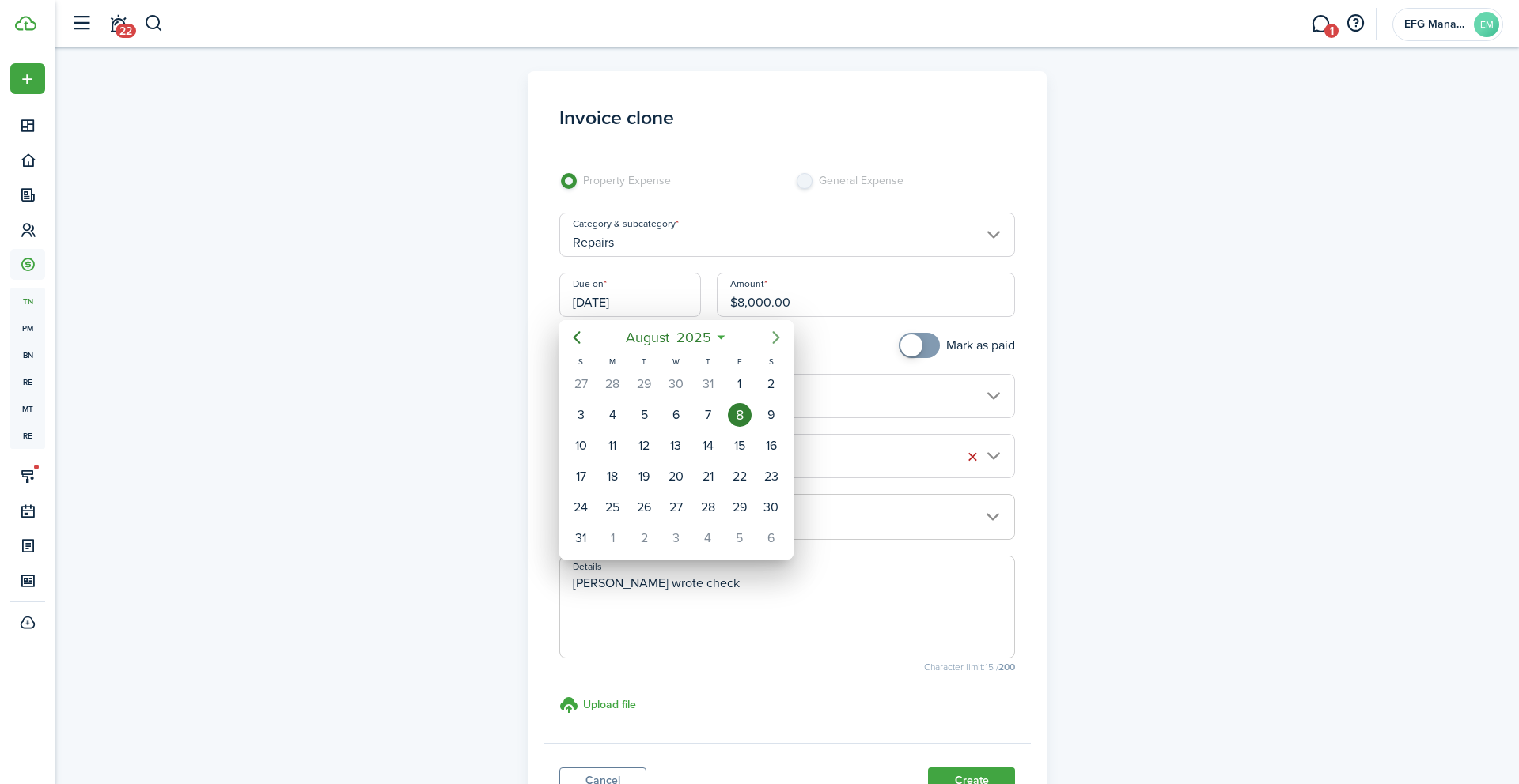
click at [772, 338] on icon "Next page" at bounding box center [776, 337] width 19 height 19
click at [671, 476] on div "24" at bounding box center [675, 476] width 24 height 24
type input "[DATE]"
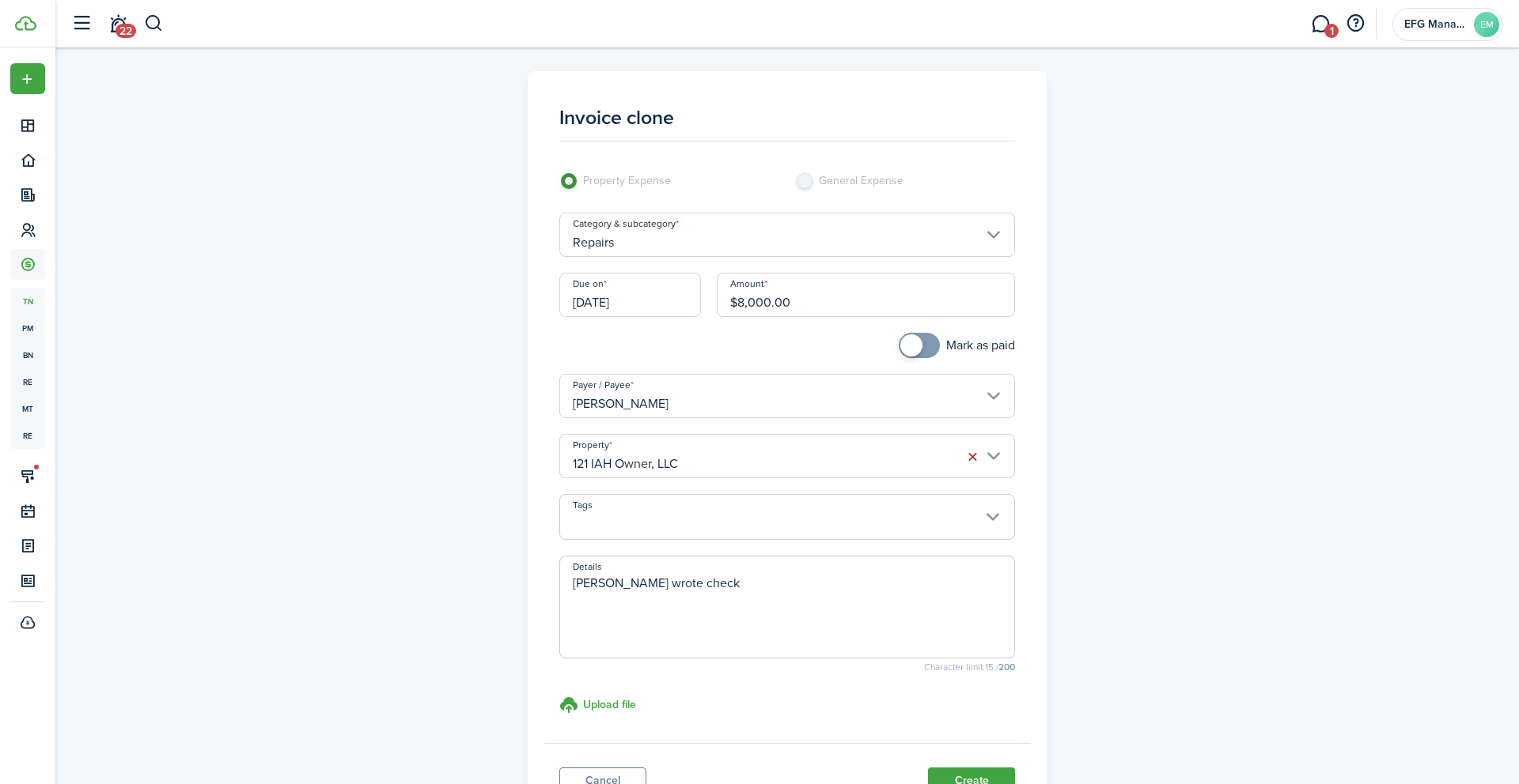
click at [937, 350] on mbsc-switch "Mark as paid" at bounding box center [957, 346] width 117 height 25
checkbox input "true"
click at [924, 351] on span at bounding box center [919, 346] width 16 height 25
drag, startPoint x: 790, startPoint y: 306, endPoint x: 688, endPoint y: 295, distance: 102.6
click at [688, 295] on div "Due on [DATE] Amount $8,000.00" at bounding box center [787, 302] width 473 height 60
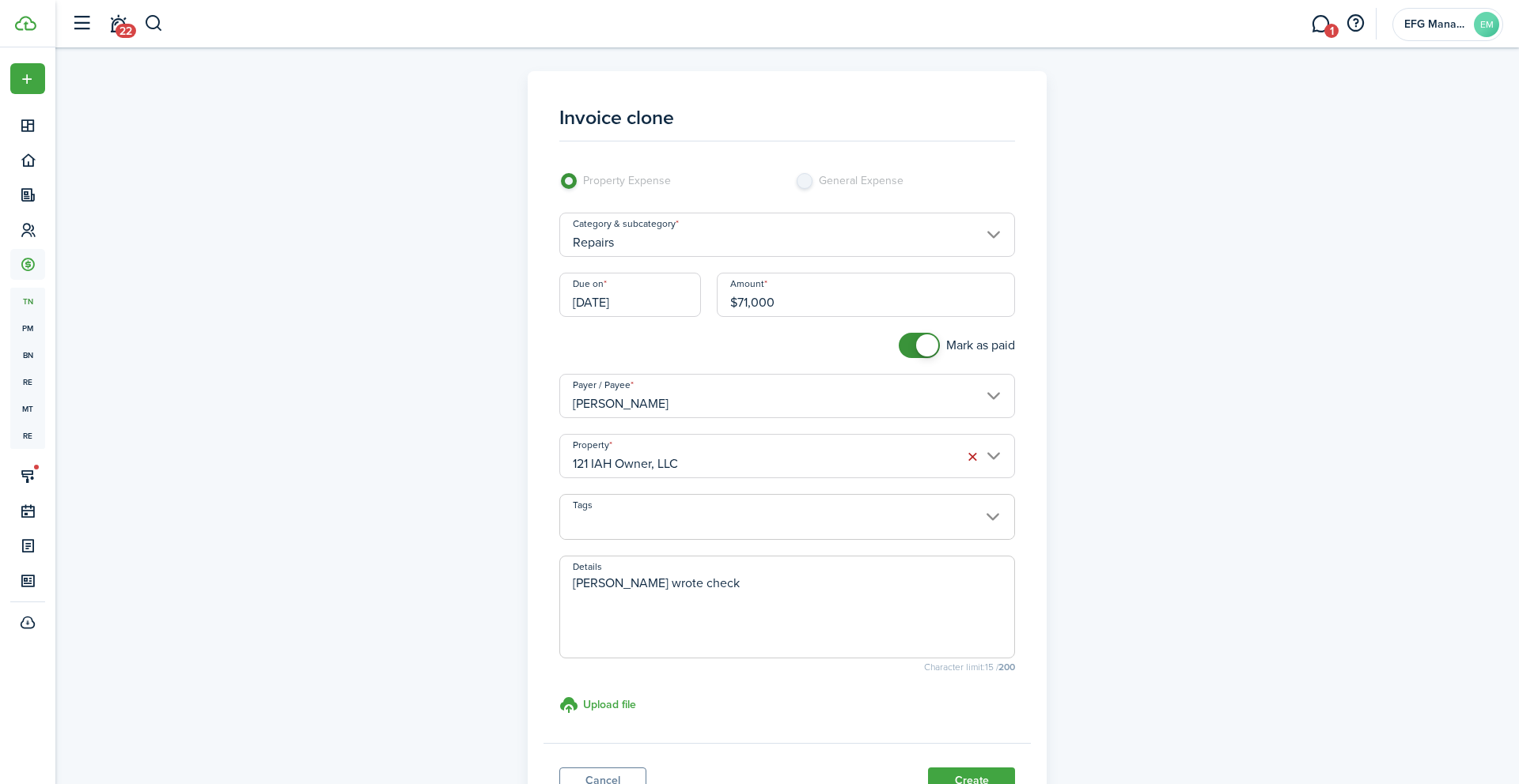
type input "$71,000.00"
drag, startPoint x: 696, startPoint y: 575, endPoint x: 485, endPoint y: 573, distance: 211.0
click at [485, 573] on div "Invoice clone Property Expense General Expense Category & subcategory Repairs D…" at bounding box center [787, 449] width 918 height 755
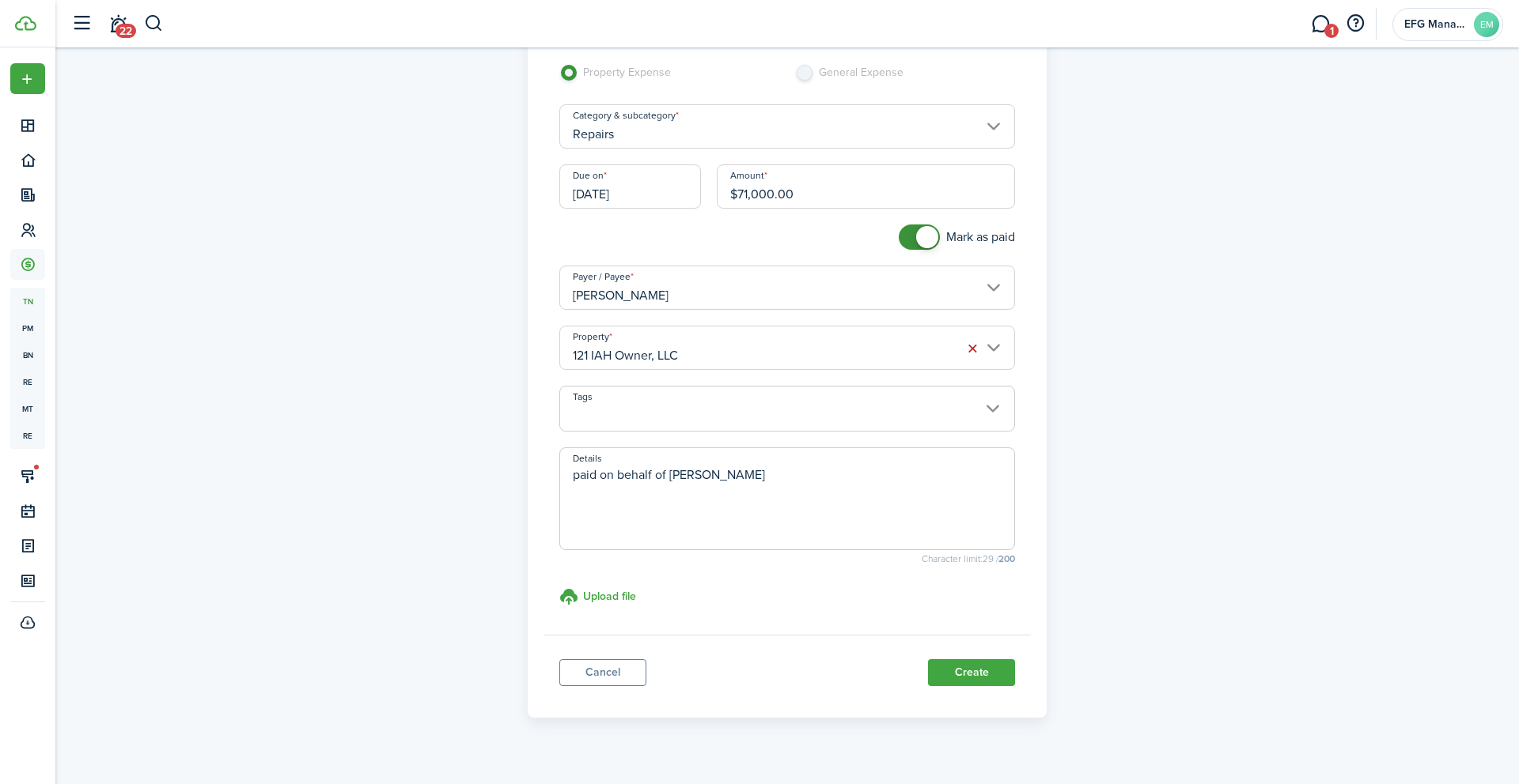
scroll to position [104, 0]
type textarea "paid on behalf of [PERSON_NAME]"
click at [828, 442] on div "Tags" at bounding box center [787, 421] width 473 height 62
click at [829, 435] on span at bounding box center [788, 422] width 455 height 27
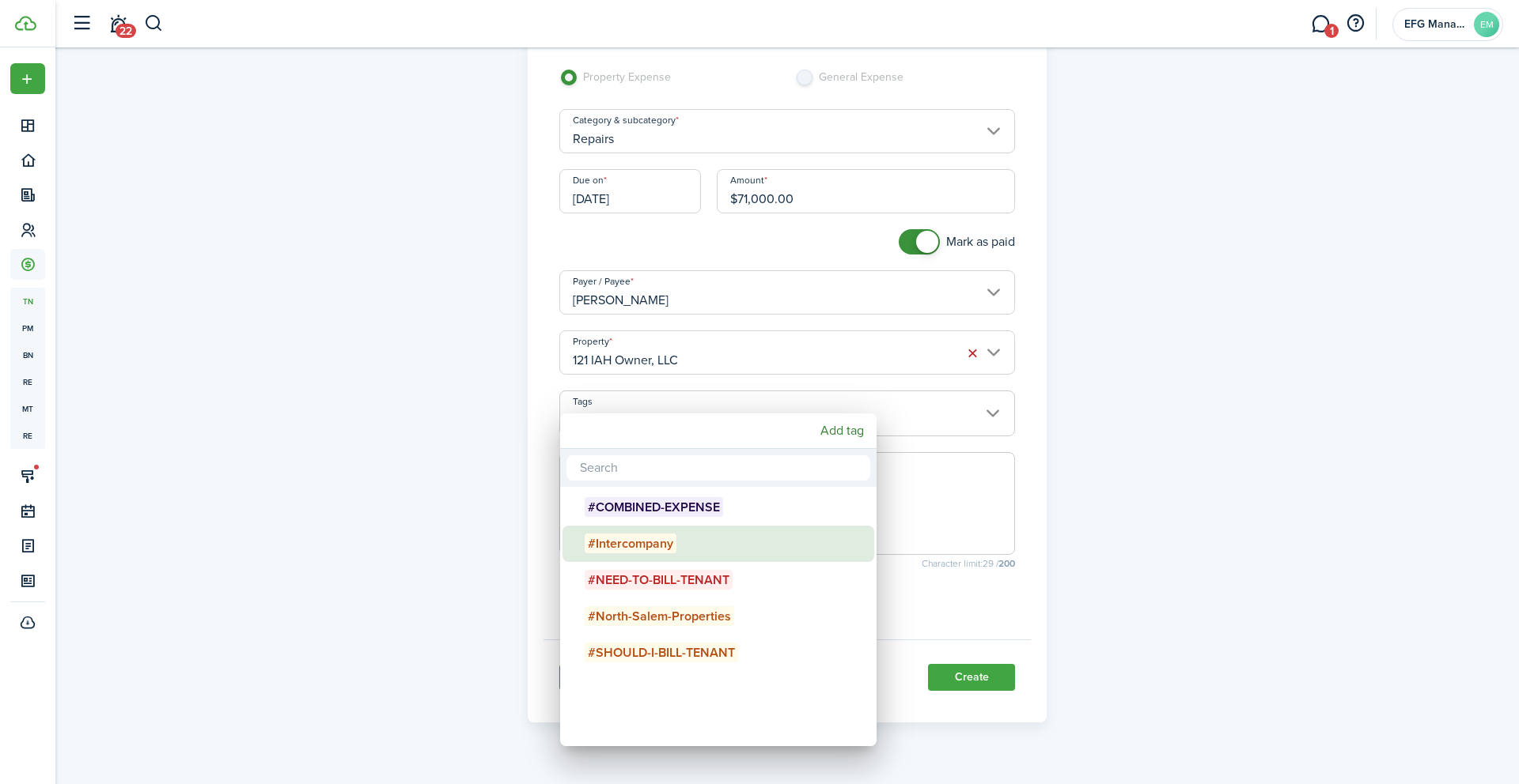
click at [635, 546] on span "#Intercompany" at bounding box center [631, 543] width 92 height 19
type input "#Intercompany"
click at [1134, 525] on div at bounding box center [759, 392] width 1772 height 1037
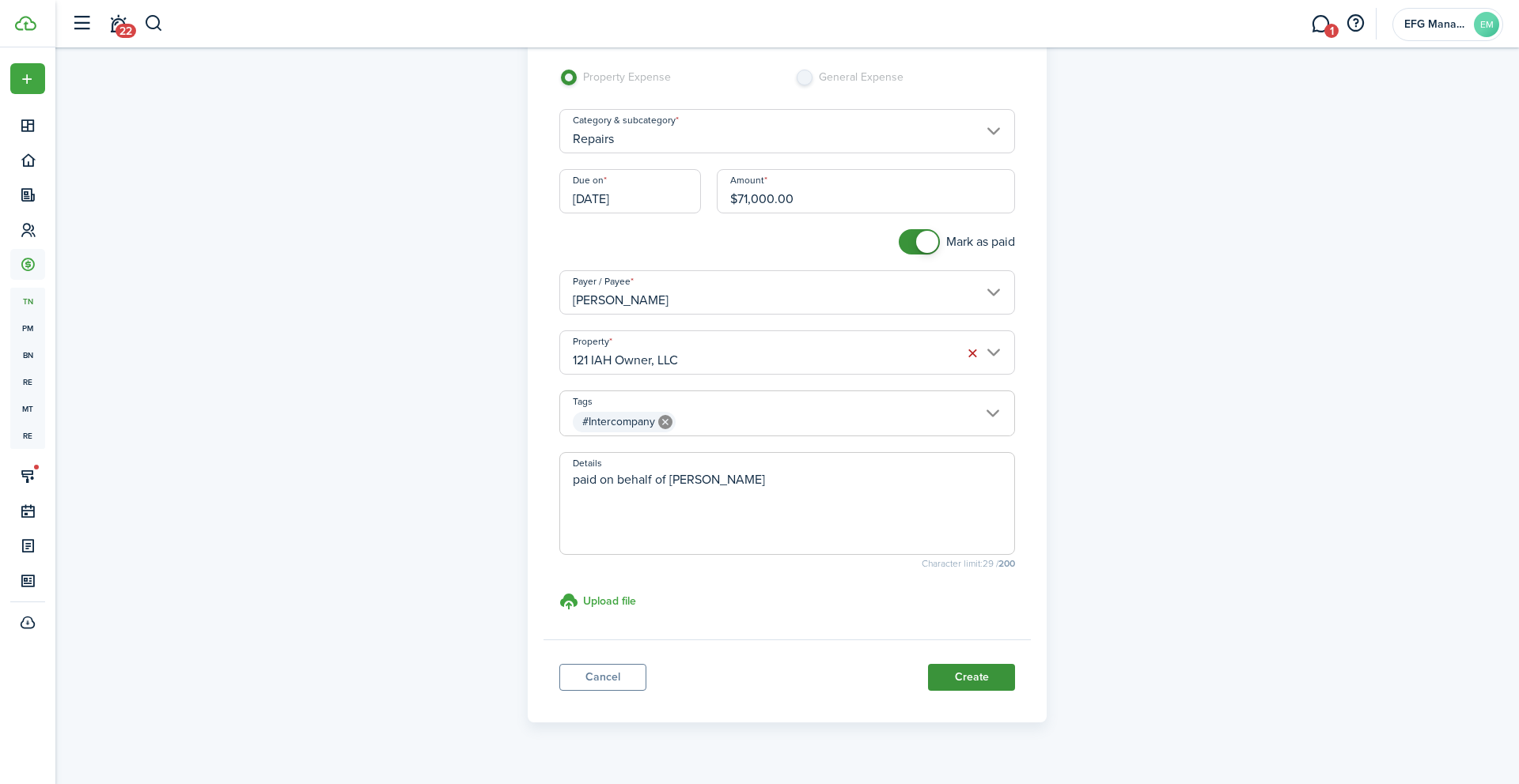
click at [962, 672] on button "Create" at bounding box center [971, 678] width 87 height 27
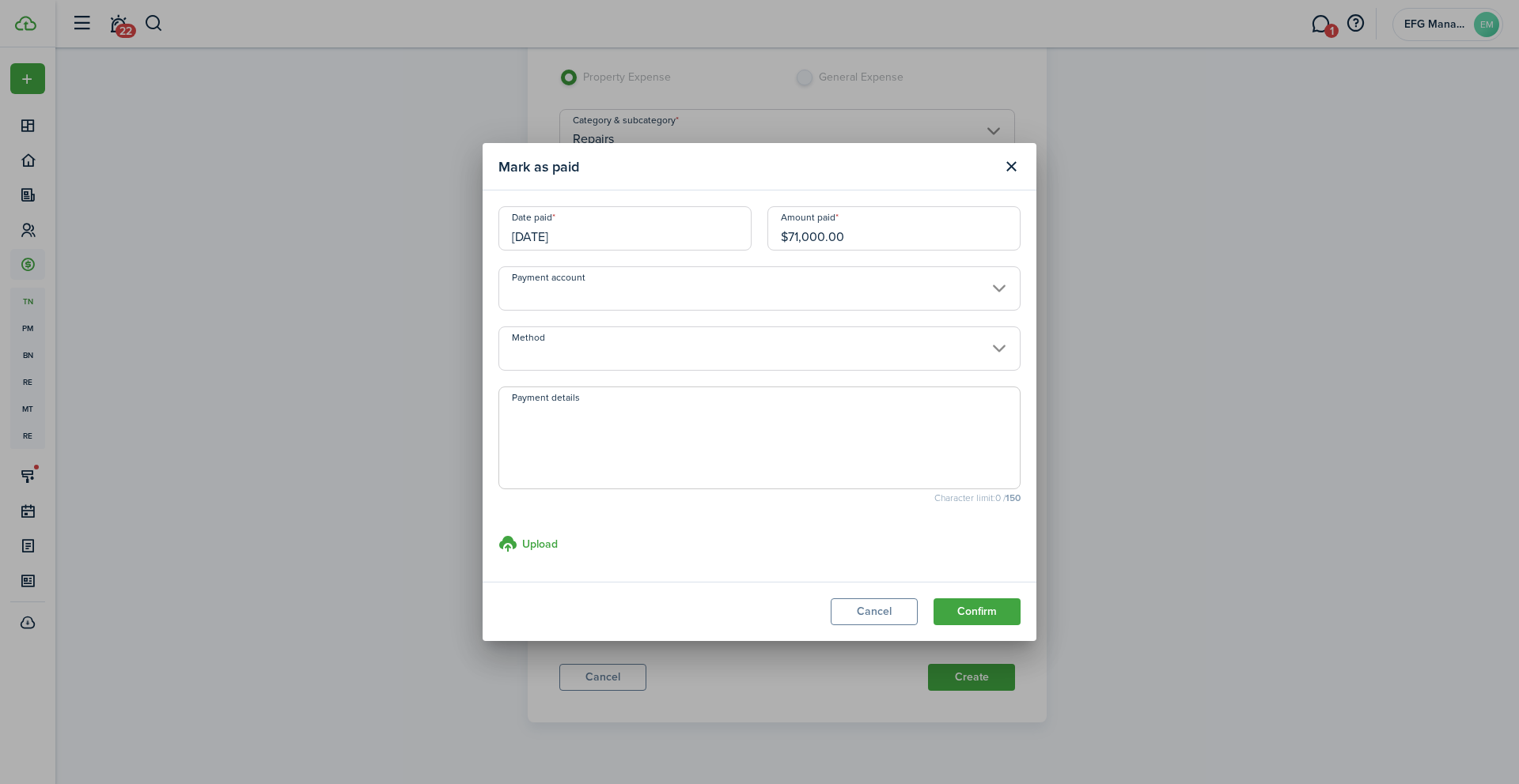
click at [698, 295] on input "Payment account" at bounding box center [760, 288] width 522 height 44
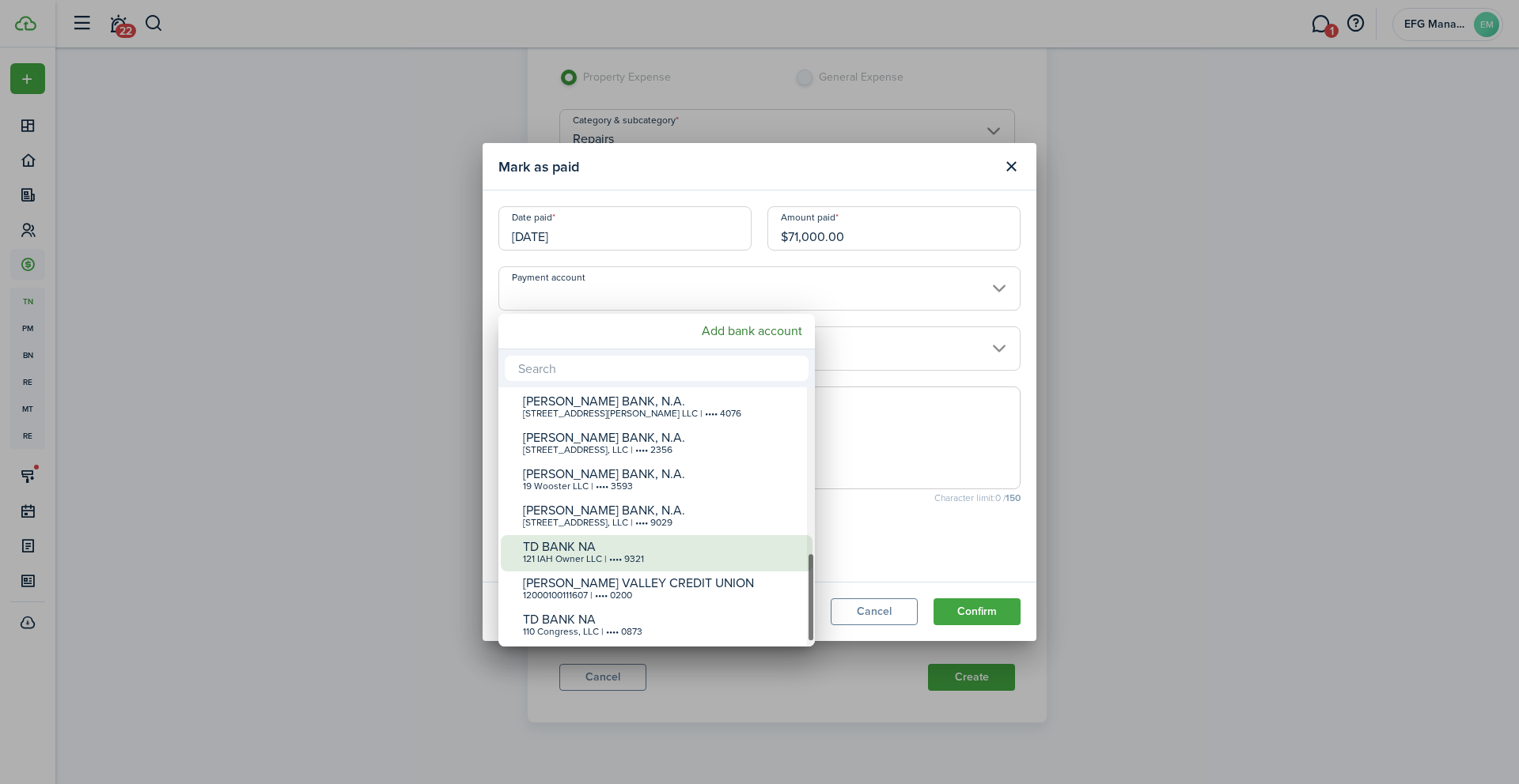
click at [556, 557] on div "121 IAH Owner LLC | •••• 9321" at bounding box center [663, 559] width 280 height 11
type input "•••• •••• •••• 9321"
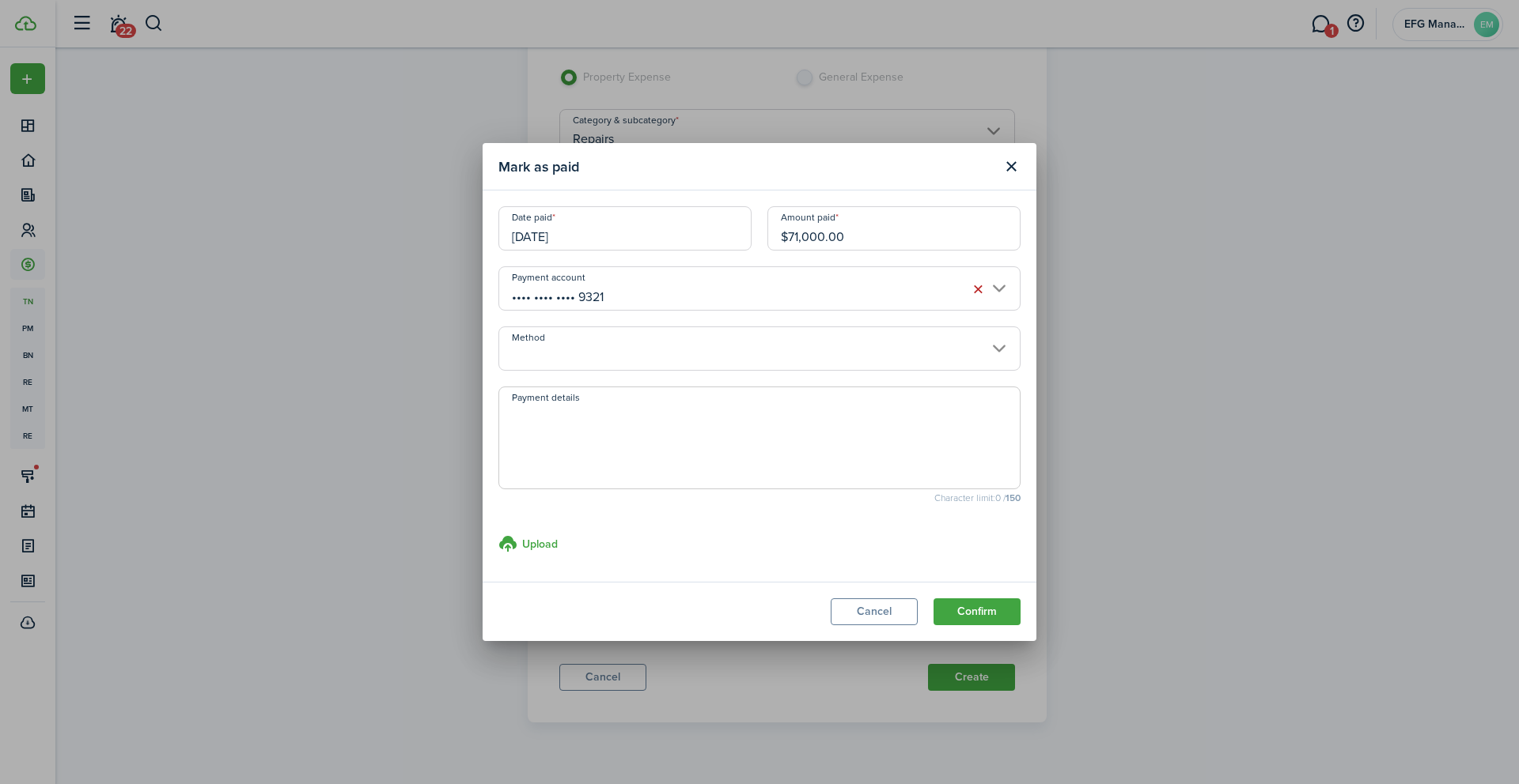
click at [693, 358] on input "Method" at bounding box center [760, 348] width 522 height 44
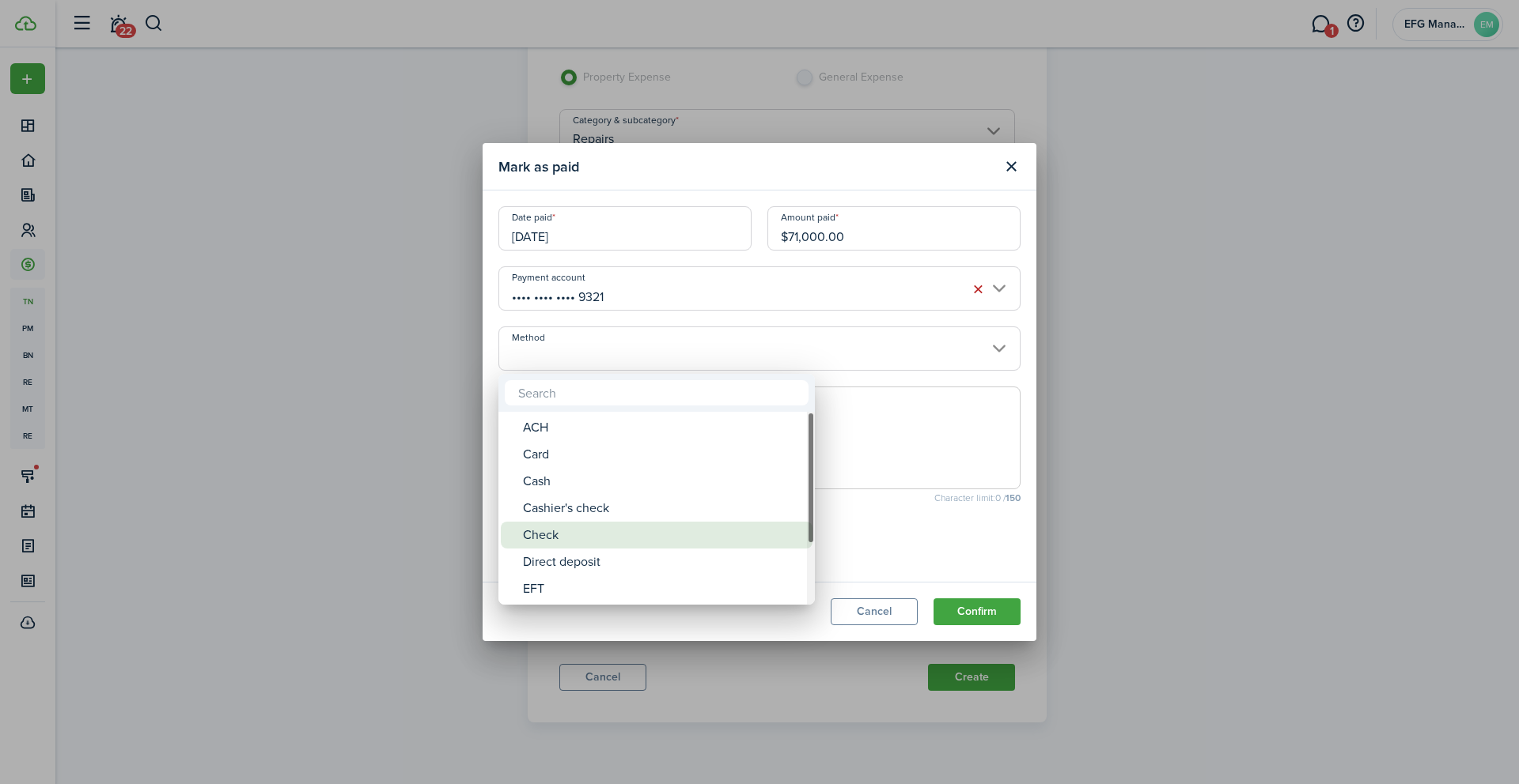
click at [571, 541] on div "Check" at bounding box center [663, 536] width 280 height 27
type input "Check"
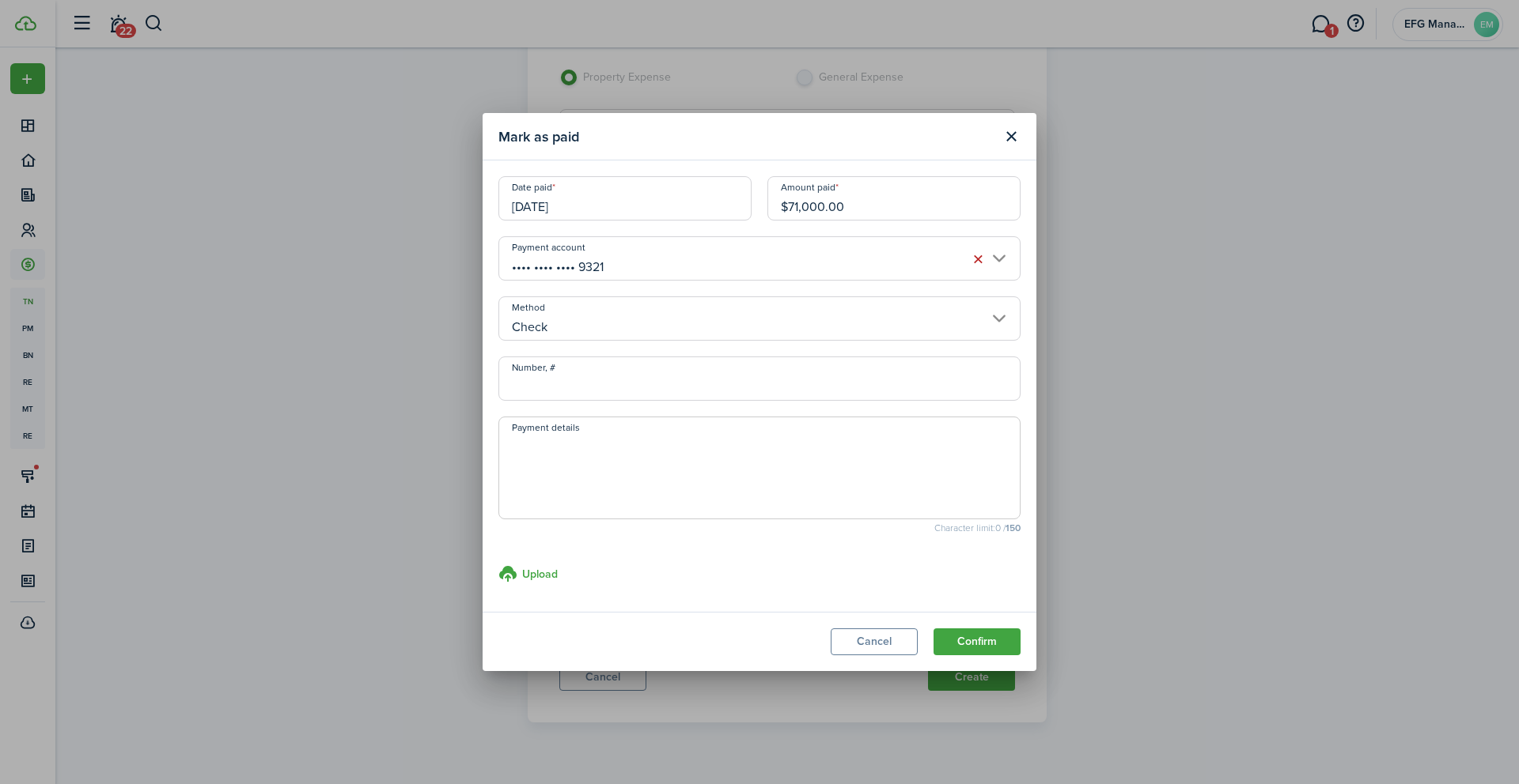
click at [582, 389] on input "Number, #" at bounding box center [760, 378] width 522 height 44
type input "2105"
type textarea "G picked up on 9/25"
drag, startPoint x: 849, startPoint y: 207, endPoint x: 781, endPoint y: 207, distance: 68.0
click at [781, 207] on input "$71,000.00" at bounding box center [893, 199] width 253 height 44
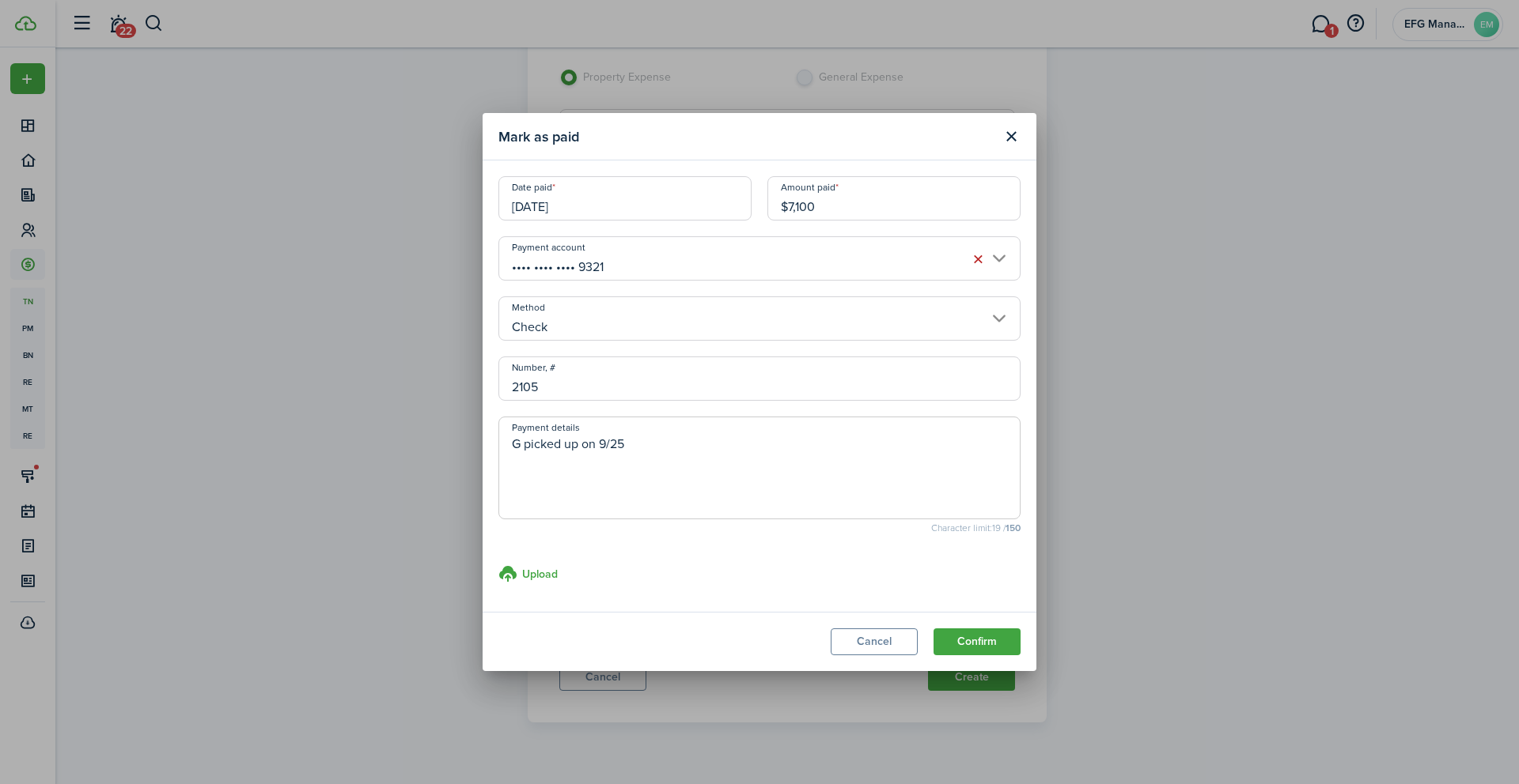
type input "$7,100.00"
click at [790, 492] on textarea "G picked up on 9/25" at bounding box center [759, 473] width 521 height 76
click at [973, 649] on button "Confirm" at bounding box center [976, 642] width 87 height 27
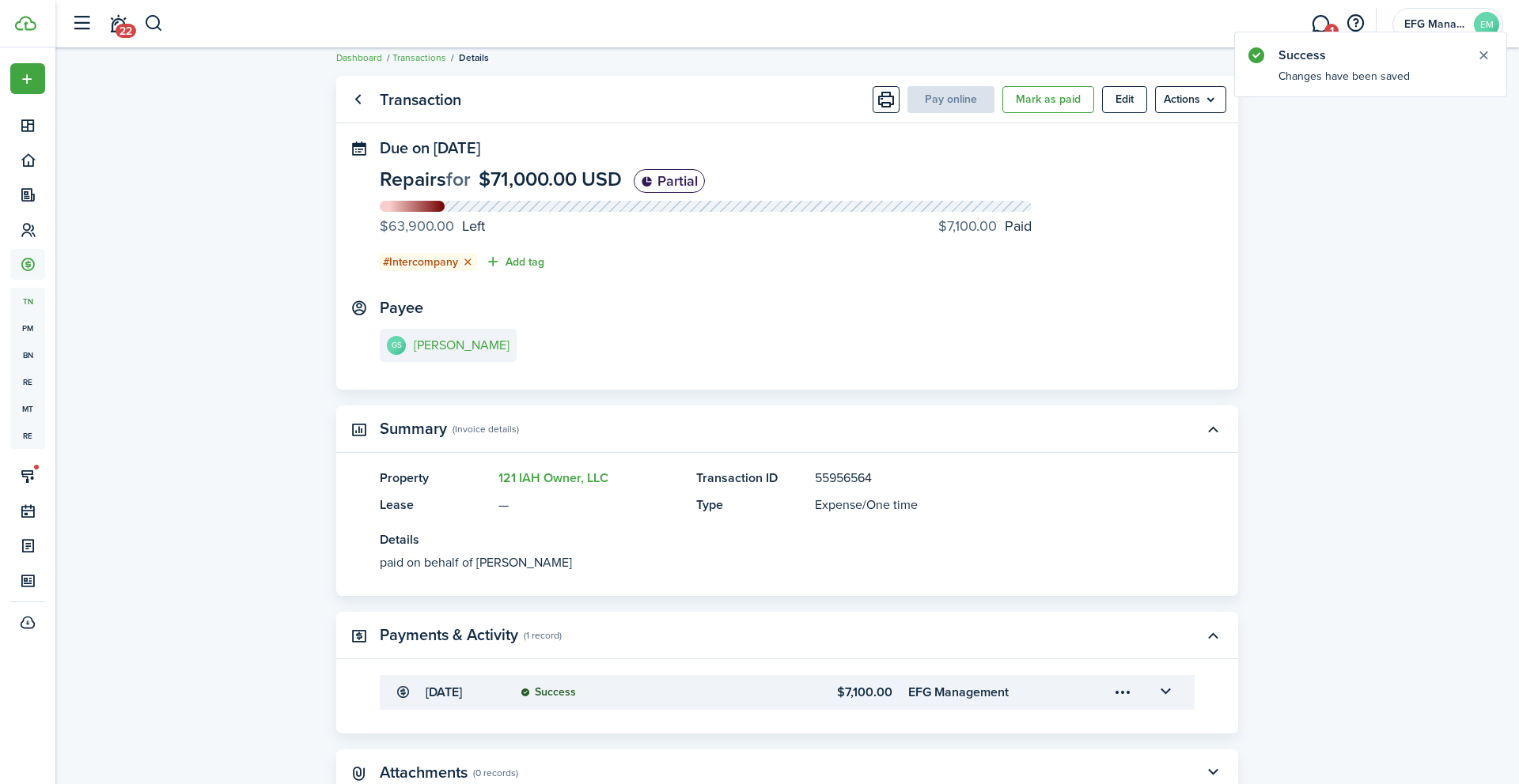
scroll to position [17, 0]
click at [1123, 113] on panel-main-header "Transaction Pay online [PERSON_NAME] as paid Edit Actions" at bounding box center [787, 99] width 902 height 47
click at [1123, 104] on button "Edit" at bounding box center [1124, 99] width 45 height 27
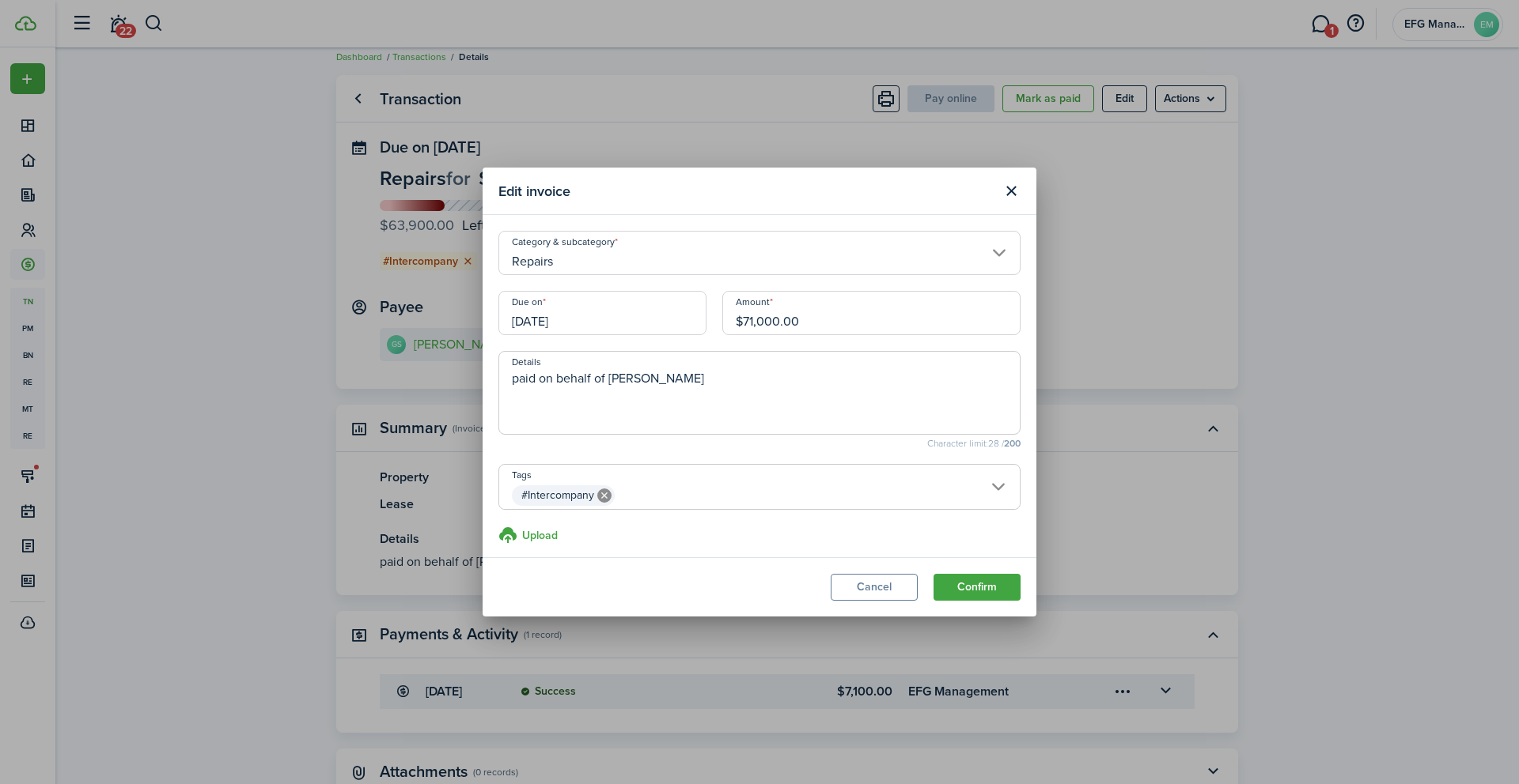
drag, startPoint x: 820, startPoint y: 315, endPoint x: 713, endPoint y: 315, distance: 107.0
click at [713, 315] on div "Due on [DATE] Amount $71,000.00" at bounding box center [759, 320] width 538 height 60
type input "$7,100.00"
click at [730, 375] on textarea "paid on behalf of [PERSON_NAME]" at bounding box center [759, 397] width 521 height 57
click at [979, 583] on button "Confirm" at bounding box center [976, 587] width 87 height 27
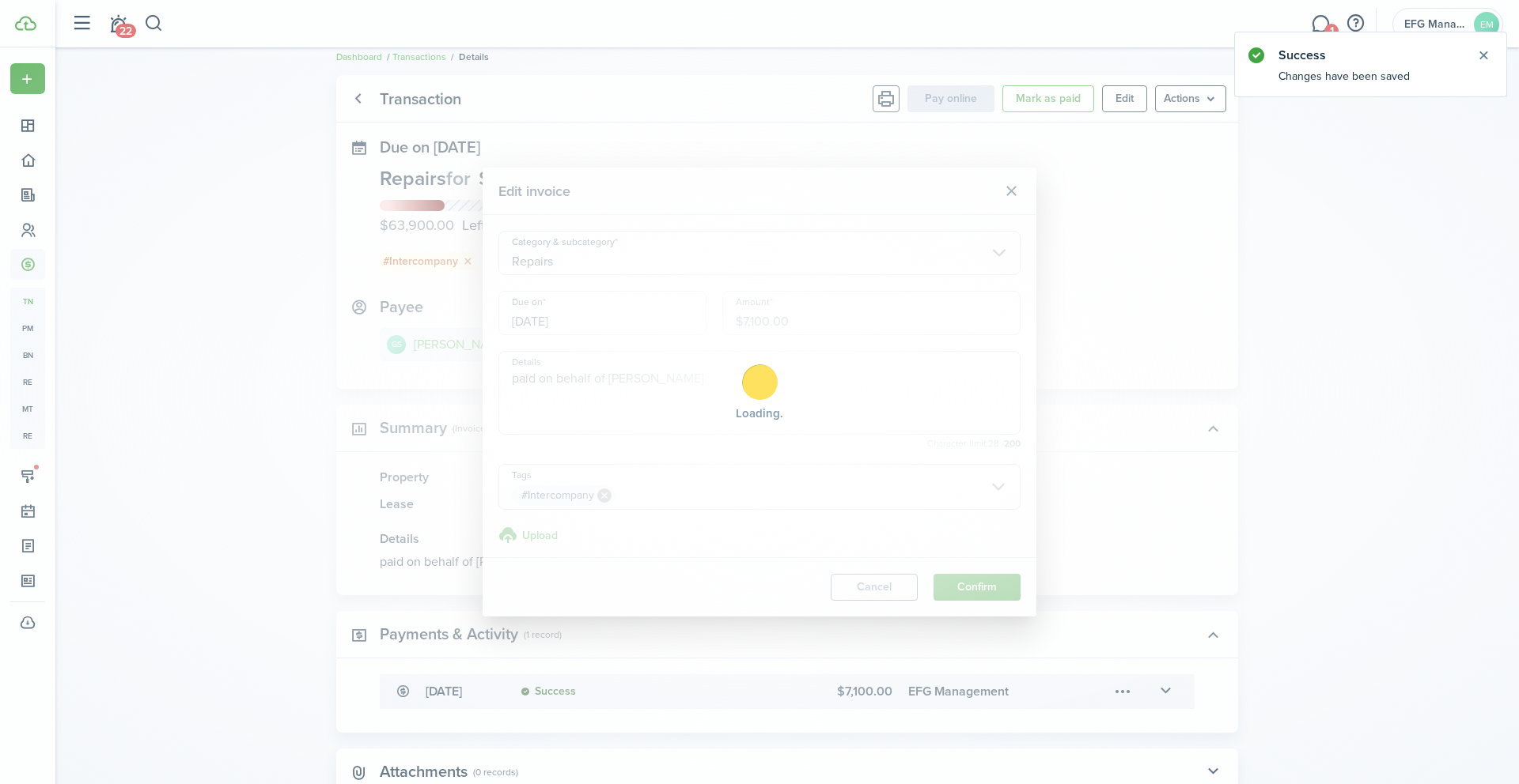
scroll to position [0, 0]
